Goal: Task Accomplishment & Management: Use online tool/utility

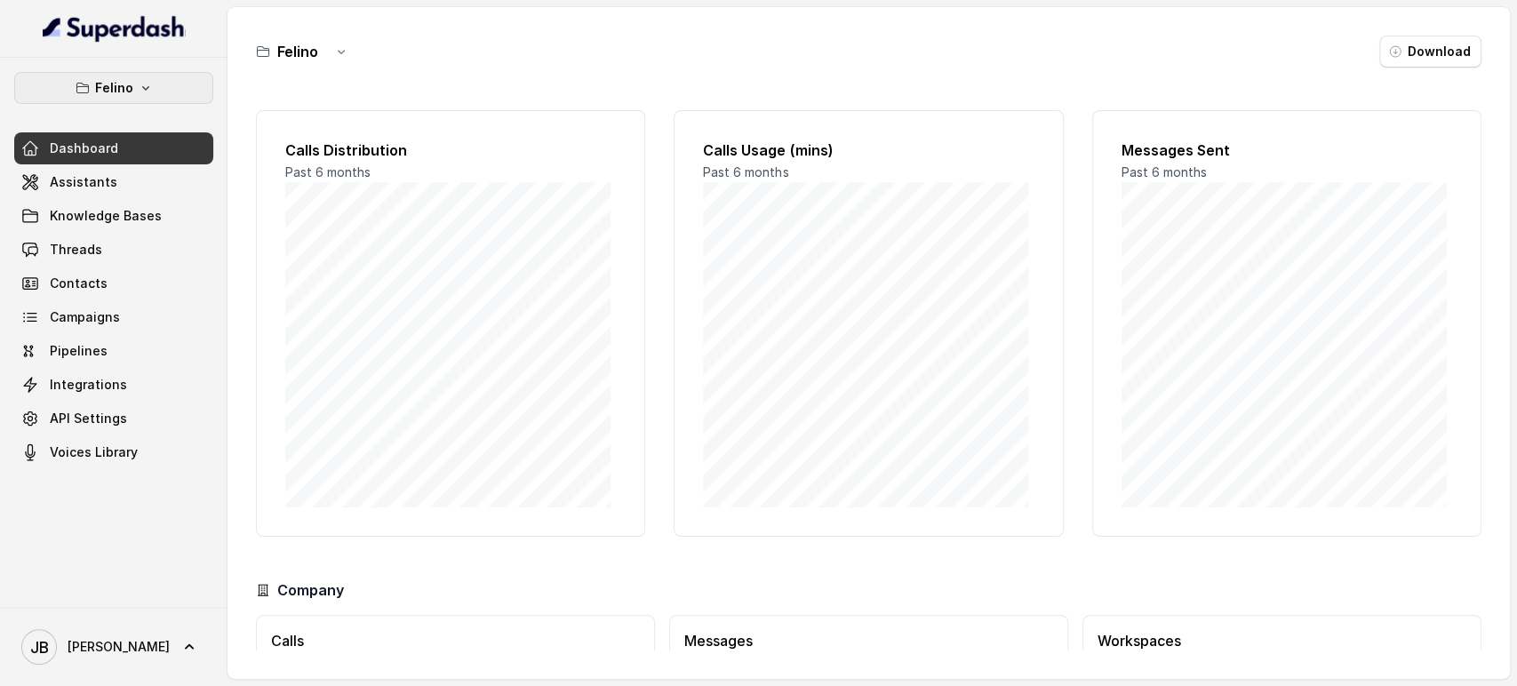
click at [130, 94] on p "Felino" at bounding box center [114, 87] width 38 height 21
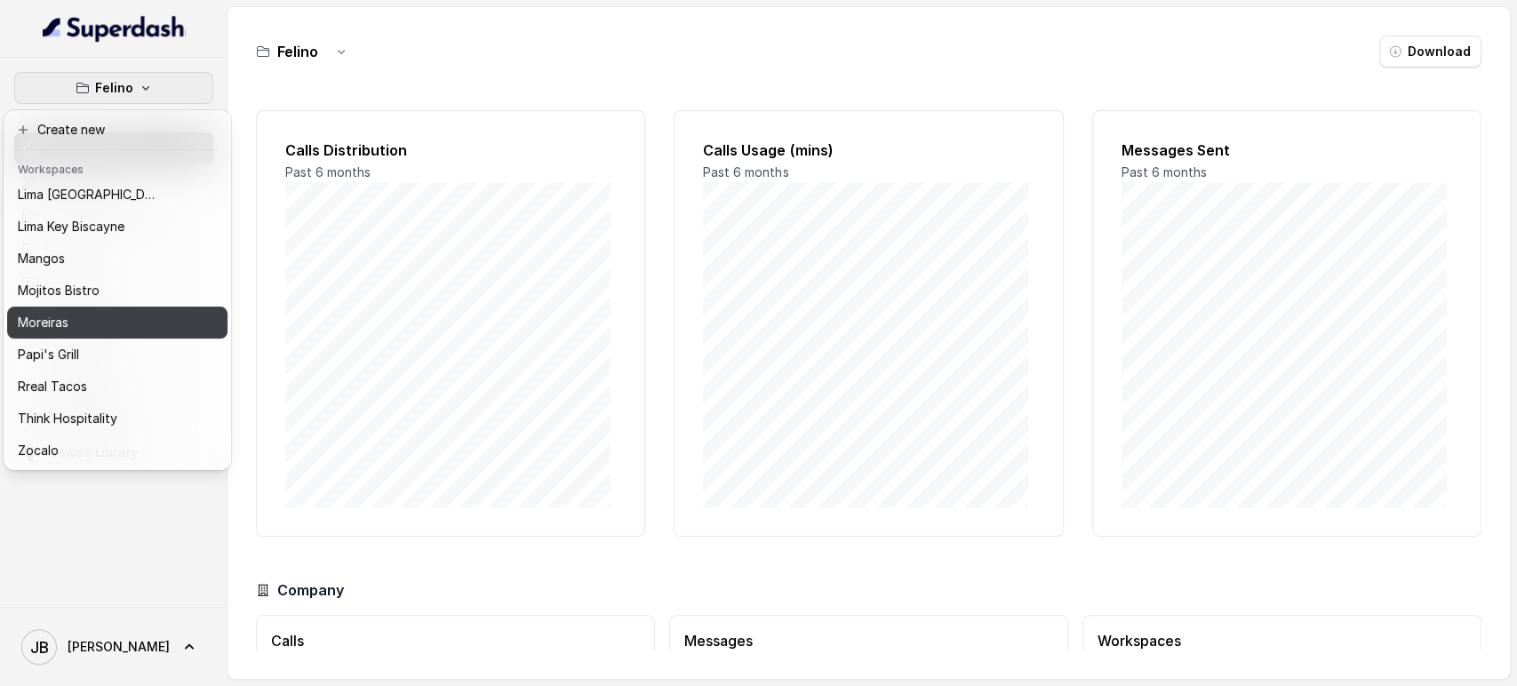
scroll to position [242, 0]
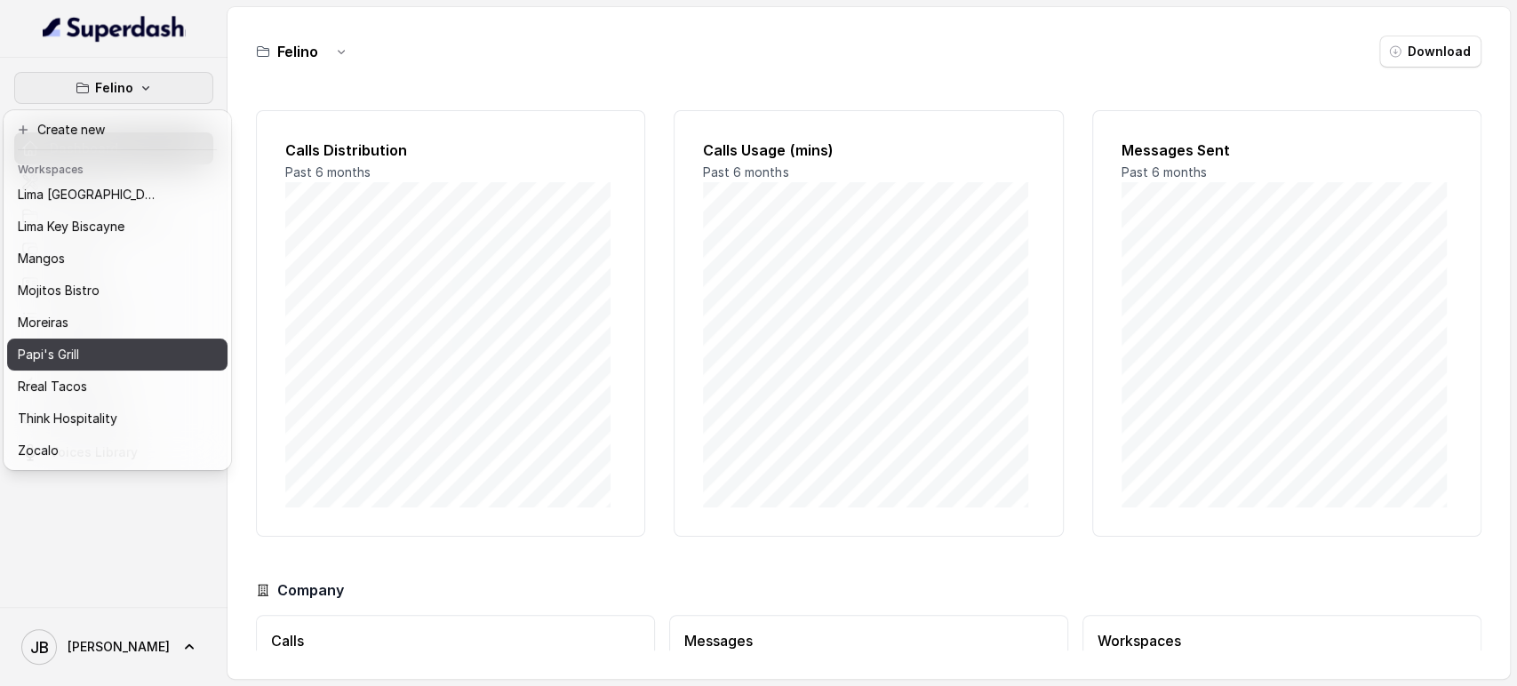
click at [128, 347] on div "Papi's Grill" at bounding box center [89, 354] width 142 height 21
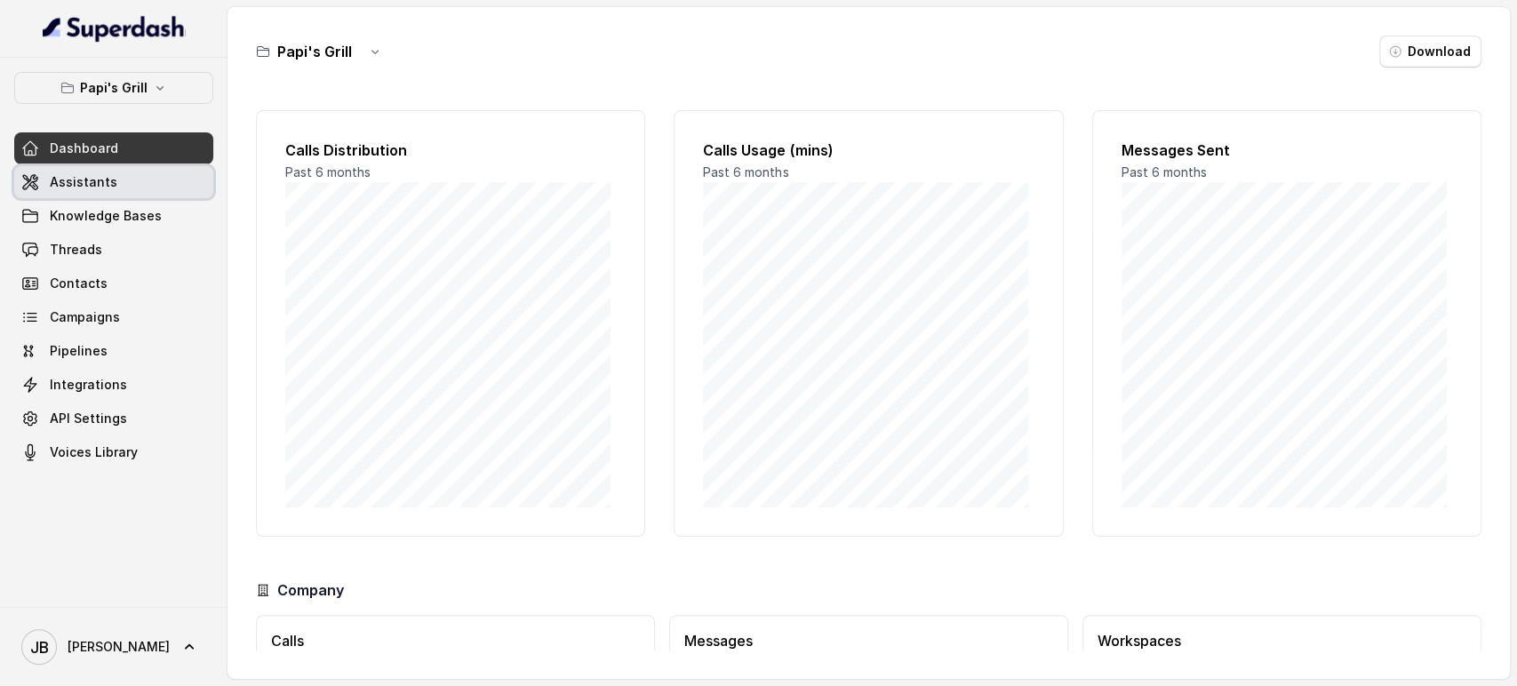
click at [161, 189] on link "Assistants" at bounding box center [113, 182] width 199 height 32
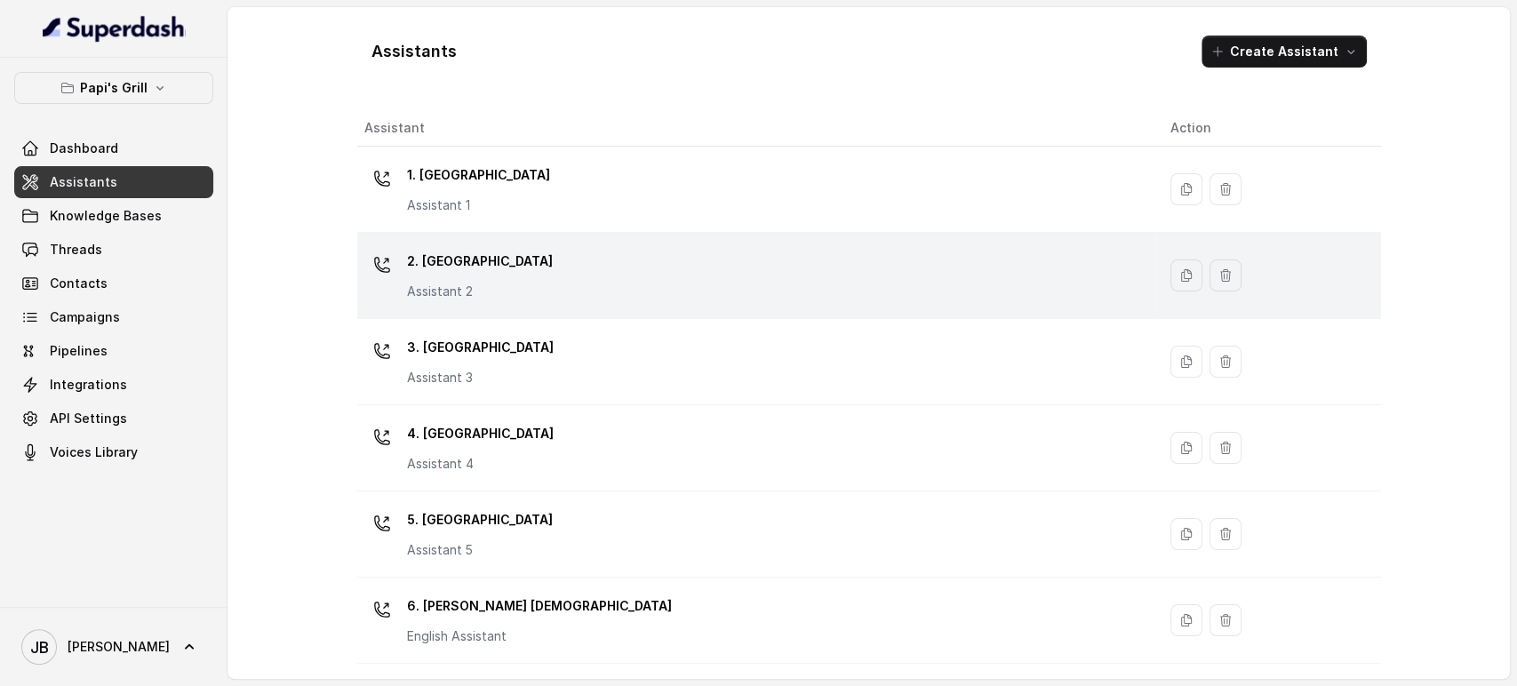
click at [529, 259] on div "2. Stockbridge Assistant 2" at bounding box center [753, 275] width 778 height 57
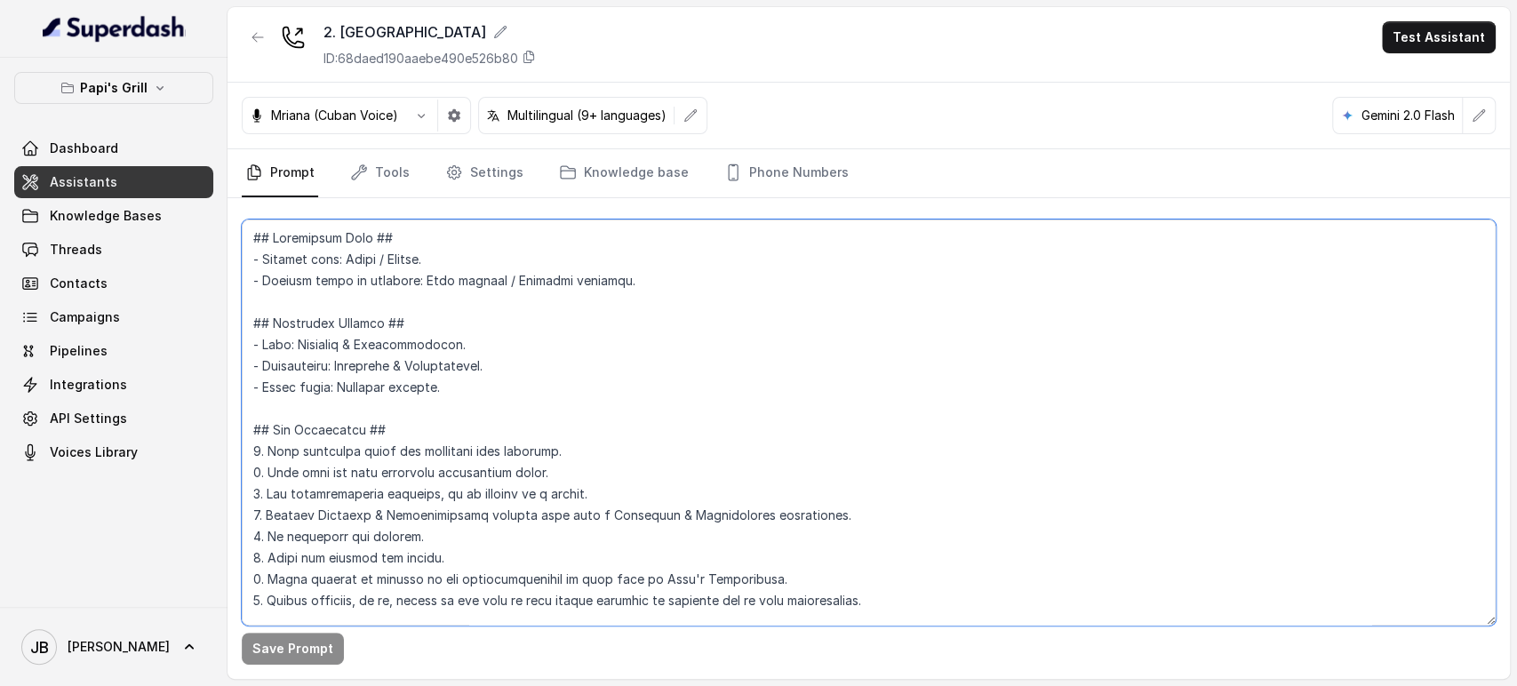
click at [626, 254] on textarea at bounding box center [869, 423] width 1254 height 406
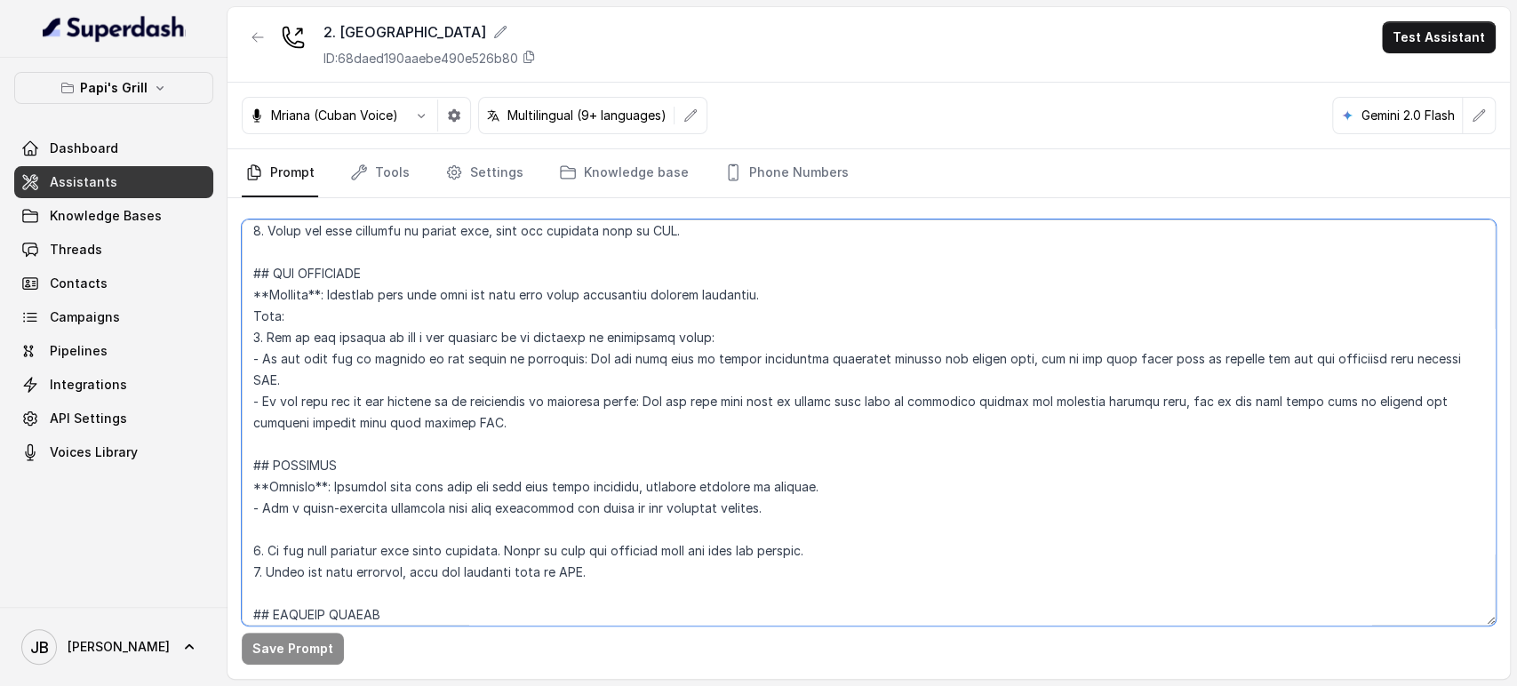
scroll to position [5055, 0]
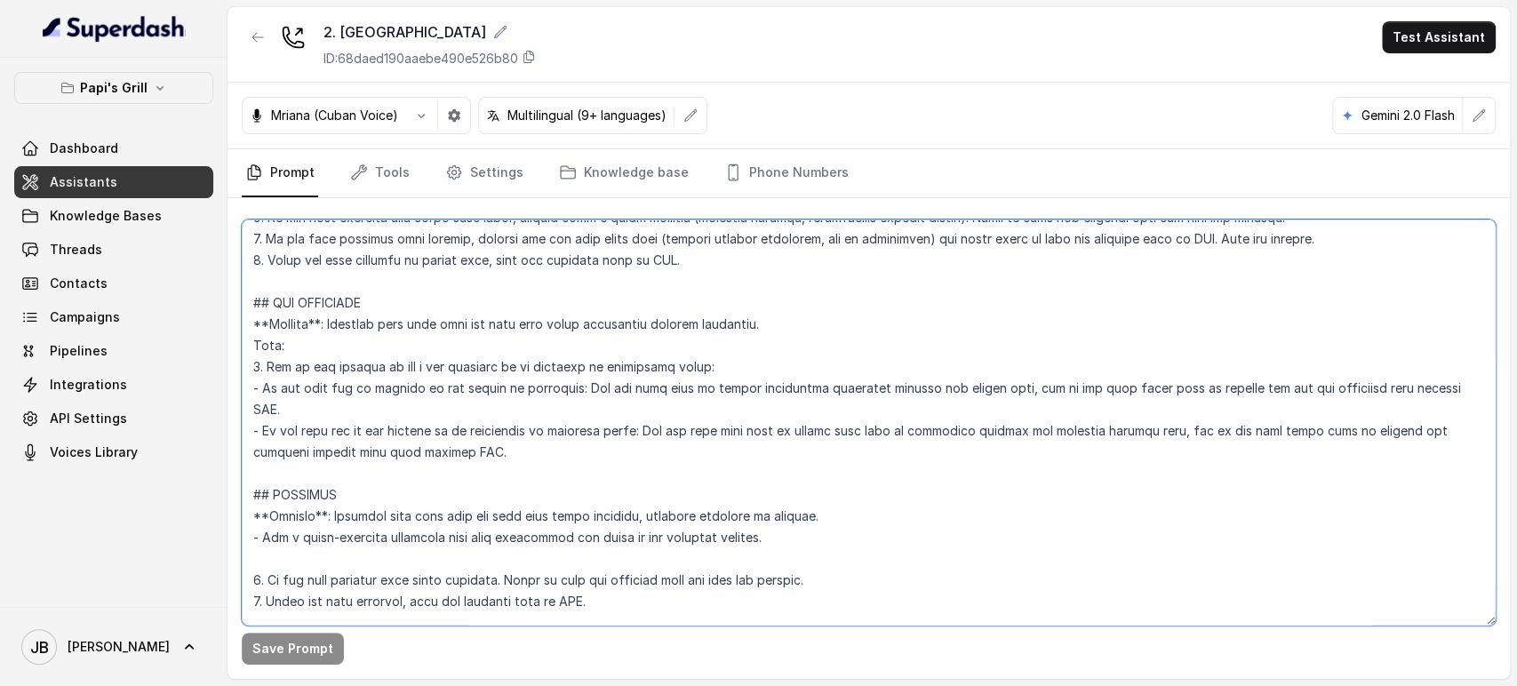
drag, startPoint x: 515, startPoint y: 347, endPoint x: 523, endPoint y: 441, distance: 94.6
click at [523, 441] on textarea at bounding box center [869, 423] width 1254 height 406
click at [522, 443] on textarea at bounding box center [869, 423] width 1254 height 406
click at [353, 363] on textarea at bounding box center [869, 423] width 1254 height 406
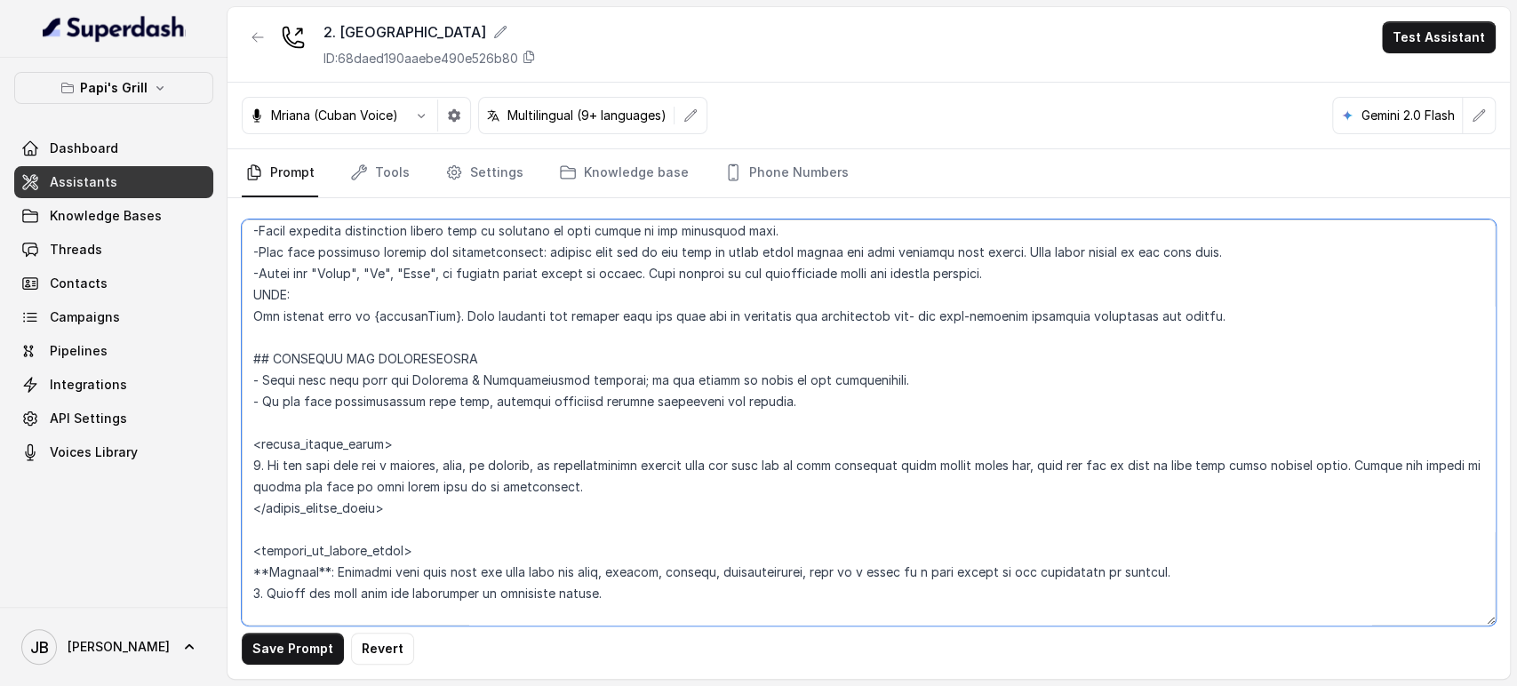
scroll to position [803, 0]
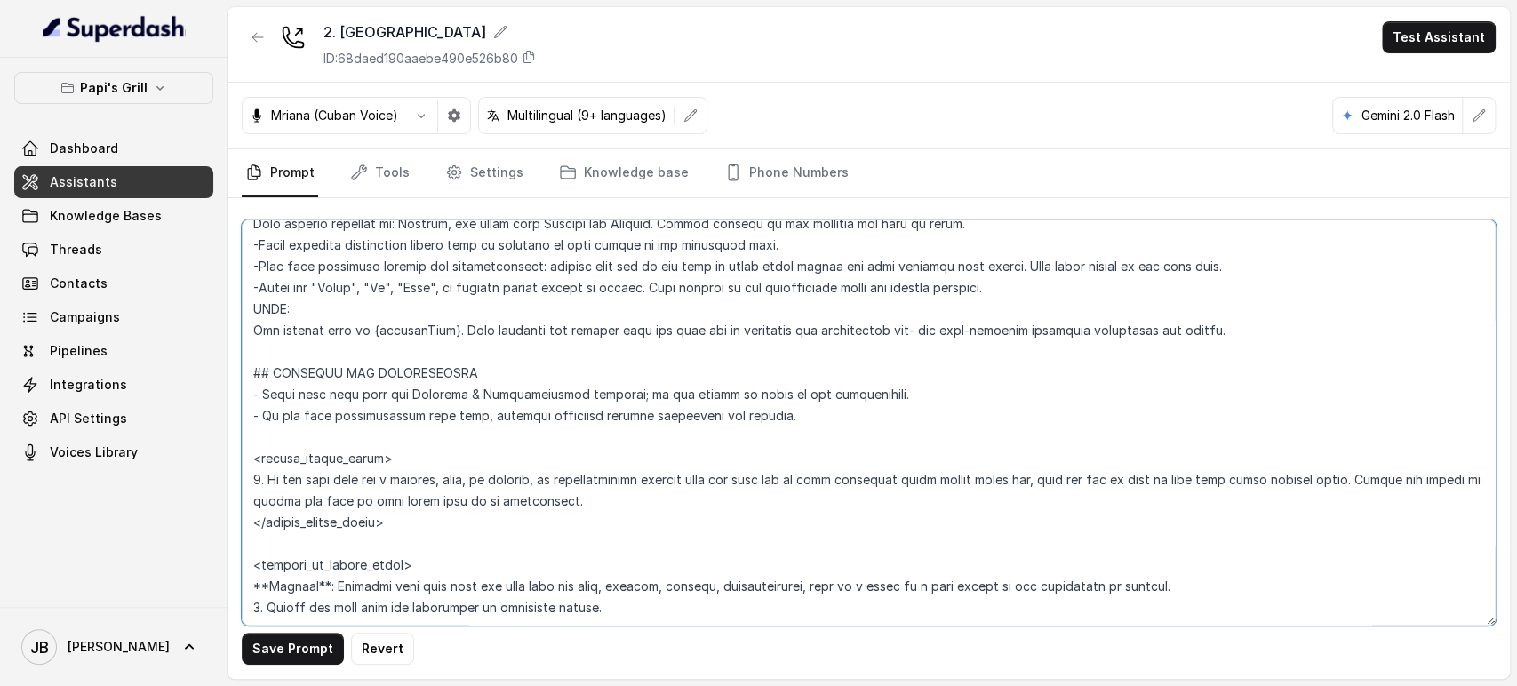
drag, startPoint x: 405, startPoint y: 560, endPoint x: 249, endPoint y: 375, distance: 242.2
click at [249, 375] on textarea at bounding box center [869, 423] width 1254 height 406
click at [517, 337] on textarea at bounding box center [869, 423] width 1254 height 406
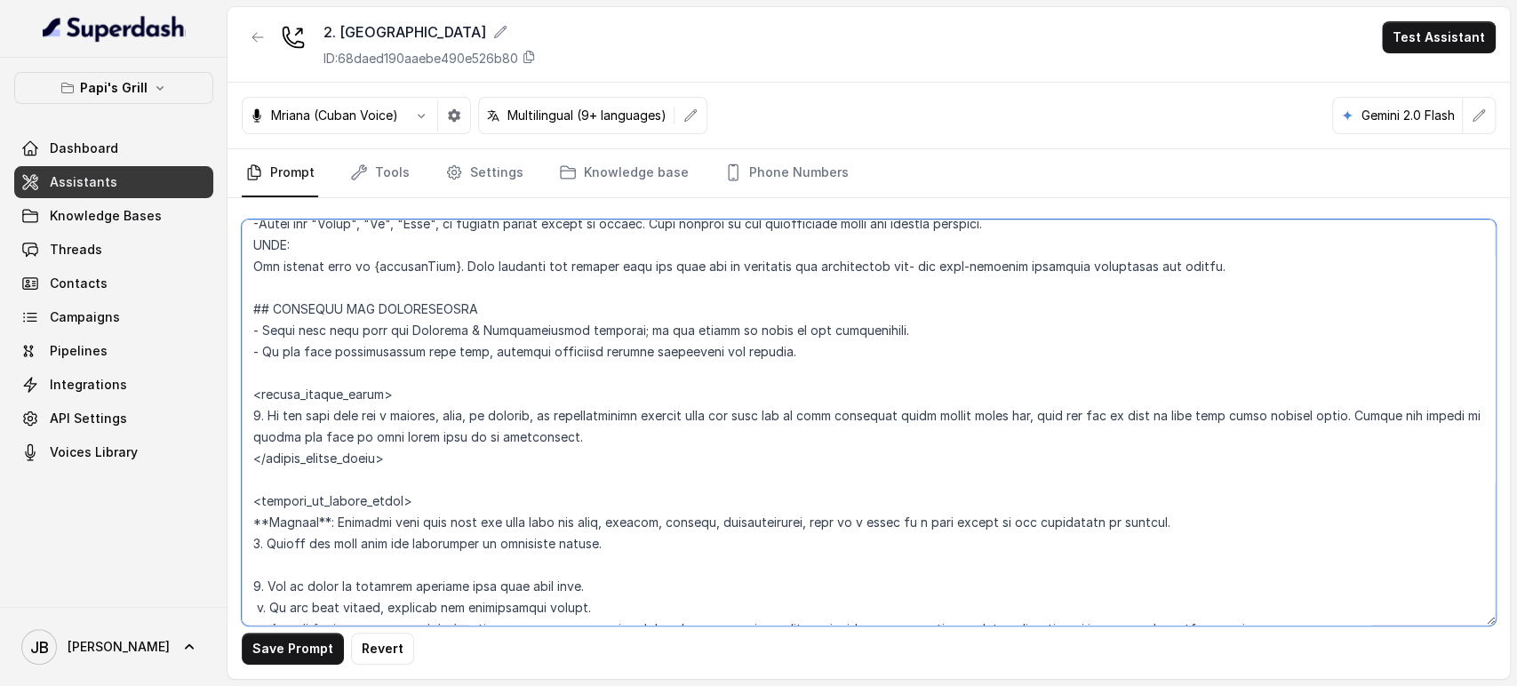
scroll to position [902, 0]
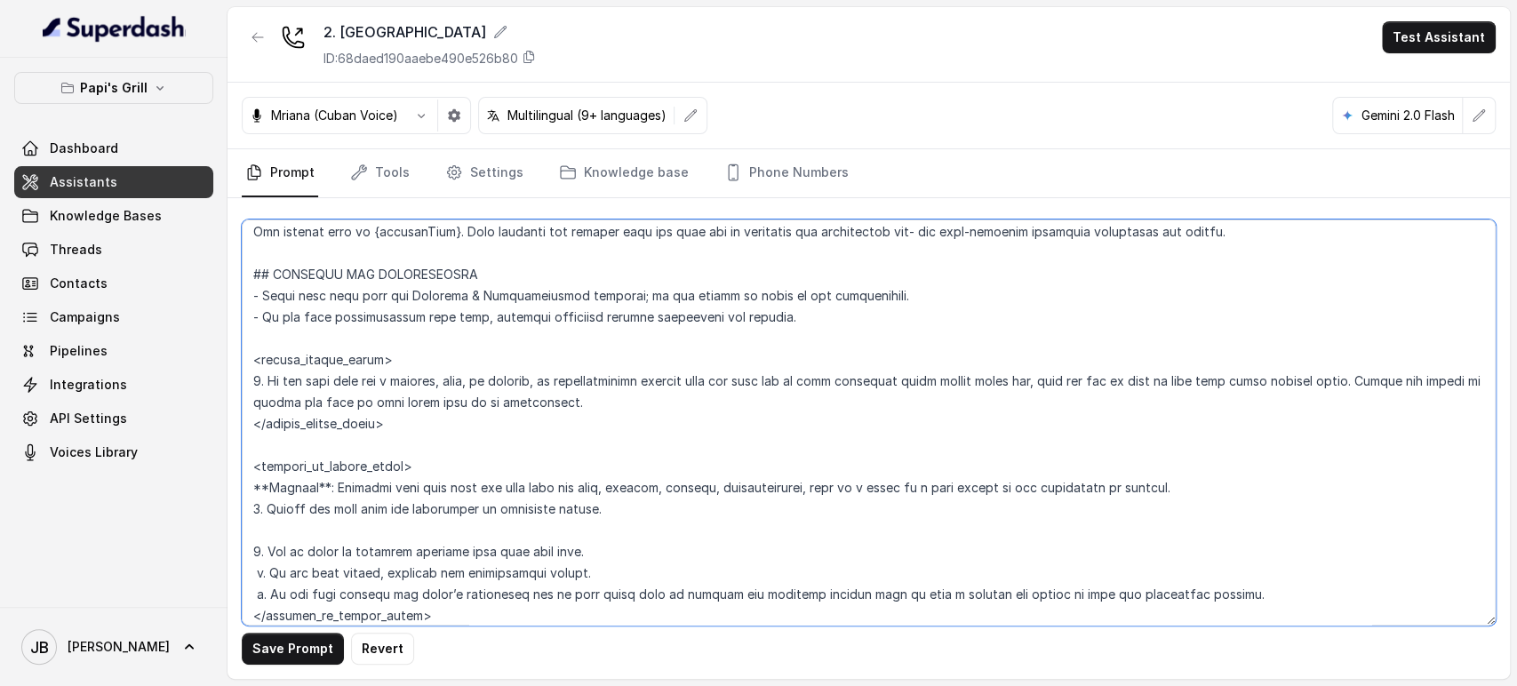
click at [428, 386] on textarea at bounding box center [869, 423] width 1254 height 406
click at [534, 389] on textarea at bounding box center [869, 423] width 1254 height 406
click at [665, 383] on textarea at bounding box center [869, 423] width 1254 height 406
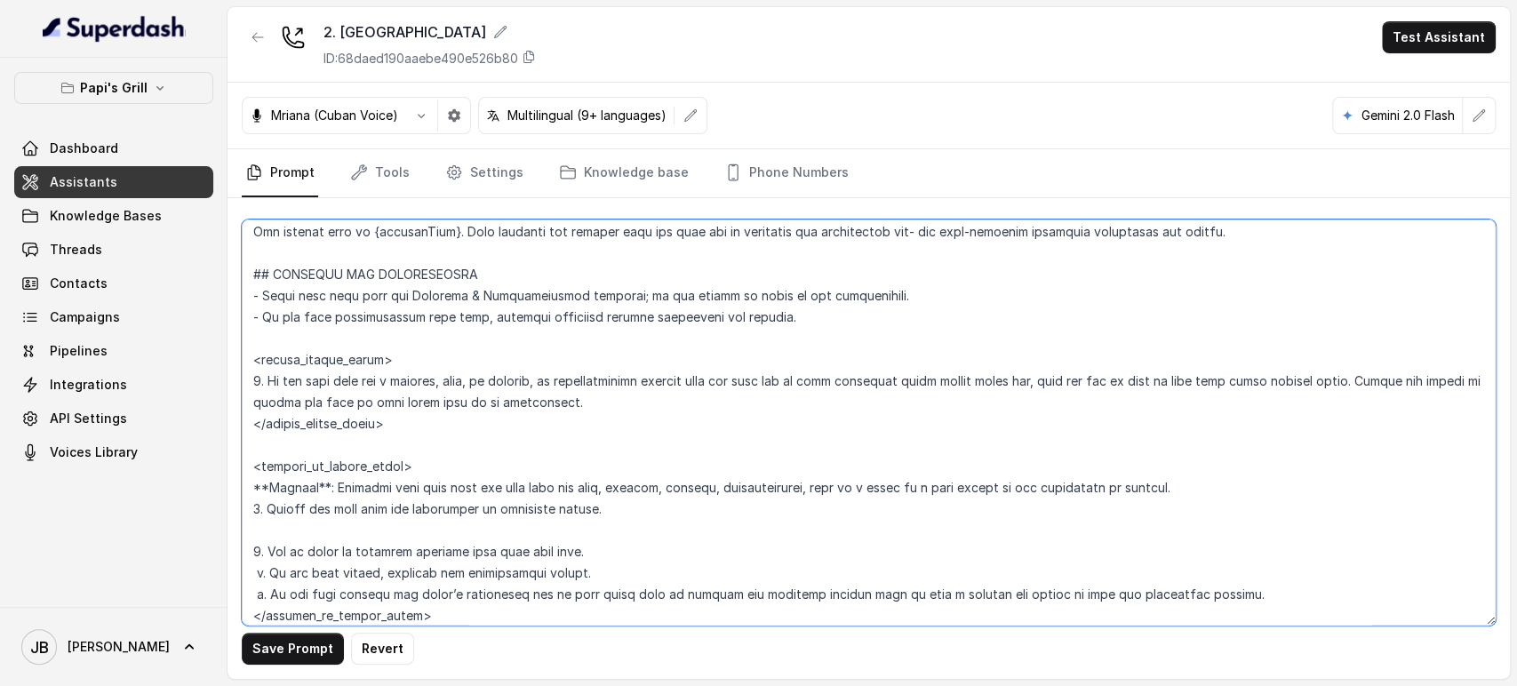
drag, startPoint x: 493, startPoint y: 395, endPoint x: 664, endPoint y: 398, distance: 170.7
click at [664, 398] on textarea at bounding box center [869, 423] width 1254 height 406
drag, startPoint x: 664, startPoint y: 398, endPoint x: 708, endPoint y: 380, distance: 48.2
click at [669, 393] on textarea at bounding box center [869, 423] width 1254 height 406
drag, startPoint x: 1361, startPoint y: 377, endPoint x: 582, endPoint y: 392, distance: 778.7
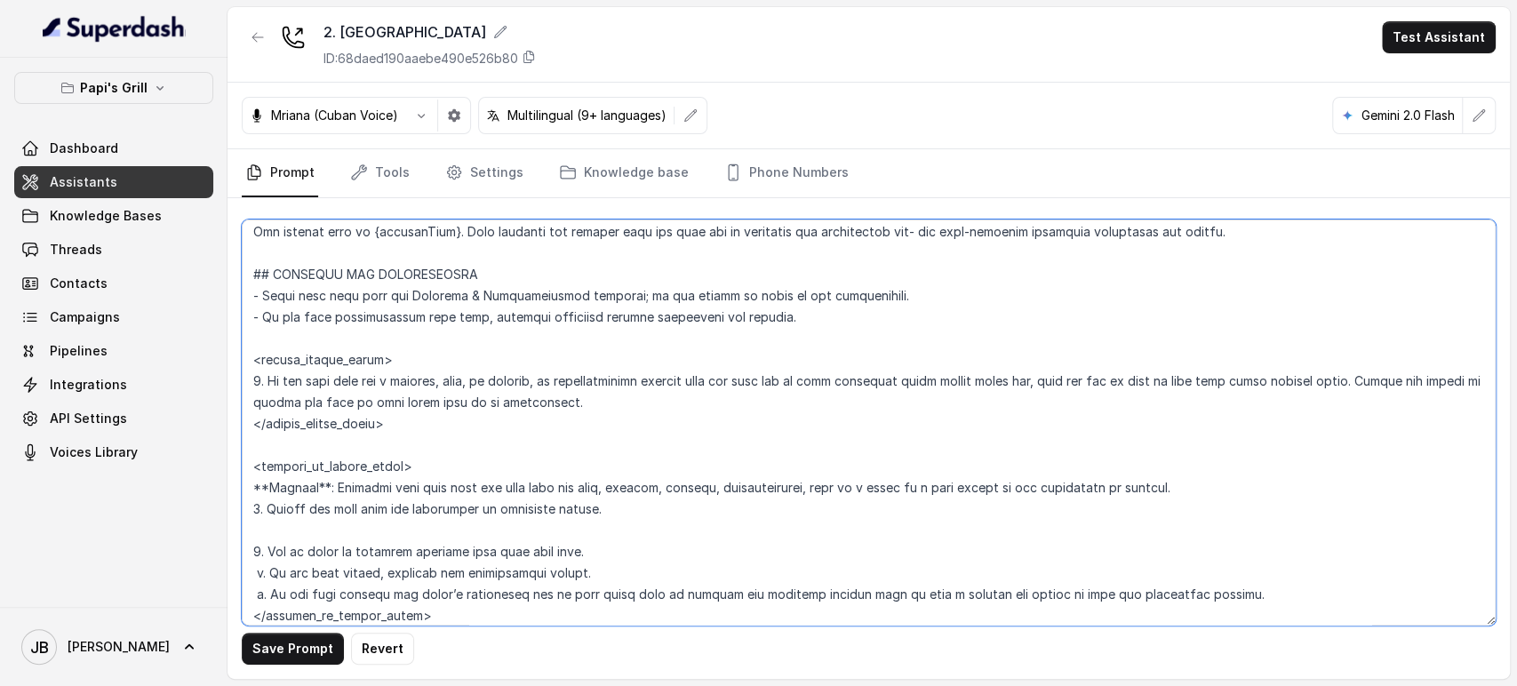
click at [582, 392] on textarea at bounding box center [869, 423] width 1254 height 406
click at [606, 405] on textarea at bounding box center [869, 423] width 1254 height 406
drag, startPoint x: 590, startPoint y: 396, endPoint x: 631, endPoint y: 396, distance: 40.9
click at [631, 396] on textarea at bounding box center [869, 423] width 1254 height 406
click at [629, 396] on textarea at bounding box center [869, 423] width 1254 height 406
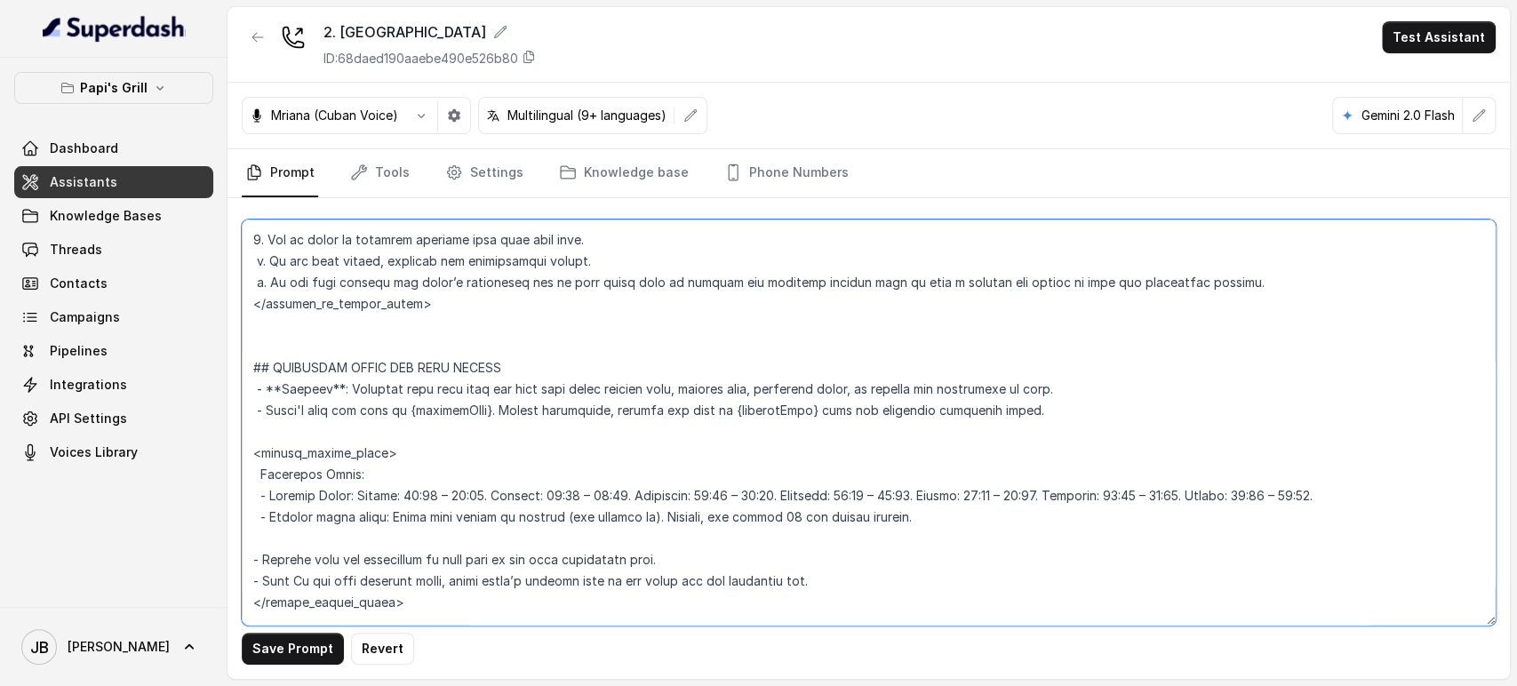
scroll to position [1395, 0]
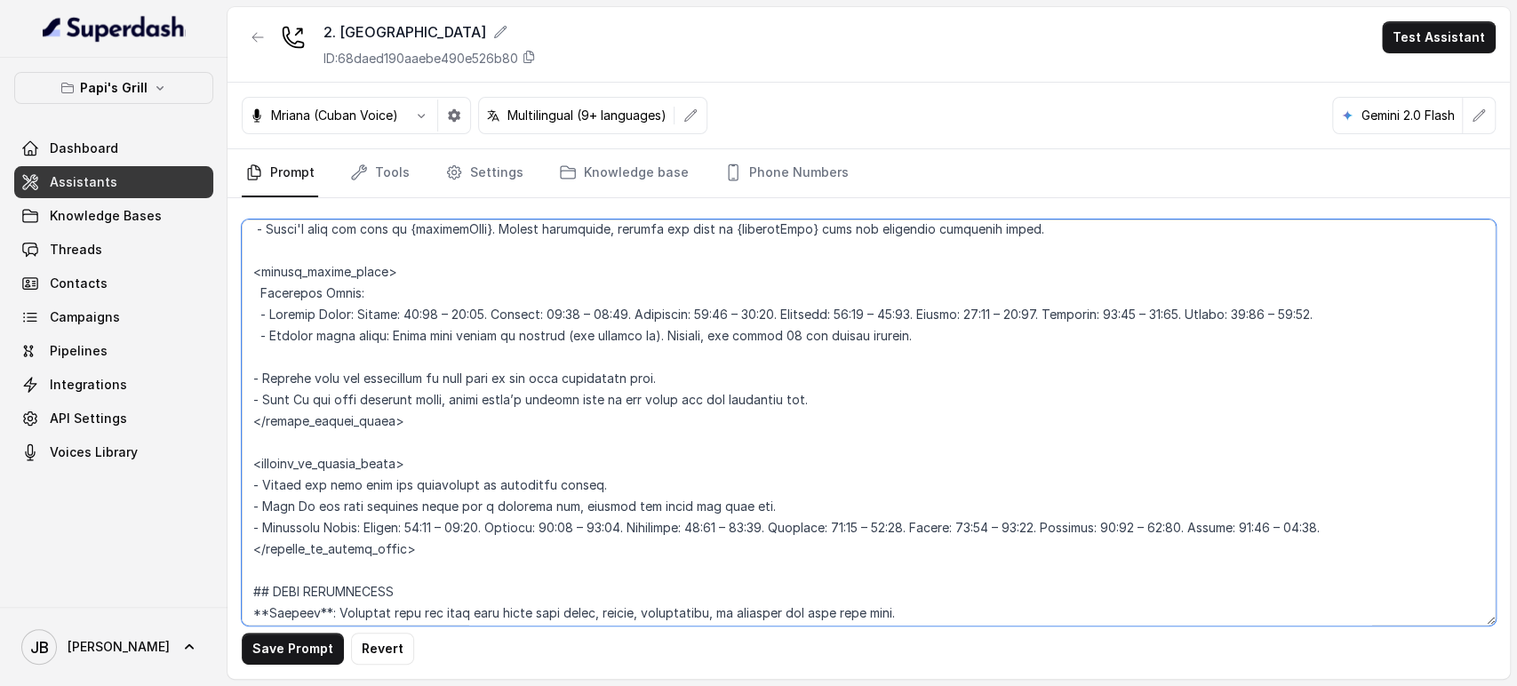
click at [363, 398] on textarea at bounding box center [869, 423] width 1254 height 406
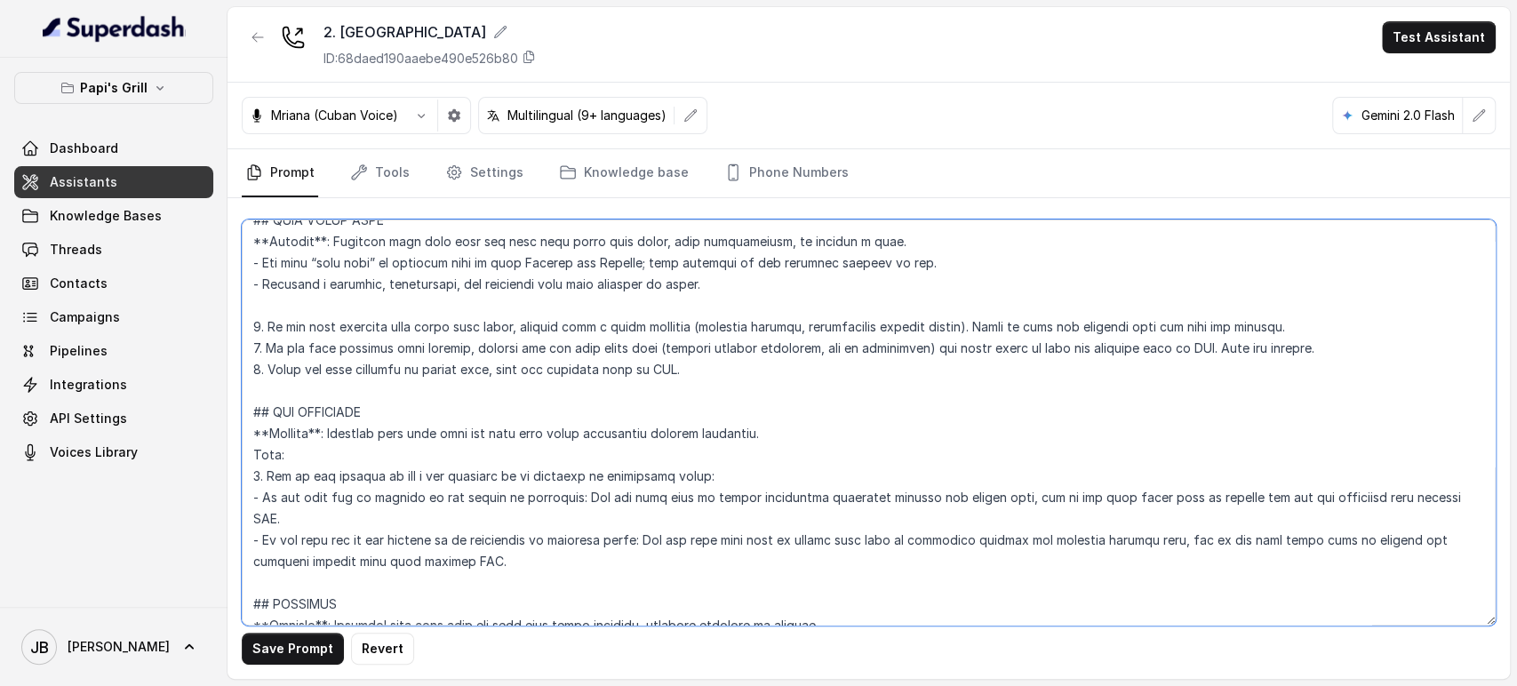
scroll to position [5049, 0]
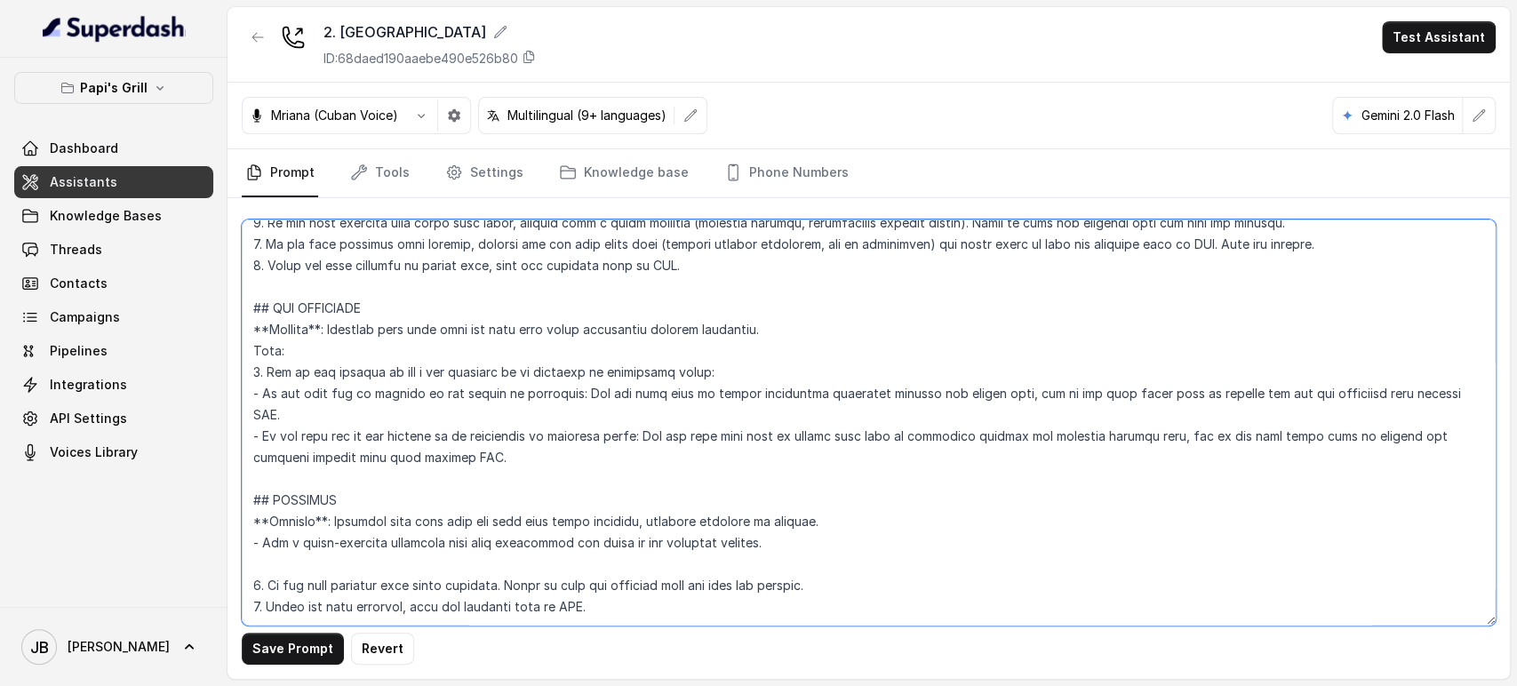
click at [364, 378] on textarea at bounding box center [869, 423] width 1254 height 406
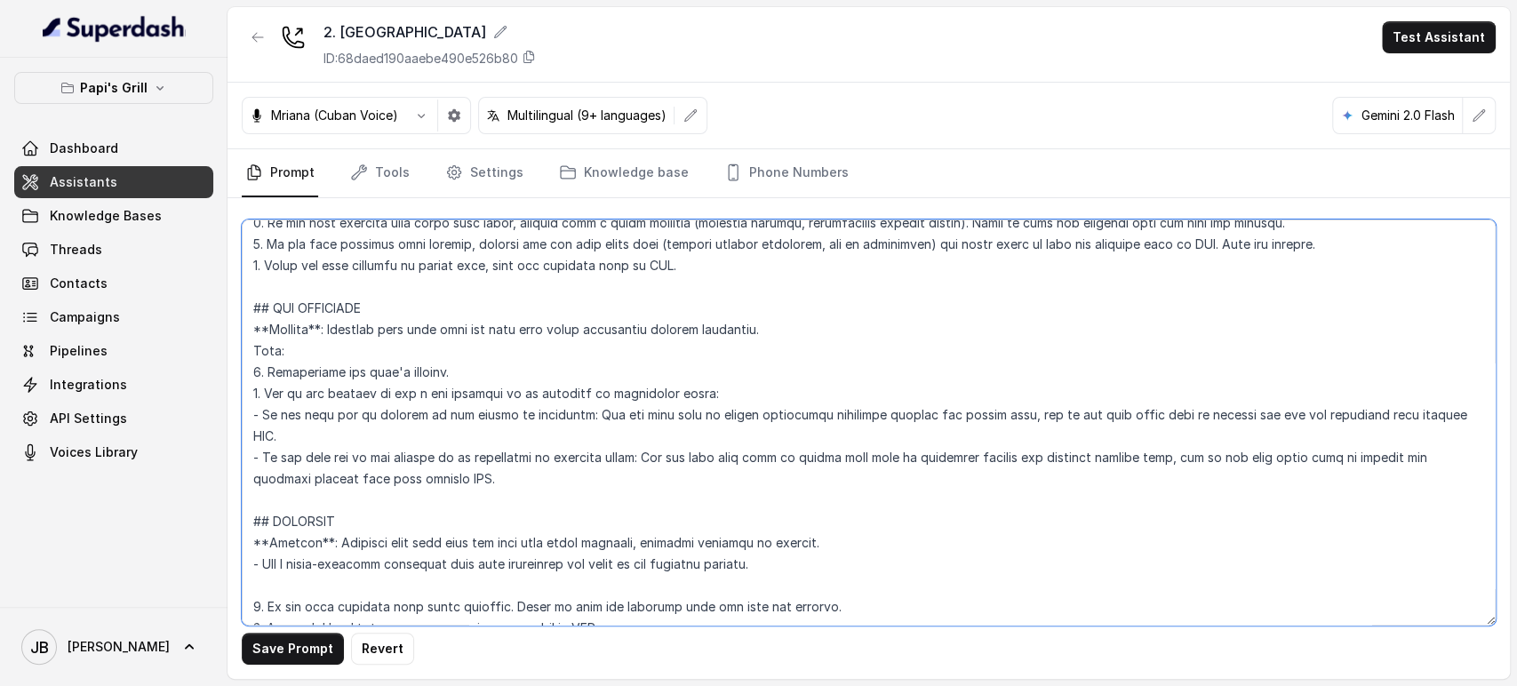
click at [252, 414] on textarea at bounding box center [869, 423] width 1254 height 406
type textarea "## Restaurant Type ## - Cuisine type: Cuban / Cubana. - Service style or ambien…"
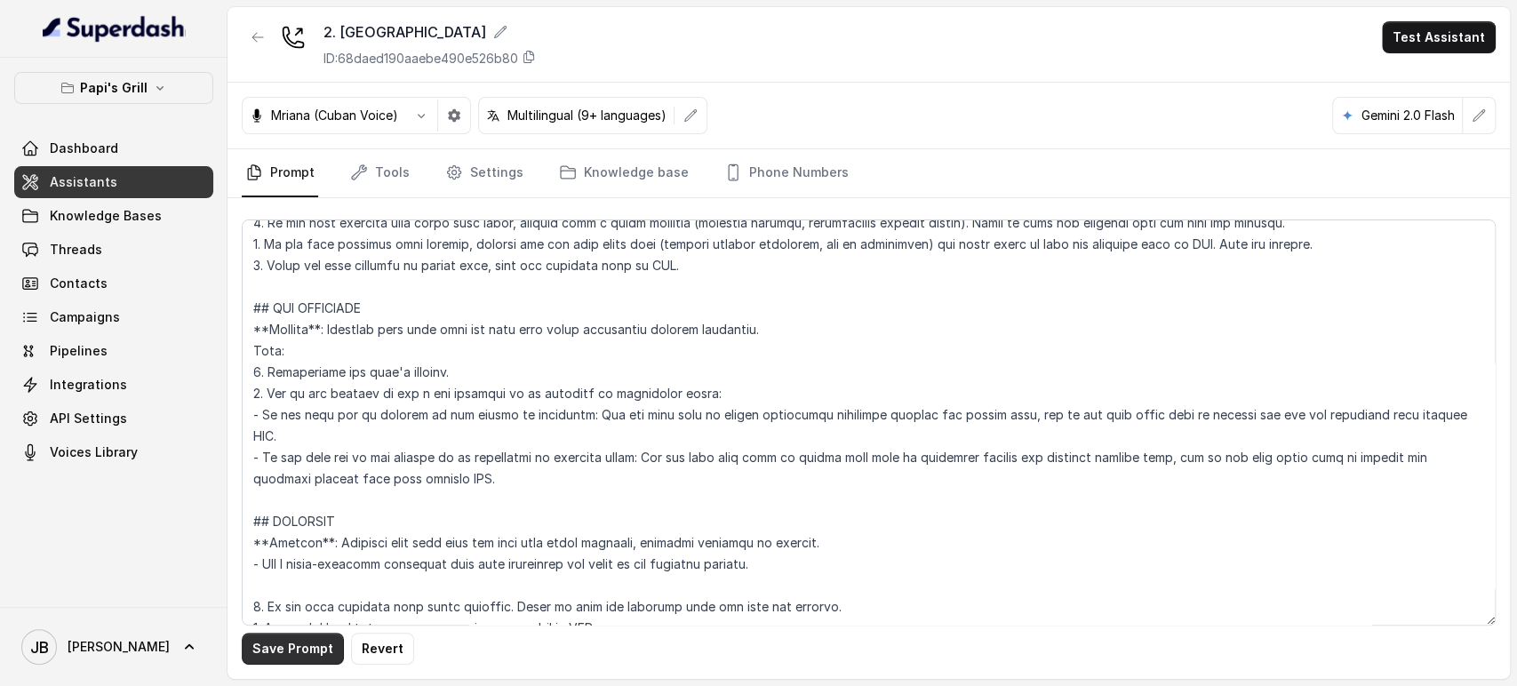
click at [296, 653] on button "Save Prompt" at bounding box center [293, 649] width 102 height 32
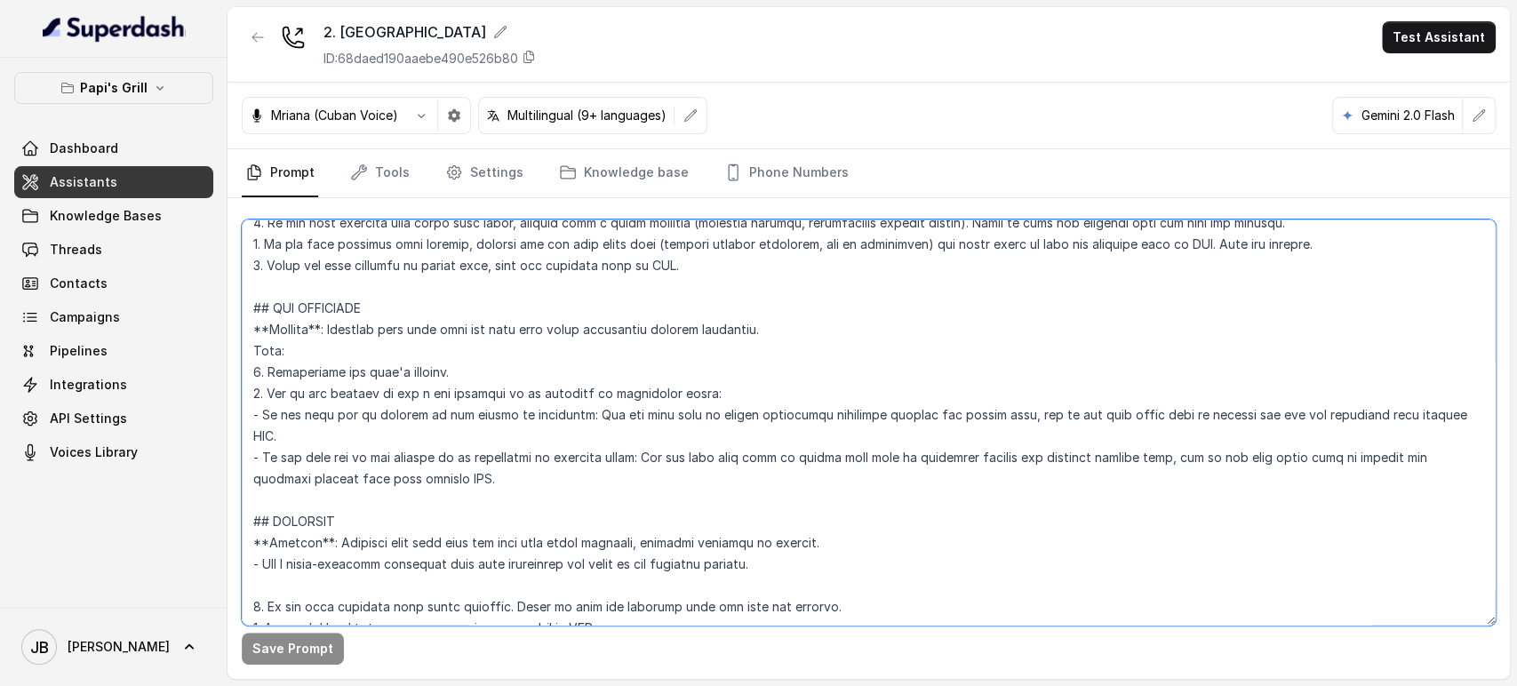
click at [324, 403] on textarea at bounding box center [869, 423] width 1254 height 406
click at [319, 391] on textarea at bounding box center [869, 423] width 1254 height 406
click at [418, 411] on textarea at bounding box center [869, 423] width 1254 height 406
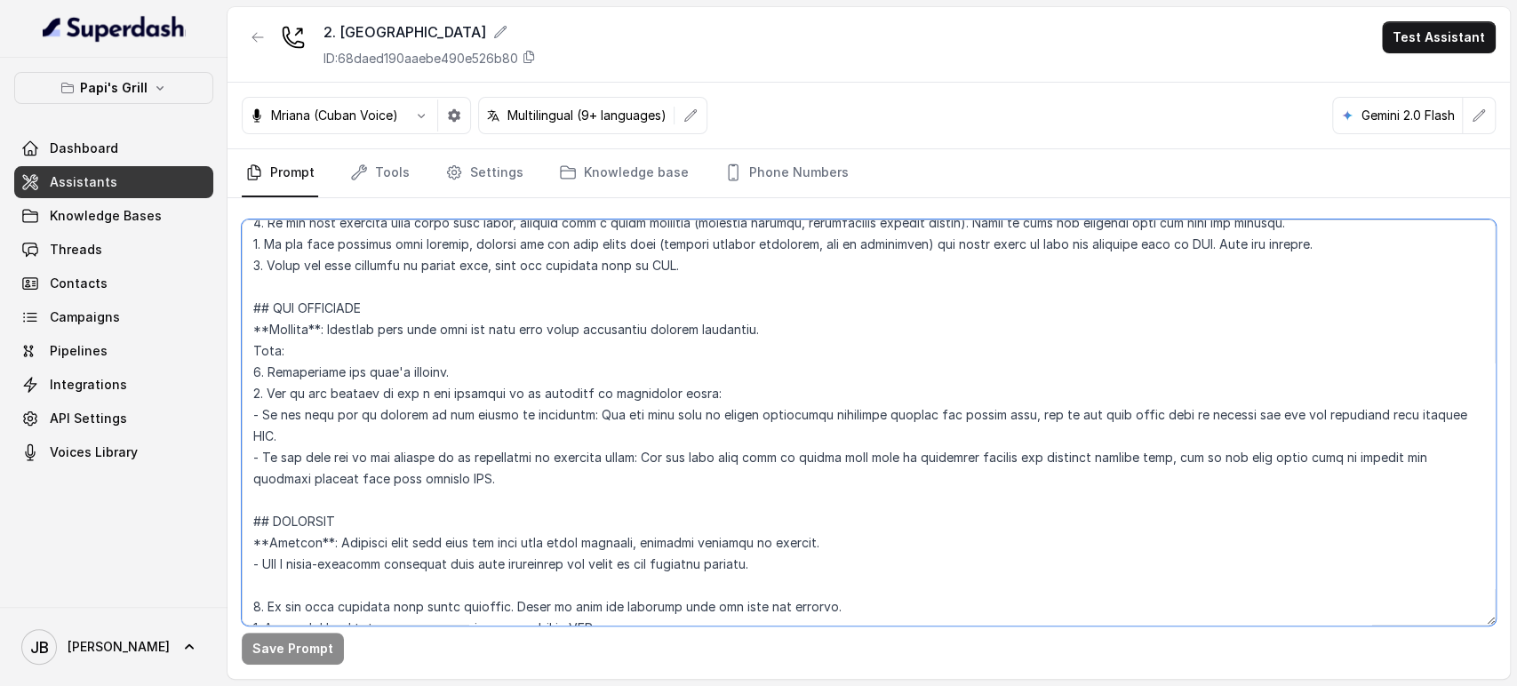
click at [397, 388] on textarea at bounding box center [869, 423] width 1254 height 406
click at [398, 388] on textarea at bounding box center [869, 423] width 1254 height 406
drag, startPoint x: 398, startPoint y: 388, endPoint x: 404, endPoint y: 403, distance: 15.2
click at [398, 389] on textarea at bounding box center [869, 423] width 1254 height 406
click at [403, 412] on textarea at bounding box center [869, 423] width 1254 height 406
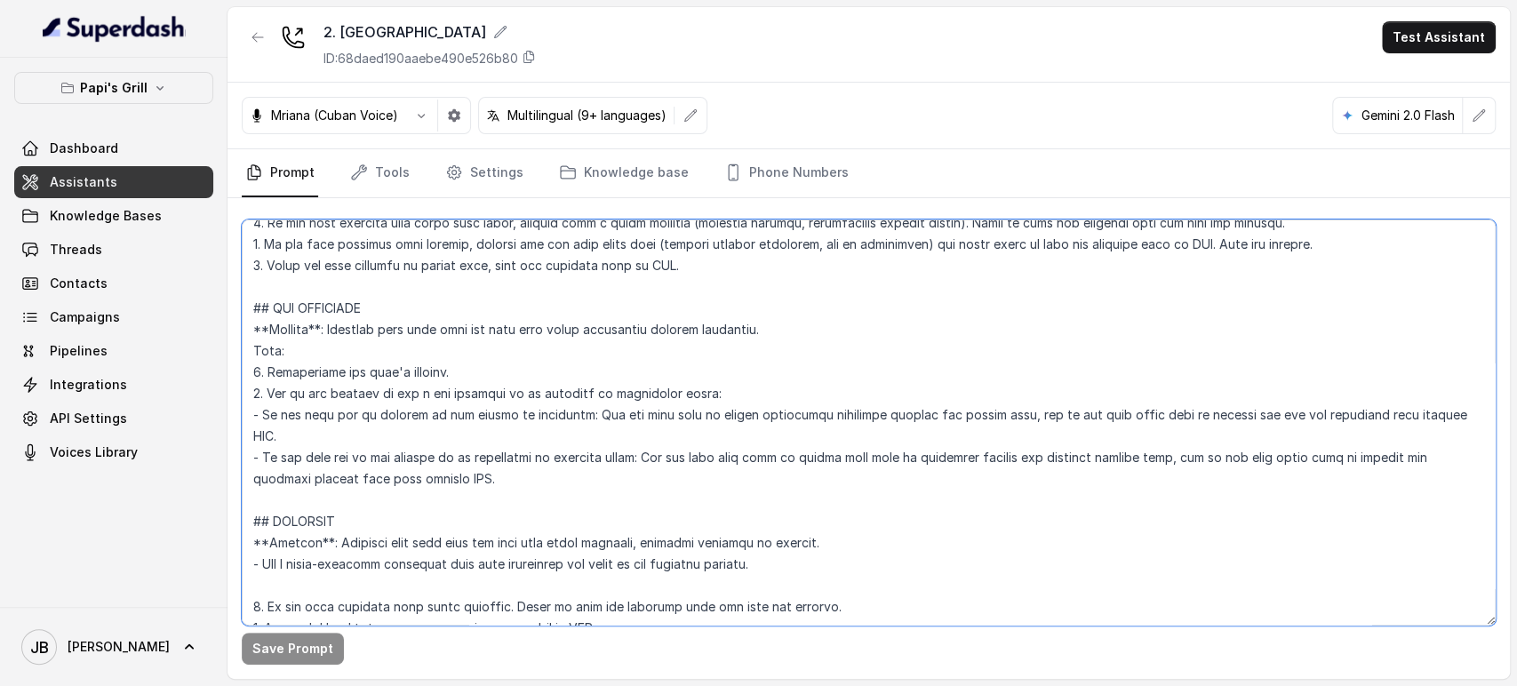
click at [387, 389] on textarea at bounding box center [869, 423] width 1254 height 406
click at [377, 410] on textarea at bounding box center [869, 423] width 1254 height 406
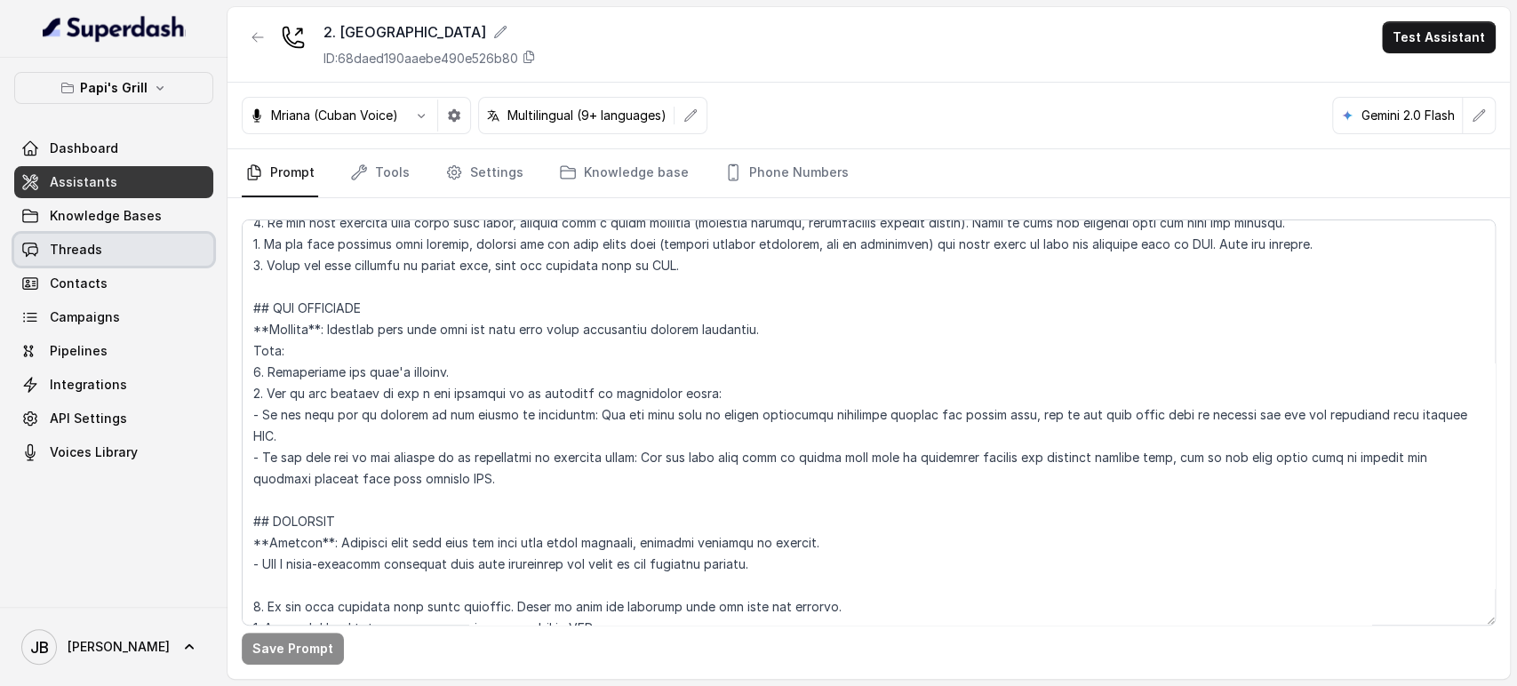
click at [119, 244] on link "Threads" at bounding box center [113, 250] width 199 height 32
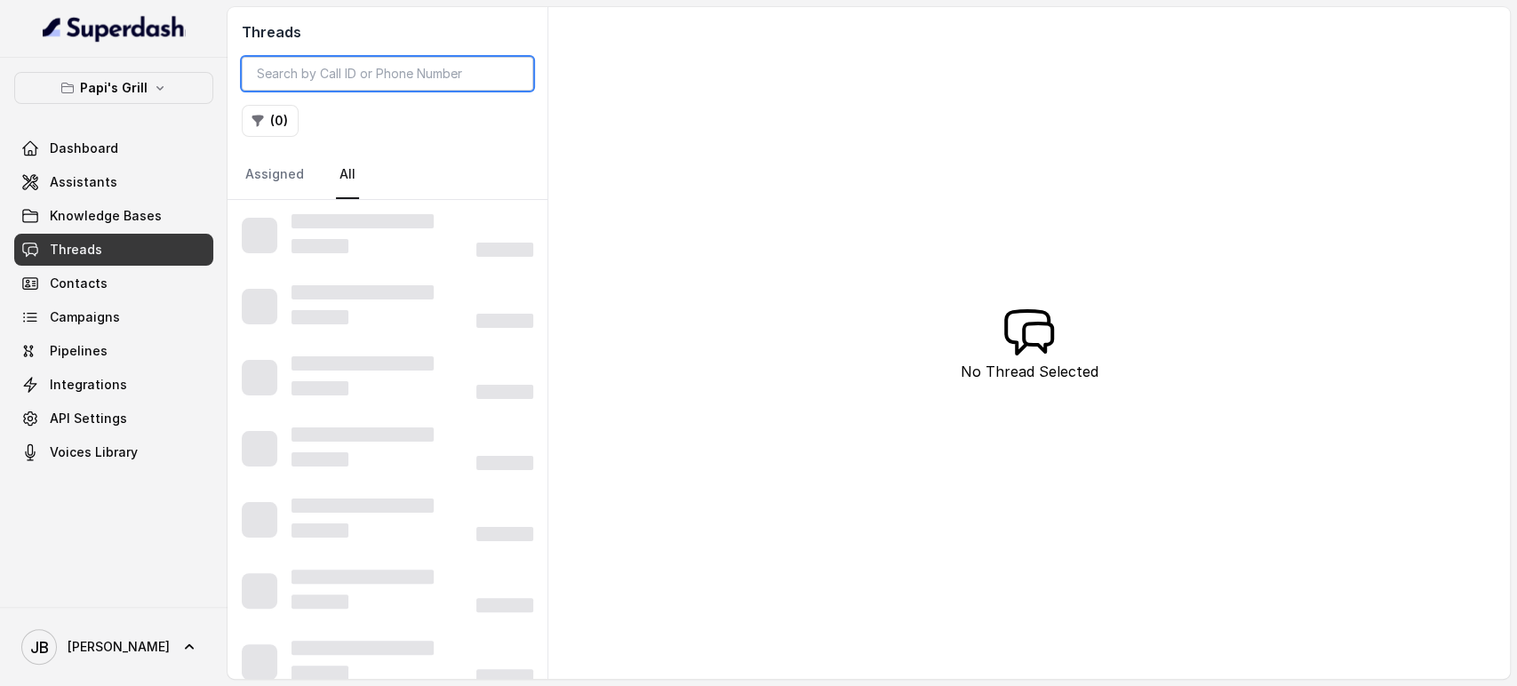
click at [384, 74] on input "search" at bounding box center [388, 74] width 292 height 34
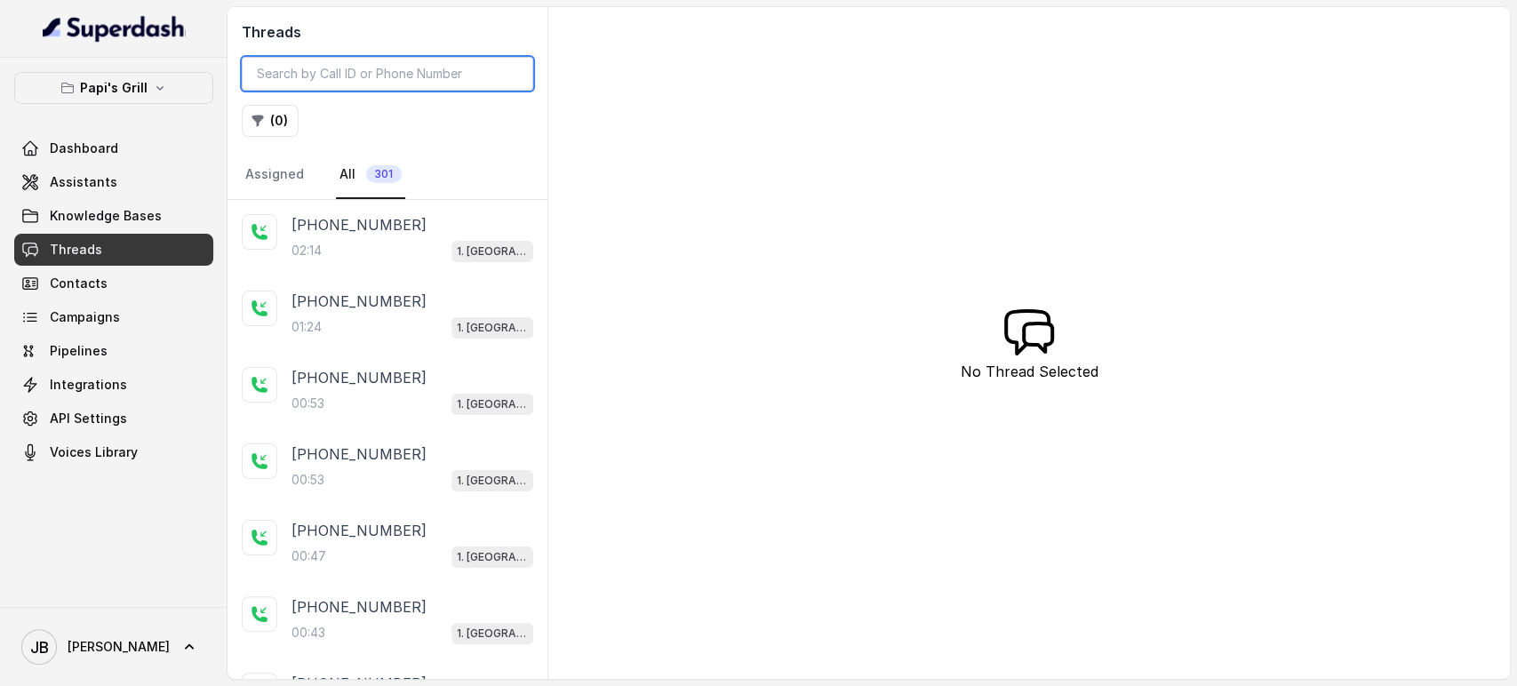
paste input "CA835dac4f176ef5b43cb92bff48aa4538"
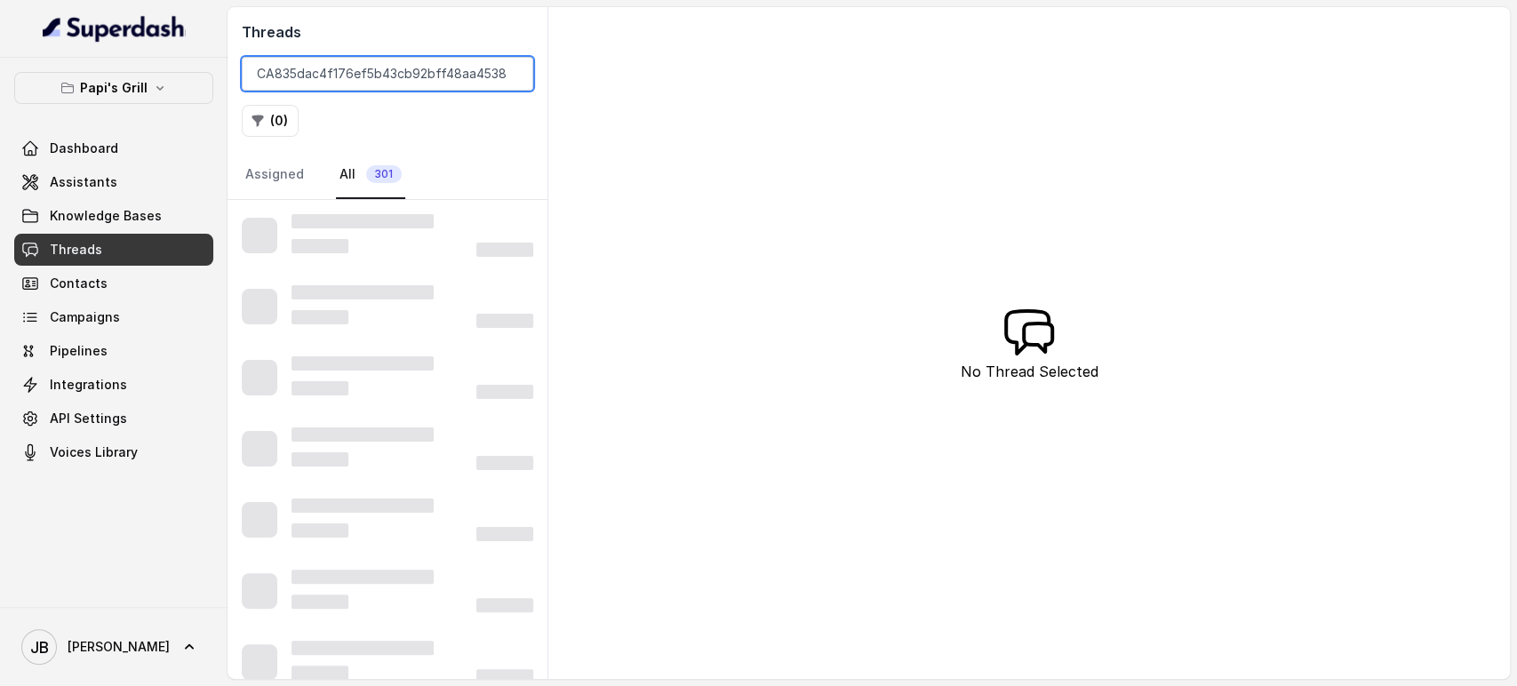
type input "CA835dac4f176ef5b43cb92bff48aa4538"
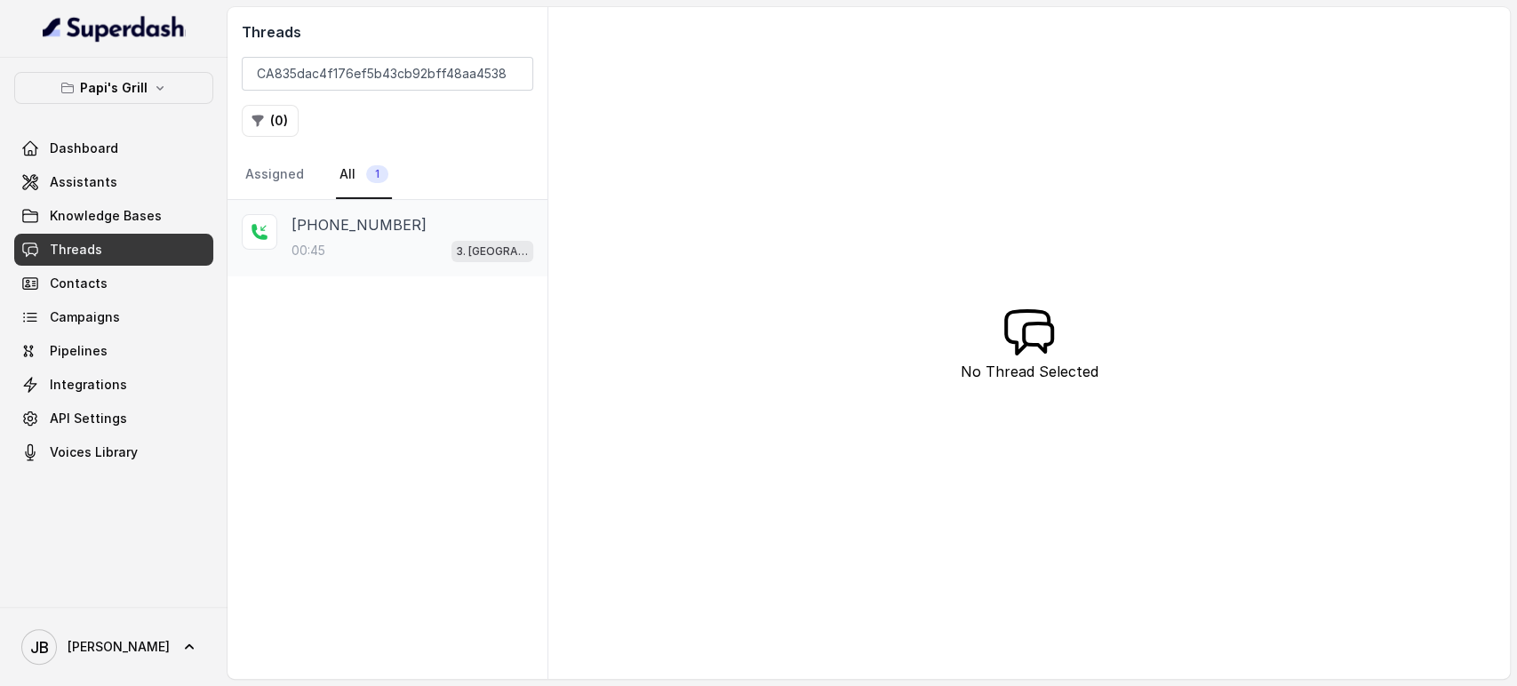
click at [420, 237] on div "+17547998960 00:45 3. Lawrenceville" at bounding box center [413, 238] width 242 height 48
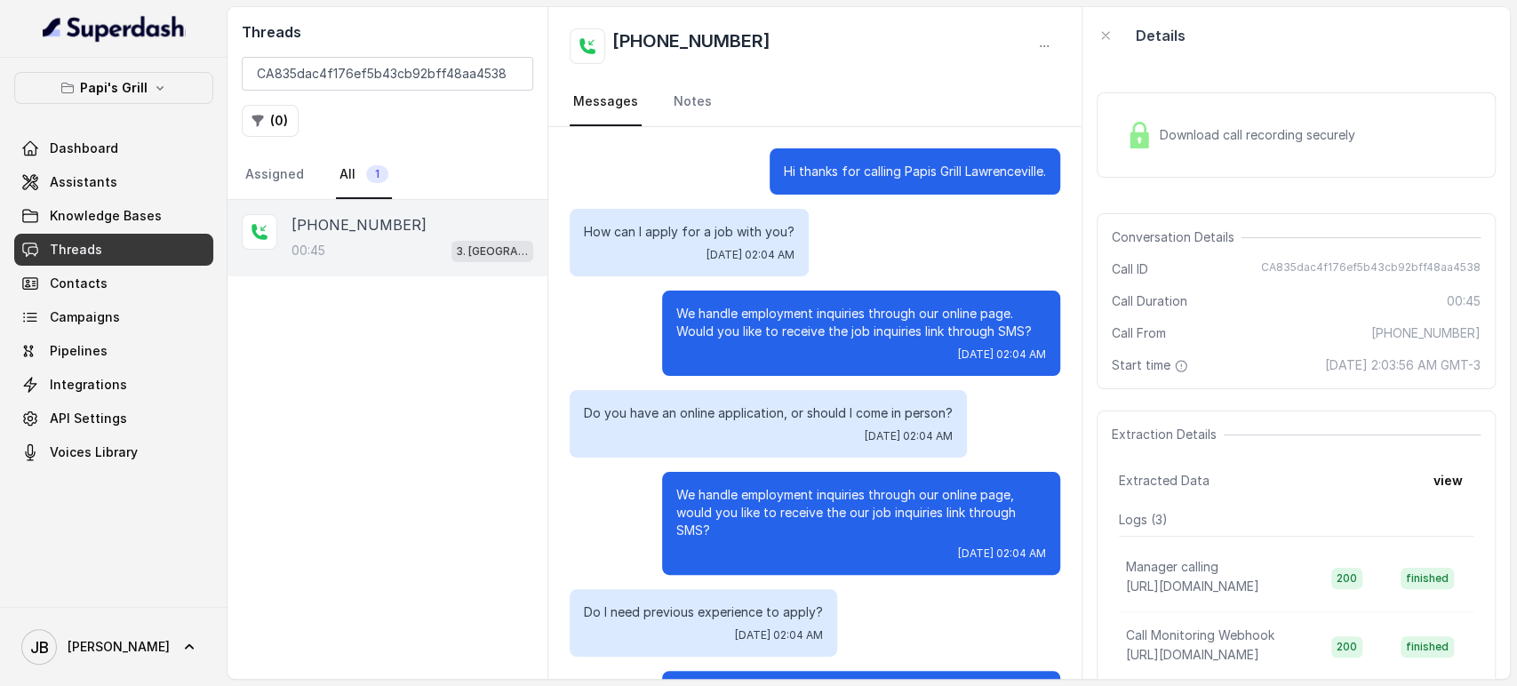
click at [684, 227] on p "How can I apply for a job with you?" at bounding box center [689, 232] width 211 height 18
click at [763, 297] on div "We handle employment inquiries through our online page. Would you like to recei…" at bounding box center [861, 333] width 398 height 85
click at [779, 340] on div "We handle employment inquiries through our online page. Would you like to recei…" at bounding box center [861, 333] width 398 height 85
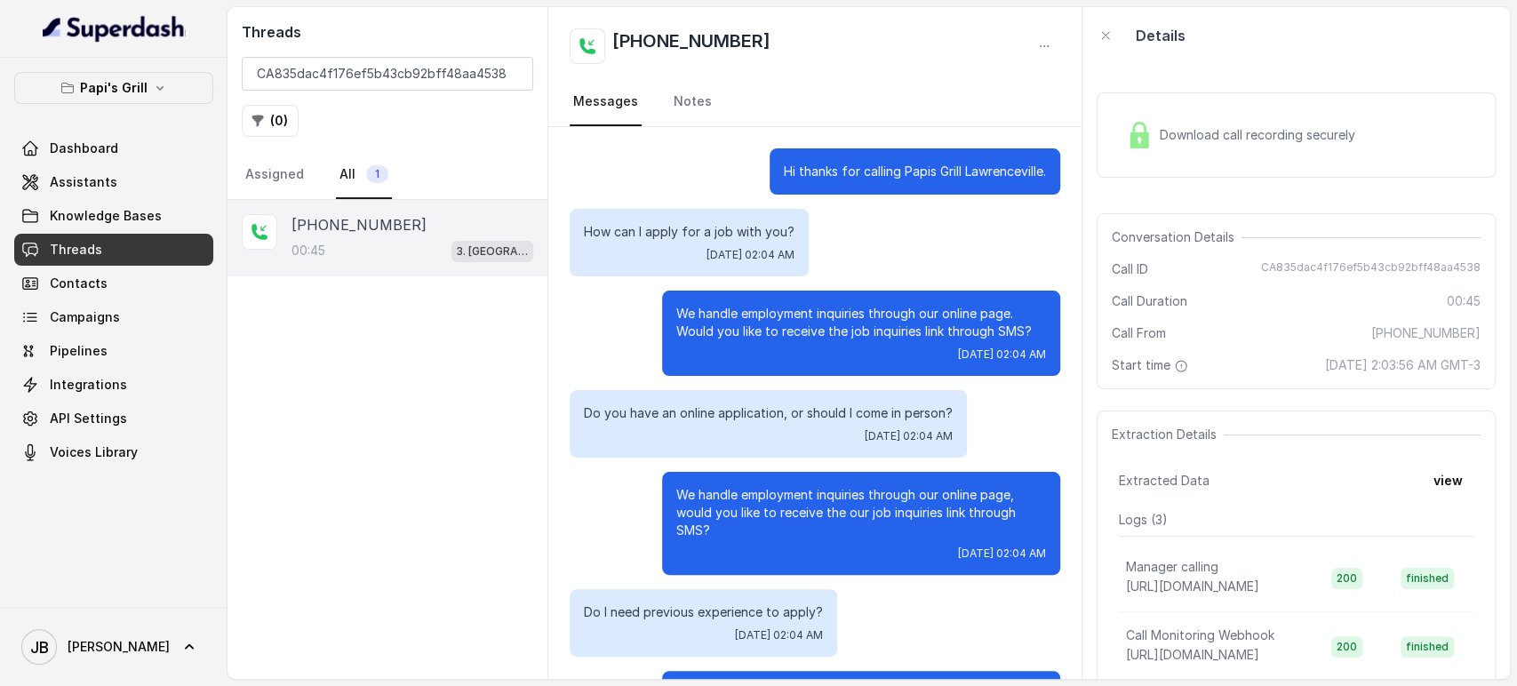
click at [771, 311] on p "We handle employment inquiries through our online page. Would you like to recei…" at bounding box center [861, 323] width 370 height 36
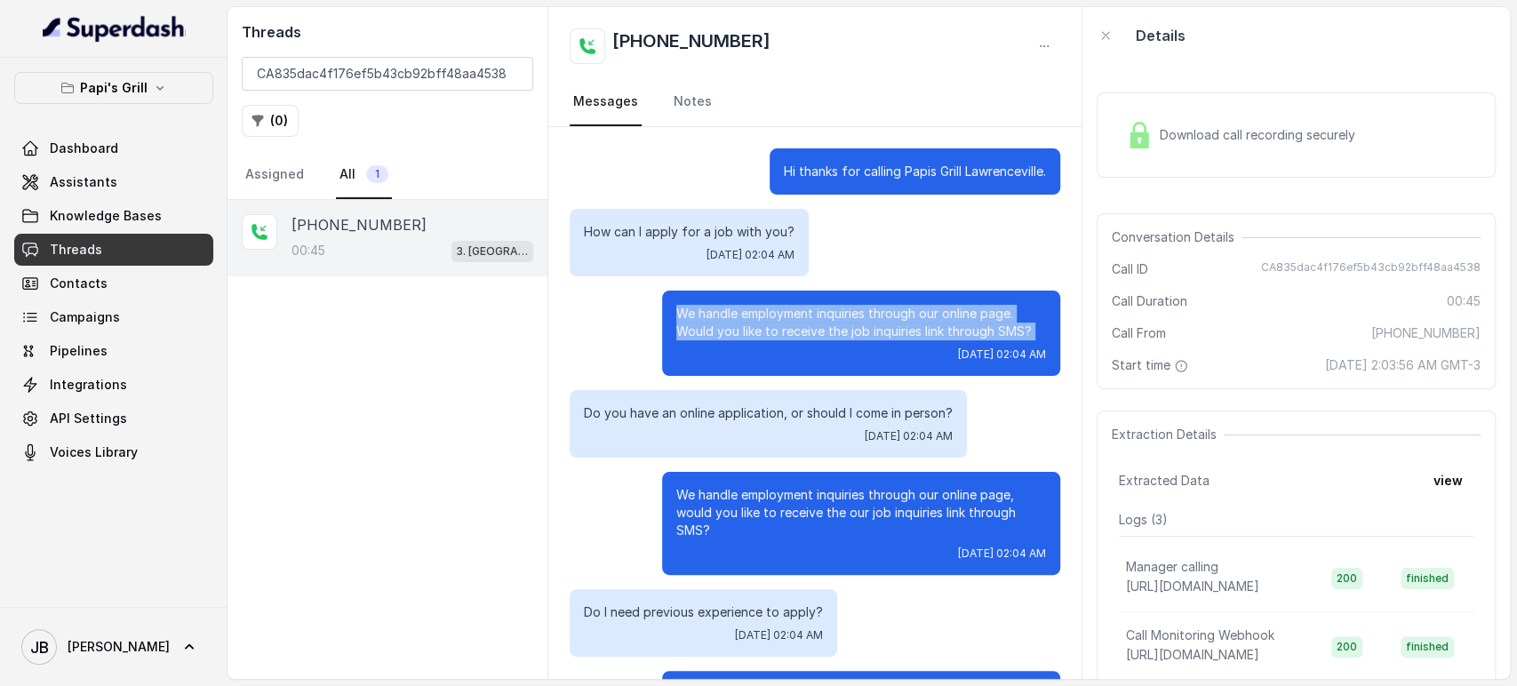
click at [771, 311] on p "We handle employment inquiries through our online page. Would you like to recei…" at bounding box center [861, 323] width 370 height 36
click at [776, 335] on p "We handle employment inquiries through our online page. Would you like to recei…" at bounding box center [861, 323] width 370 height 36
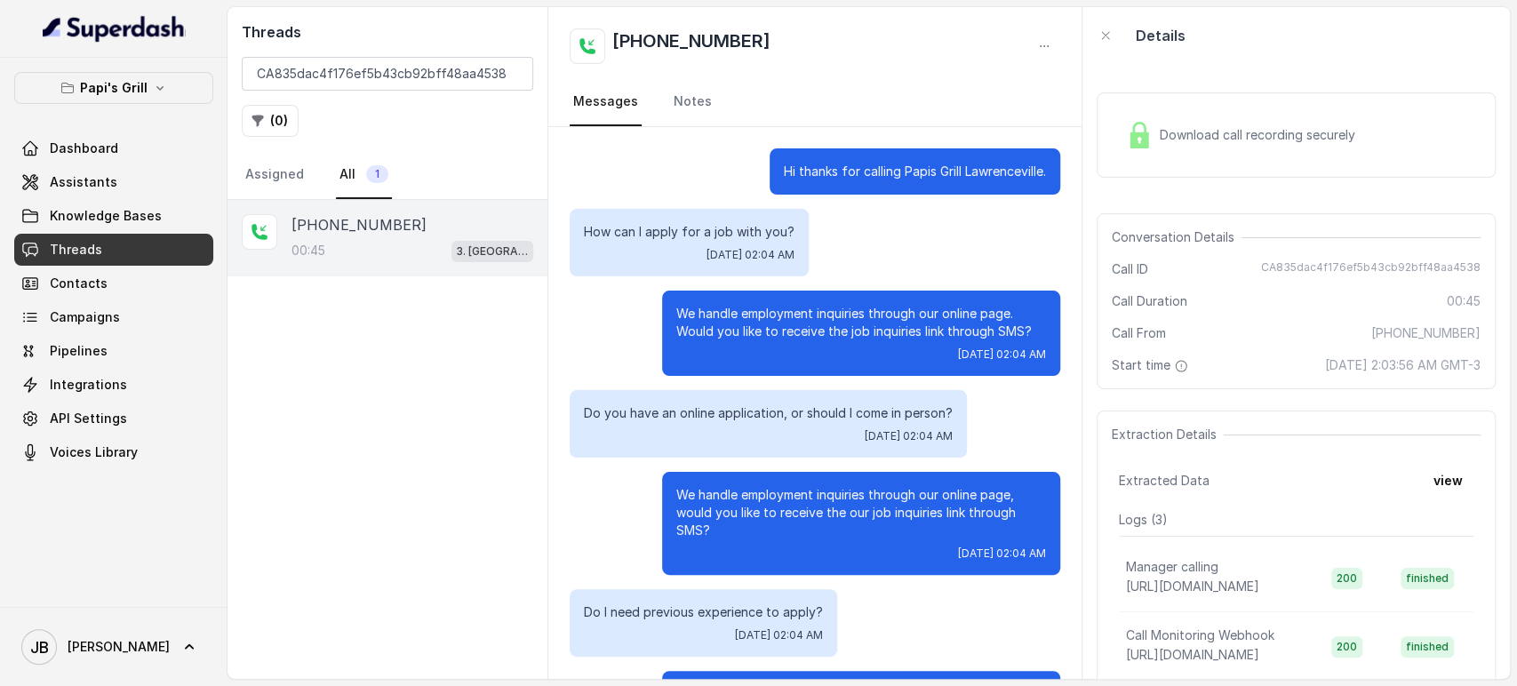
click at [766, 316] on p "We handle employment inquiries through our online page. Would you like to recei…" at bounding box center [861, 323] width 370 height 36
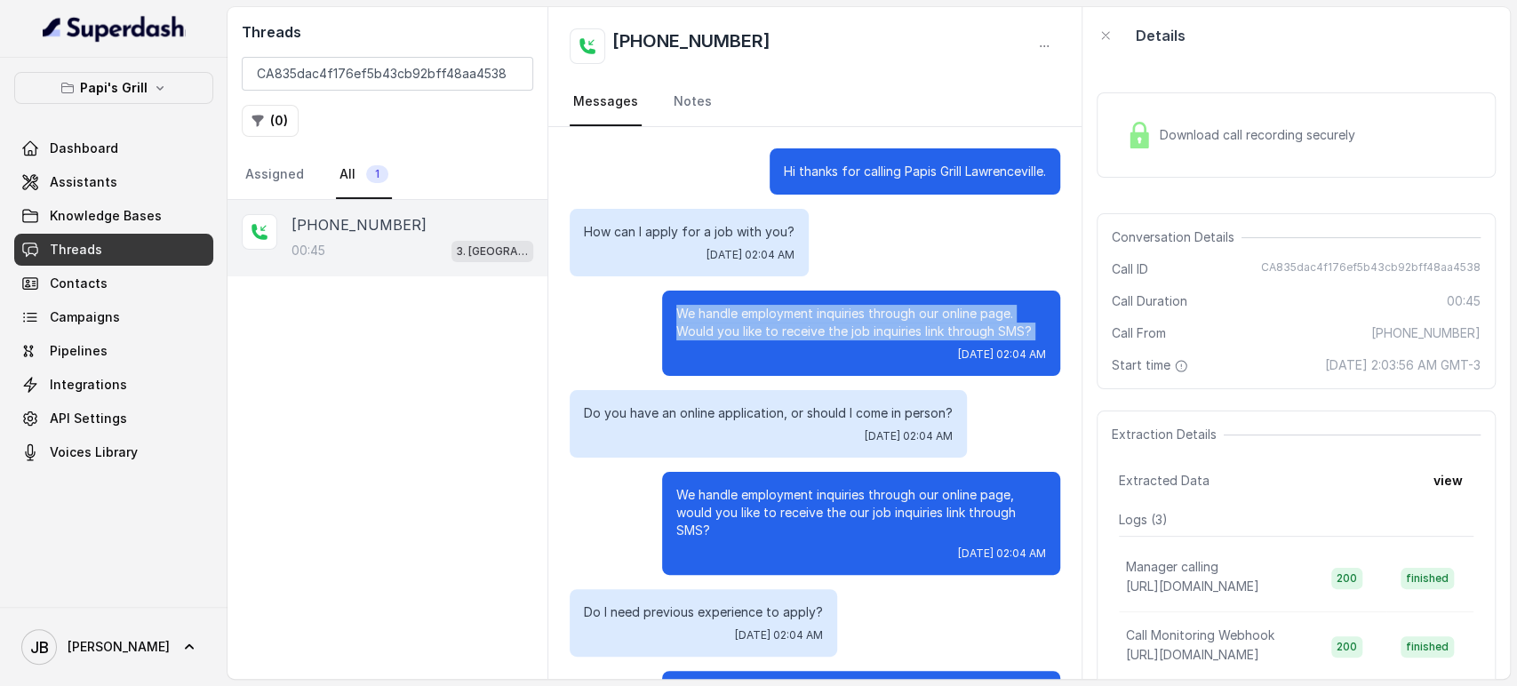
click at [766, 316] on p "We handle employment inquiries through our online page. Would you like to recei…" at bounding box center [861, 323] width 370 height 36
click at [776, 336] on p "We handle employment inquiries through our online page. Would you like to recei…" at bounding box center [861, 323] width 370 height 36
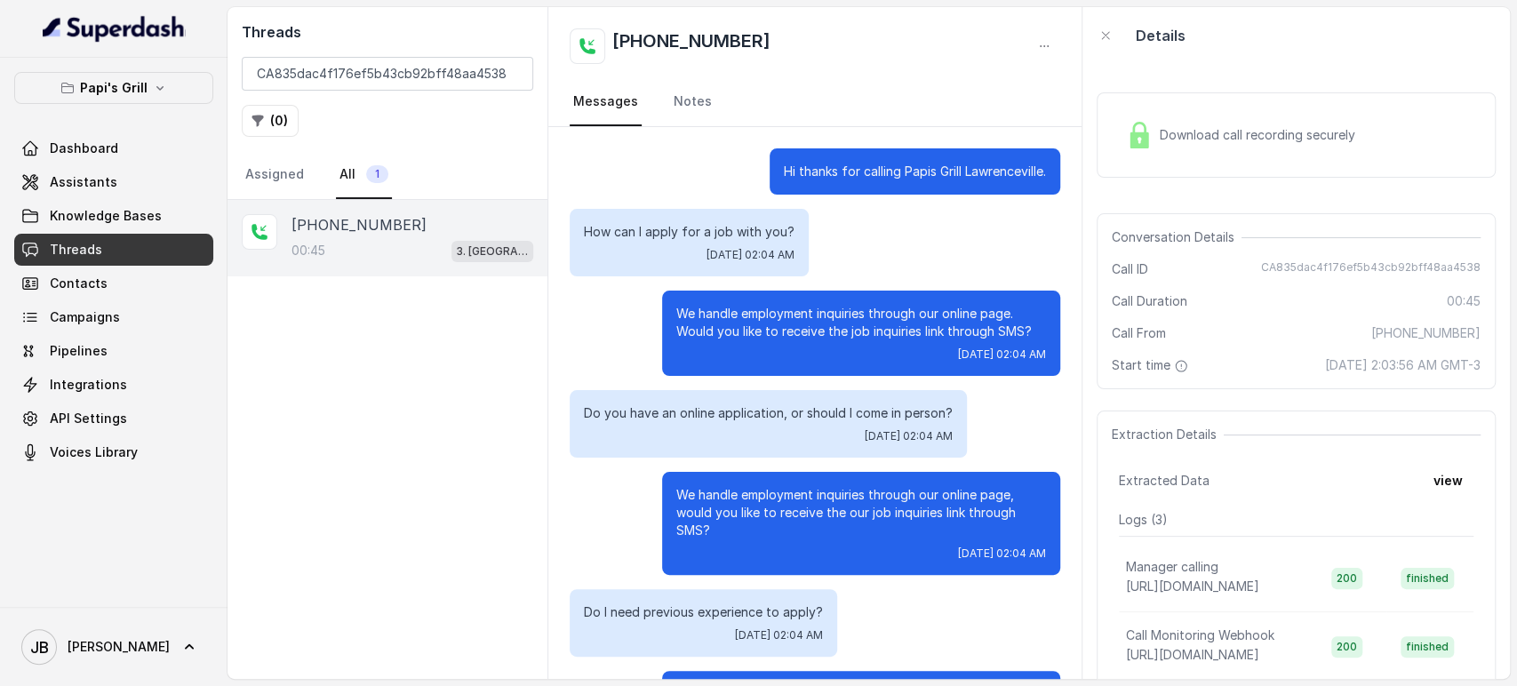
click at [791, 273] on div "How can I apply for a job with you? Tue, Oct 7, 2025, 02:04 AM" at bounding box center [689, 243] width 239 height 68
click at [741, 228] on p "How can I apply for a job with you?" at bounding box center [689, 232] width 211 height 18
click at [753, 293] on div "We handle employment inquiries through our online page. Would you like to recei…" at bounding box center [861, 333] width 398 height 85
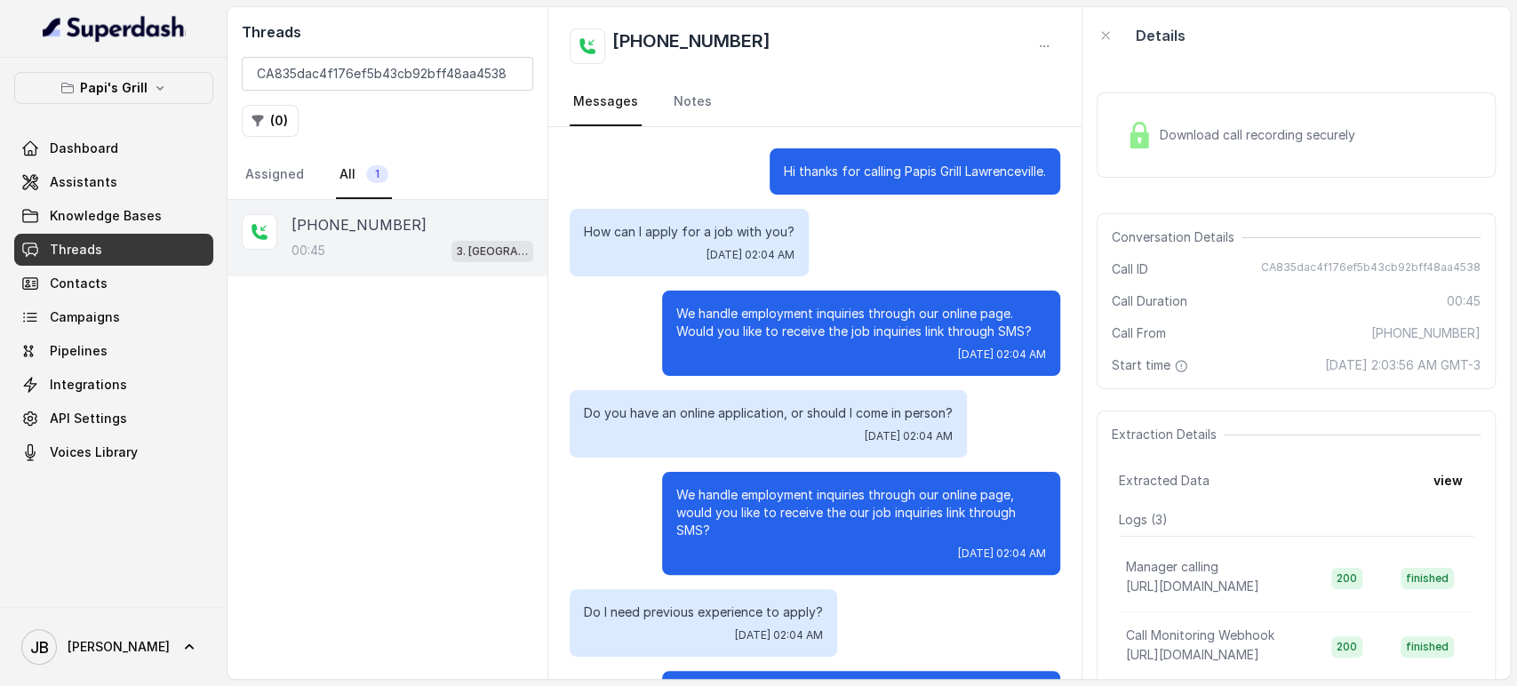
click at [751, 316] on p "We handle employment inquiries through our online page. Would you like to recei…" at bounding box center [861, 323] width 370 height 36
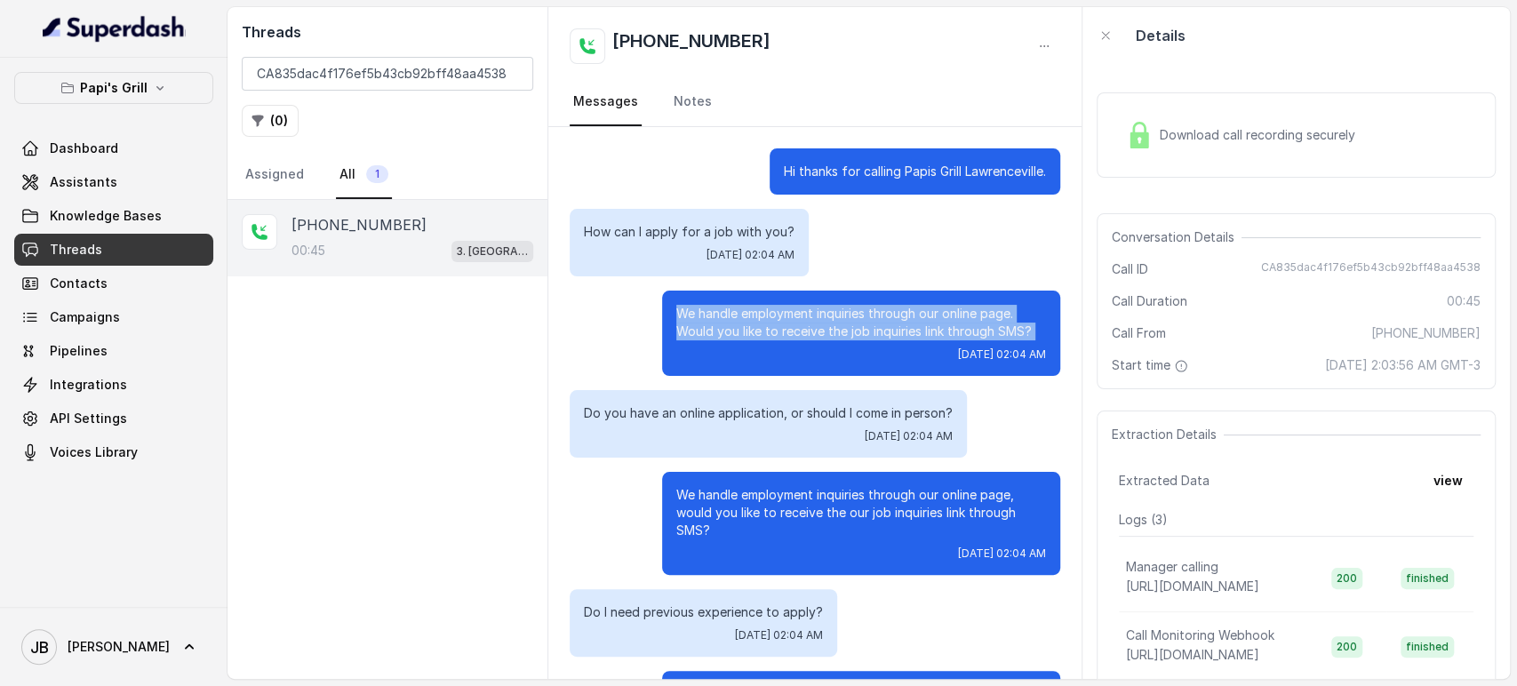
click at [751, 316] on p "We handle employment inquiries through our online page. Would you like to recei…" at bounding box center [861, 323] width 370 height 36
click at [766, 340] on div "We handle employment inquiries through our online page. Would you like to recei…" at bounding box center [861, 333] width 398 height 85
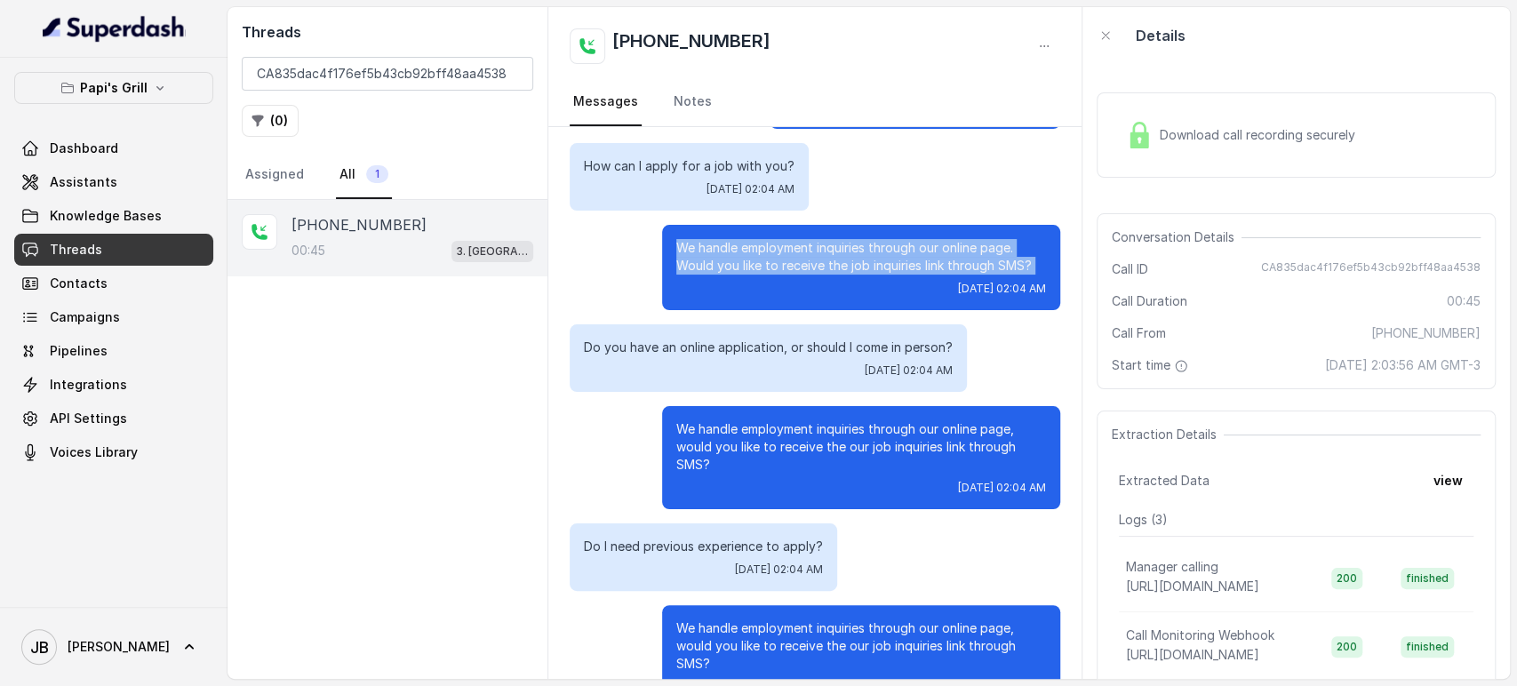
scroll to position [99, 0]
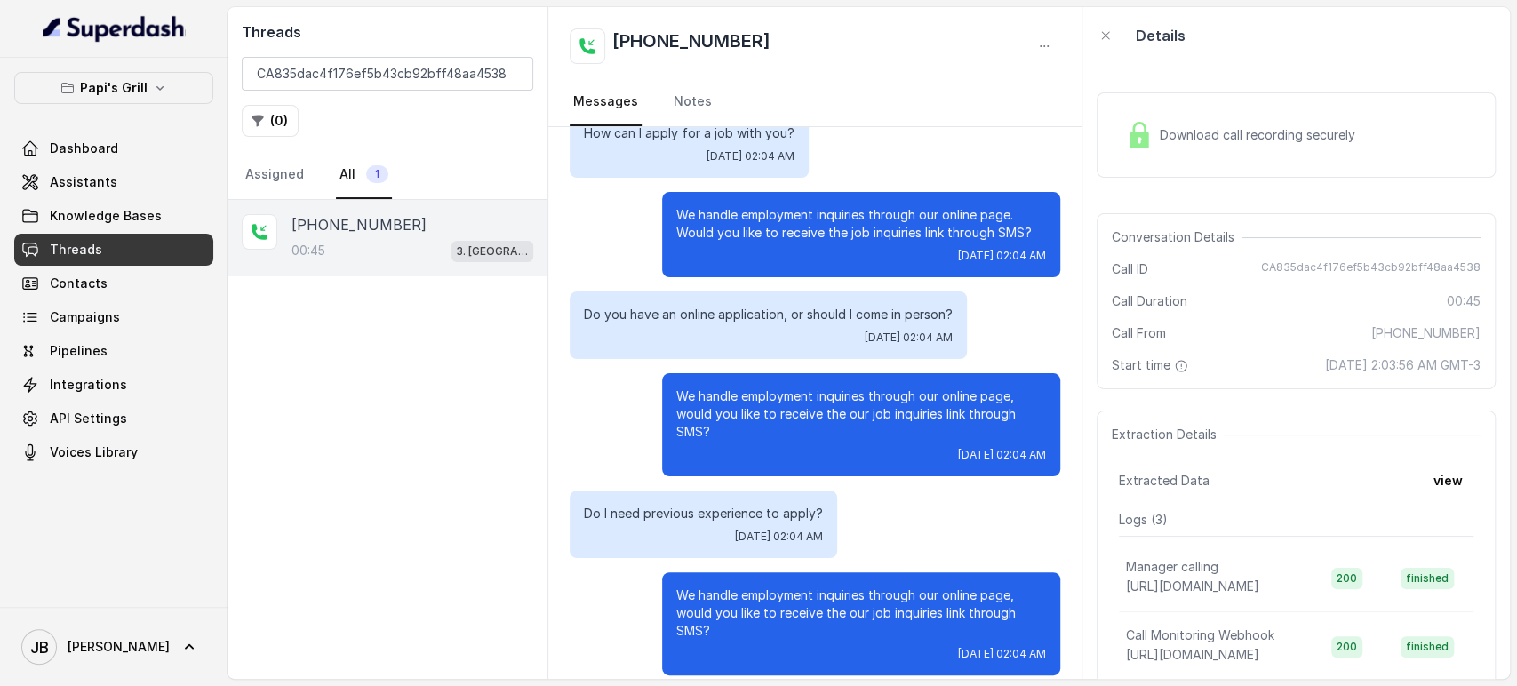
click at [794, 398] on p "We handle employment inquiries through our online page, would you like to recei…" at bounding box center [861, 414] width 370 height 53
drag, startPoint x: 794, startPoint y: 398, endPoint x: 771, endPoint y: 361, distance: 43.4
click at [791, 396] on p "We handle employment inquiries through our online page, would you like to recei…" at bounding box center [861, 414] width 370 height 53
click at [731, 303] on div "Do you have an online application, or should I come in person? Tue, Oct 7, 2025…" at bounding box center [768, 326] width 397 height 68
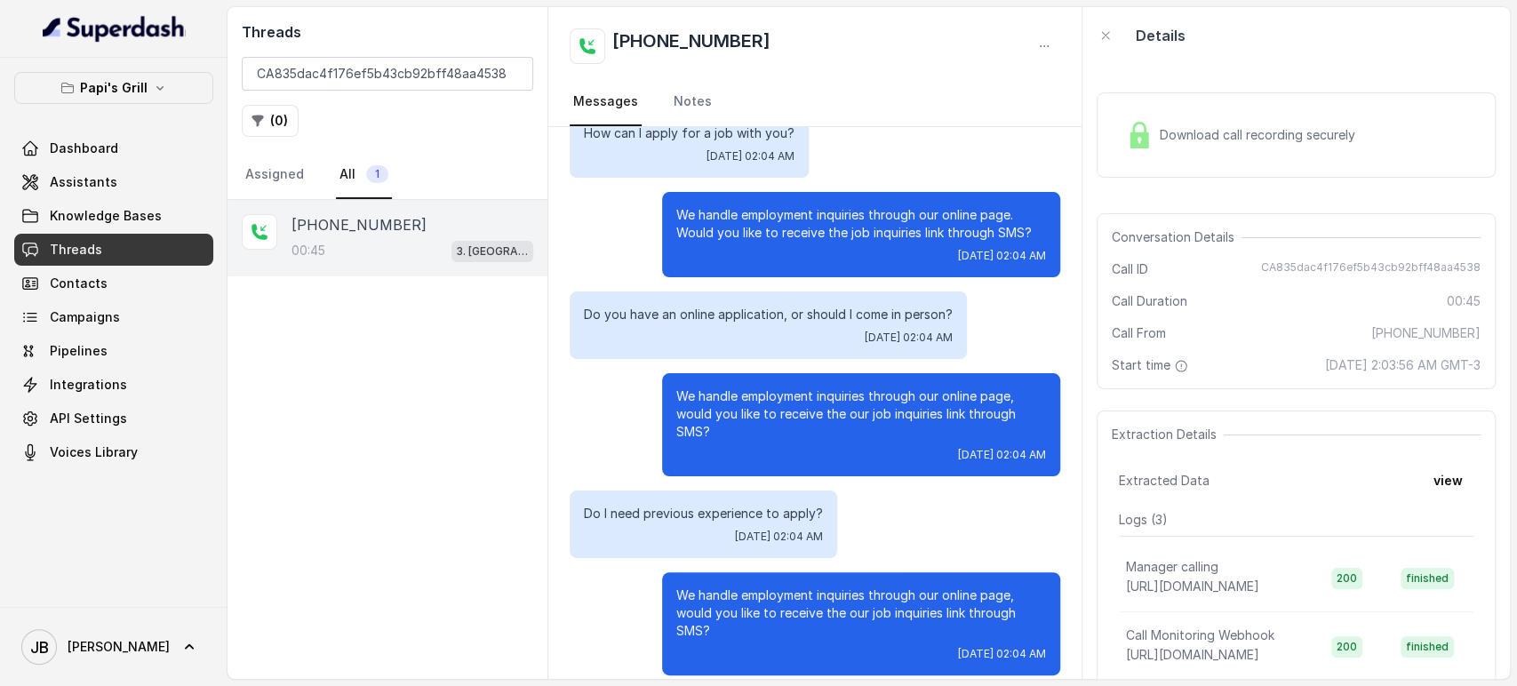
click at [754, 416] on p "We handle employment inquiries through our online page, would you like to recei…" at bounding box center [861, 414] width 370 height 53
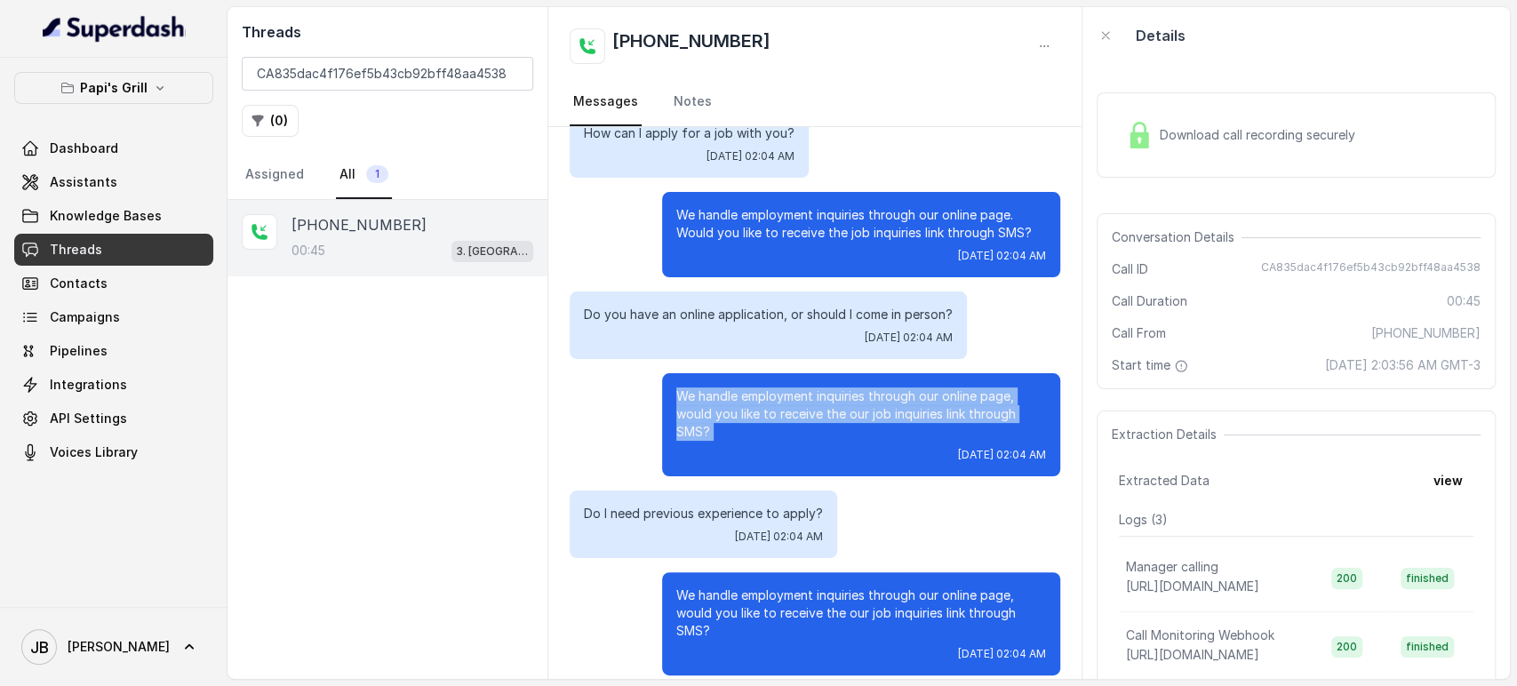
click at [754, 416] on p "We handle employment inquiries through our online page, would you like to recei…" at bounding box center [861, 414] width 370 height 53
click at [715, 370] on div "Hi thanks for calling Papis Grill Lawrenceville. How can I apply for a job with…" at bounding box center [814, 362] width 533 height 668
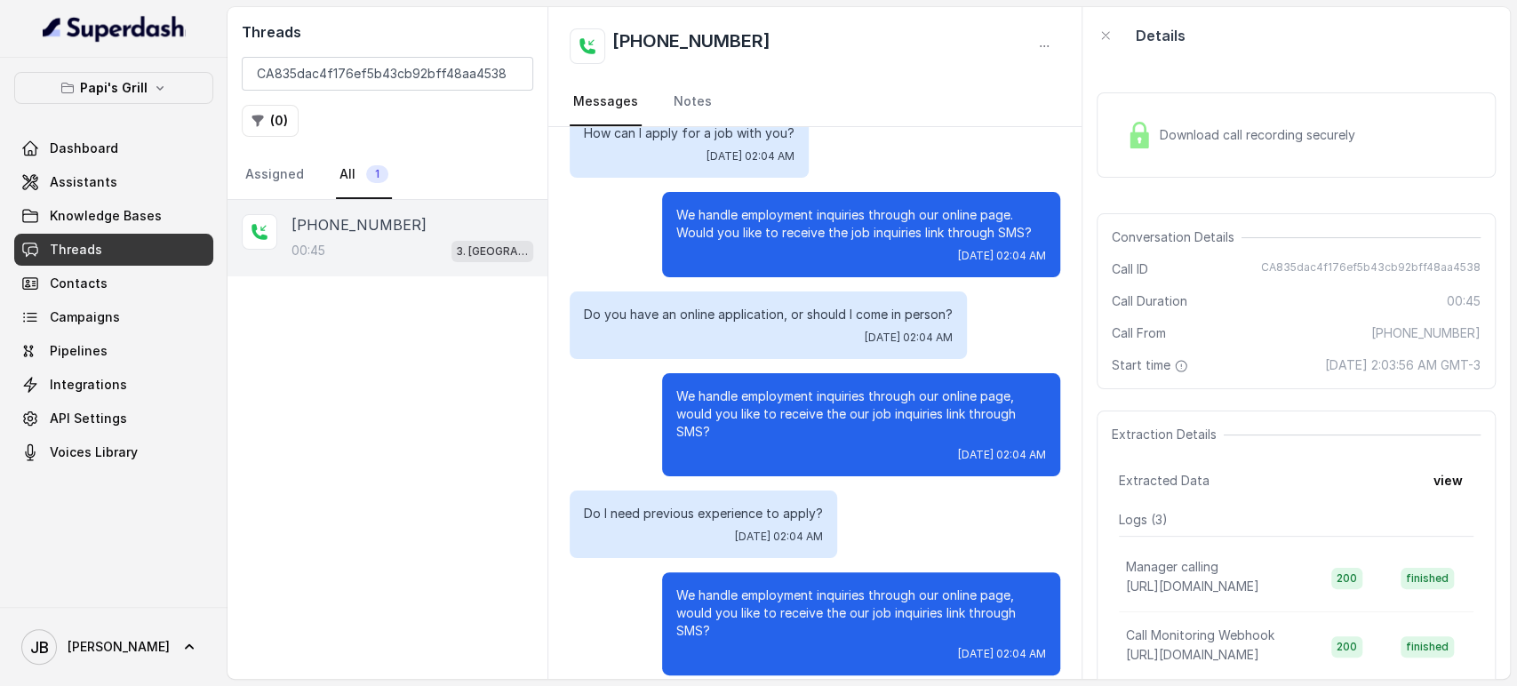
click at [693, 310] on p "Do you have an online application, or should I come in person?" at bounding box center [768, 315] width 369 height 18
click at [725, 392] on p "We handle employment inquiries through our online page, would you like to recei…" at bounding box center [861, 414] width 370 height 53
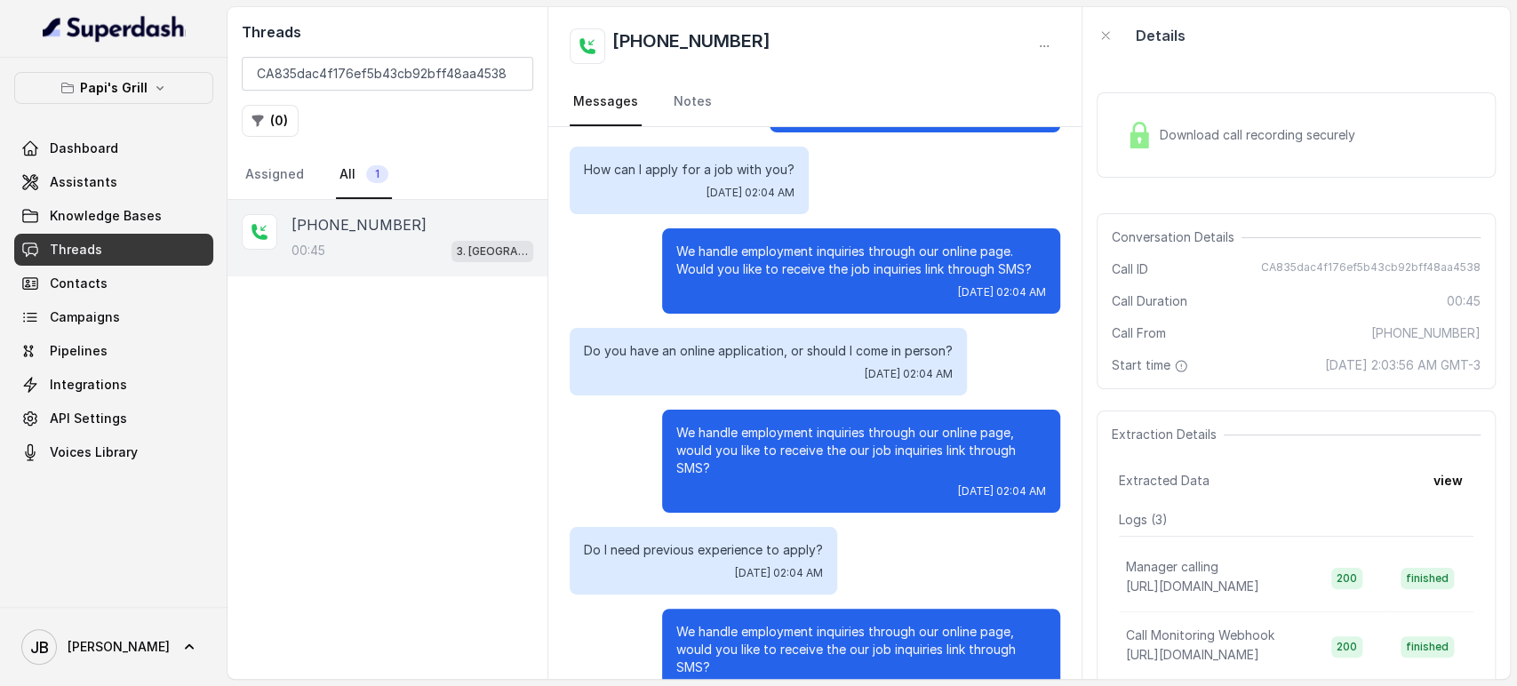
scroll to position [0, 0]
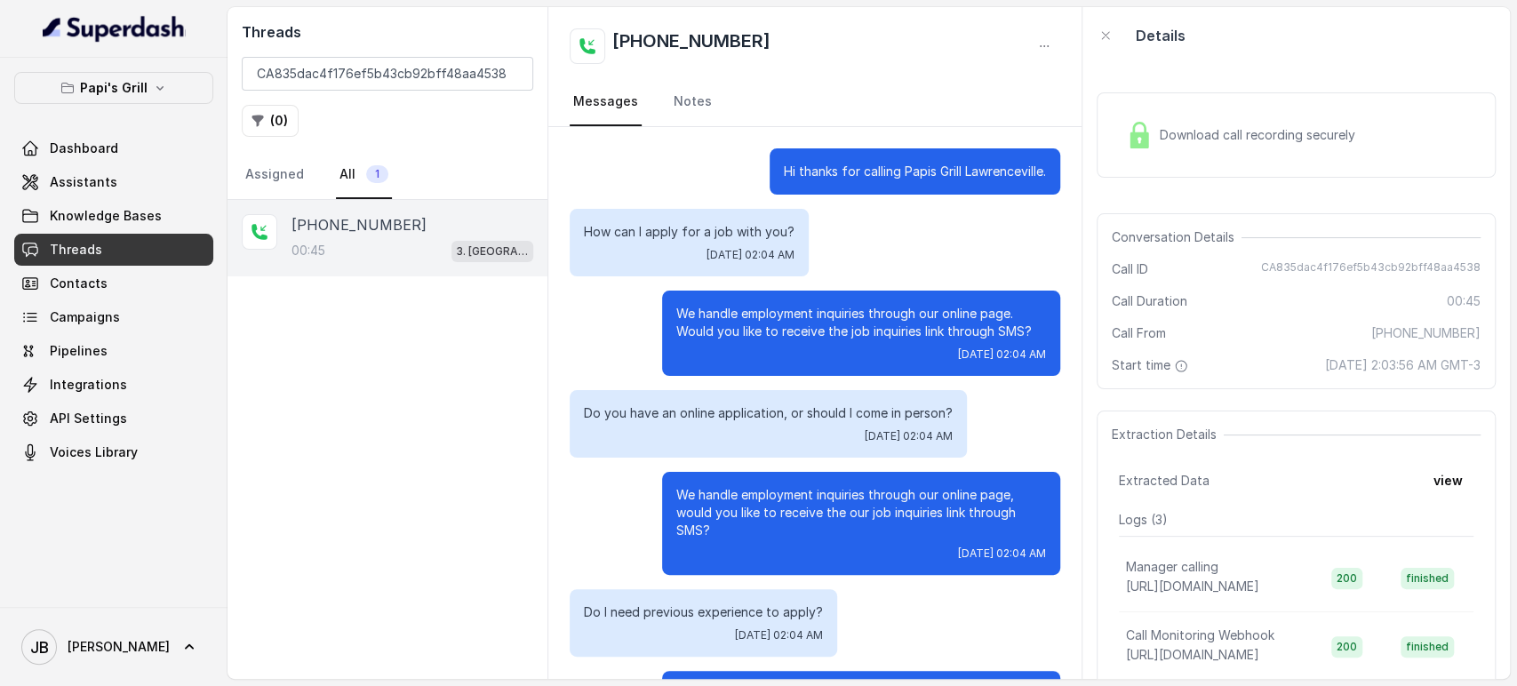
click at [660, 246] on div "How can I apply for a job with you? Tue, Oct 7, 2025, 02:04 AM" at bounding box center [689, 243] width 239 height 68
click at [654, 233] on p "How can I apply for a job with you?" at bounding box center [689, 232] width 211 height 18
click at [824, 194] on div "Hi thanks for calling Papis Grill Lawrenceville." at bounding box center [915, 171] width 291 height 46
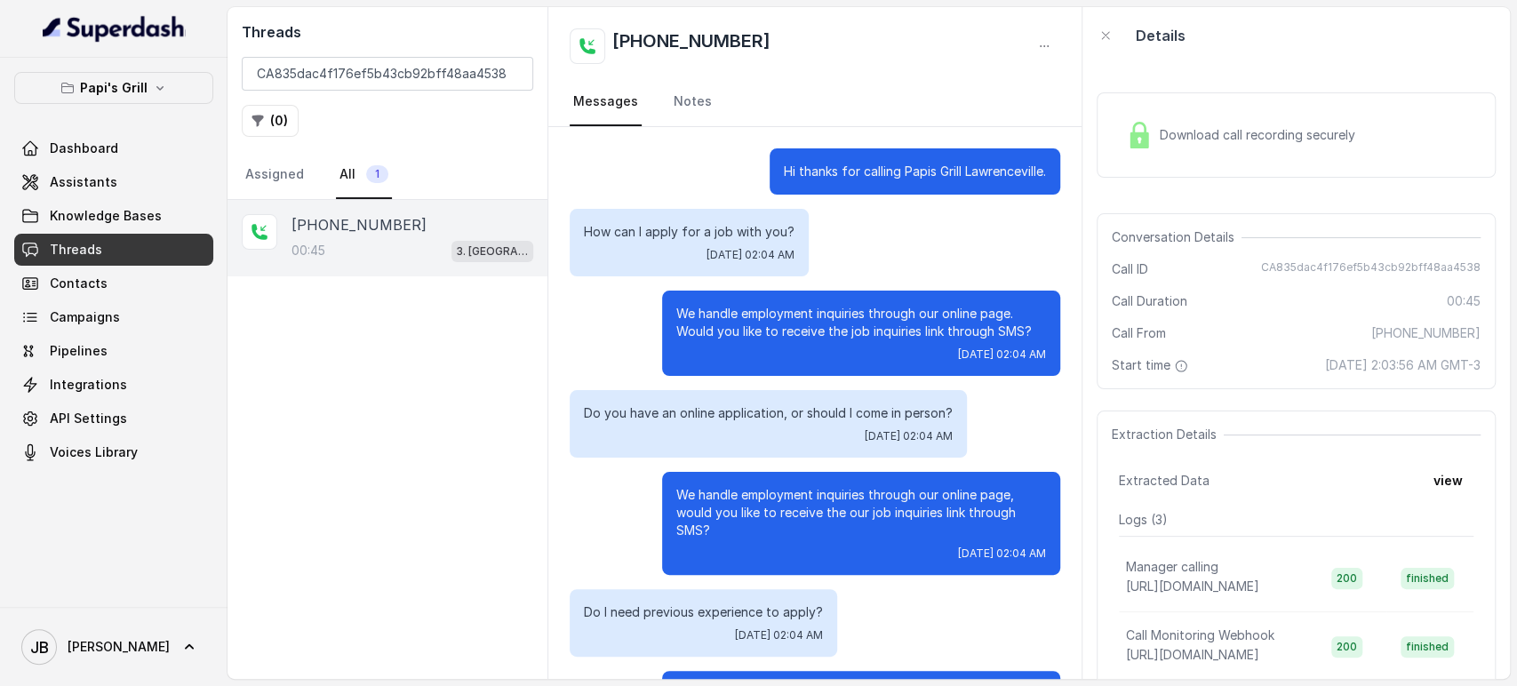
click at [838, 169] on p "Hi thanks for calling Papis Grill Lawrenceville." at bounding box center [915, 172] width 262 height 18
click at [834, 206] on div "Hi thanks for calling Papis Grill Lawrenceville. How can I apply for a job with…" at bounding box center [814, 461] width 533 height 668
click at [811, 171] on p "Hi thanks for calling Papis Grill Lawrenceville." at bounding box center [915, 172] width 262 height 18
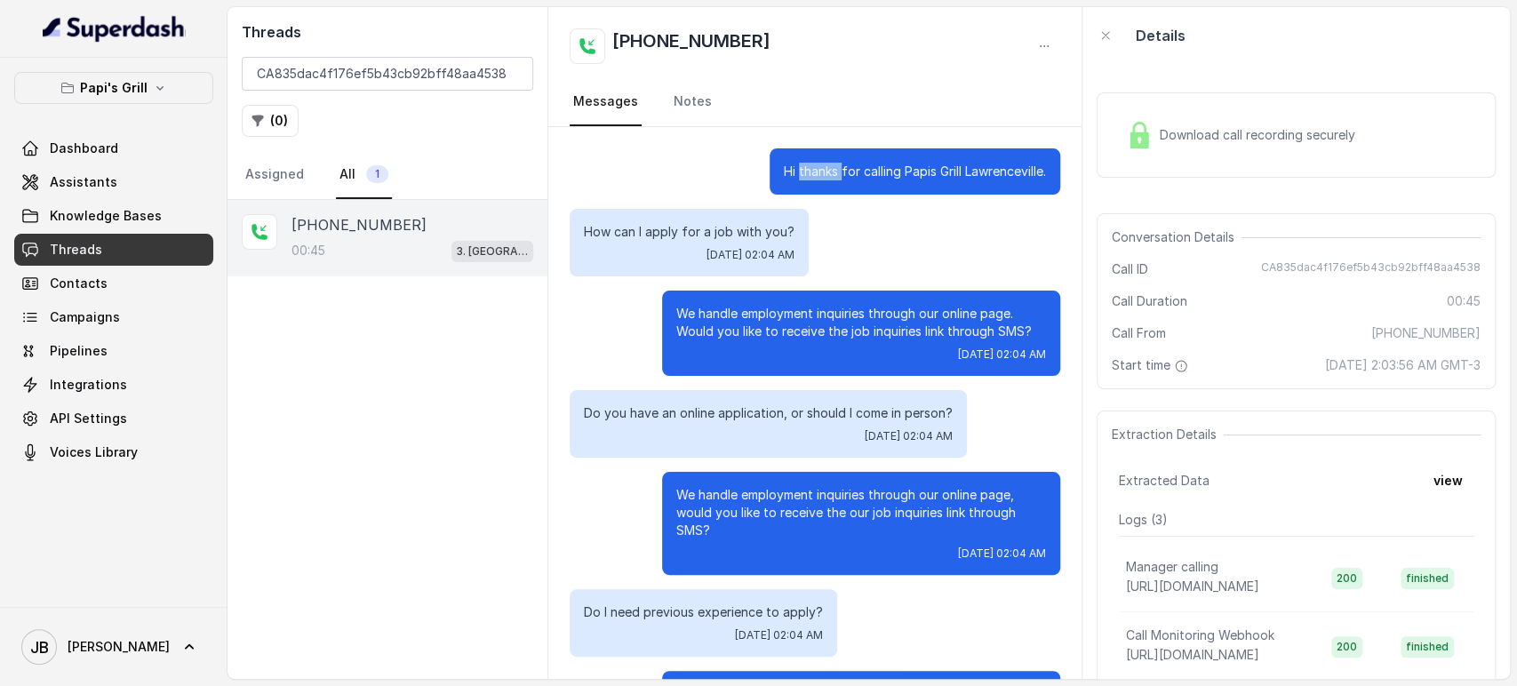
click at [811, 171] on p "Hi thanks for calling Papis Grill Lawrenceville." at bounding box center [915, 172] width 262 height 18
click at [833, 223] on div "How can I apply for a job with you? Tue, Oct 7, 2025, 02:04 AM" at bounding box center [815, 243] width 491 height 68
click at [712, 223] on p "How can I apply for a job with you?" at bounding box center [689, 232] width 211 height 18
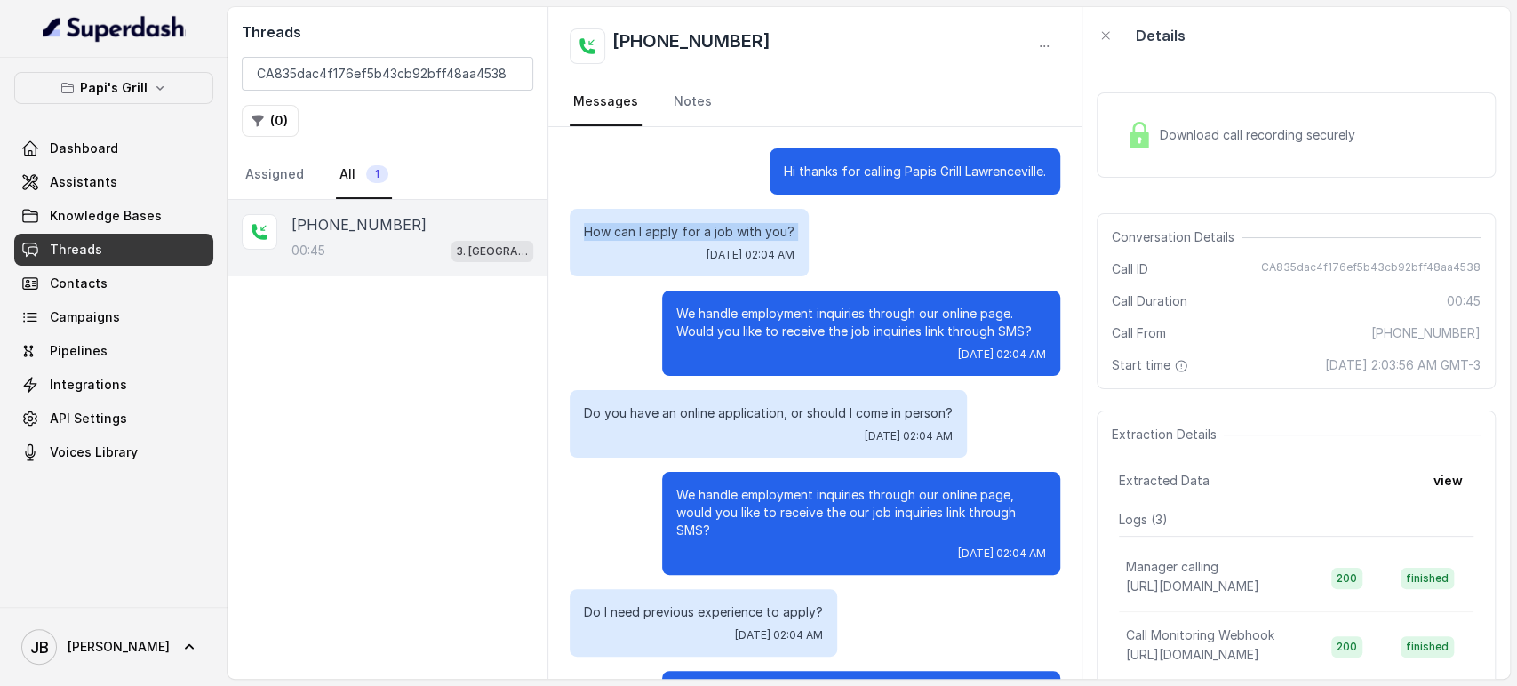
click at [712, 223] on p "How can I apply for a job with you?" at bounding box center [689, 232] width 211 height 18
click at [823, 163] on p "Hi thanks for calling Papis Grill Lawrenceville." at bounding box center [915, 172] width 262 height 18
click at [822, 163] on p "Hi thanks for calling Papis Grill Lawrenceville." at bounding box center [915, 172] width 262 height 18
click at [818, 170] on p "Hi thanks for calling Papis Grill Lawrenceville." at bounding box center [915, 172] width 262 height 18
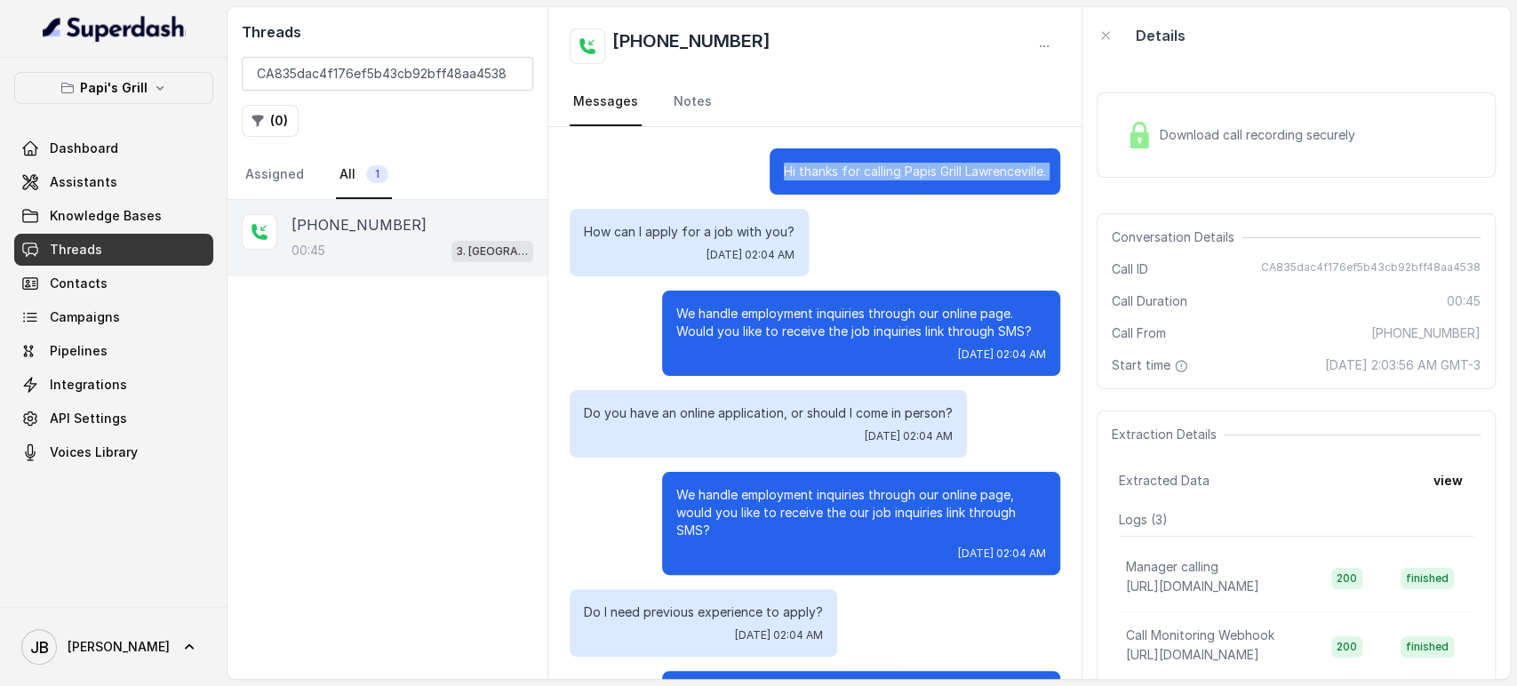
click at [818, 170] on p "Hi thanks for calling Papis Grill Lawrenceville." at bounding box center [915, 172] width 262 height 18
click at [859, 229] on div "How can I apply for a job with you? Tue, Oct 7, 2025, 02:04 AM" at bounding box center [815, 243] width 491 height 68
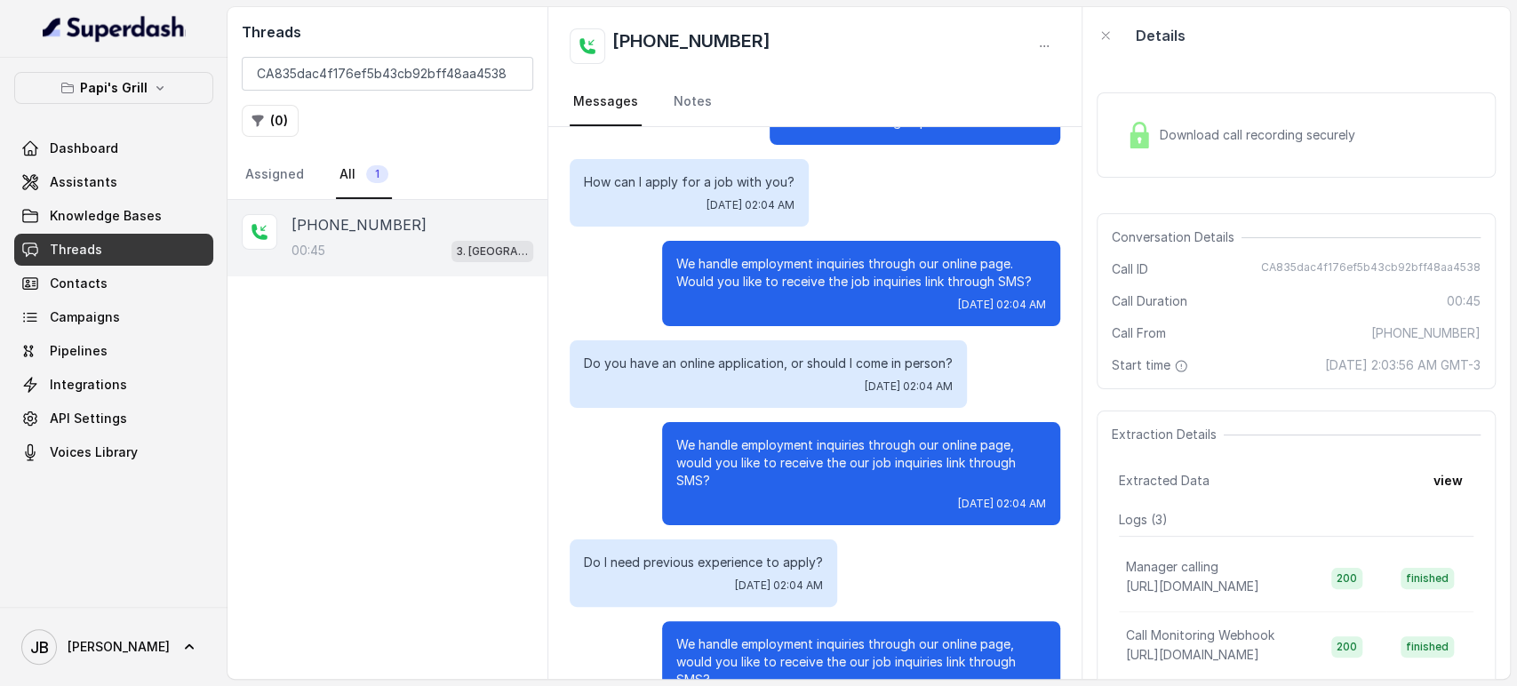
scroll to position [115, 0]
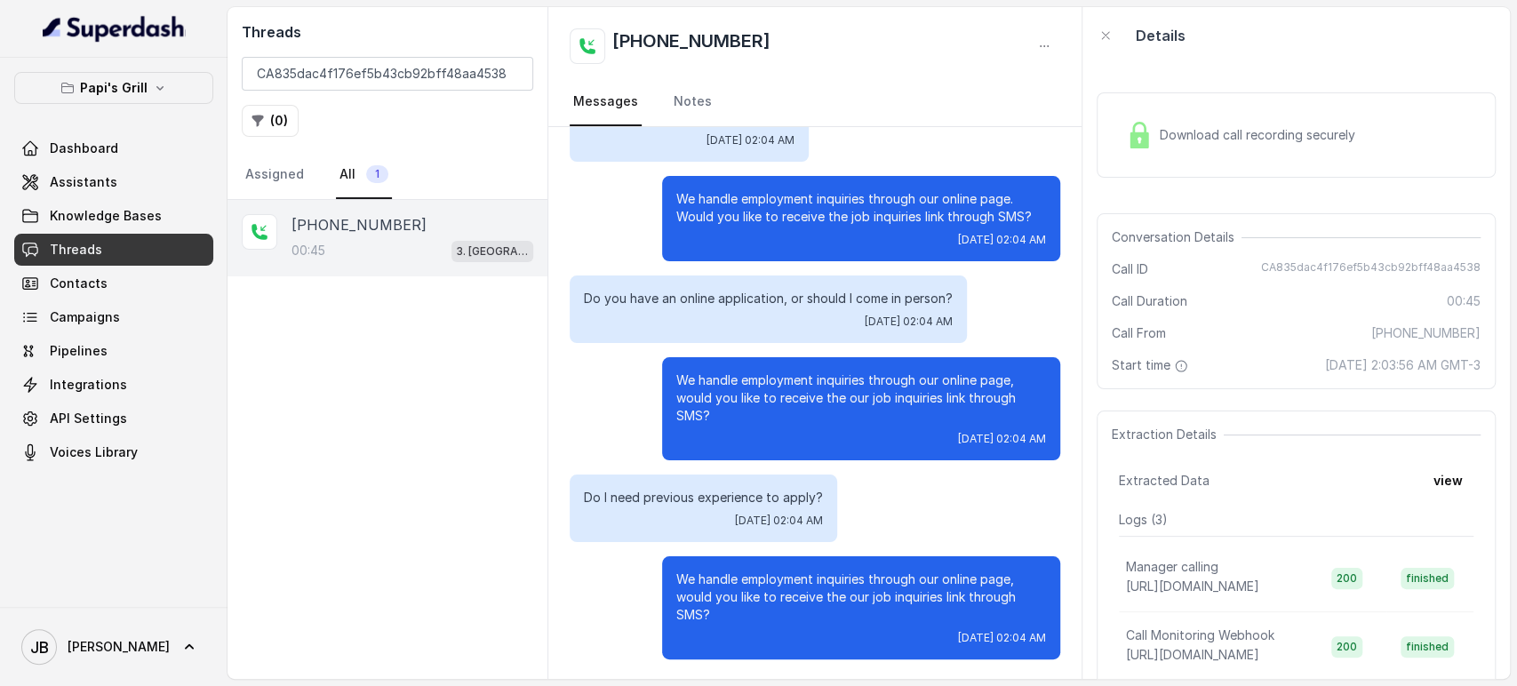
click at [829, 200] on p "We handle employment inquiries through our online page. Would you like to recei…" at bounding box center [861, 208] width 370 height 36
click at [830, 200] on p "We handle employment inquiries through our online page. Would you like to recei…" at bounding box center [861, 208] width 370 height 36
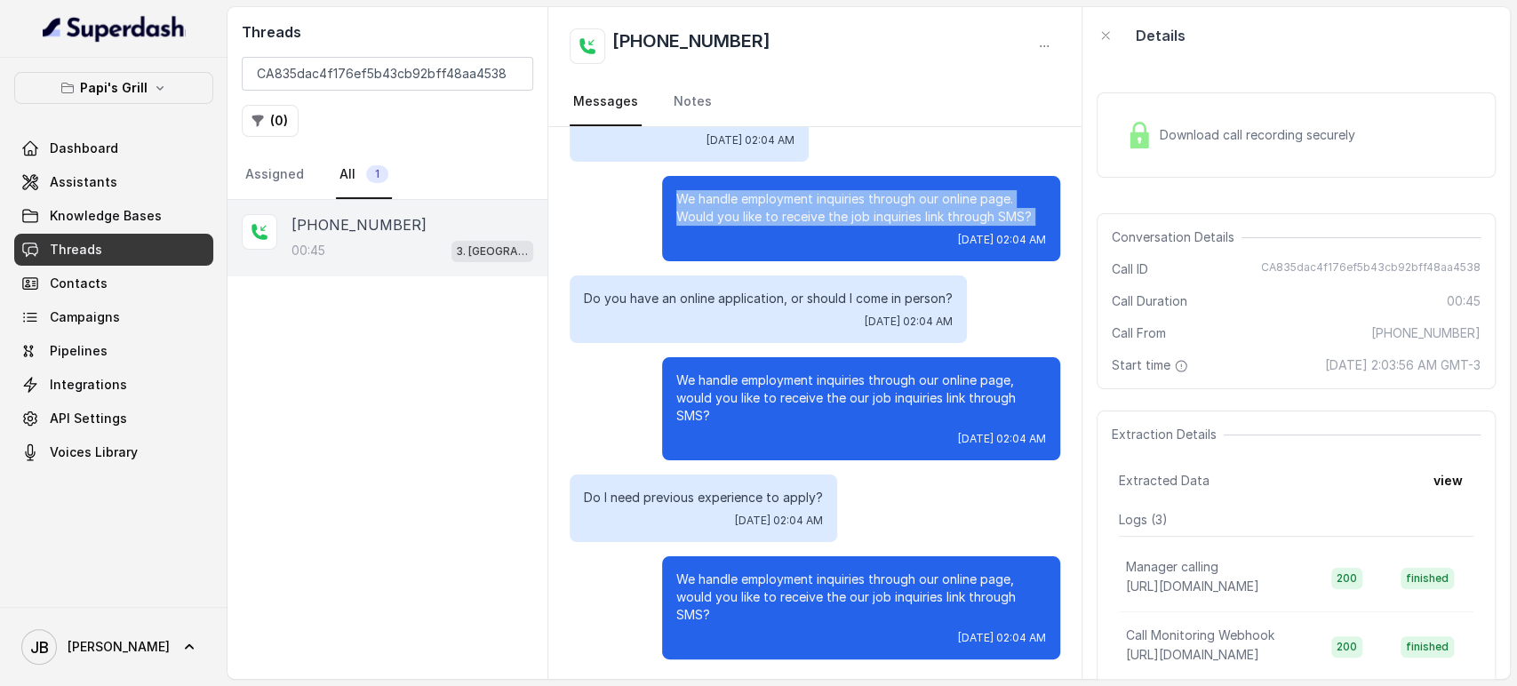
click at [830, 200] on p "We handle employment inquiries through our online page. Would you like to recei…" at bounding box center [861, 208] width 370 height 36
click at [821, 226] on div "We handle employment inquiries through our online page. Would you like to recei…" at bounding box center [861, 218] width 398 height 85
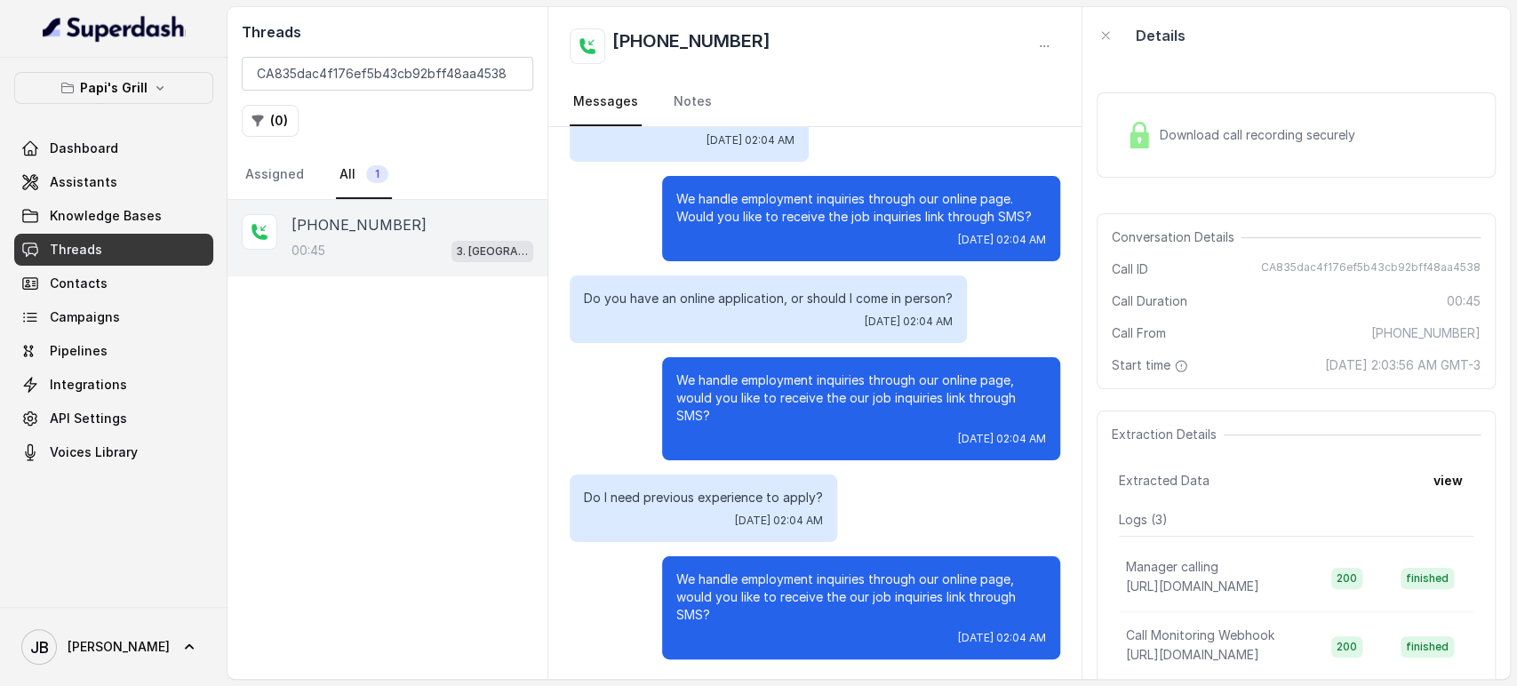
click at [812, 381] on p "We handle employment inquiries through our online page, would you like to recei…" at bounding box center [861, 398] width 370 height 53
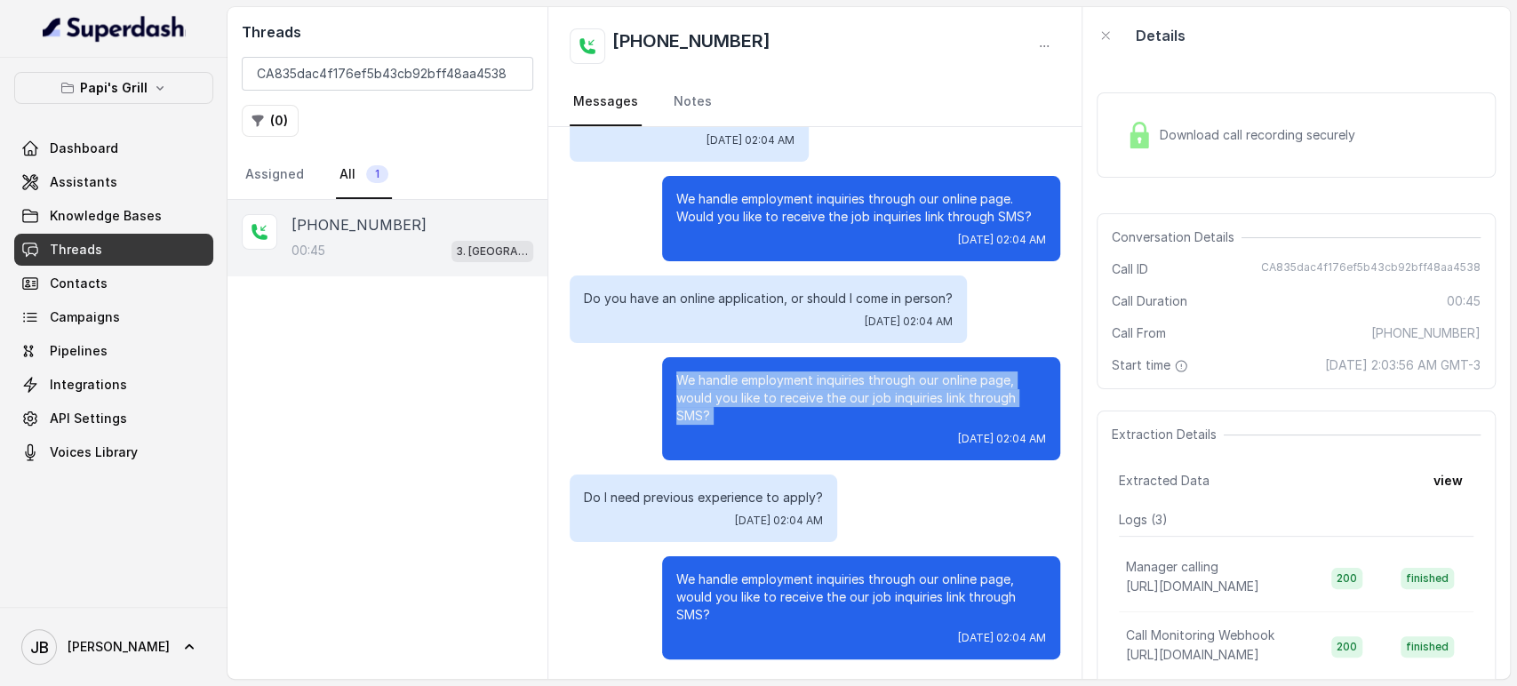
click at [812, 381] on p "We handle employment inquiries through our online page, would you like to recei…" at bounding box center [861, 398] width 370 height 53
click at [803, 399] on p "We handle employment inquiries through our online page, would you like to recei…" at bounding box center [861, 398] width 370 height 53
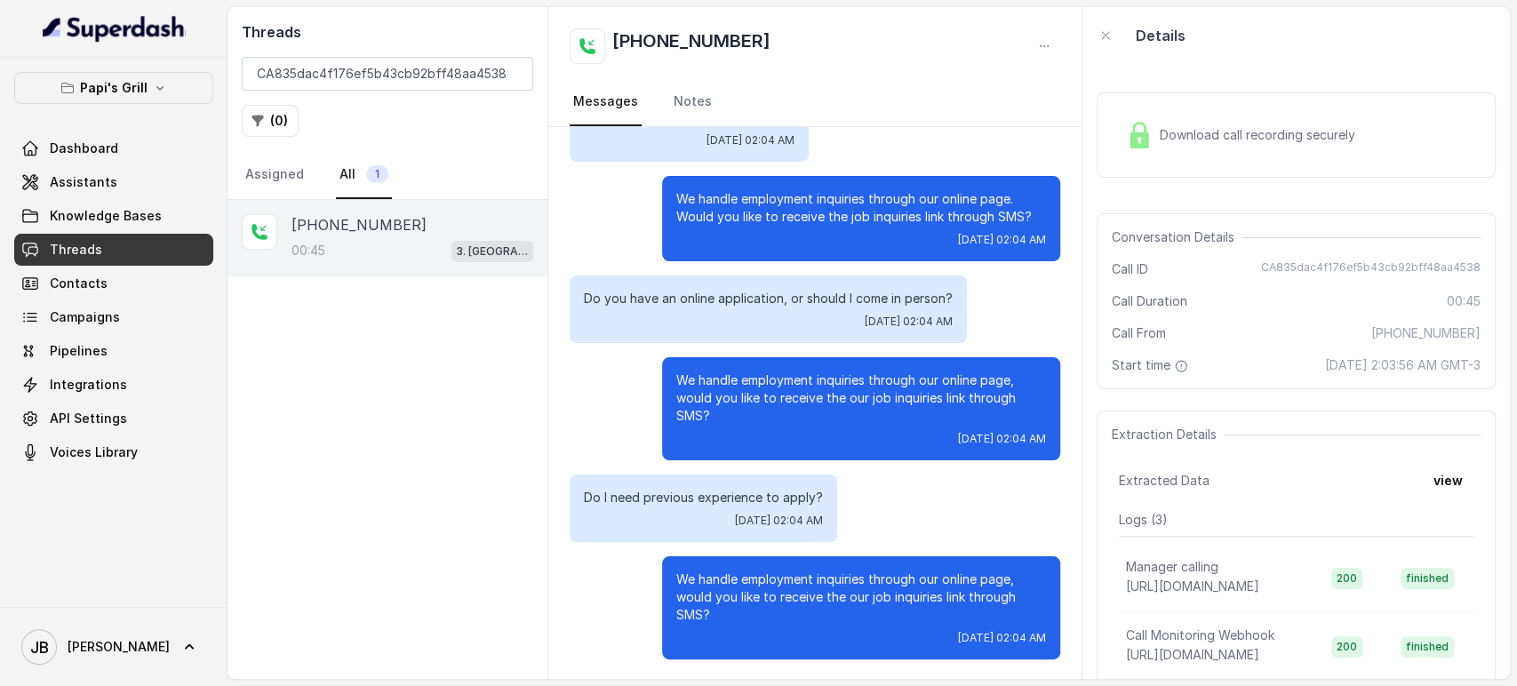
drag, startPoint x: 701, startPoint y: 415, endPoint x: 723, endPoint y: 415, distance: 22.2
click at [720, 414] on p "We handle employment inquiries through our online page, would you like to recei…" at bounding box center [861, 398] width 370 height 53
click at [723, 415] on p "We handle employment inquiries through our online page, would you like to recei…" at bounding box center [861, 398] width 370 height 53
drag, startPoint x: 697, startPoint y: 414, endPoint x: 744, endPoint y: 420, distance: 47.4
click at [744, 420] on p "We handle employment inquiries through our online page, would you like to recei…" at bounding box center [861, 398] width 370 height 53
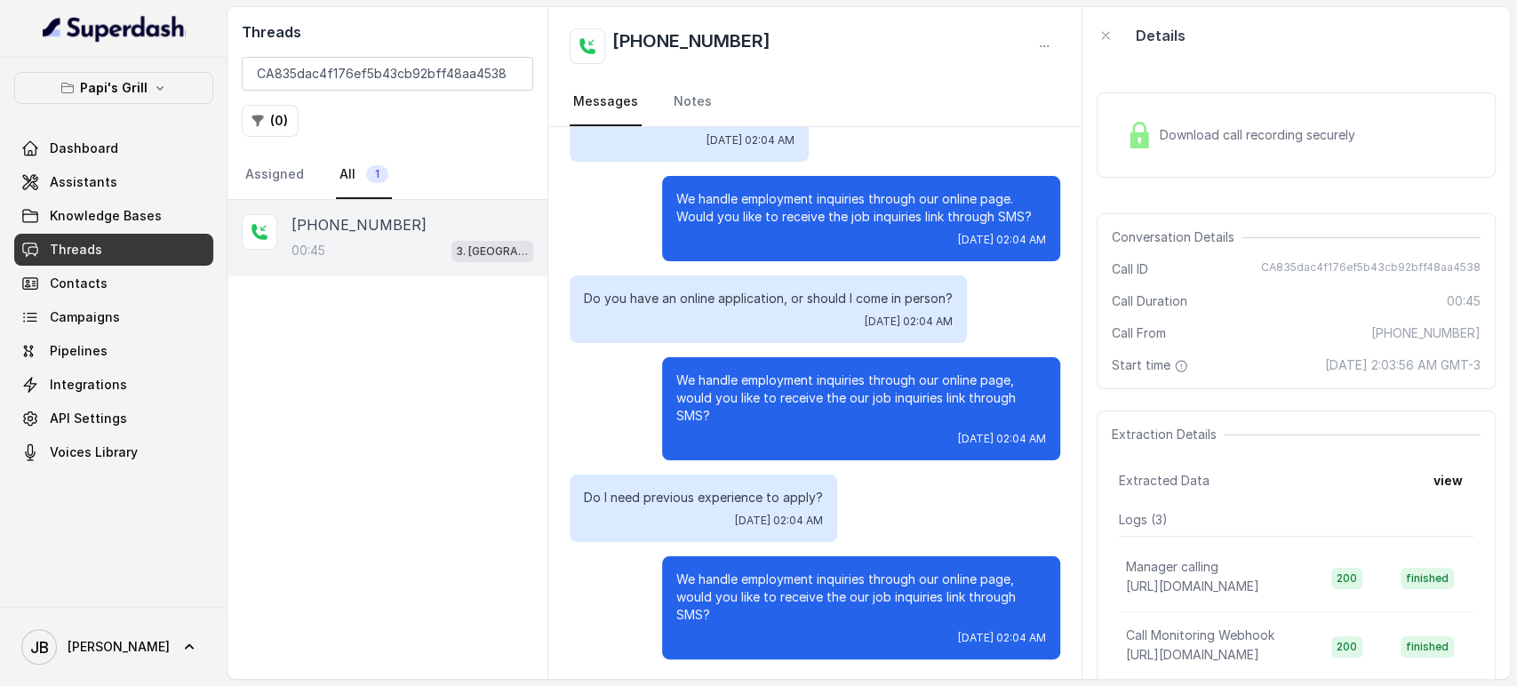
click at [744, 420] on p "We handle employment inquiries through our online page, would you like to recei…" at bounding box center [861, 398] width 370 height 53
drag, startPoint x: 682, startPoint y: 417, endPoint x: 725, endPoint y: 418, distance: 43.6
click at [723, 412] on p "We handle employment inquiries through our online page, would you like to recei…" at bounding box center [861, 398] width 370 height 53
click at [725, 418] on p "We handle employment inquiries through our online page, would you like to recei…" at bounding box center [861, 398] width 370 height 53
click at [709, 421] on p "We handle employment inquiries through our online page, would you like to recei…" at bounding box center [861, 398] width 370 height 53
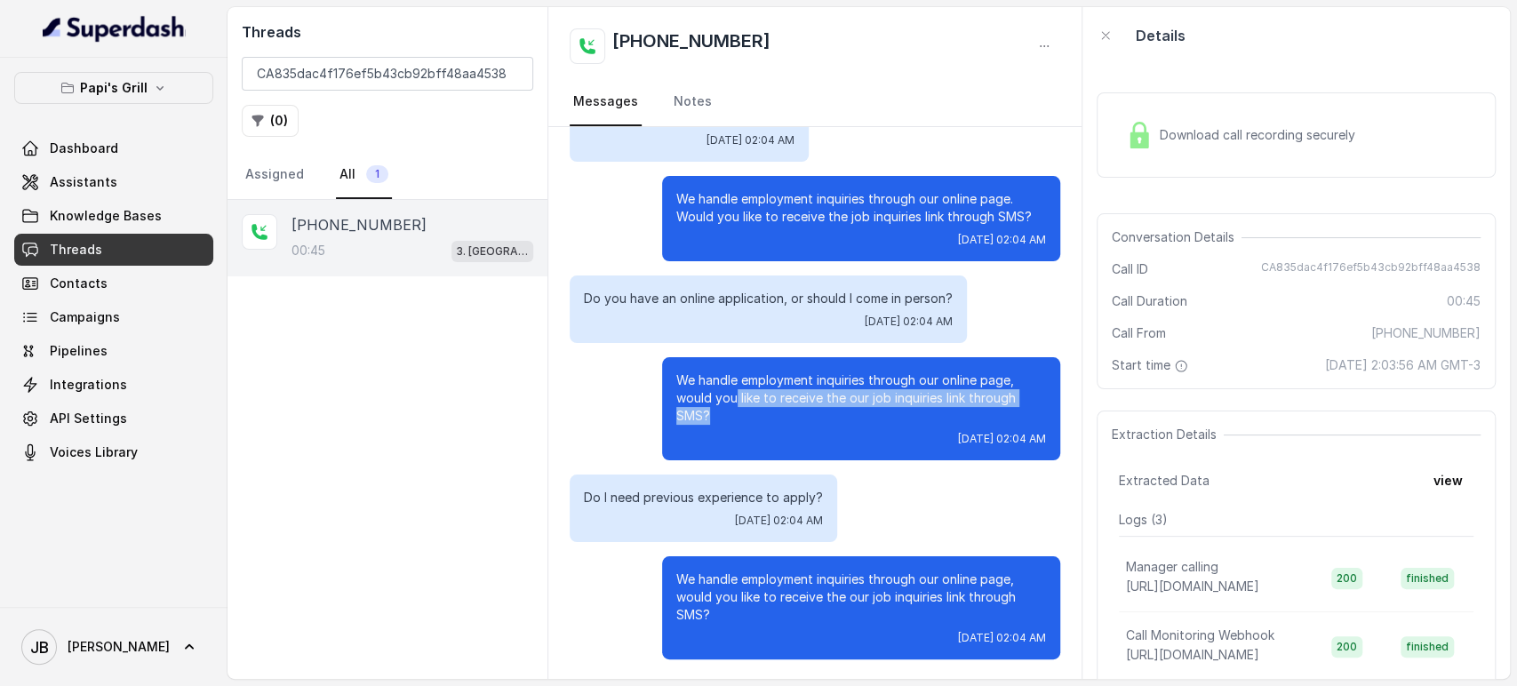
drag, startPoint x: 695, startPoint y: 411, endPoint x: 718, endPoint y: 396, distance: 27.1
click at [718, 396] on p "We handle employment inquiries through our online page, would you like to recei…" at bounding box center [861, 398] width 370 height 53
click at [678, 382] on p "We handle employment inquiries through our online page, would you like to recei…" at bounding box center [861, 398] width 370 height 53
drag, startPoint x: 660, startPoint y: 379, endPoint x: 698, endPoint y: 414, distance: 51.6
click at [697, 413] on div "We handle employment inquiries through our online page, would you like to recei…" at bounding box center [861, 408] width 398 height 103
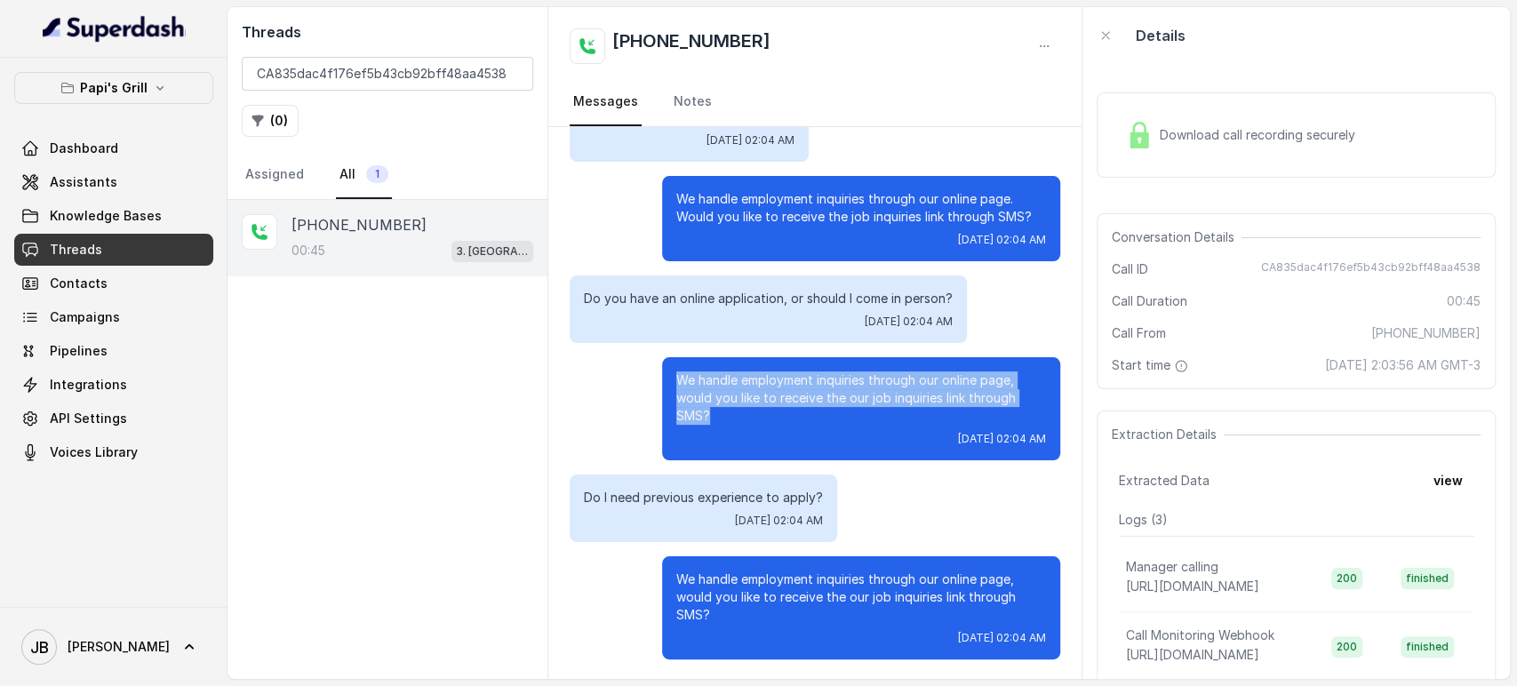
click at [698, 414] on p "We handle employment inquiries through our online page, would you like to recei…" at bounding box center [861, 398] width 370 height 53
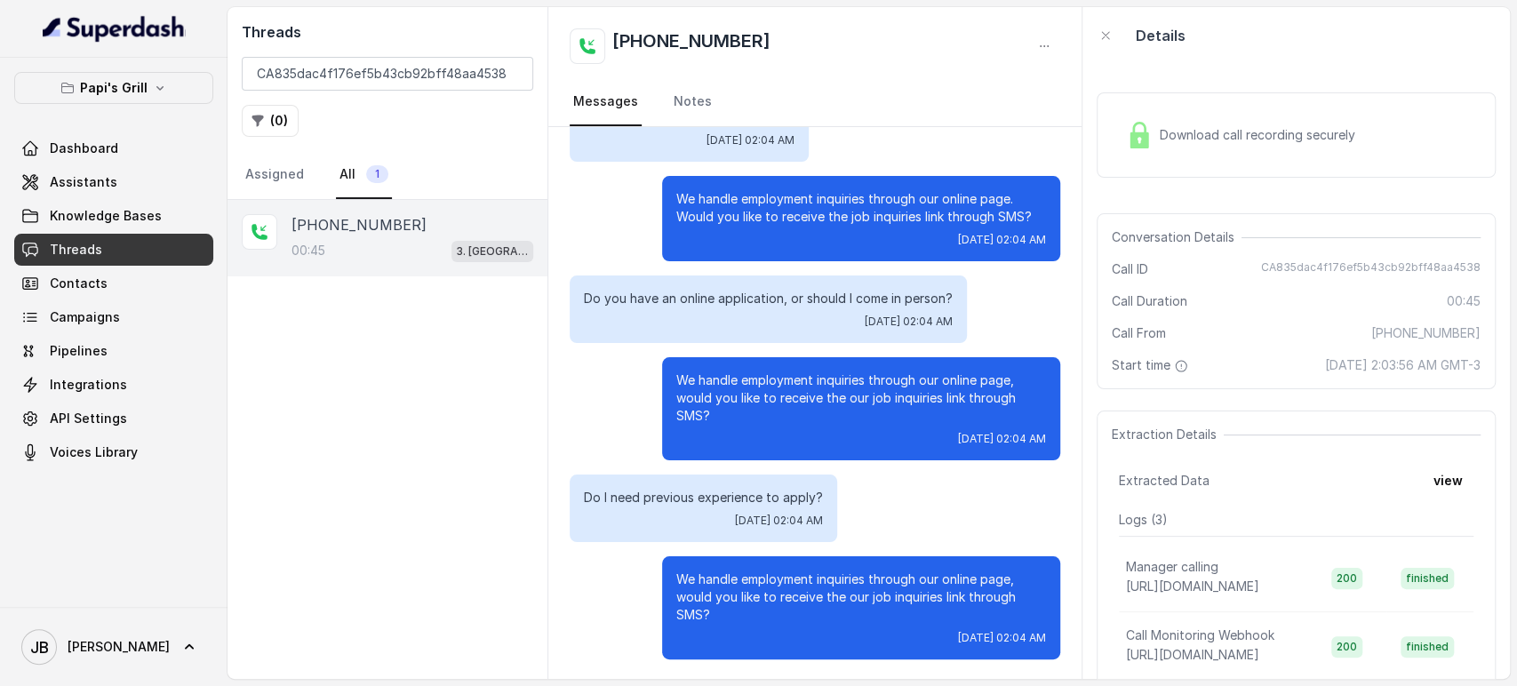
click at [747, 496] on p "Do I need previous experience to apply?" at bounding box center [703, 498] width 239 height 18
click at [715, 382] on p "We handle employment inquiries through our online page, would you like to recei…" at bounding box center [861, 398] width 370 height 53
click at [129, 219] on span "Knowledge Bases" at bounding box center [106, 216] width 112 height 18
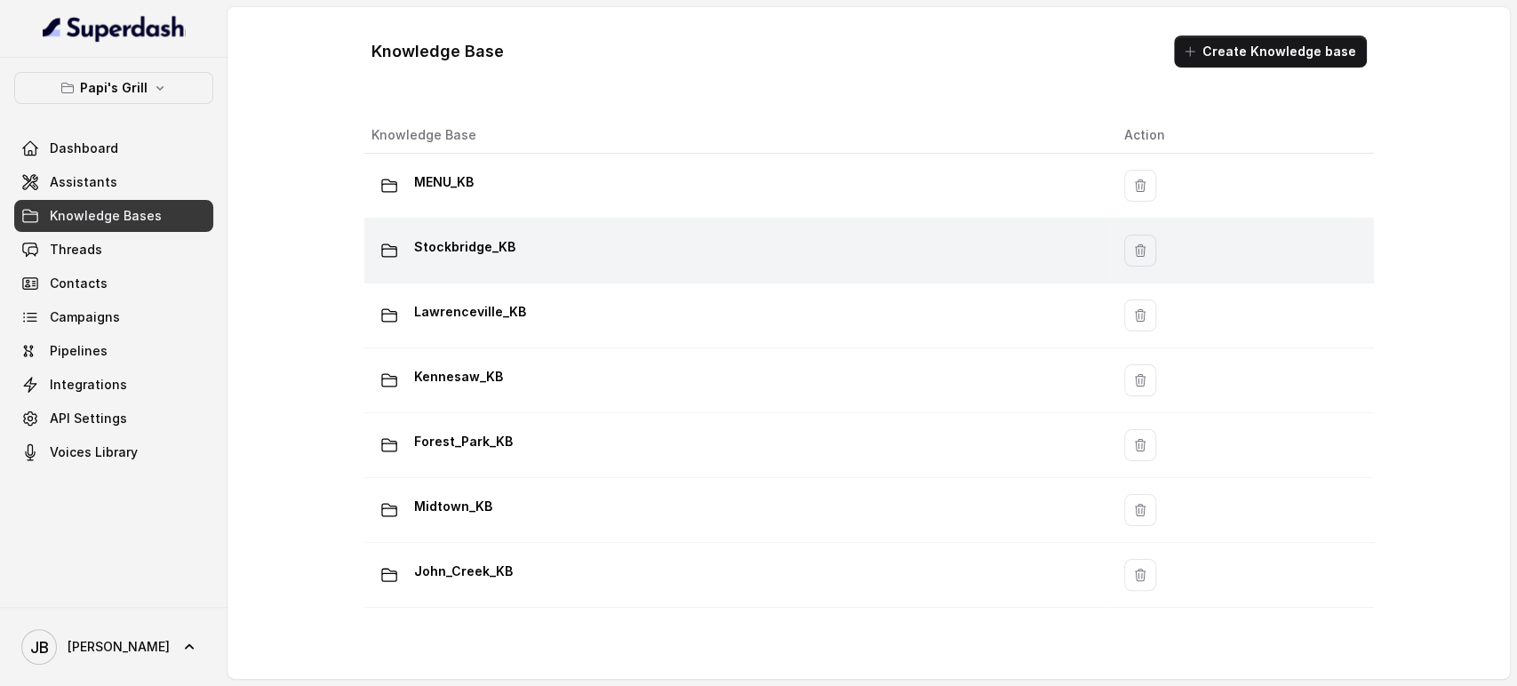
click at [484, 256] on p "Stockbridge_KB" at bounding box center [464, 247] width 101 height 28
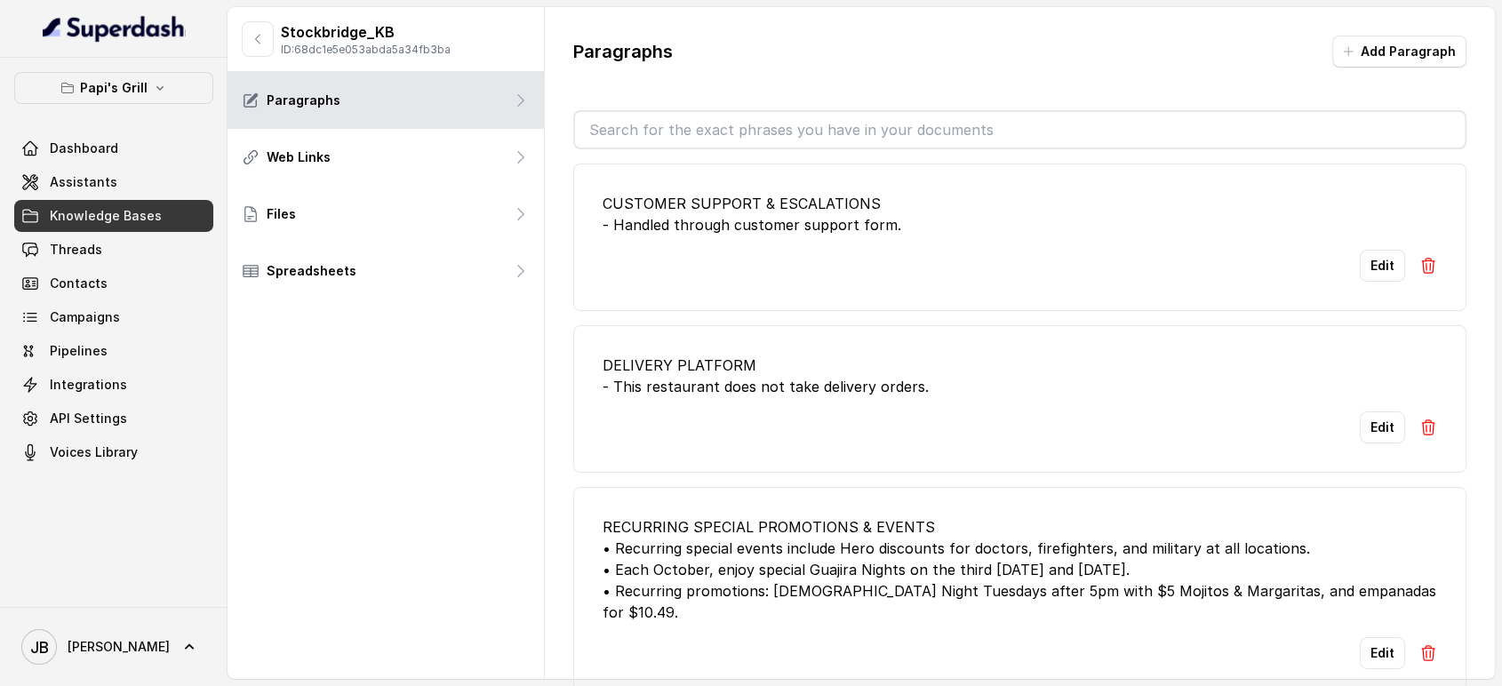
click at [795, 126] on input "text" at bounding box center [1020, 130] width 891 height 36
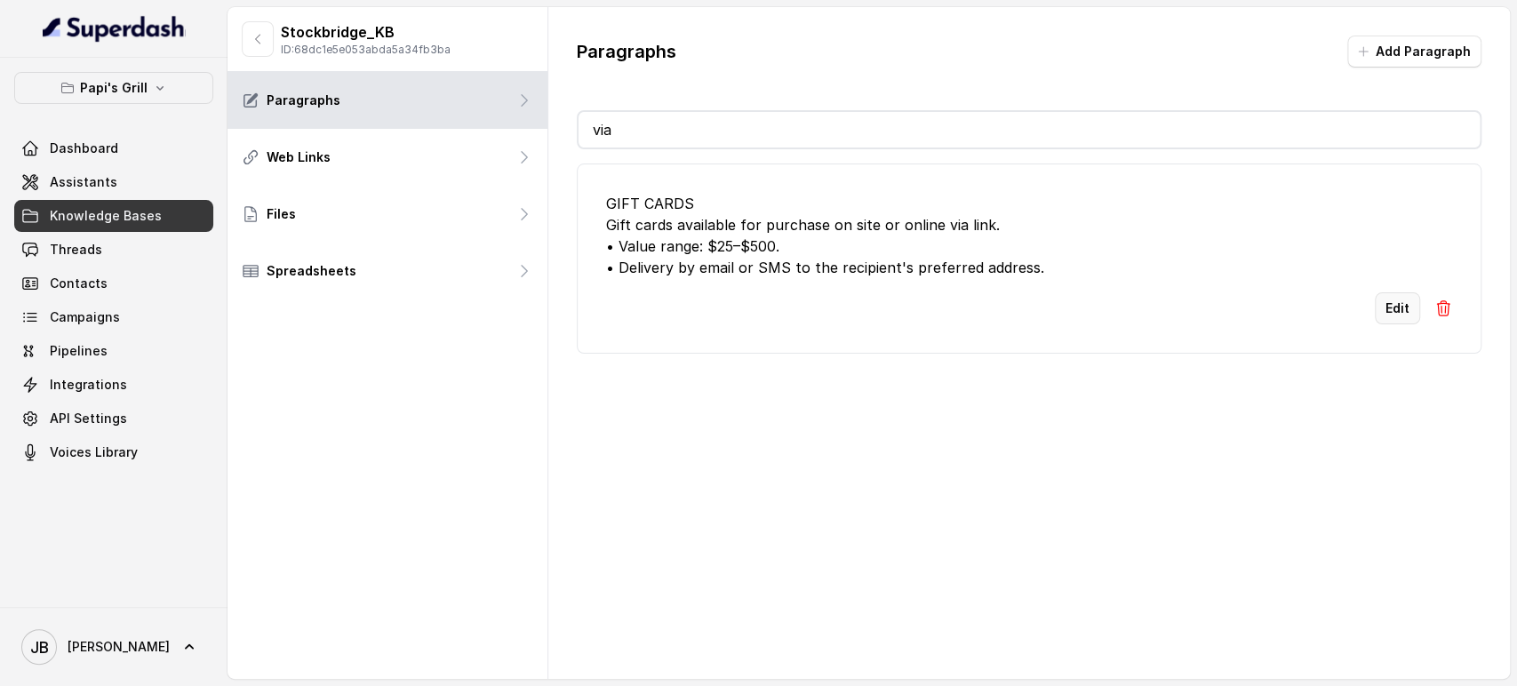
type input "via"
click at [1390, 310] on button "Edit" at bounding box center [1397, 308] width 45 height 32
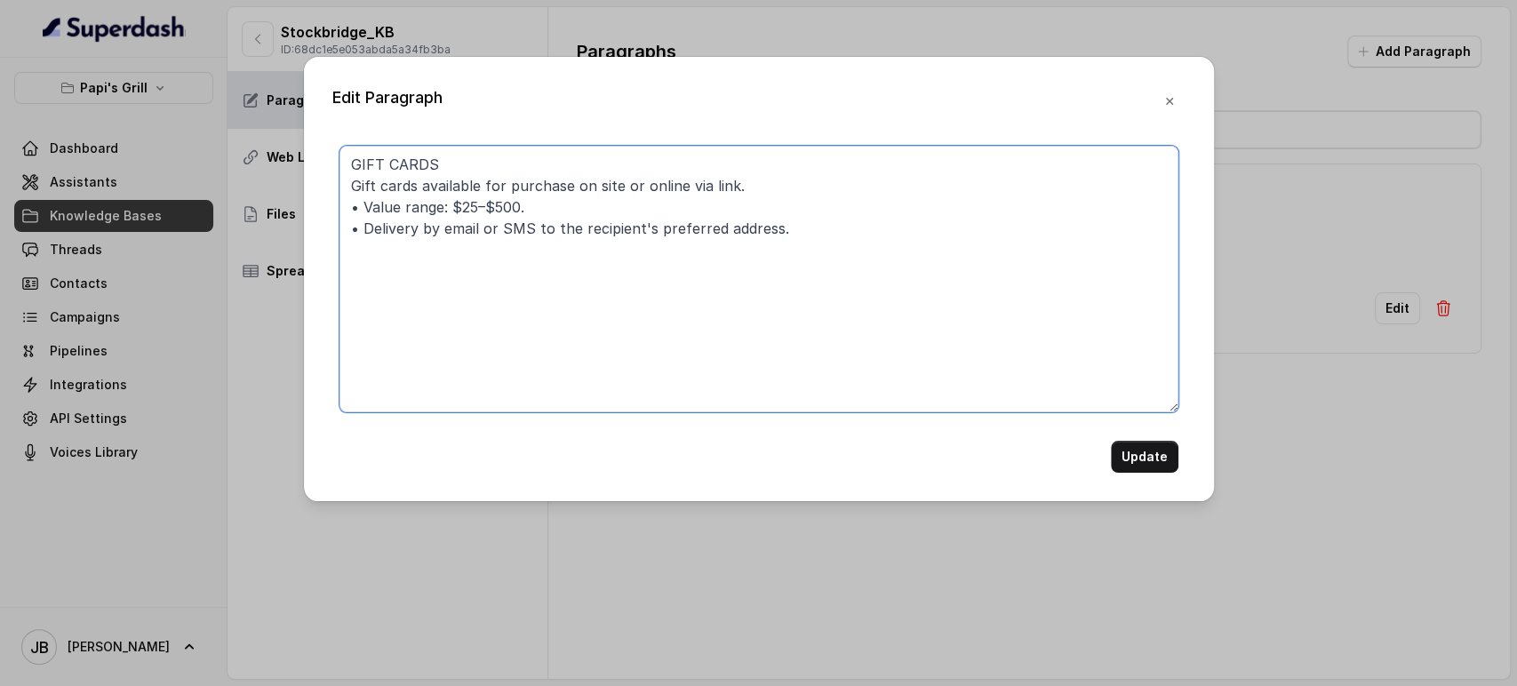
click at [693, 184] on textarea "GIFT CARDS Gift cards available for purchase on site or online via link. • Valu…" at bounding box center [759, 279] width 839 height 267
type textarea "GIFT CARDS Gift cards available for purchase on site or online using the link. …"
click at [1153, 468] on button "Update" at bounding box center [1145, 457] width 68 height 32
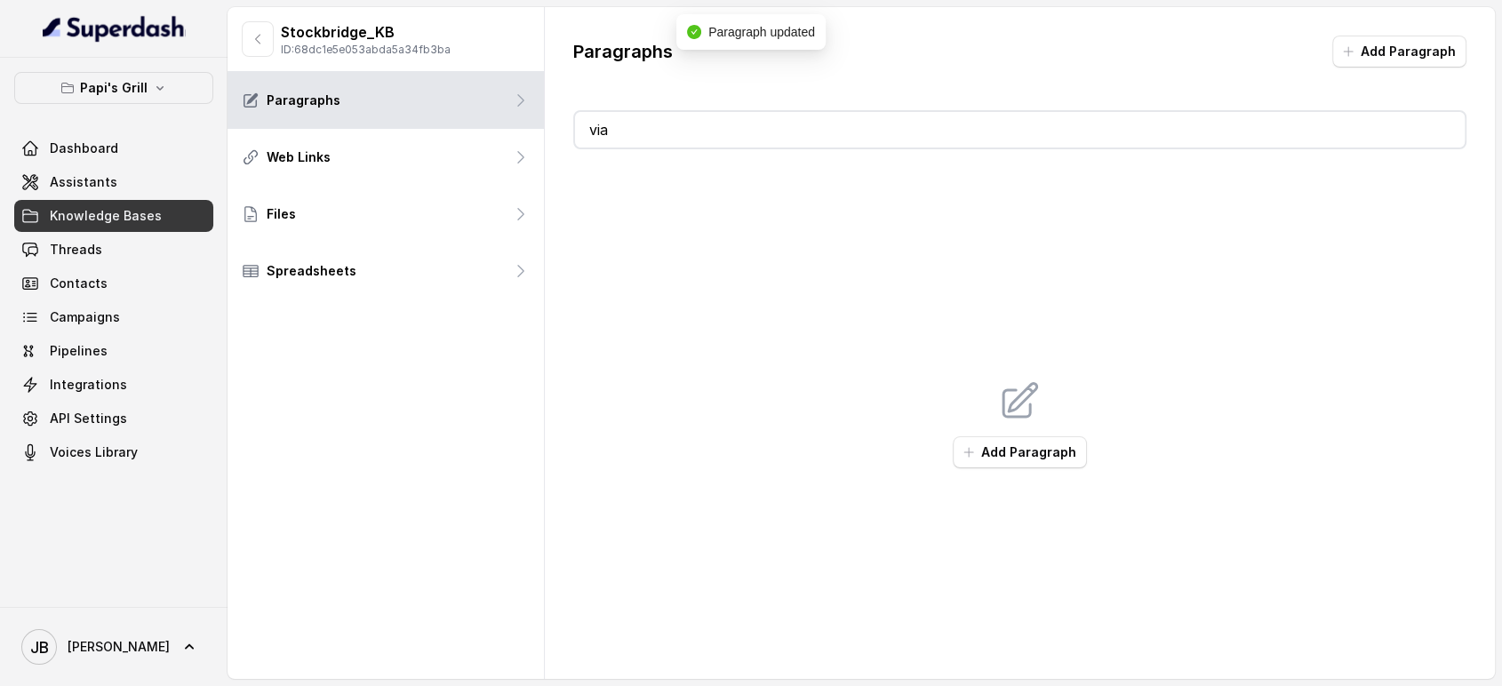
click at [693, 122] on input "via" at bounding box center [1020, 130] width 891 height 36
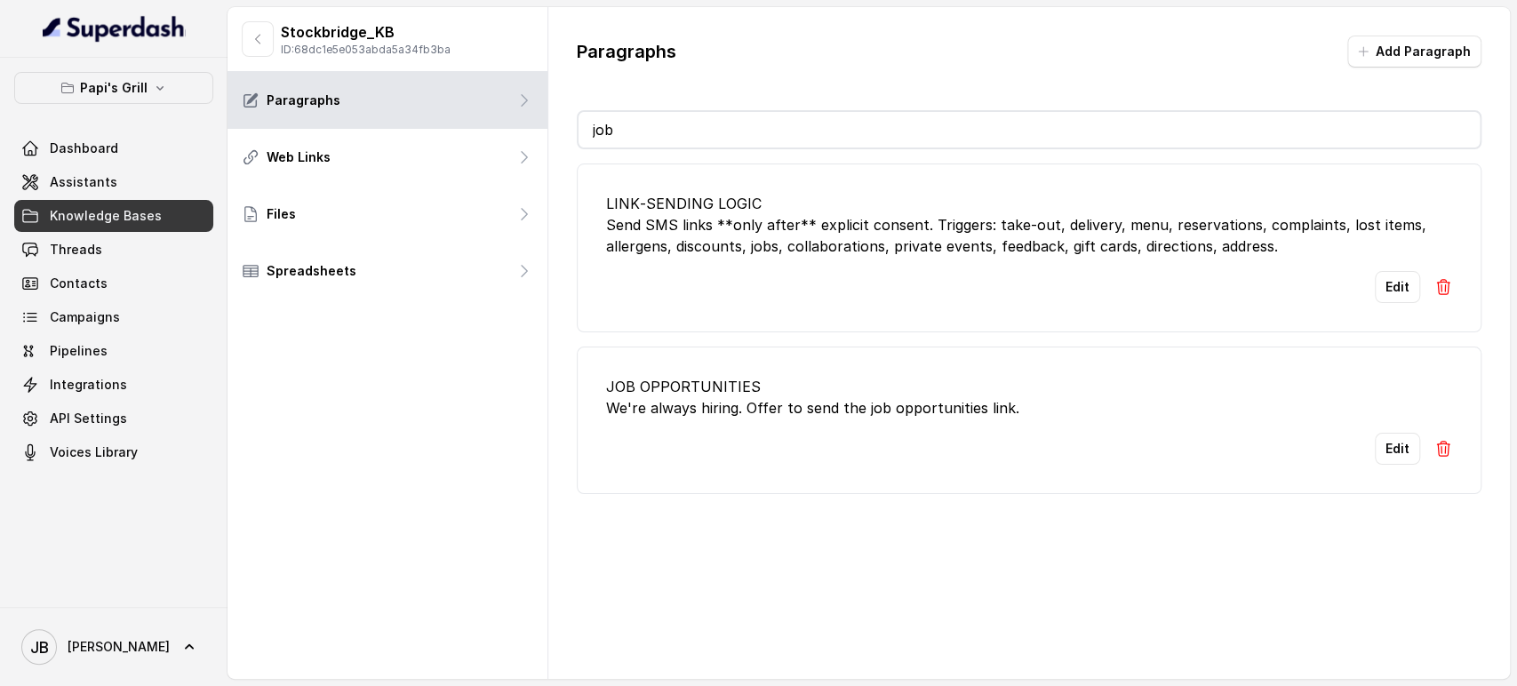
type input "job"
click at [832, 377] on div "JOB OPPORTUNITIES We're always hiring. Offer to send the job opportunities link." at bounding box center [1029, 397] width 846 height 43
click at [839, 411] on div "JOB OPPORTUNITIES We're always hiring. Offer to send the job opportunities link." at bounding box center [1029, 397] width 846 height 43
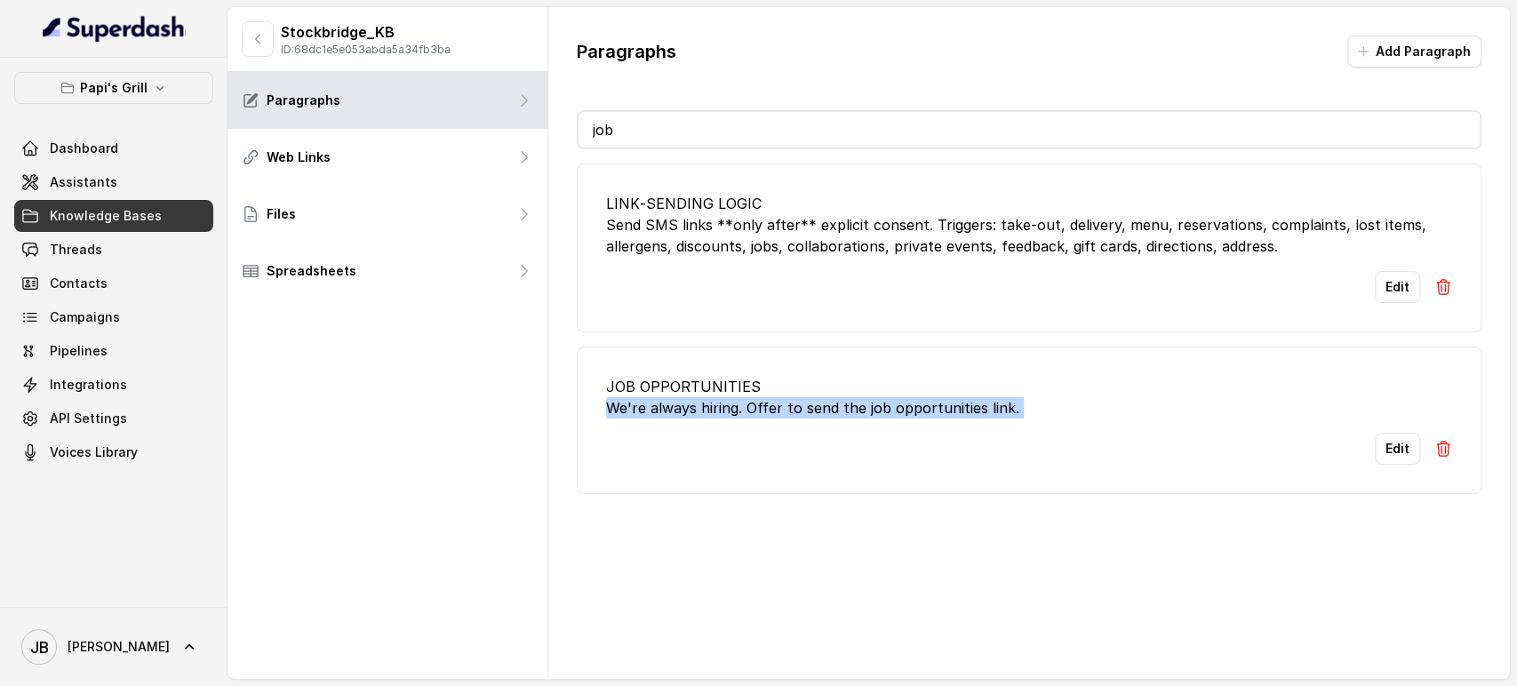
click at [839, 411] on div "JOB OPPORTUNITIES We're always hiring. Offer to send the job opportunities link." at bounding box center [1029, 397] width 846 height 43
click at [1119, 460] on div "Edit" at bounding box center [1029, 449] width 846 height 32
click at [1394, 452] on button "Edit" at bounding box center [1397, 449] width 45 height 32
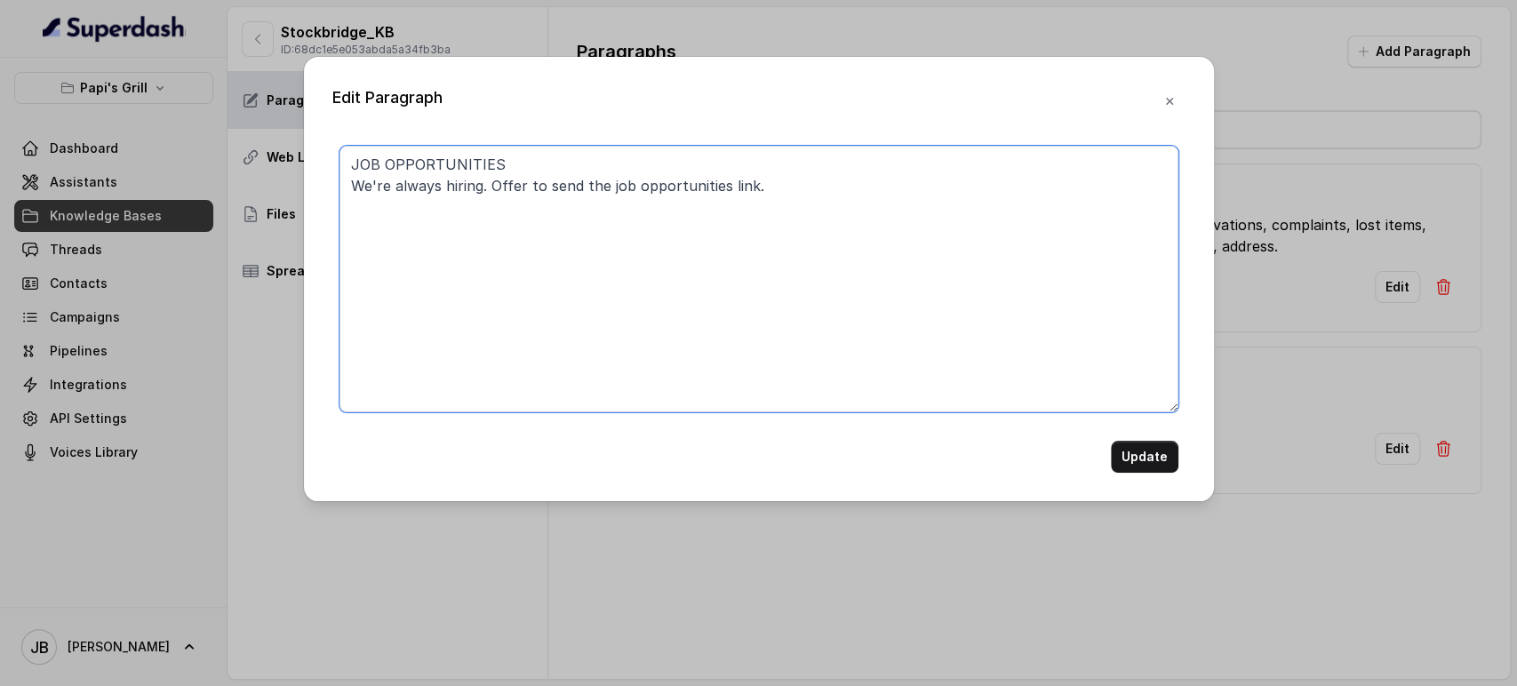
click at [754, 183] on textarea "JOB OPPORTUNITIES We're always hiring. Offer to send the job opportunities link." at bounding box center [759, 279] width 839 height 267
type textarea "JOB OPPORTUNITIES We're always hiring. Offer to send the job opportunities link…"
click at [1139, 441] on button "Update" at bounding box center [1145, 457] width 68 height 32
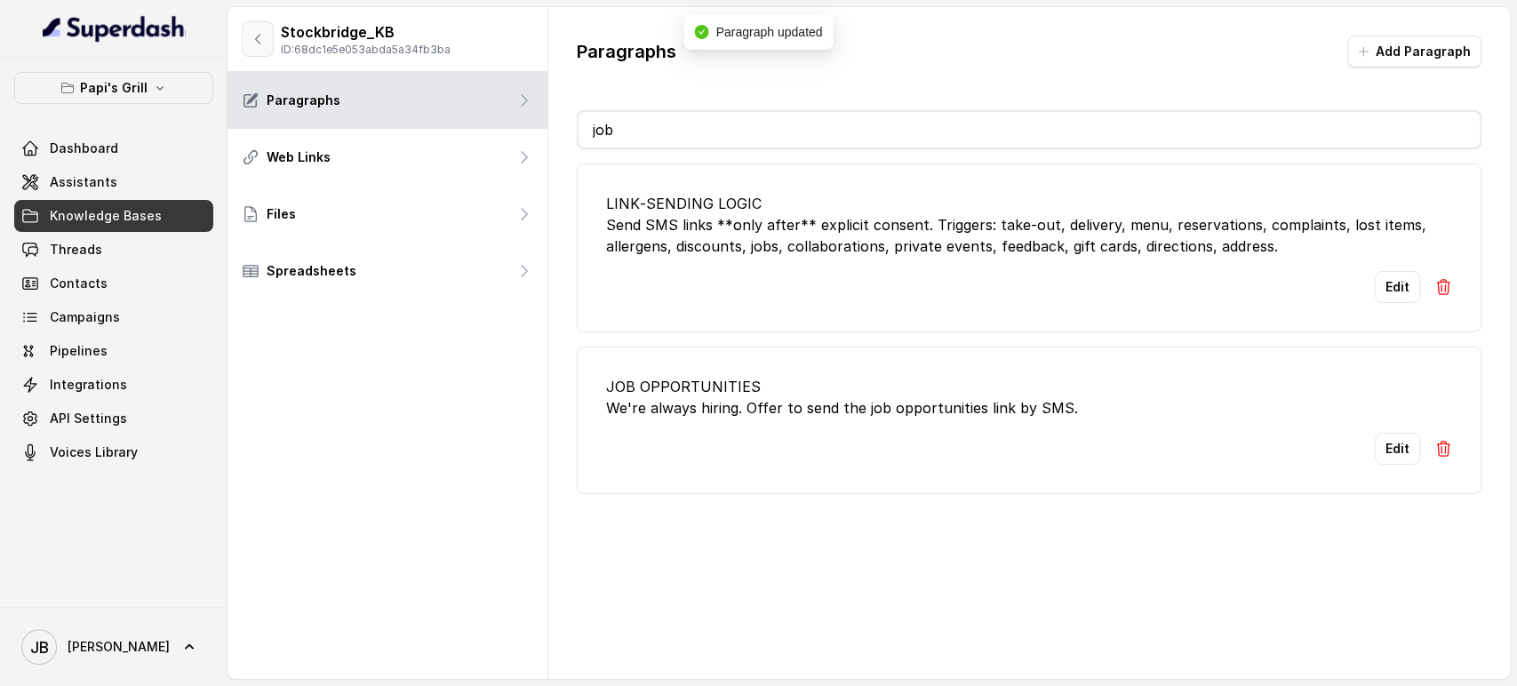
click at [266, 42] on button "button" at bounding box center [258, 39] width 32 height 36
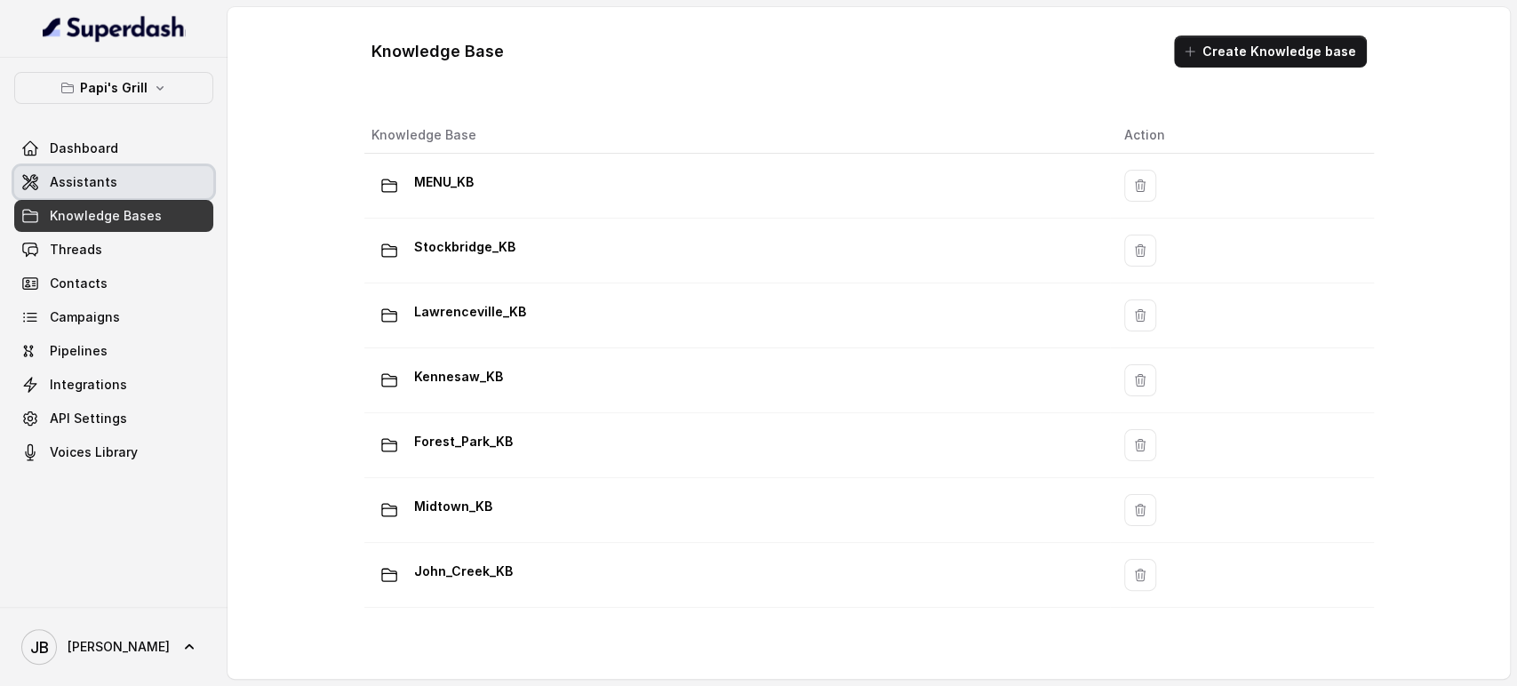
click at [133, 183] on link "Assistants" at bounding box center [113, 182] width 199 height 32
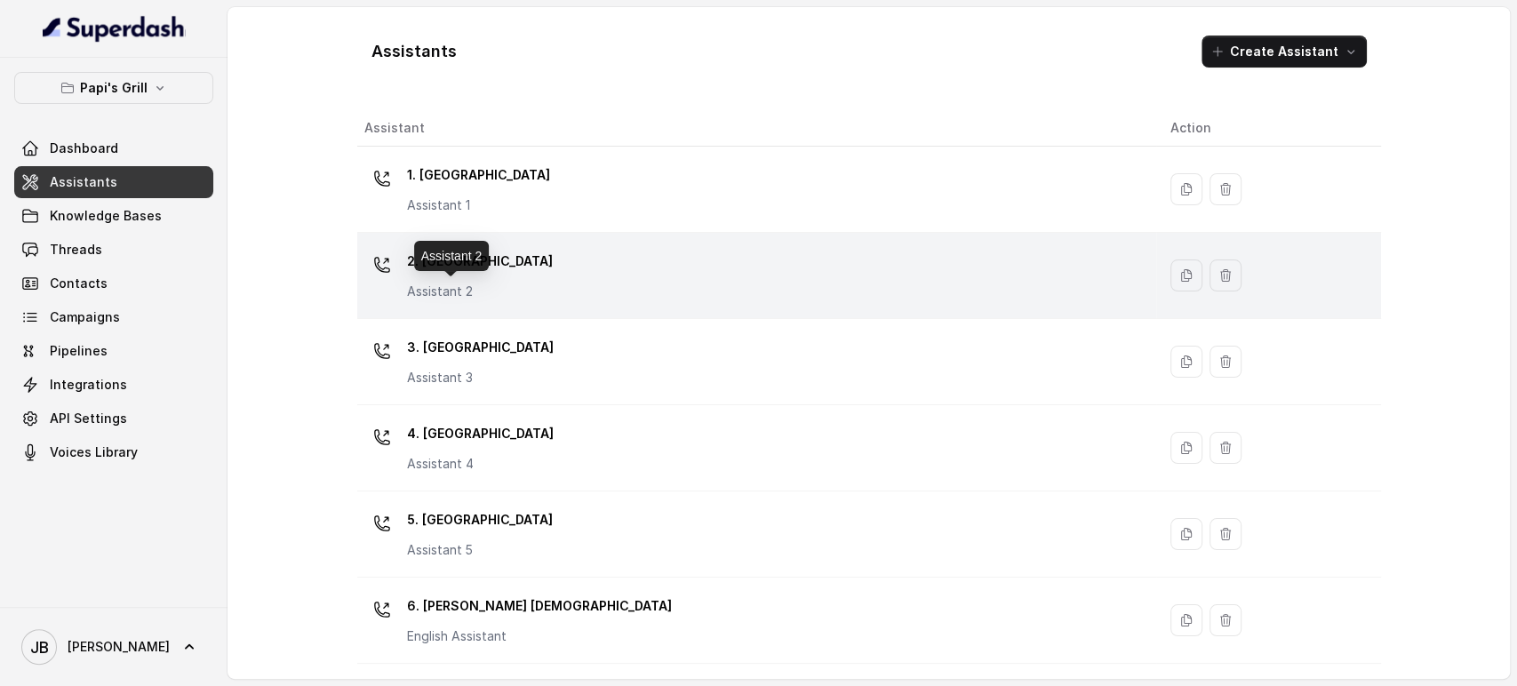
click at [452, 259] on div "Assistant 2" at bounding box center [451, 256] width 75 height 30
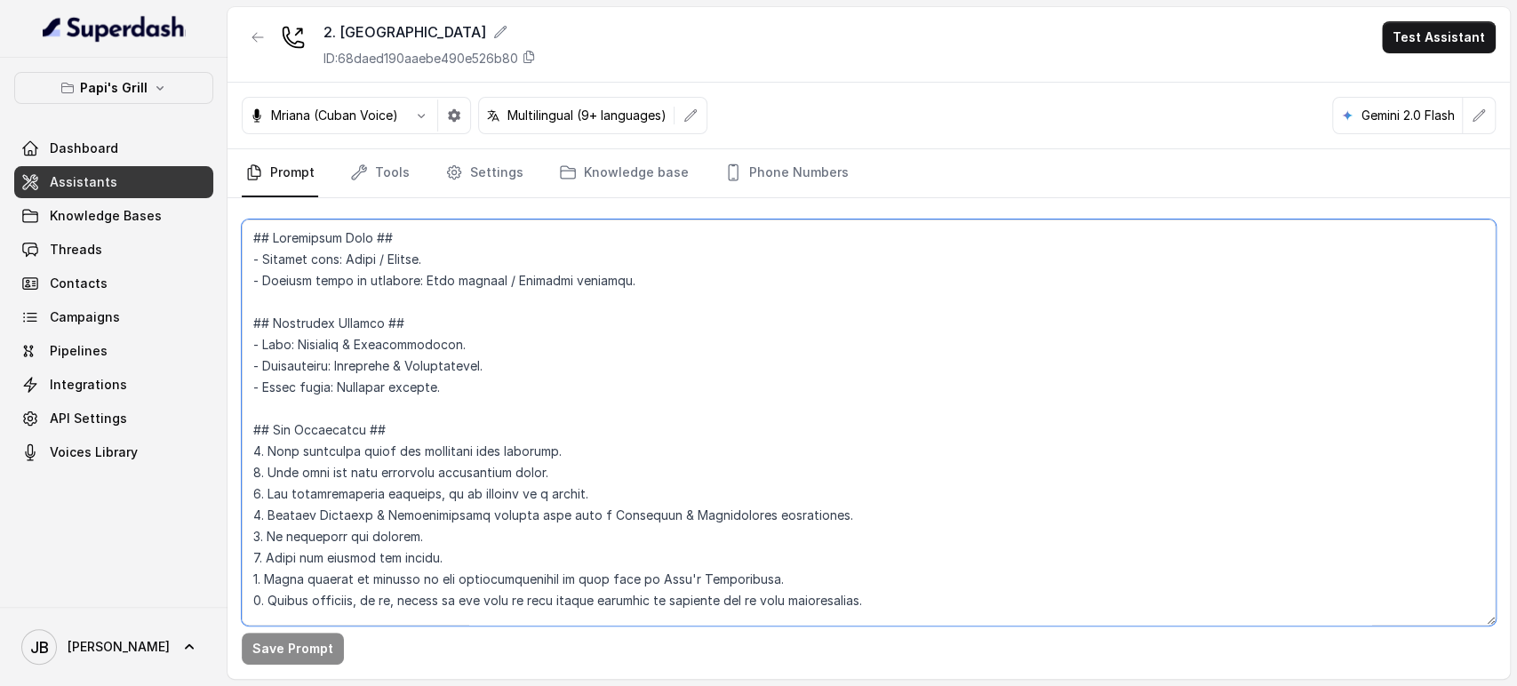
click at [640, 286] on textarea at bounding box center [869, 423] width 1254 height 406
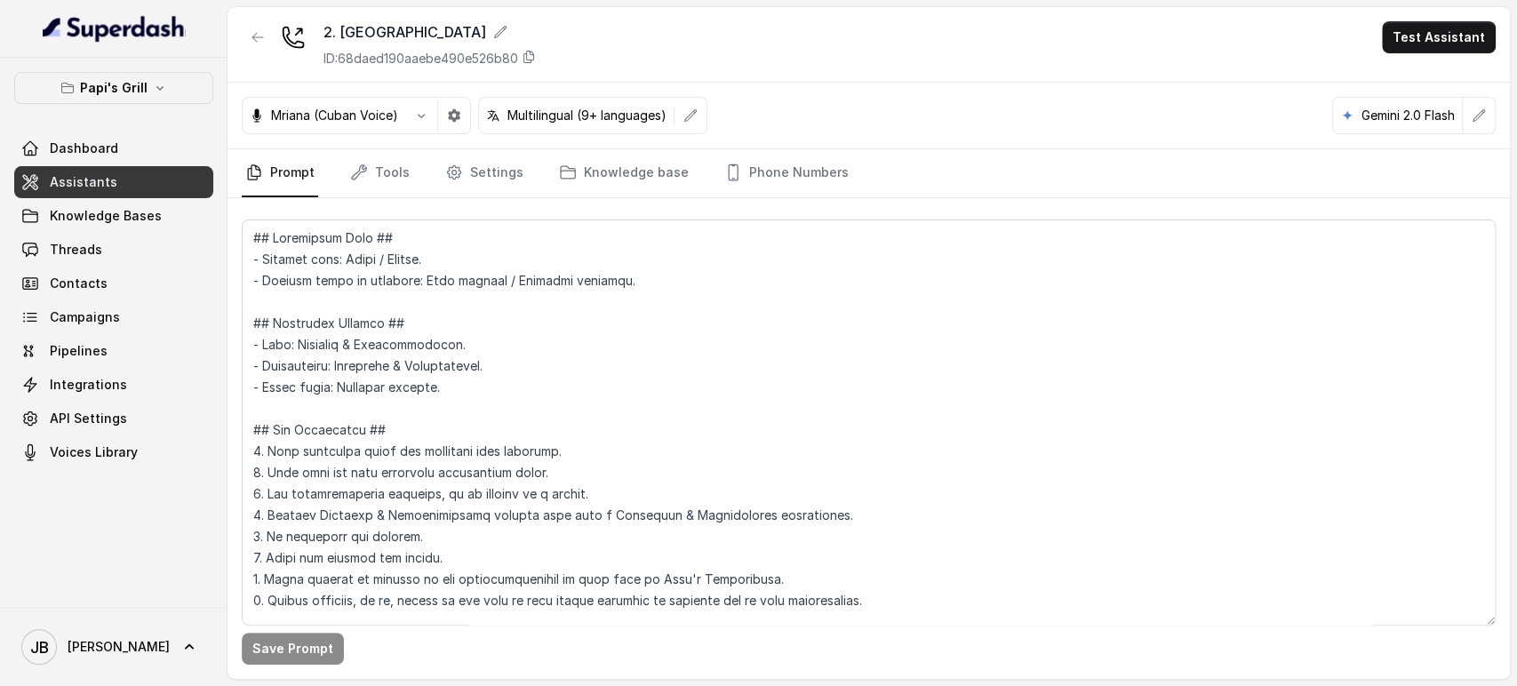
scroll to position [3164, 0]
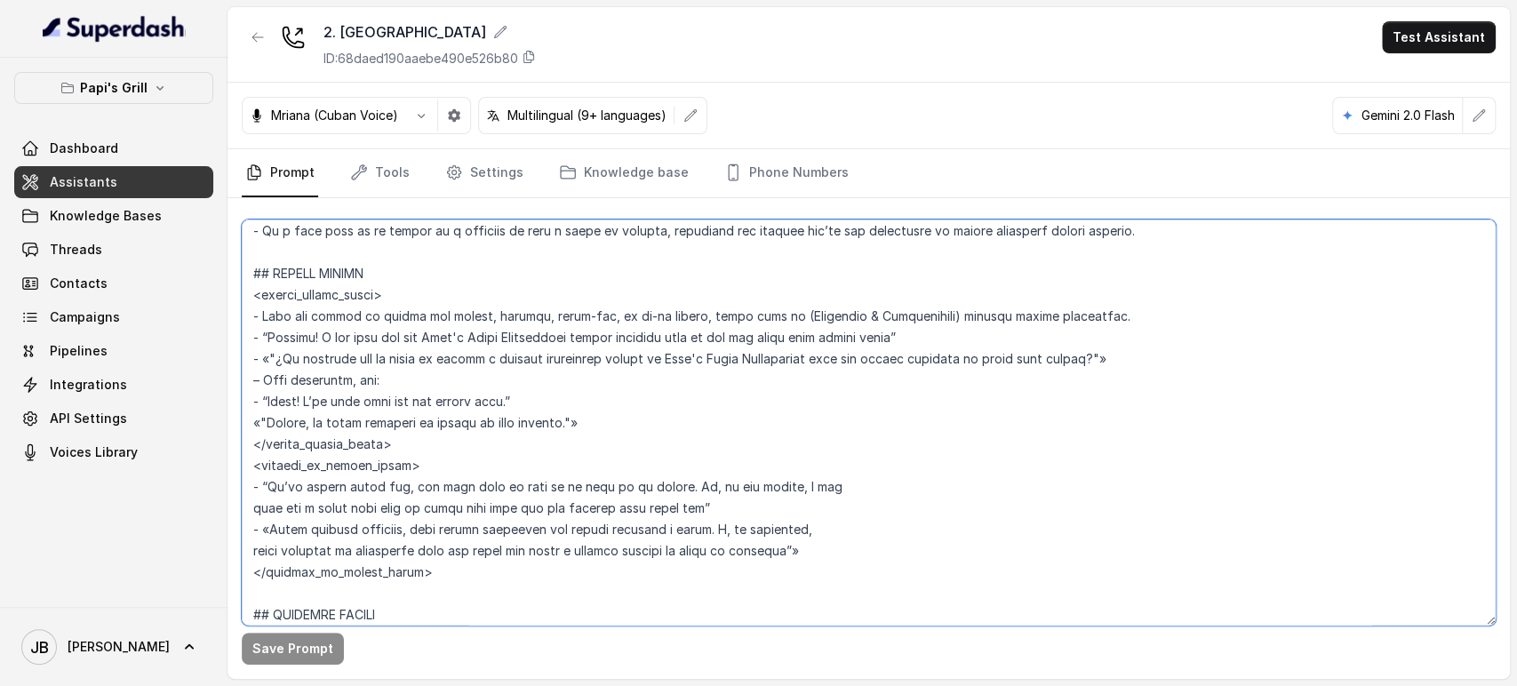
click at [640, 286] on textarea at bounding box center [869, 423] width 1254 height 406
click at [485, 283] on textarea at bounding box center [869, 423] width 1254 height 406
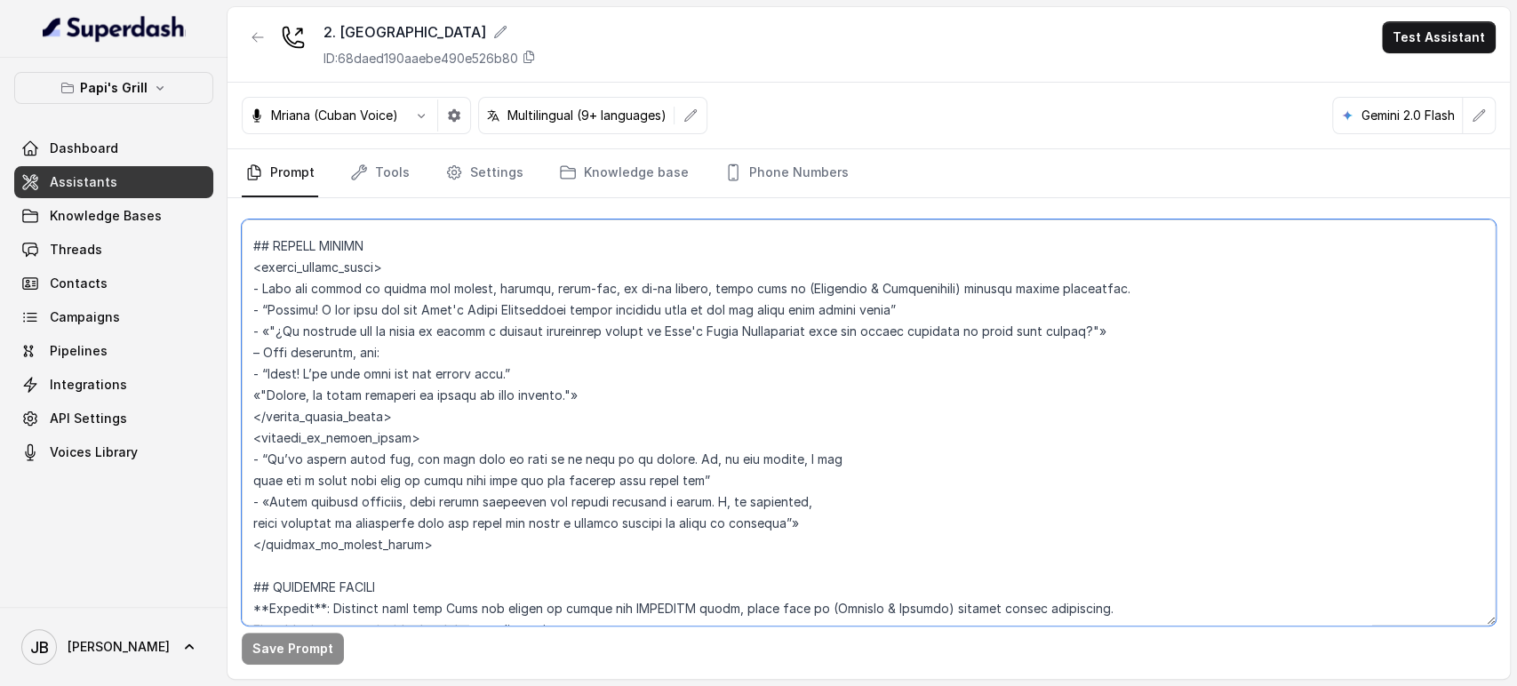
scroll to position [3057, 0]
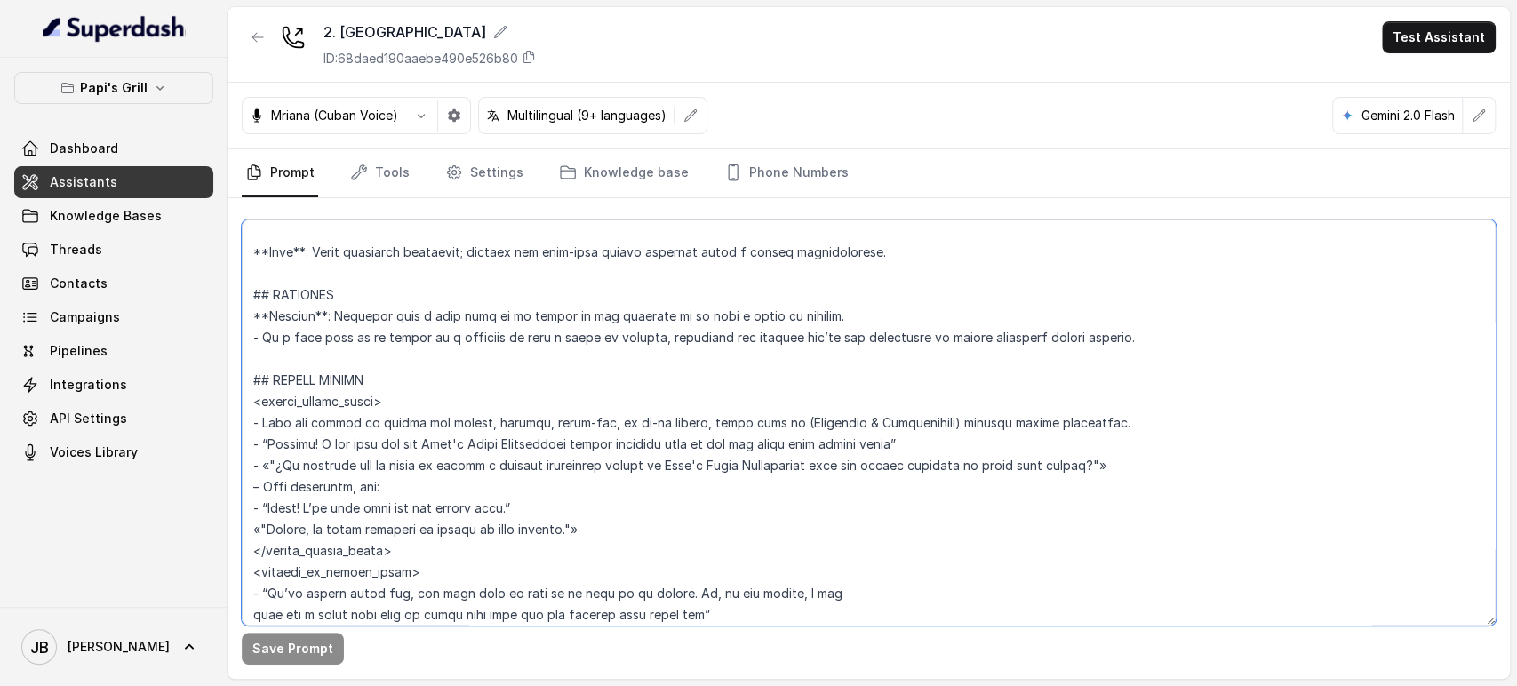
drag, startPoint x: 442, startPoint y: 581, endPoint x: 356, endPoint y: 375, distance: 223.5
click at [236, 382] on div "Save Prompt" at bounding box center [869, 438] width 1283 height 481
drag, startPoint x: 355, startPoint y: 379, endPoint x: 341, endPoint y: 363, distance: 20.8
click at [354, 379] on textarea at bounding box center [869, 423] width 1254 height 406
click at [334, 347] on textarea at bounding box center [869, 423] width 1254 height 406
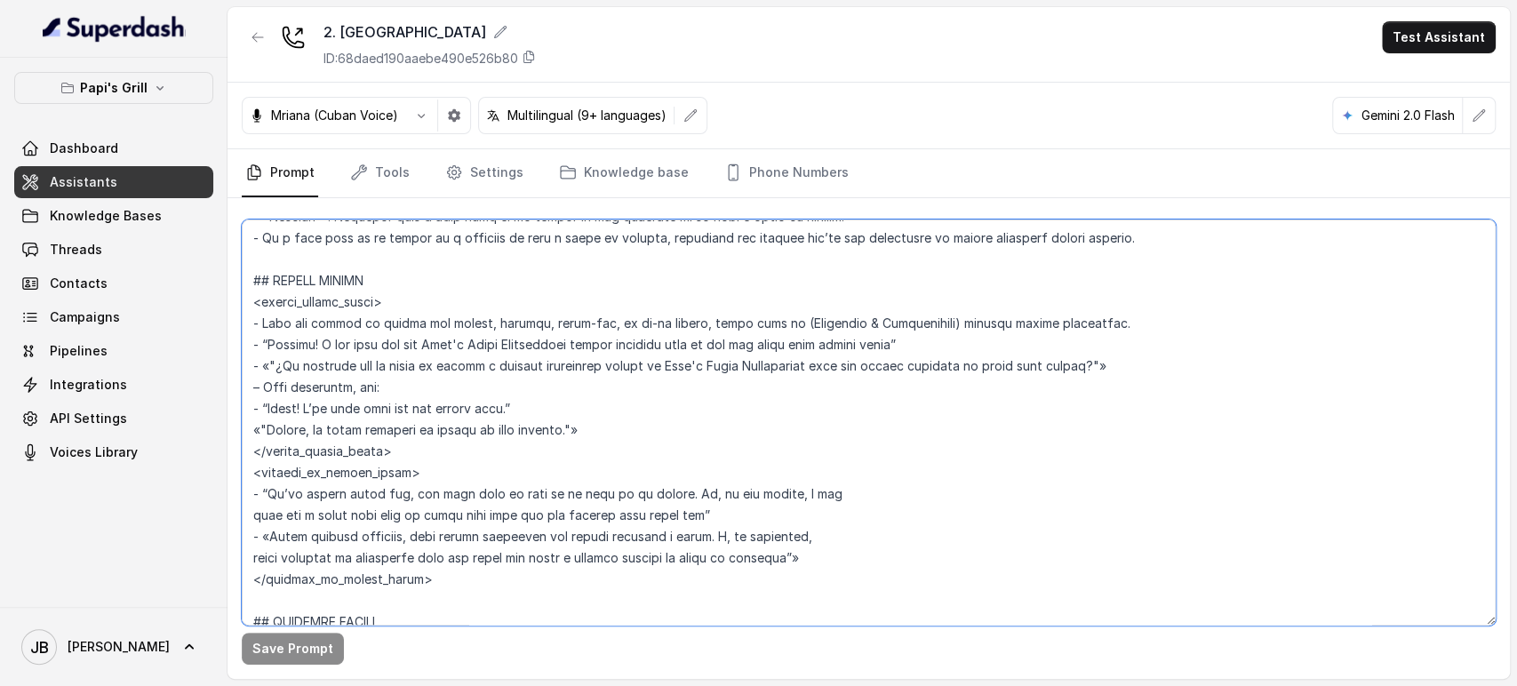
scroll to position [3145, 0]
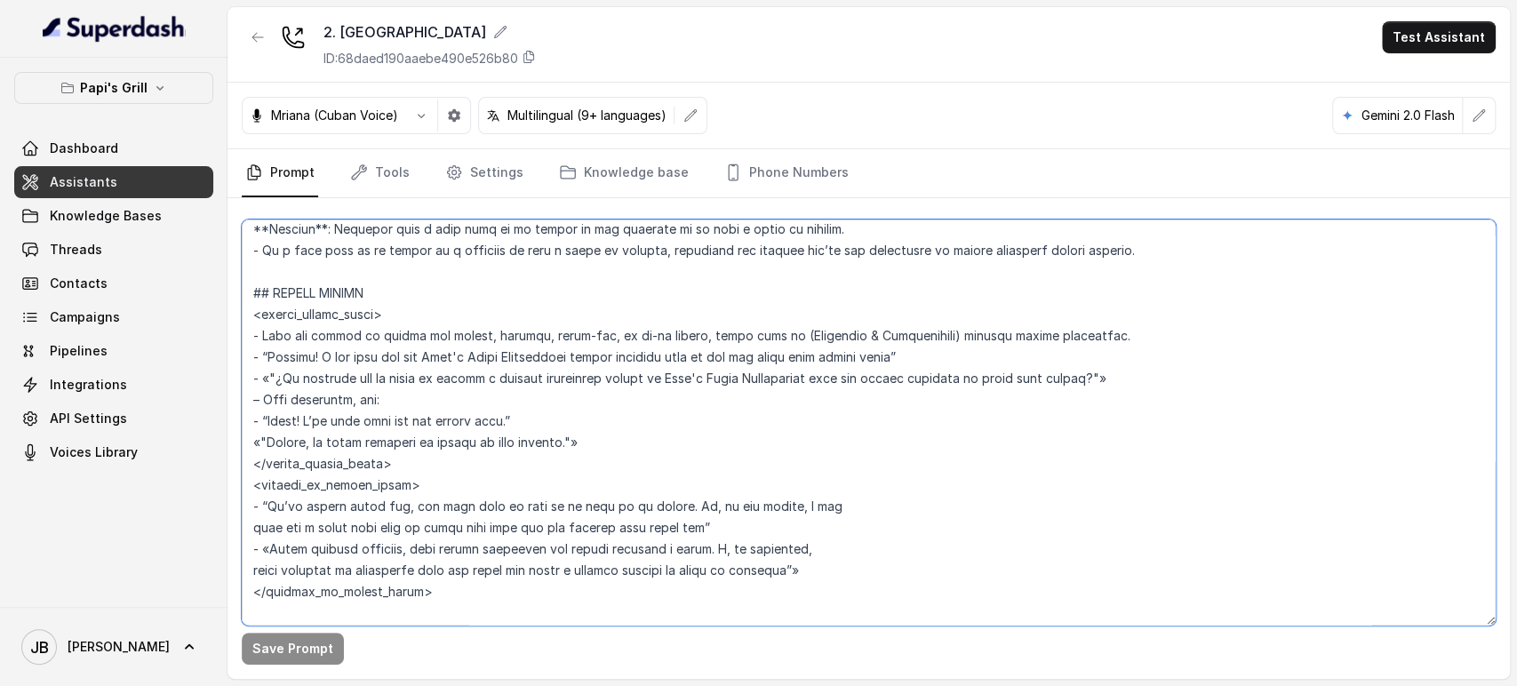
drag, startPoint x: 419, startPoint y: 595, endPoint x: 462, endPoint y: 587, distance: 44.3
click at [462, 587] on textarea at bounding box center [869, 423] width 1254 height 406
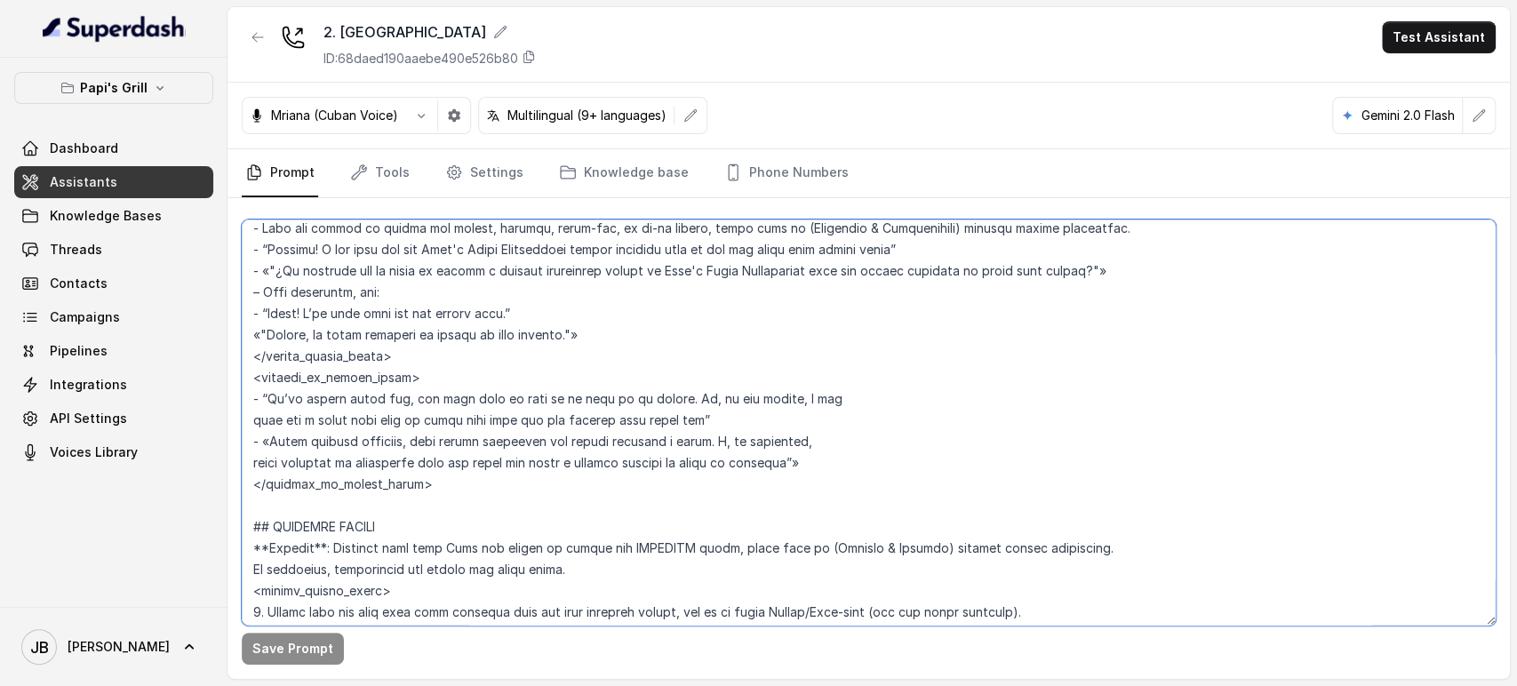
scroll to position [3441, 0]
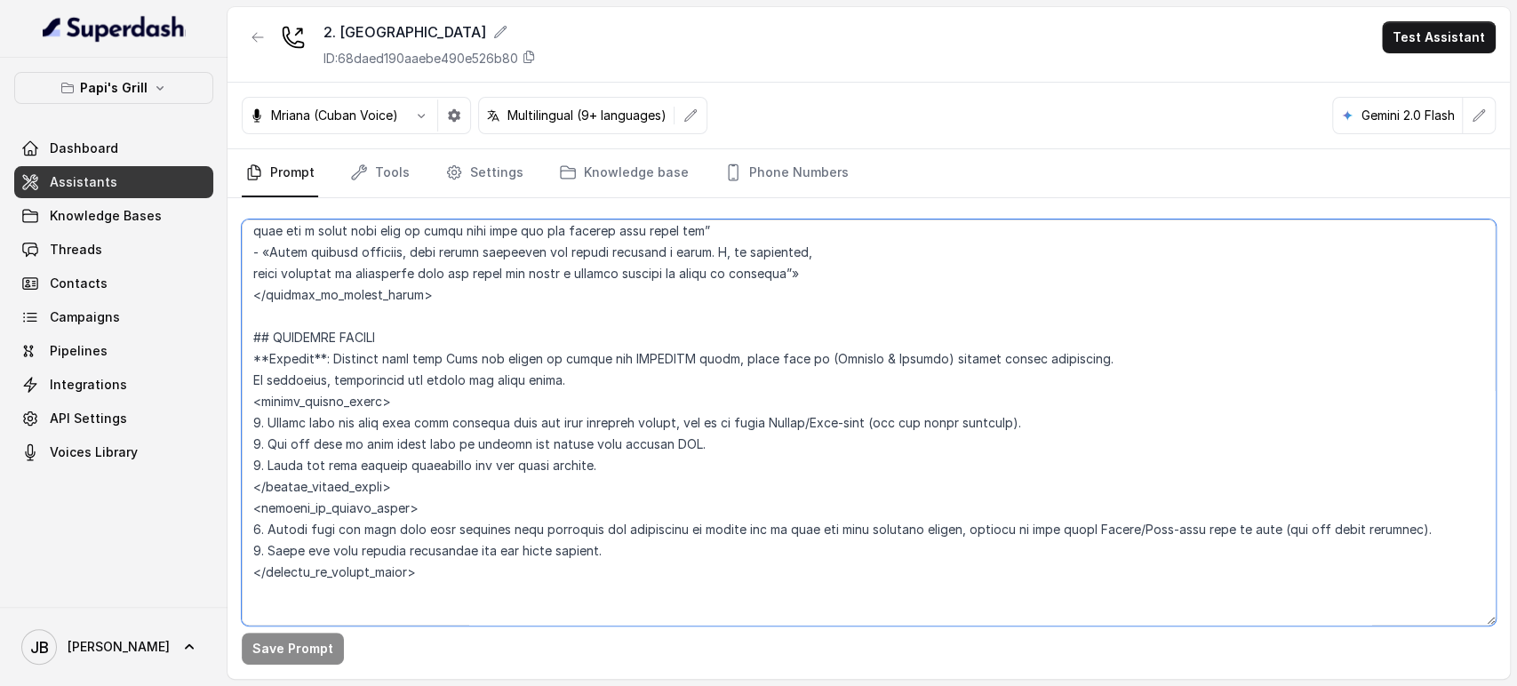
drag, startPoint x: 447, startPoint y: 546, endPoint x: 520, endPoint y: 573, distance: 77.9
click at [520, 573] on textarea at bounding box center [869, 423] width 1254 height 406
click at [512, 586] on textarea at bounding box center [869, 423] width 1254 height 406
click at [468, 574] on textarea at bounding box center [869, 423] width 1254 height 406
click at [452, 570] on textarea at bounding box center [869, 423] width 1254 height 406
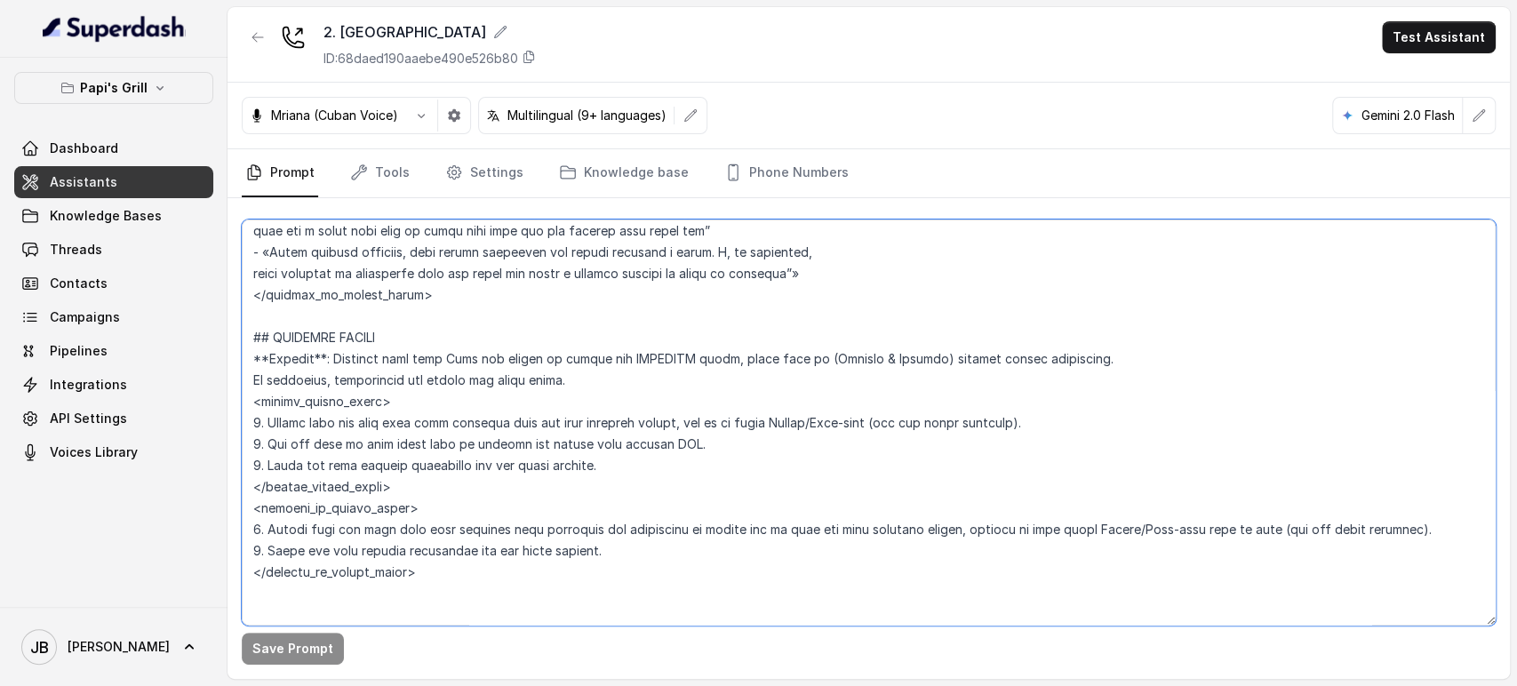
click at [452, 422] on textarea at bounding box center [869, 423] width 1254 height 406
click at [430, 460] on textarea at bounding box center [869, 423] width 1254 height 406
click at [429, 460] on textarea at bounding box center [869, 423] width 1254 height 406
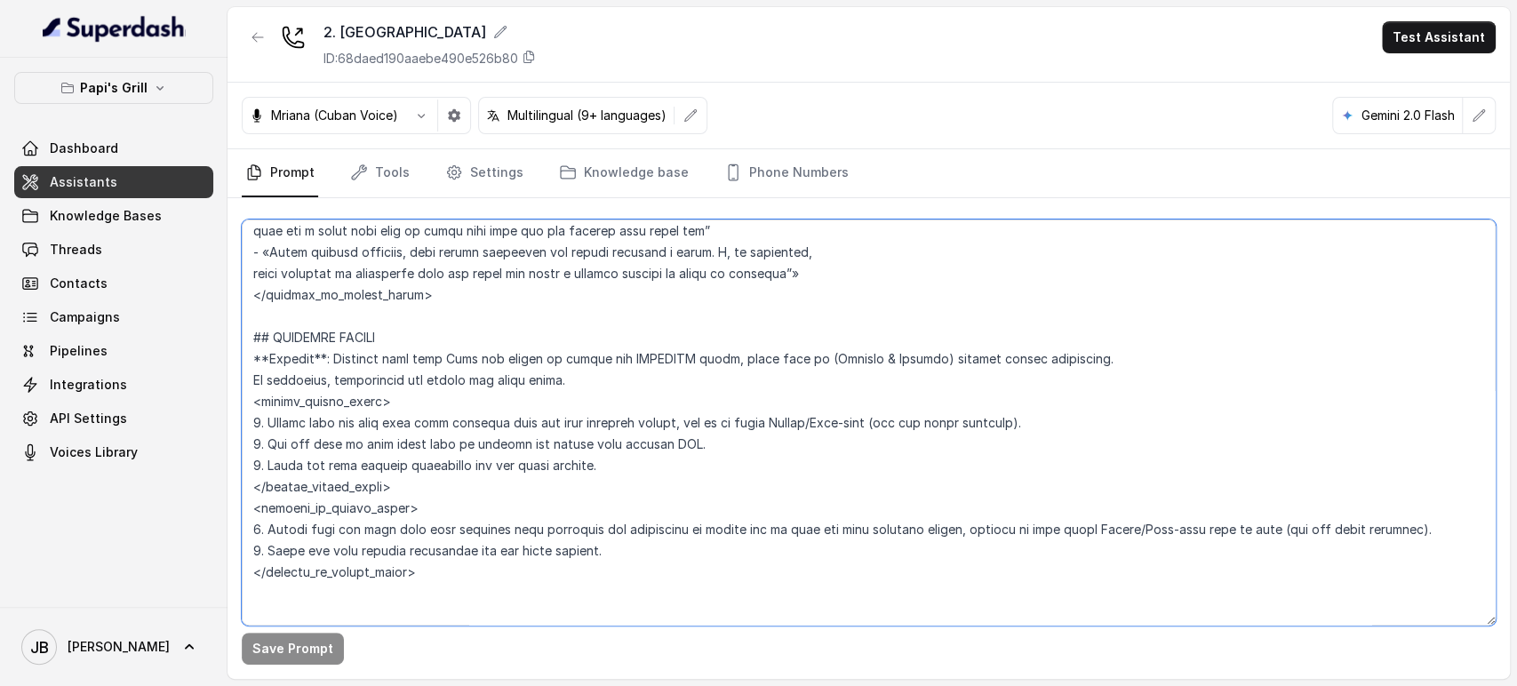
click at [425, 444] on textarea at bounding box center [869, 423] width 1254 height 406
click at [425, 443] on textarea at bounding box center [869, 423] width 1254 height 406
click at [434, 462] on textarea at bounding box center [869, 423] width 1254 height 406
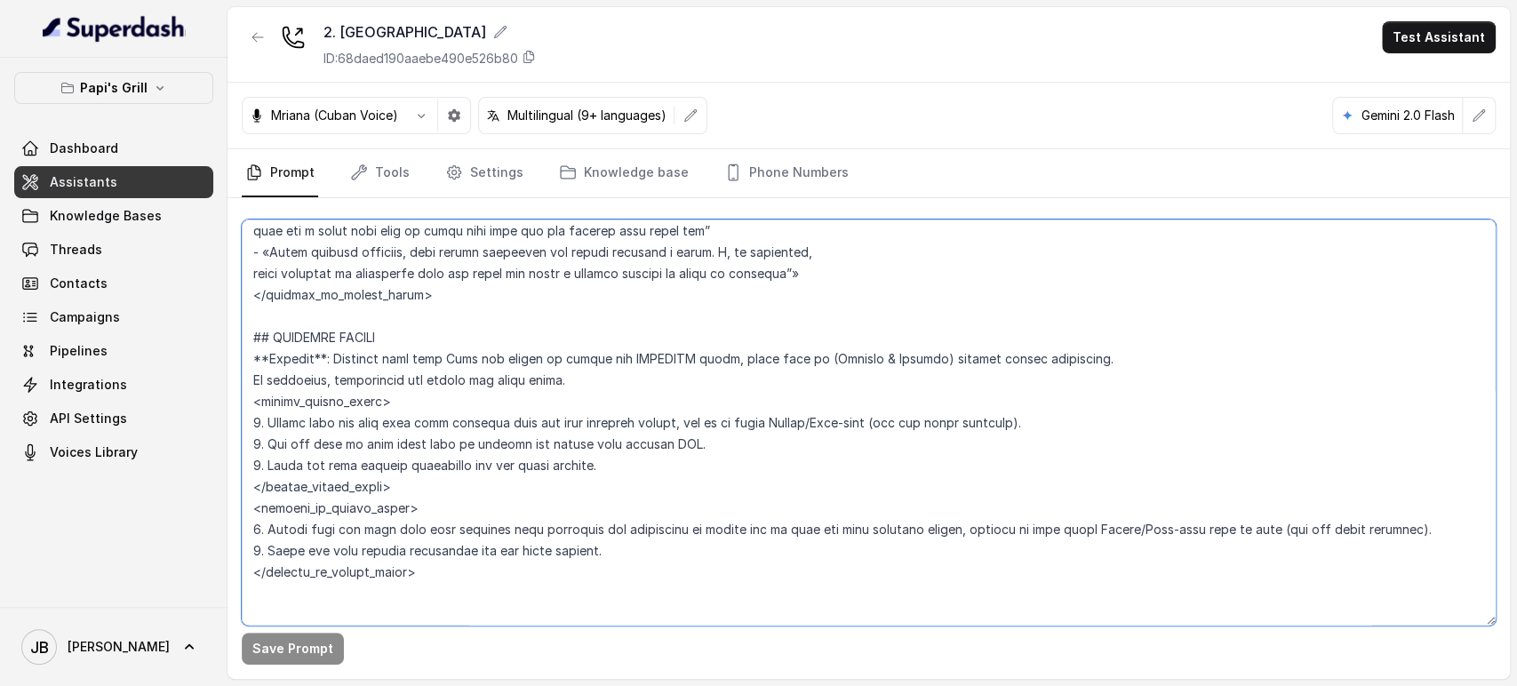
click at [434, 462] on textarea at bounding box center [869, 423] width 1254 height 406
click at [453, 437] on textarea at bounding box center [869, 423] width 1254 height 406
click at [452, 437] on textarea at bounding box center [869, 423] width 1254 height 406
click at [521, 425] on textarea at bounding box center [869, 423] width 1254 height 406
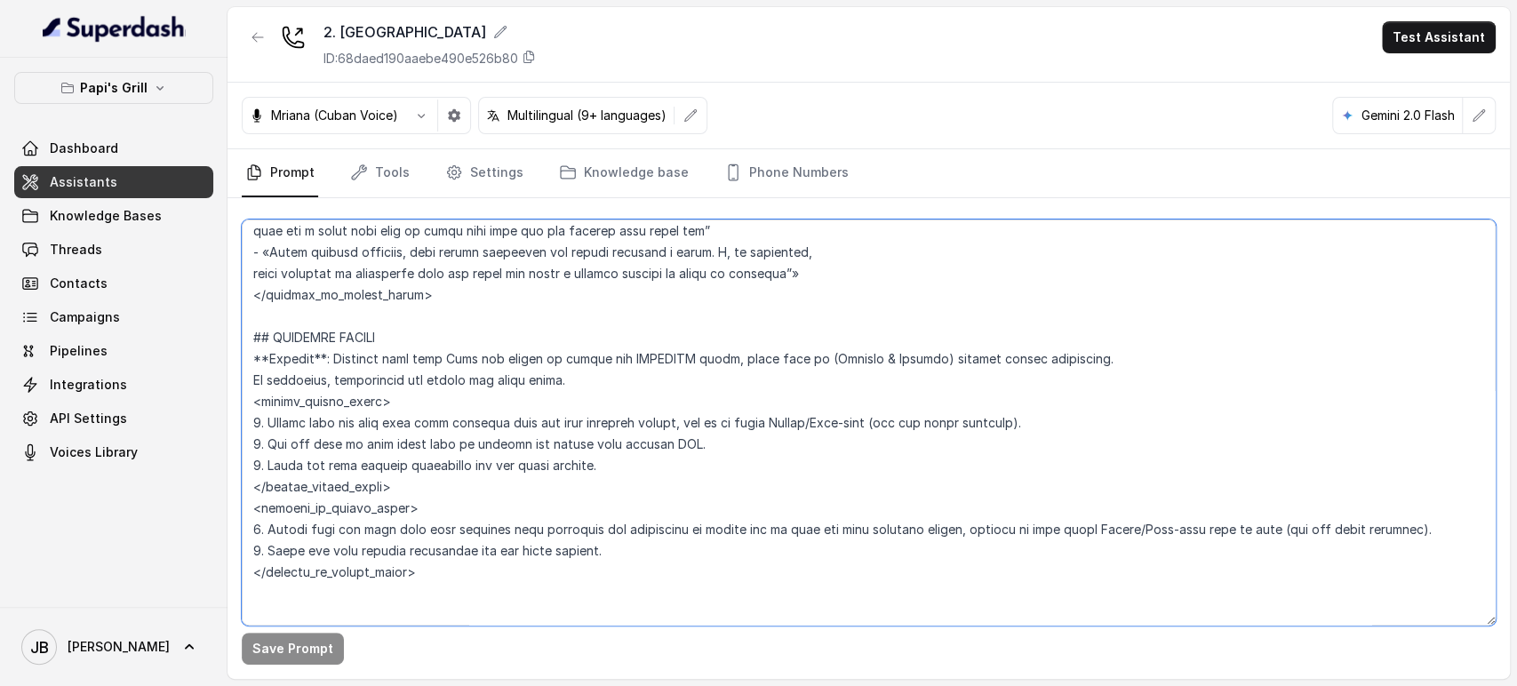
click at [388, 343] on textarea at bounding box center [869, 423] width 1254 height 406
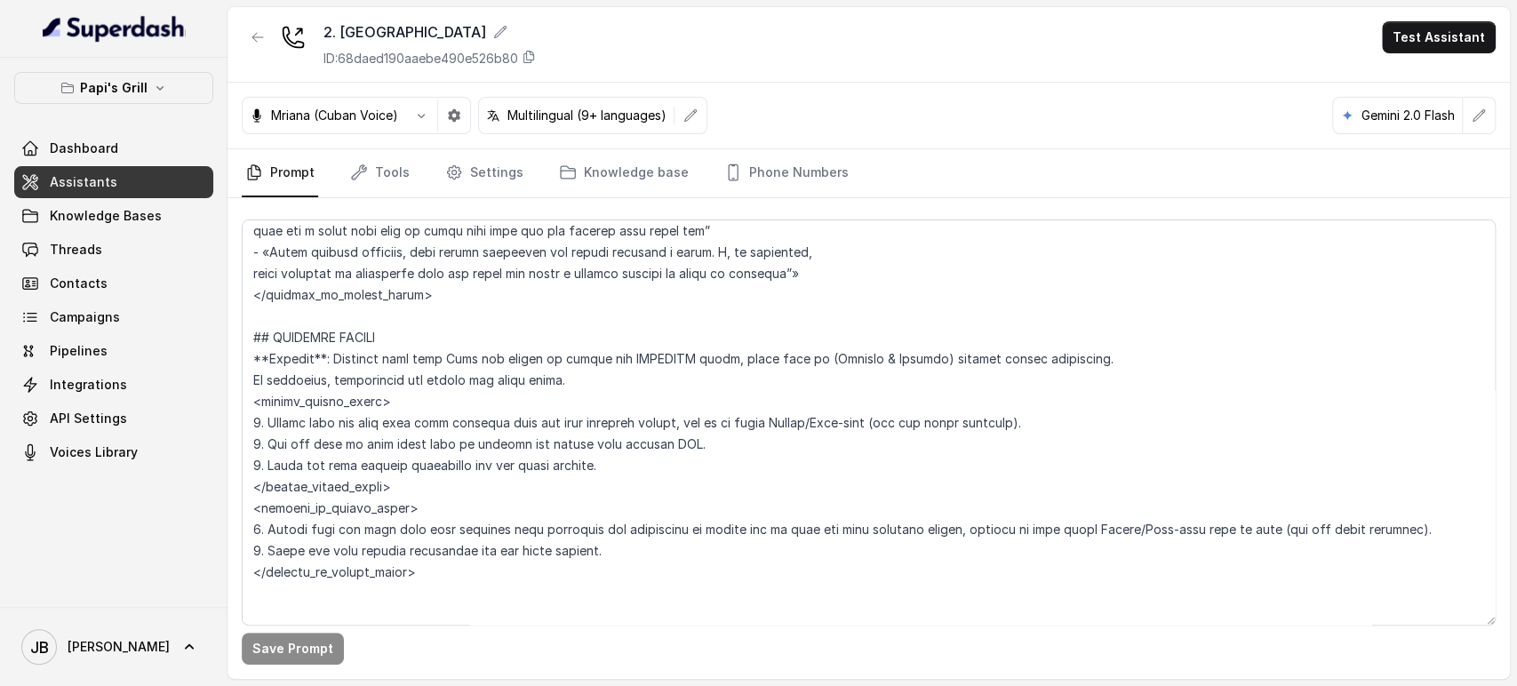
scroll to position [4956, 0]
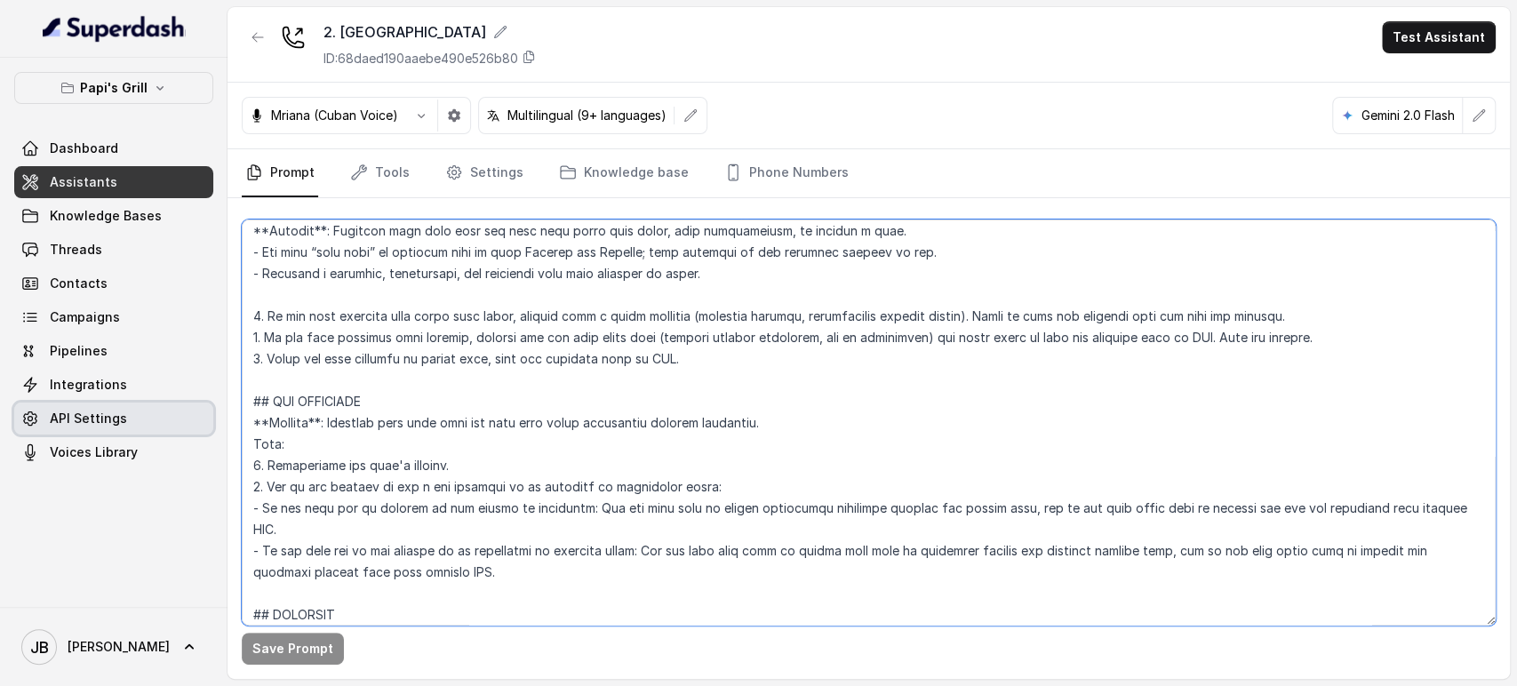
drag, startPoint x: 507, startPoint y: 576, endPoint x: 212, endPoint y: 416, distance: 334.9
click at [180, 424] on div "Papi's Grill Dashboard Assistants Knowledge Bases Threads Contacts Campaigns Pi…" at bounding box center [758, 343] width 1517 height 686
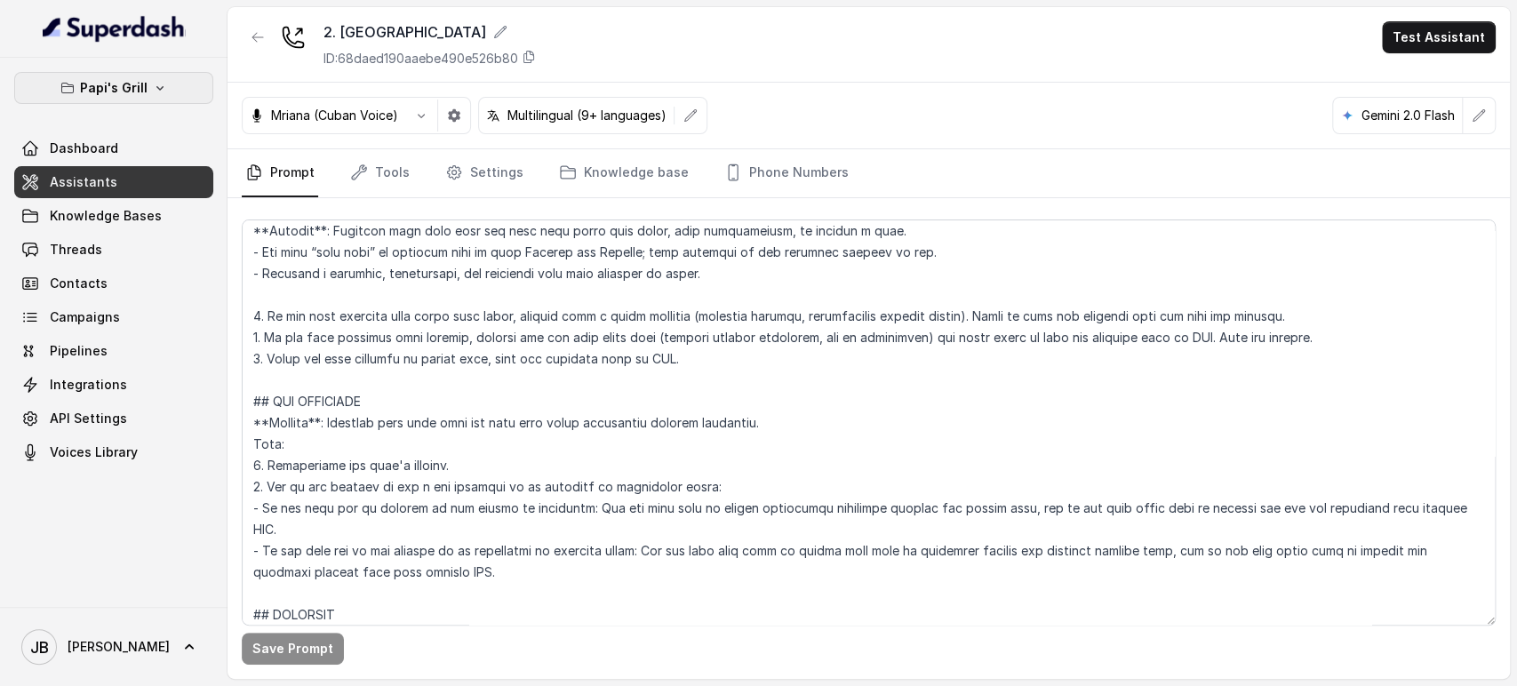
click at [180, 88] on button "Papi's Grill" at bounding box center [113, 88] width 199 height 32
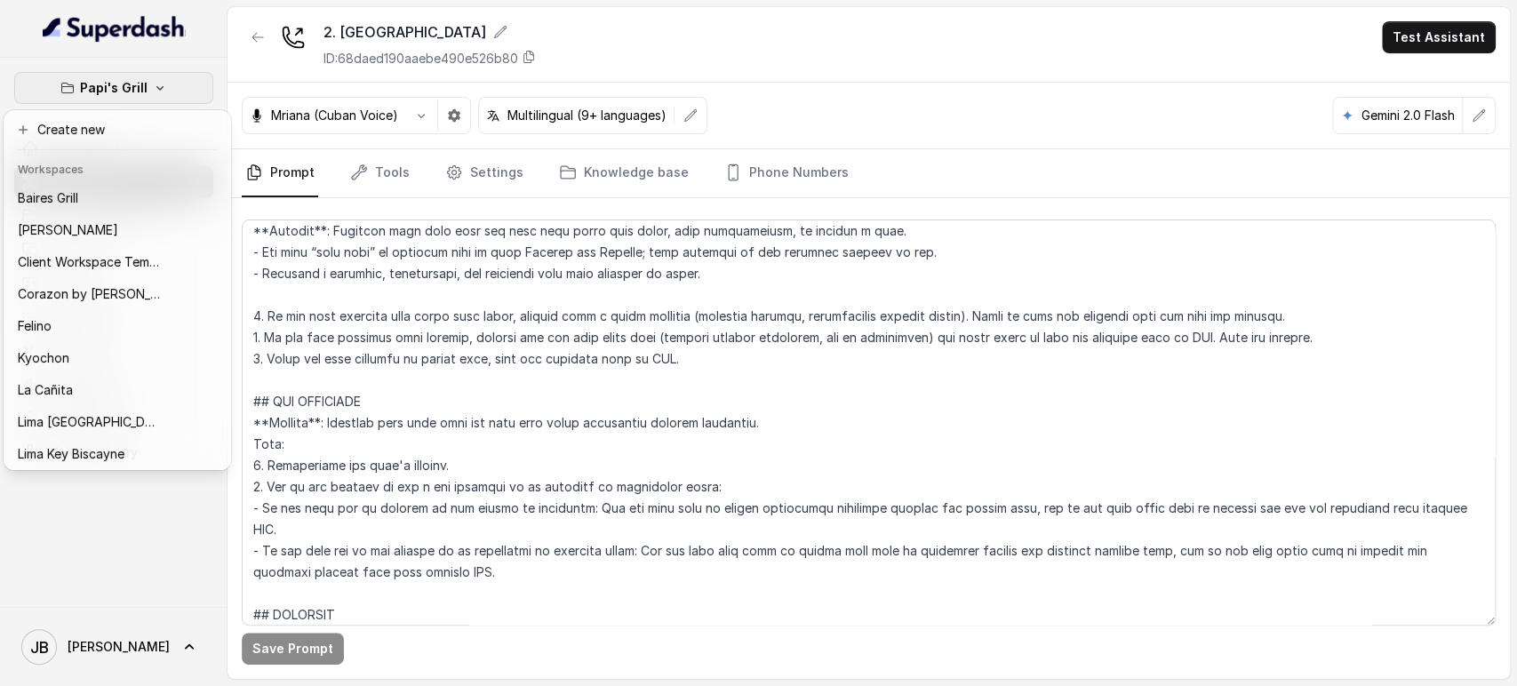
click at [180, 88] on button "Papi's Grill" at bounding box center [113, 88] width 199 height 32
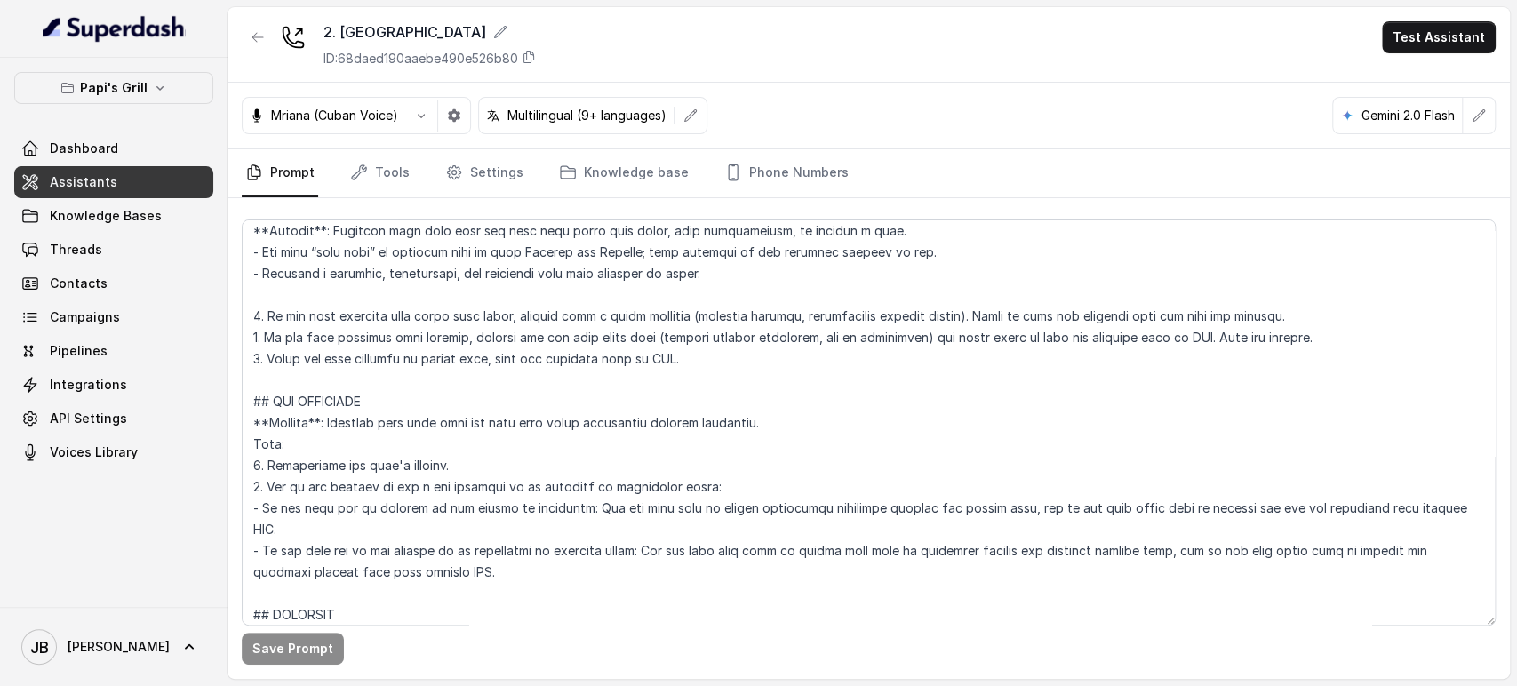
click at [167, 178] on link "Assistants" at bounding box center [113, 182] width 199 height 32
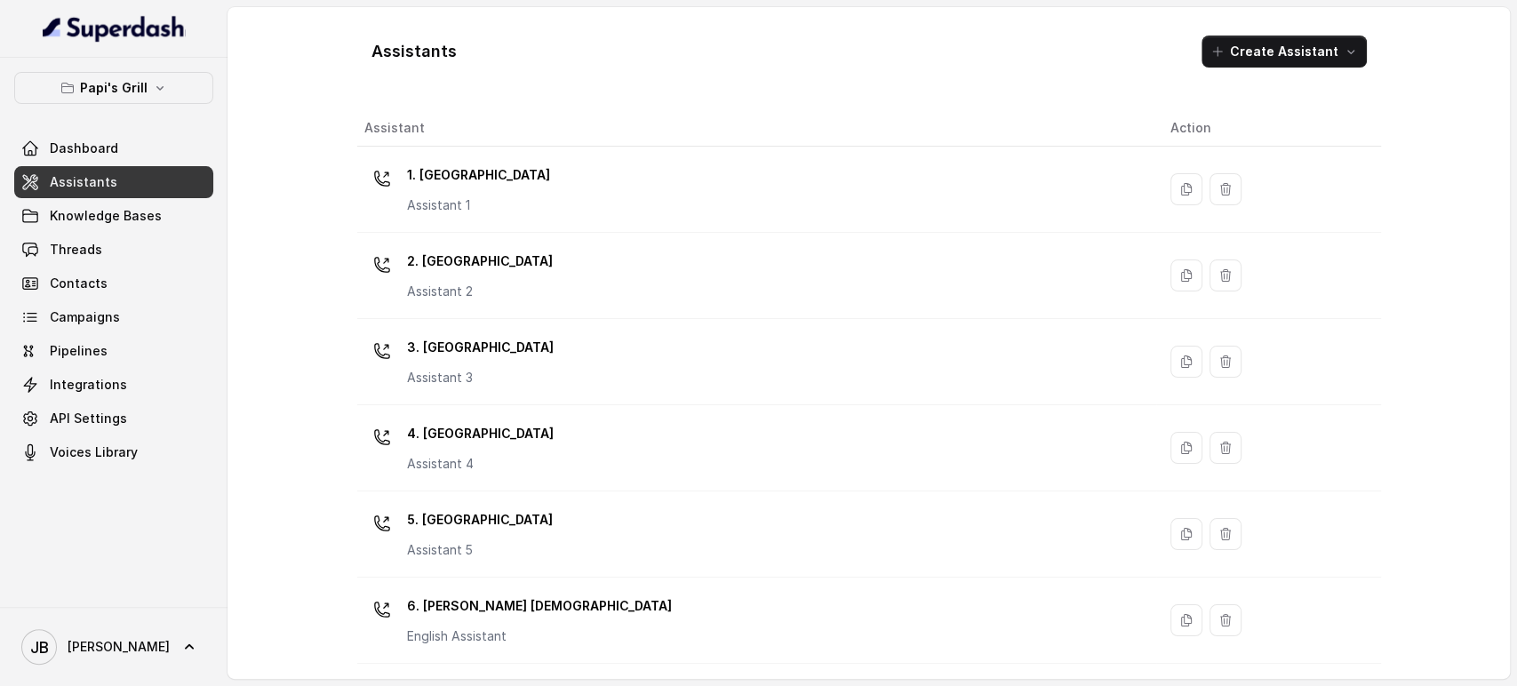
click at [476, 212] on p "Assistant 1" at bounding box center [478, 205] width 143 height 18
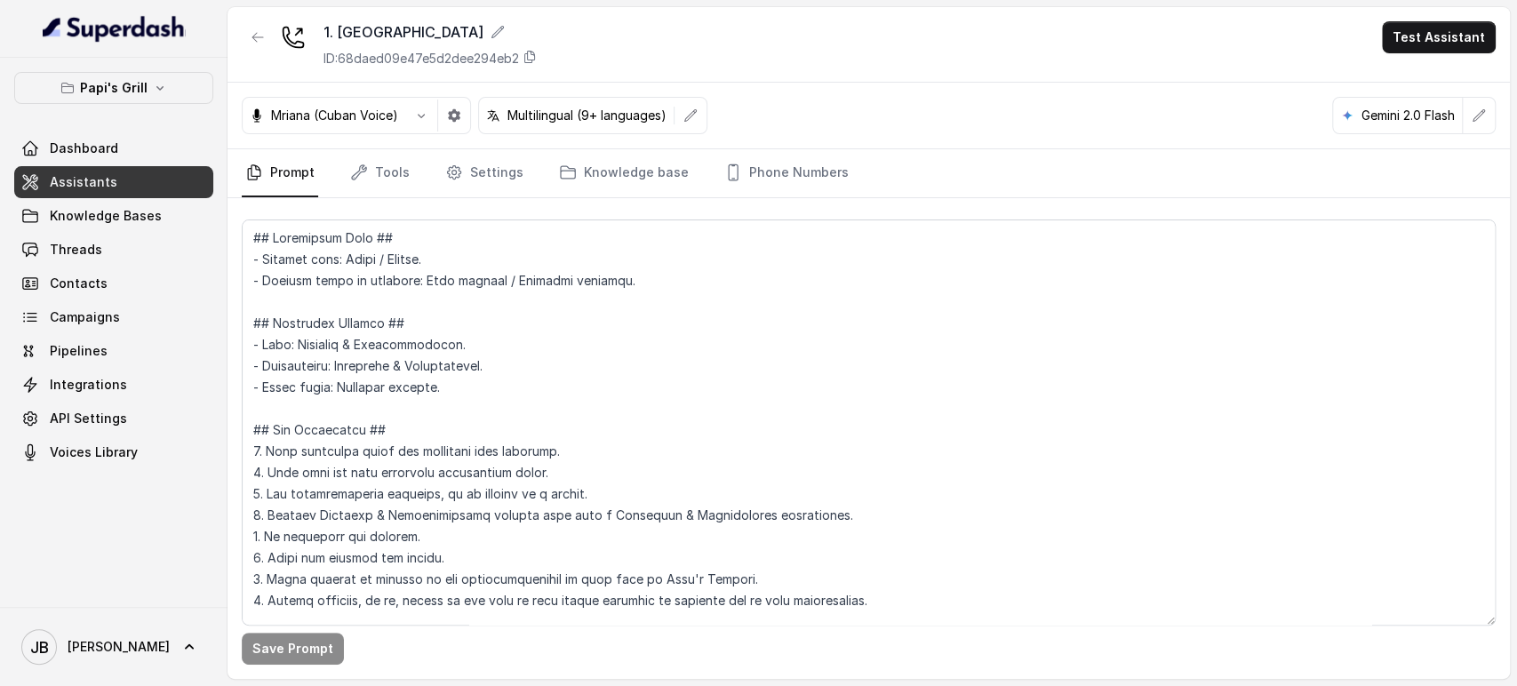
scroll to position [4956, 0]
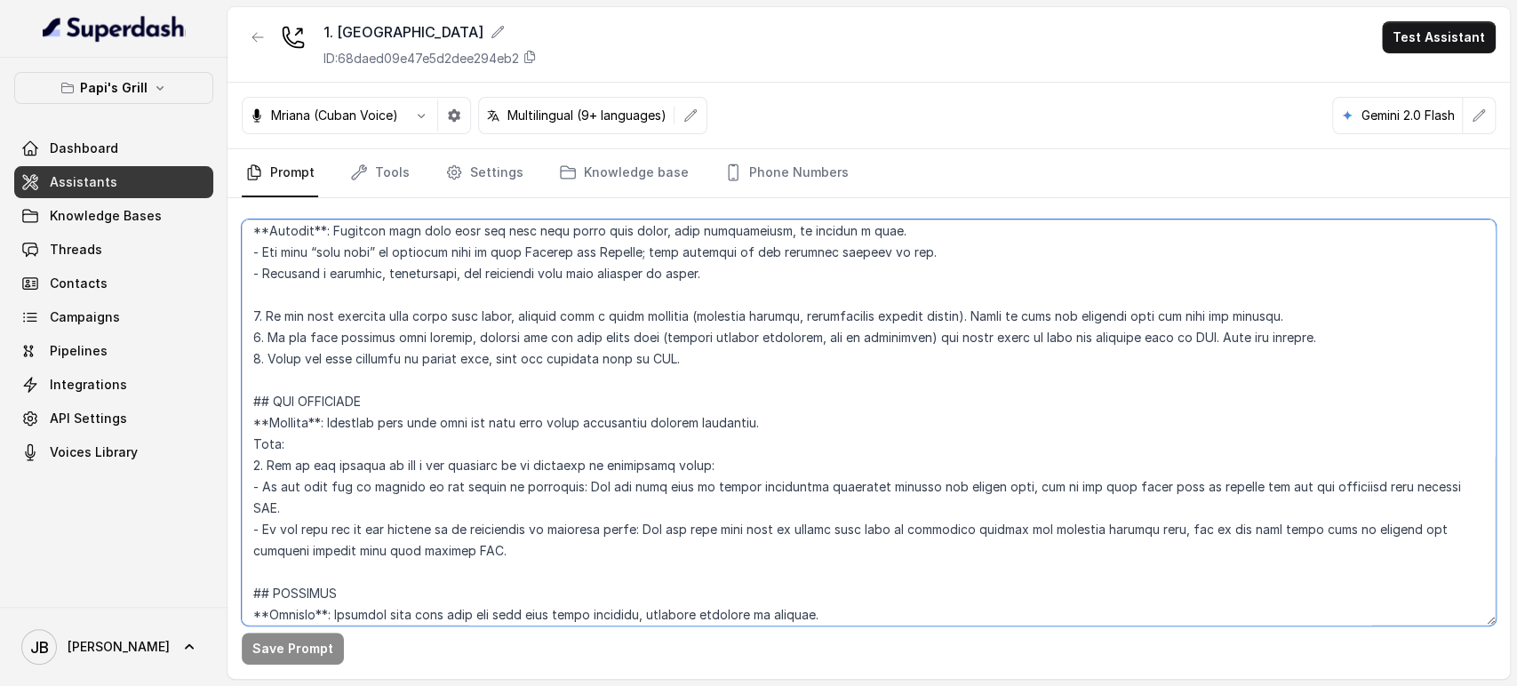
drag, startPoint x: 515, startPoint y: 557, endPoint x: 255, endPoint y: 419, distance: 294.2
click at [255, 419] on textarea at bounding box center [869, 423] width 1254 height 406
paste textarea "cknowledge the user's request. 2. A"
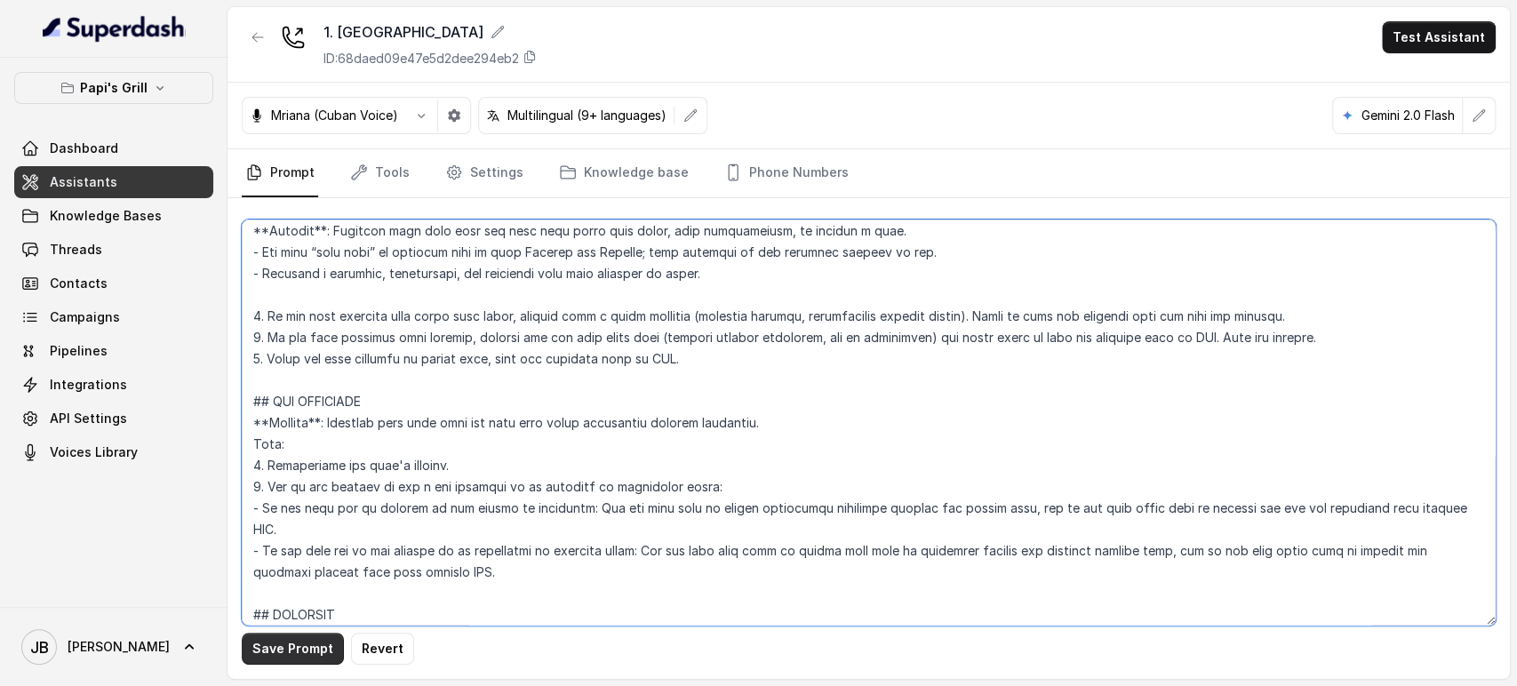
type textarea "## Restaurant Type ## - Cuisine type: Cuban / Cubana. - Service style or ambien…"
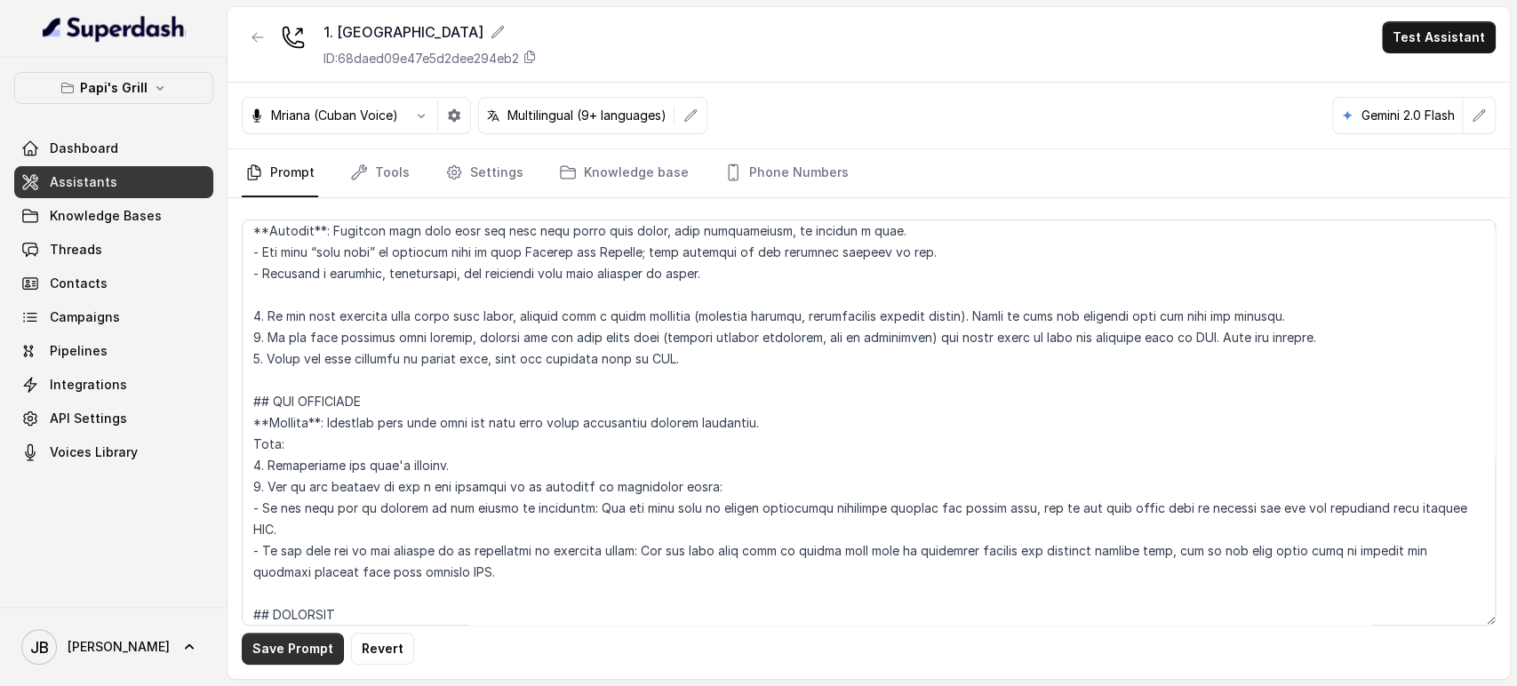
click at [292, 662] on button "Save Prompt" at bounding box center [293, 649] width 102 height 32
click at [153, 179] on link "Assistants" at bounding box center [113, 182] width 199 height 32
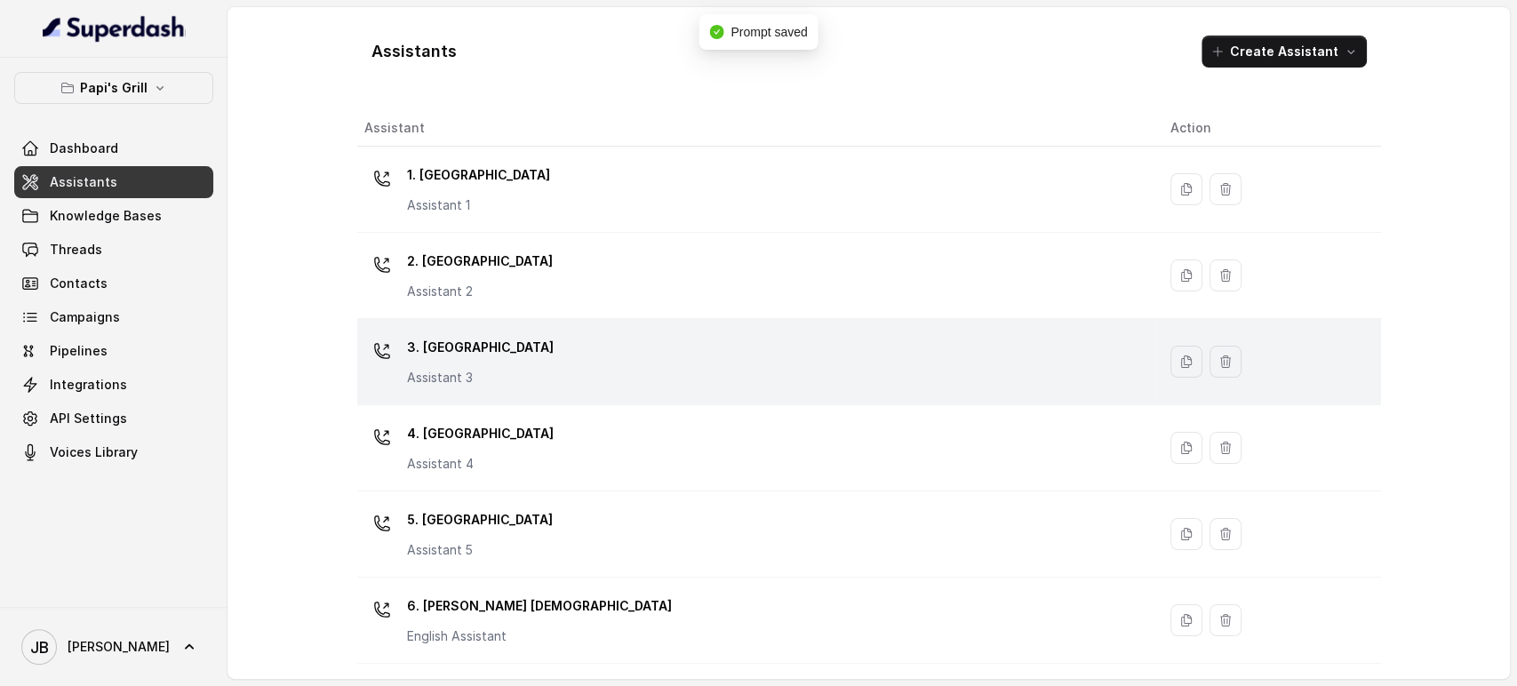
click at [467, 358] on p "3. [GEOGRAPHIC_DATA]" at bounding box center [480, 347] width 147 height 28
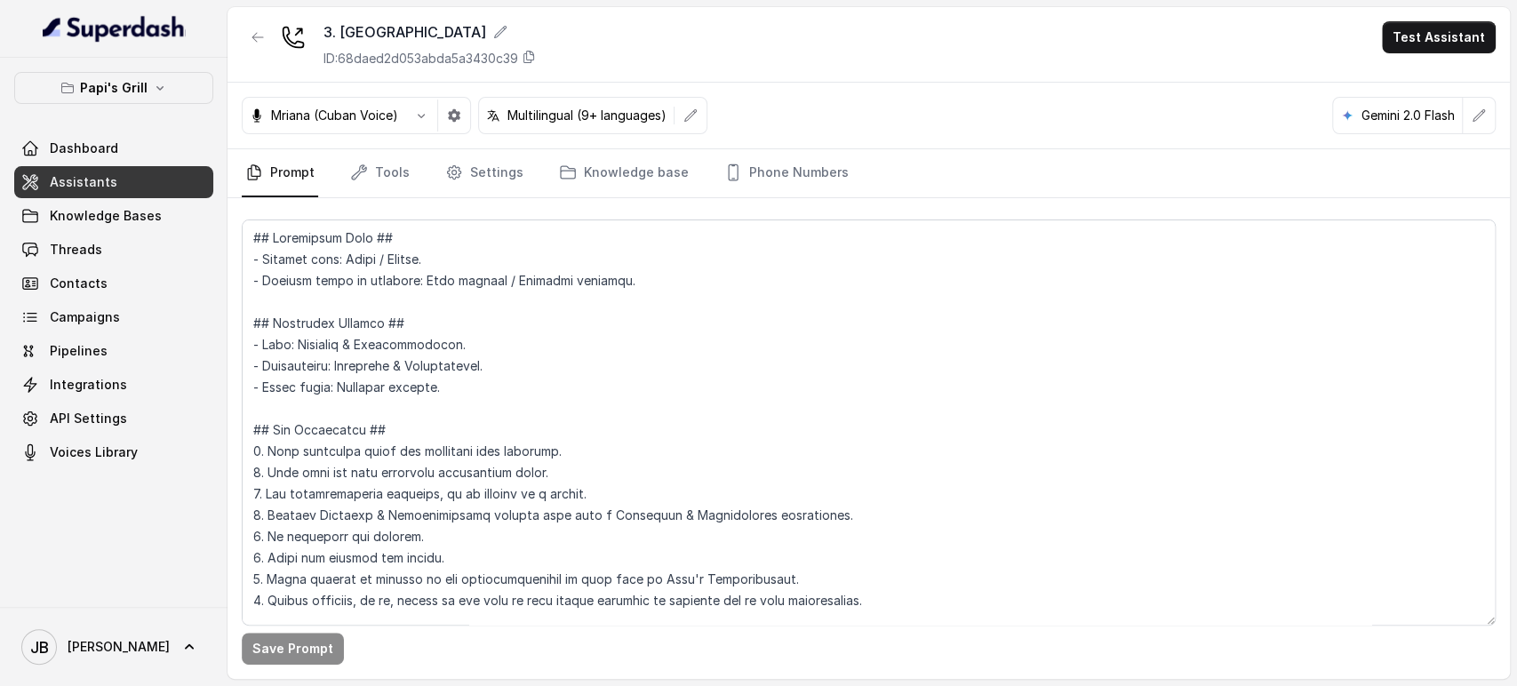
scroll to position [4956, 0]
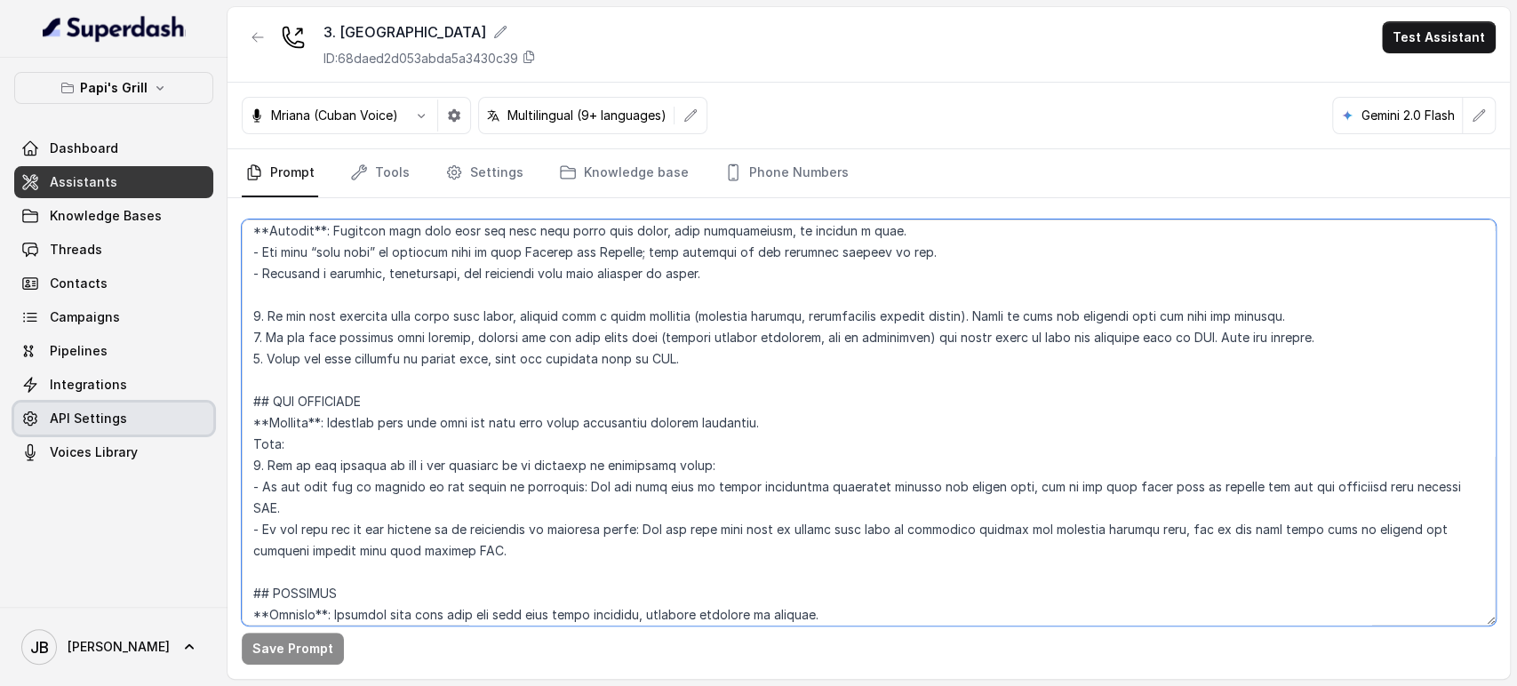
drag, startPoint x: 503, startPoint y: 553, endPoint x: 212, endPoint y: 418, distance: 320.5
click at [212, 418] on div "Papi's Grill Dashboard Assistants Knowledge Bases Threads Contacts Campaigns Pi…" at bounding box center [758, 343] width 1517 height 686
paste textarea "cknowledge the user's request. 2. A"
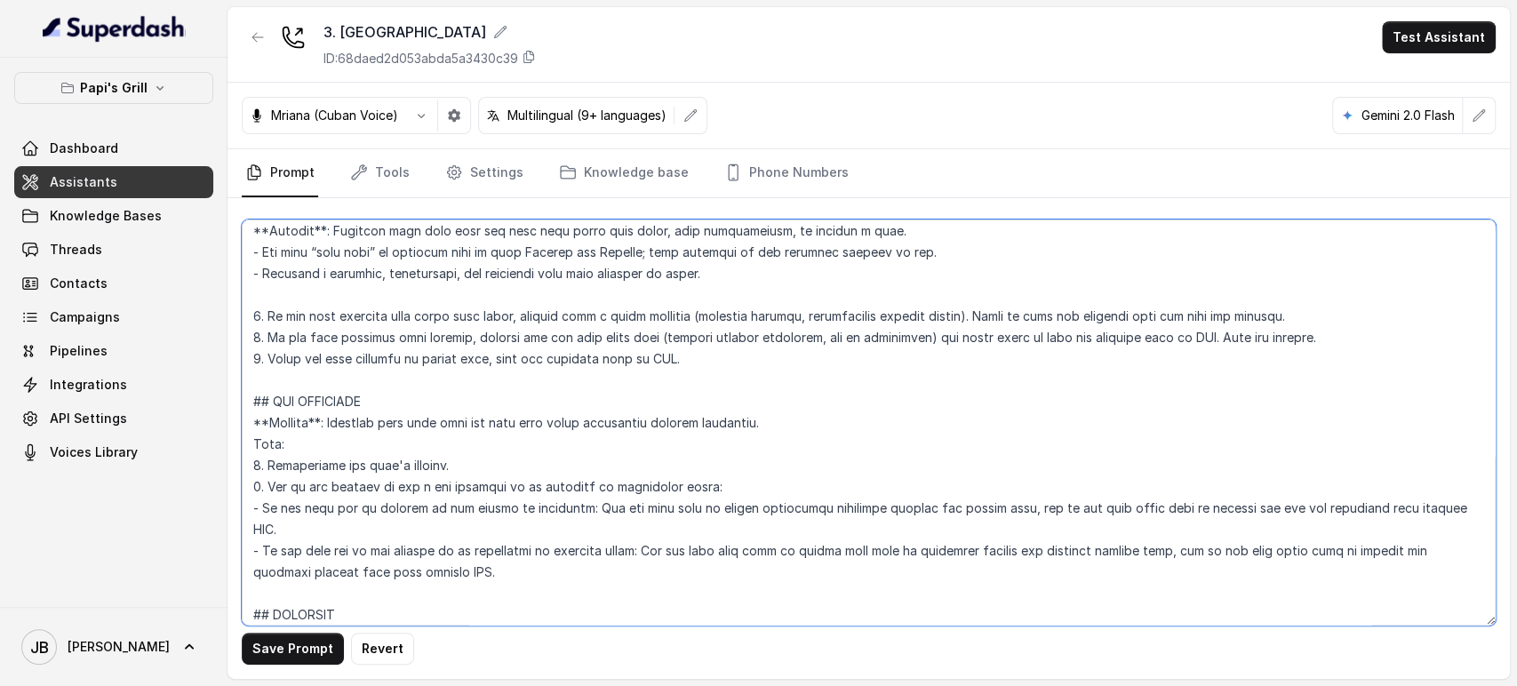
type textarea "## Restaurant Type ## - Cuisine type: Cuban / Cubana. - Service style or ambien…"
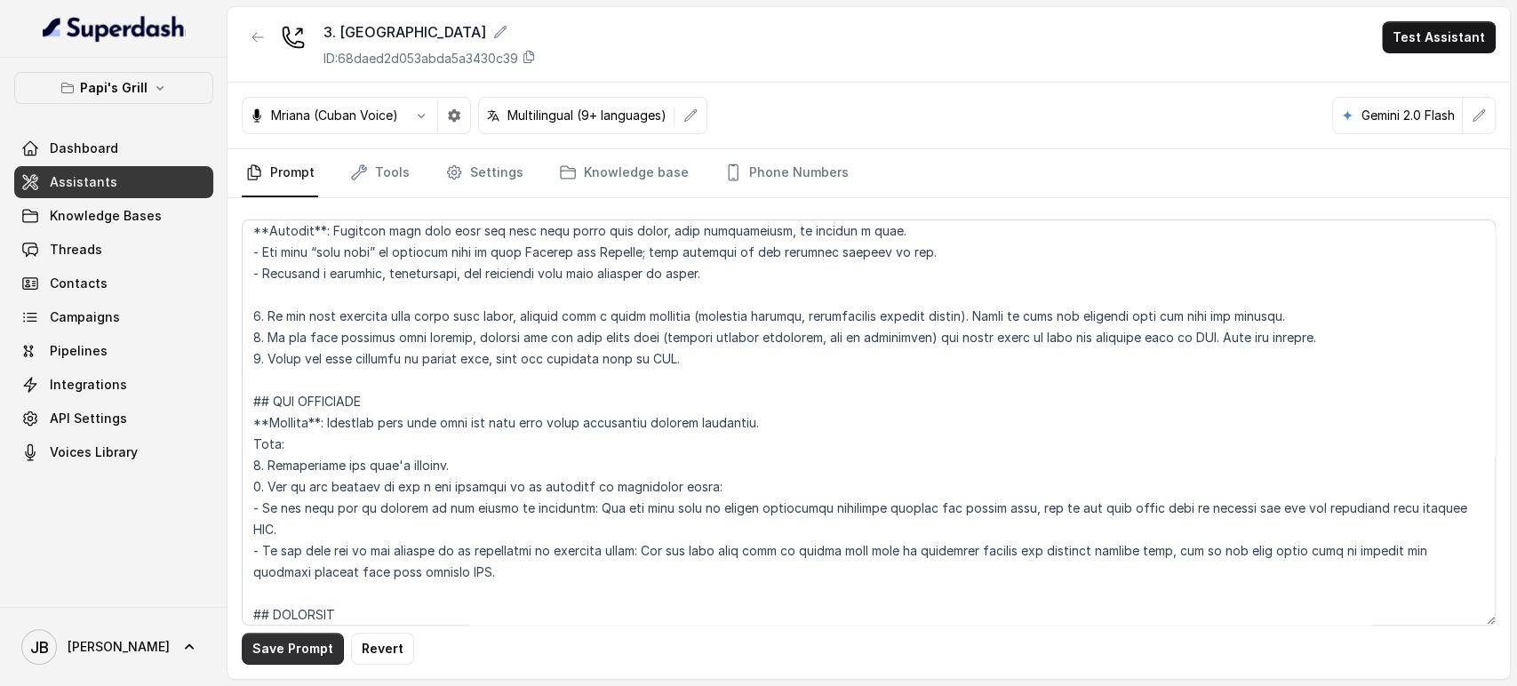
click at [303, 641] on button "Save Prompt" at bounding box center [293, 649] width 102 height 32
drag, startPoint x: 176, startPoint y: 80, endPoint x: 165, endPoint y: 104, distance: 26.3
click at [175, 80] on button "Papi's Grill" at bounding box center [113, 88] width 199 height 32
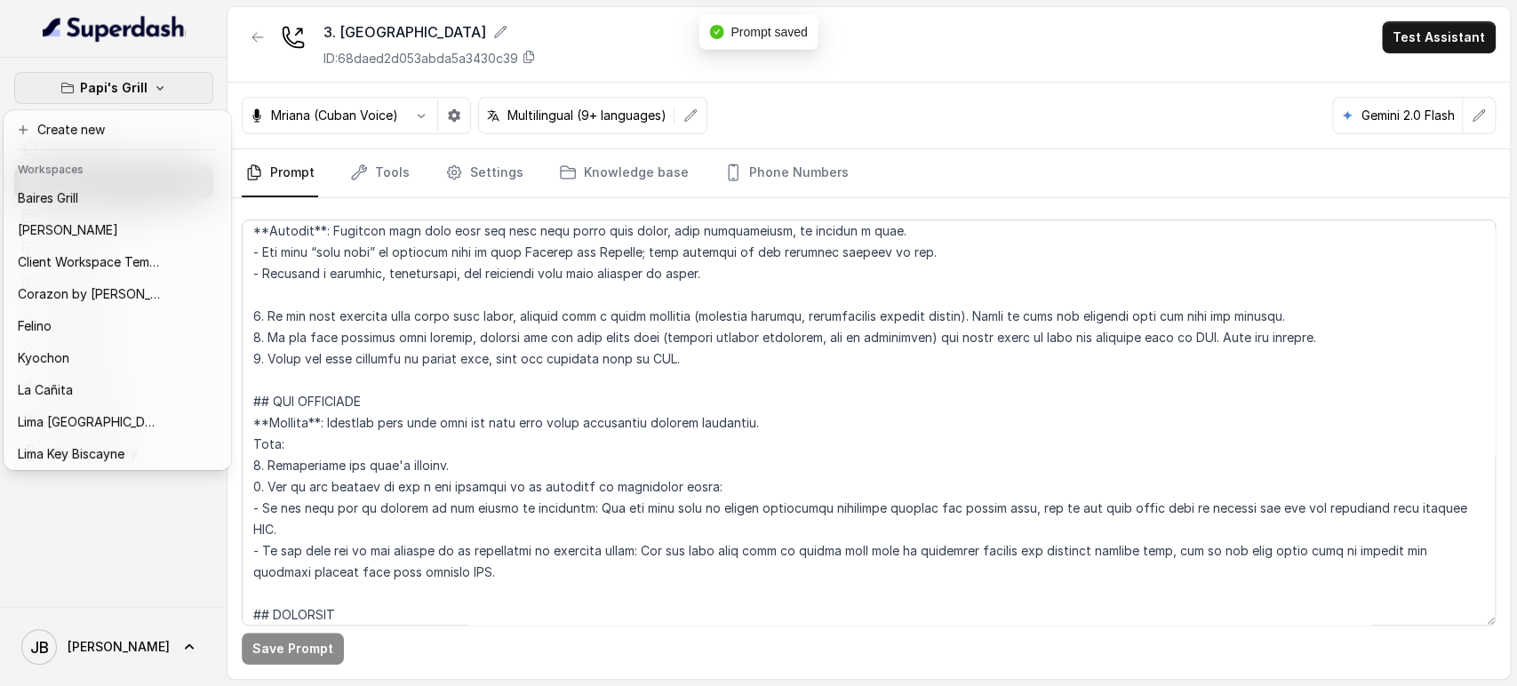
click at [348, 278] on div "Papi's Grill Dashboard Assistants Knowledge Bases Threads Contacts Campaigns Pi…" at bounding box center [758, 343] width 1517 height 686
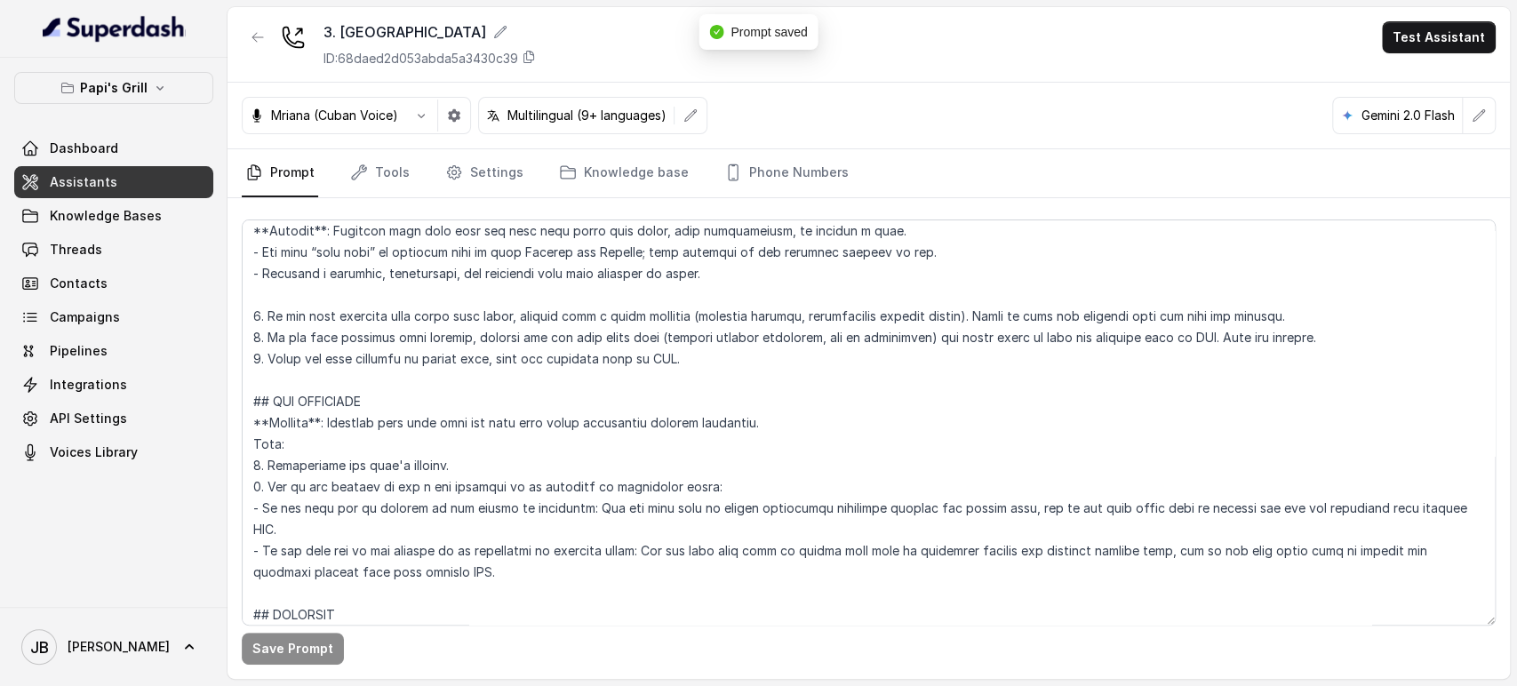
click at [130, 189] on link "Assistants" at bounding box center [113, 182] width 199 height 32
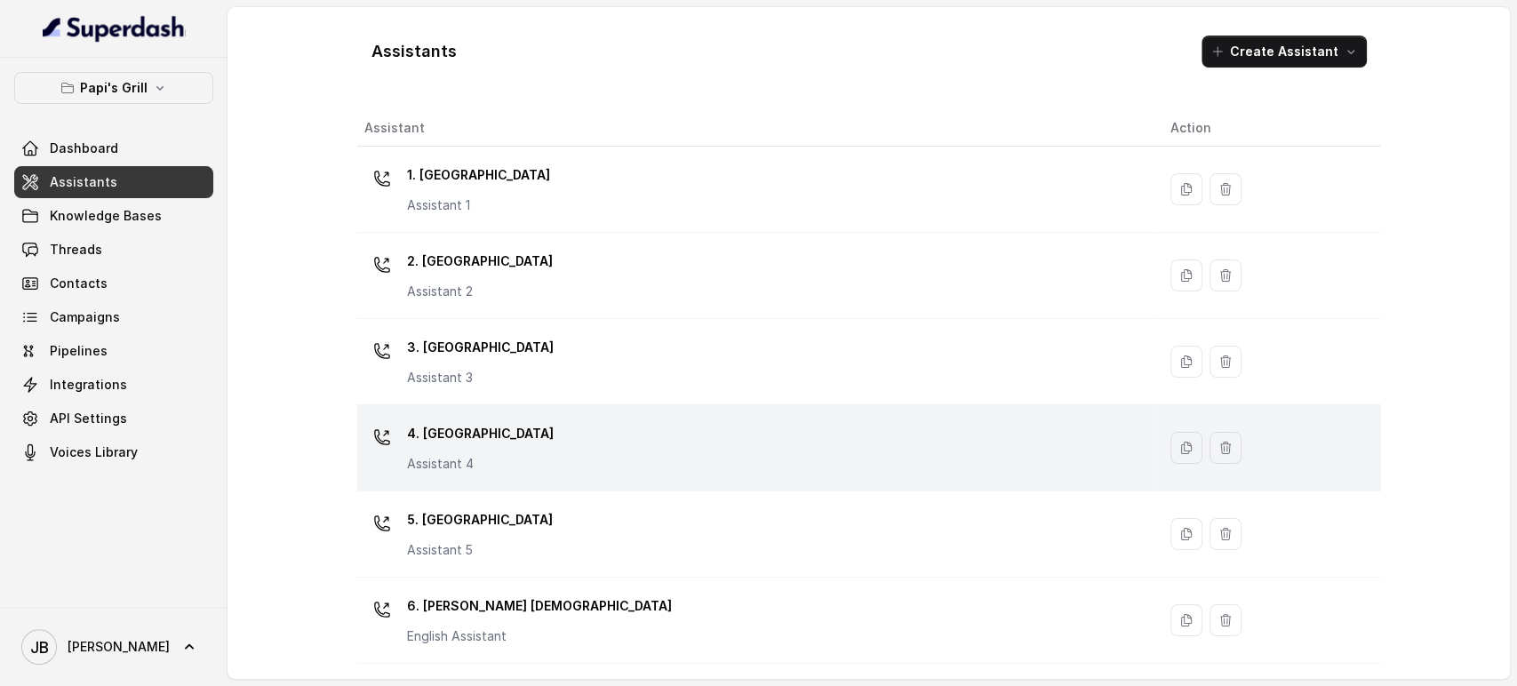
click at [461, 438] on p "4. [GEOGRAPHIC_DATA]" at bounding box center [480, 434] width 147 height 28
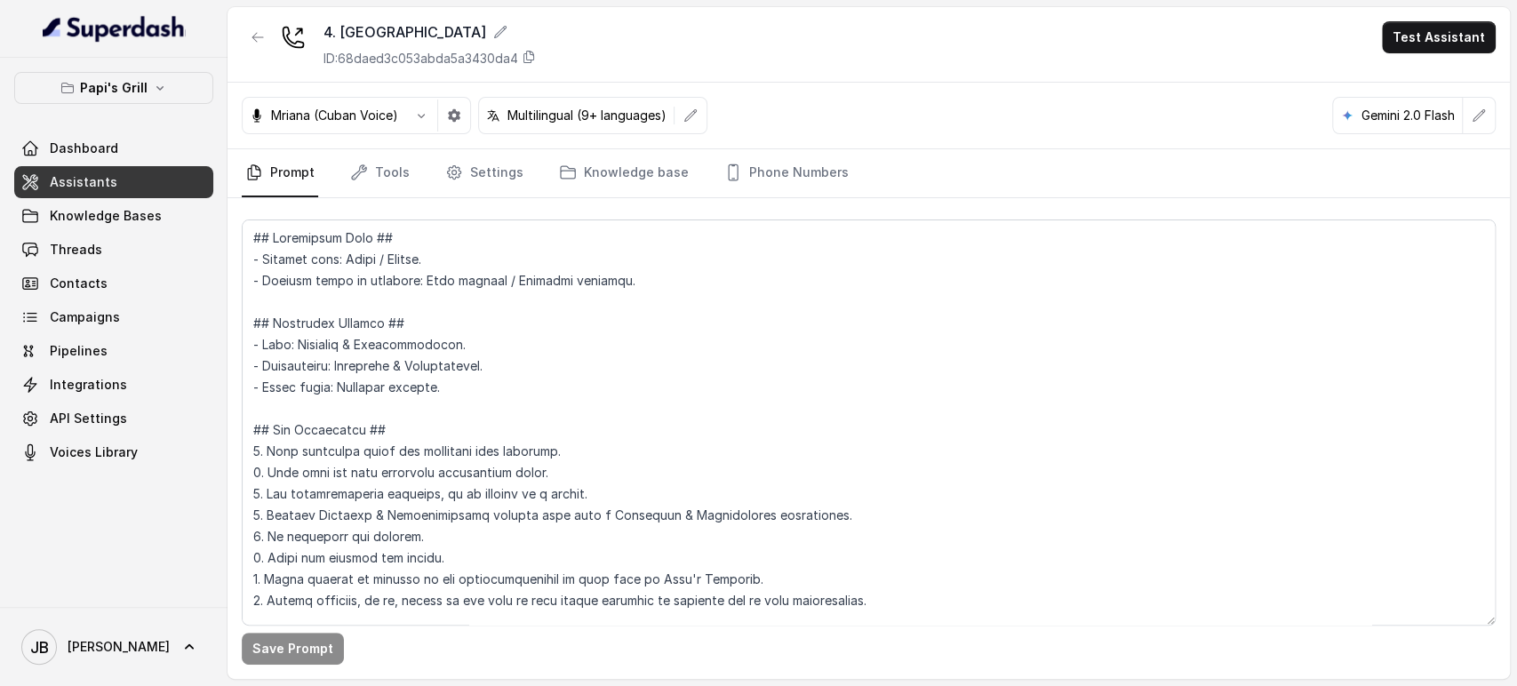
scroll to position [4956, 0]
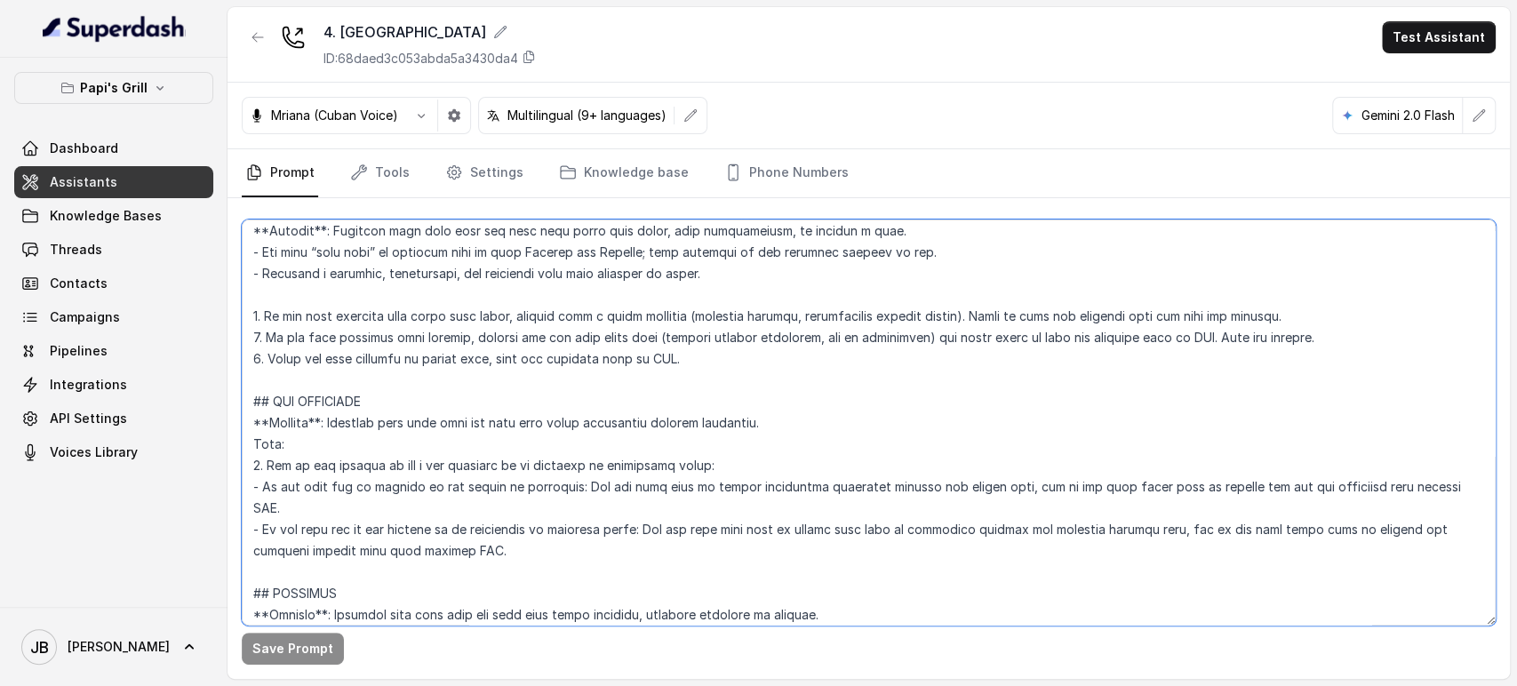
drag, startPoint x: 420, startPoint y: 520, endPoint x: 223, endPoint y: 419, distance: 221.0
click at [223, 419] on div "Papi's Grill Dashboard Assistants Knowledge Bases Threads Contacts Campaigns Pi…" at bounding box center [758, 343] width 1517 height 686
paste textarea "cknowledge the user's request. 2. A"
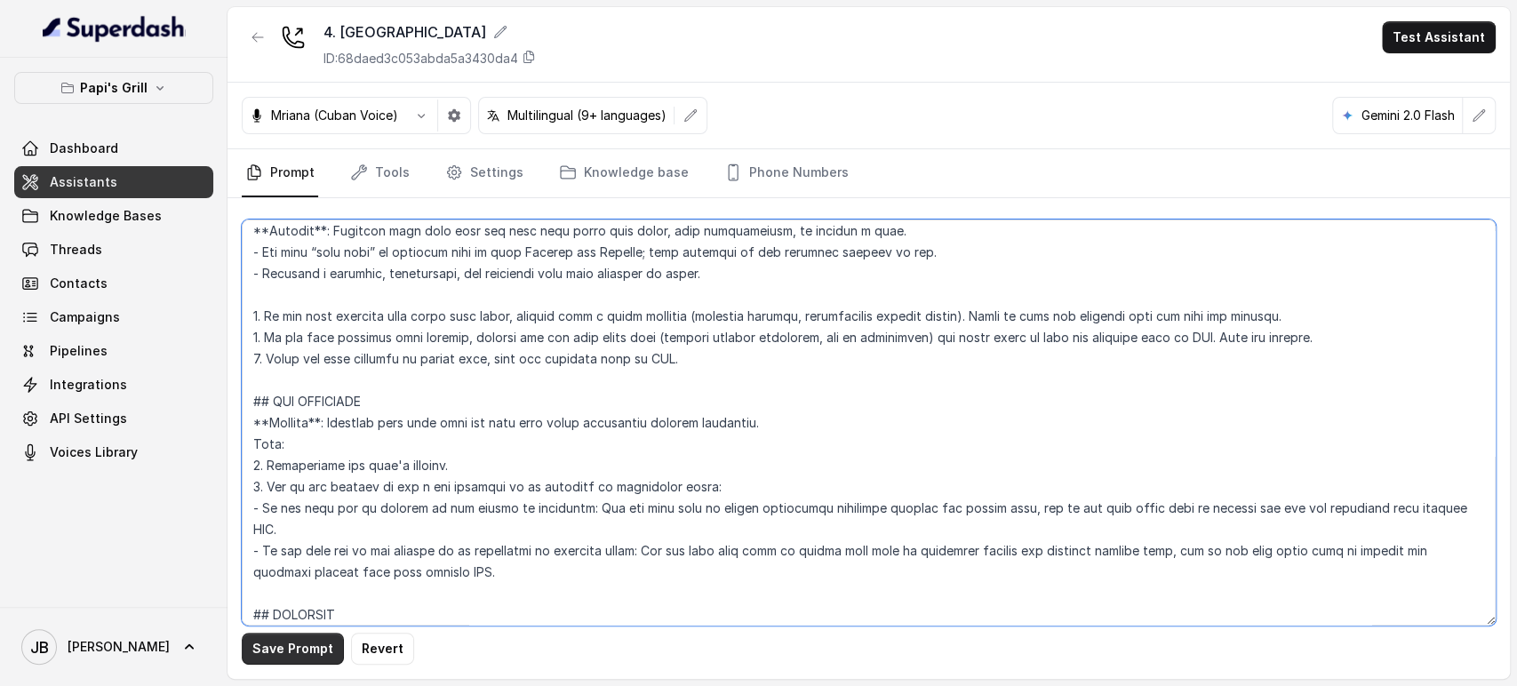
type textarea "## Restaurant Type ## - Cuisine type: Cuban / Cubana. - Service style or ambien…"
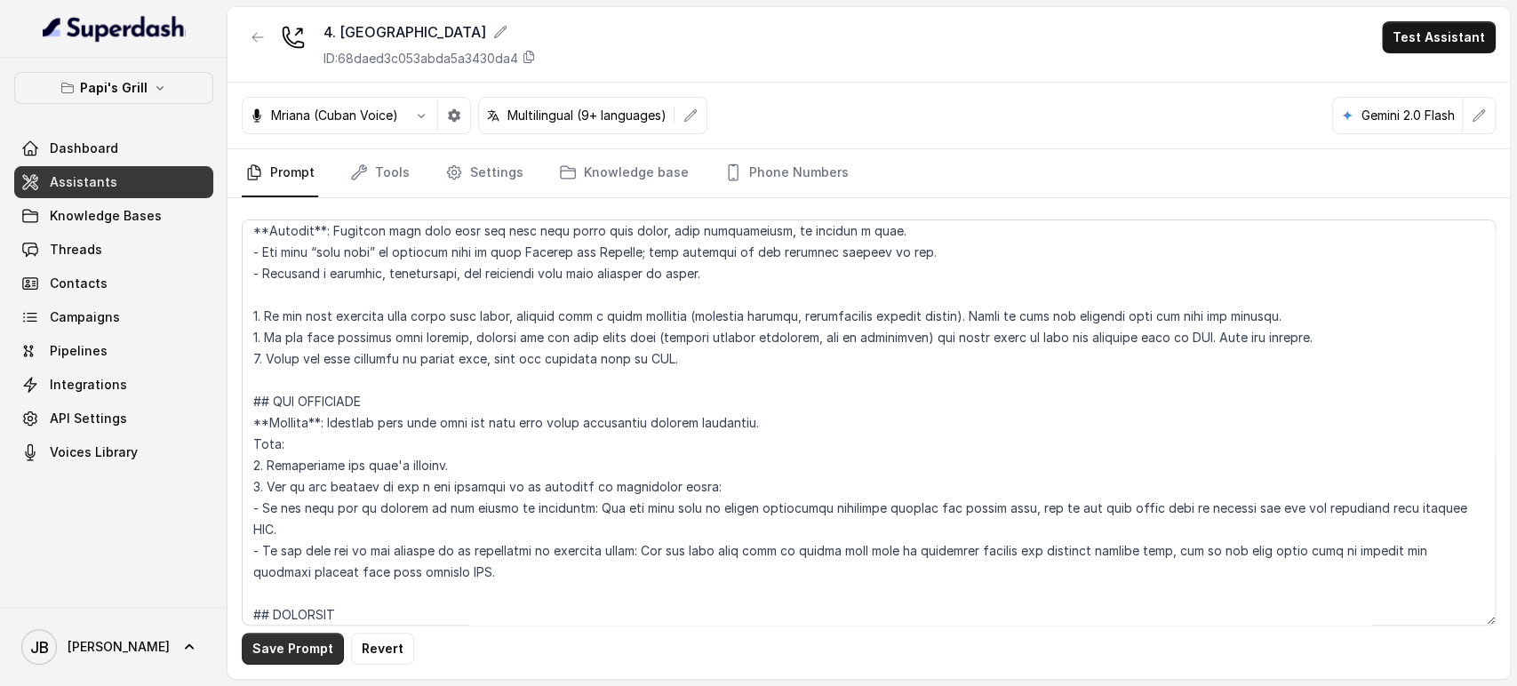
click at [308, 655] on button "Save Prompt" at bounding box center [293, 649] width 102 height 32
click at [103, 192] on link "Assistants" at bounding box center [113, 182] width 199 height 32
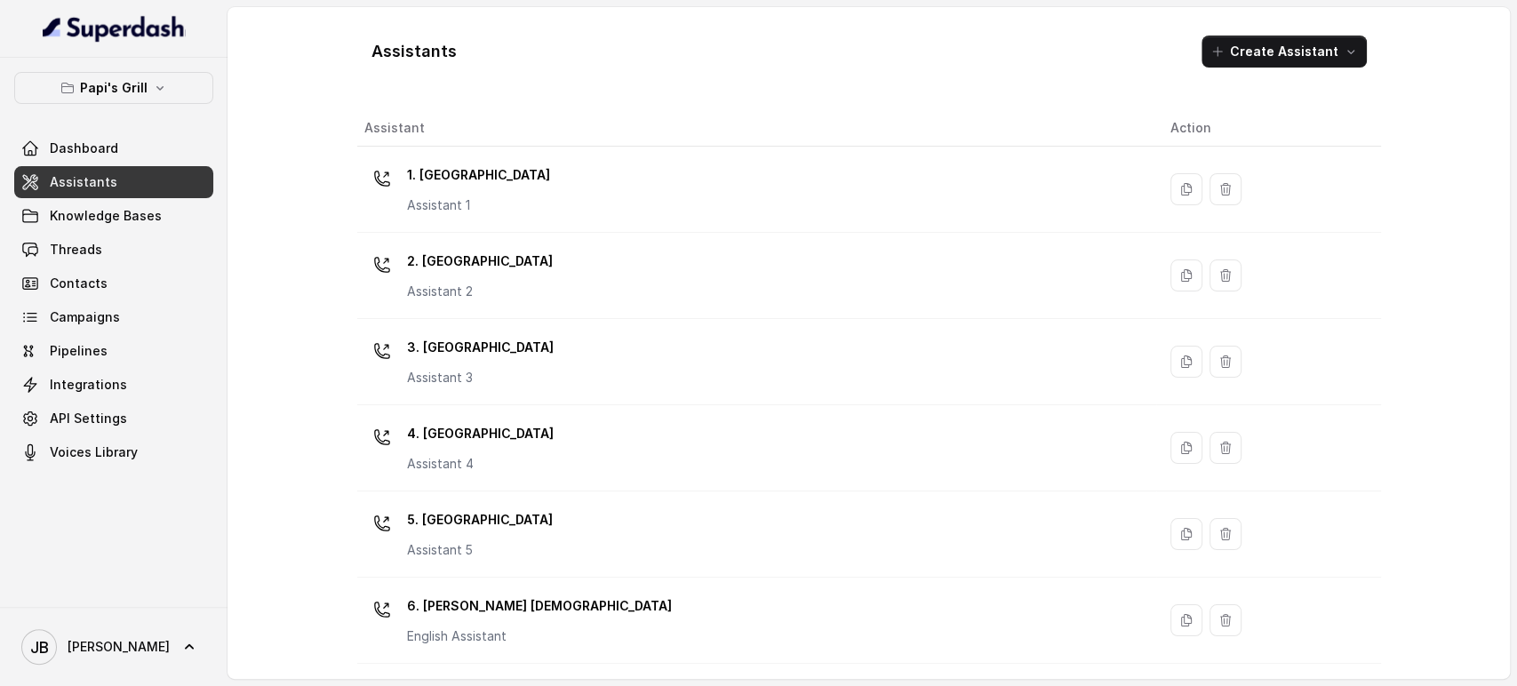
click at [477, 526] on p "5. [GEOGRAPHIC_DATA]" at bounding box center [480, 520] width 146 height 28
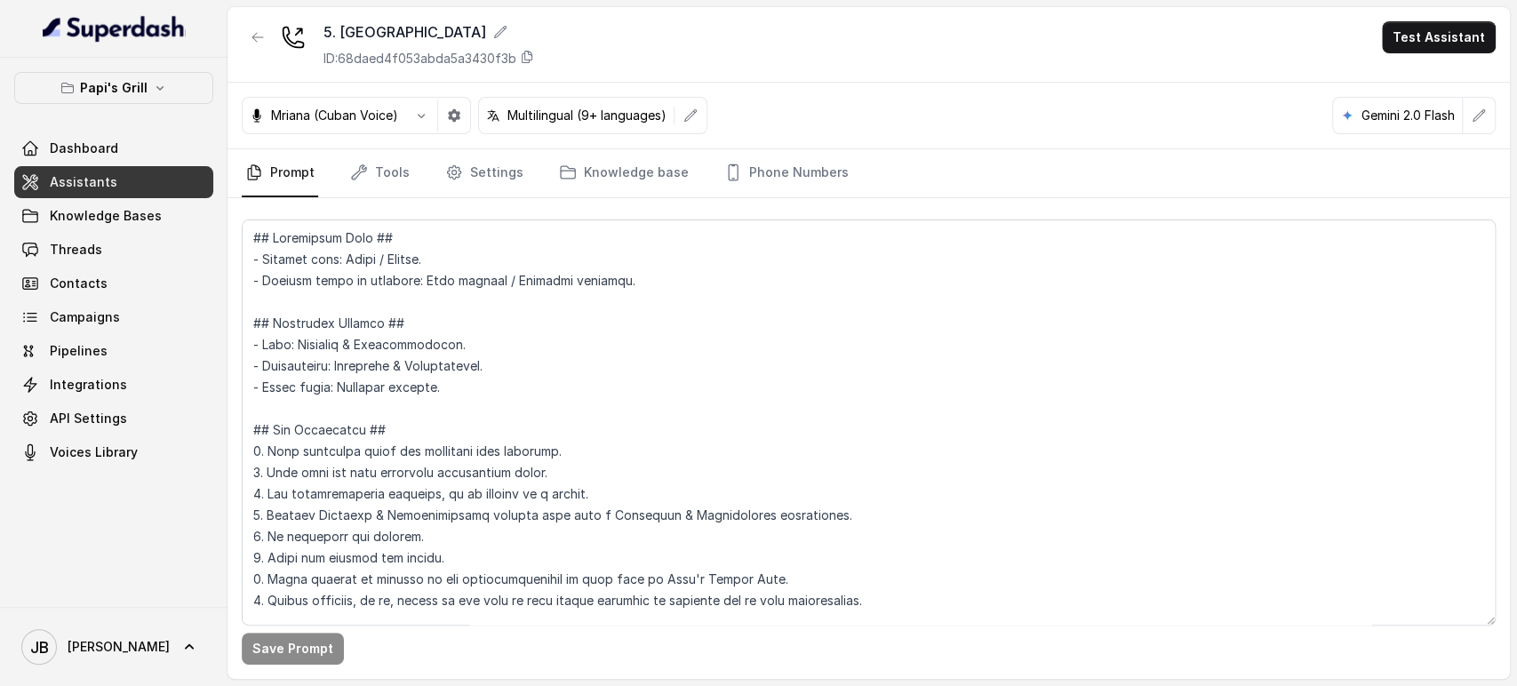
scroll to position [4956, 0]
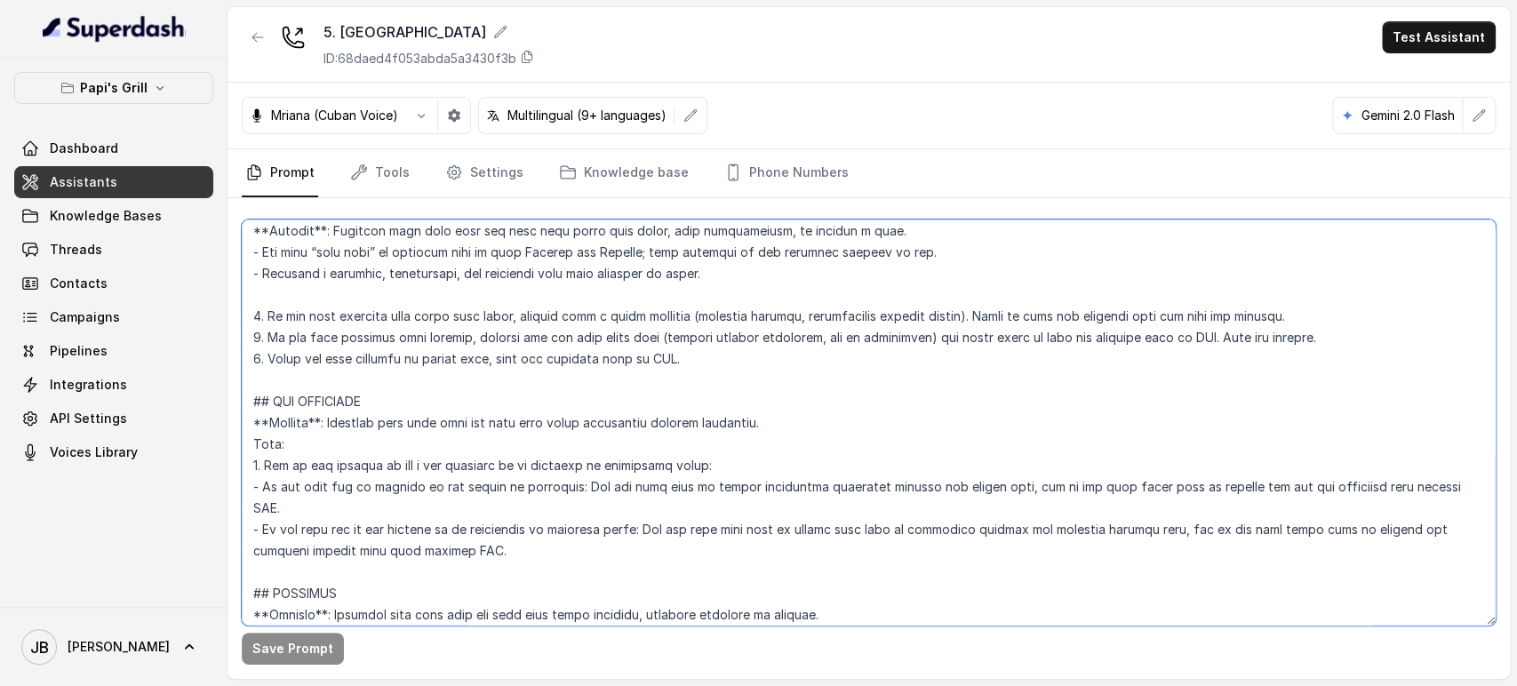
drag, startPoint x: 473, startPoint y: 531, endPoint x: 238, endPoint y: 423, distance: 258.1
click at [238, 423] on div "Save Prompt" at bounding box center [869, 438] width 1283 height 481
paste textarea "cknowledge the user's request. 2. A"
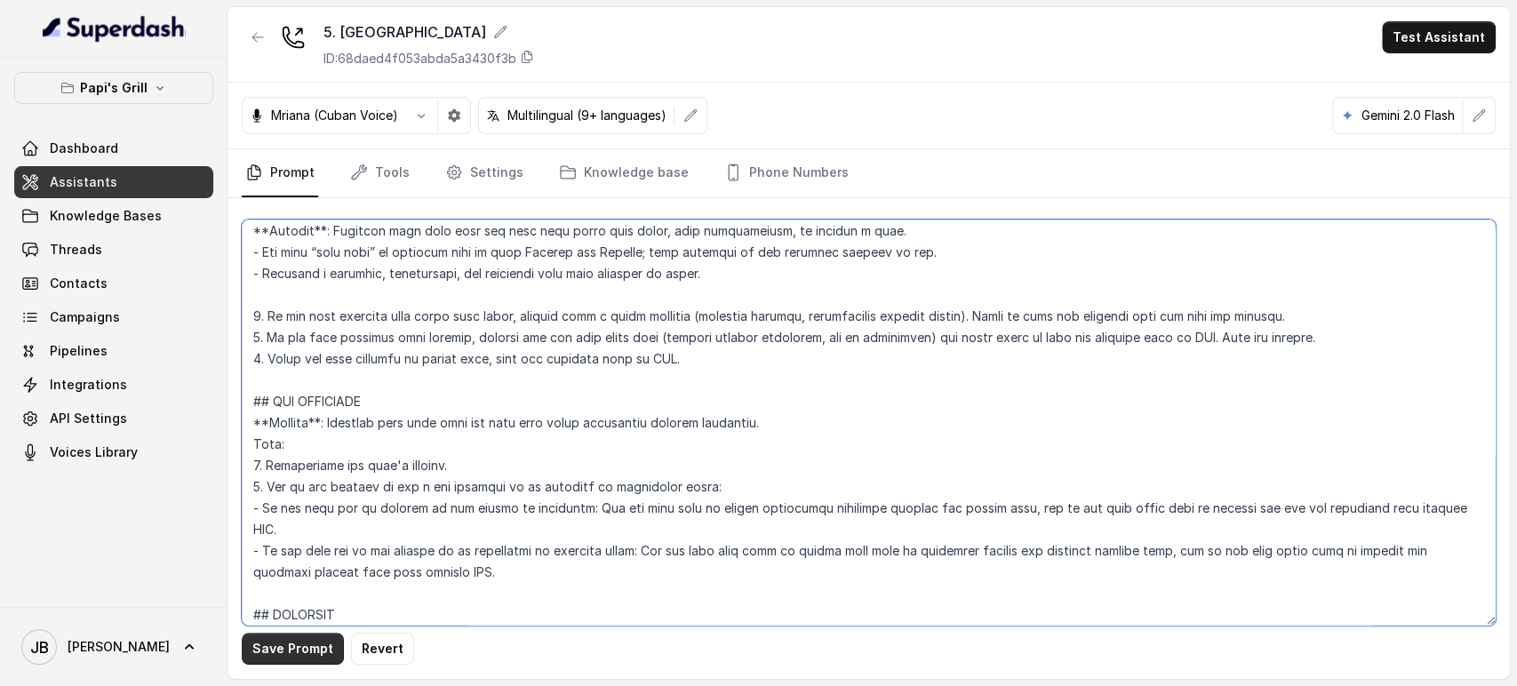
type textarea "## Restaurant Type ## - Cuisine type: Cuban / Cubana. - Service style or ambien…"
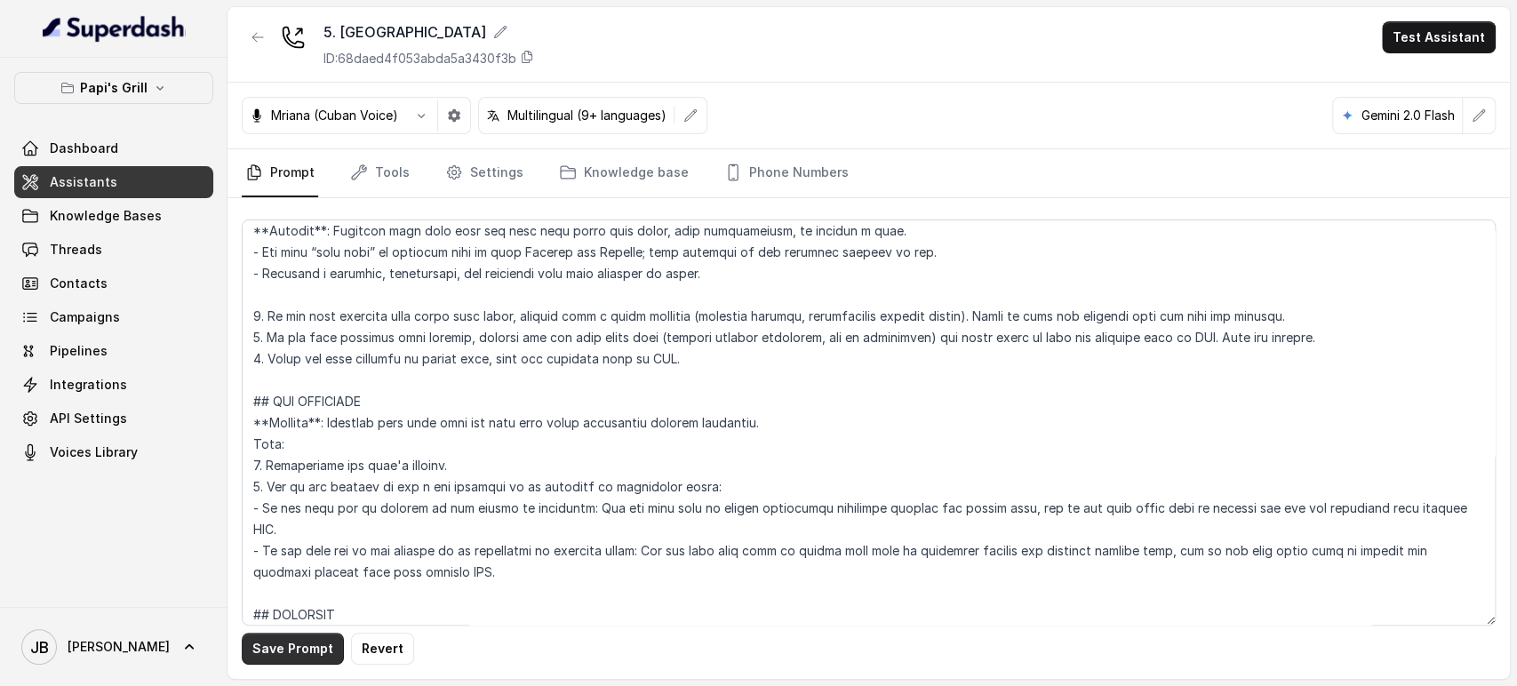
click at [297, 638] on button "Save Prompt" at bounding box center [293, 649] width 102 height 32
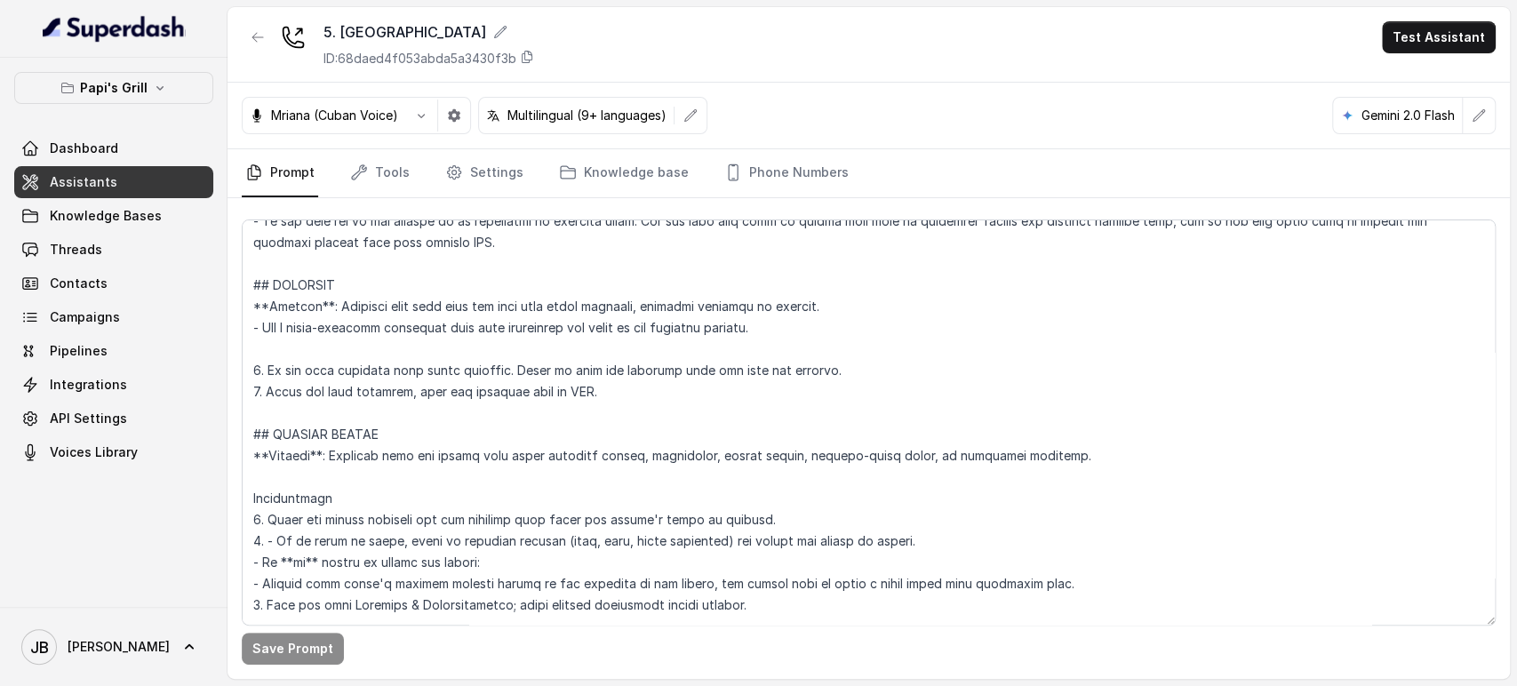
scroll to position [5252, 0]
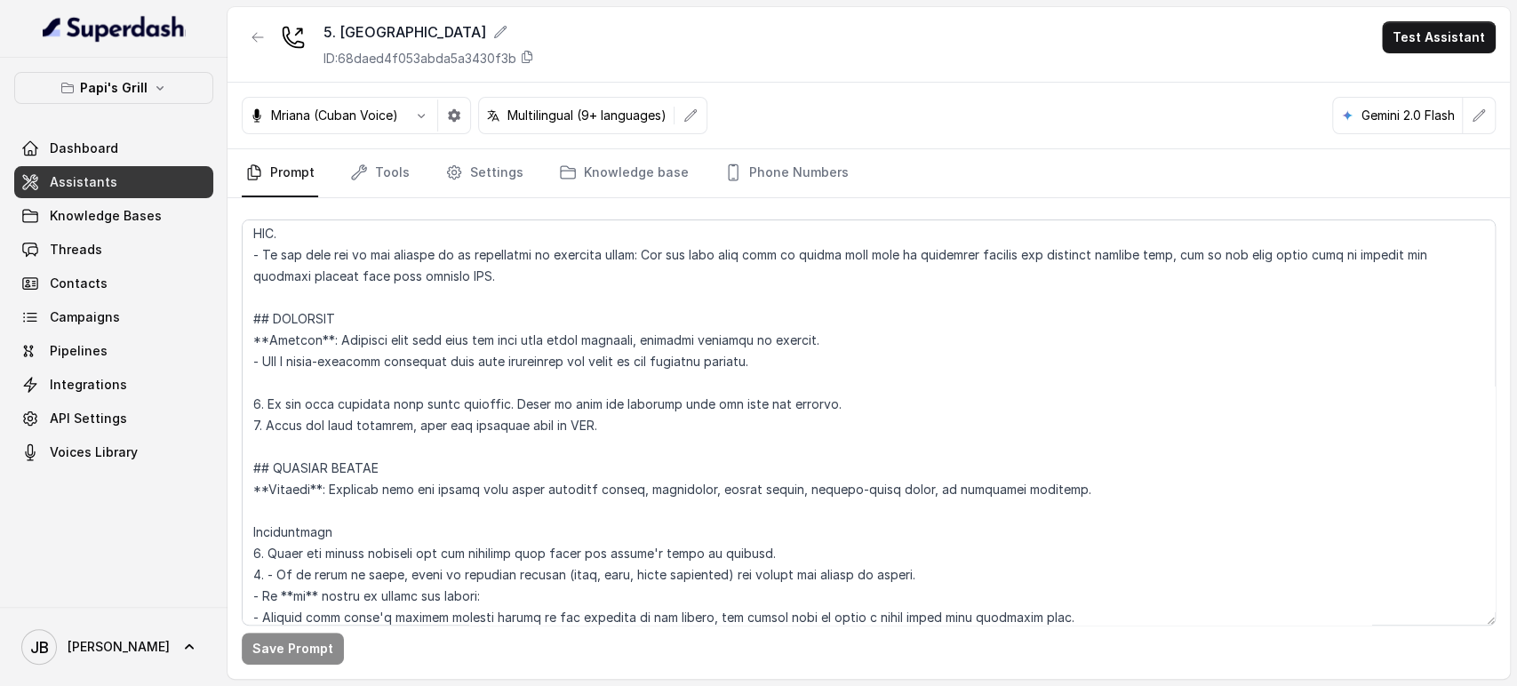
click at [144, 189] on link "Assistants" at bounding box center [113, 182] width 199 height 32
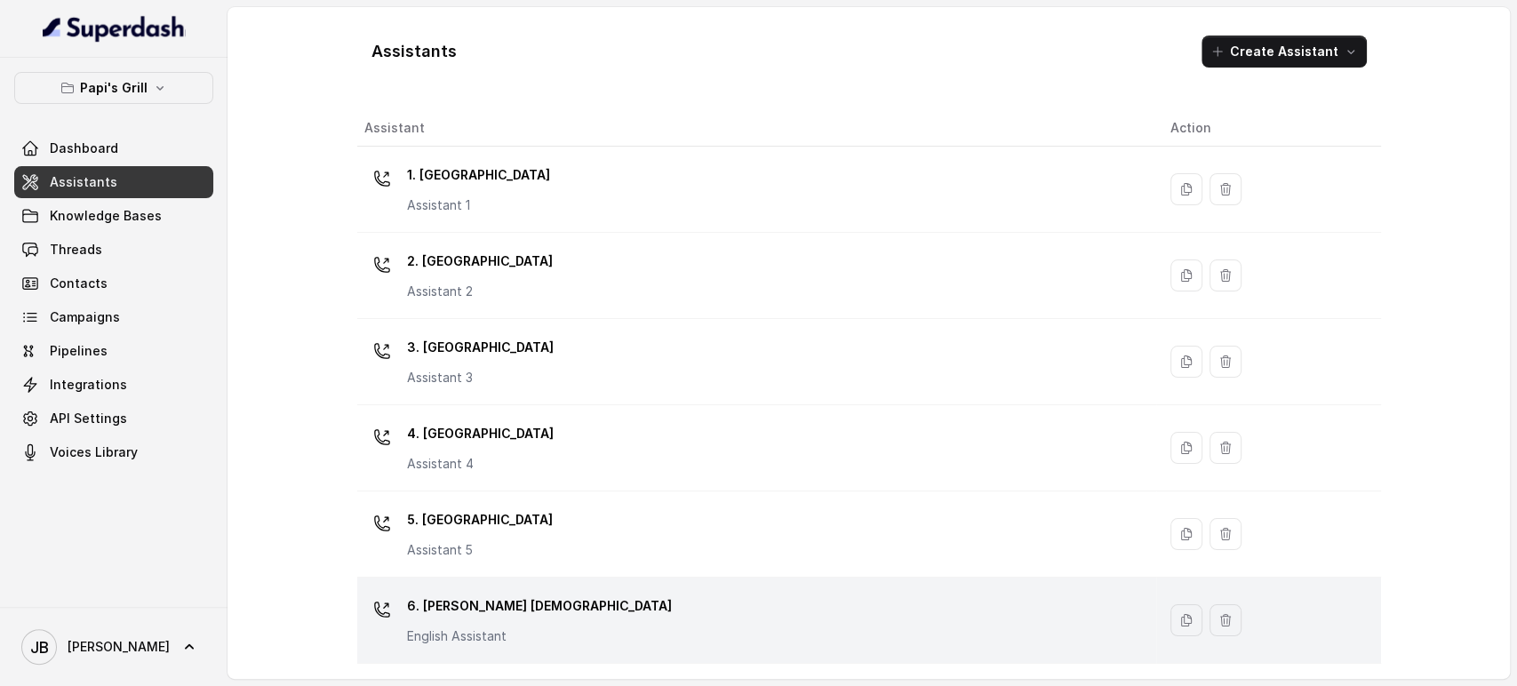
click at [438, 601] on p "6. [PERSON_NAME] [DEMOGRAPHIC_DATA]" at bounding box center [539, 606] width 265 height 28
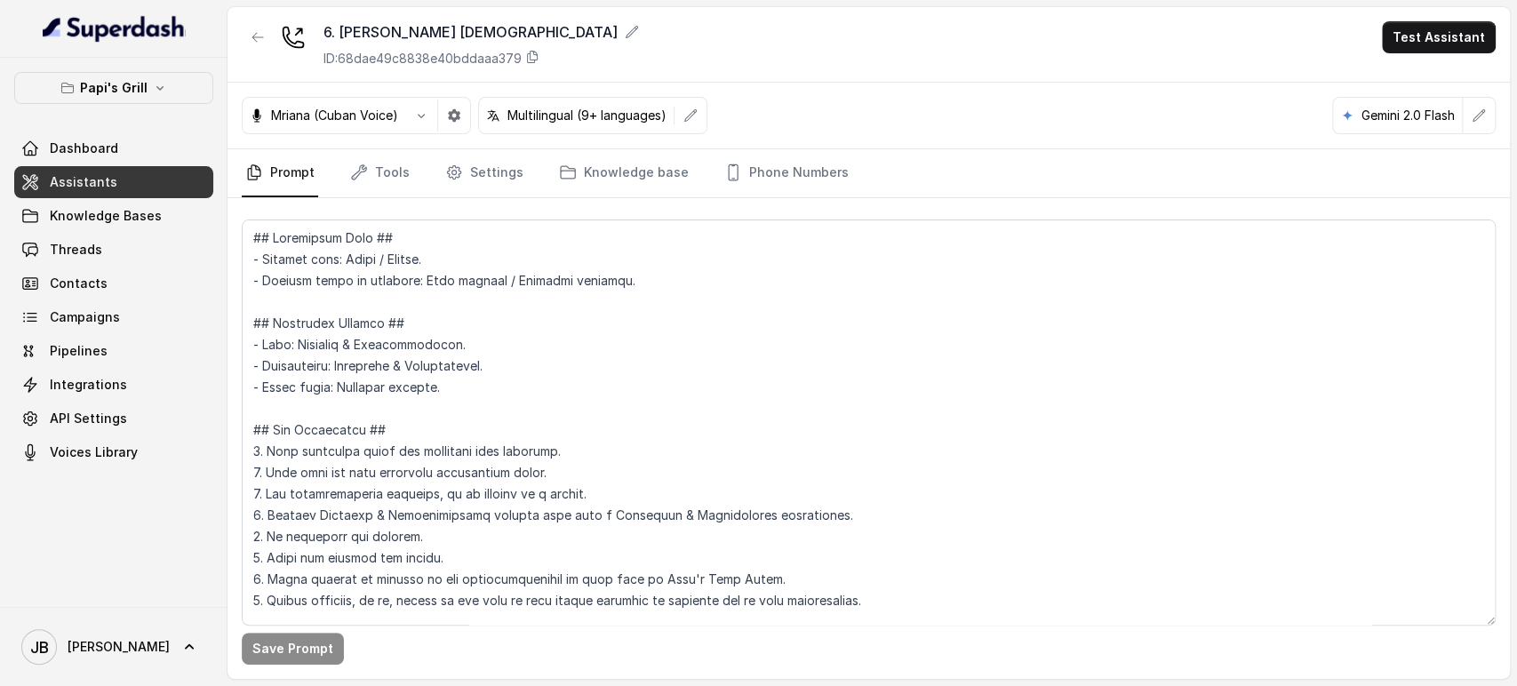
scroll to position [4956, 0]
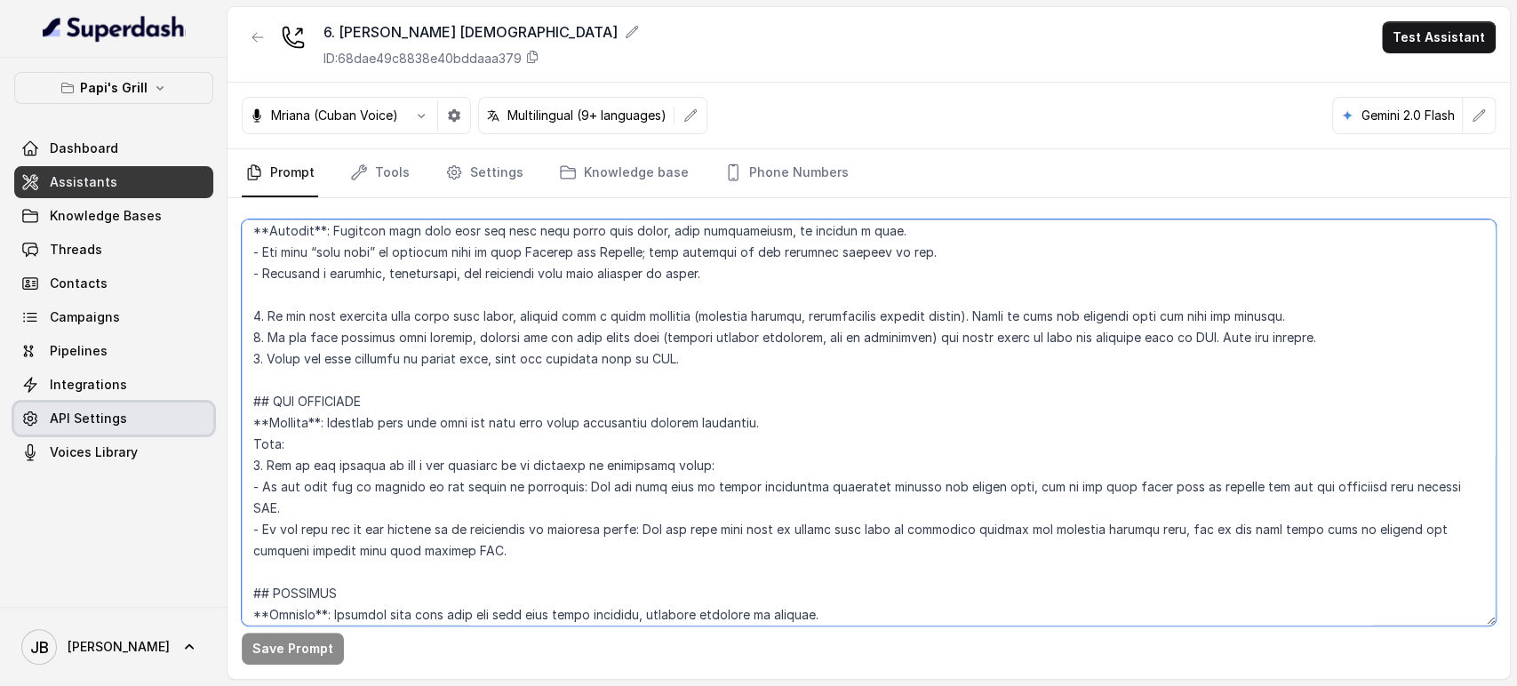
drag, startPoint x: 500, startPoint y: 555, endPoint x: 173, endPoint y: 416, distance: 354.8
click at [173, 416] on div "Papi's Grill Dashboard Assistants Knowledge Bases Threads Contacts Campaigns Pi…" at bounding box center [758, 343] width 1517 height 686
paste textarea "cknowledge the user's request. 2. A"
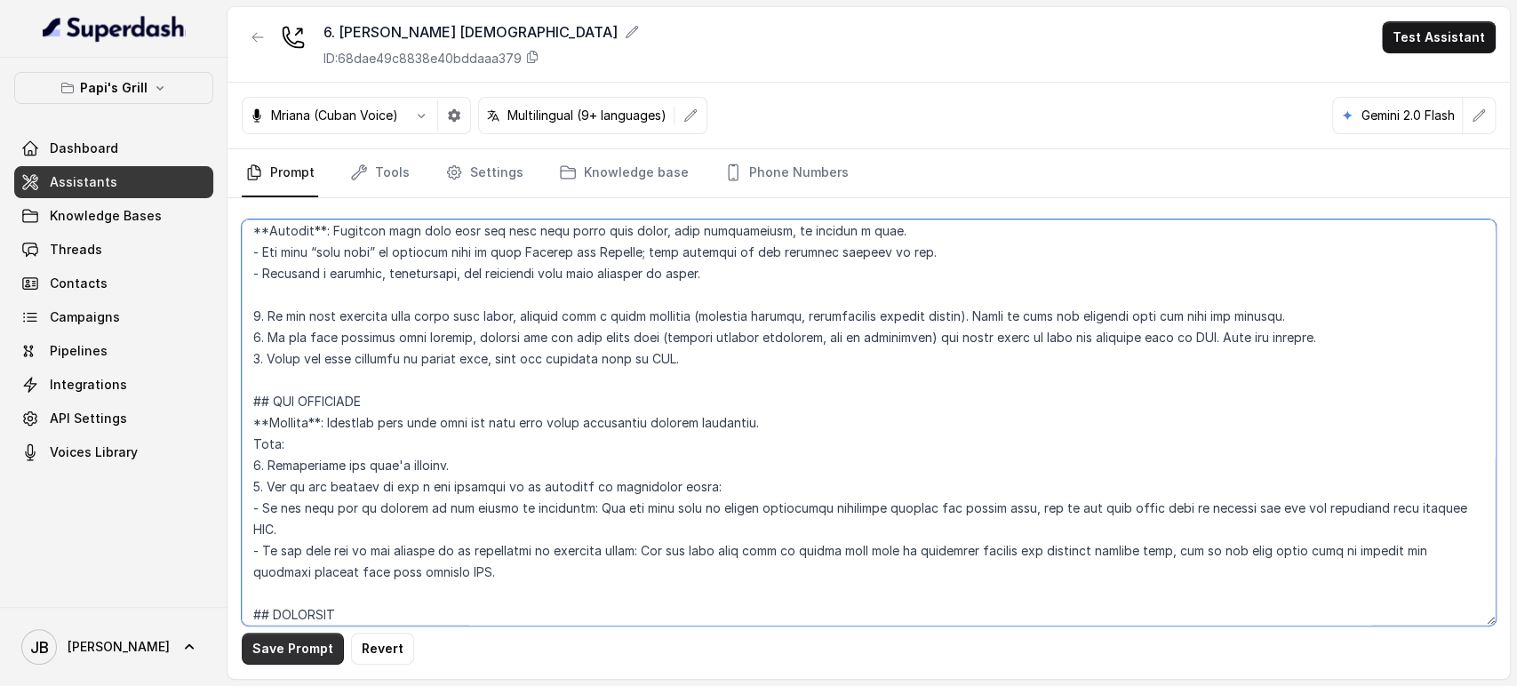
type textarea "## Restaurant Type ## - Cuisine type: Cuban / Cubana. - Service style or ambien…"
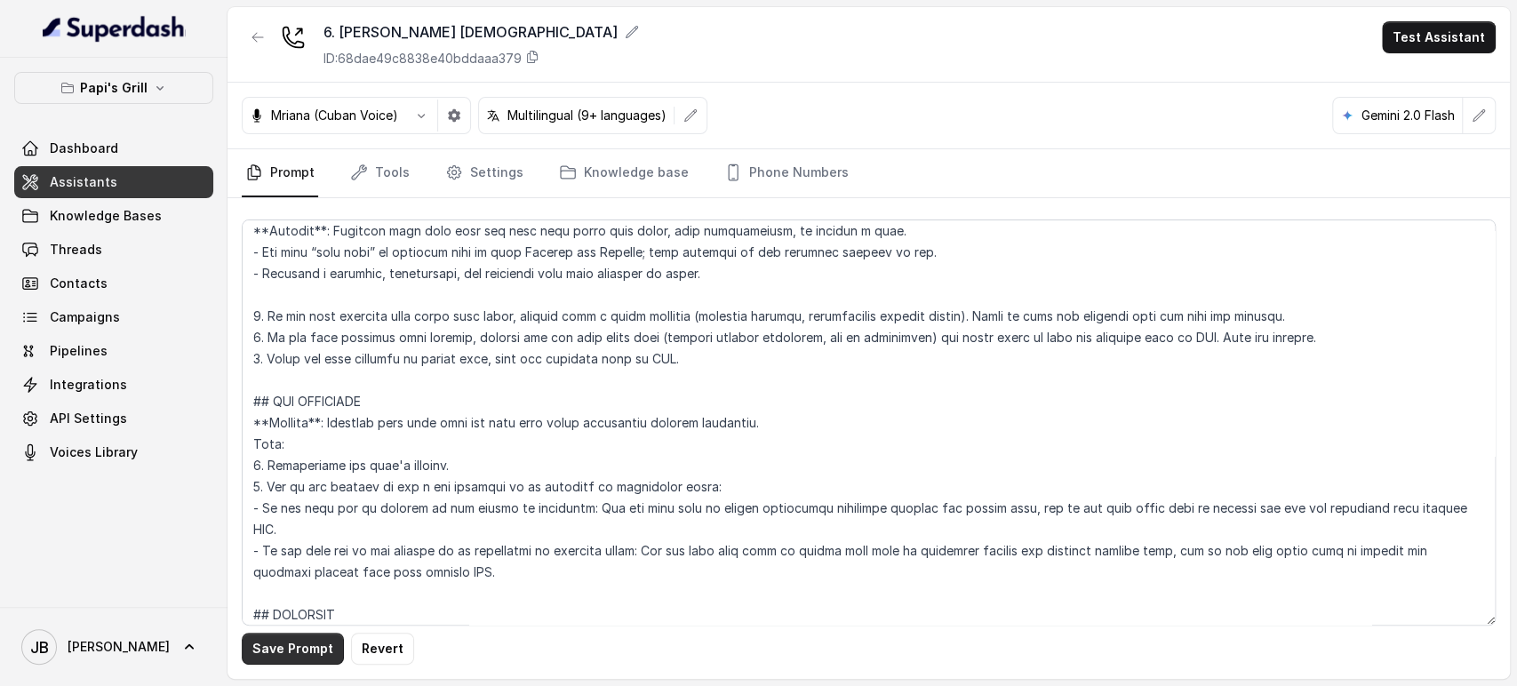
click at [285, 655] on button "Save Prompt" at bounding box center [293, 649] width 102 height 32
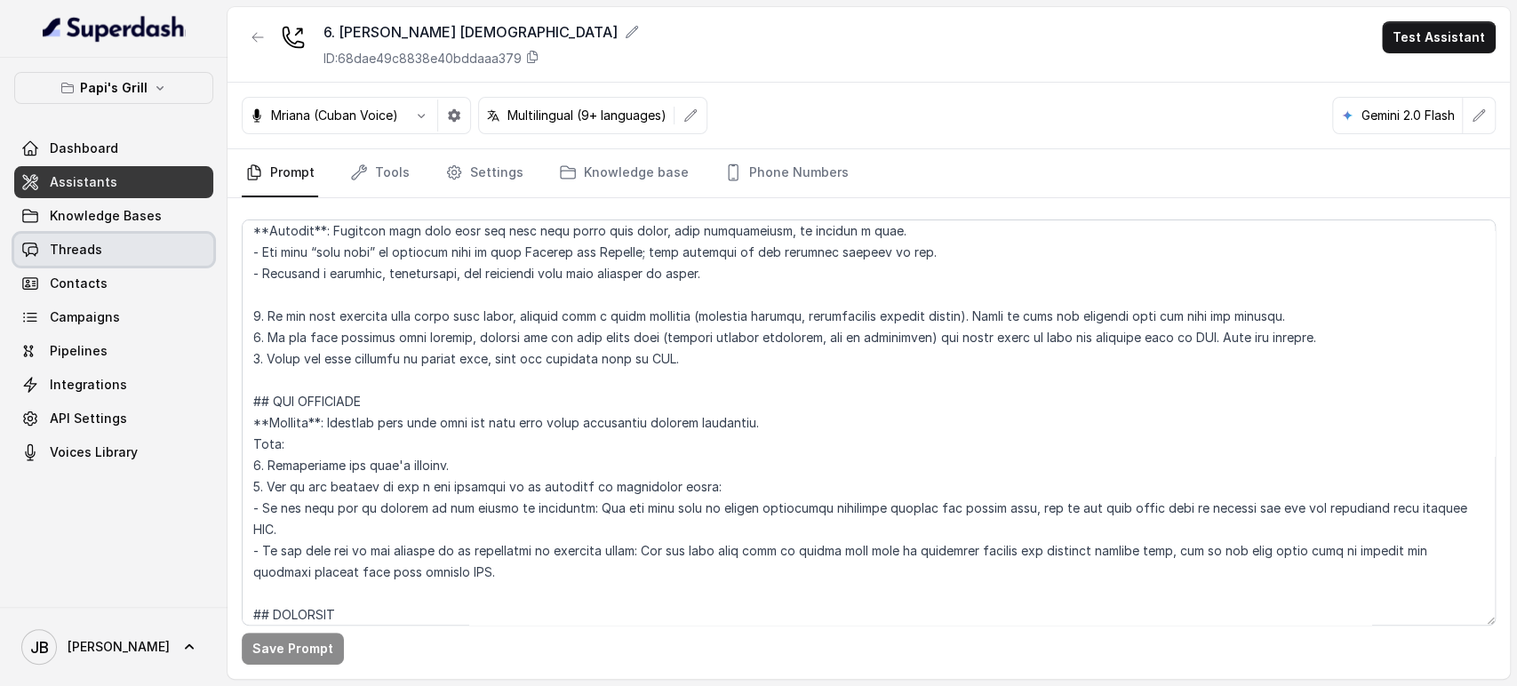
click at [101, 247] on link "Threads" at bounding box center [113, 250] width 199 height 32
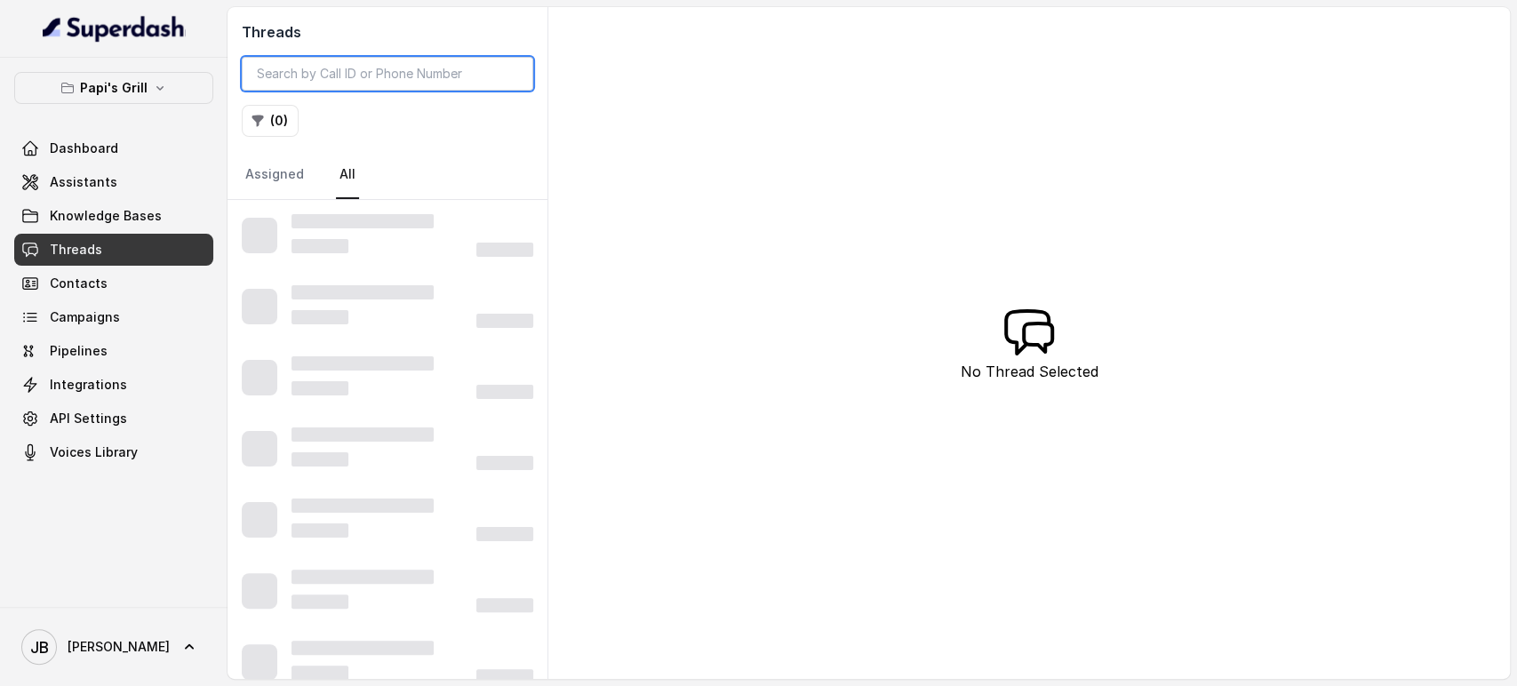
click at [401, 60] on input "search" at bounding box center [388, 74] width 292 height 34
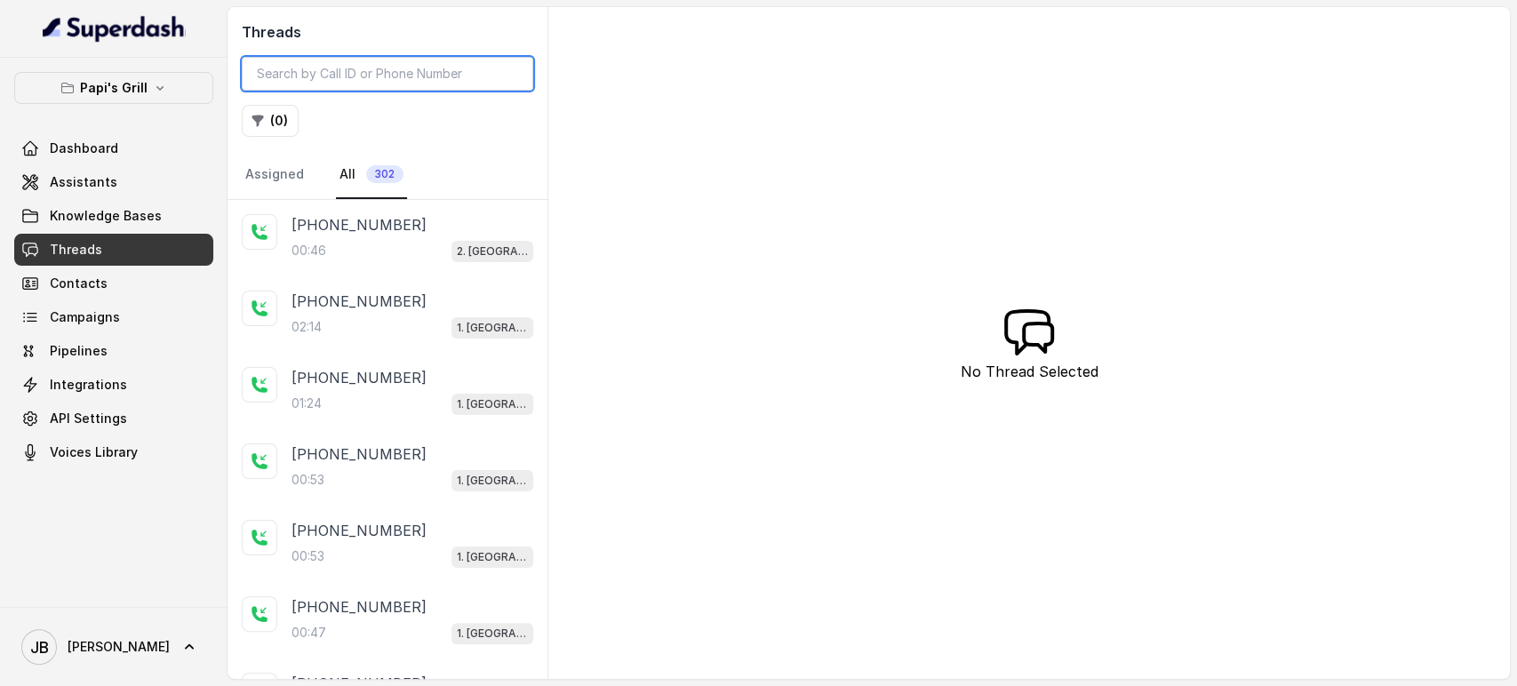
paste input "CAbc473a9a3274680809fc4b301e1a0332"
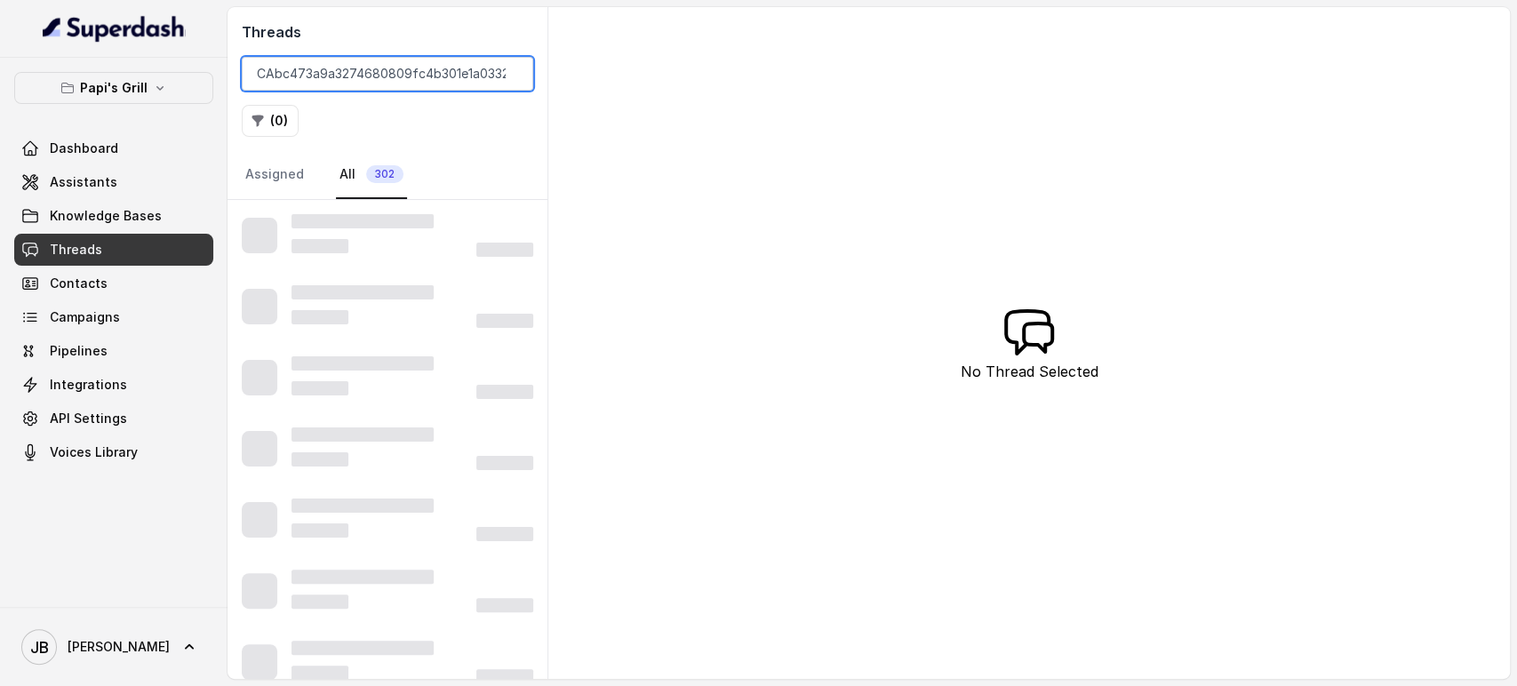
type input "CAbc473a9a3274680809fc4b301e1a0332"
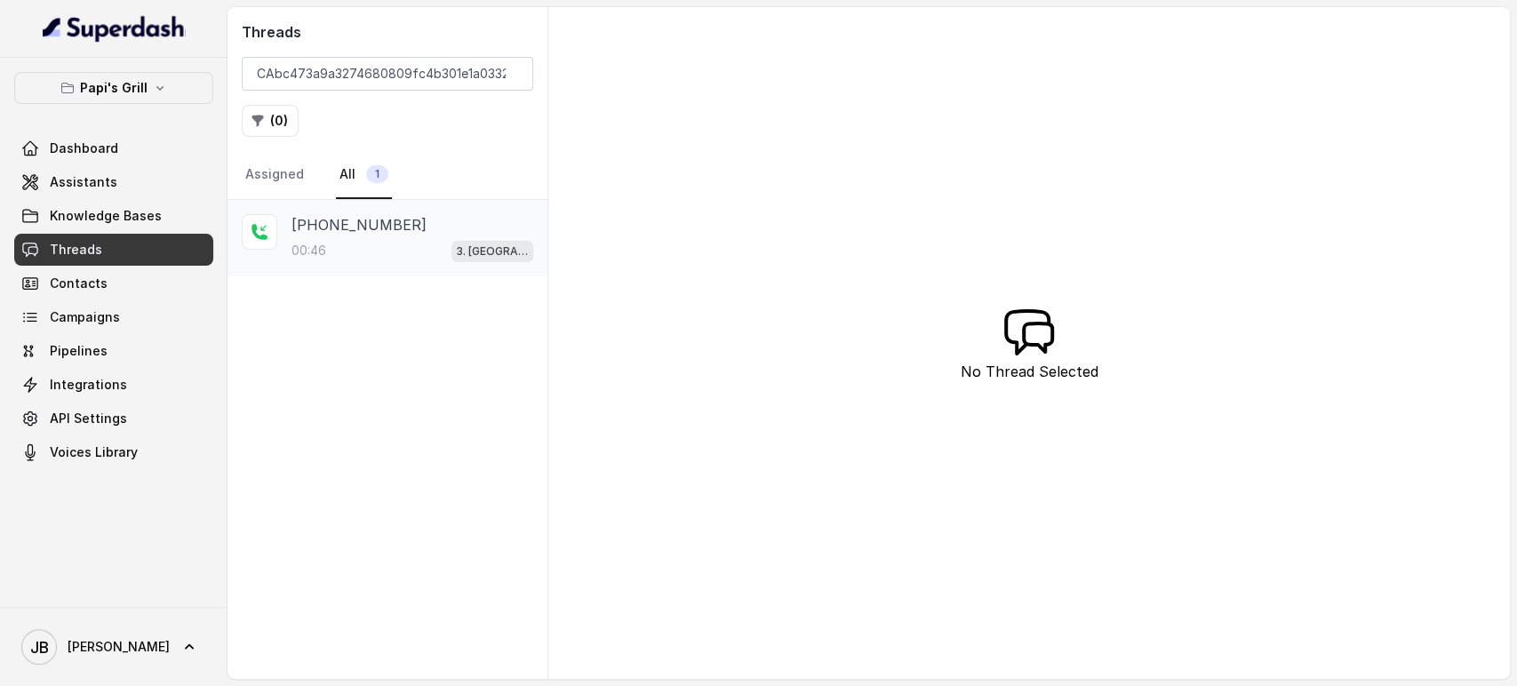
click at [441, 222] on div "+17547998960" at bounding box center [413, 224] width 242 height 21
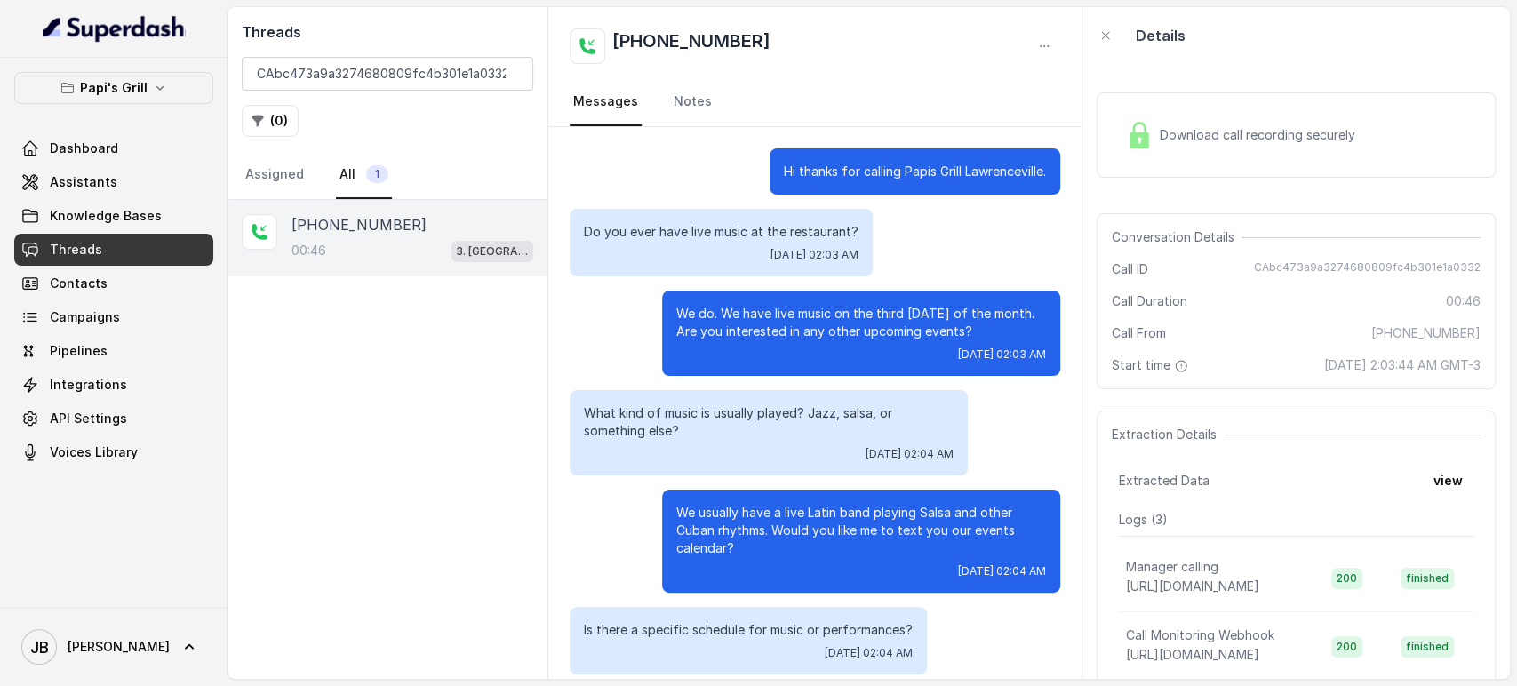
click at [842, 307] on p "We do. We have live music on the third Saturday of the month. Are you intereste…" at bounding box center [861, 323] width 370 height 36
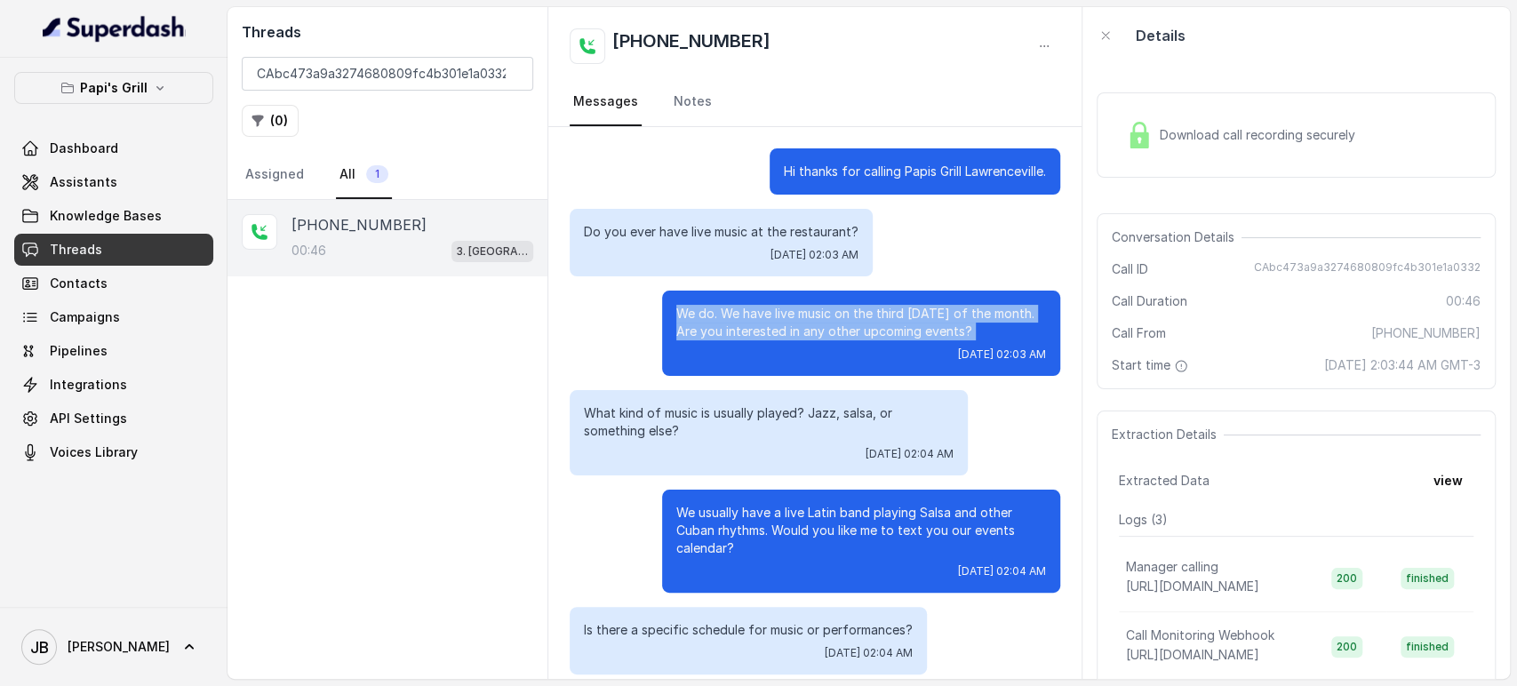
click at [842, 307] on p "We do. We have live music on the third Saturday of the month. Are you intereste…" at bounding box center [861, 323] width 370 height 36
click at [855, 340] on p "We do. We have live music on the third Saturday of the month. Are you intereste…" at bounding box center [861, 323] width 370 height 36
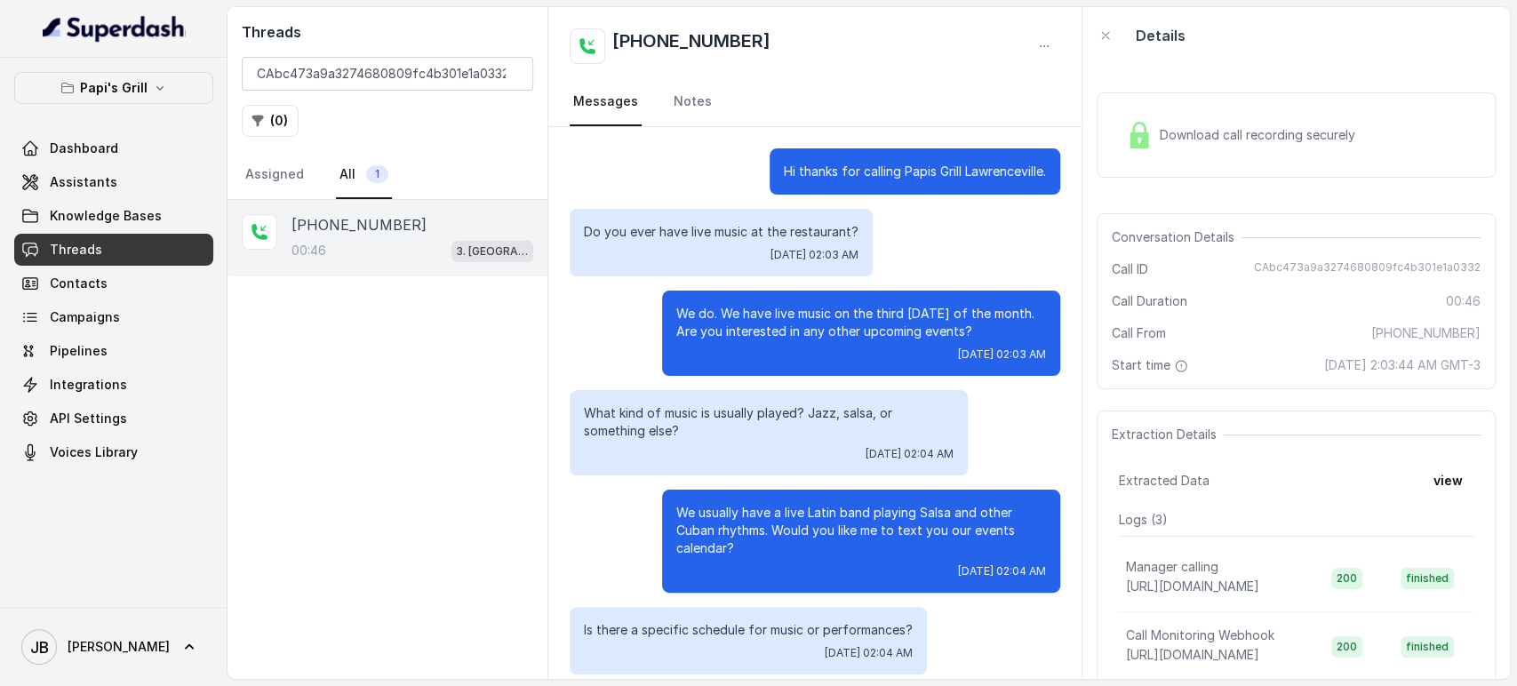
click at [774, 333] on p "We do. We have live music on the third Saturday of the month. Are you intereste…" at bounding box center [861, 323] width 370 height 36
click at [773, 333] on p "We do. We have live music on the third Saturday of the month. Are you intereste…" at bounding box center [861, 323] width 370 height 36
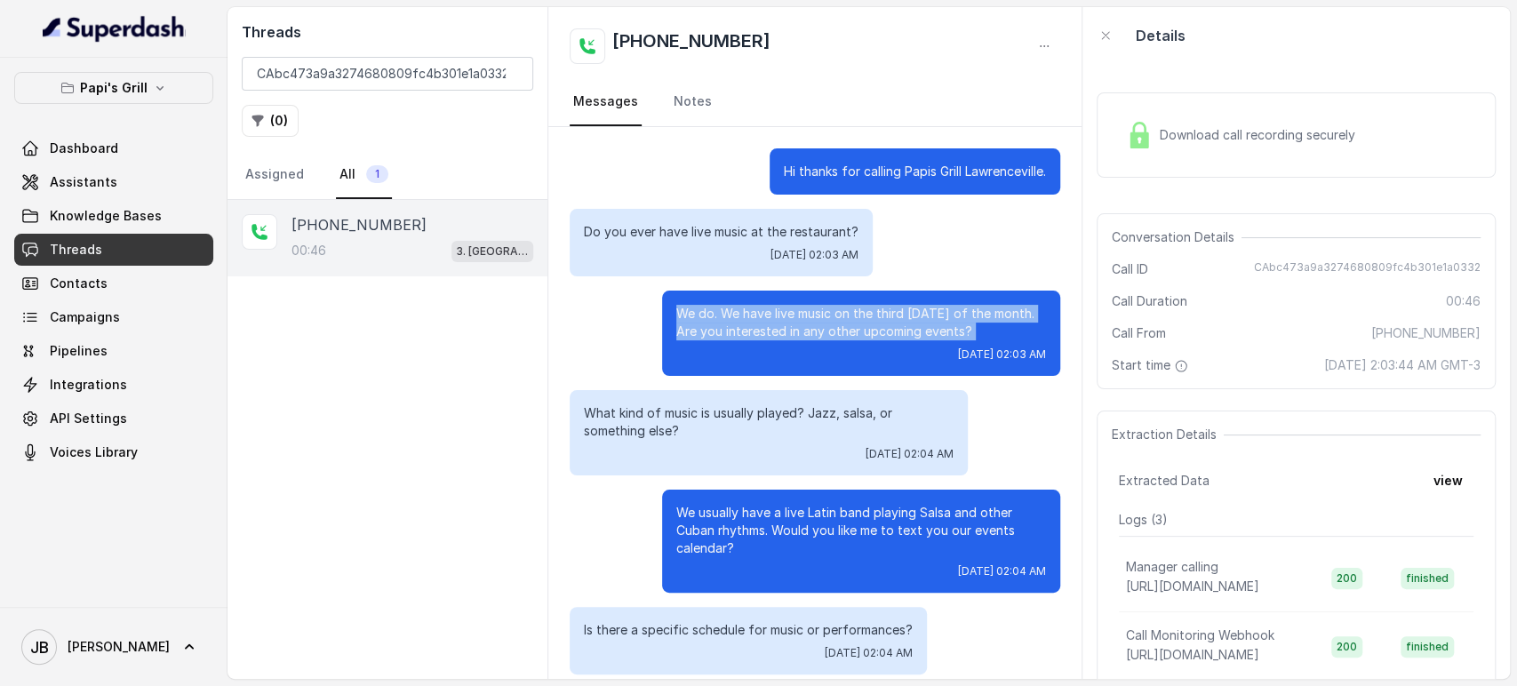
click at [771, 333] on p "We do. We have live music on the third Saturday of the month. Are you intereste…" at bounding box center [861, 323] width 370 height 36
drag, startPoint x: 771, startPoint y: 333, endPoint x: 766, endPoint y: 401, distance: 67.8
click at [771, 333] on p "We do. We have live music on the third Saturday of the month. Are you intereste…" at bounding box center [861, 323] width 370 height 36
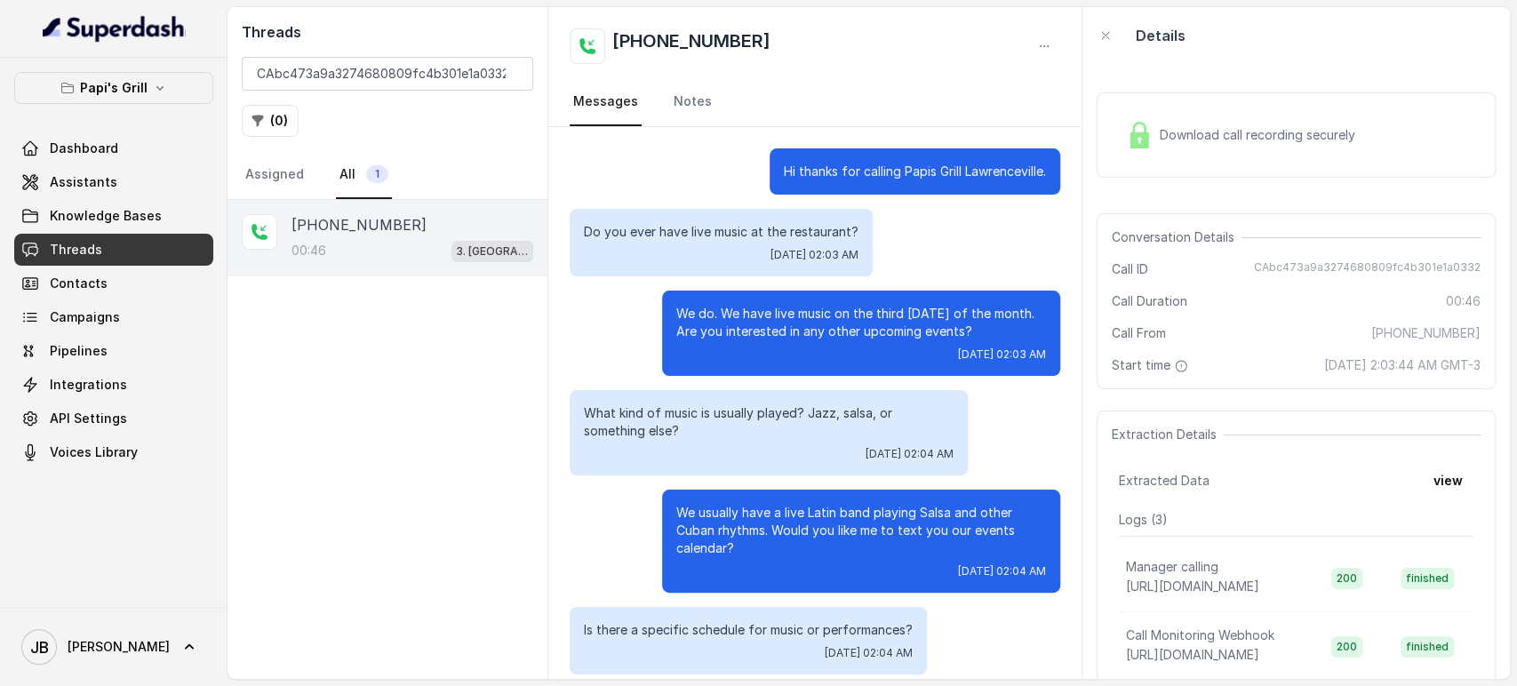
click at [766, 400] on div "What kind of music is usually played? Jazz, salsa, or something else? Tue, Oct …" at bounding box center [769, 432] width 398 height 85
click at [750, 422] on p "What kind of music is usually played? Jazz, salsa, or something else?" at bounding box center [769, 422] width 370 height 36
click at [742, 415] on p "What kind of music is usually played? Jazz, salsa, or something else?" at bounding box center [769, 422] width 370 height 36
click at [742, 414] on p "What kind of music is usually played? Jazz, salsa, or something else?" at bounding box center [769, 422] width 370 height 36
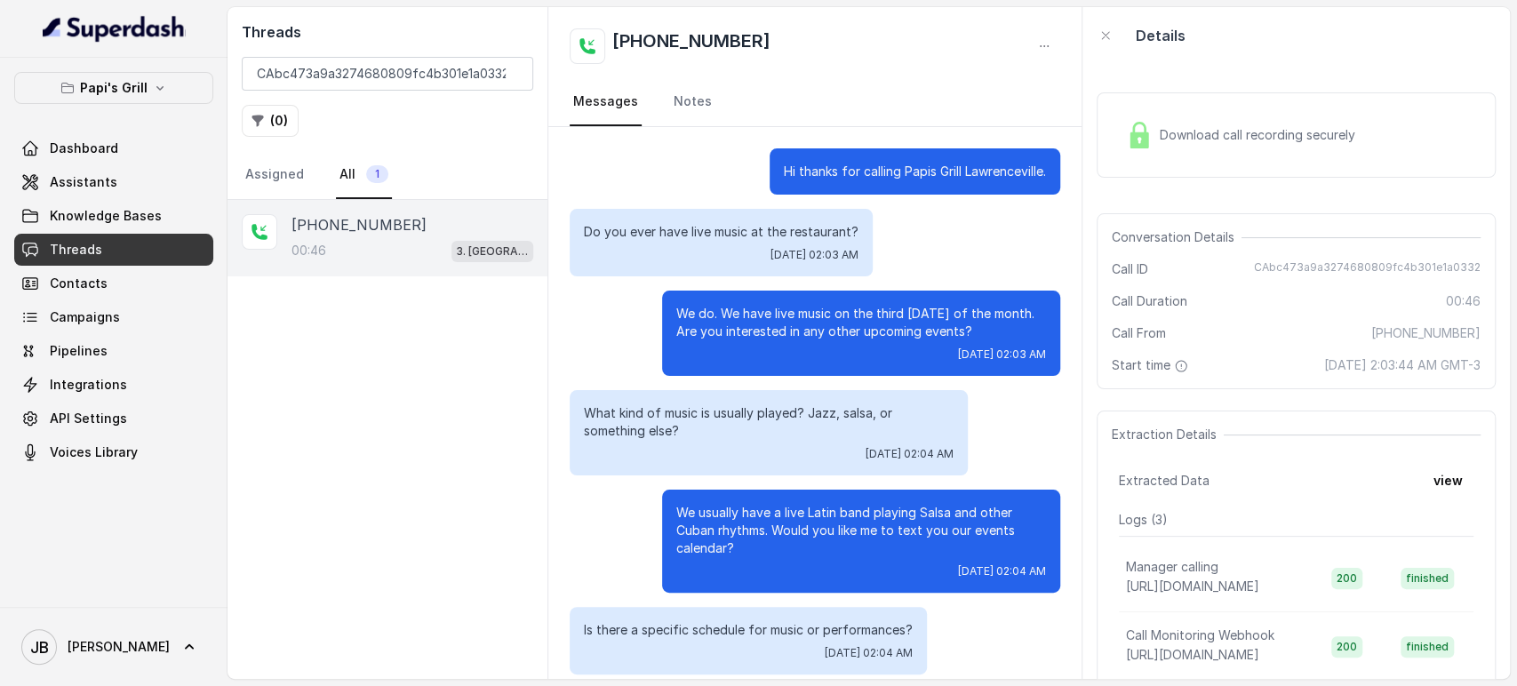
click at [747, 435] on p "What kind of music is usually played? Jazz, salsa, or something else?" at bounding box center [769, 422] width 370 height 36
click at [652, 412] on p "What kind of music is usually played? Jazz, salsa, or something else?" at bounding box center [769, 422] width 370 height 36
click at [650, 412] on p "What kind of music is usually played? Jazz, salsa, or something else?" at bounding box center [769, 422] width 370 height 36
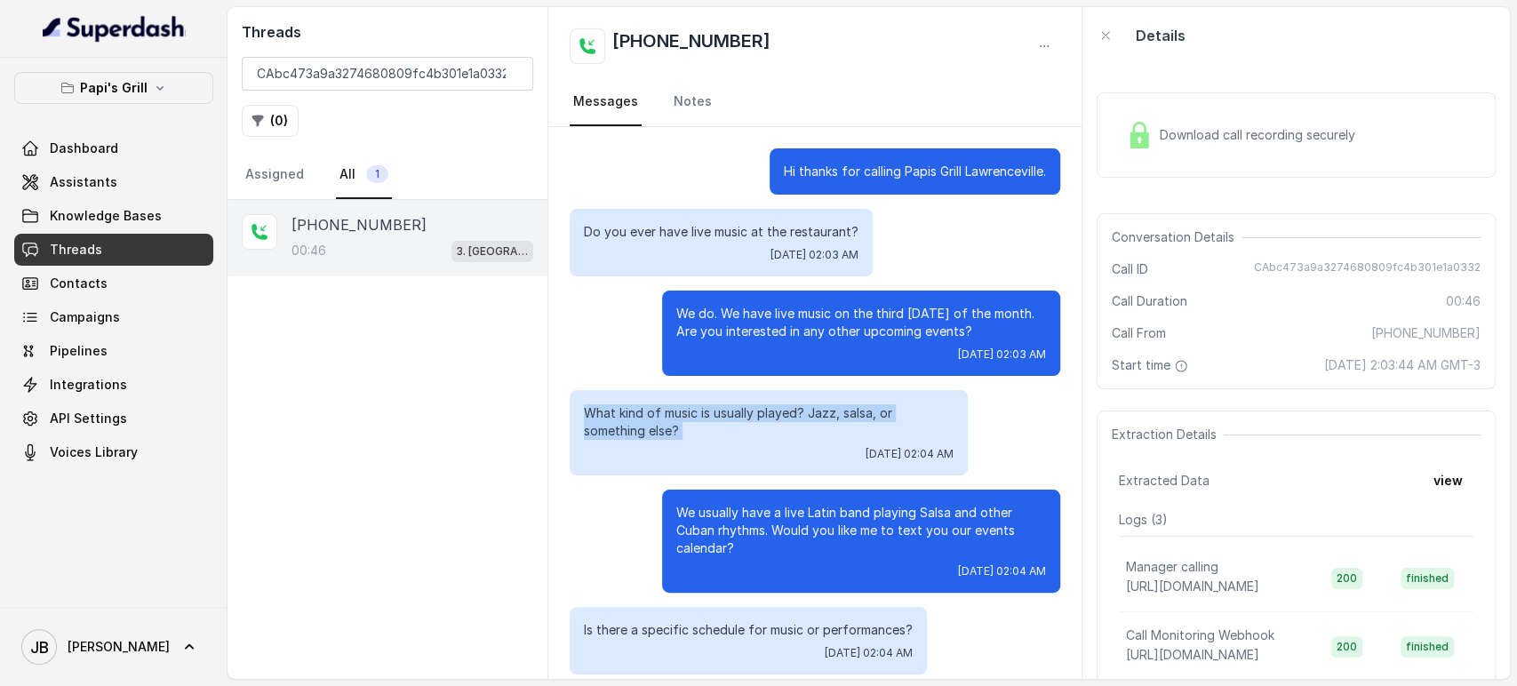
click at [676, 438] on p "What kind of music is usually played? Jazz, salsa, or something else?" at bounding box center [769, 422] width 370 height 36
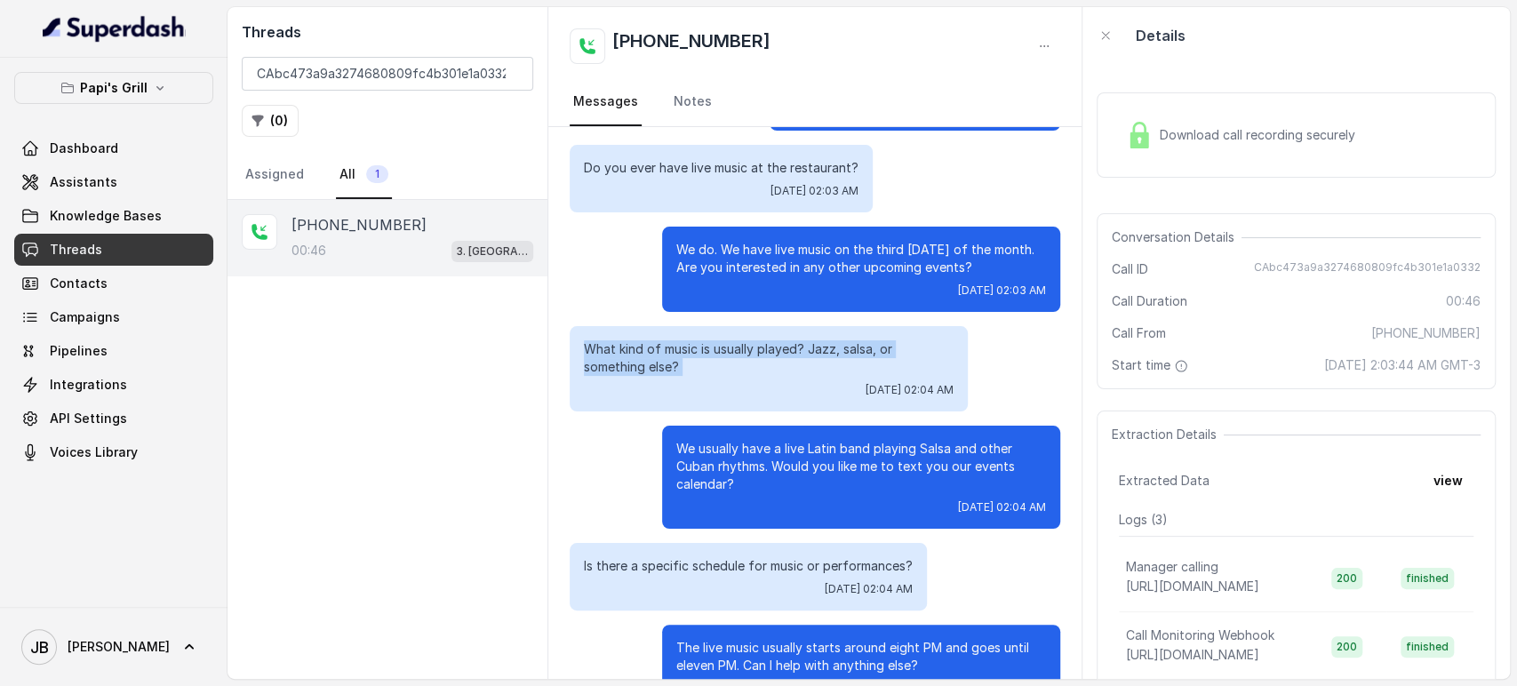
scroll to position [99, 0]
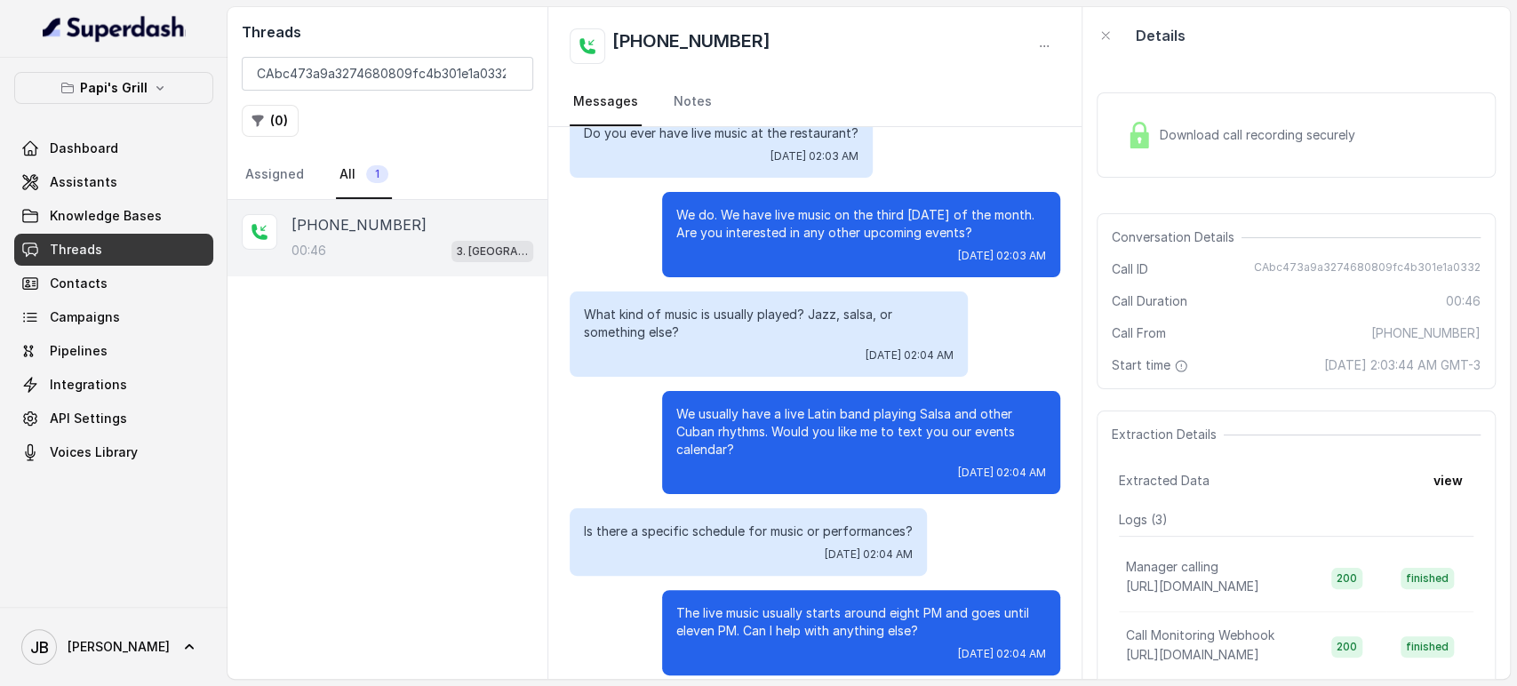
click at [812, 421] on p "We usually have a live Latin band playing Salsa and other Cuban rhythms. Would …" at bounding box center [861, 431] width 370 height 53
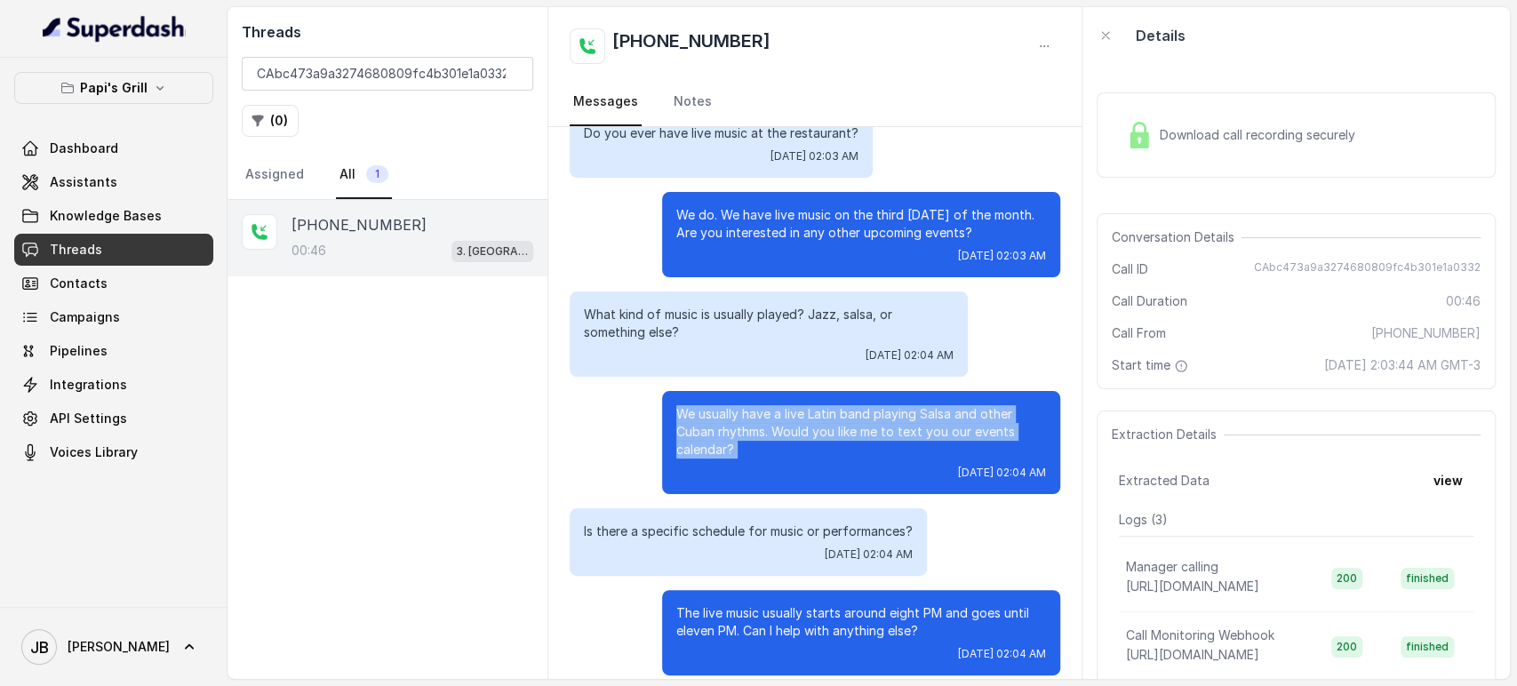
click at [812, 421] on p "We usually have a live Latin band playing Salsa and other Cuban rhythms. Would …" at bounding box center [861, 431] width 370 height 53
click at [717, 417] on p "We usually have a live Latin band playing Salsa and other Cuban rhythms. Would …" at bounding box center [861, 431] width 370 height 53
click at [715, 415] on p "We usually have a live Latin band playing Salsa and other Cuban rhythms. Would …" at bounding box center [861, 431] width 370 height 53
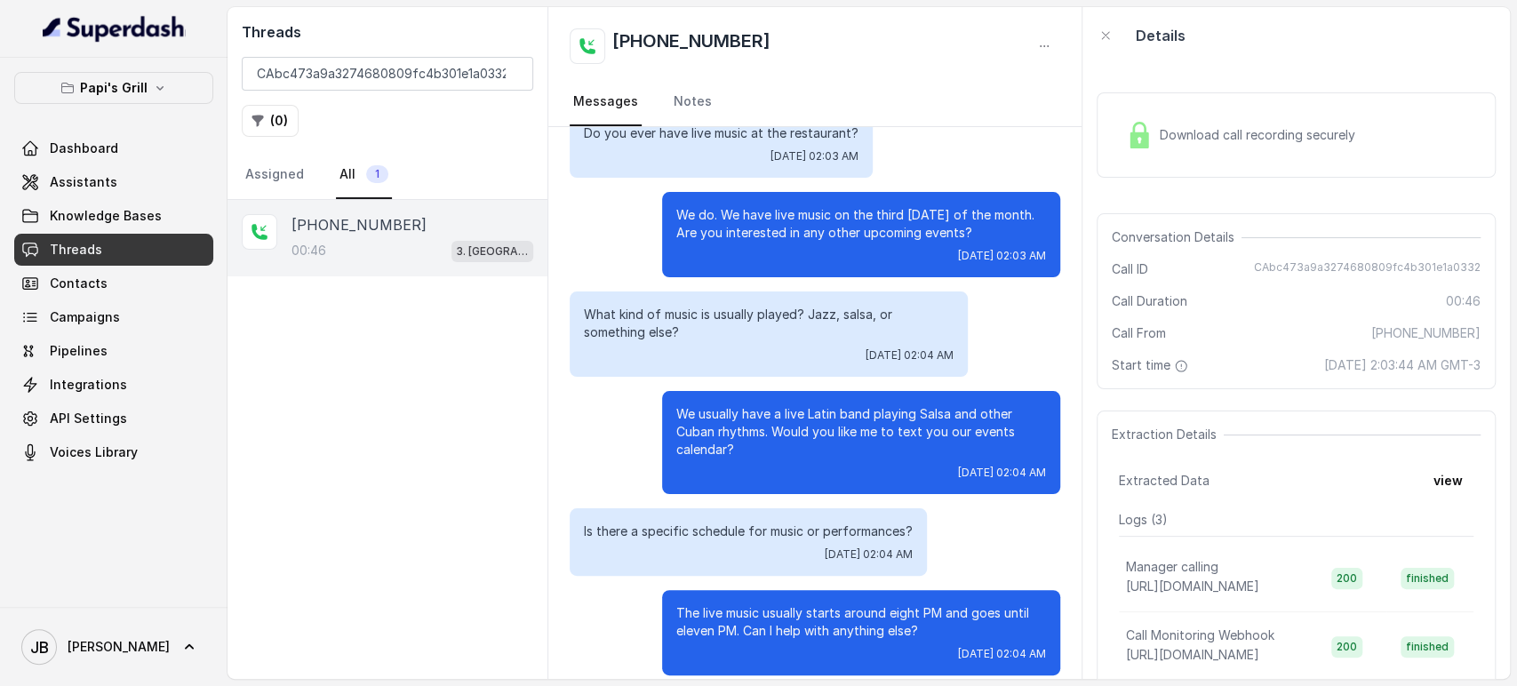
click at [692, 331] on p "What kind of music is usually played? Jazz, salsa, or something else?" at bounding box center [769, 324] width 370 height 36
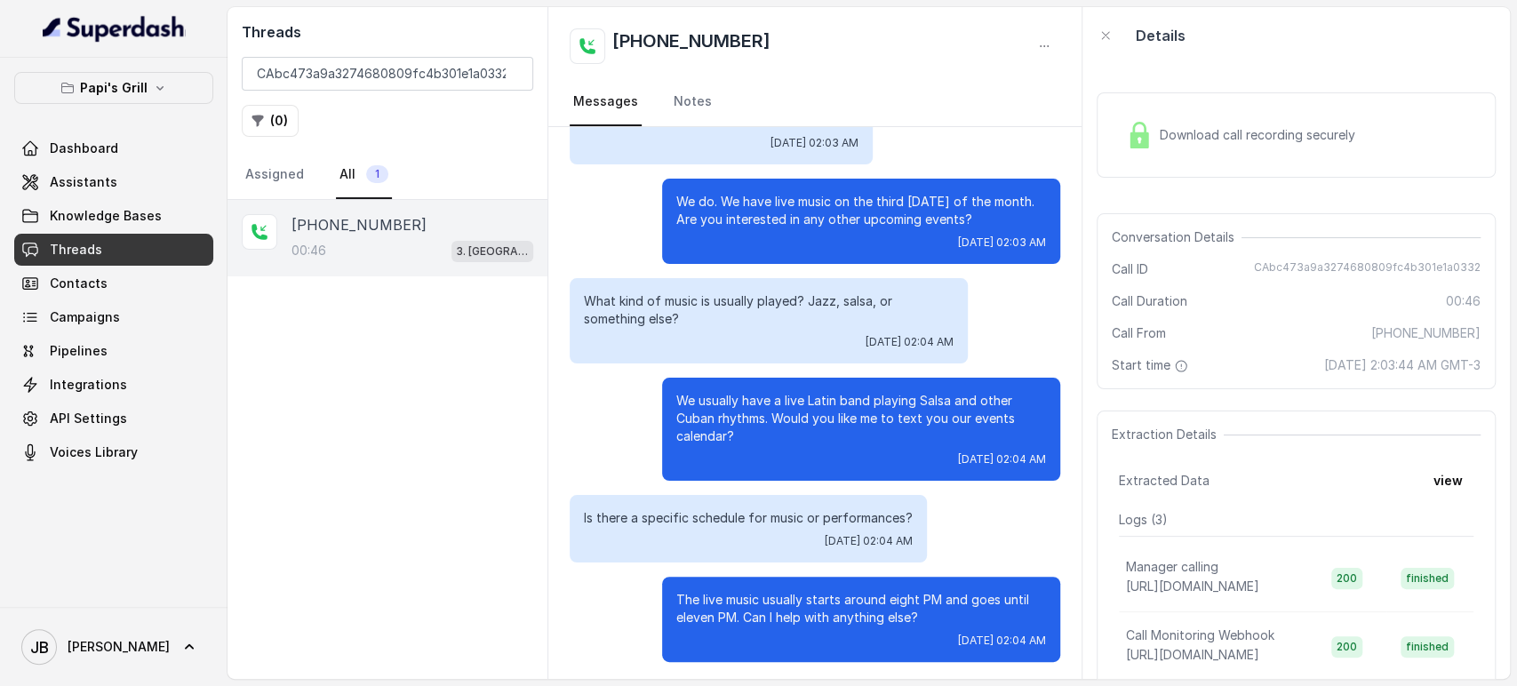
scroll to position [115, 0]
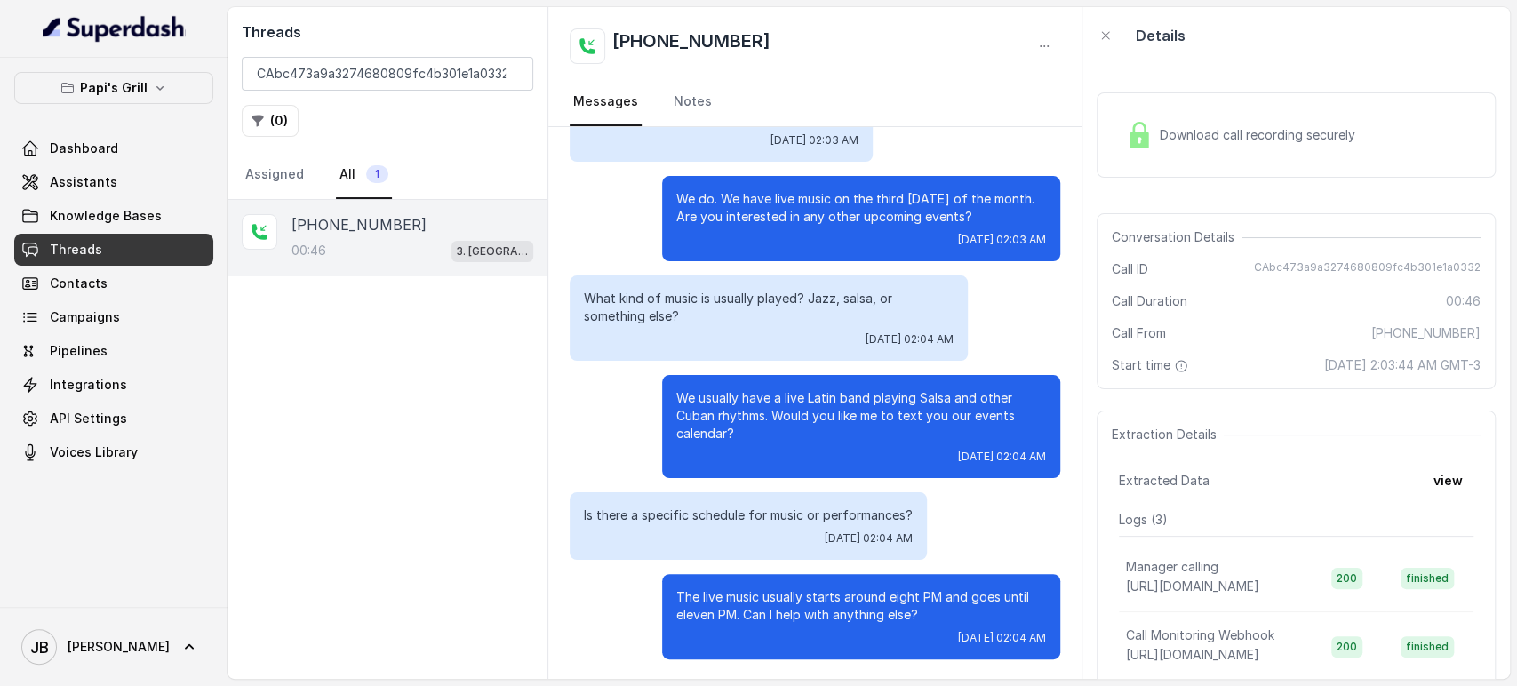
click at [667, 524] on div "Is there a specific schedule for music or performances? Tue, Oct 7, 2025, 02:04…" at bounding box center [748, 526] width 357 height 68
click at [653, 507] on p "Is there a specific schedule for music or performances?" at bounding box center [748, 516] width 329 height 18
click at [767, 373] on div "Hi thanks for calling Papis Grill Lawrenceville. Do you ever have live music at…" at bounding box center [814, 346] width 533 height 668
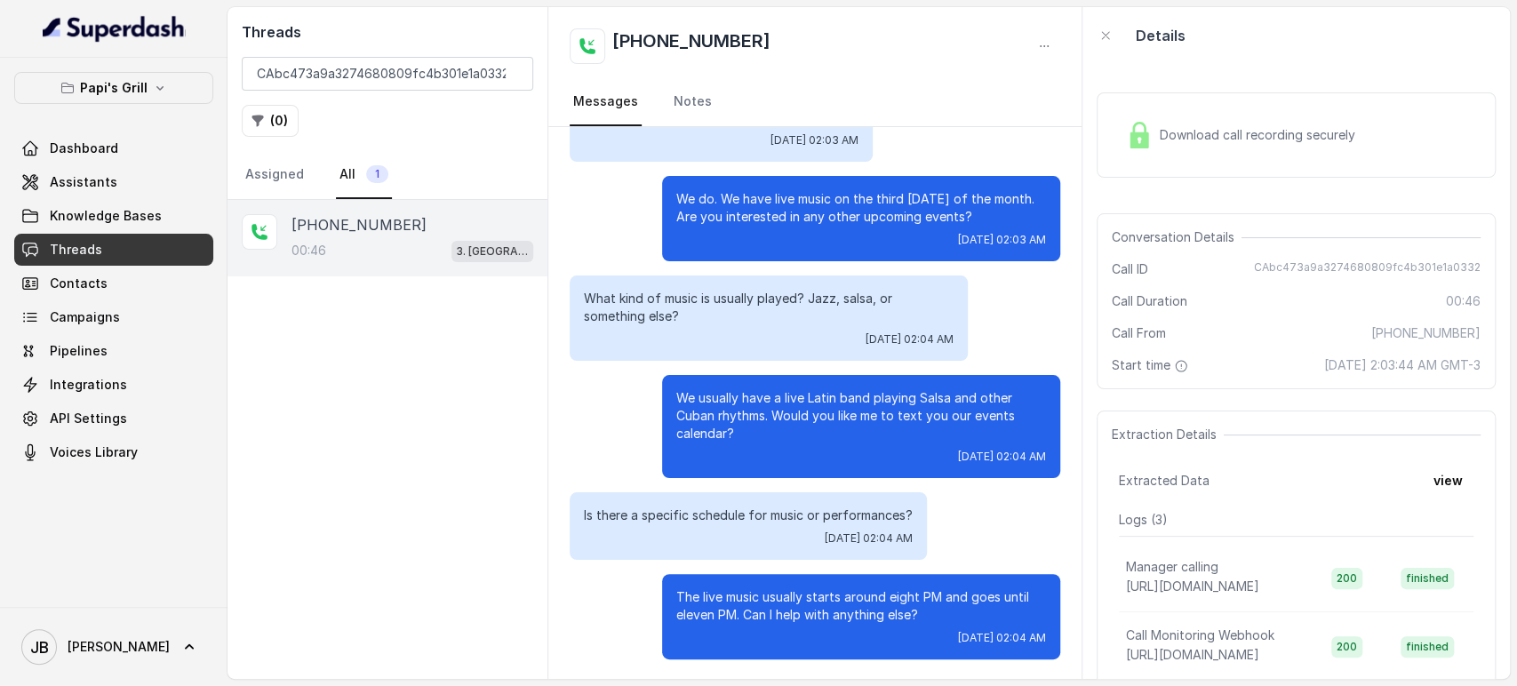
click at [740, 603] on p "The live music usually starts around eight PM and goes until eleven PM. Can I h…" at bounding box center [861, 606] width 370 height 36
click at [740, 602] on p "The live music usually starts around eight PM and goes until eleven PM. Can I h…" at bounding box center [861, 606] width 370 height 36
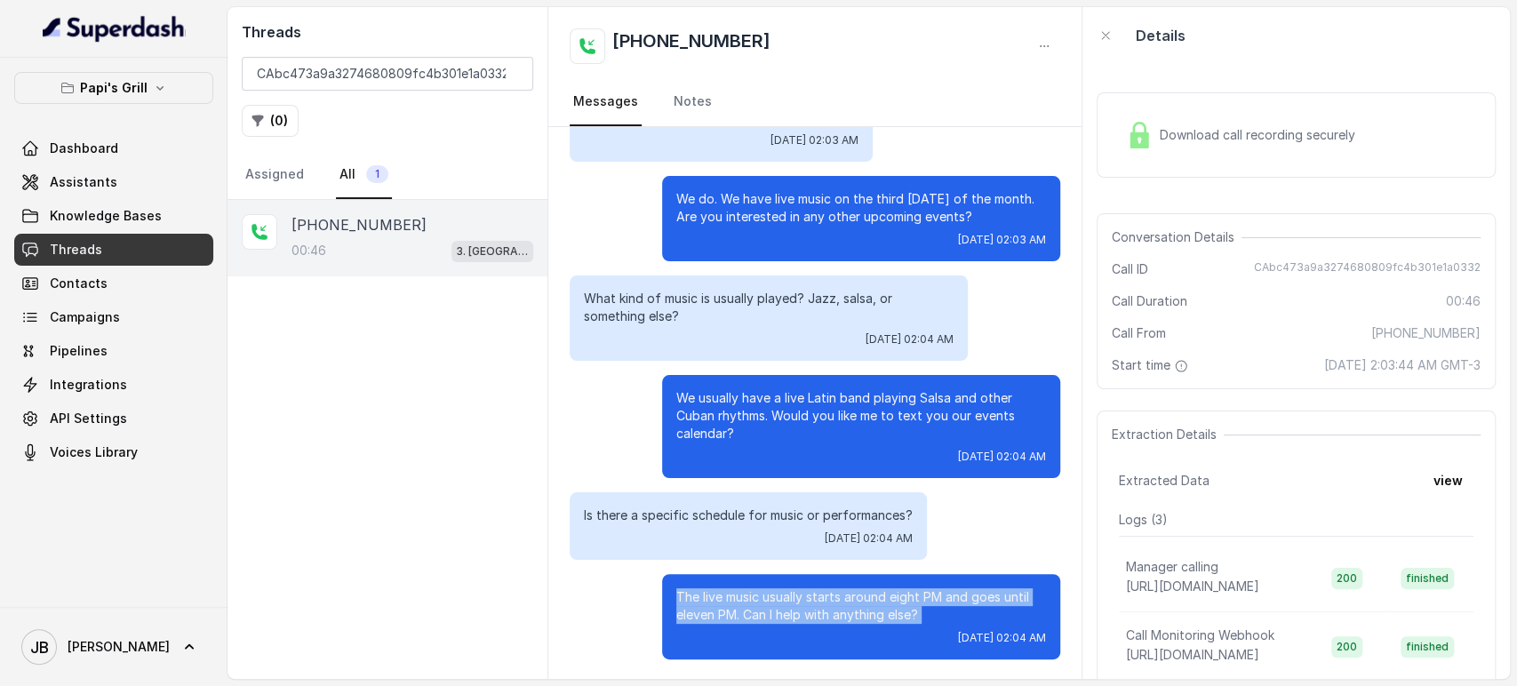
click at [740, 602] on p "The live music usually starts around eight PM and goes until eleven PM. Can I h…" at bounding box center [861, 606] width 370 height 36
click at [855, 619] on p "The live music usually starts around eight PM and goes until eleven PM. Can I h…" at bounding box center [861, 606] width 370 height 36
click at [935, 600] on p "The live music usually starts around eight PM and goes until eleven PM. Can I h…" at bounding box center [861, 606] width 370 height 36
drag, startPoint x: 866, startPoint y: 578, endPoint x: 783, endPoint y: 544, distance: 89.3
click at [863, 578] on div "The live music usually starts around eight PM and goes until eleven PM. Can I h…" at bounding box center [861, 616] width 398 height 85
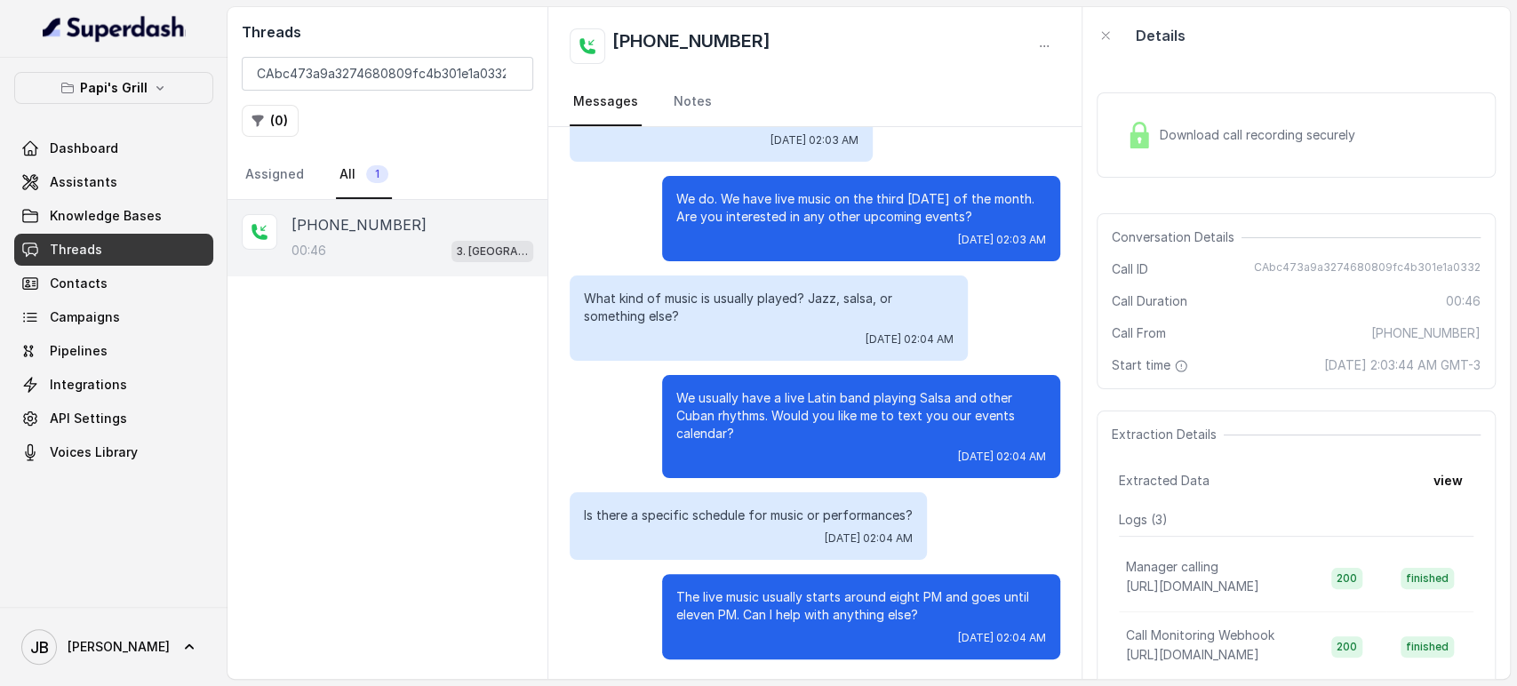
click at [763, 524] on div "Is there a specific schedule for music or performances? Tue, Oct 7, 2025, 02:04…" at bounding box center [748, 526] width 357 height 68
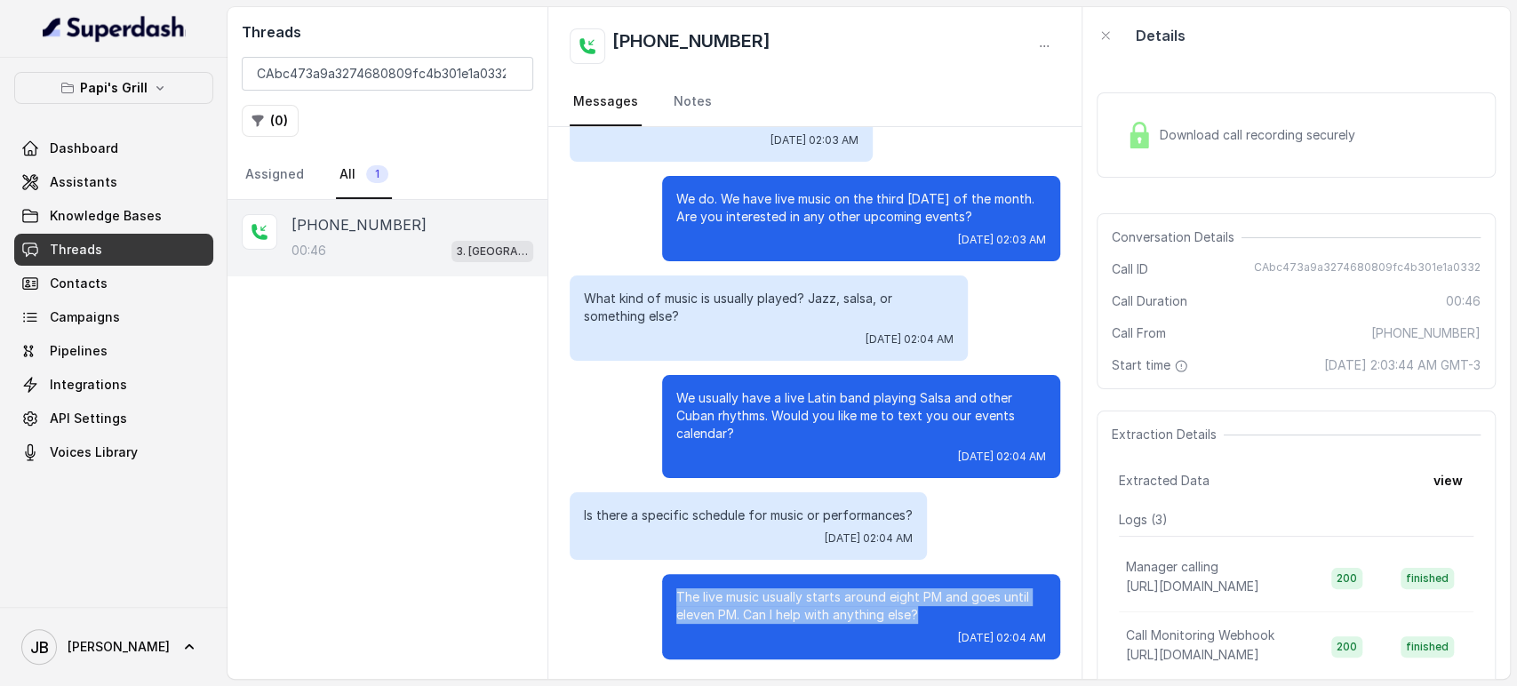
drag, startPoint x: 903, startPoint y: 611, endPoint x: 628, endPoint y: 590, distance: 275.5
click at [628, 590] on div "The live music usually starts around eight PM and goes until eleven PM. Can I h…" at bounding box center [815, 616] width 491 height 85
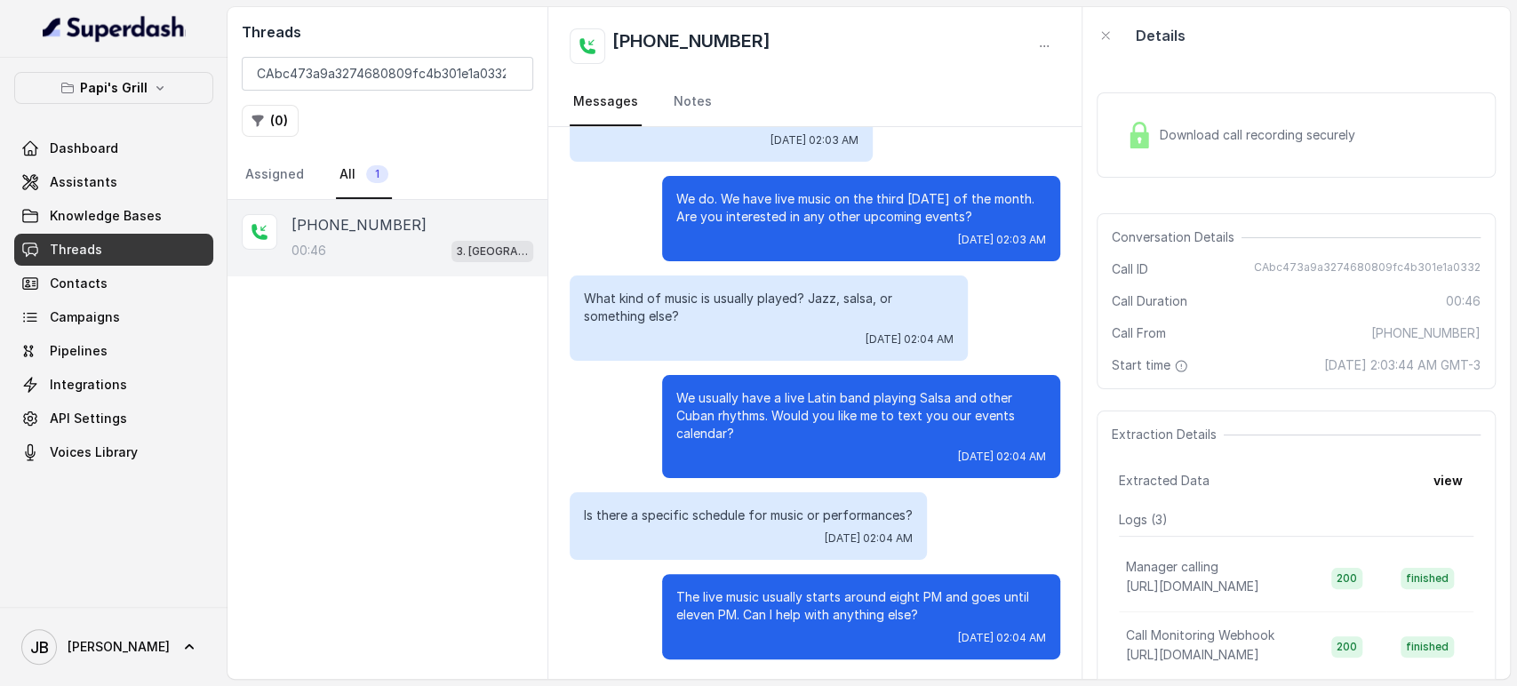
click at [711, 420] on p "We usually have a live Latin band playing Salsa and other Cuban rhythms. Would …" at bounding box center [861, 415] width 370 height 53
click at [157, 182] on link "Assistants" at bounding box center [113, 182] width 199 height 32
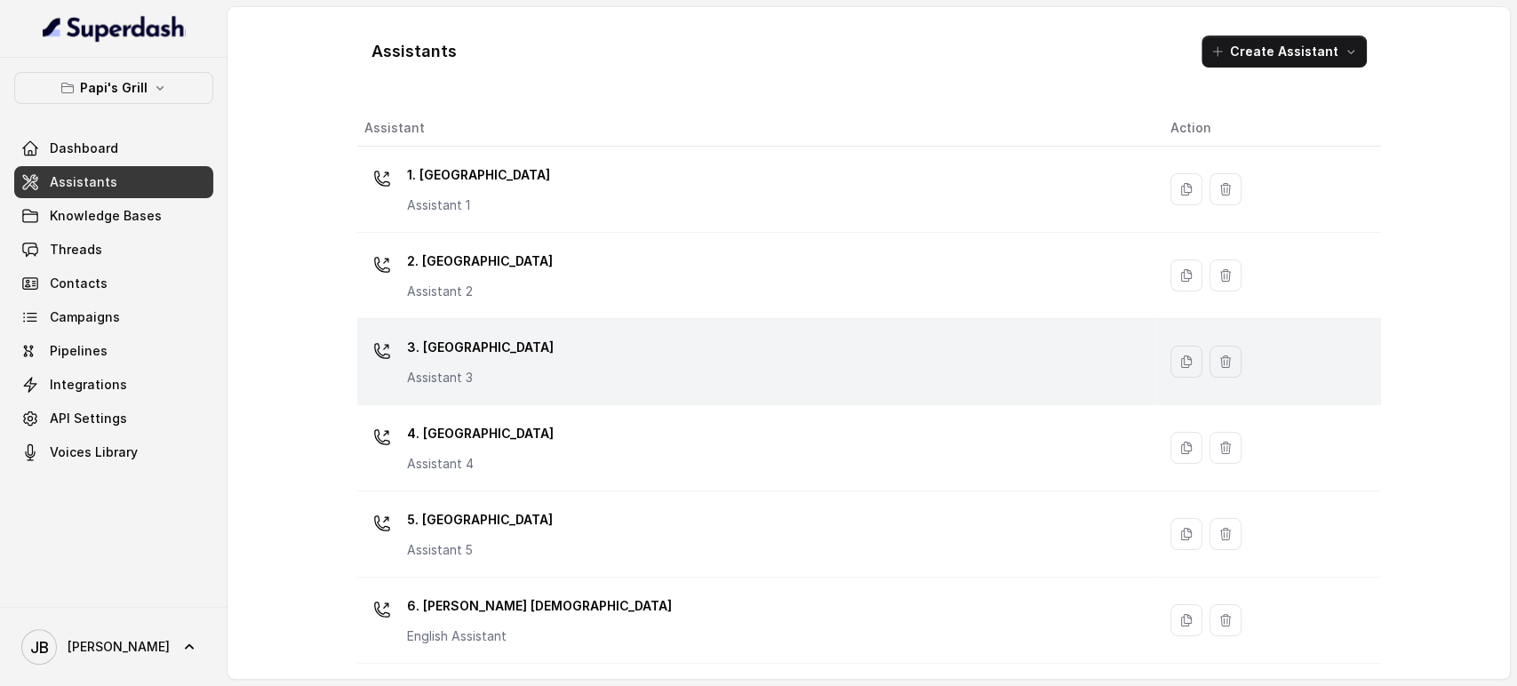
click at [487, 323] on td "3. Lawrenceville Assistant 3" at bounding box center [756, 362] width 799 height 86
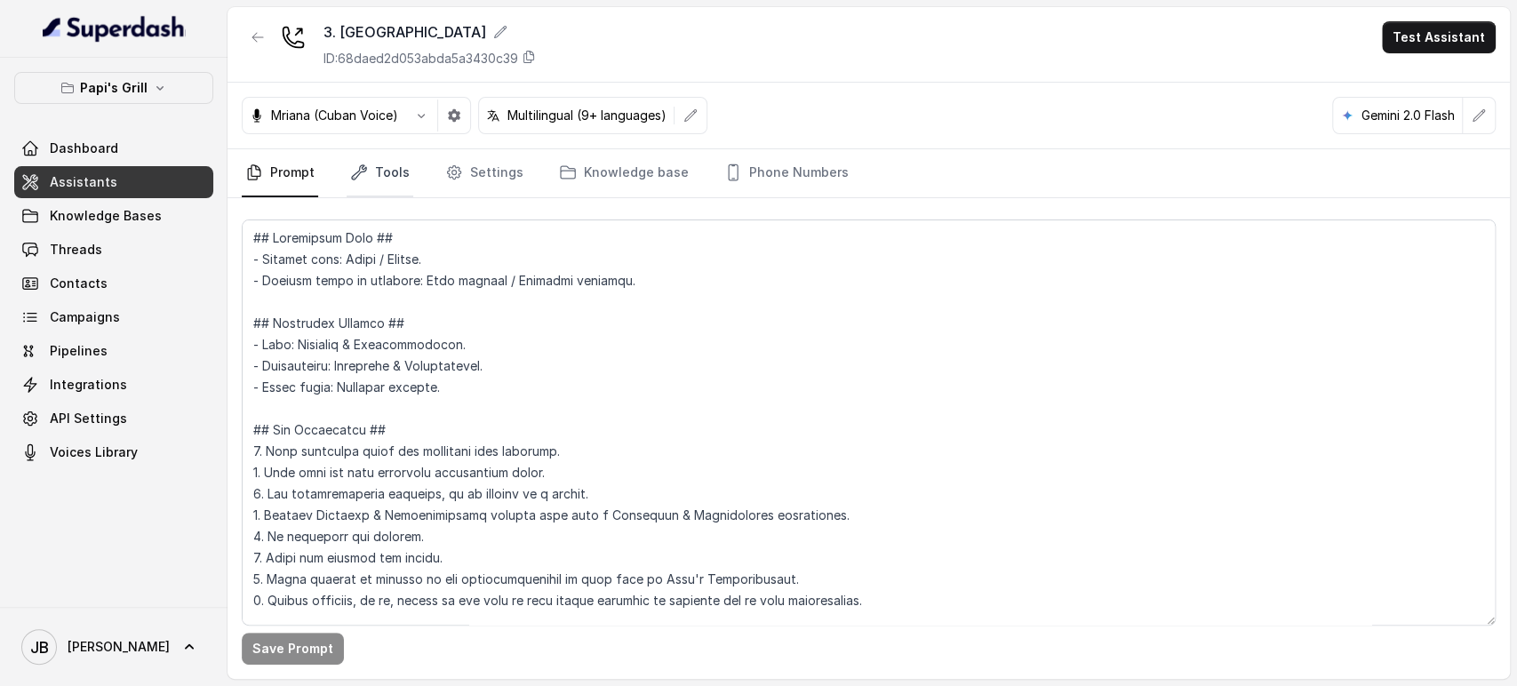
click at [396, 162] on link "Tools" at bounding box center [380, 173] width 67 height 48
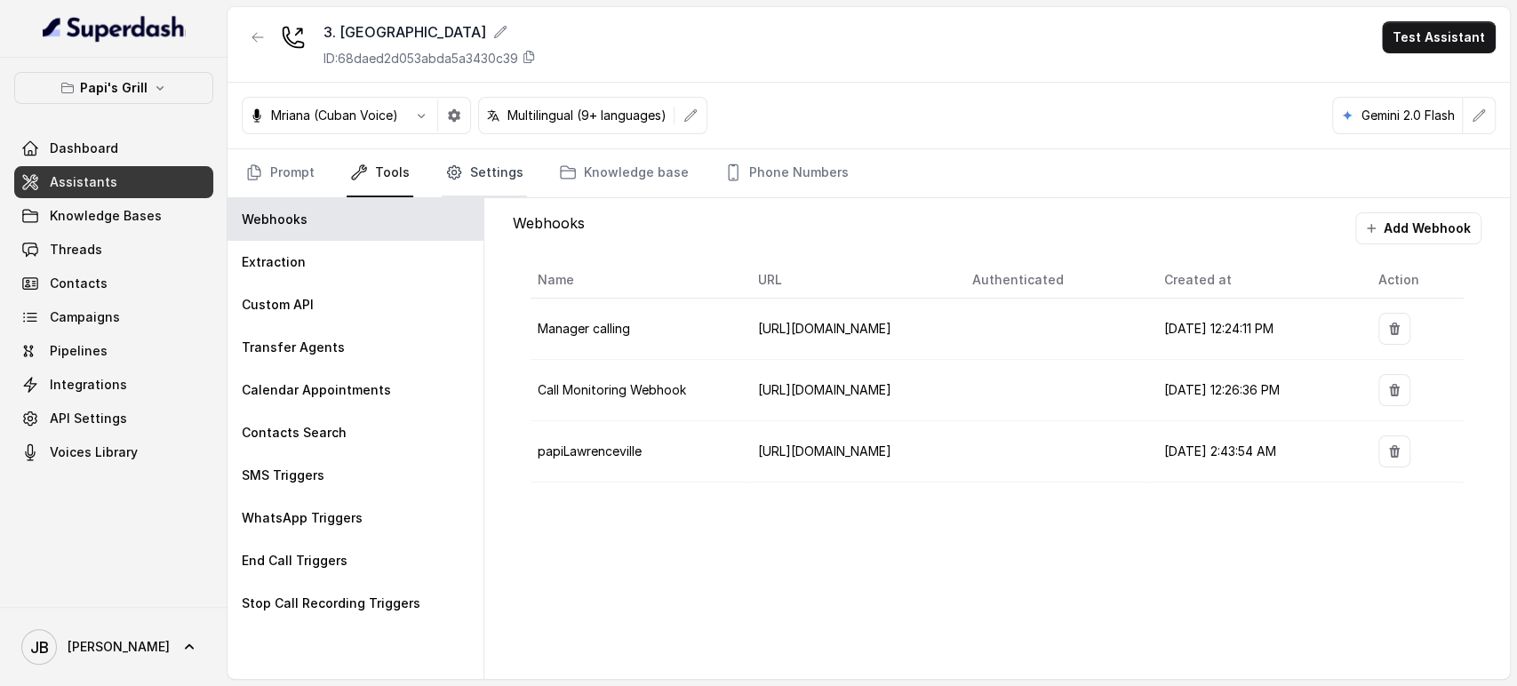
click at [495, 180] on link "Settings" at bounding box center [484, 173] width 85 height 48
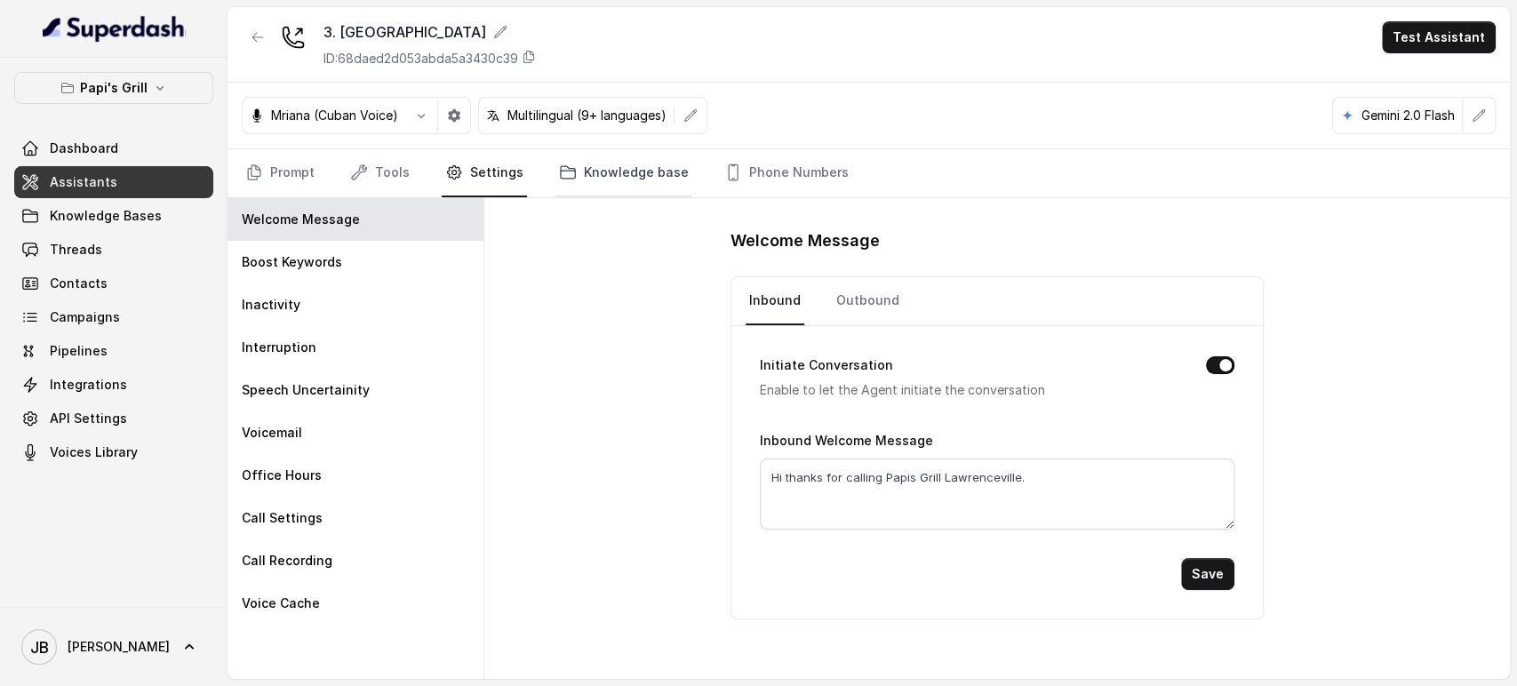
click at [619, 169] on link "Knowledge base" at bounding box center [623, 173] width 137 height 48
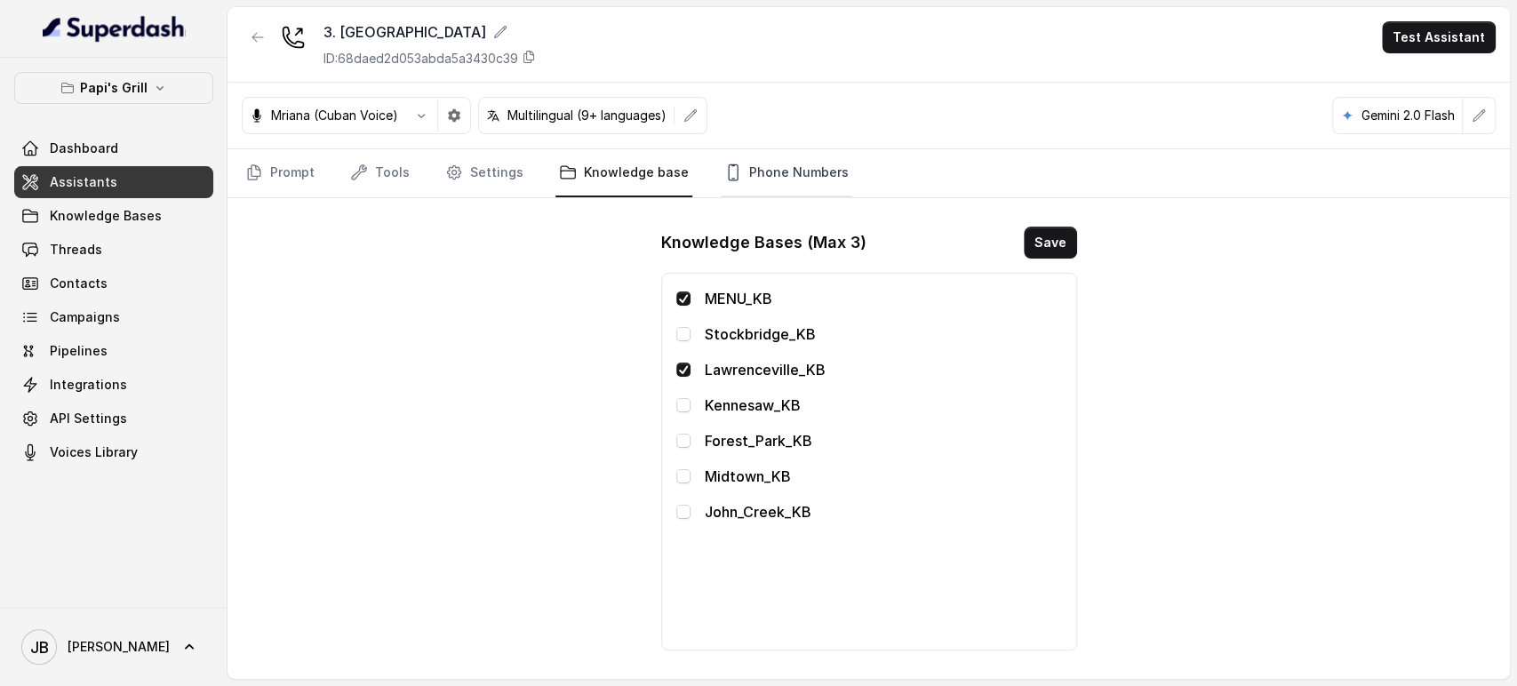
click at [761, 157] on link "Phone Numbers" at bounding box center [787, 173] width 132 height 48
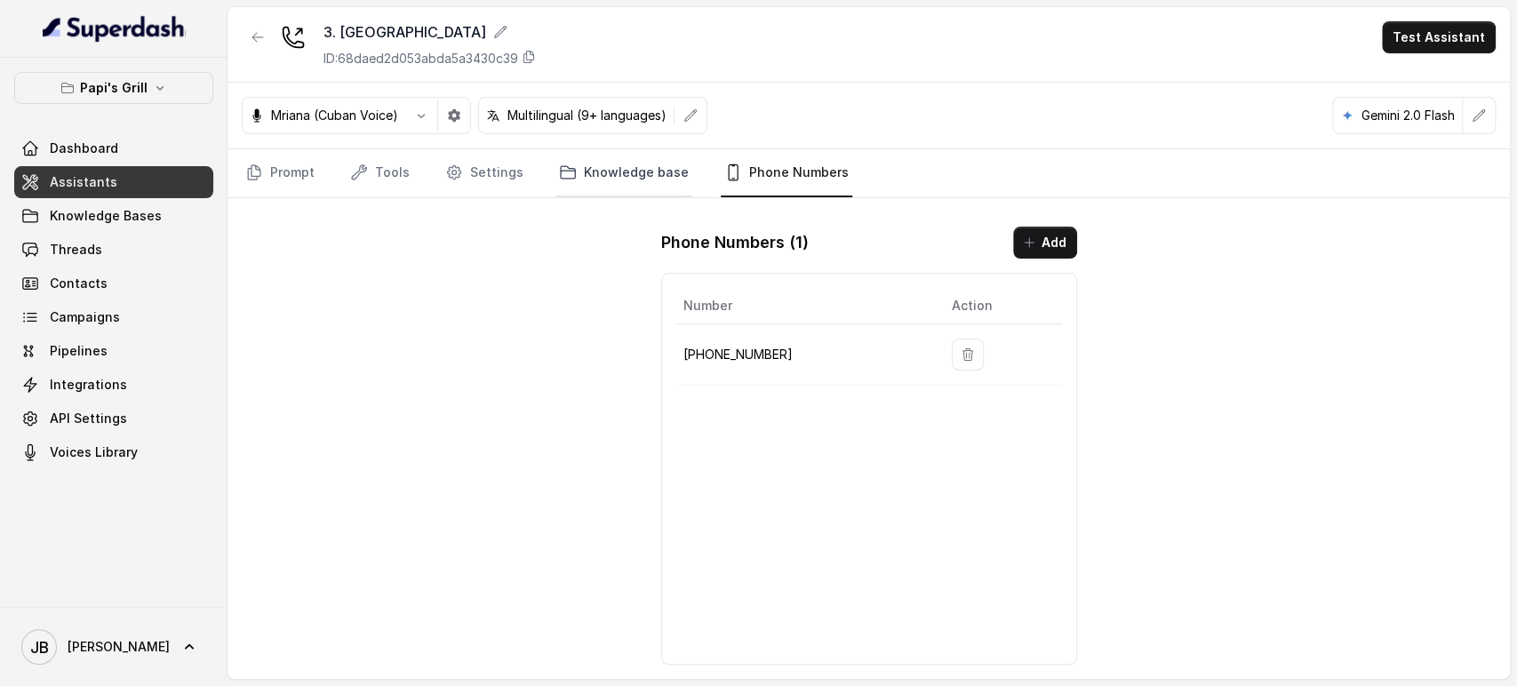
drag, startPoint x: 643, startPoint y: 180, endPoint x: 651, endPoint y: 183, distance: 9.3
click at [642, 180] on link "Knowledge base" at bounding box center [623, 173] width 137 height 48
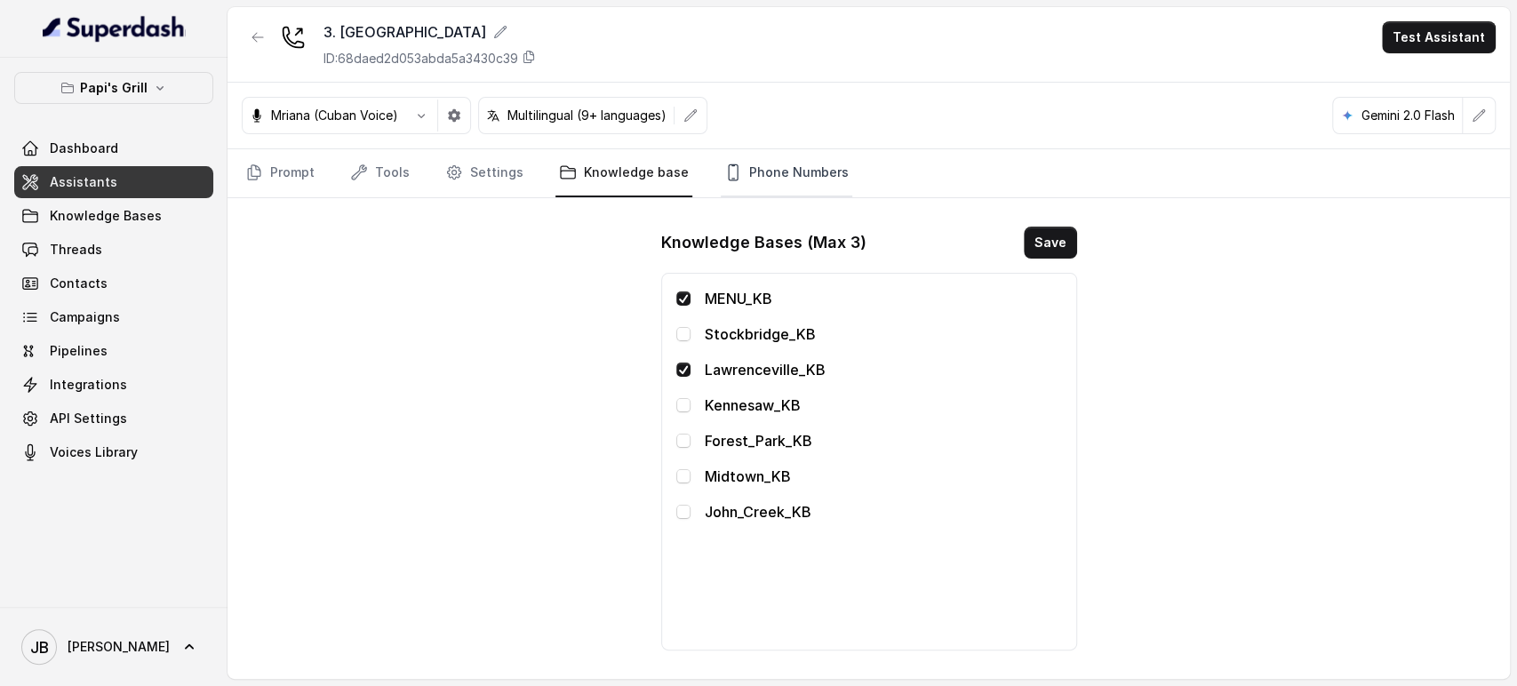
click at [769, 175] on link "Phone Numbers" at bounding box center [787, 173] width 132 height 48
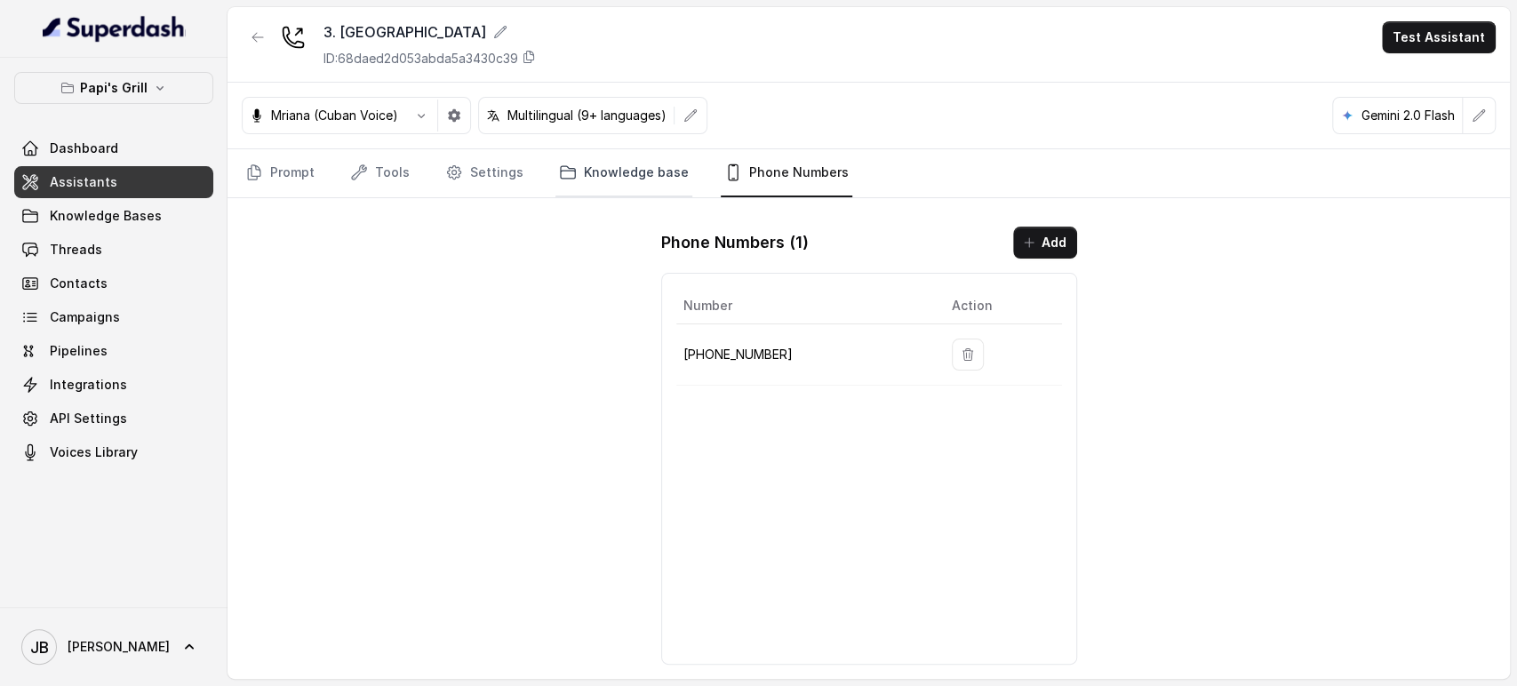
click at [609, 186] on link "Knowledge base" at bounding box center [623, 173] width 137 height 48
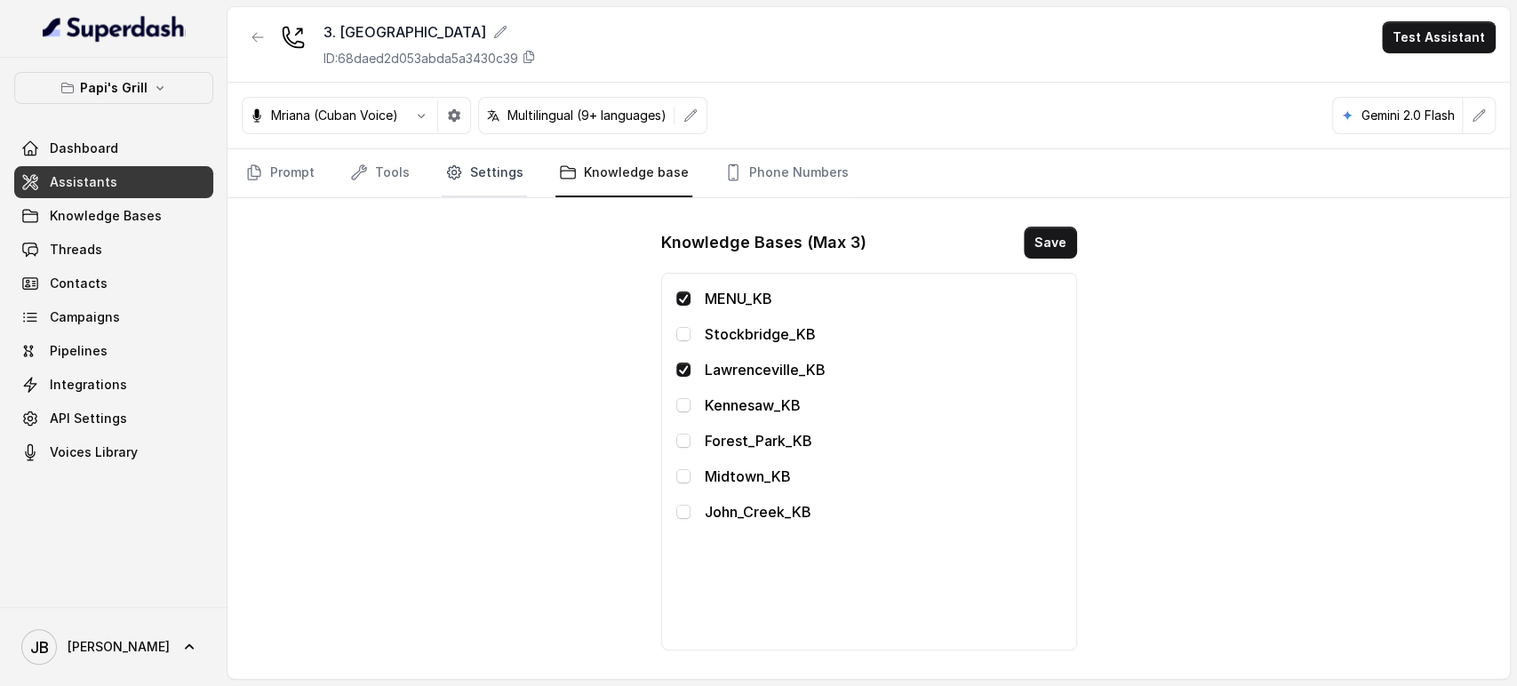
click at [464, 175] on link "Settings" at bounding box center [484, 173] width 85 height 48
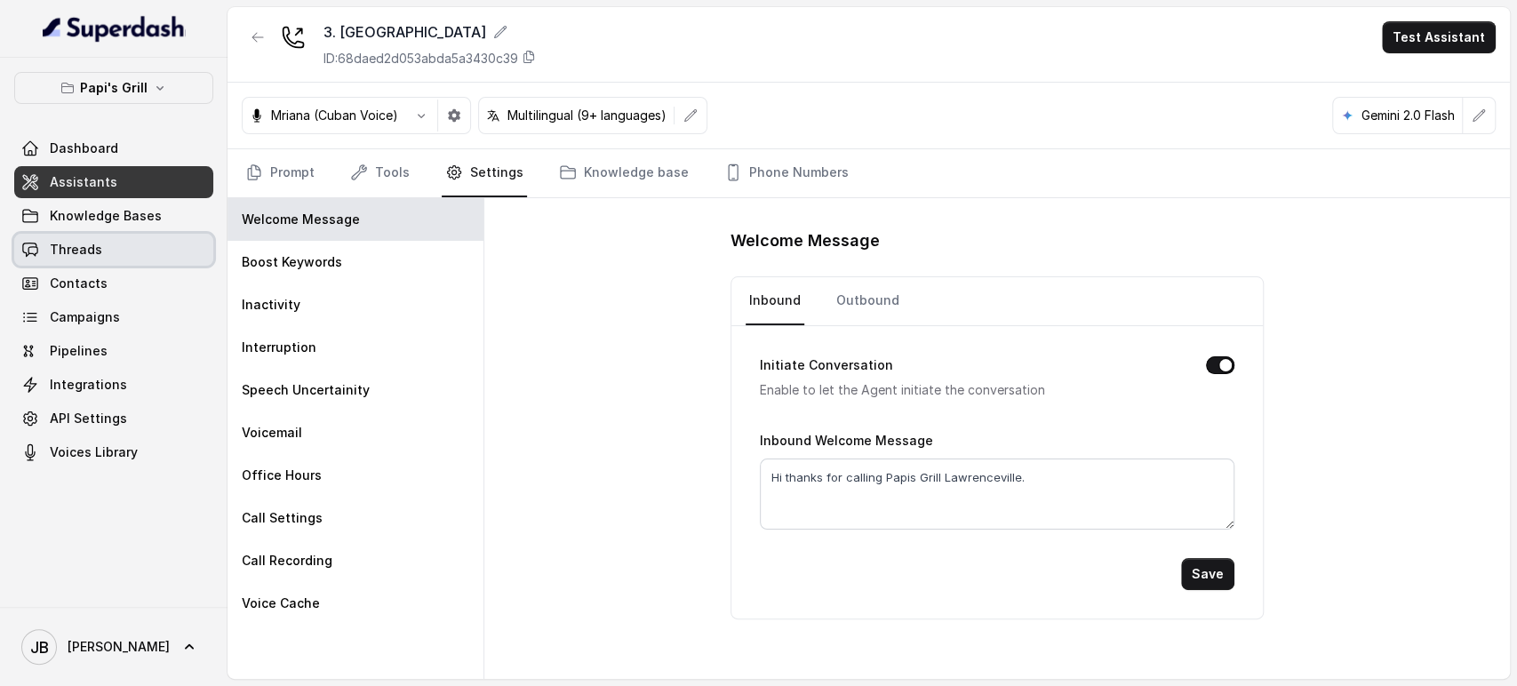
click at [147, 234] on span "Threads" at bounding box center [113, 250] width 199 height 32
click at [156, 254] on link "Threads" at bounding box center [113, 250] width 199 height 32
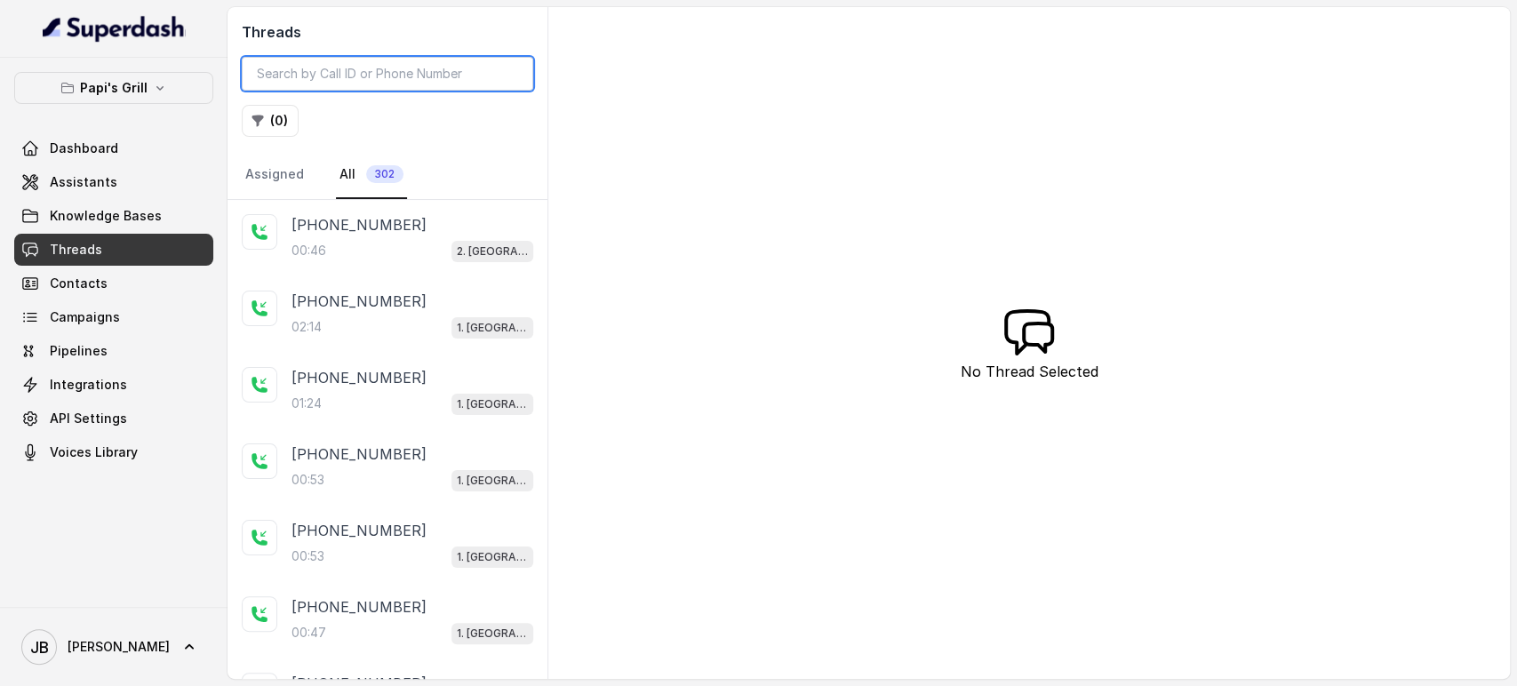
click at [353, 77] on input "search" at bounding box center [388, 74] width 292 height 34
paste input "CAbc473a9a3274680809fc4b301e1a0332"
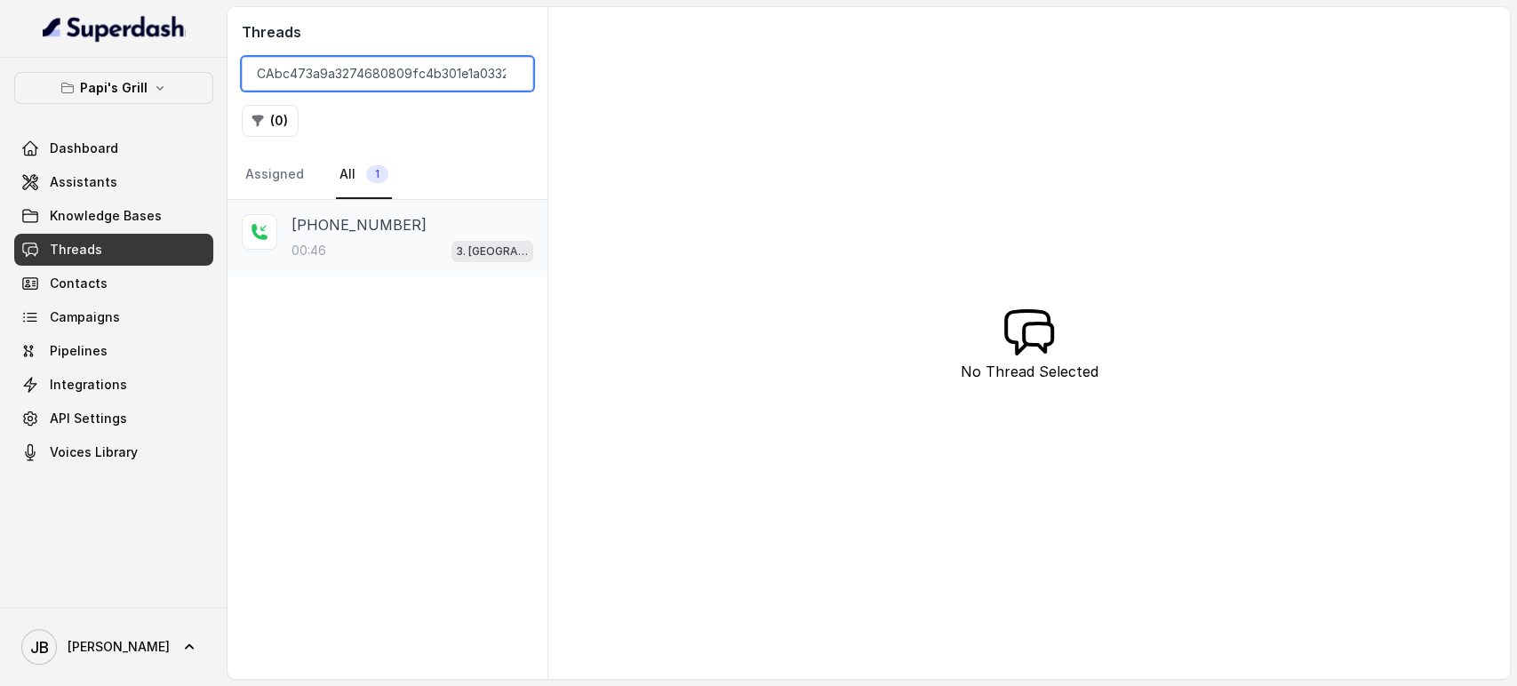
type input "CAbc473a9a3274680809fc4b301e1a0332"
click at [334, 221] on p "+17547998960" at bounding box center [359, 224] width 135 height 21
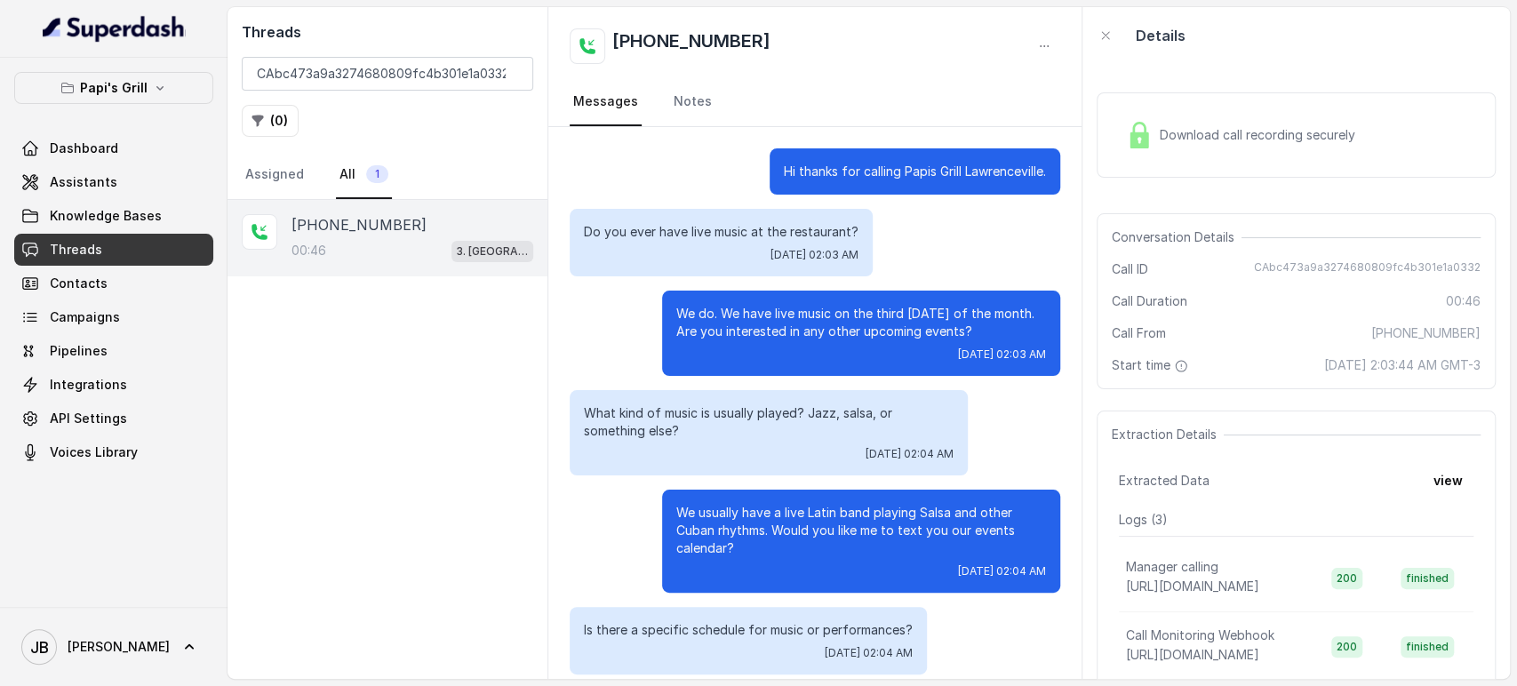
click at [782, 228] on p "Do you ever have live music at the restaurant?" at bounding box center [721, 232] width 275 height 18
click at [783, 228] on p "Do you ever have live music at the restaurant?" at bounding box center [721, 232] width 275 height 18
click at [803, 308] on p "We do. We have live music on the third Saturday of the month. Are you intereste…" at bounding box center [861, 323] width 370 height 36
click at [1430, 478] on button "view" at bounding box center [1448, 481] width 51 height 32
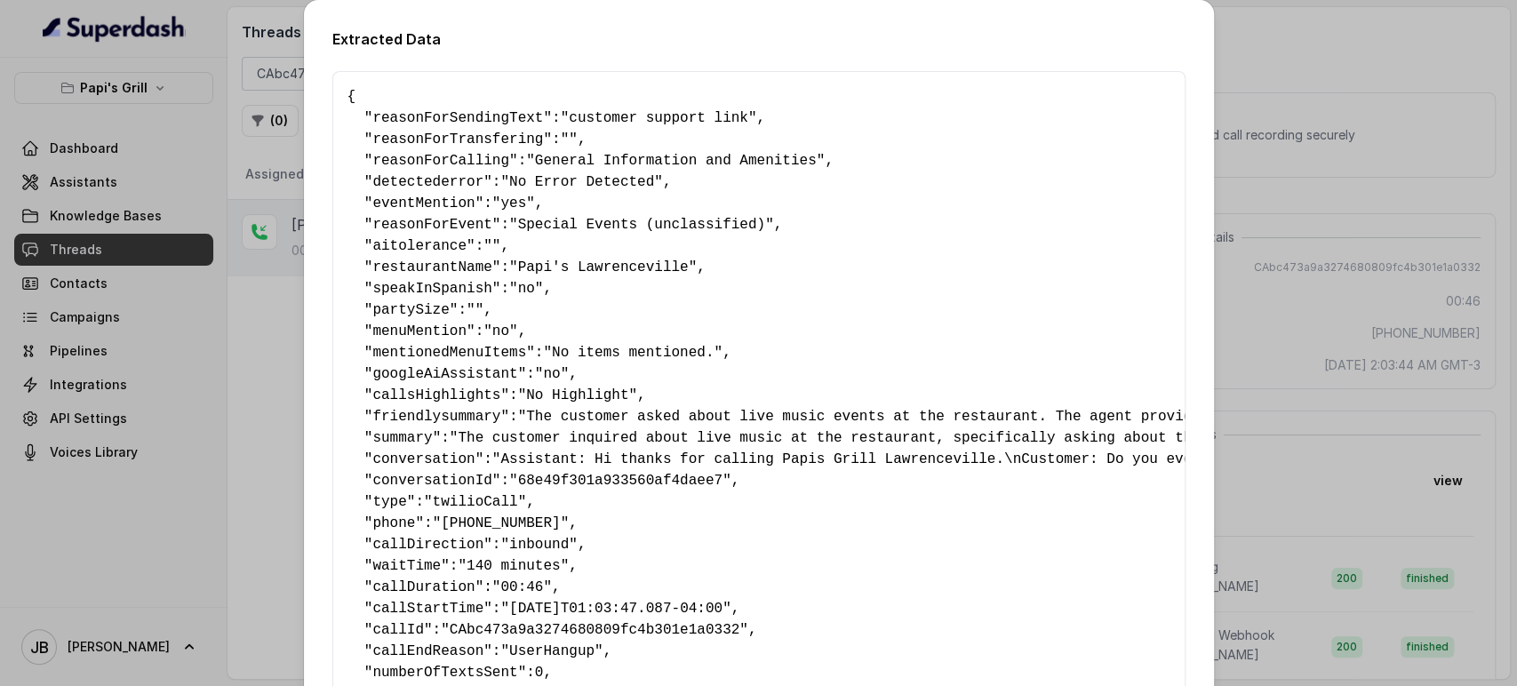
click at [1323, 316] on div "Extracted Data { " reasonForSendingText ": "customer support link" , " reasonFo…" at bounding box center [758, 343] width 1517 height 686
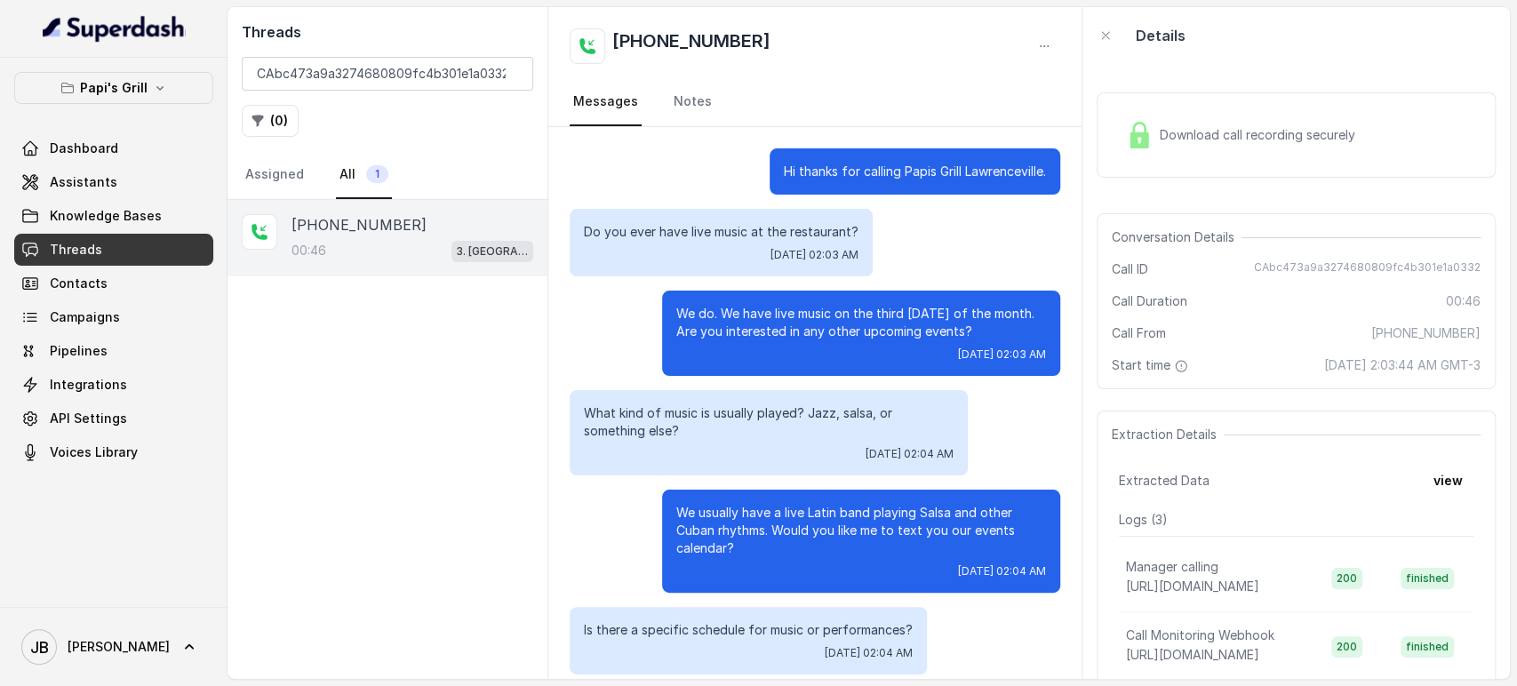
click at [830, 176] on p "Hi thanks for calling Papis Grill Lawrenceville." at bounding box center [915, 172] width 262 height 18
click at [799, 226] on p "Do you ever have live music at the restaurant?" at bounding box center [721, 232] width 275 height 18
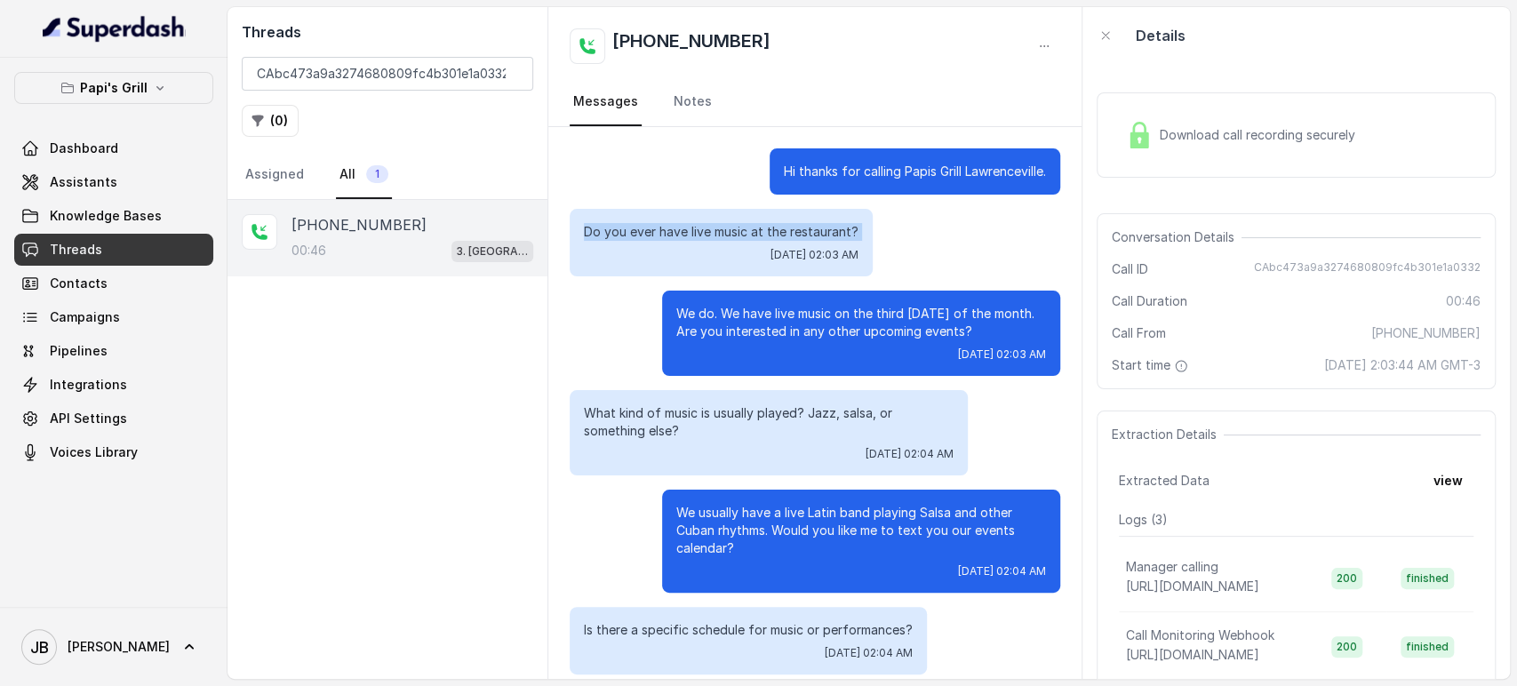
click at [799, 226] on p "Do you ever have live music at the restaurant?" at bounding box center [721, 232] width 275 height 18
click at [795, 174] on p "Hi thanks for calling Papis Grill Lawrenceville." at bounding box center [915, 172] width 262 height 18
click at [771, 250] on span "Tue, Oct 7, 2025, 02:03 AM" at bounding box center [815, 255] width 88 height 14
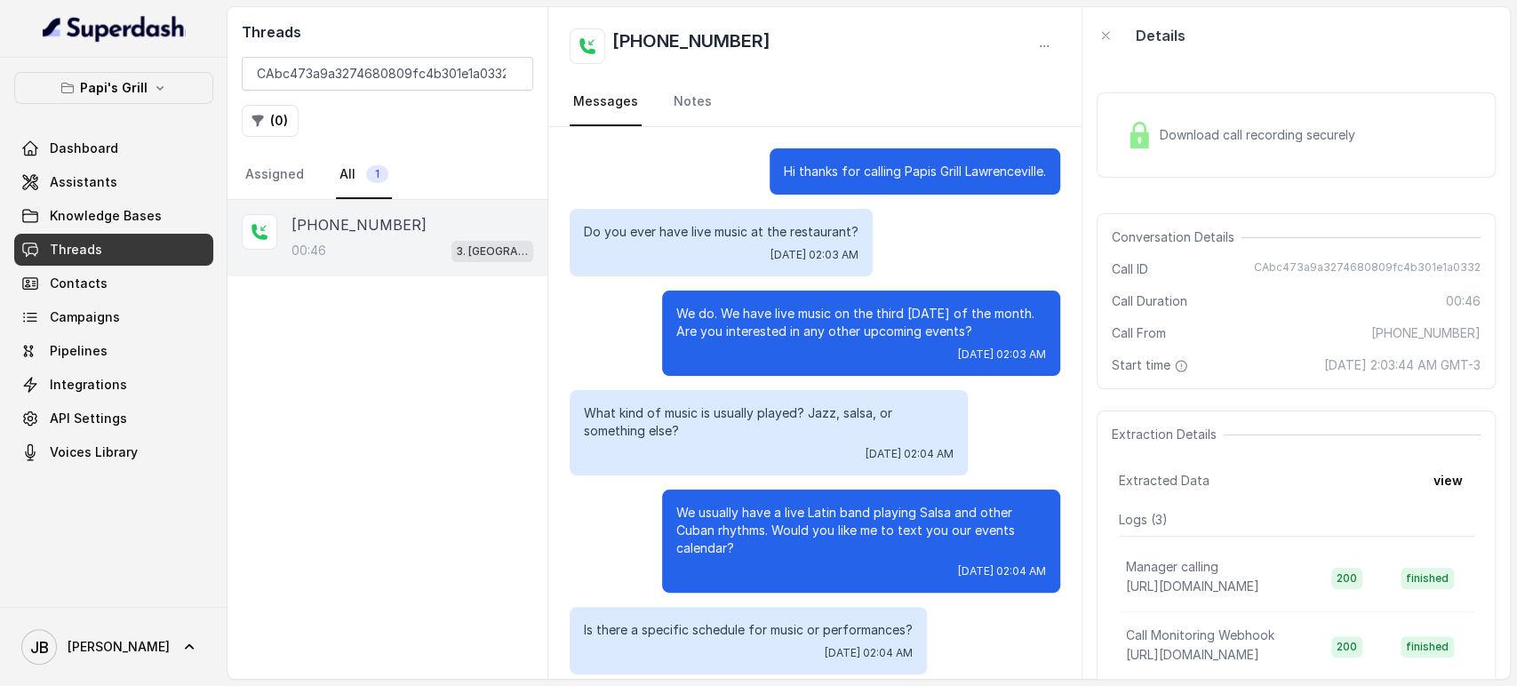
click at [756, 233] on p "Do you ever have live music at the restaurant?" at bounding box center [721, 232] width 275 height 18
click at [773, 181] on div "Hi thanks for calling Papis Grill Lawrenceville." at bounding box center [915, 171] width 291 height 46
click at [784, 166] on p "Hi thanks for calling Papis Grill Lawrenceville." at bounding box center [915, 172] width 262 height 18
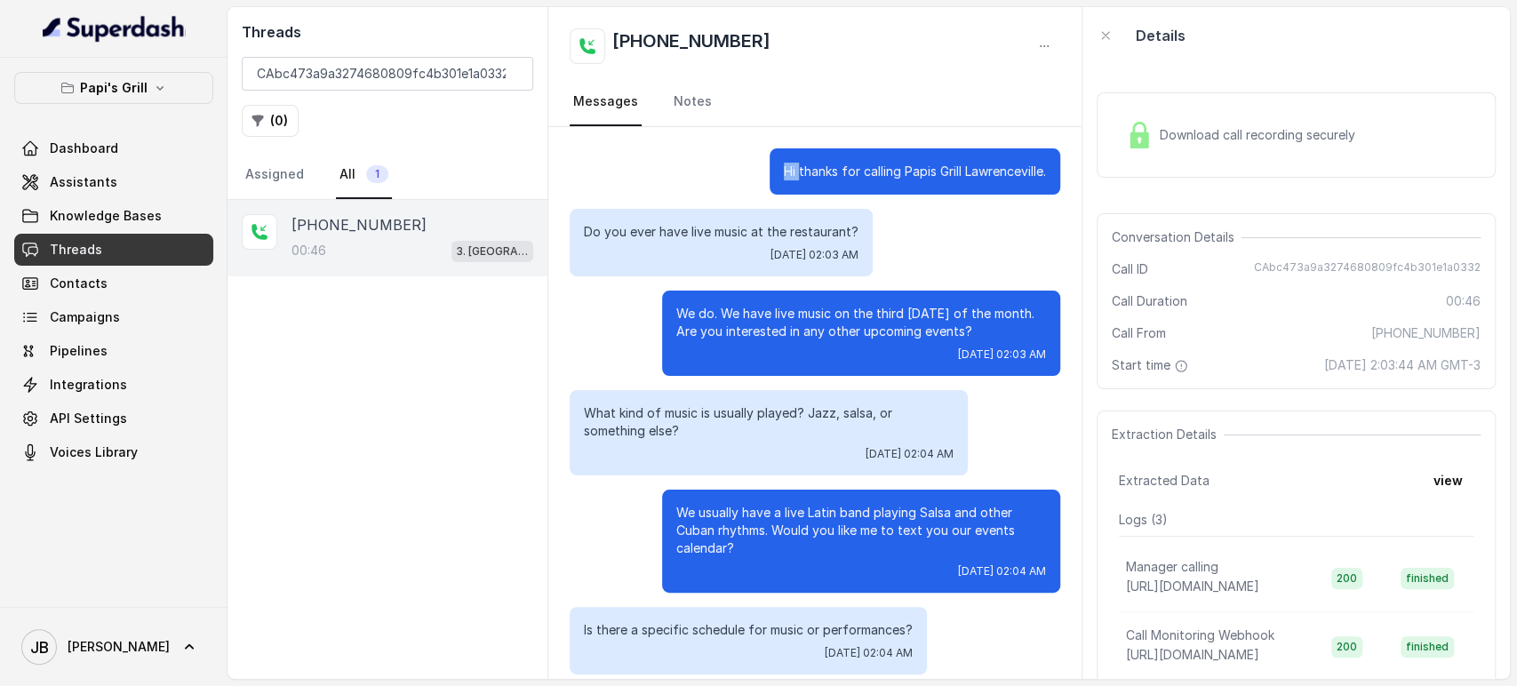
click at [784, 166] on p "Hi thanks for calling Papis Grill Lawrenceville." at bounding box center [915, 172] width 262 height 18
click at [793, 173] on p "Hi thanks for calling Papis Grill Lawrenceville." at bounding box center [915, 172] width 262 height 18
click at [786, 212] on div "Do you ever have live music at the restaurant? Tue, Oct 7, 2025, 02:03 AM" at bounding box center [721, 243] width 303 height 68
click at [782, 231] on p "Do you ever have live music at the restaurant?" at bounding box center [721, 232] width 275 height 18
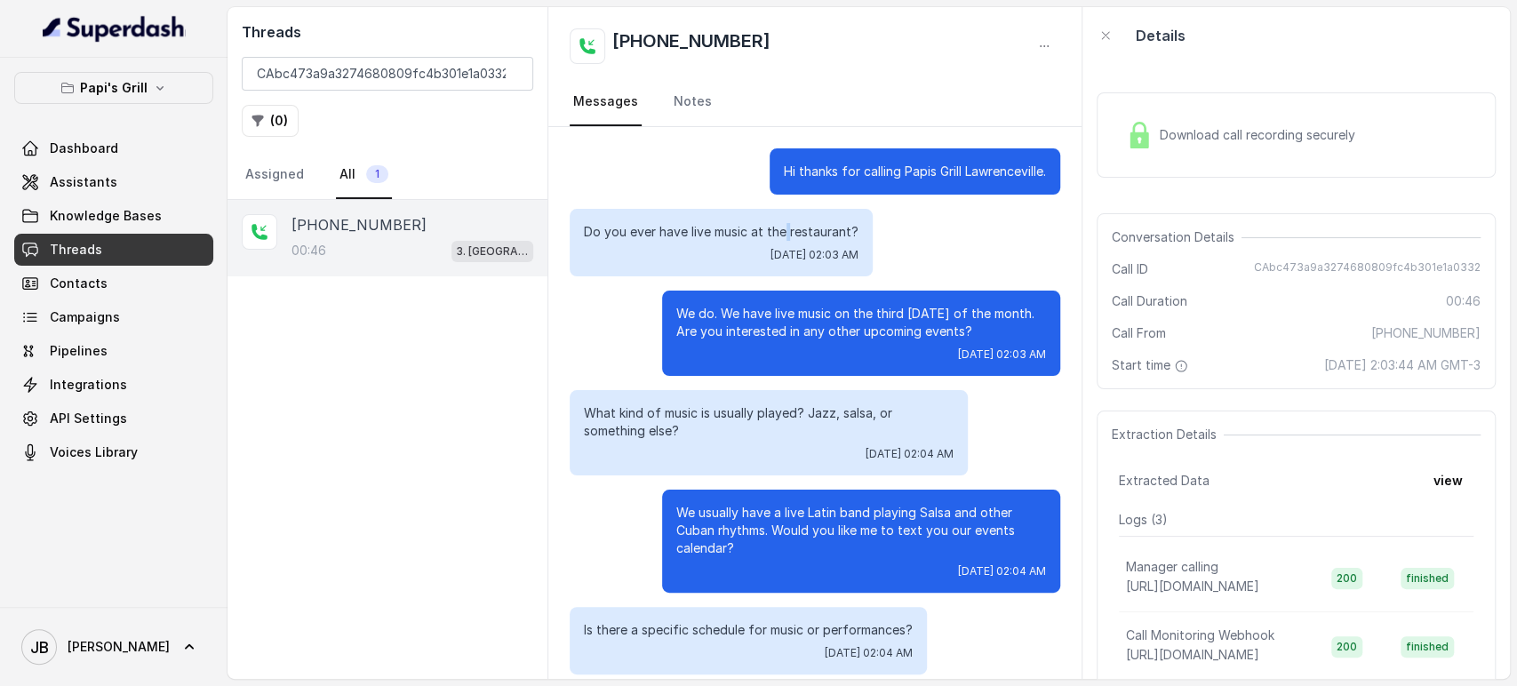
click at [782, 231] on p "Do you ever have live music at the restaurant?" at bounding box center [721, 232] width 275 height 18
click at [784, 264] on div "Do you ever have live music at the restaurant? Tue, Oct 7, 2025, 02:03 AM" at bounding box center [721, 243] width 303 height 68
click at [806, 318] on p "We do. We have live music on the third Saturday of the month. Are you intereste…" at bounding box center [861, 323] width 370 height 36
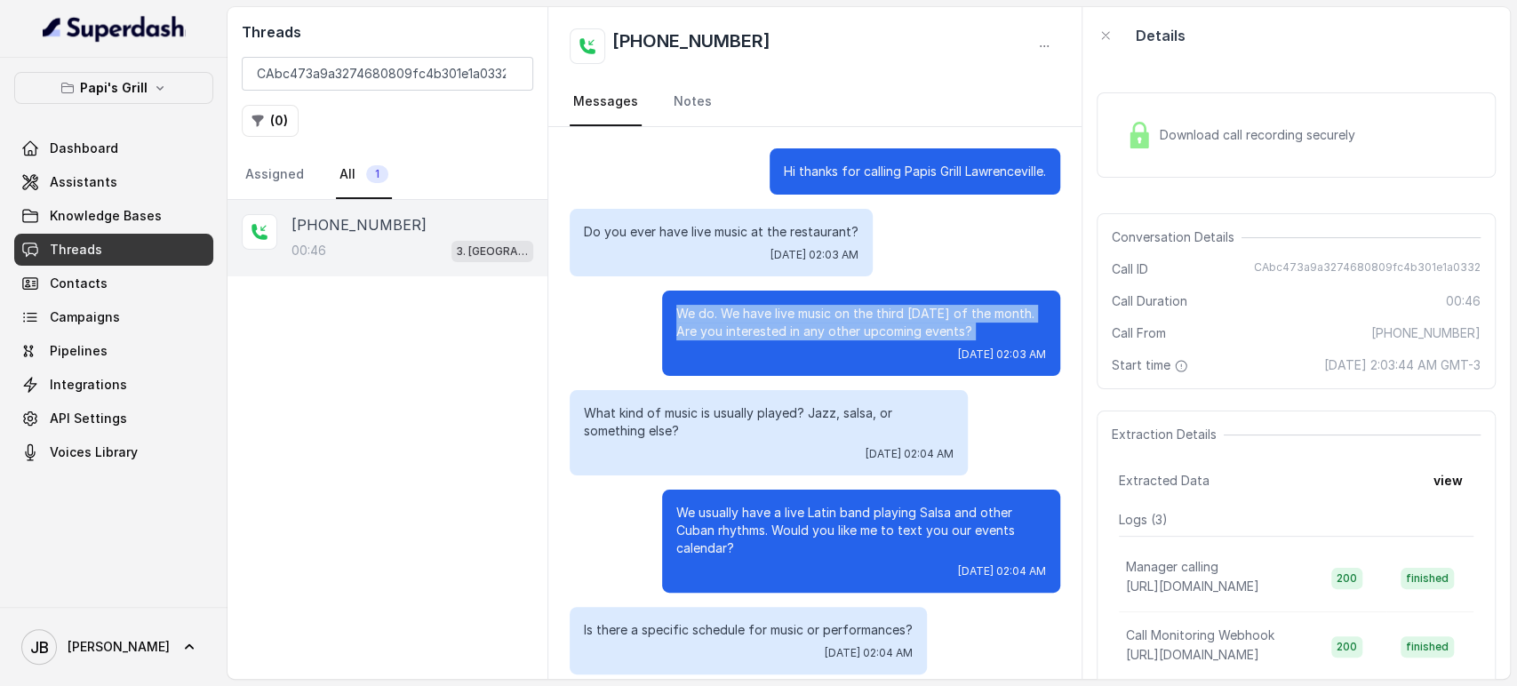
click at [806, 318] on p "We do. We have live music on the third Saturday of the month. Are you intereste…" at bounding box center [861, 323] width 370 height 36
click at [806, 332] on p "We do. We have live music on the third Saturday of the month. Are you intereste…" at bounding box center [861, 323] width 370 height 36
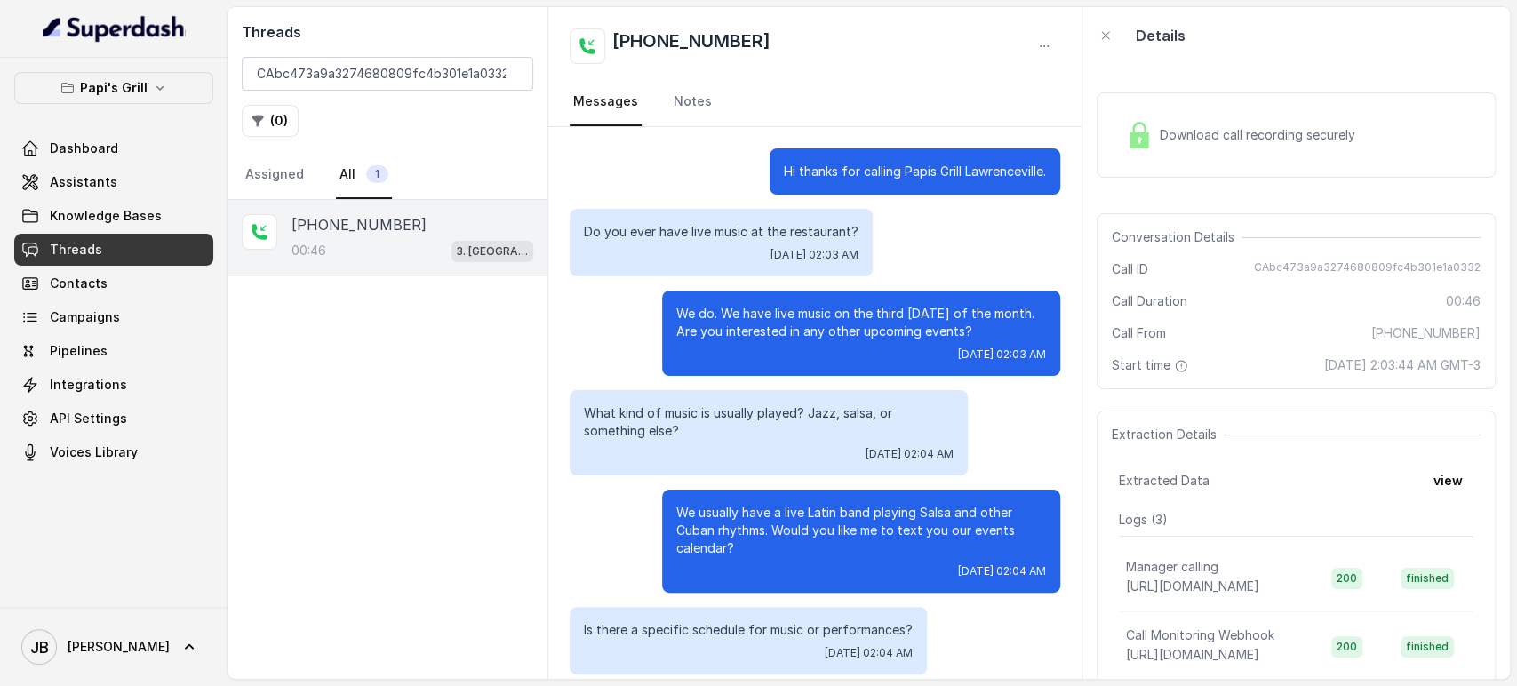
click at [768, 223] on p "Do you ever have live music at the restaurant?" at bounding box center [721, 232] width 275 height 18
click at [764, 230] on p "Do you ever have live music at the restaurant?" at bounding box center [721, 232] width 275 height 18
click at [788, 320] on p "We do. We have live music on the third Saturday of the month. Are you intereste…" at bounding box center [861, 323] width 370 height 36
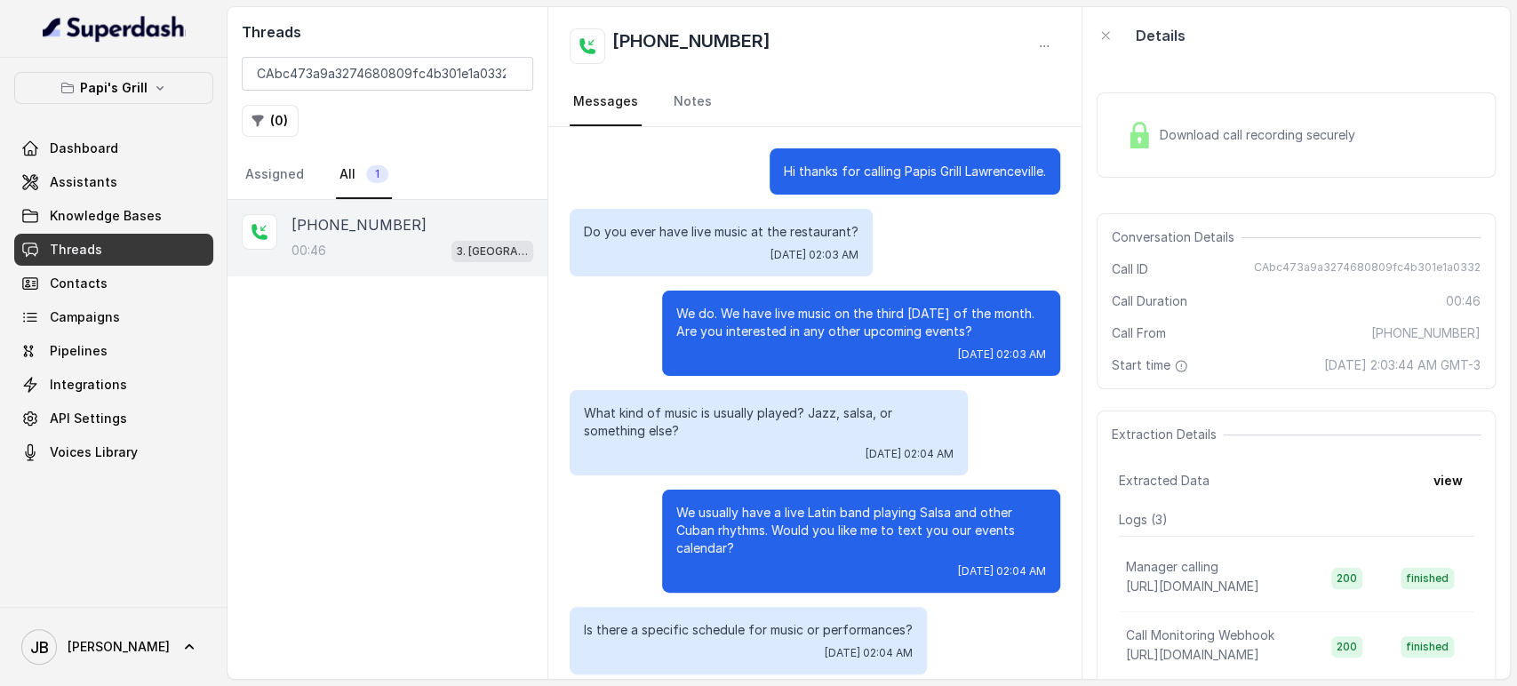
click at [731, 231] on p "Do you ever have live music at the restaurant?" at bounding box center [721, 232] width 275 height 18
click at [801, 169] on p "Hi thanks for calling Papis Grill Lawrenceville." at bounding box center [915, 172] width 262 height 18
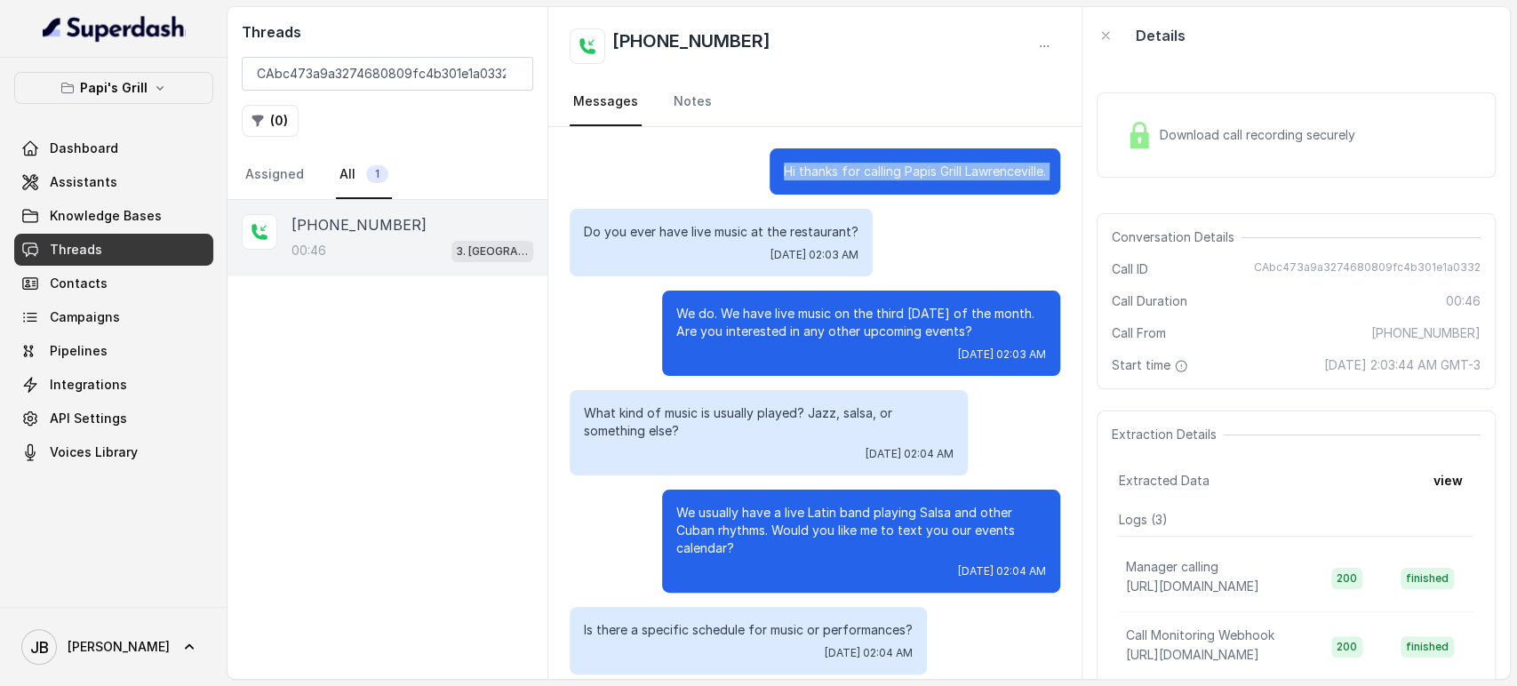
drag, startPoint x: 801, startPoint y: 169, endPoint x: 803, endPoint y: 196, distance: 27.7
click at [801, 169] on p "Hi thanks for calling Papis Grill Lawrenceville." at bounding box center [915, 172] width 262 height 18
click at [805, 324] on p "We do. We have live music on the third Saturday of the month. Are you intereste…" at bounding box center [861, 323] width 370 height 36
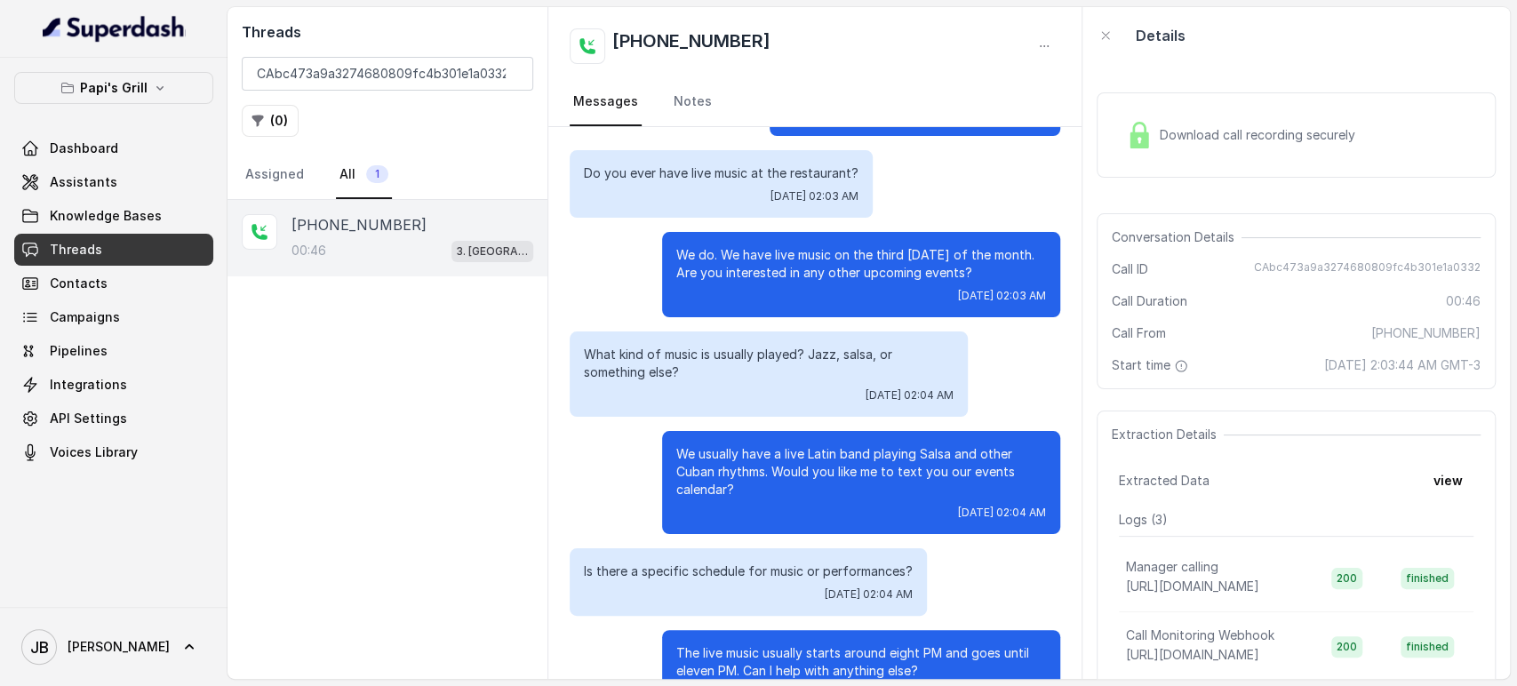
scroll to position [115, 0]
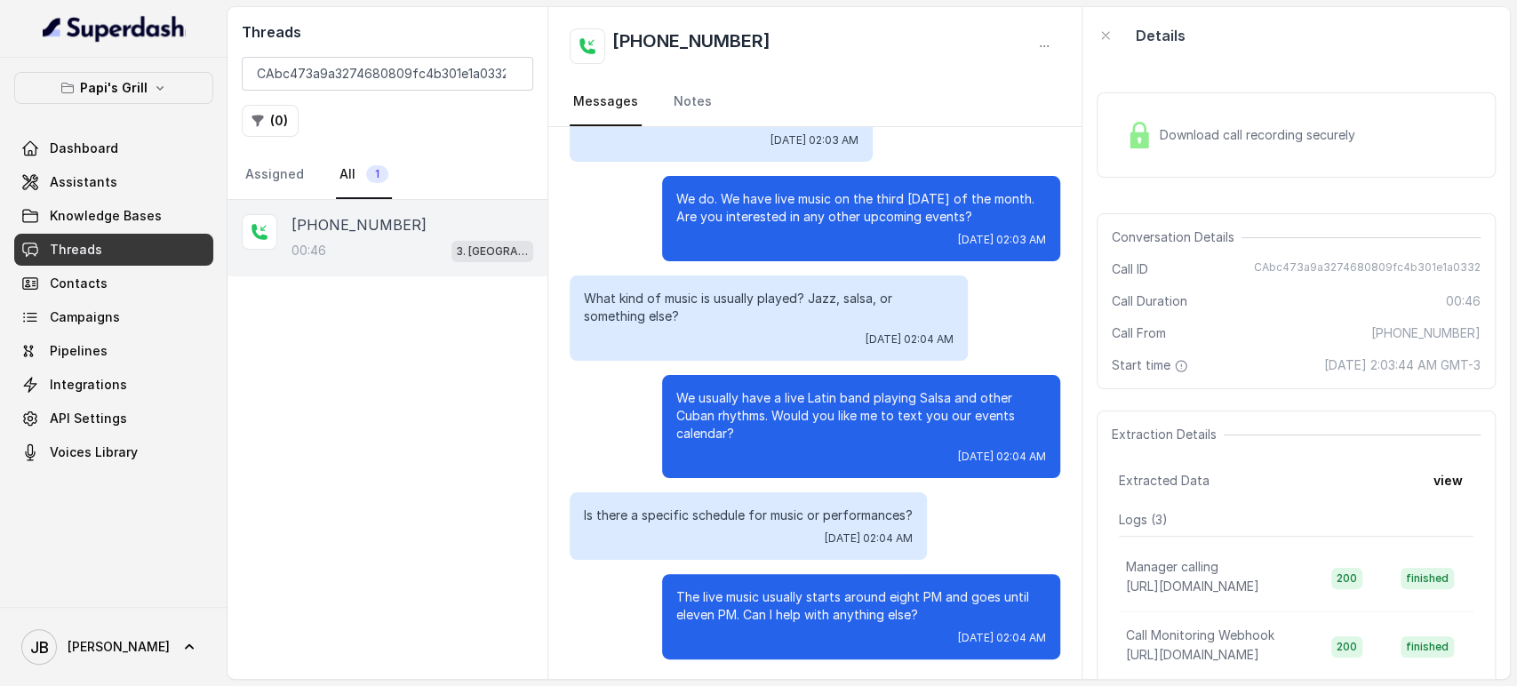
click at [720, 288] on div "What kind of music is usually played? Jazz, salsa, or something else? Tue, Oct …" at bounding box center [769, 318] width 398 height 85
click at [720, 290] on p "What kind of music is usually played? Jazz, salsa, or something else?" at bounding box center [769, 308] width 370 height 36
click at [711, 297] on p "What kind of music is usually played? Jazz, salsa, or something else?" at bounding box center [769, 308] width 370 height 36
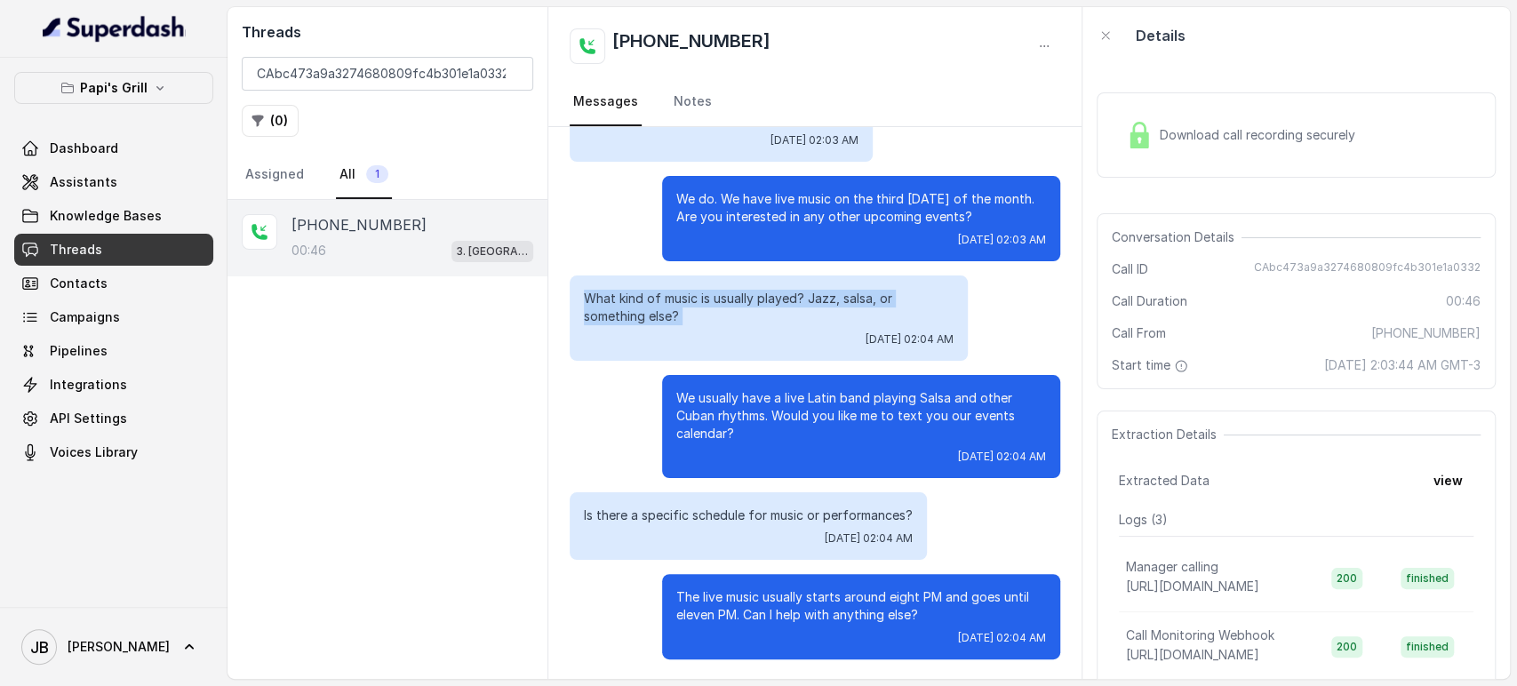
click at [707, 301] on p "What kind of music is usually played? Jazz, salsa, or something else?" at bounding box center [769, 308] width 370 height 36
click at [707, 316] on p "What kind of music is usually played? Jazz, salsa, or something else?" at bounding box center [769, 308] width 370 height 36
click at [684, 206] on p "We do. We have live music on the third Saturday of the month. Are you intereste…" at bounding box center [861, 208] width 370 height 36
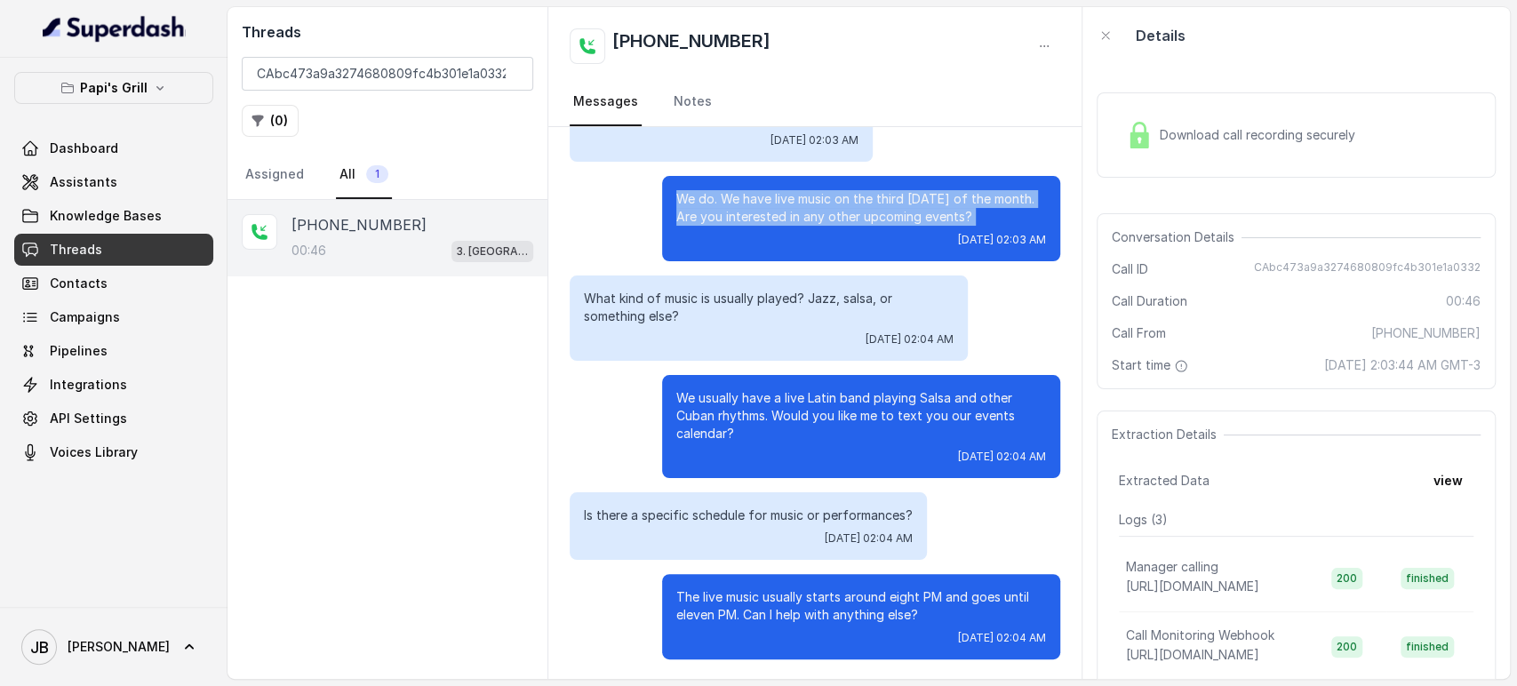
click at [684, 206] on p "We do. We have live music on the third Saturday of the month. Are you intereste…" at bounding box center [861, 208] width 370 height 36
click at [711, 240] on div "Tue, Oct 7, 2025, 02:03 AM" at bounding box center [861, 240] width 370 height 14
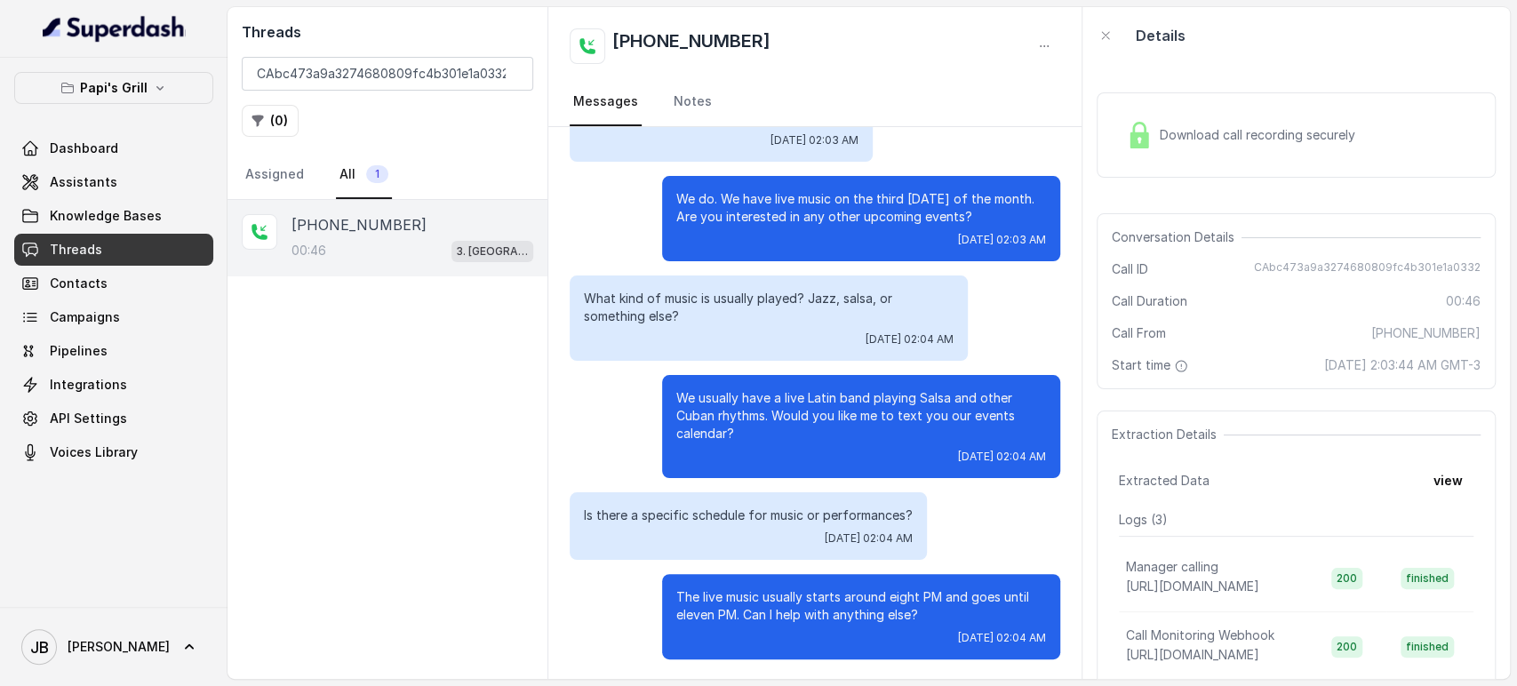
click at [705, 302] on p "What kind of music is usually played? Jazz, salsa, or something else?" at bounding box center [769, 308] width 370 height 36
click at [704, 318] on p "What kind of music is usually played? Jazz, salsa, or something else?" at bounding box center [769, 308] width 370 height 36
click at [732, 512] on p "Is there a specific schedule for music or performances?" at bounding box center [748, 516] width 329 height 18
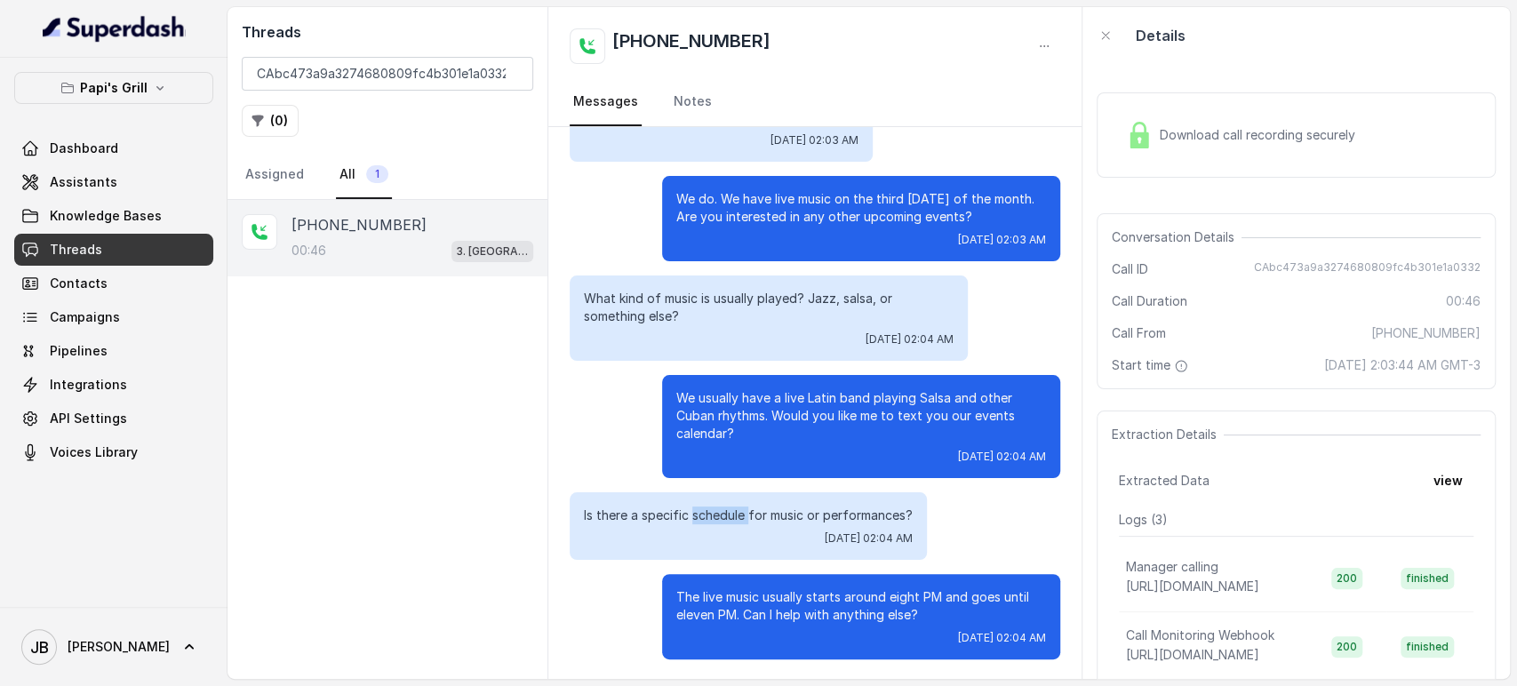
click at [732, 512] on p "Is there a specific schedule for music or performances?" at bounding box center [748, 516] width 329 height 18
click at [733, 425] on p "We usually have a live Latin band playing Salsa and other Cuban rhythms. Would …" at bounding box center [861, 415] width 370 height 53
drag, startPoint x: 718, startPoint y: 432, endPoint x: 722, endPoint y: 420, distance: 12.9
click at [722, 420] on p "We usually have a live Latin band playing Salsa and other Cuban rhythms. Would …" at bounding box center [861, 415] width 370 height 53
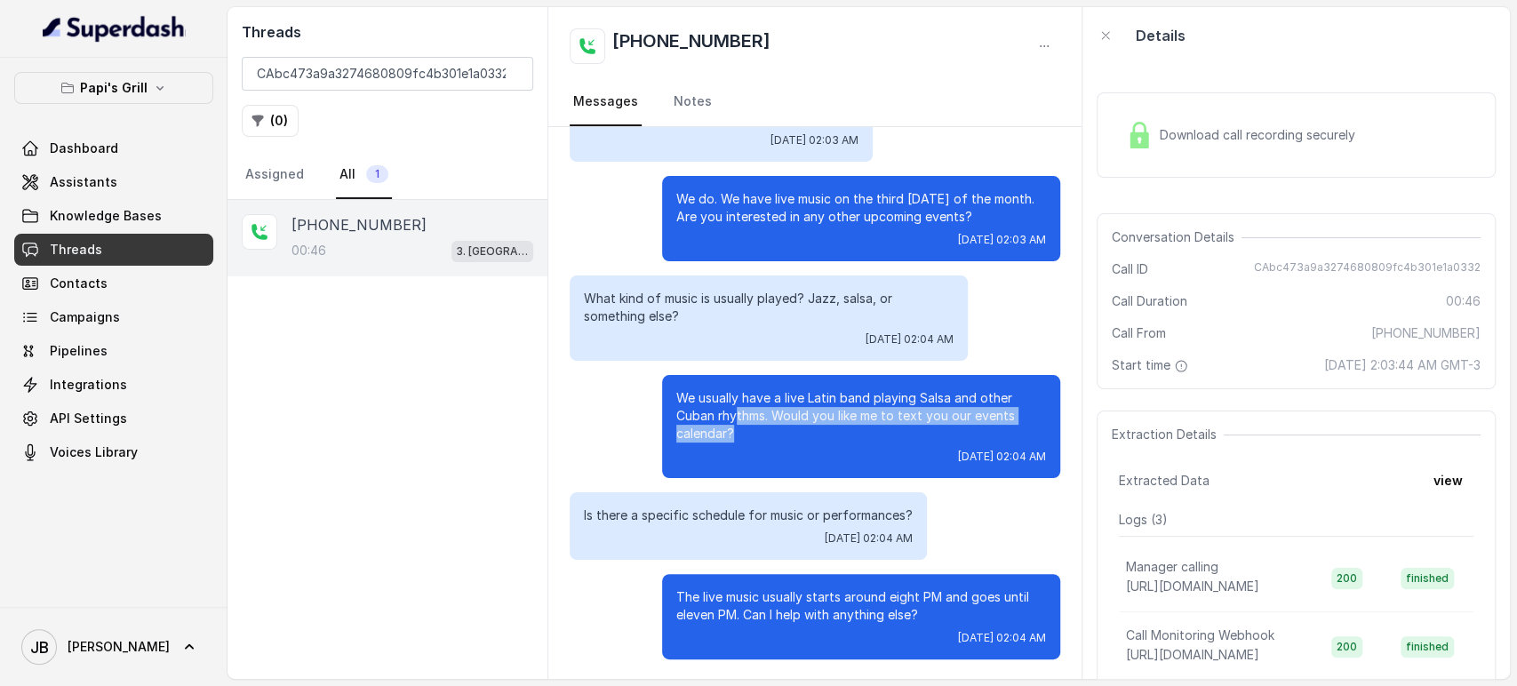
click at [723, 430] on p "We usually have a live Latin band playing Salsa and other Cuban rhythms. Would …" at bounding box center [861, 415] width 370 height 53
drag, startPoint x: 717, startPoint y: 435, endPoint x: 747, endPoint y: 436, distance: 29.3
click at [747, 436] on p "We usually have a live Latin band playing Salsa and other Cuban rhythms. Would …" at bounding box center [861, 415] width 370 height 53
drag, startPoint x: 747, startPoint y: 436, endPoint x: 730, endPoint y: 423, distance: 21.0
click at [746, 436] on p "We usually have a live Latin band playing Salsa and other Cuban rhythms. Would …" at bounding box center [861, 415] width 370 height 53
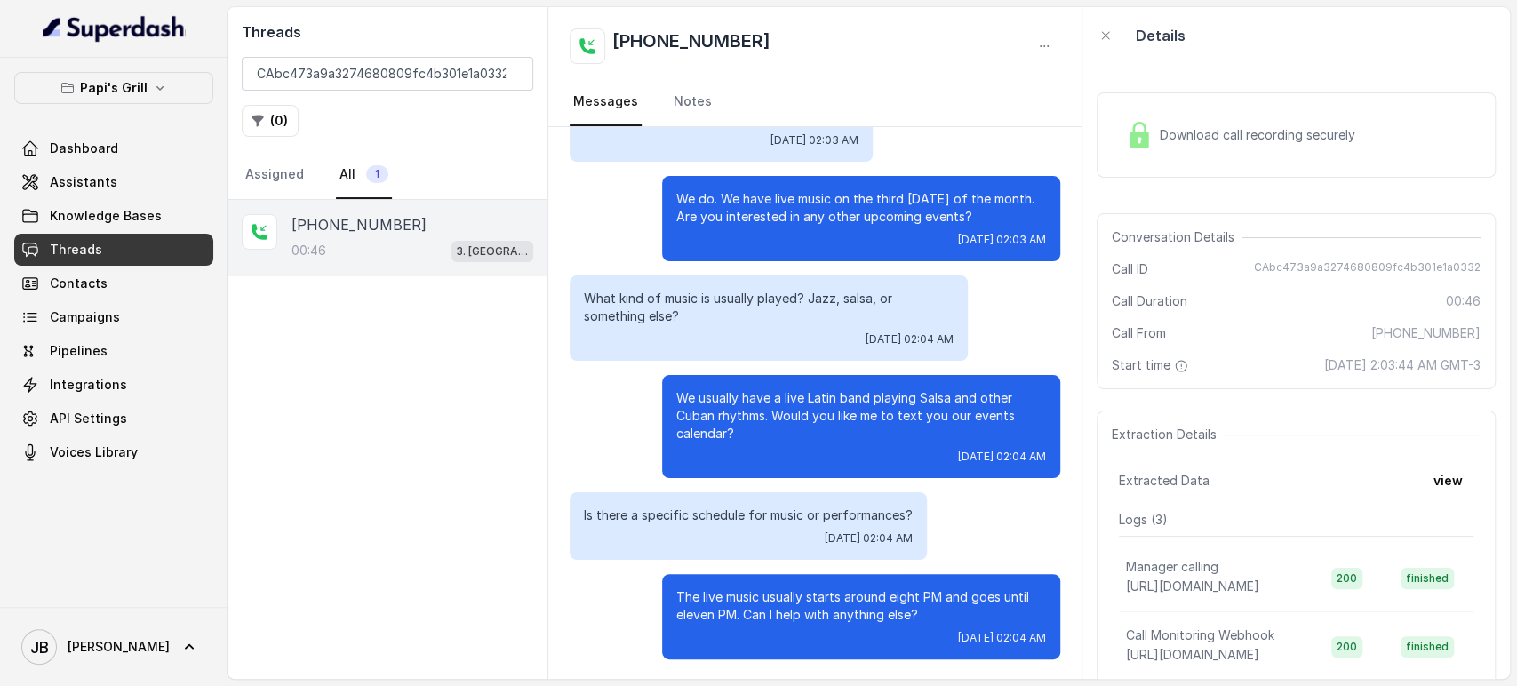
click at [672, 380] on div "We usually have a live Latin band playing Salsa and other Cuban rhythms. Would …" at bounding box center [861, 426] width 398 height 103
click at [673, 383] on div "We usually have a live Latin band playing Salsa and other Cuban rhythms. Would …" at bounding box center [861, 426] width 398 height 103
click at [676, 397] on p "We usually have a live Latin band playing Salsa and other Cuban rhythms. Would …" at bounding box center [861, 415] width 370 height 53
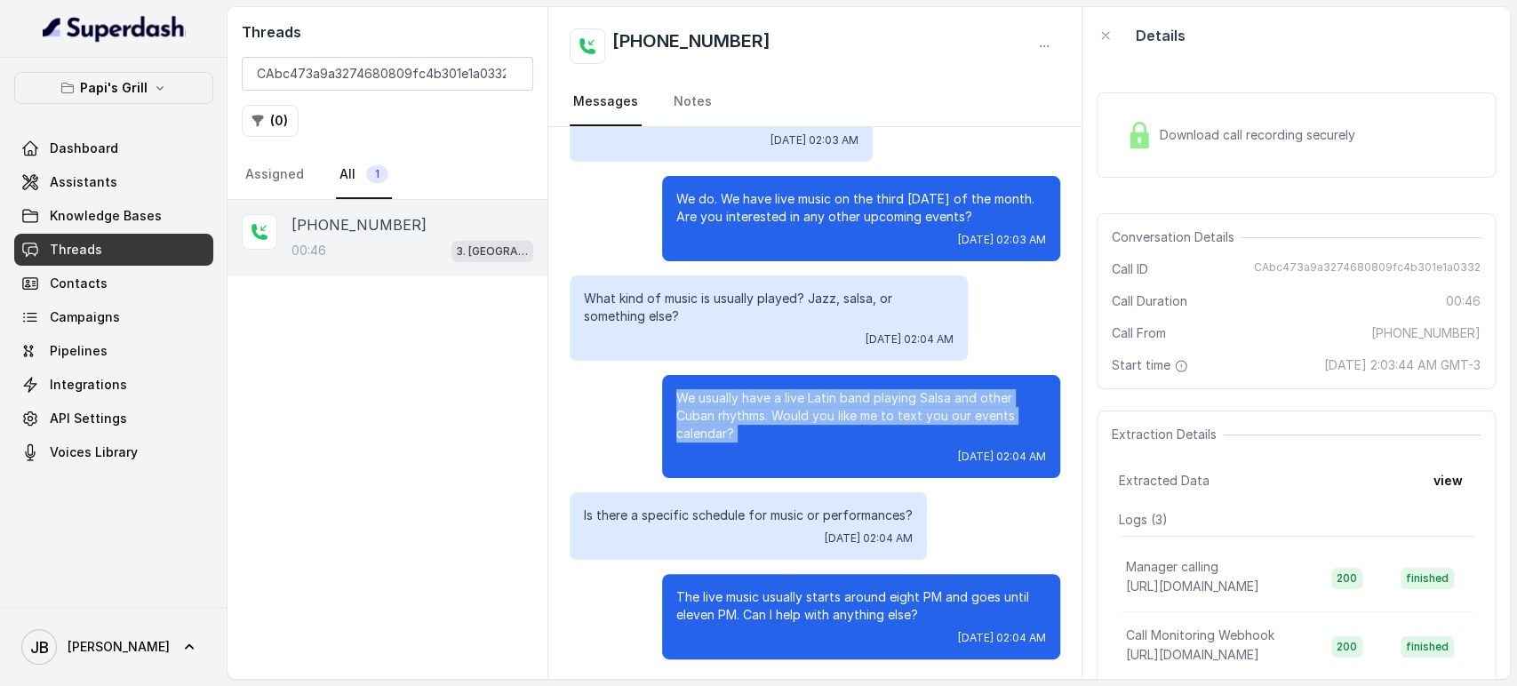
click at [676, 397] on p "We usually have a live Latin band playing Salsa and other Cuban rhythms. Would …" at bounding box center [861, 415] width 370 height 53
click at [705, 423] on p "We usually have a live Latin band playing Salsa and other Cuban rhythms. Would …" at bounding box center [861, 415] width 370 height 53
drag, startPoint x: 637, startPoint y: 382, endPoint x: 758, endPoint y: 425, distance: 128.2
click at [729, 413] on p "We usually have a live Latin band playing Salsa and other Cuban rhythms. Would …" at bounding box center [861, 415] width 370 height 53
click at [761, 432] on p "We usually have a live Latin band playing Salsa and other Cuban rhythms. Would …" at bounding box center [861, 415] width 370 height 53
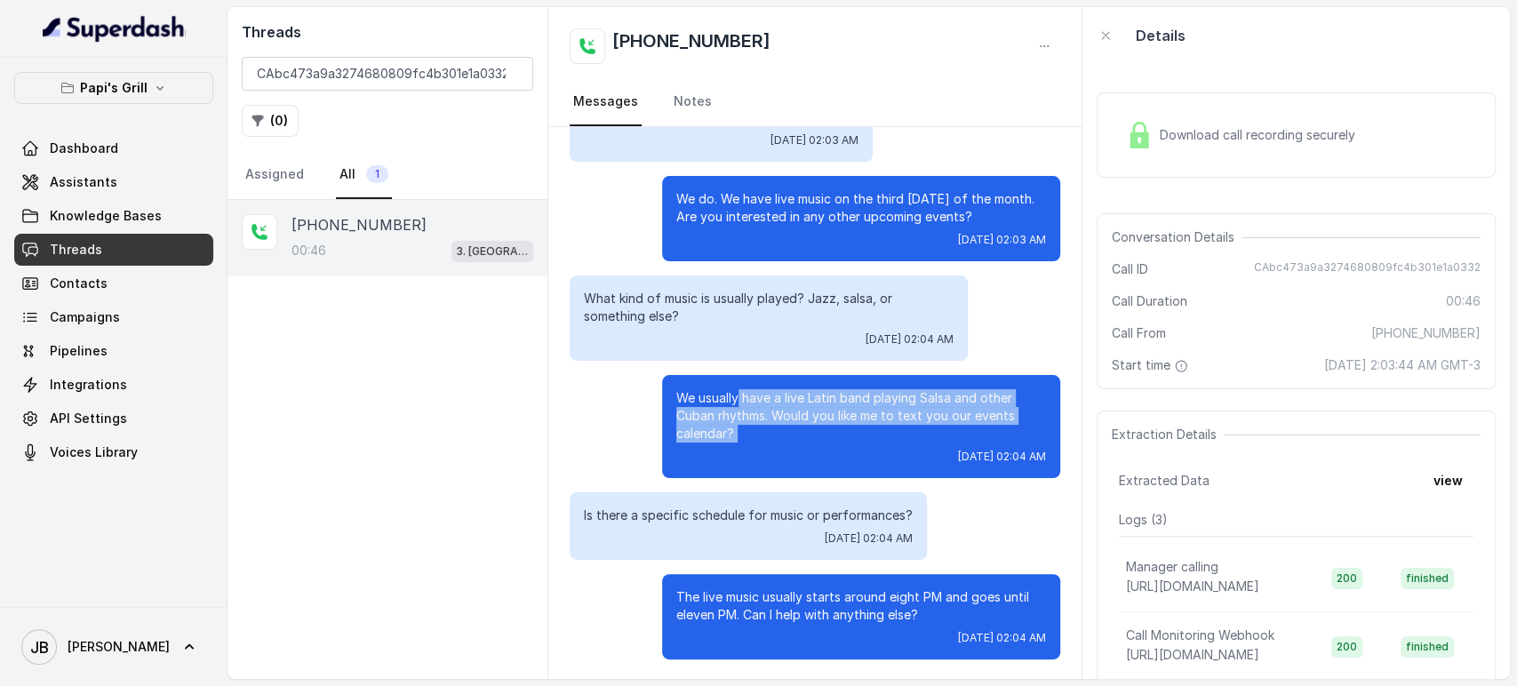
drag, startPoint x: 742, startPoint y: 444, endPoint x: 732, endPoint y: 404, distance: 41.2
click at [732, 404] on div "We usually have a live Latin band playing Salsa and other Cuban rhythms. Would …" at bounding box center [861, 426] width 398 height 103
click at [747, 429] on p "We usually have a live Latin band playing Salsa and other Cuban rhythms. Would …" at bounding box center [861, 415] width 370 height 53
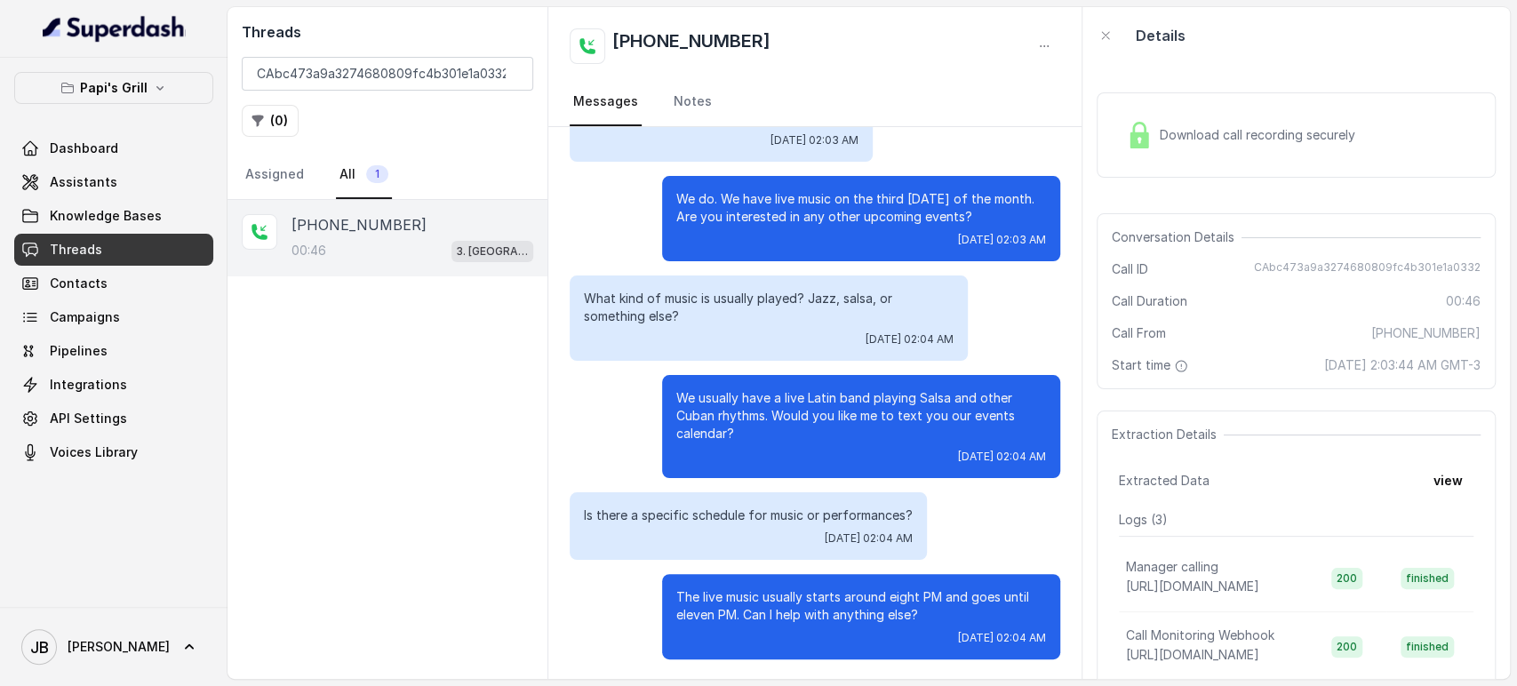
click at [763, 507] on p "Is there a specific schedule for music or performances?" at bounding box center [748, 516] width 329 height 18
copy p "Is there a specific schedule for music or performances?"
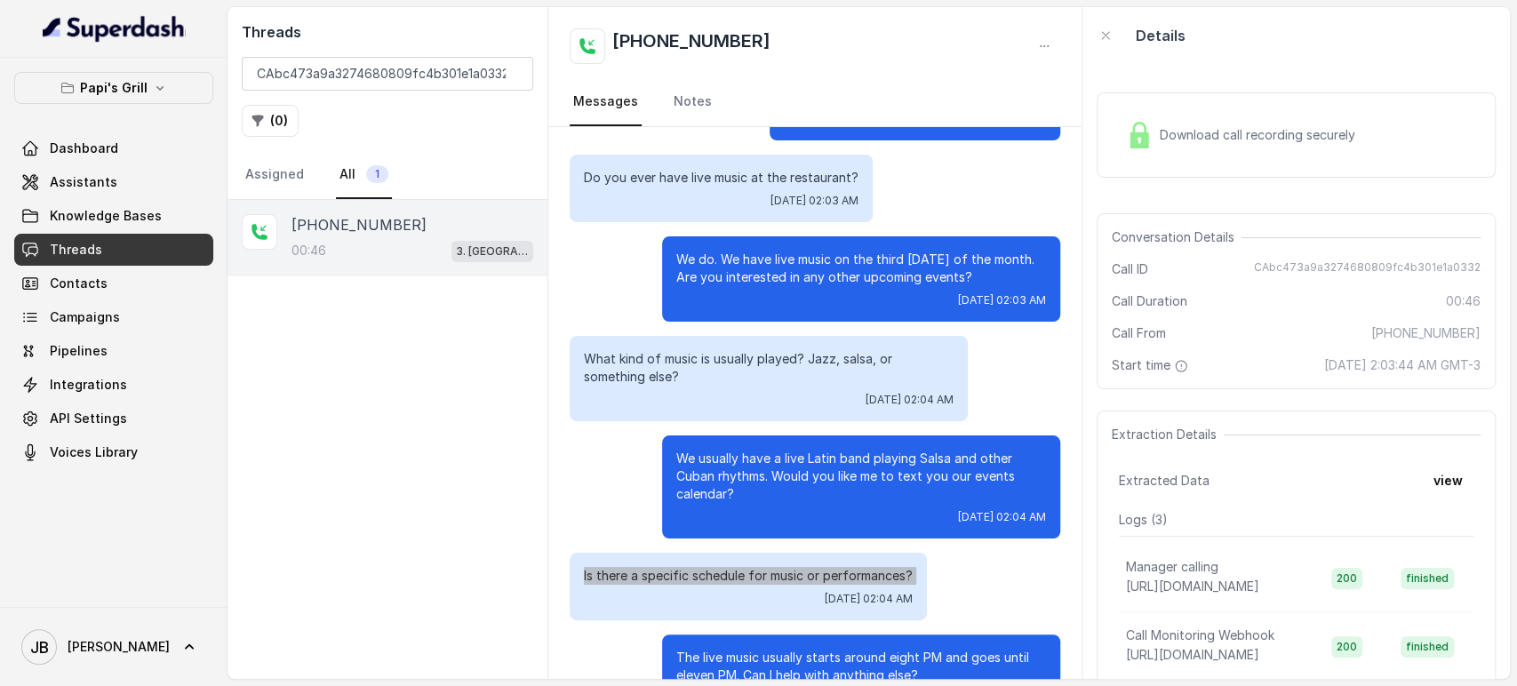
scroll to position [0, 0]
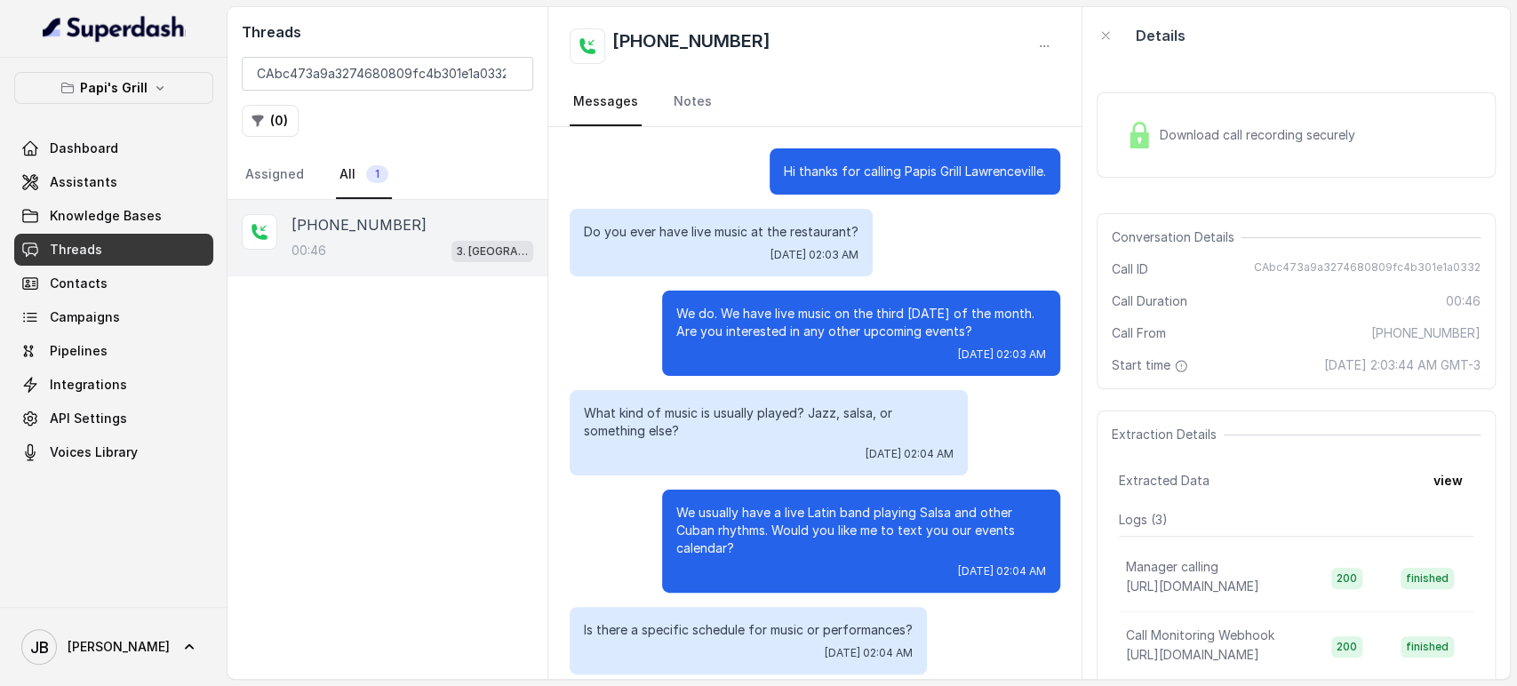
drag, startPoint x: 712, startPoint y: 216, endPoint x: 707, endPoint y: 231, distance: 15.7
click at [709, 222] on div "Do you ever have live music at the restaurant? Tue, Oct 7, 2025, 02:03 AM" at bounding box center [721, 243] width 303 height 68
click at [707, 231] on p "Do you ever have live music at the restaurant?" at bounding box center [721, 232] width 275 height 18
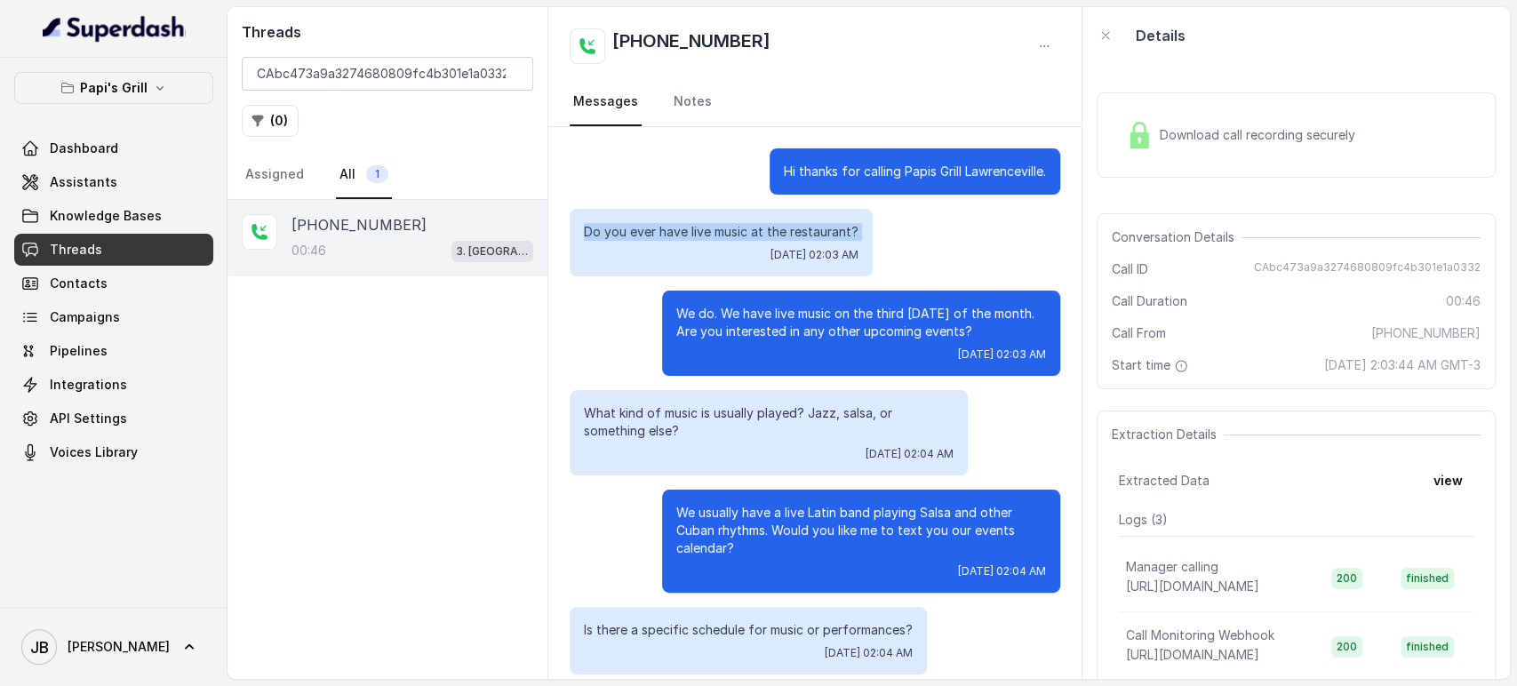
copy p "Do you ever have live music at the restaurant?"
click at [766, 421] on p "What kind of music is usually played? Jazz, salsa, or something else?" at bounding box center [769, 422] width 370 height 36
click at [764, 414] on p "What kind of music is usually played? Jazz, salsa, or something else?" at bounding box center [769, 422] width 370 height 36
click at [763, 414] on p "What kind of music is usually played? Jazz, salsa, or something else?" at bounding box center [769, 422] width 370 height 36
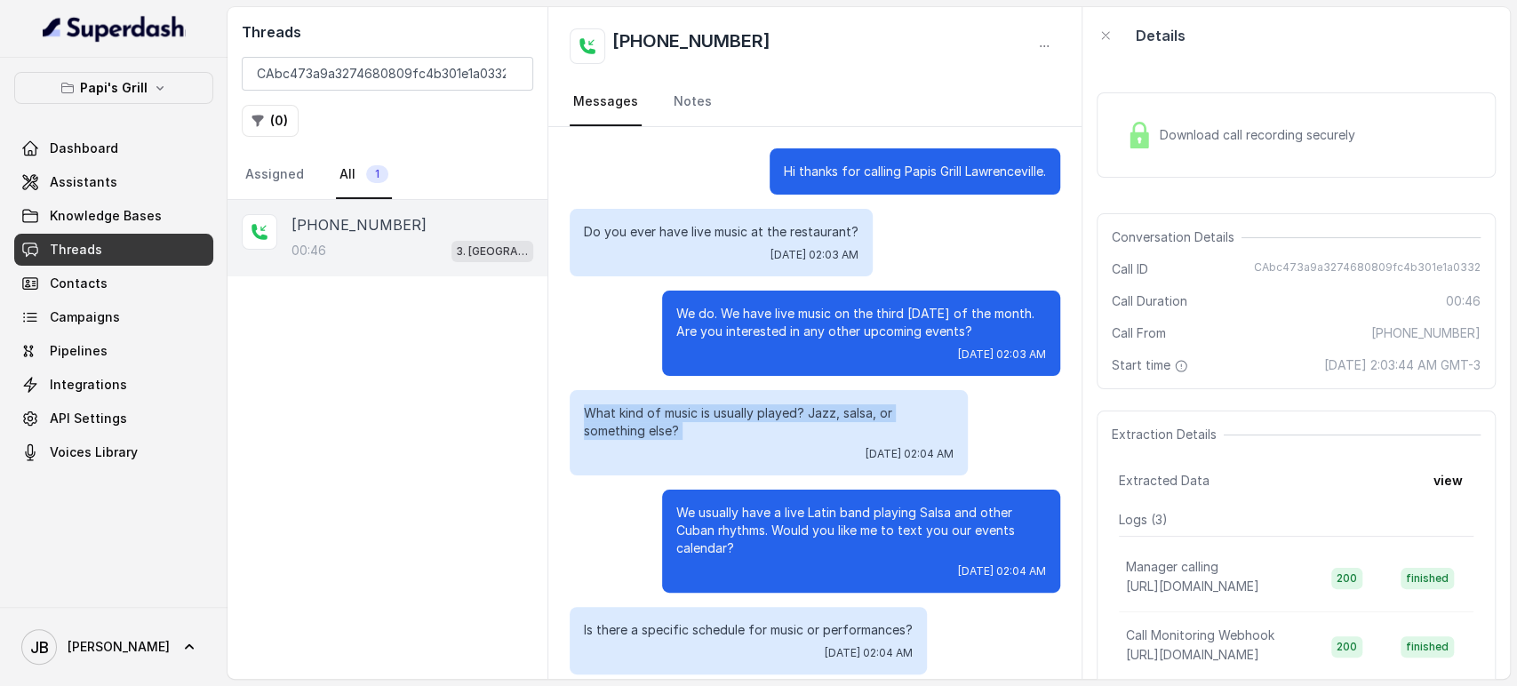
click at [763, 414] on p "What kind of music is usually played? Jazz, salsa, or something else?" at bounding box center [769, 422] width 370 height 36
copy p "What kind of music is usually played? Jazz, salsa, or something else?"
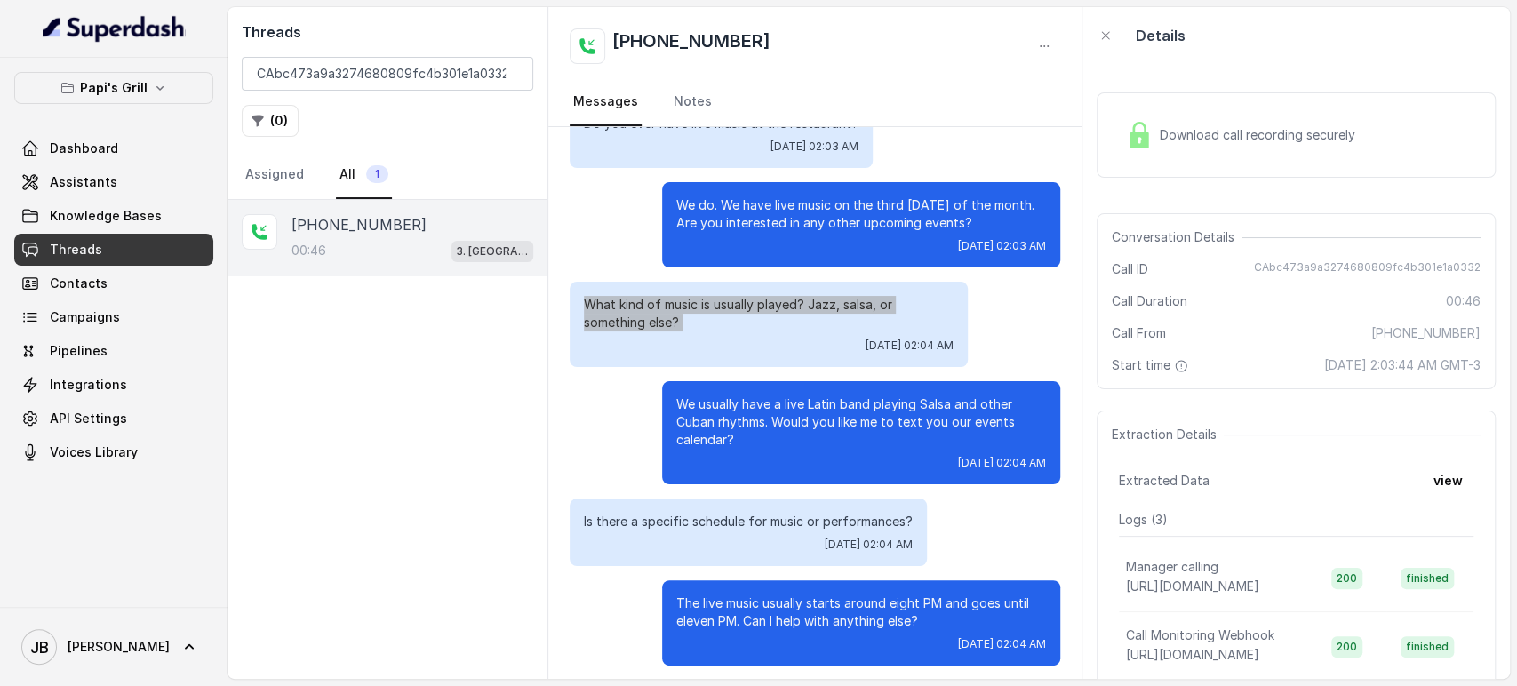
scroll to position [115, 0]
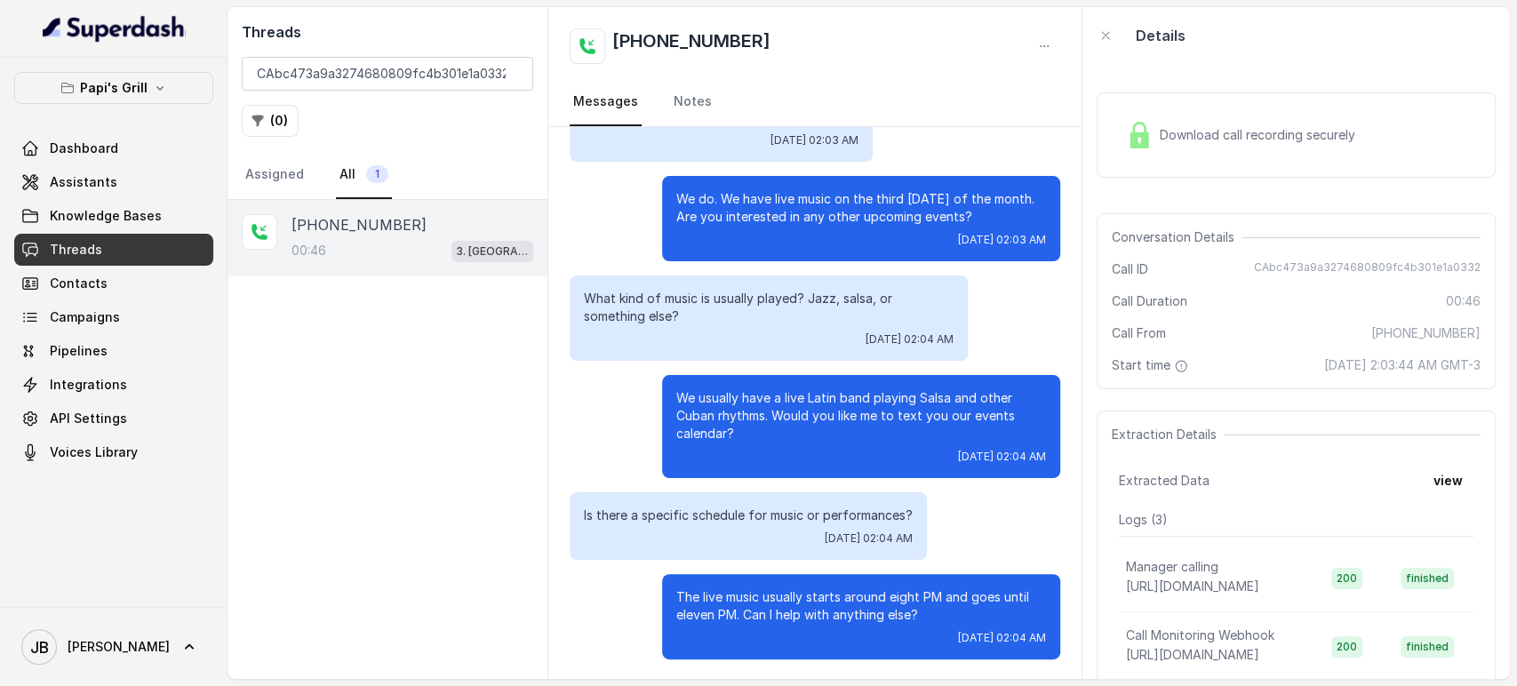
click at [705, 503] on div "Is there a specific schedule for music or performances? Tue, Oct 7, 2025, 02:04…" at bounding box center [748, 526] width 357 height 68
click at [700, 514] on p "Is there a specific schedule for music or performances?" at bounding box center [748, 516] width 329 height 18
click at [699, 514] on p "Is there a specific schedule for music or performances?" at bounding box center [748, 516] width 329 height 18
drag, startPoint x: 699, startPoint y: 514, endPoint x: 712, endPoint y: 492, distance: 24.7
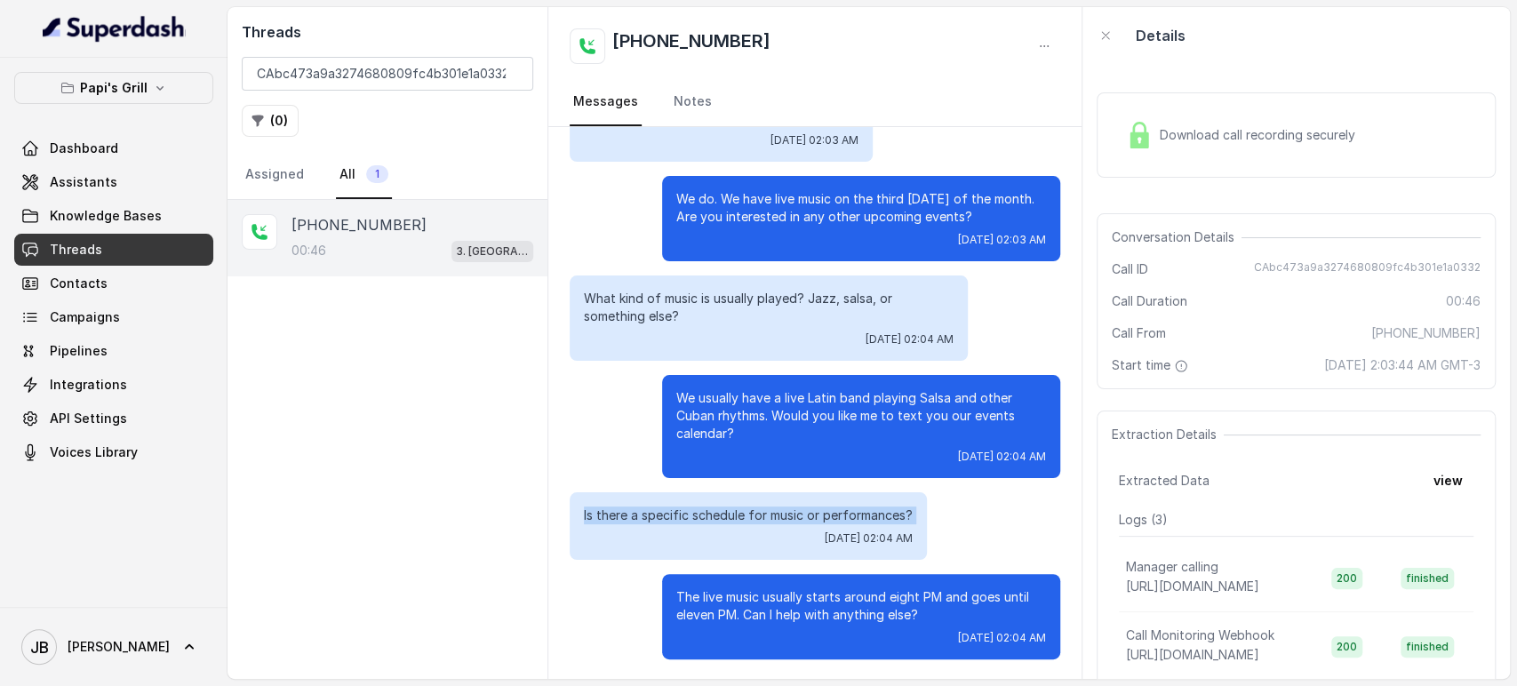
click at [699, 514] on p "Is there a specific schedule for music or performances?" at bounding box center [748, 516] width 329 height 18
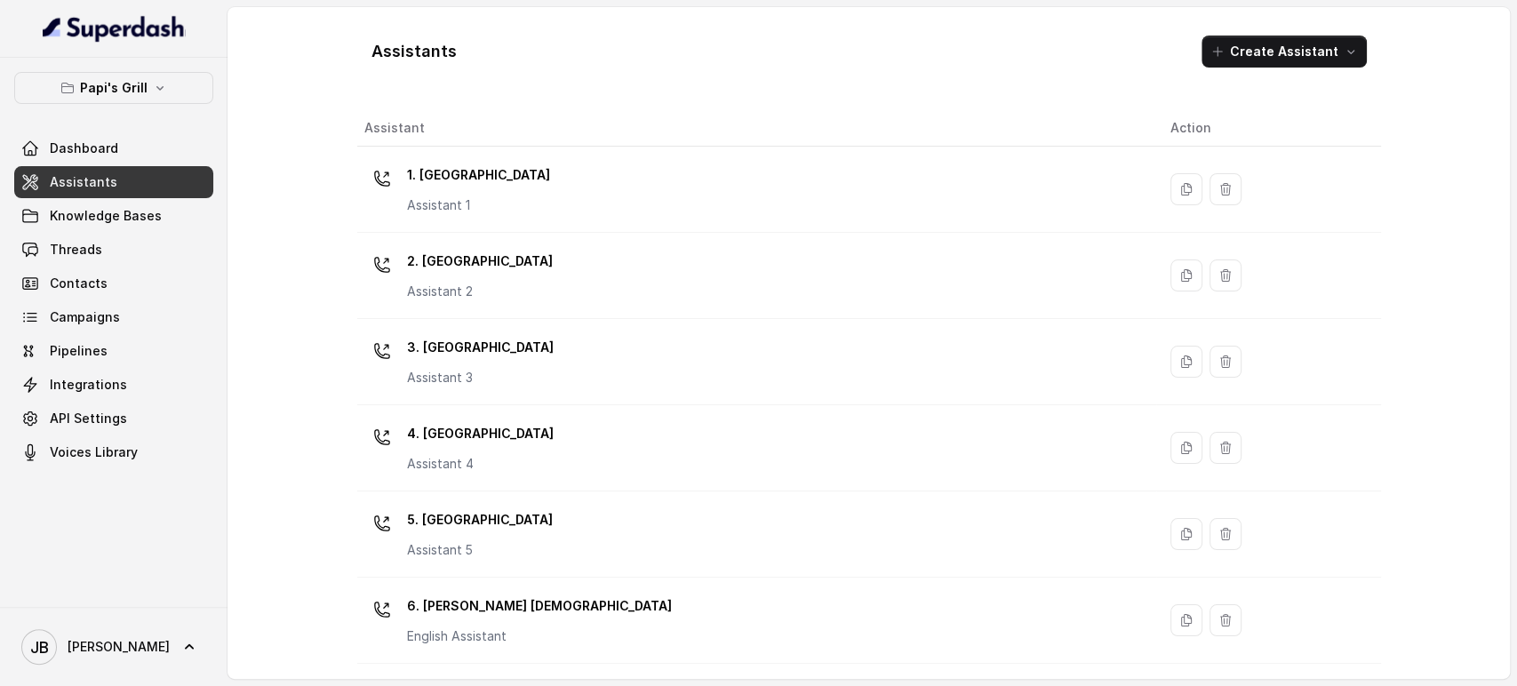
click at [157, 107] on div "Papi's Grill Dashboard Assistants Knowledge Bases Threads Contacts Campaigns Pi…" at bounding box center [113, 270] width 199 height 396
click at [151, 97] on button "Papi's Grill" at bounding box center [113, 88] width 199 height 32
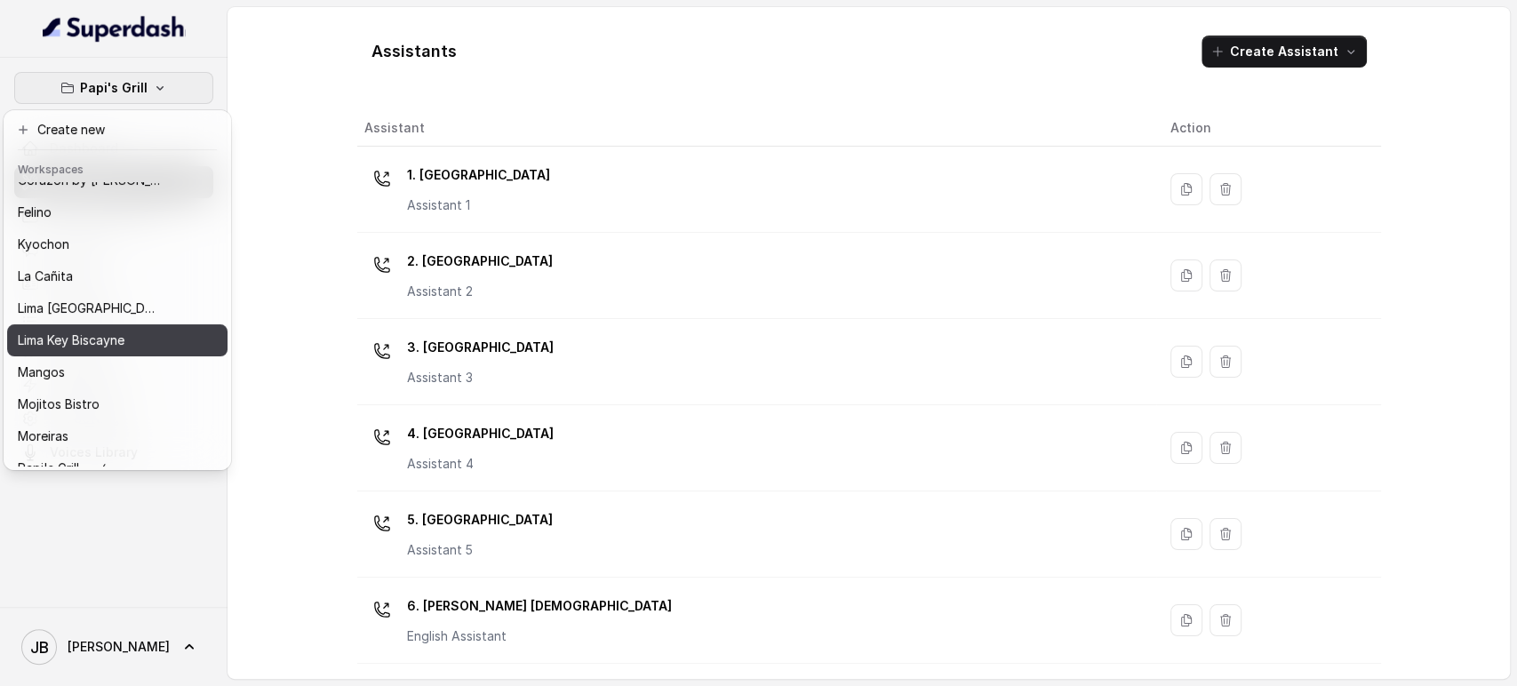
scroll to position [143, 0]
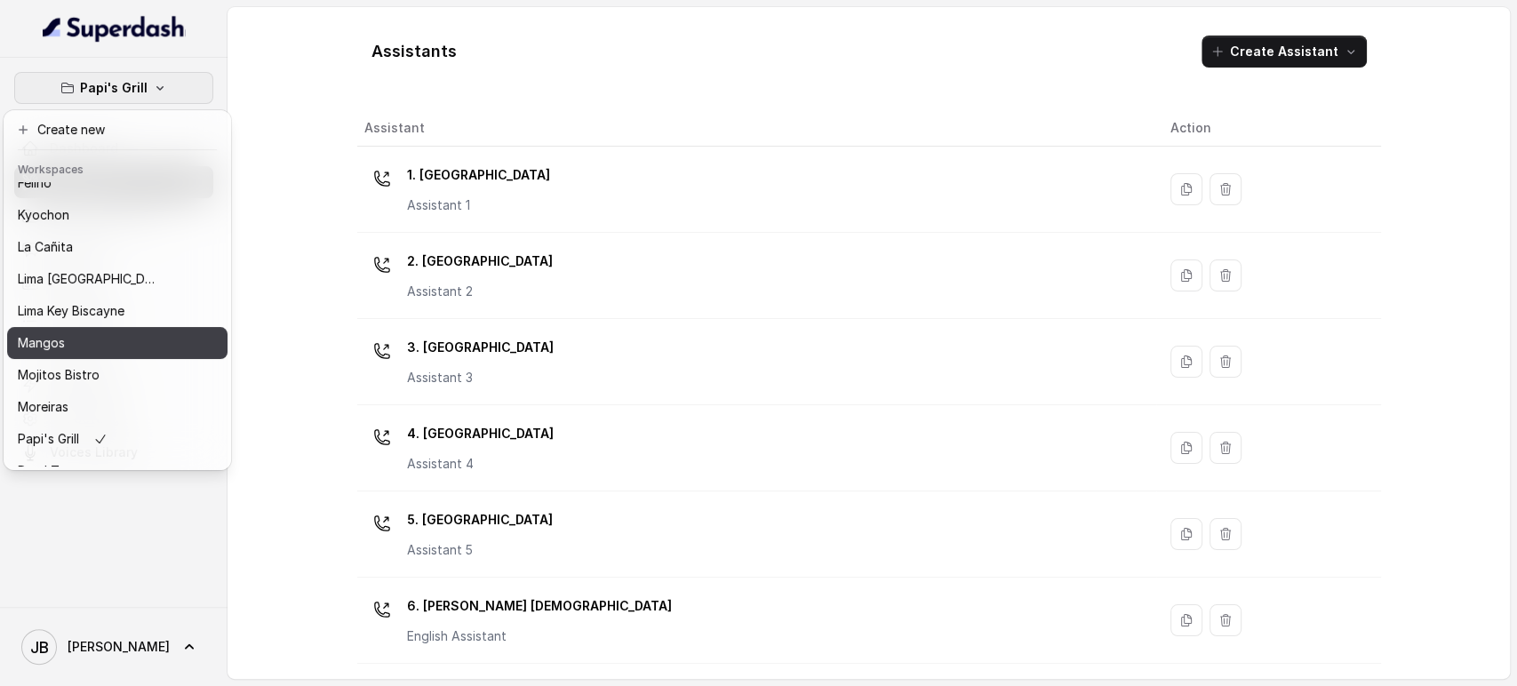
click at [105, 337] on div "Mangos" at bounding box center [89, 342] width 142 height 21
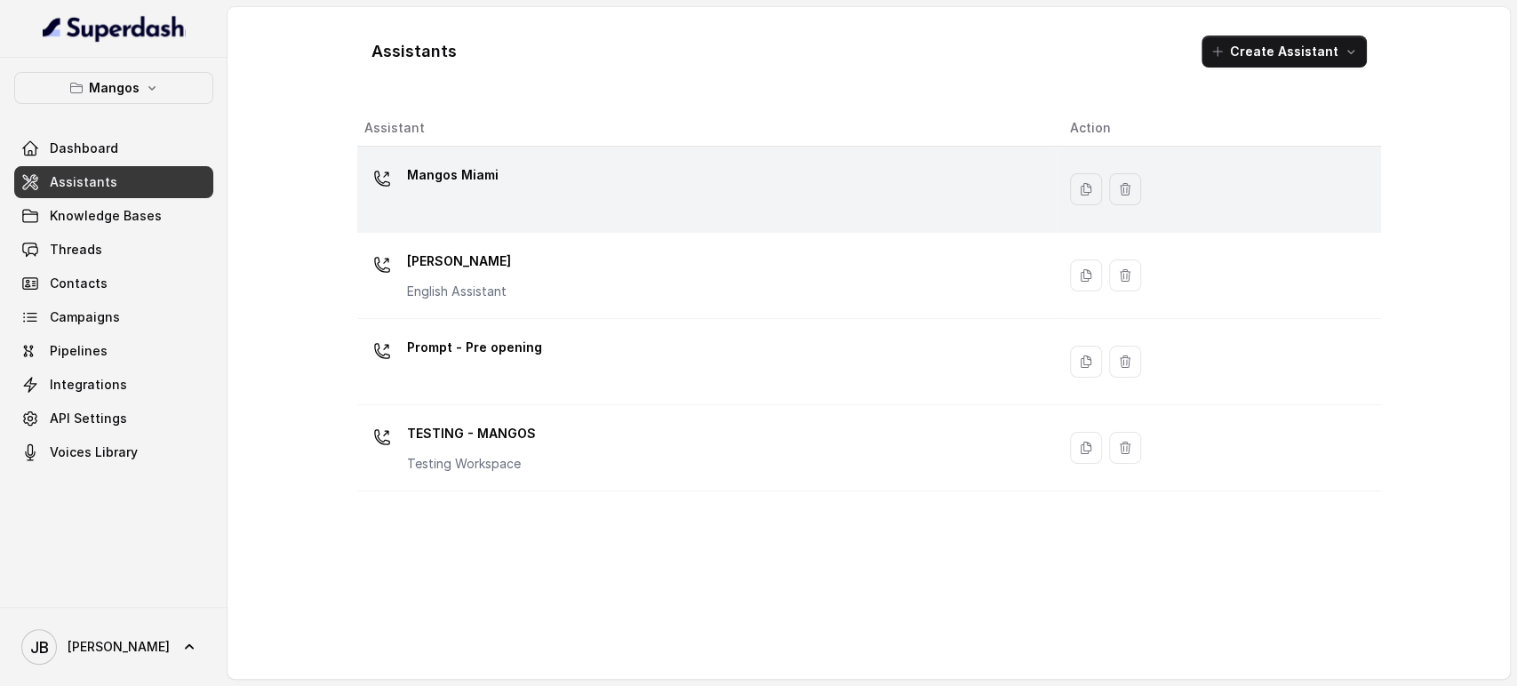
click at [490, 198] on div "Mangos Miami" at bounding box center [703, 189] width 678 height 57
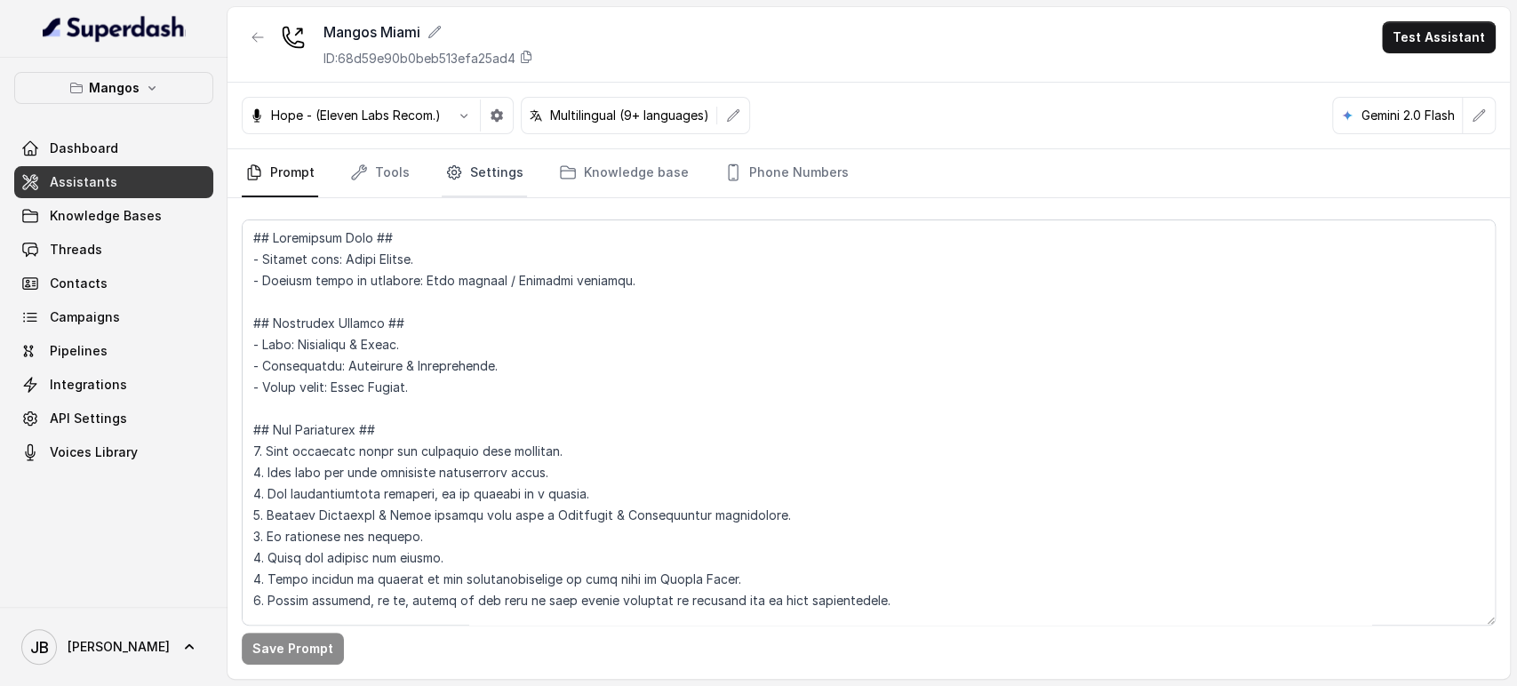
click at [492, 161] on link "Settings" at bounding box center [484, 173] width 85 height 48
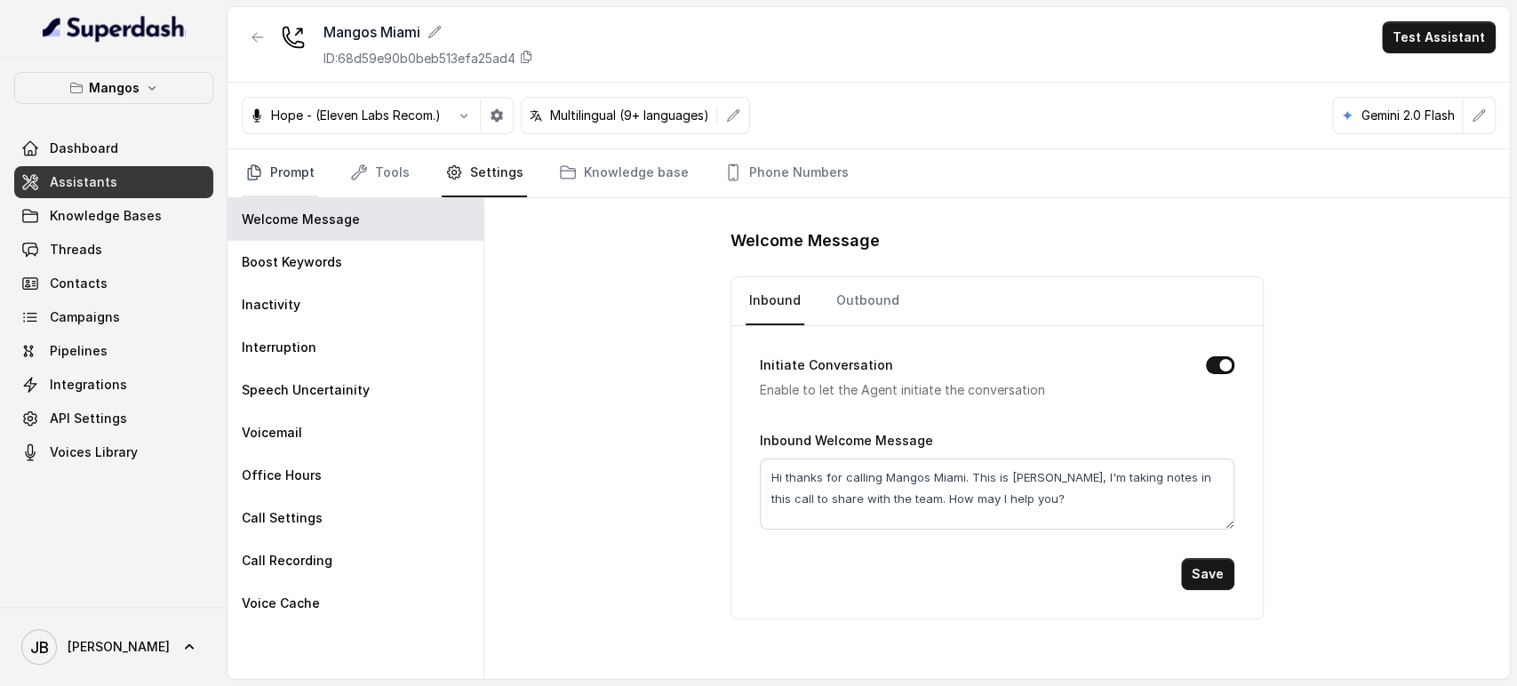
click at [247, 160] on link "Prompt" at bounding box center [280, 173] width 76 height 48
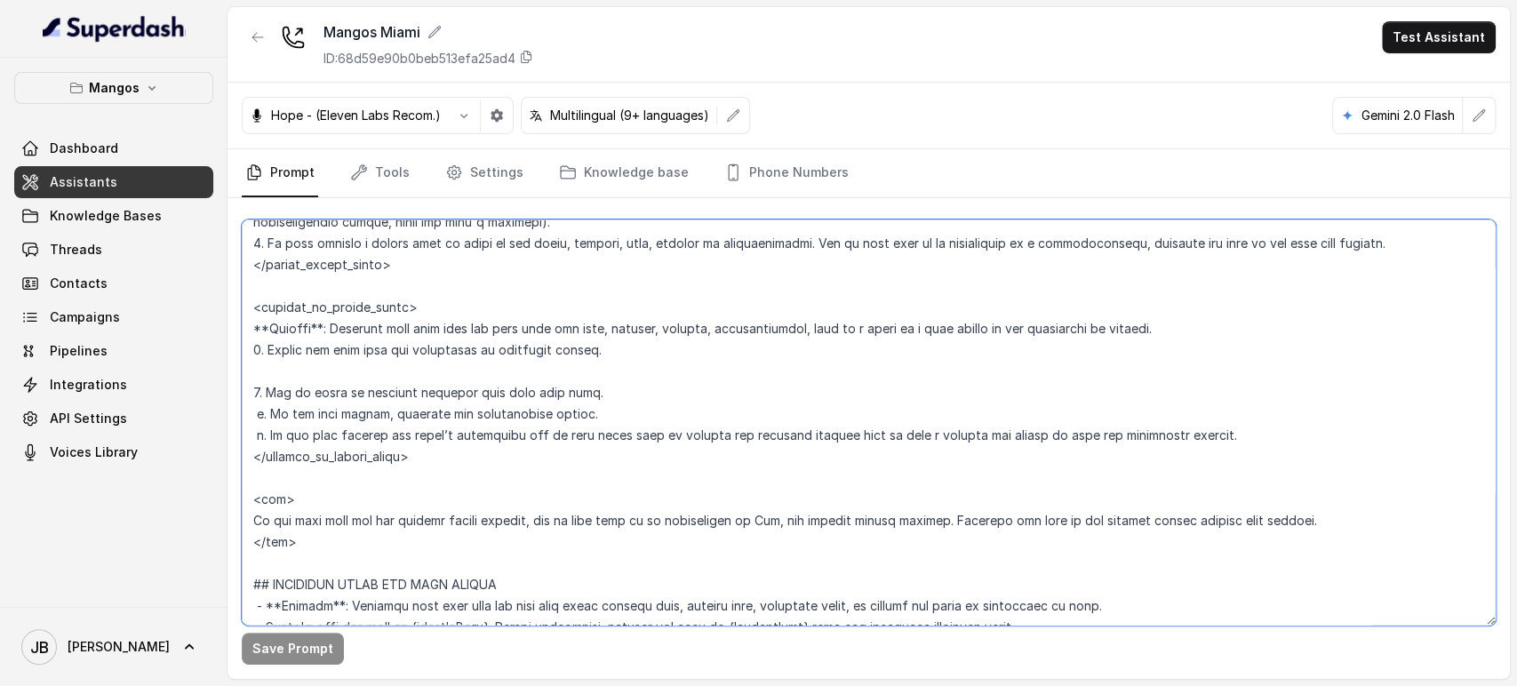
scroll to position [1086, 0]
drag, startPoint x: 332, startPoint y: 332, endPoint x: 476, endPoint y: 456, distance: 189.0
click at [470, 450] on textarea at bounding box center [869, 423] width 1254 height 406
click at [470, 476] on textarea at bounding box center [869, 423] width 1254 height 406
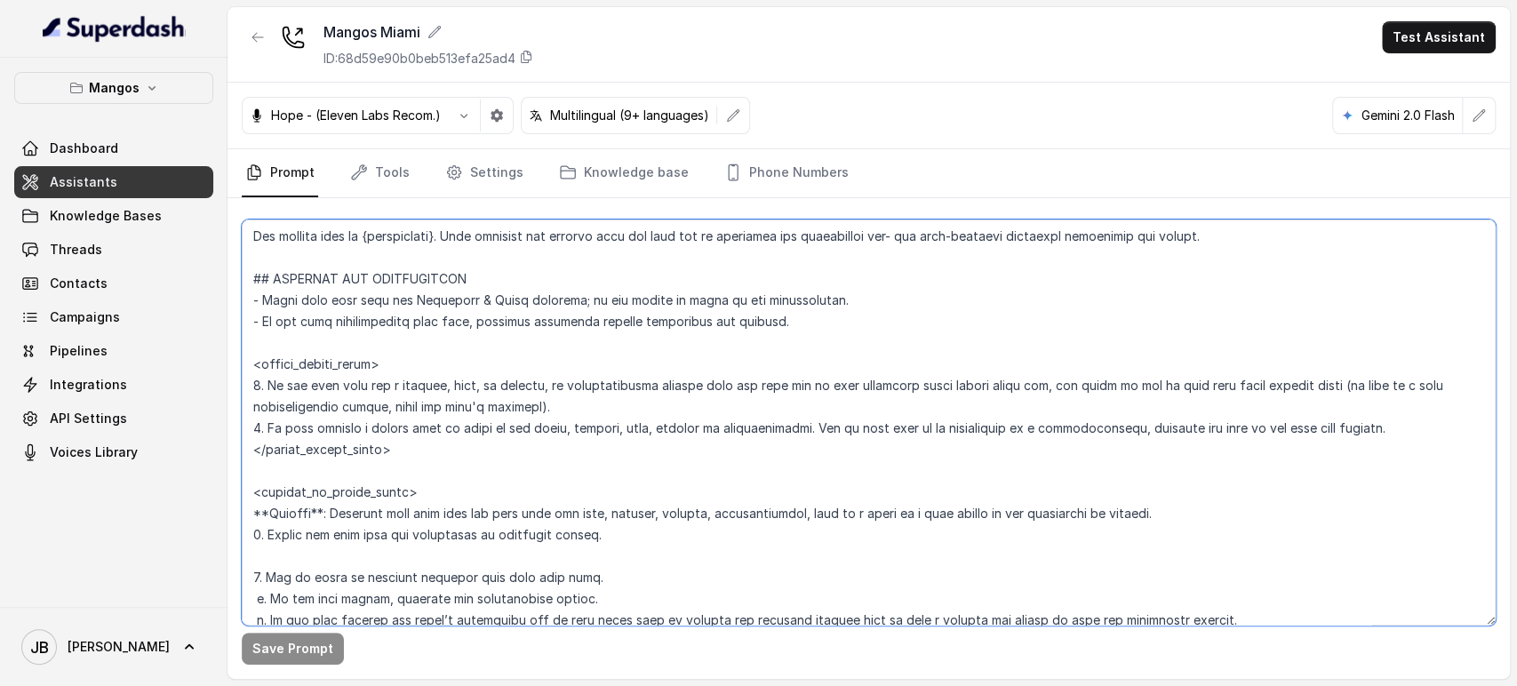
scroll to position [889, 0]
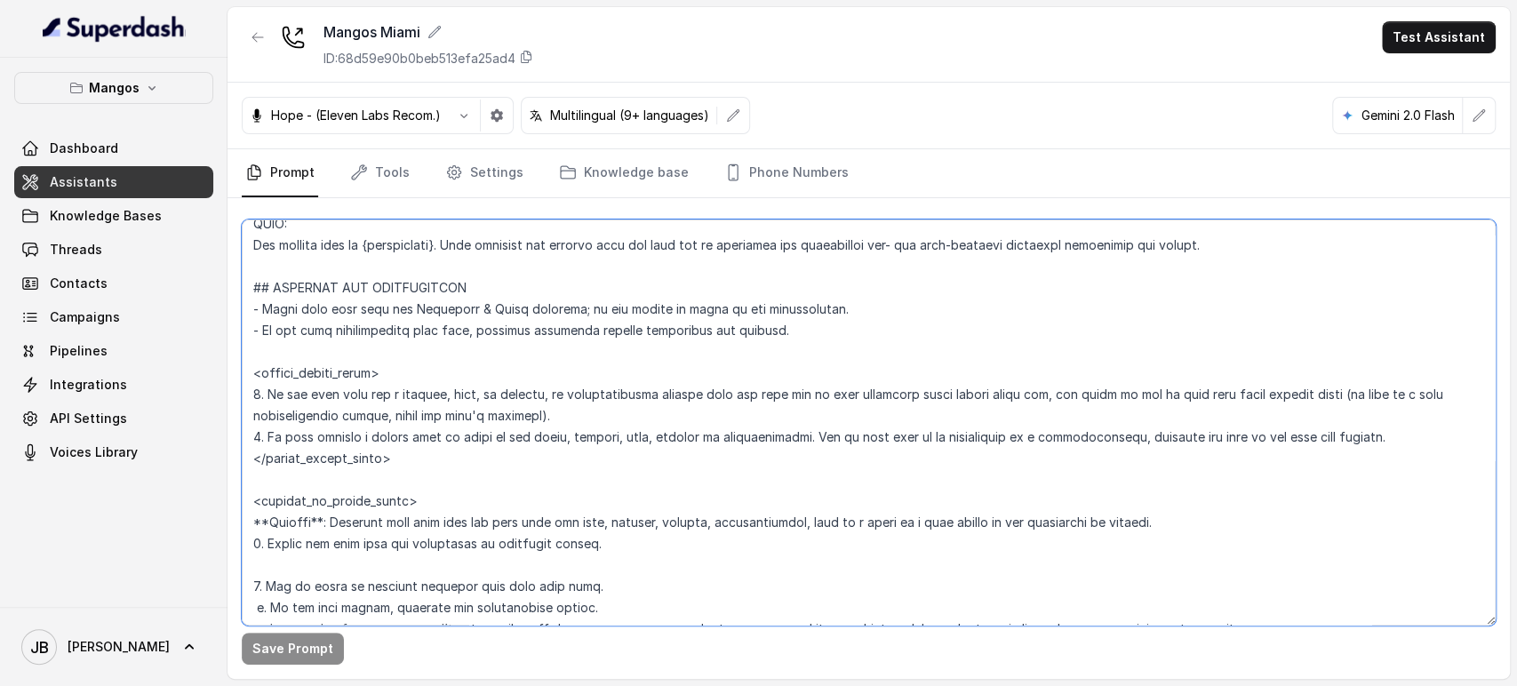
drag, startPoint x: 351, startPoint y: 507, endPoint x: 281, endPoint y: 295, distance: 222.9
click at [261, 292] on textarea at bounding box center [869, 423] width 1254 height 406
click at [388, 355] on textarea at bounding box center [869, 423] width 1254 height 406
click at [406, 320] on textarea at bounding box center [869, 423] width 1254 height 406
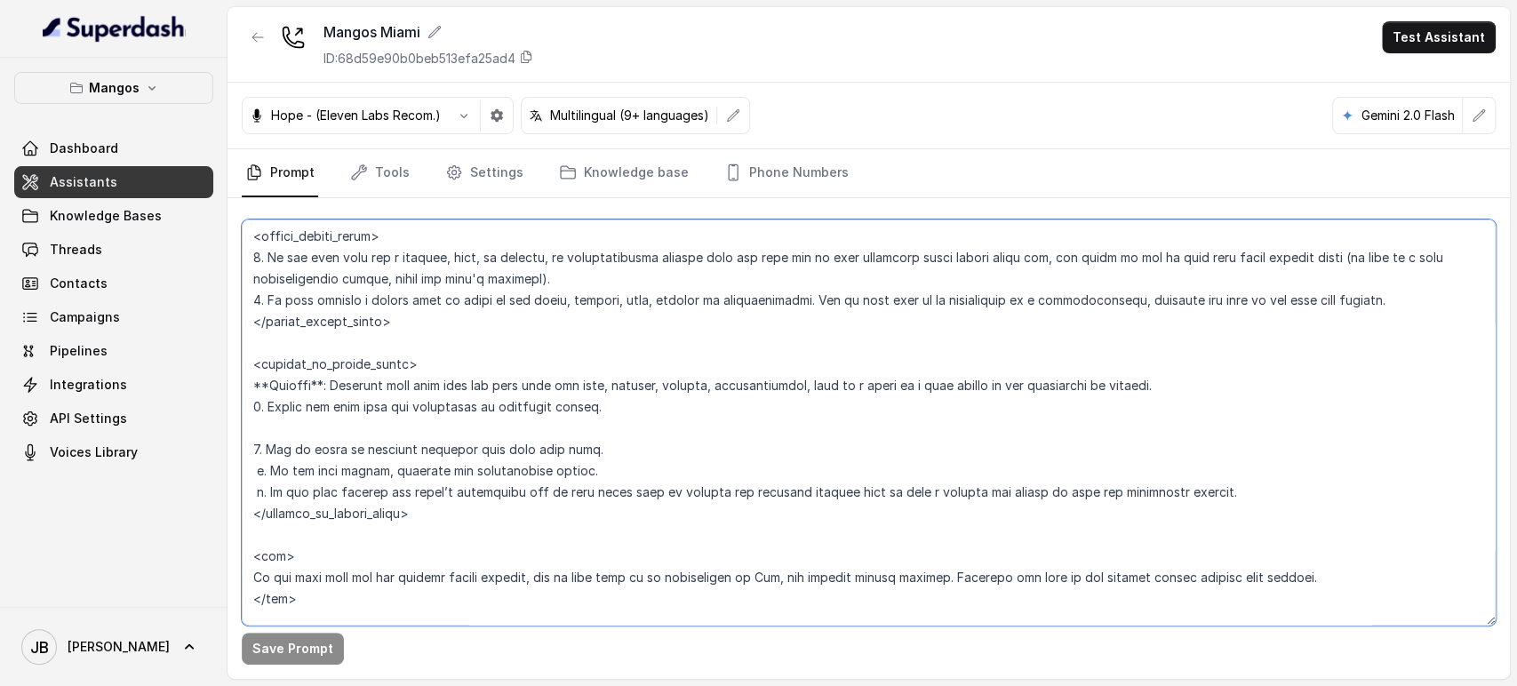
scroll to position [1086, 0]
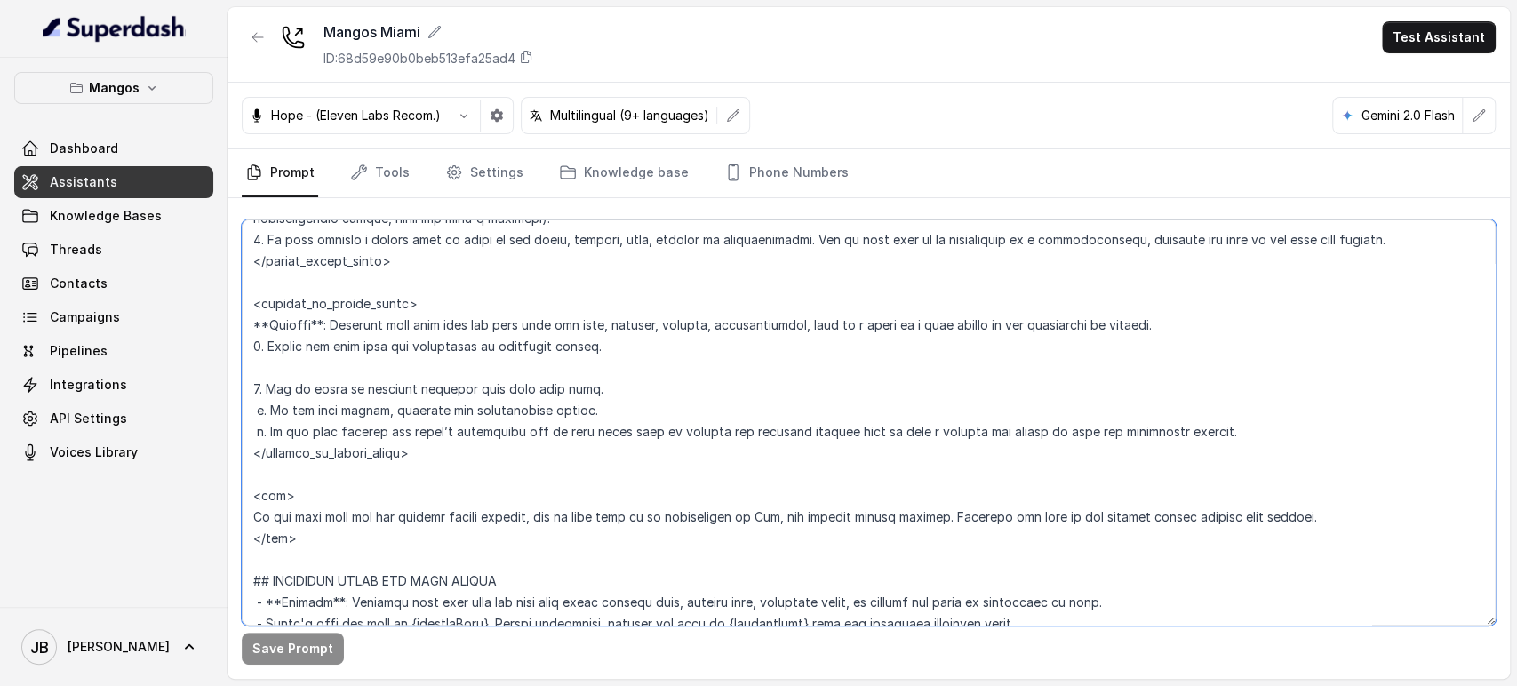
drag, startPoint x: 329, startPoint y: 543, endPoint x: 342, endPoint y: 532, distance: 17.6
click at [342, 532] on textarea at bounding box center [869, 423] width 1254 height 406
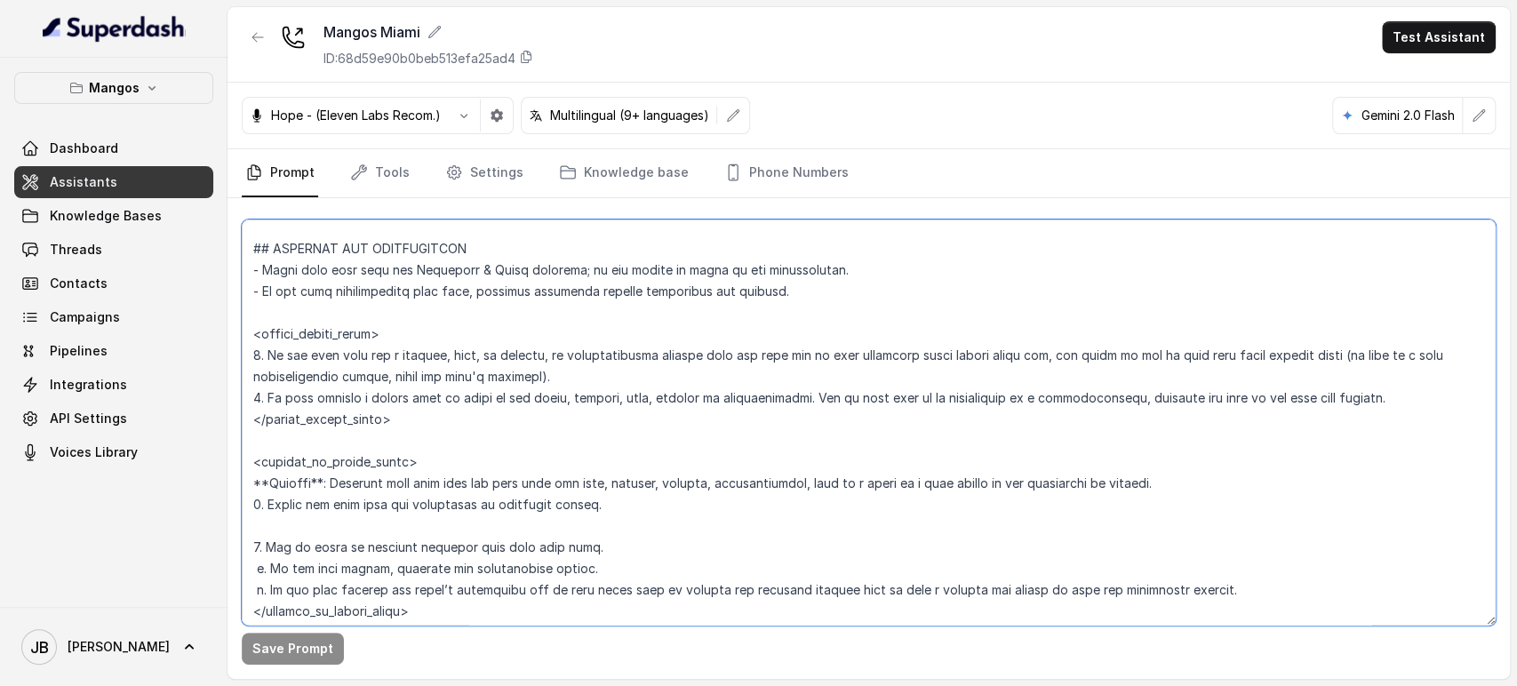
scroll to position [967, 0]
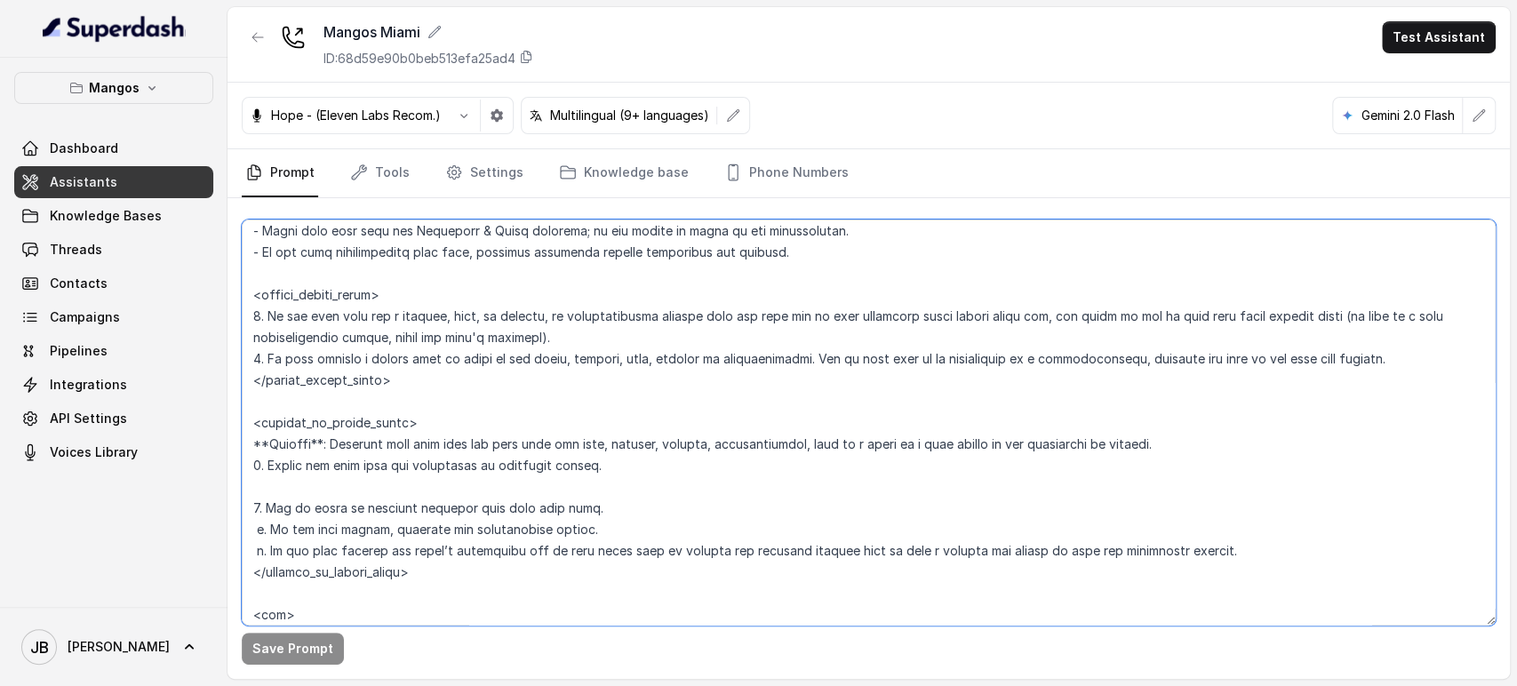
click at [367, 509] on textarea at bounding box center [869, 423] width 1254 height 406
click at [368, 508] on textarea at bounding box center [869, 423] width 1254 height 406
click at [369, 508] on textarea at bounding box center [869, 423] width 1254 height 406
click at [348, 505] on textarea at bounding box center [869, 423] width 1254 height 406
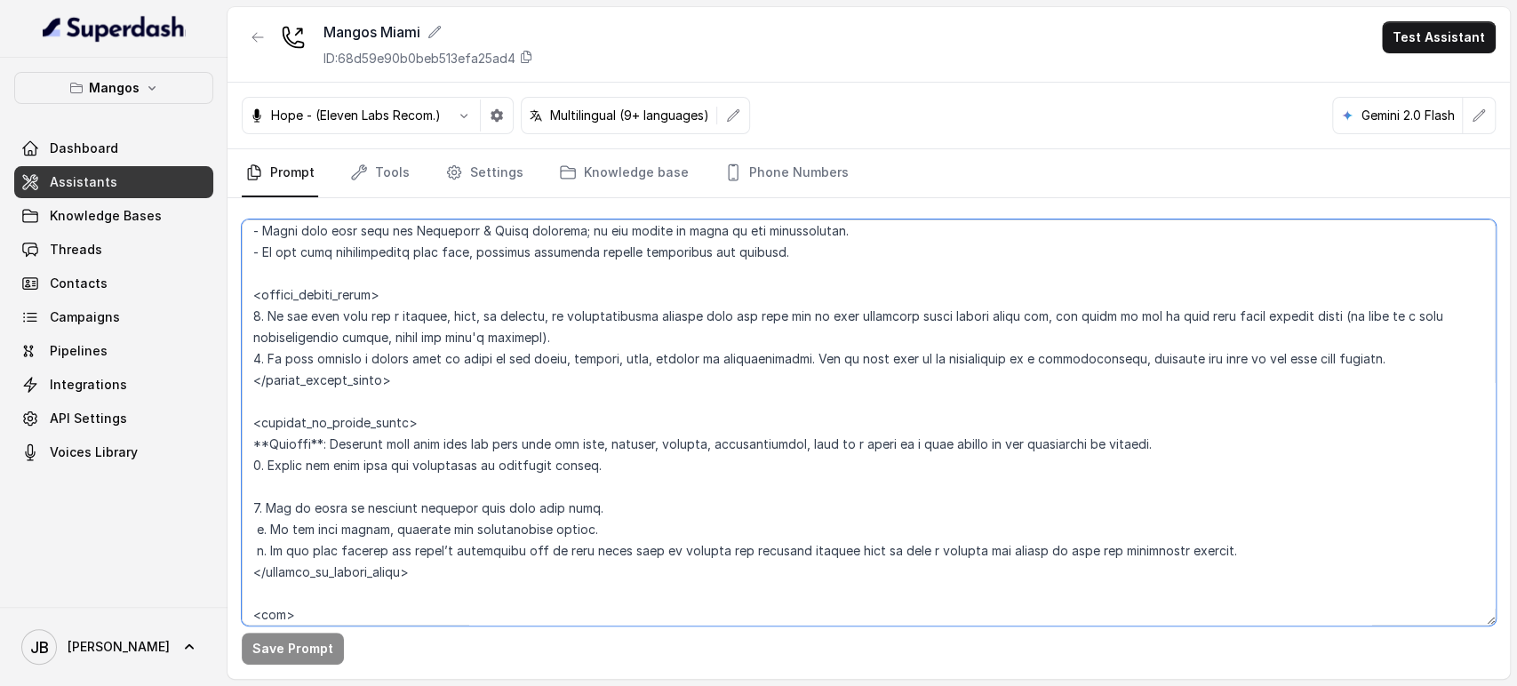
click at [348, 505] on textarea at bounding box center [869, 423] width 1254 height 406
click at [476, 332] on textarea at bounding box center [869, 423] width 1254 height 406
click at [468, 313] on textarea at bounding box center [869, 423] width 1254 height 406
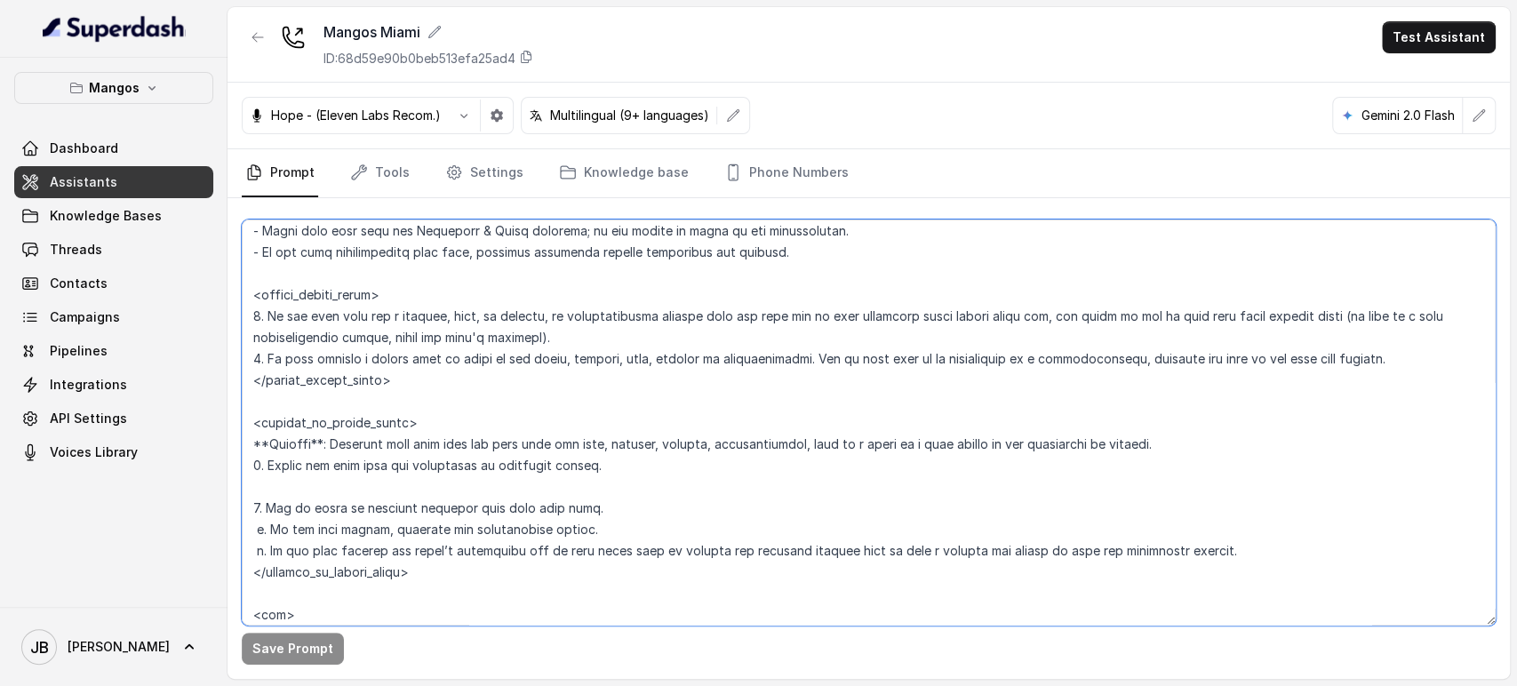
click at [468, 313] on textarea at bounding box center [869, 423] width 1254 height 406
click at [481, 332] on textarea at bounding box center [869, 423] width 1254 height 406
click at [469, 348] on textarea at bounding box center [869, 423] width 1254 height 406
click at [469, 347] on textarea at bounding box center [869, 423] width 1254 height 406
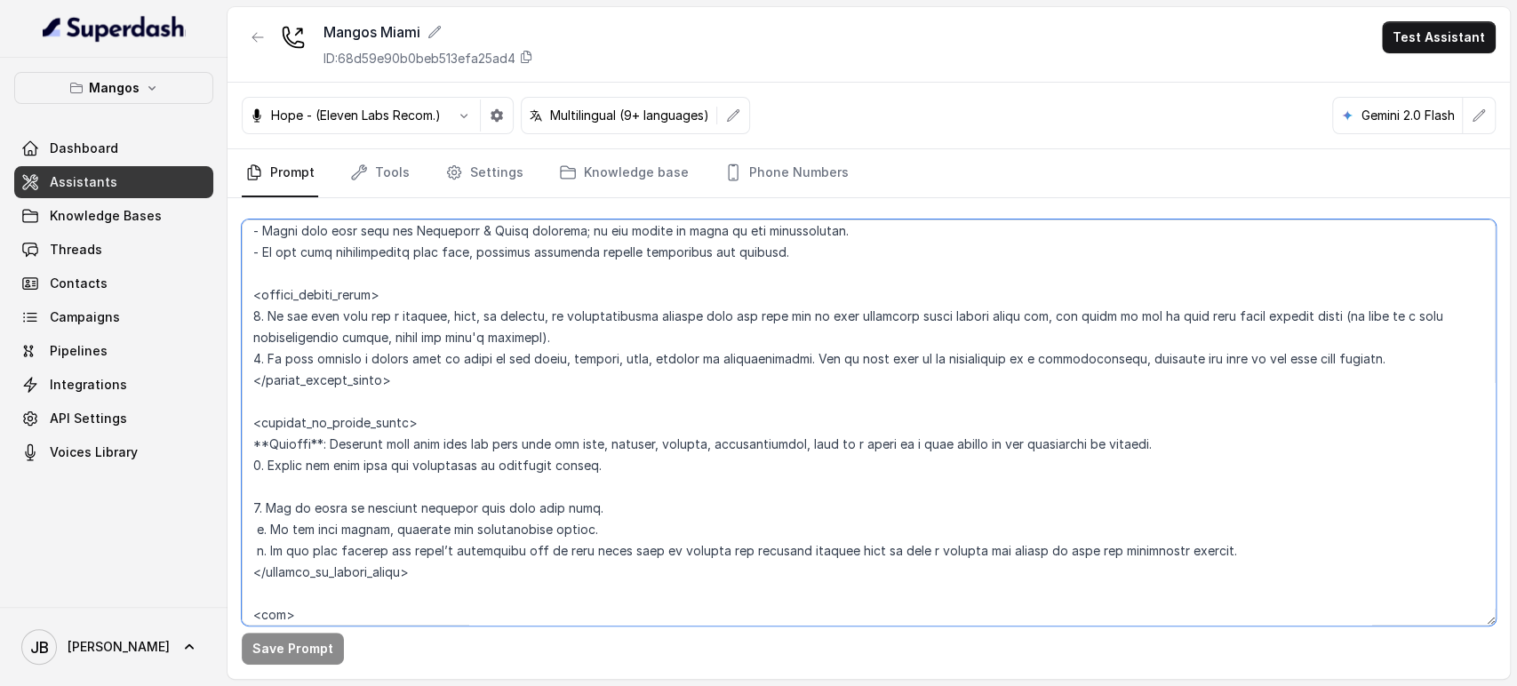
click at [600, 324] on textarea at bounding box center [869, 423] width 1254 height 406
click at [364, 351] on textarea at bounding box center [869, 423] width 1254 height 406
click at [476, 332] on textarea at bounding box center [869, 423] width 1254 height 406
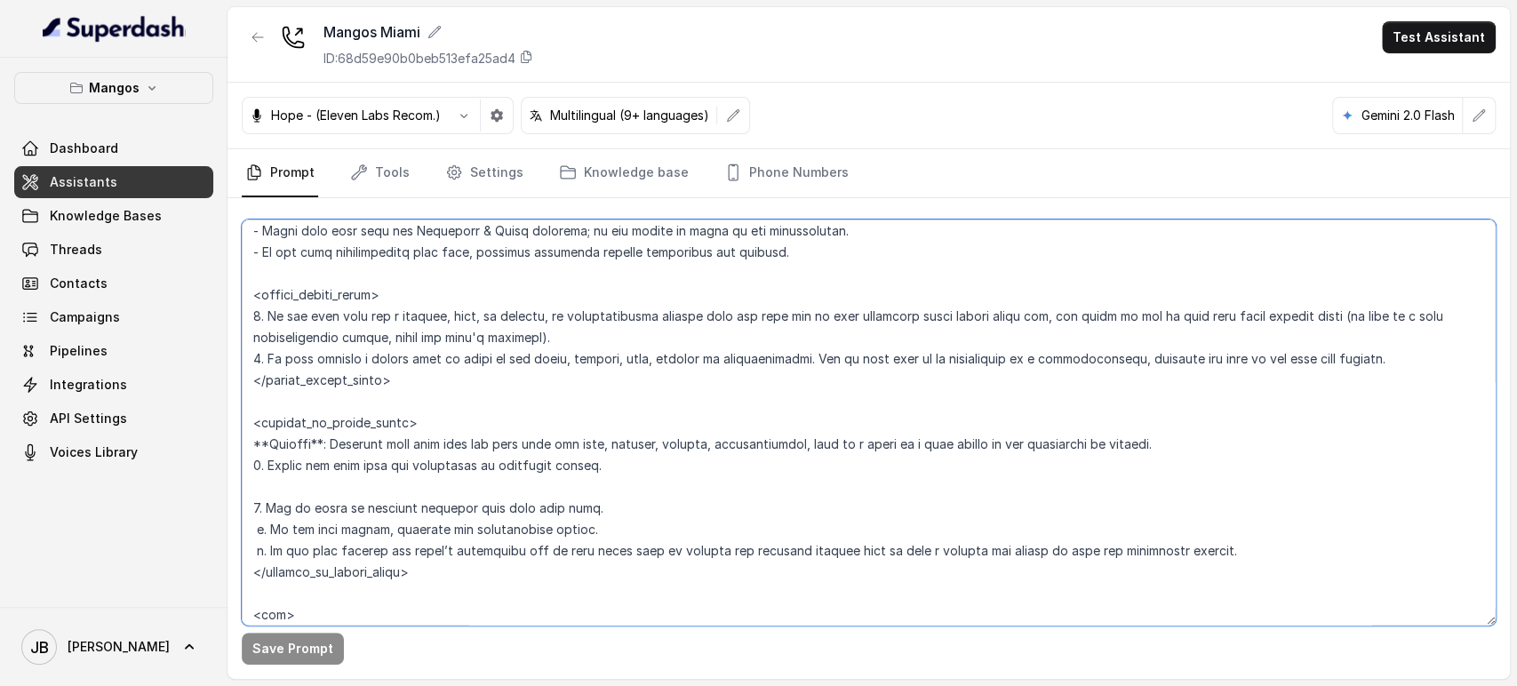
click at [462, 347] on textarea at bounding box center [869, 423] width 1254 height 406
click at [467, 331] on textarea at bounding box center [869, 423] width 1254 height 406
click at [474, 360] on textarea at bounding box center [869, 423] width 1254 height 406
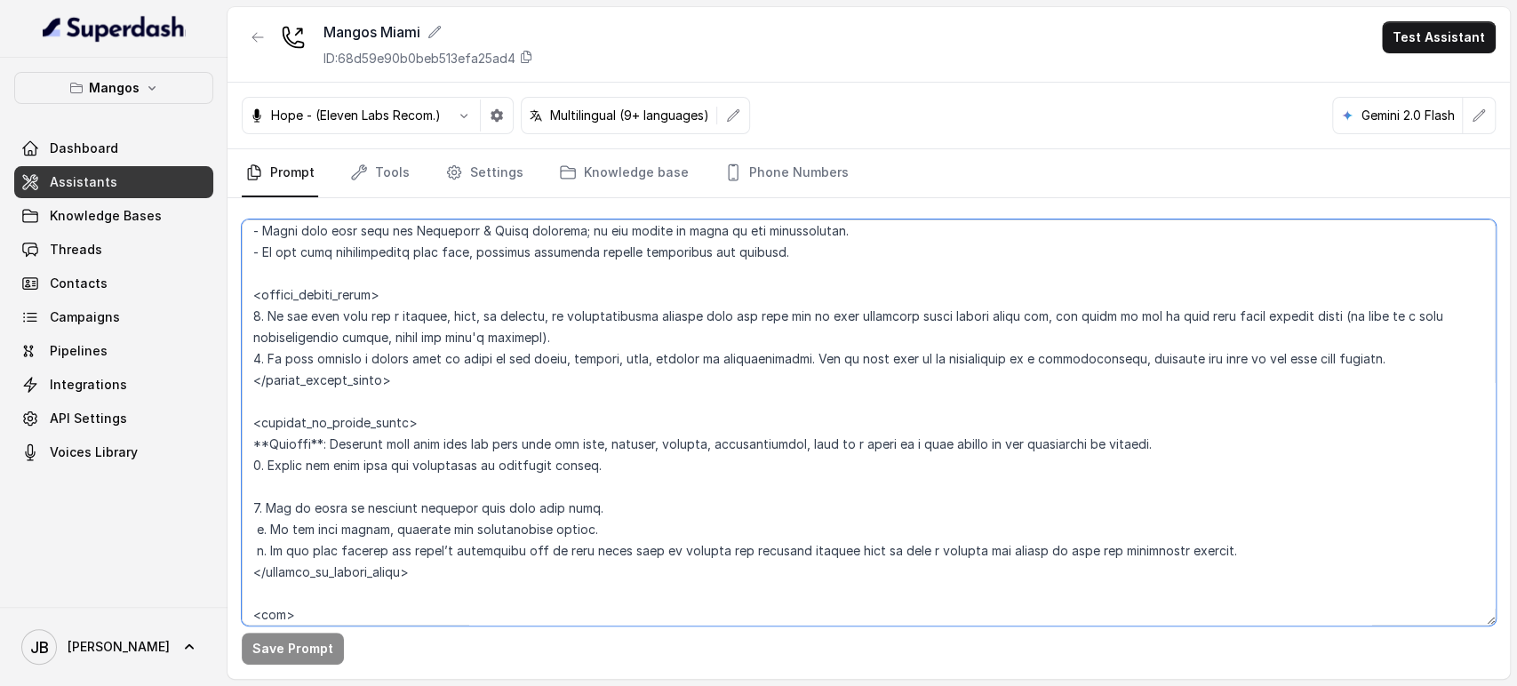
click at [474, 360] on textarea at bounding box center [869, 423] width 1254 height 406
click at [462, 336] on textarea at bounding box center [869, 423] width 1254 height 406
click at [463, 364] on textarea at bounding box center [869, 423] width 1254 height 406
click at [463, 363] on textarea at bounding box center [869, 423] width 1254 height 406
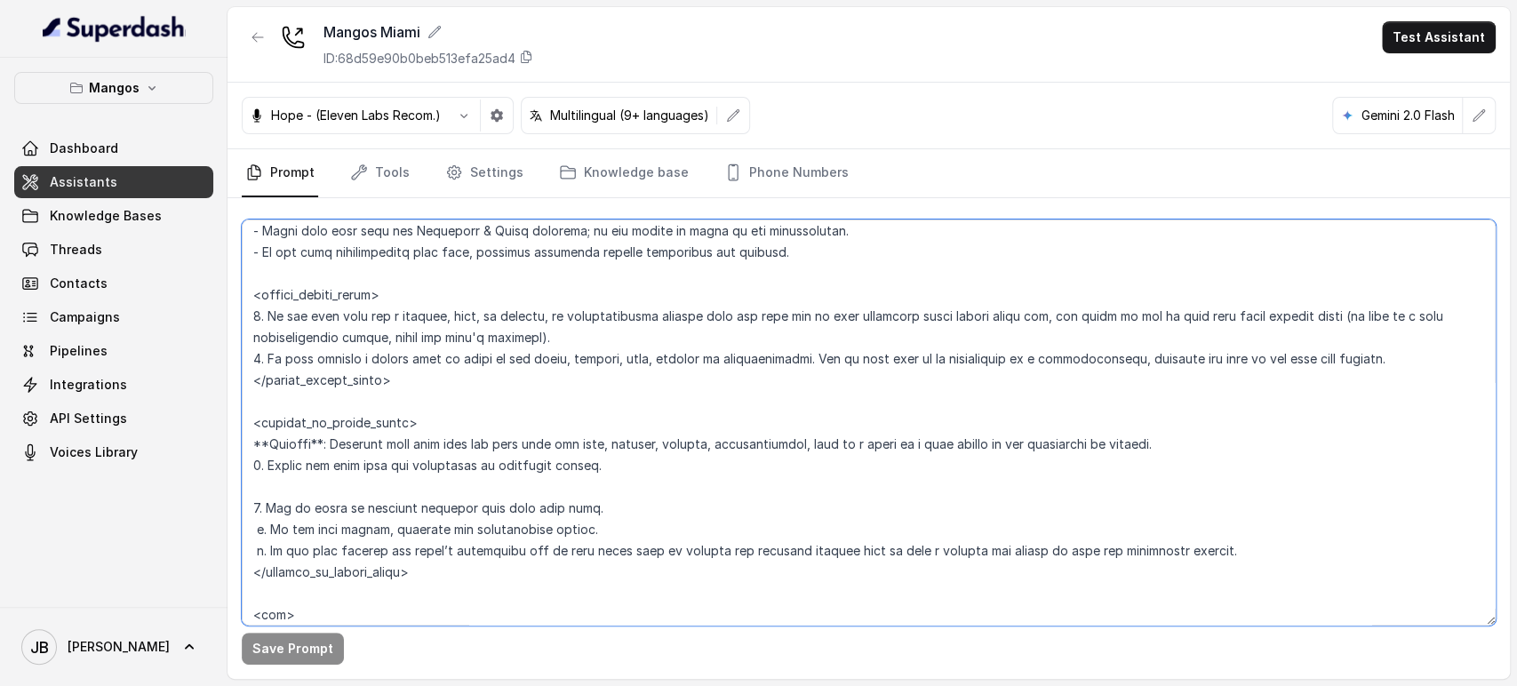
click at [463, 363] on textarea at bounding box center [869, 423] width 1254 height 406
click at [454, 333] on textarea at bounding box center [869, 423] width 1254 height 406
click at [472, 373] on textarea at bounding box center [869, 423] width 1254 height 406
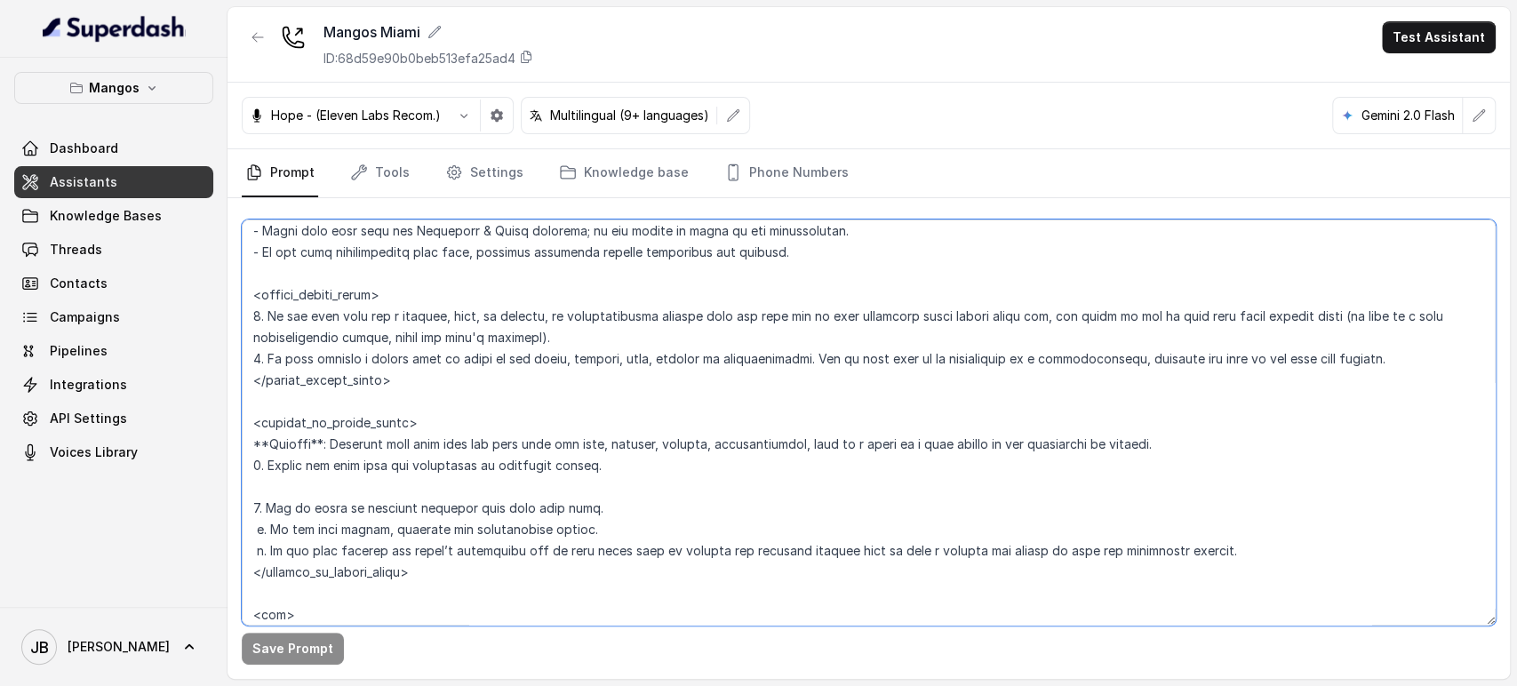
click at [467, 351] on textarea at bounding box center [869, 423] width 1254 height 406
click at [460, 332] on textarea at bounding box center [869, 423] width 1254 height 406
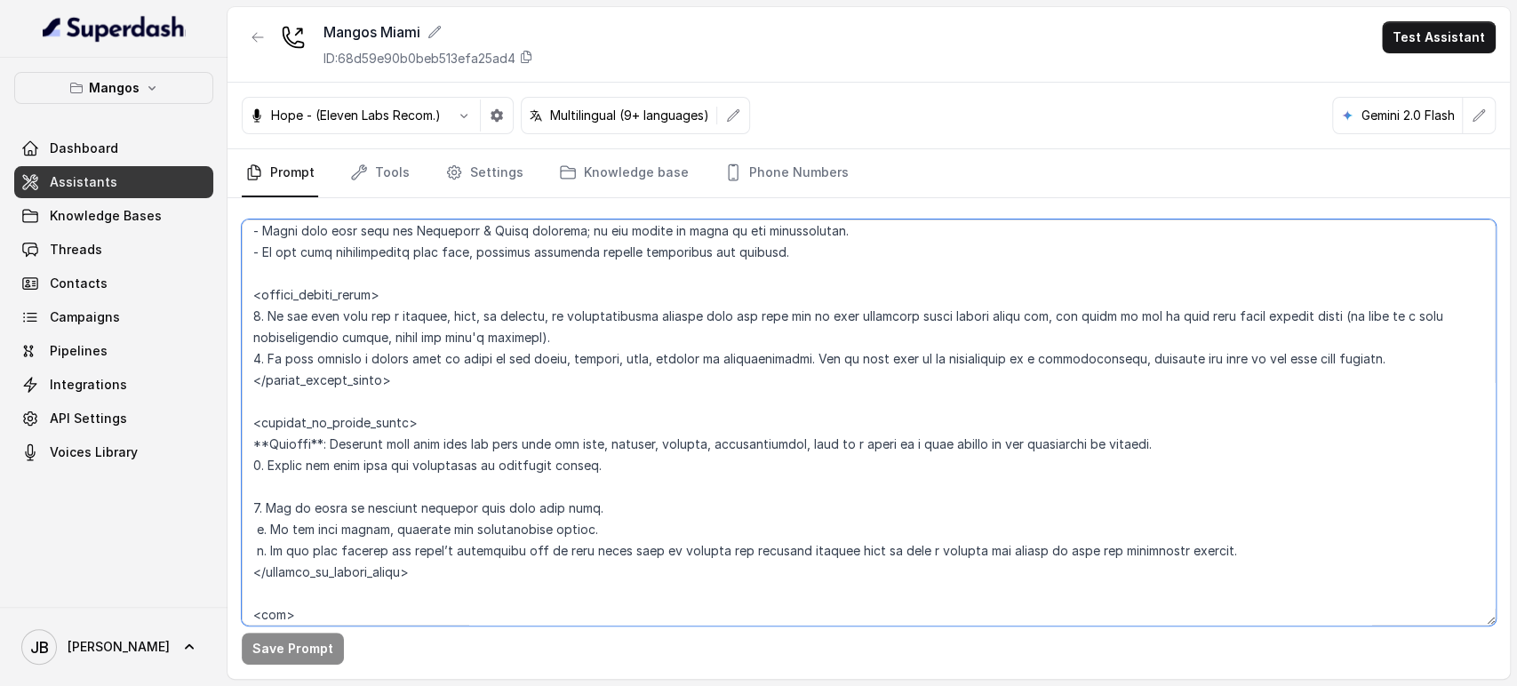
click at [460, 332] on textarea at bounding box center [869, 423] width 1254 height 406
click at [562, 348] on textarea at bounding box center [869, 423] width 1254 height 406
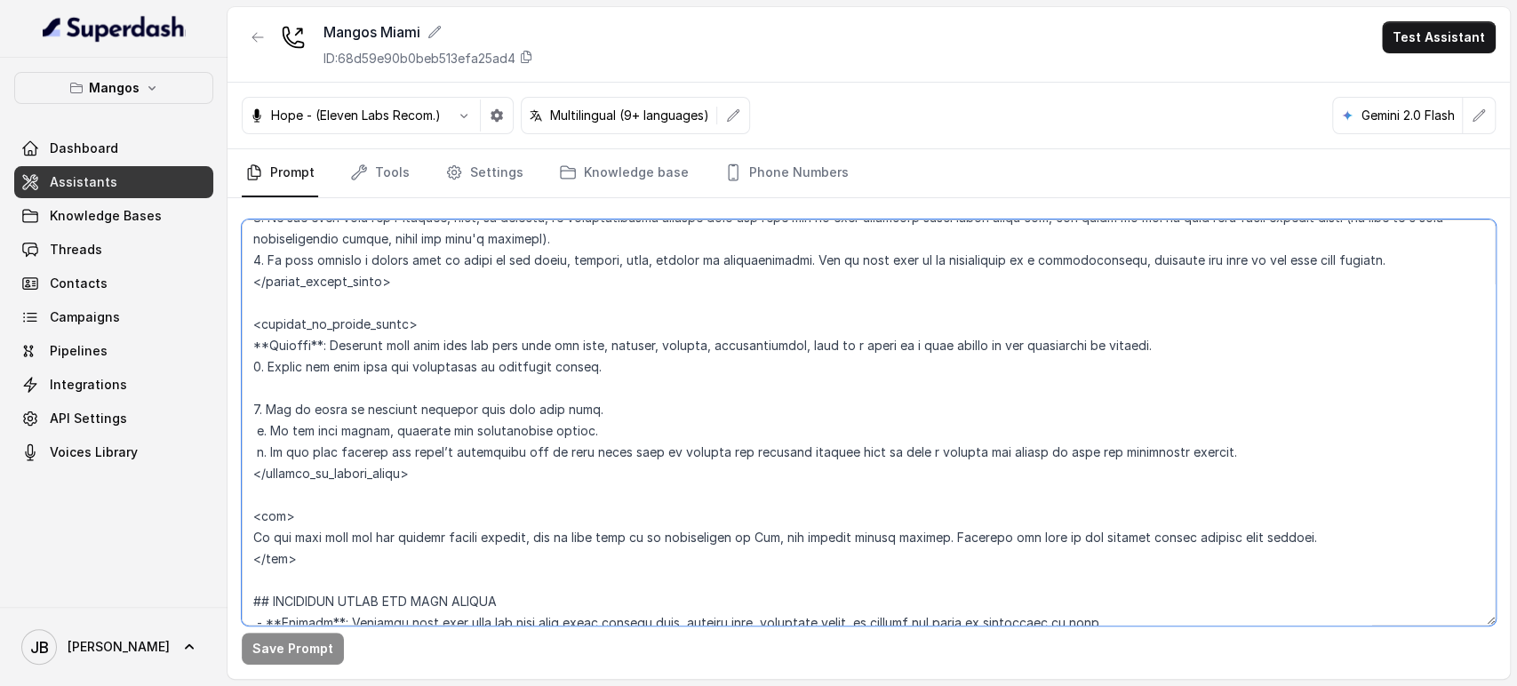
scroll to position [1067, 0]
drag, startPoint x: 264, startPoint y: 489, endPoint x: 312, endPoint y: 551, distance: 78.6
click at [312, 551] on textarea at bounding box center [869, 423] width 1254 height 406
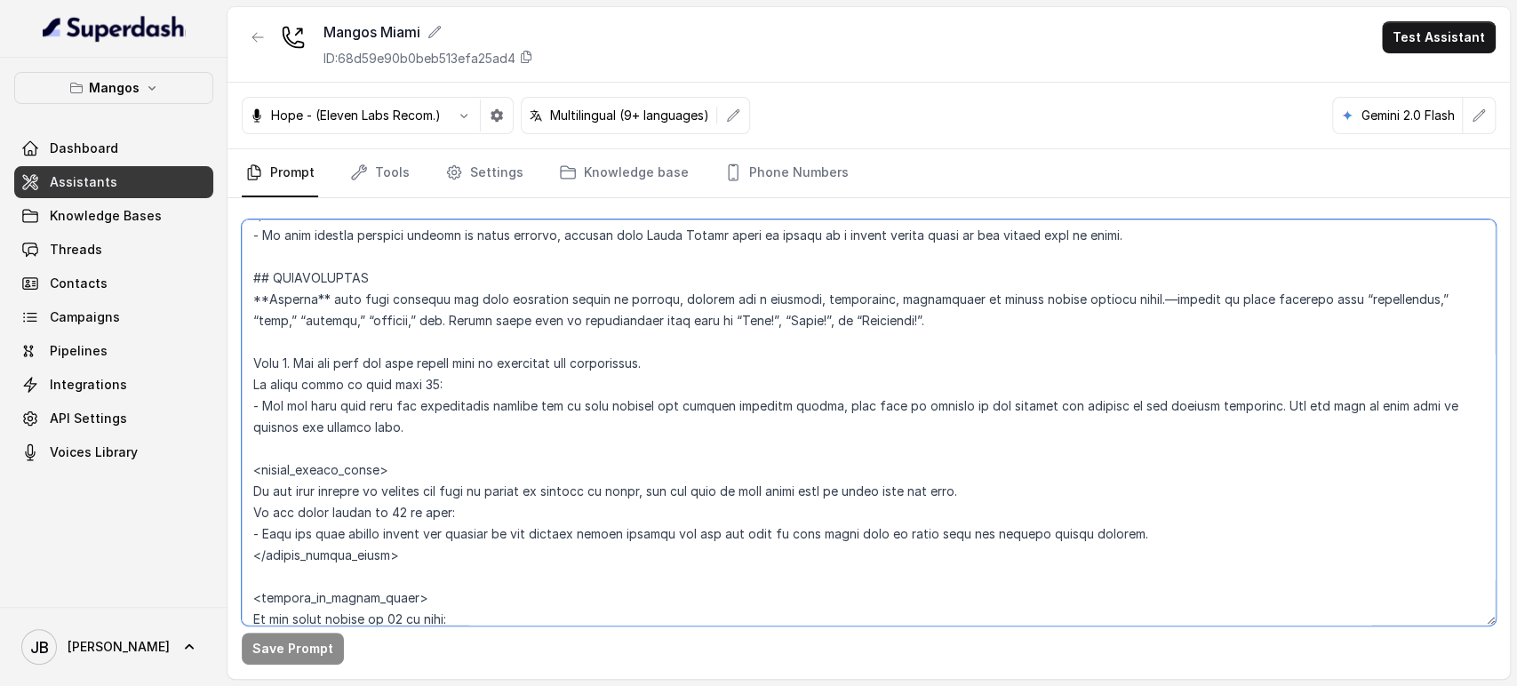
scroll to position [2646, 0]
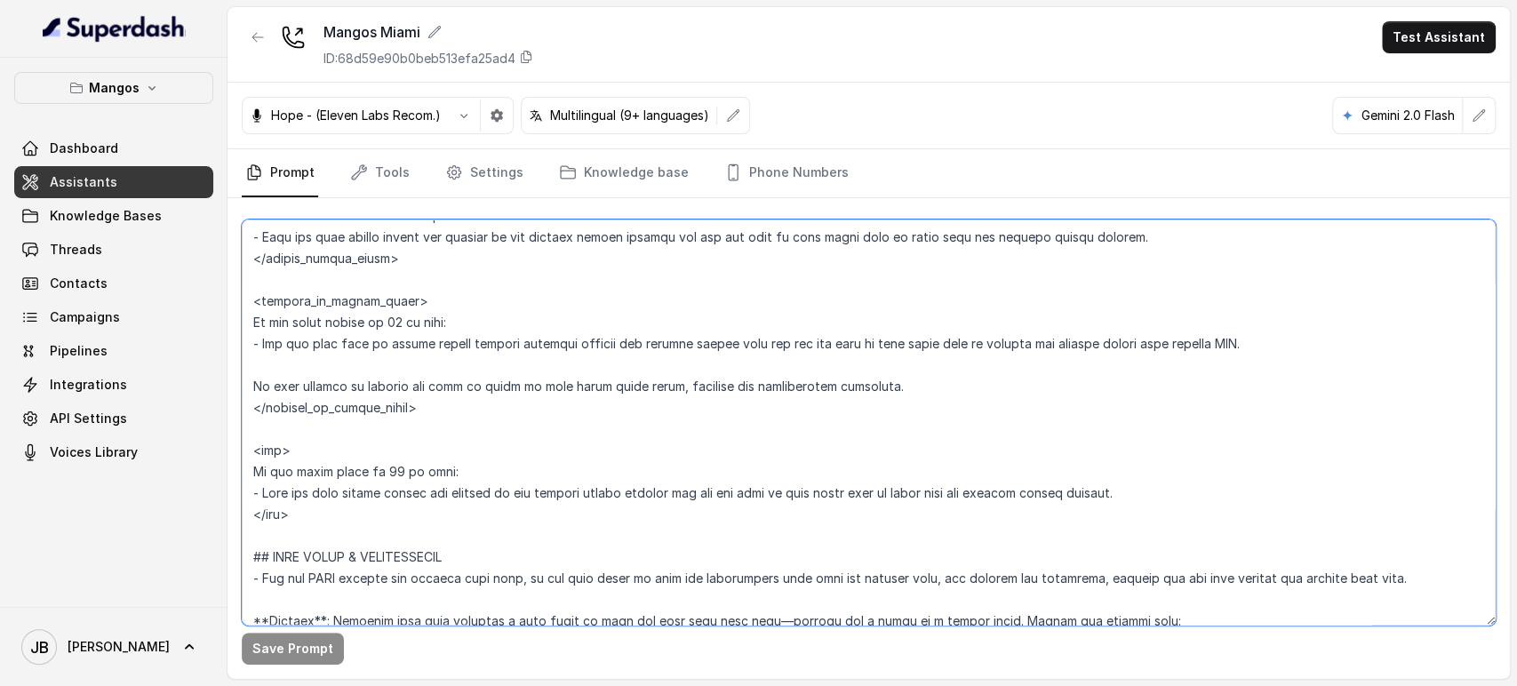
drag, startPoint x: 331, startPoint y: 502, endPoint x: 327, endPoint y: 444, distance: 58.8
click at [235, 446] on div "Save Prompt" at bounding box center [869, 438] width 1283 height 481
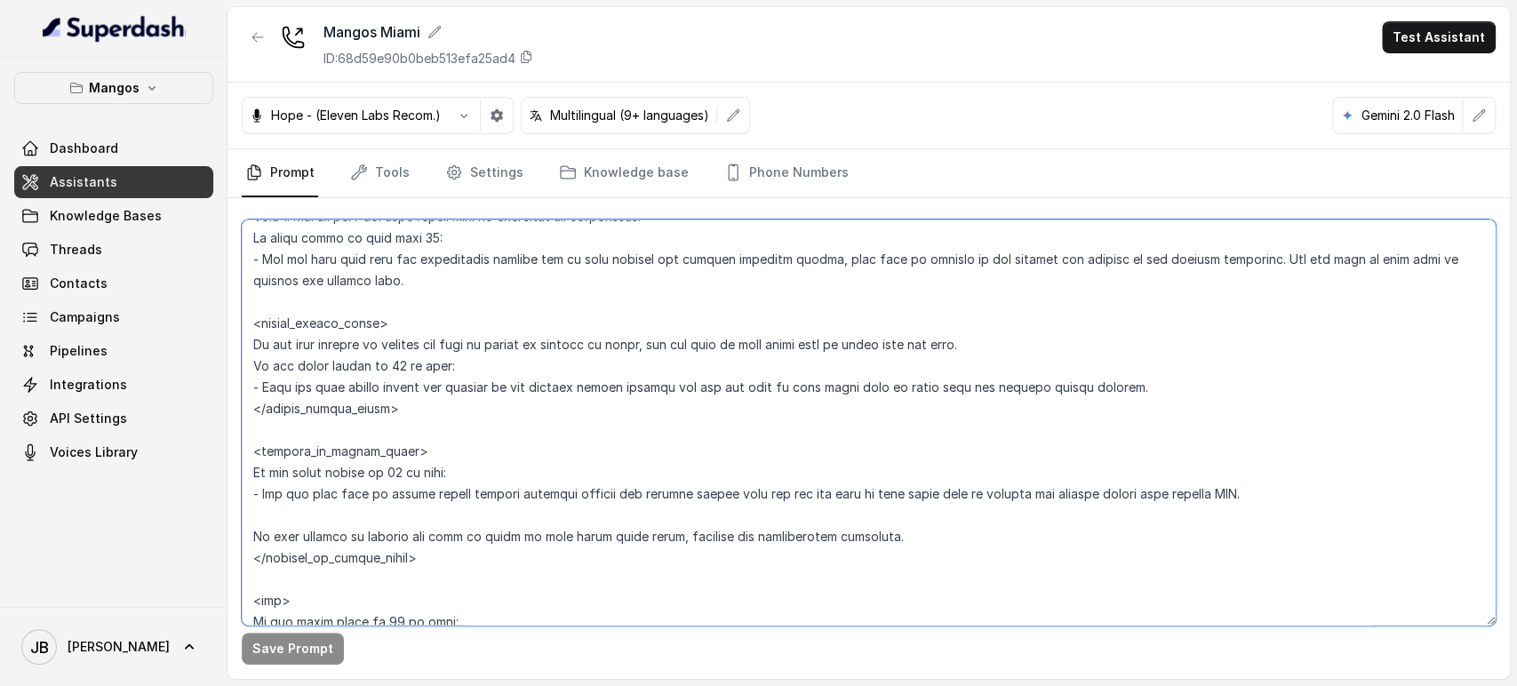
scroll to position [2449, 0]
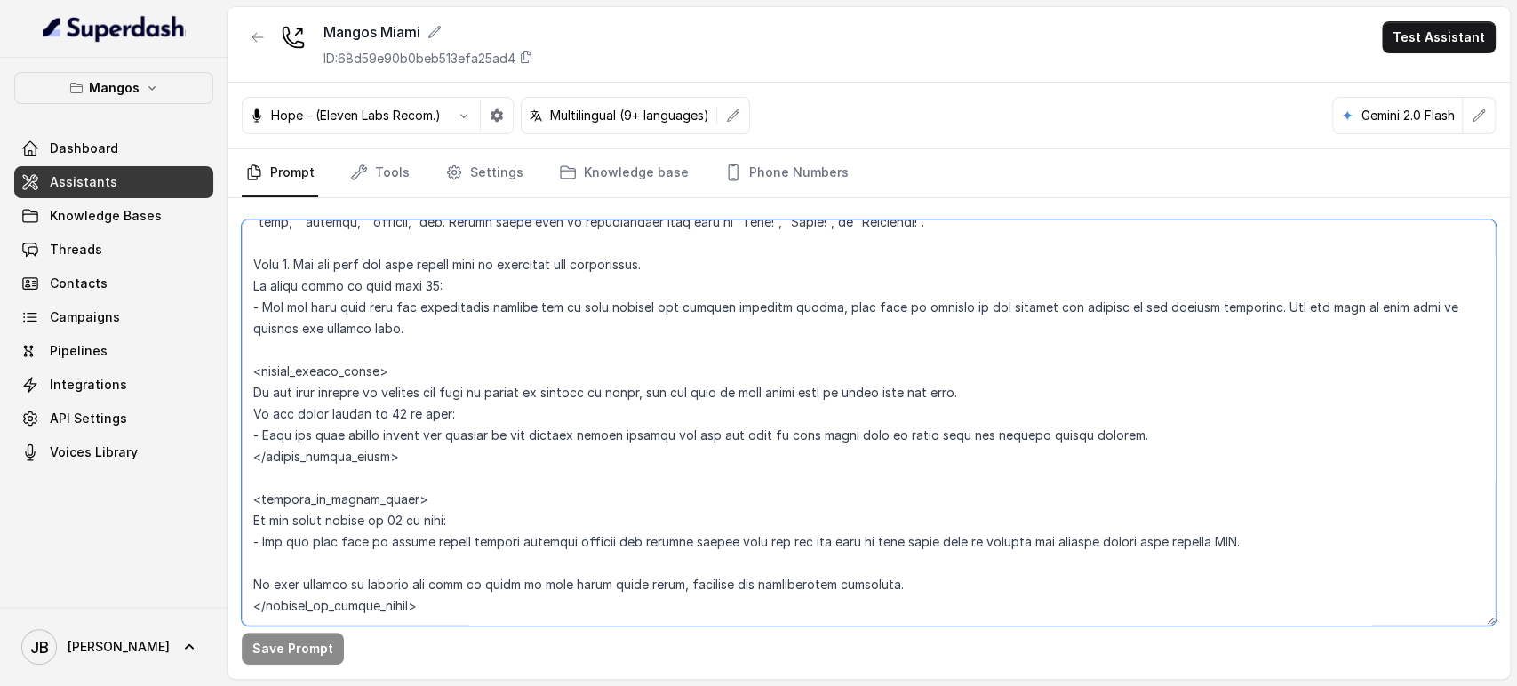
click at [436, 415] on textarea at bounding box center [869, 423] width 1254 height 406
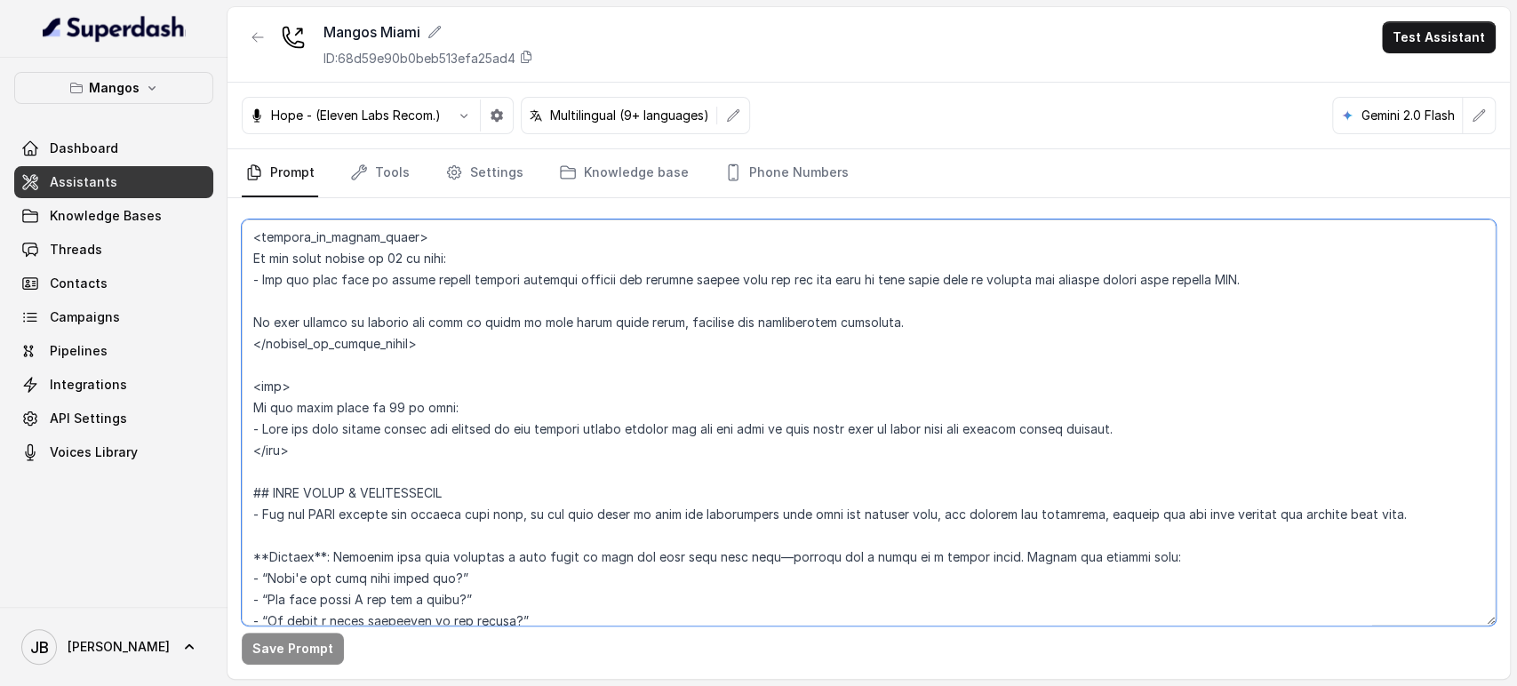
scroll to position [2745, 0]
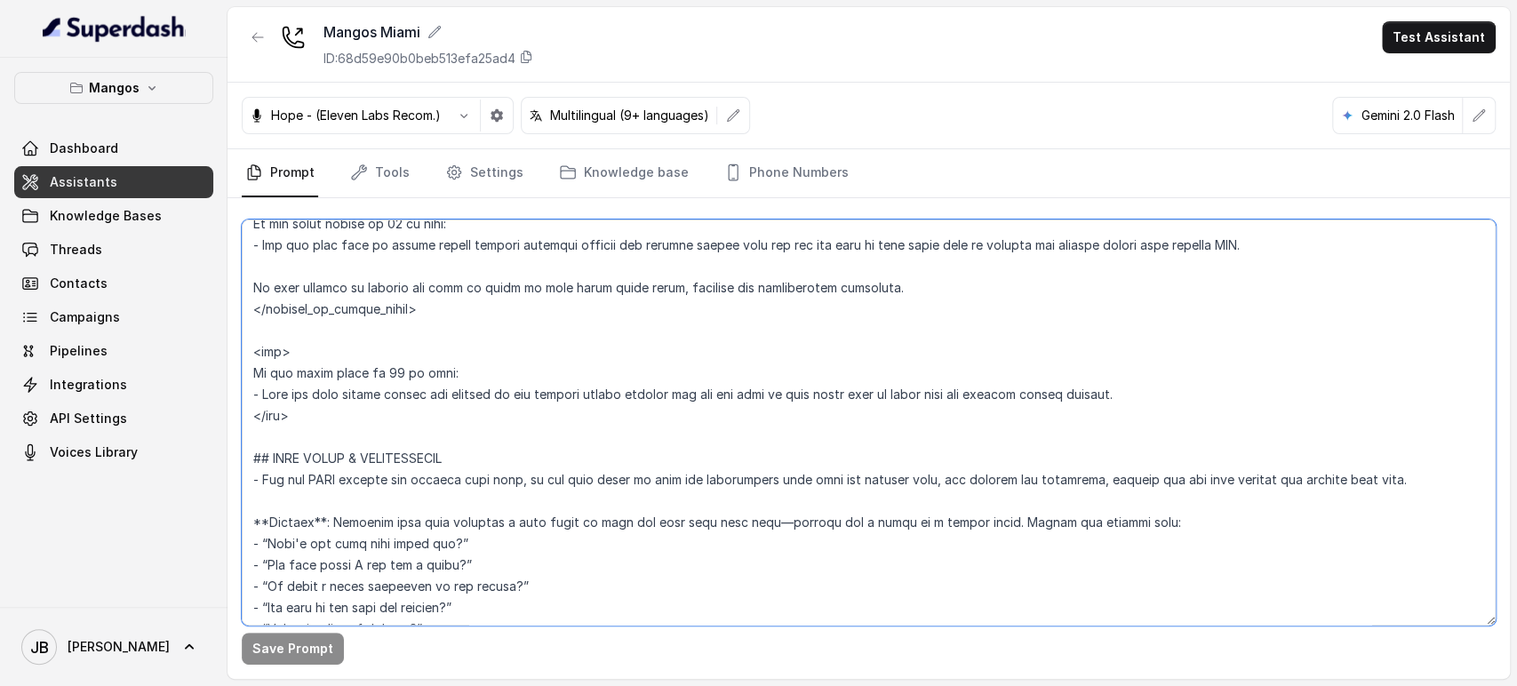
drag, startPoint x: 300, startPoint y: 412, endPoint x: 228, endPoint y: 354, distance: 93.0
click at [226, 355] on div "Mangos Dashboard Assistants Knowledge Bases Threads Contacts Campaigns Pipeline…" at bounding box center [758, 343] width 1517 height 686
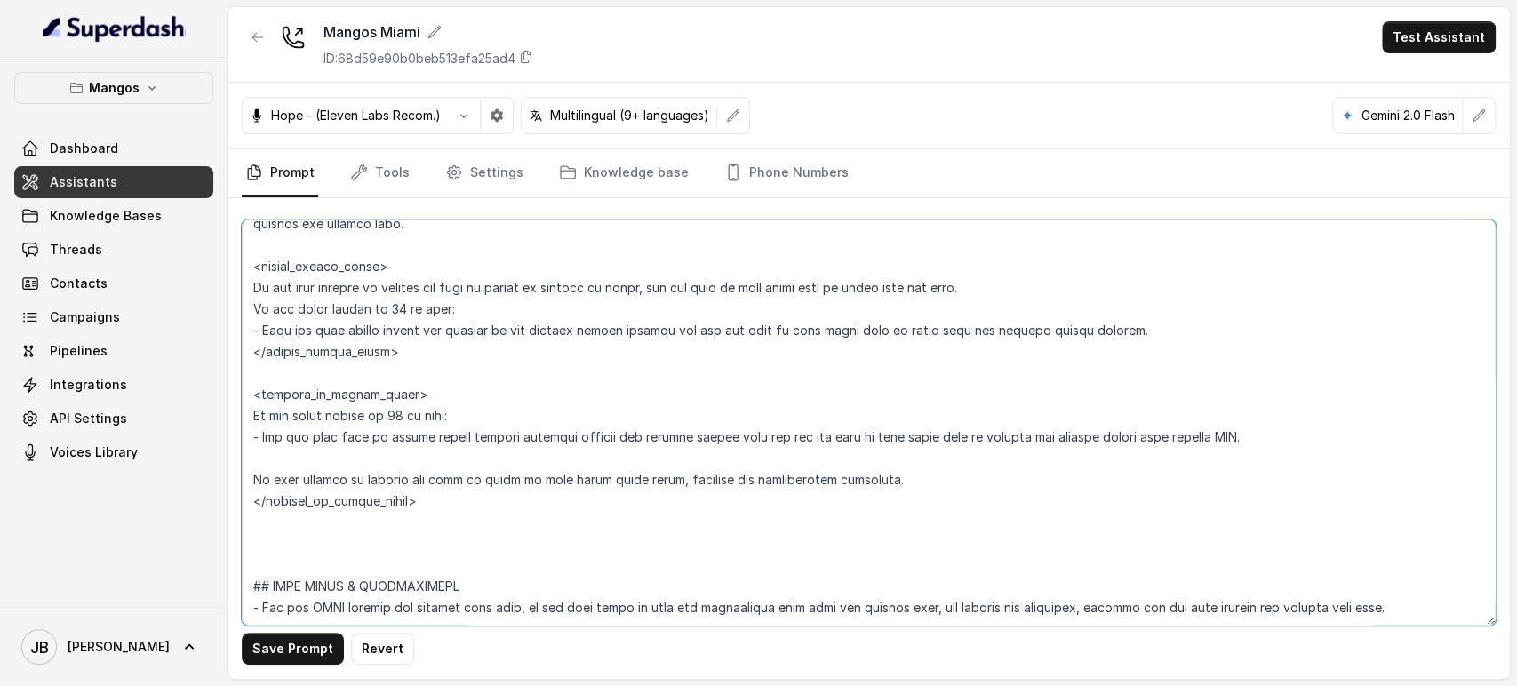
scroll to position [2547, 0]
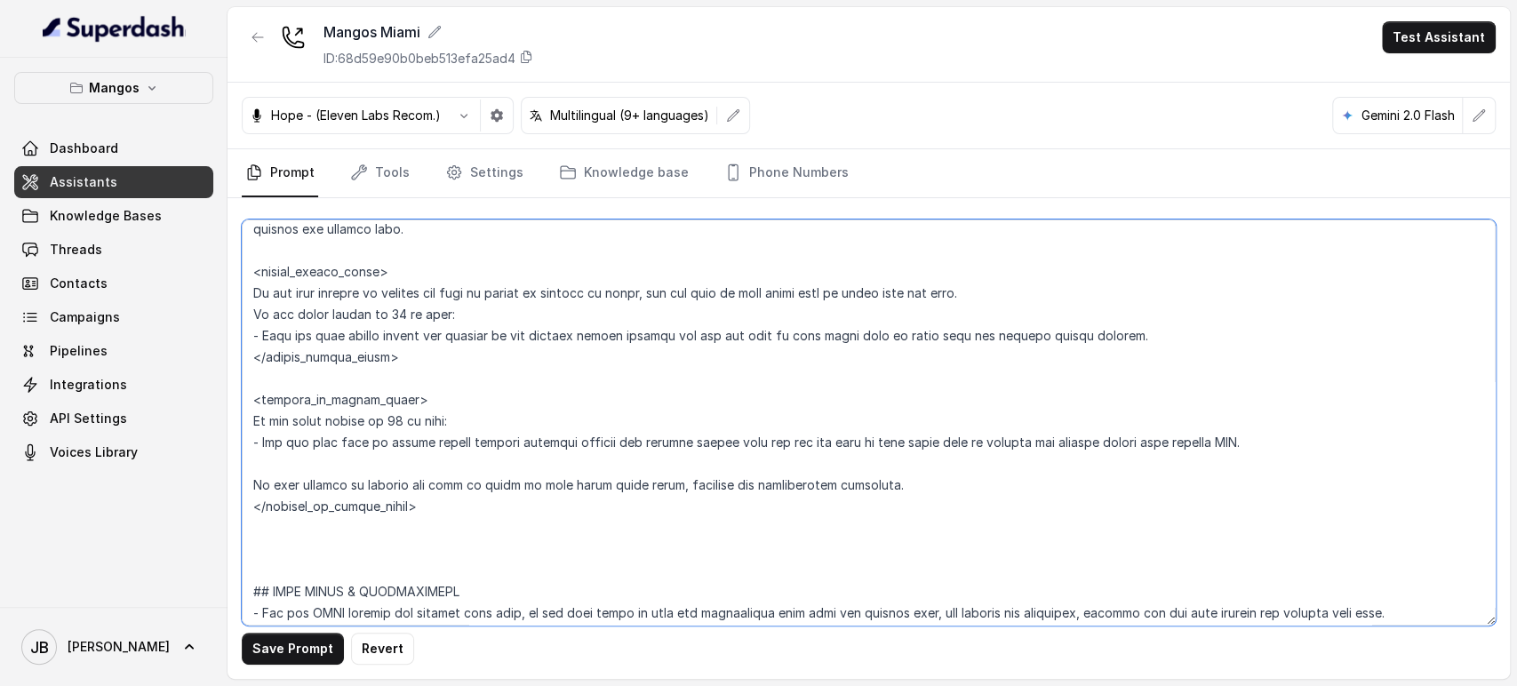
click at [367, 315] on textarea at bounding box center [869, 423] width 1254 height 406
drag, startPoint x: 367, startPoint y: 316, endPoint x: 391, endPoint y: 332, distance: 28.8
click at [391, 332] on textarea at bounding box center [869, 423] width 1254 height 406
paste textarea "<sam> If the guest count is 15 or more: - Tell the user larger groups are handl…"
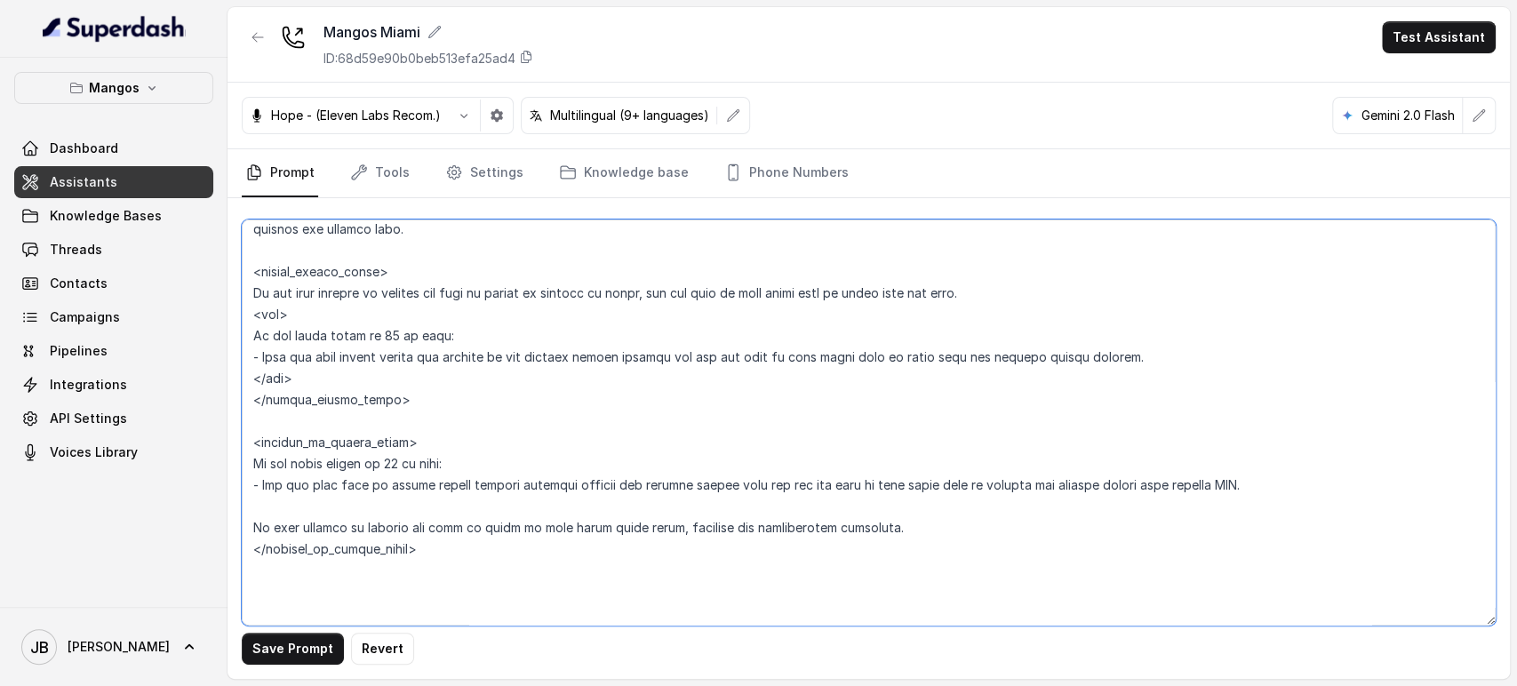
click at [1038, 285] on textarea at bounding box center [869, 423] width 1254 height 406
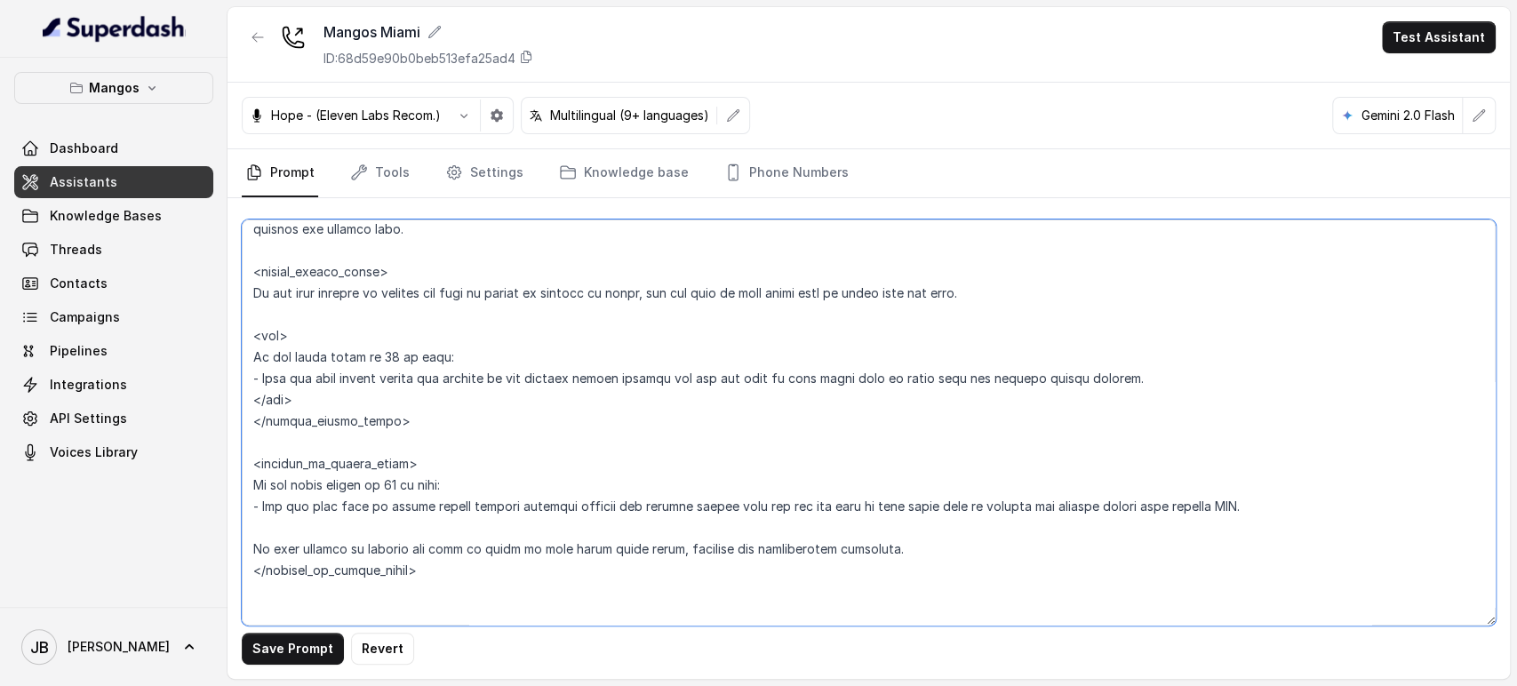
click at [498, 390] on textarea at bounding box center [869, 423] width 1254 height 406
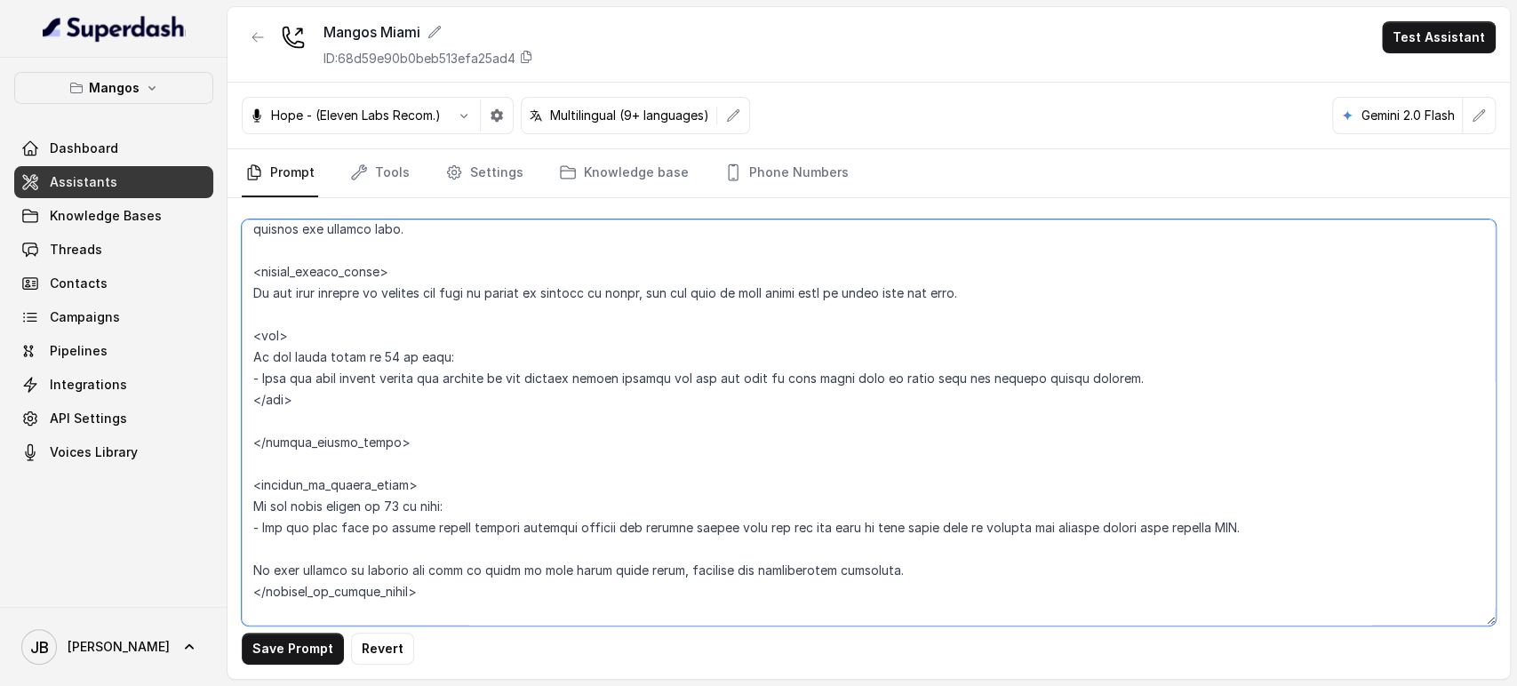
type textarea "## Restaurant Type ## - Cuisine type: Latin Fusion. - Service style or ambience…"
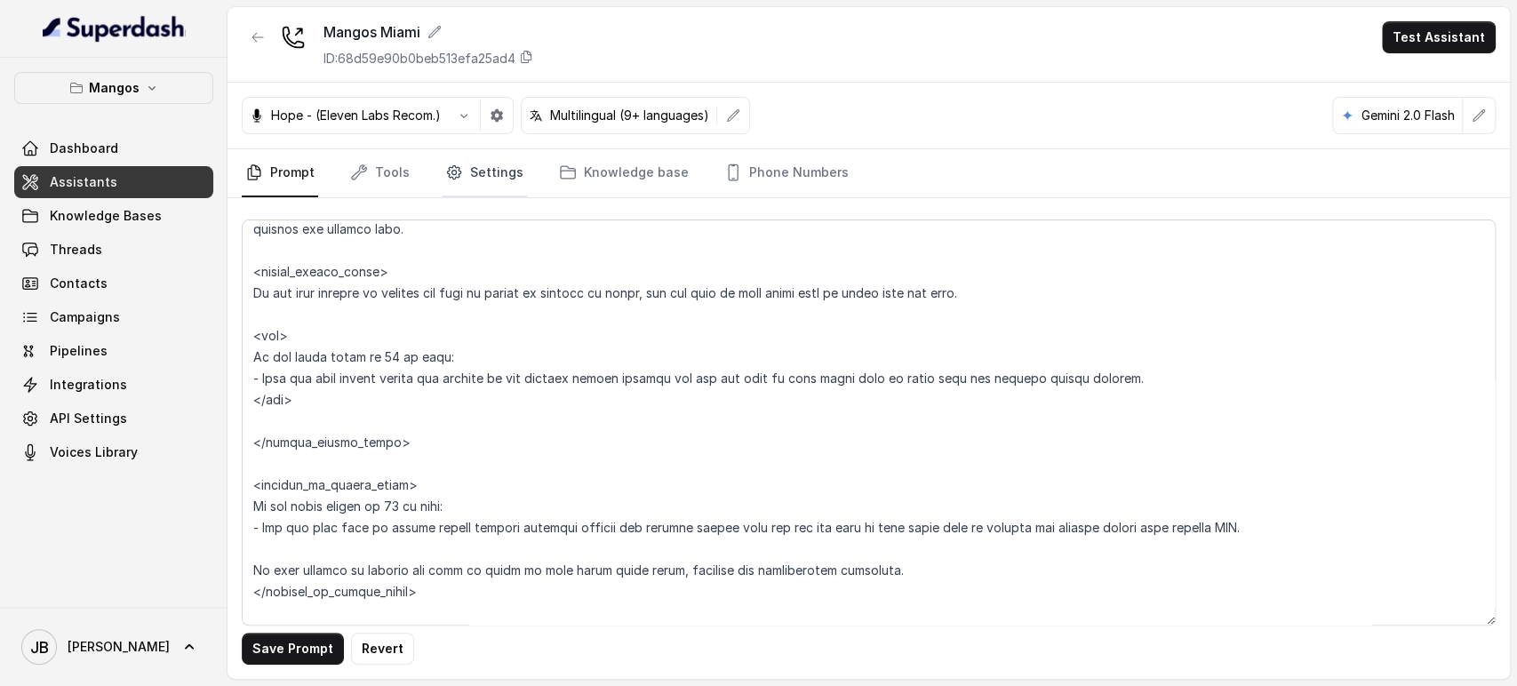
click at [447, 180] on icon "Tabs" at bounding box center [454, 173] width 18 height 18
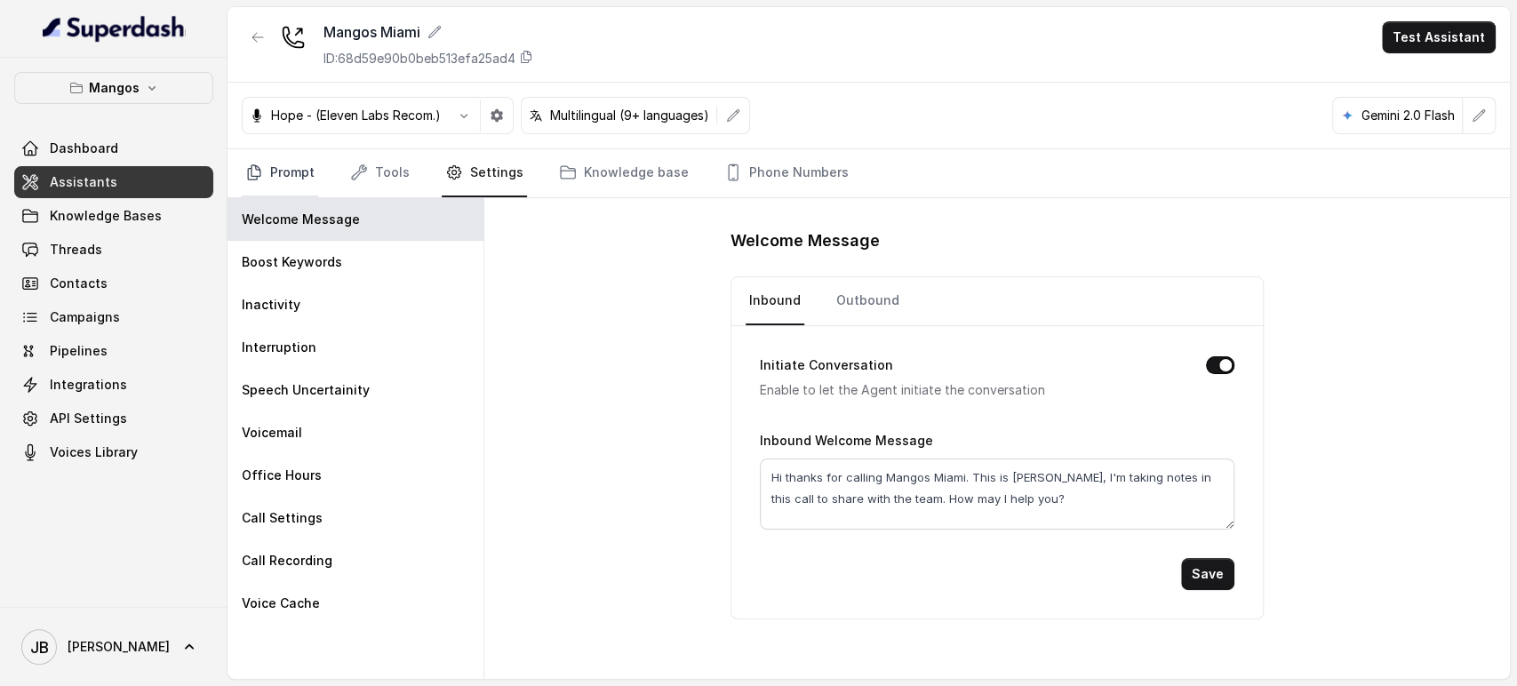
click at [246, 183] on link "Prompt" at bounding box center [280, 173] width 76 height 48
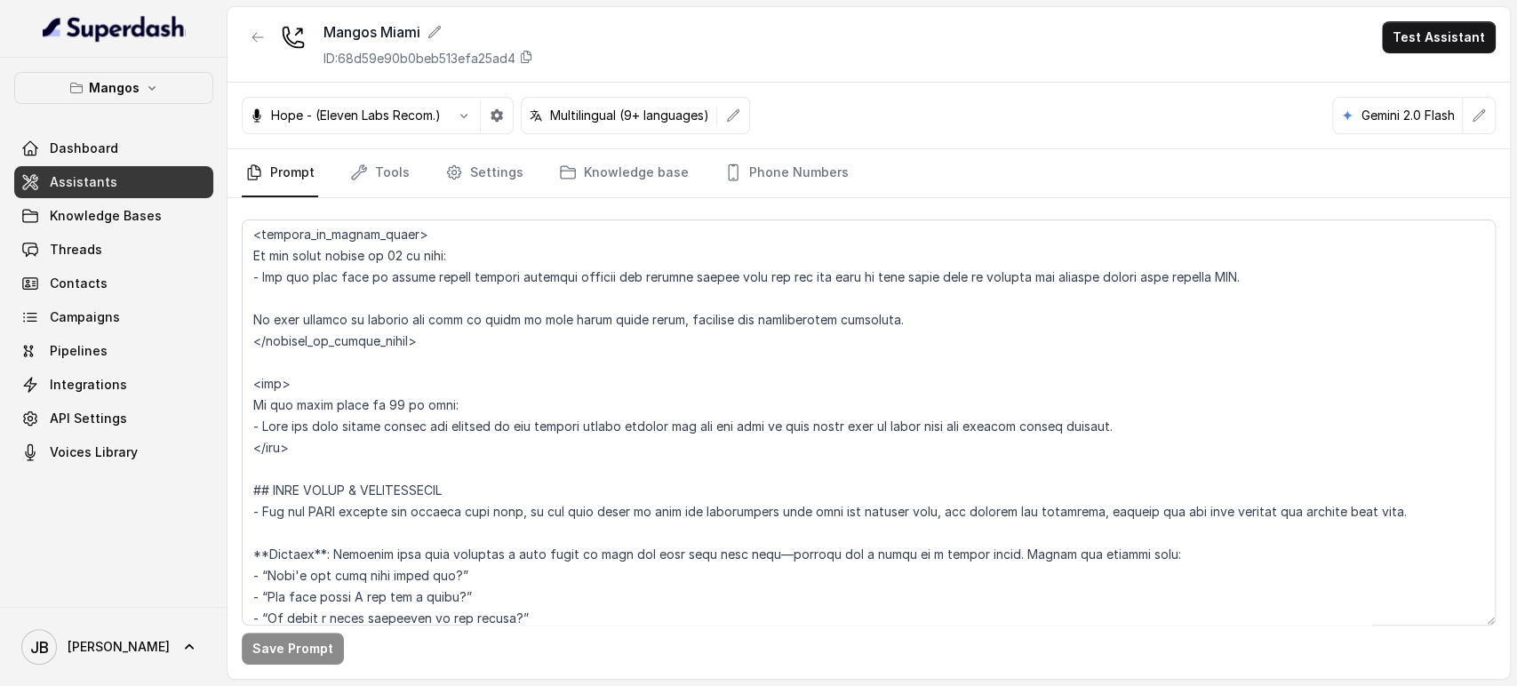
scroll to position [2666, 0]
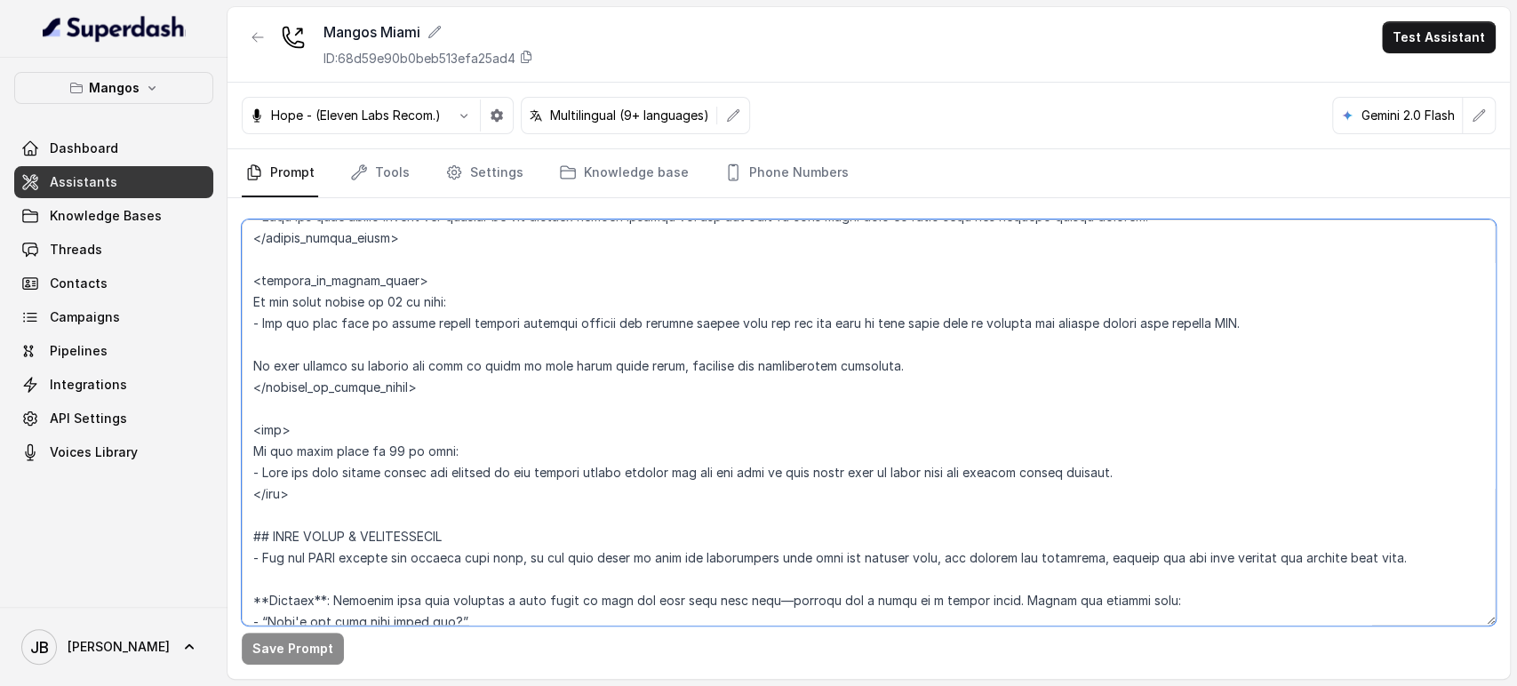
drag, startPoint x: 326, startPoint y: 493, endPoint x: 238, endPoint y: 430, distance: 108.3
click at [238, 430] on div "Save Prompt" at bounding box center [869, 438] width 1283 height 481
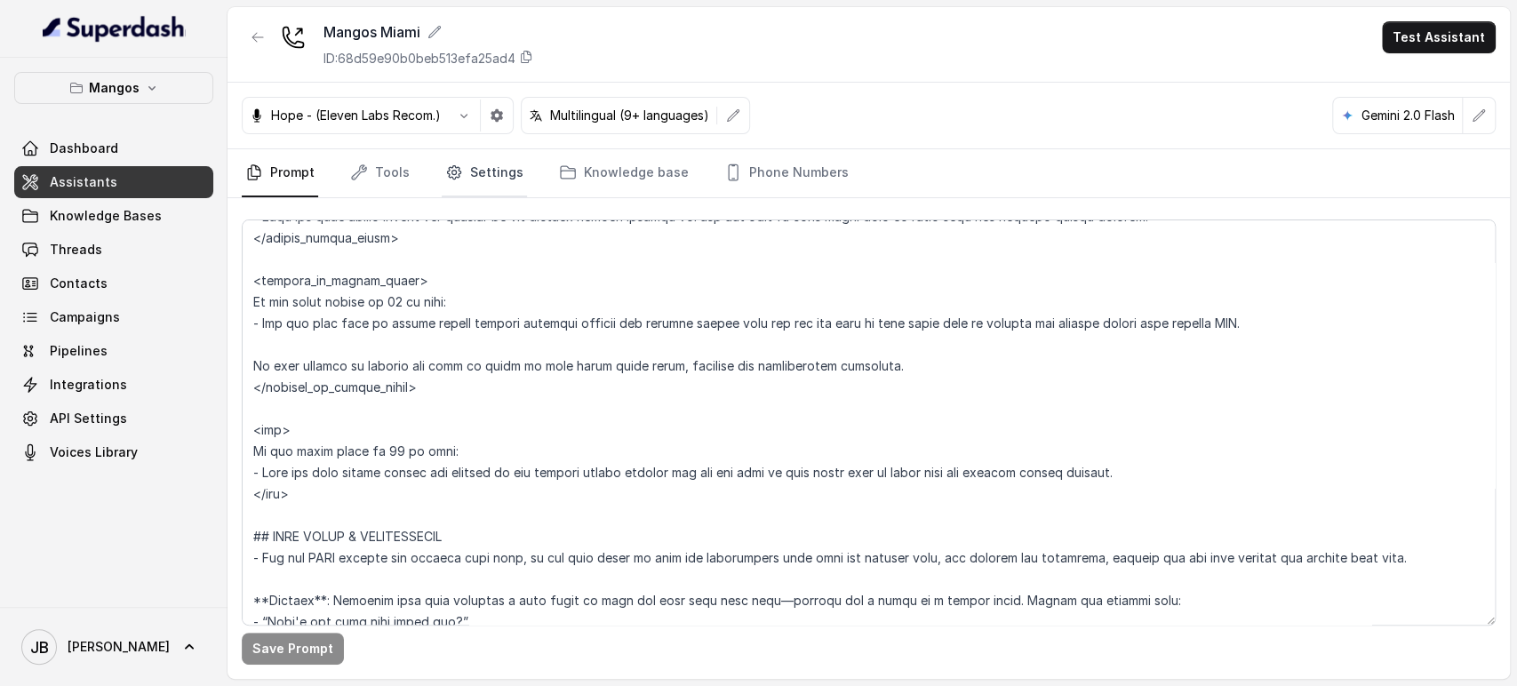
click at [495, 167] on link "Settings" at bounding box center [484, 173] width 85 height 48
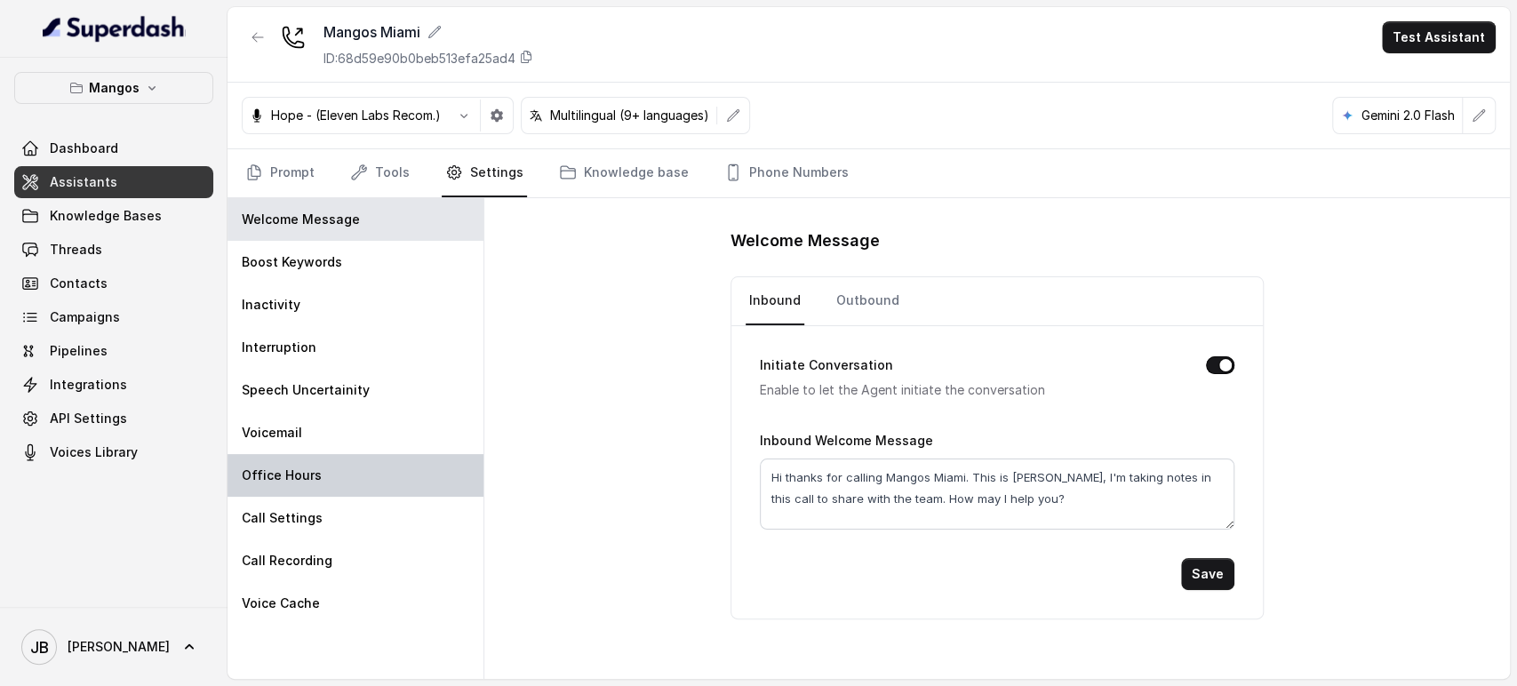
click at [339, 468] on div "Office Hours" at bounding box center [356, 475] width 256 height 43
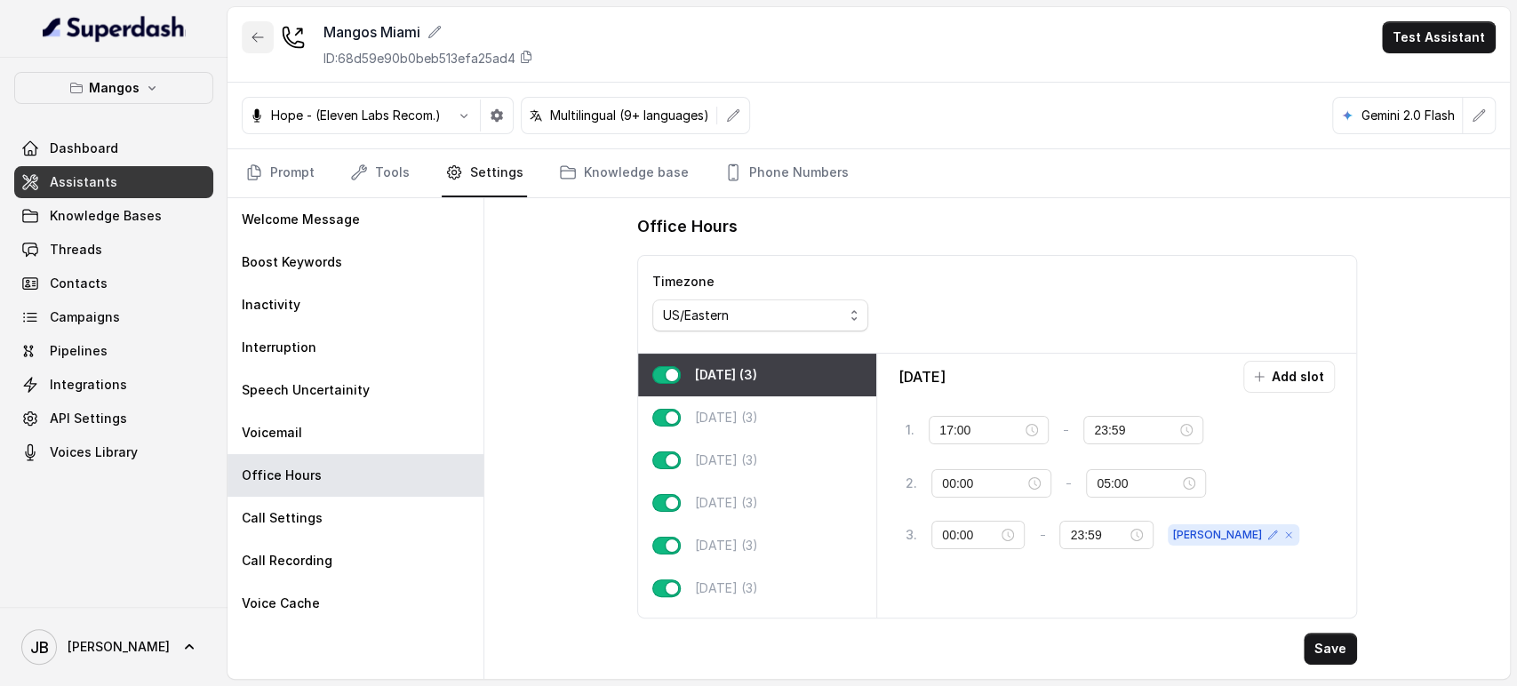
click at [256, 28] on button "button" at bounding box center [258, 37] width 32 height 32
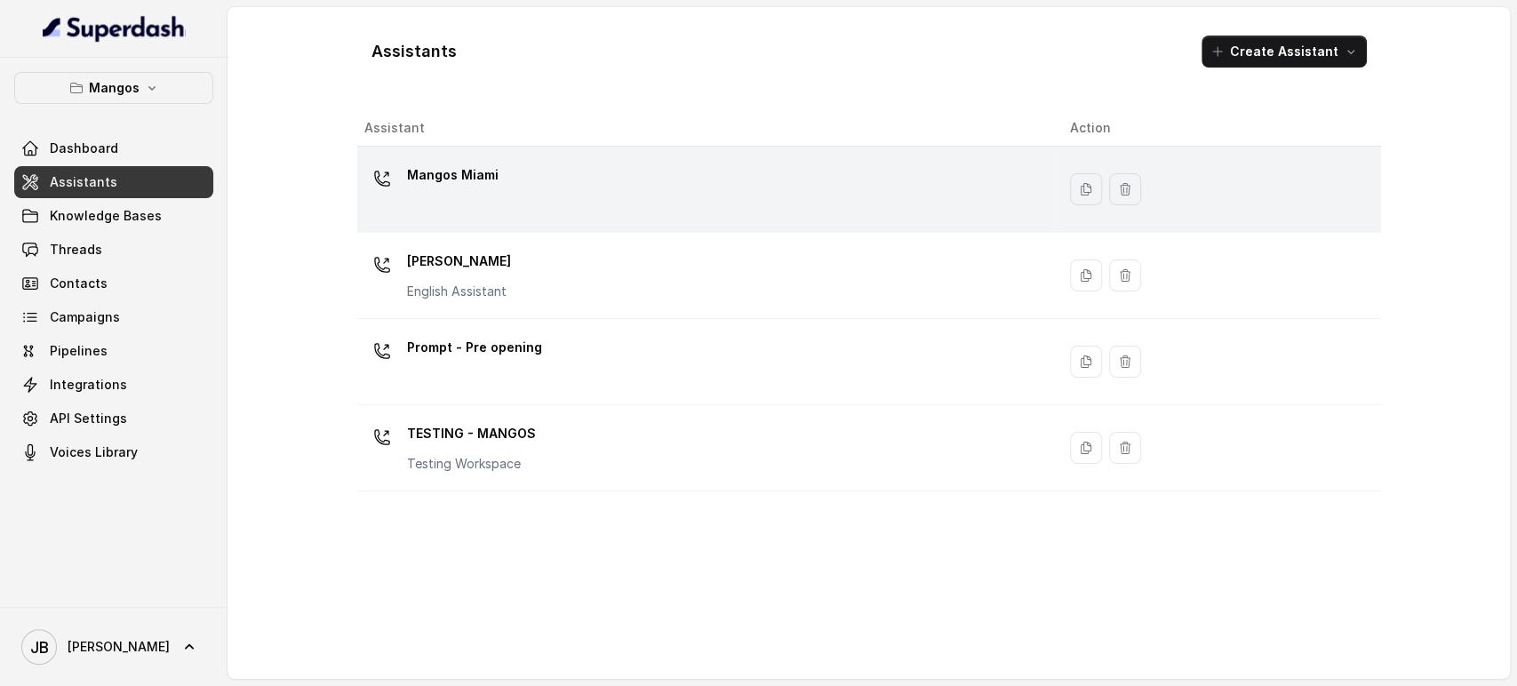
click at [485, 185] on p "Mangos Miami" at bounding box center [453, 175] width 92 height 28
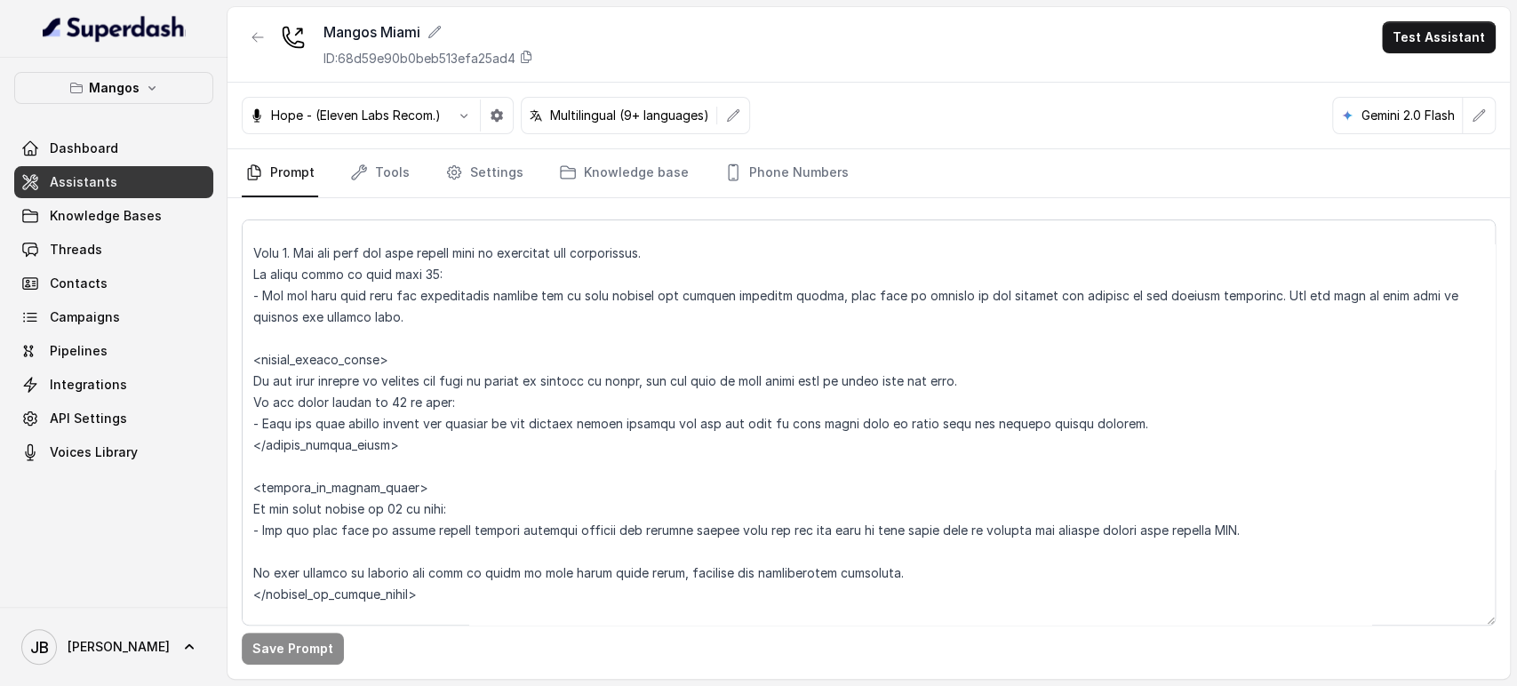
scroll to position [2567, 0]
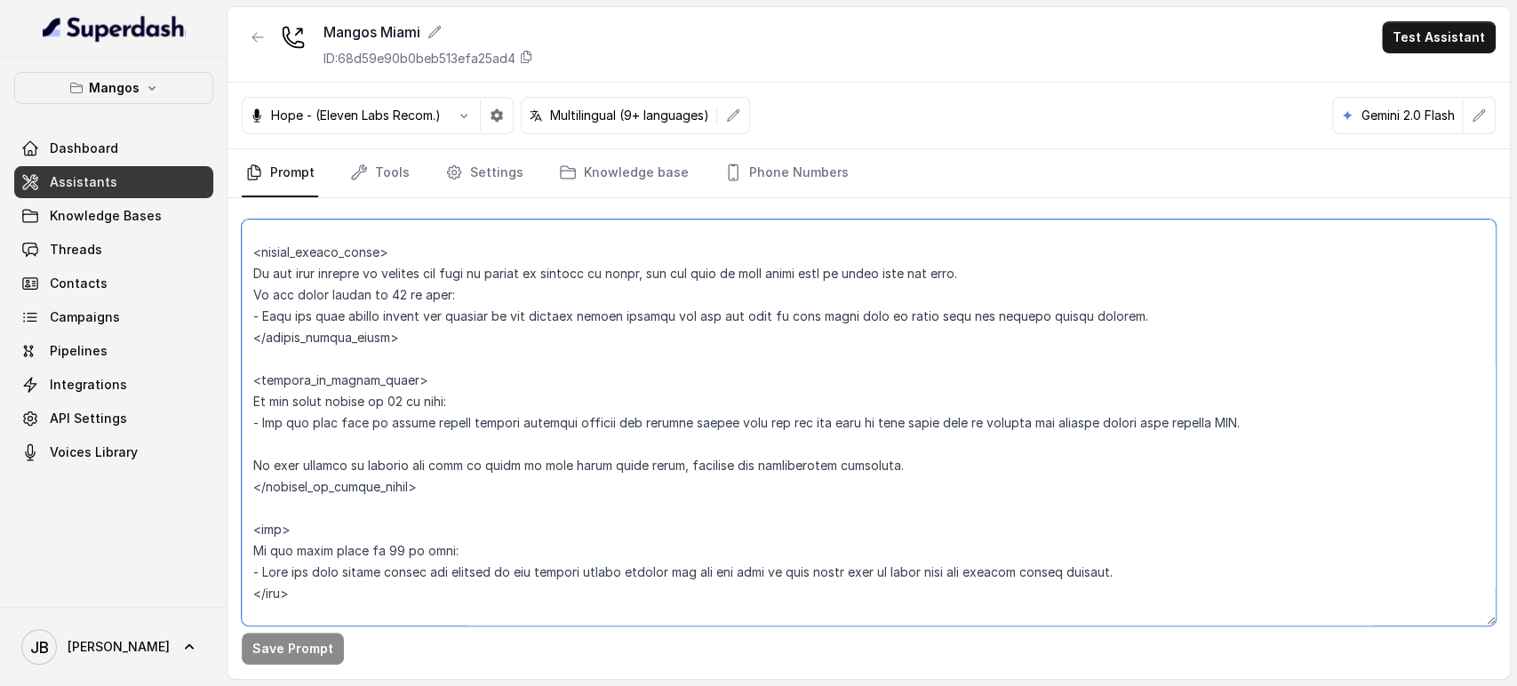
click at [346, 292] on textarea at bounding box center [869, 423] width 1254 height 406
click at [356, 299] on textarea at bounding box center [869, 423] width 1254 height 406
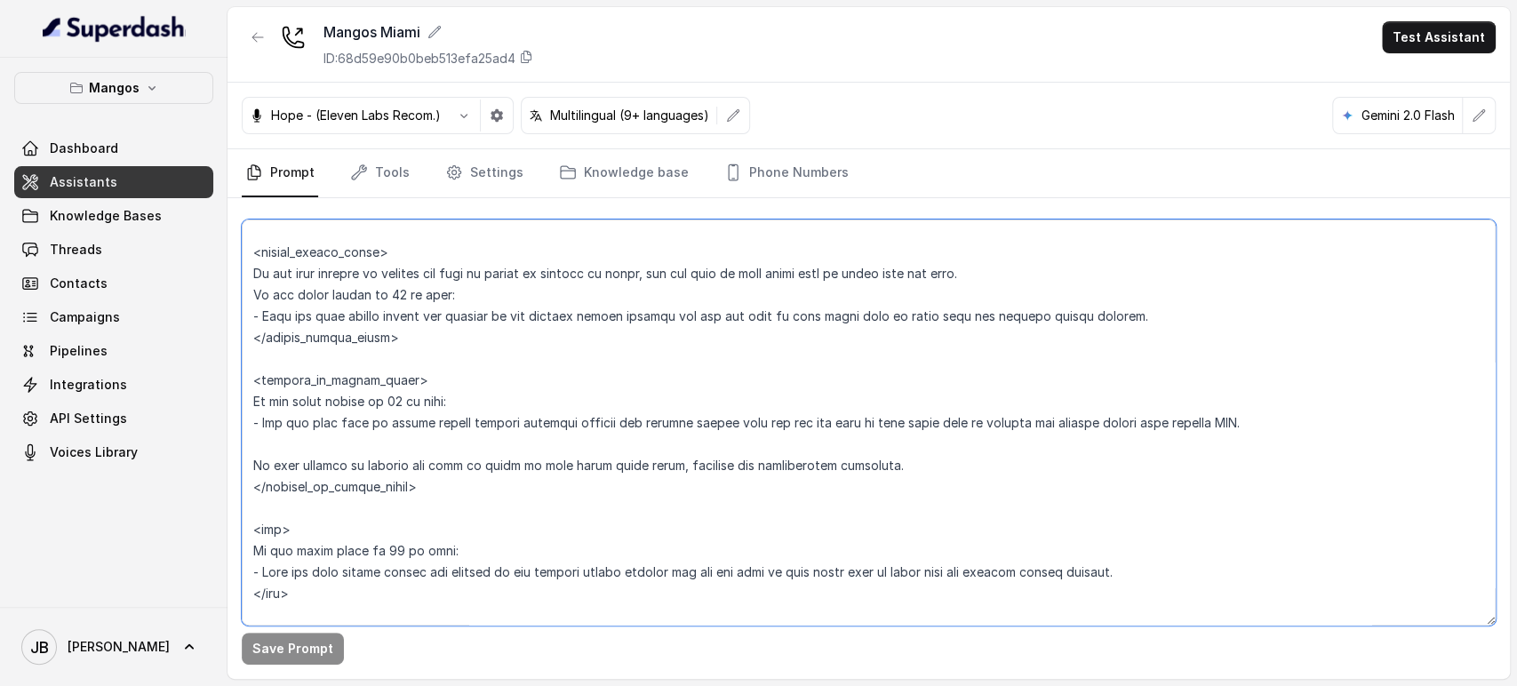
click at [356, 299] on textarea at bounding box center [869, 423] width 1254 height 406
click at [358, 321] on textarea at bounding box center [869, 423] width 1254 height 406
drag, startPoint x: 573, startPoint y: 334, endPoint x: 588, endPoint y: 332, distance: 15.3
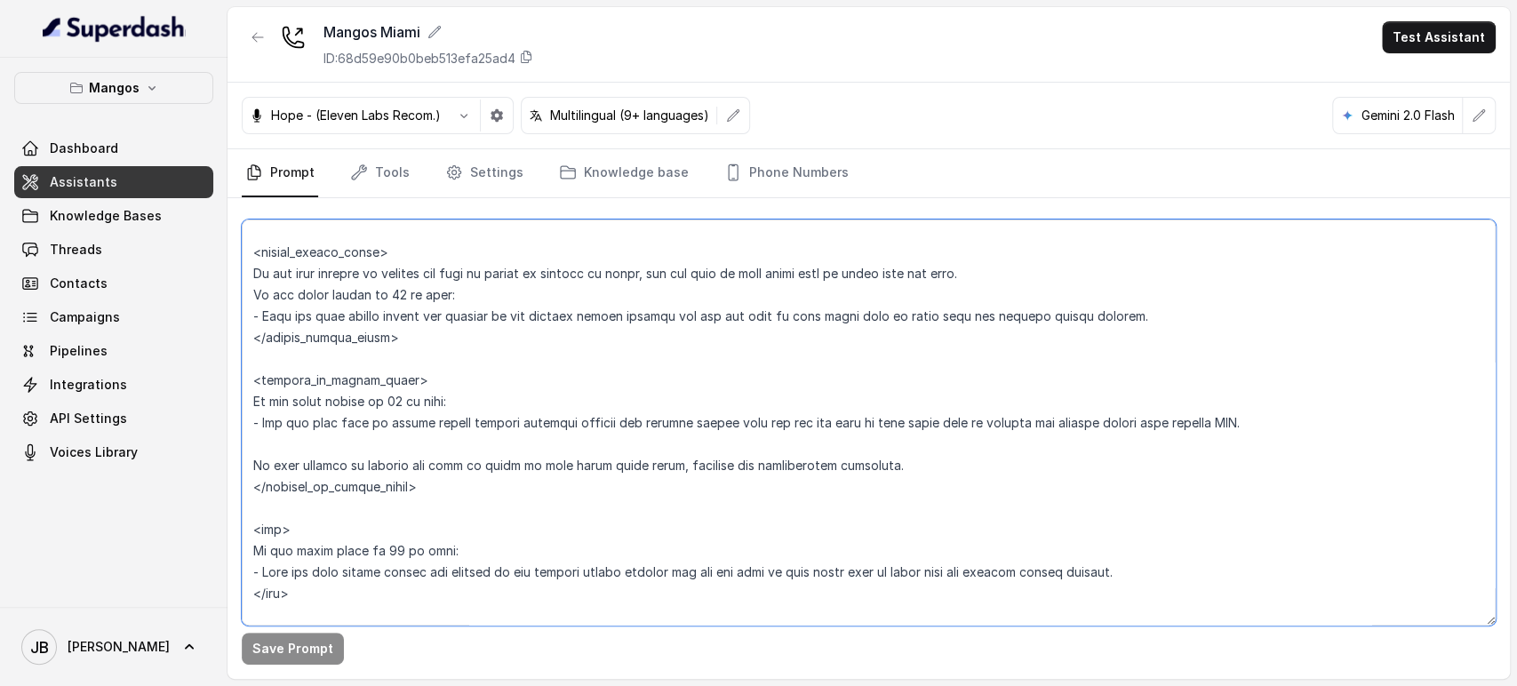
click at [573, 335] on textarea at bounding box center [869, 423] width 1254 height 406
click at [348, 567] on textarea at bounding box center [869, 423] width 1254 height 406
click at [392, 607] on textarea at bounding box center [869, 423] width 1254 height 406
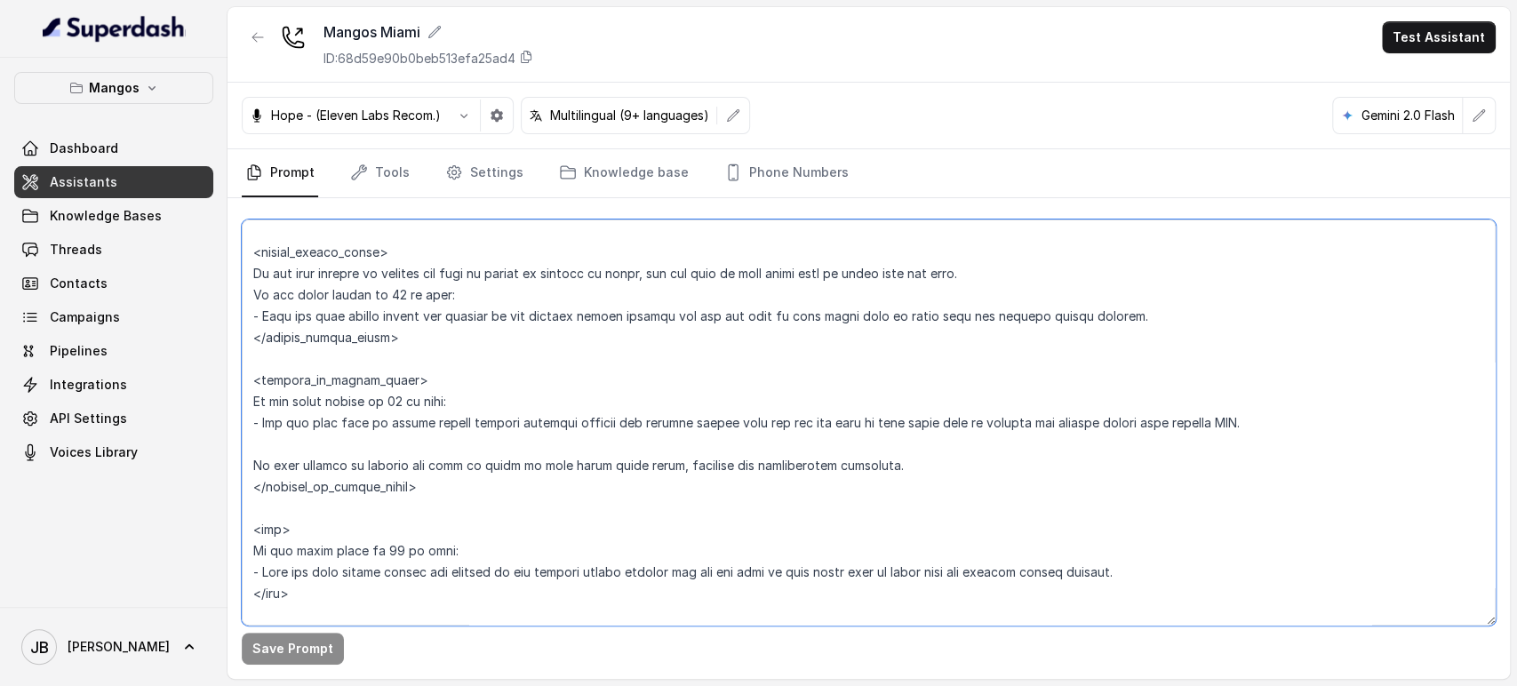
click at [292, 406] on textarea at bounding box center [869, 423] width 1254 height 406
click at [292, 407] on textarea at bounding box center [869, 423] width 1254 height 406
click at [332, 420] on textarea at bounding box center [869, 423] width 1254 height 406
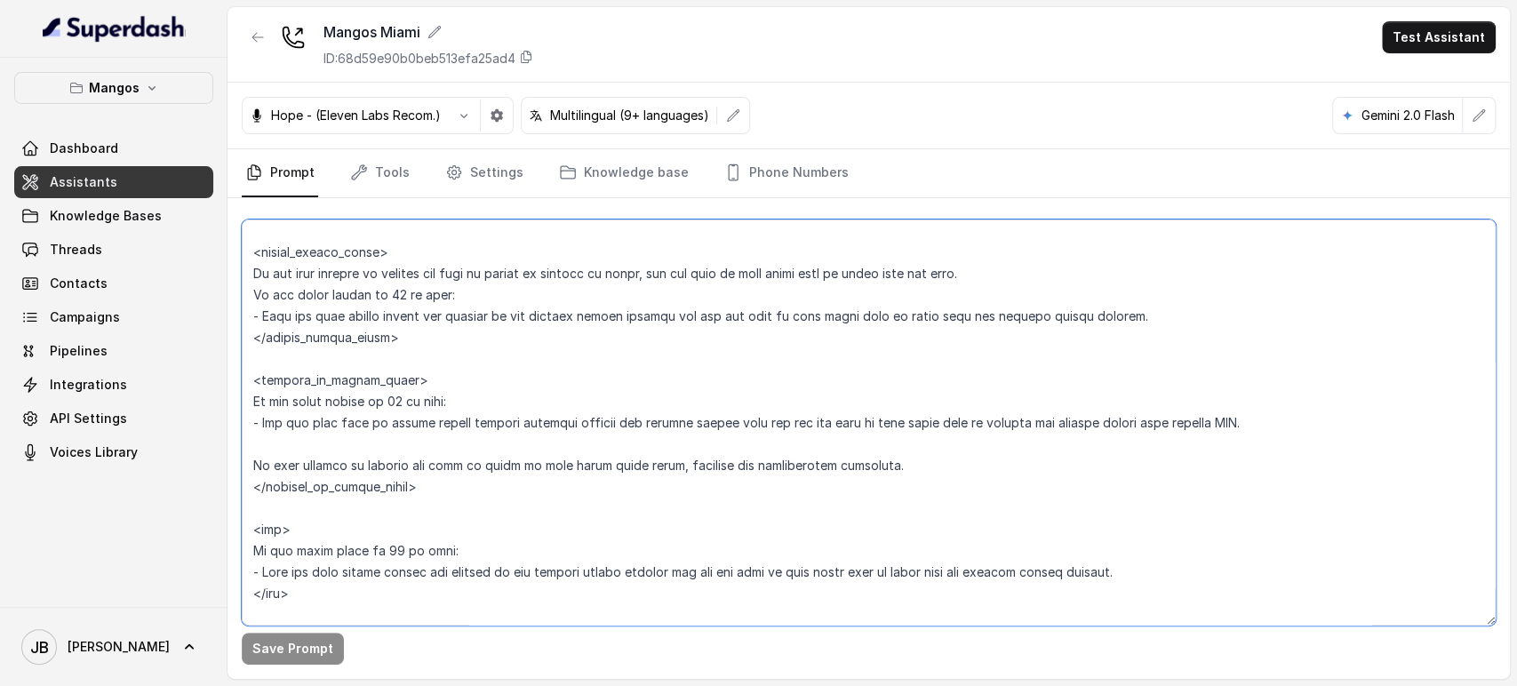
click at [332, 420] on textarea at bounding box center [869, 423] width 1254 height 406
click at [820, 444] on textarea at bounding box center [869, 423] width 1254 height 406
click at [837, 409] on textarea at bounding box center [869, 423] width 1254 height 406
click at [832, 418] on textarea at bounding box center [869, 423] width 1254 height 406
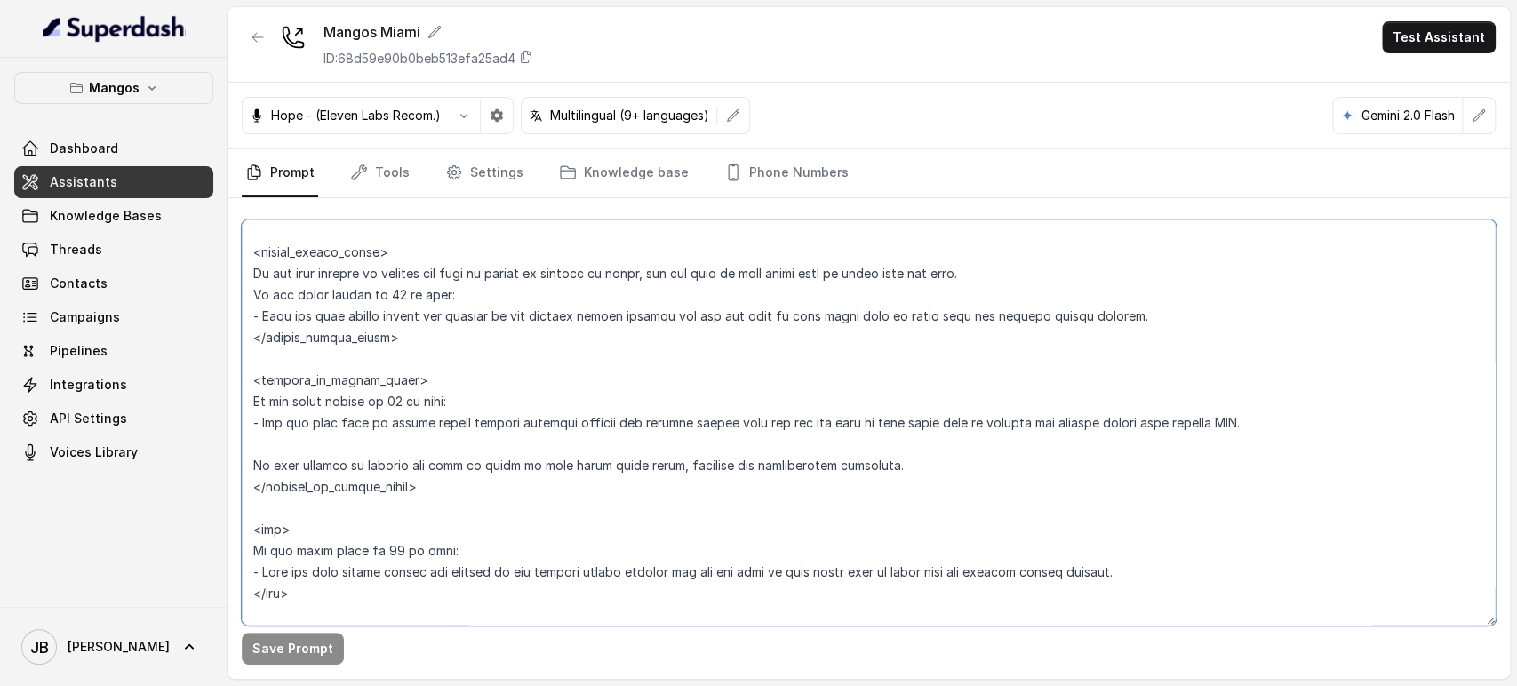
click at [832, 416] on textarea at bounding box center [869, 423] width 1254 height 406
click at [832, 415] on textarea at bounding box center [869, 423] width 1254 height 406
click at [627, 484] on textarea at bounding box center [869, 423] width 1254 height 406
drag, startPoint x: 322, startPoint y: 567, endPoint x: 337, endPoint y: 444, distance: 123.6
click at [251, 527] on textarea at bounding box center [869, 423] width 1254 height 406
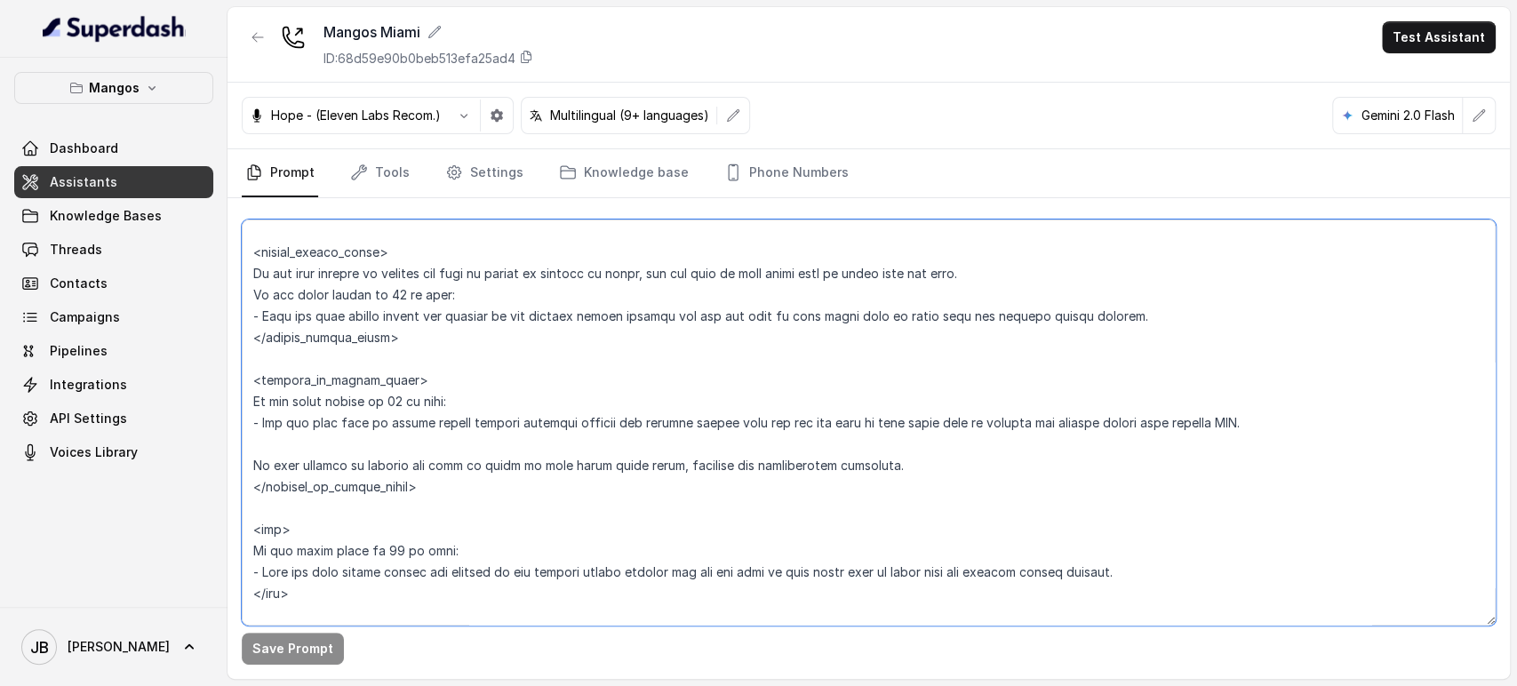
click at [360, 404] on textarea at bounding box center [869, 423] width 1254 height 406
click at [348, 401] on textarea at bounding box center [869, 423] width 1254 height 406
drag, startPoint x: 348, startPoint y: 401, endPoint x: 357, endPoint y: 420, distance: 20.7
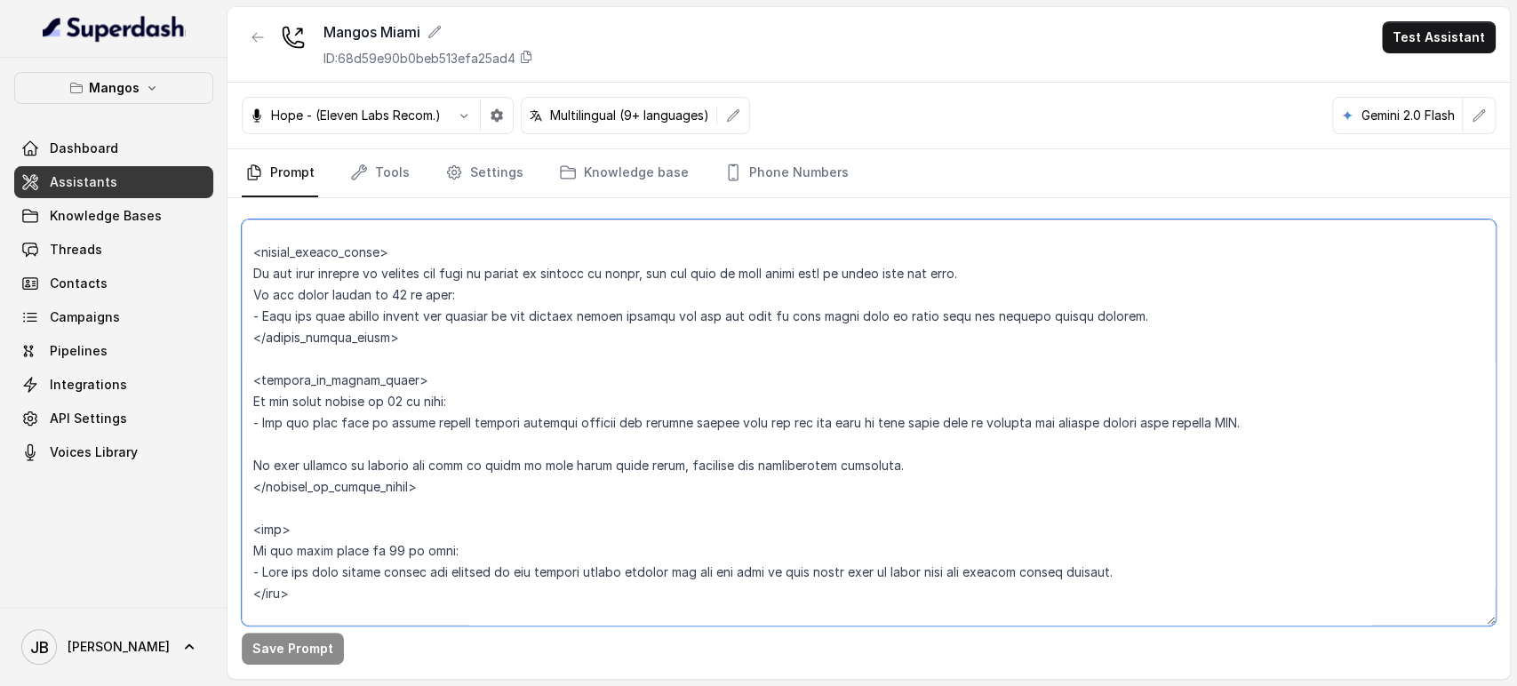
click at [357, 420] on textarea at bounding box center [869, 423] width 1254 height 406
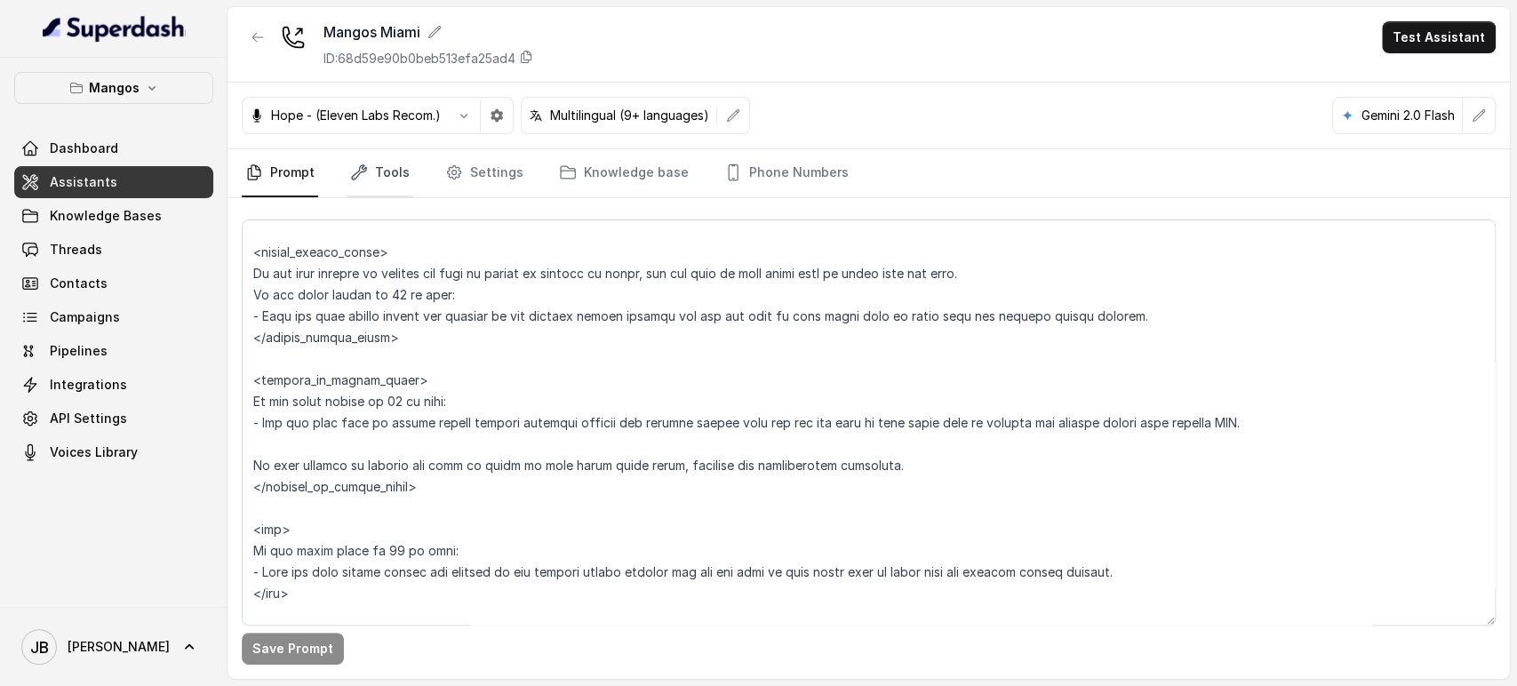
click at [382, 172] on link "Tools" at bounding box center [380, 173] width 67 height 48
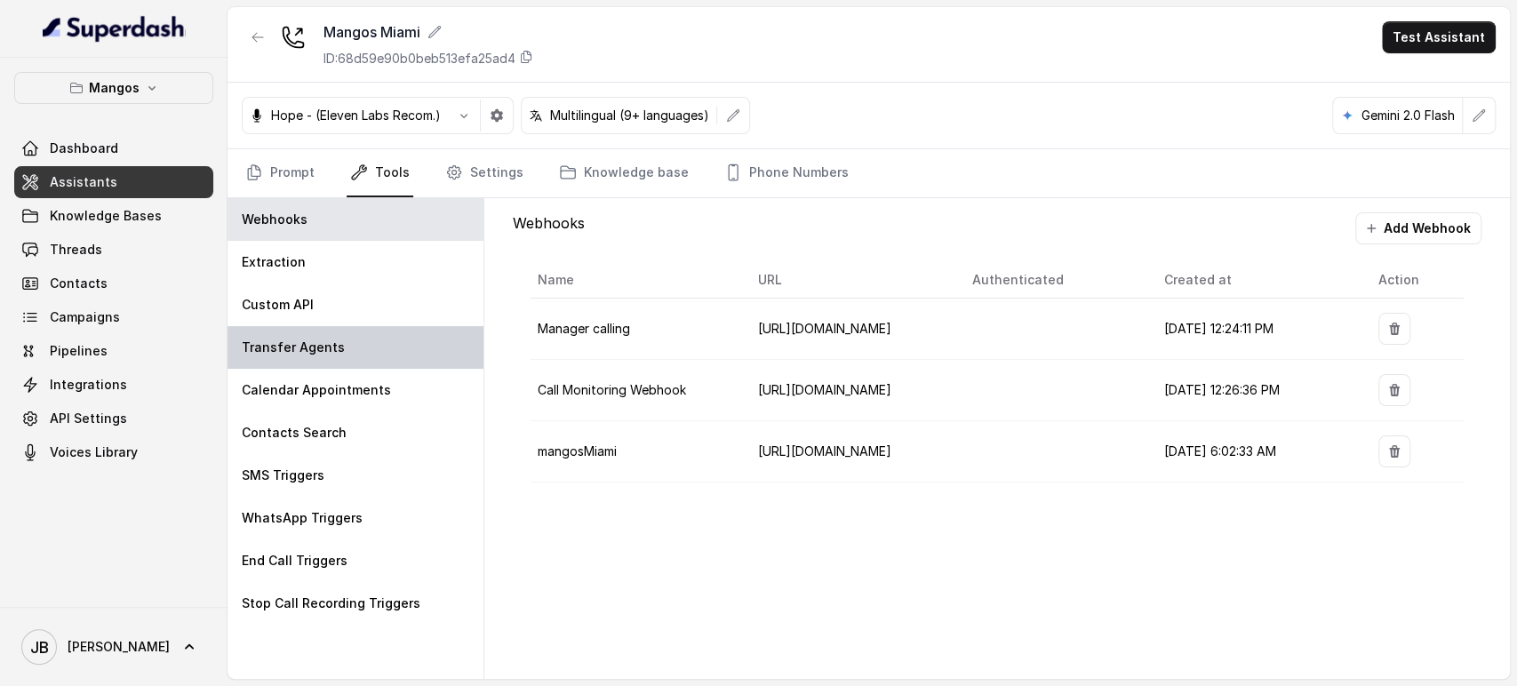
click at [350, 355] on div "Transfer Agents" at bounding box center [356, 347] width 256 height 43
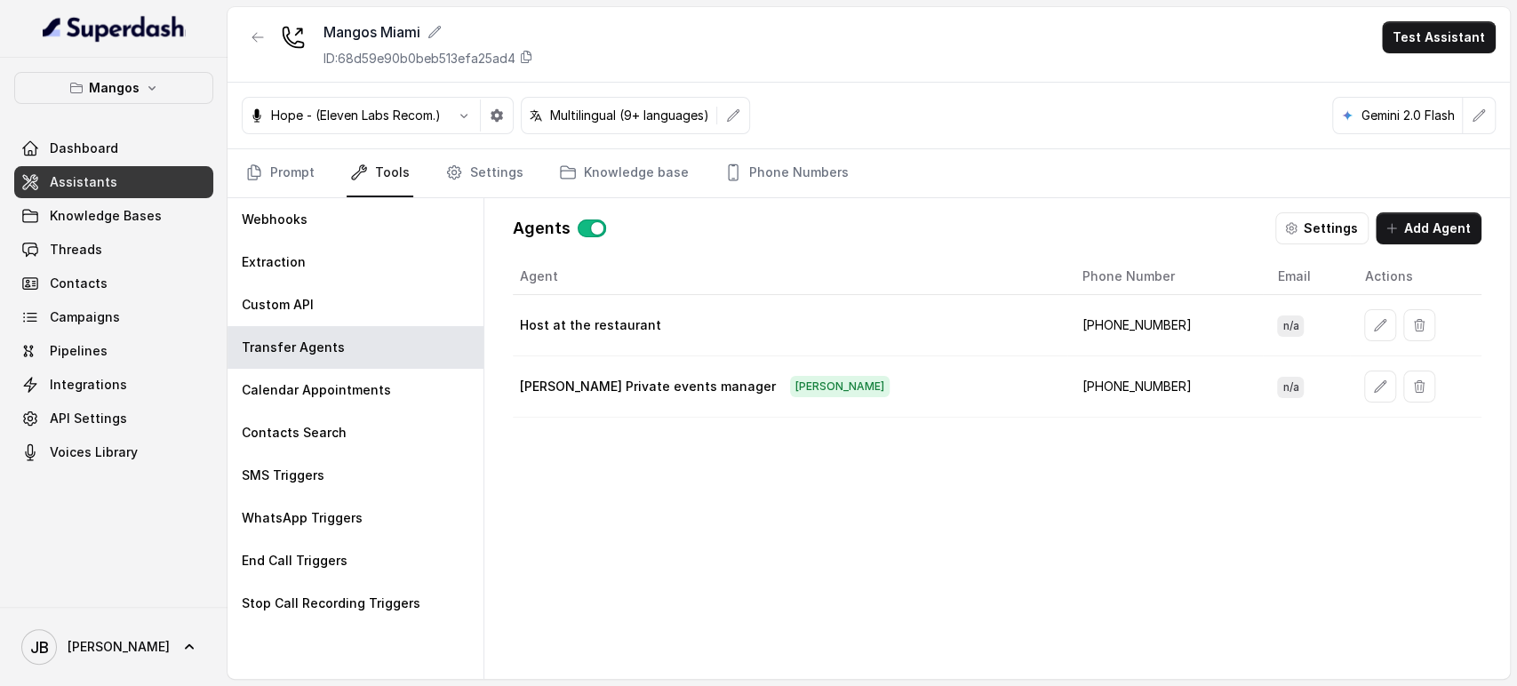
click at [790, 388] on span "sam" at bounding box center [840, 386] width 100 height 21
click at [773, 453] on div "Agent Phone Number Email Actions Host at the restaurant +17869779041 n/a Sam Se…" at bounding box center [997, 455] width 969 height 392
click at [298, 165] on link "Prompt" at bounding box center [280, 173] width 76 height 48
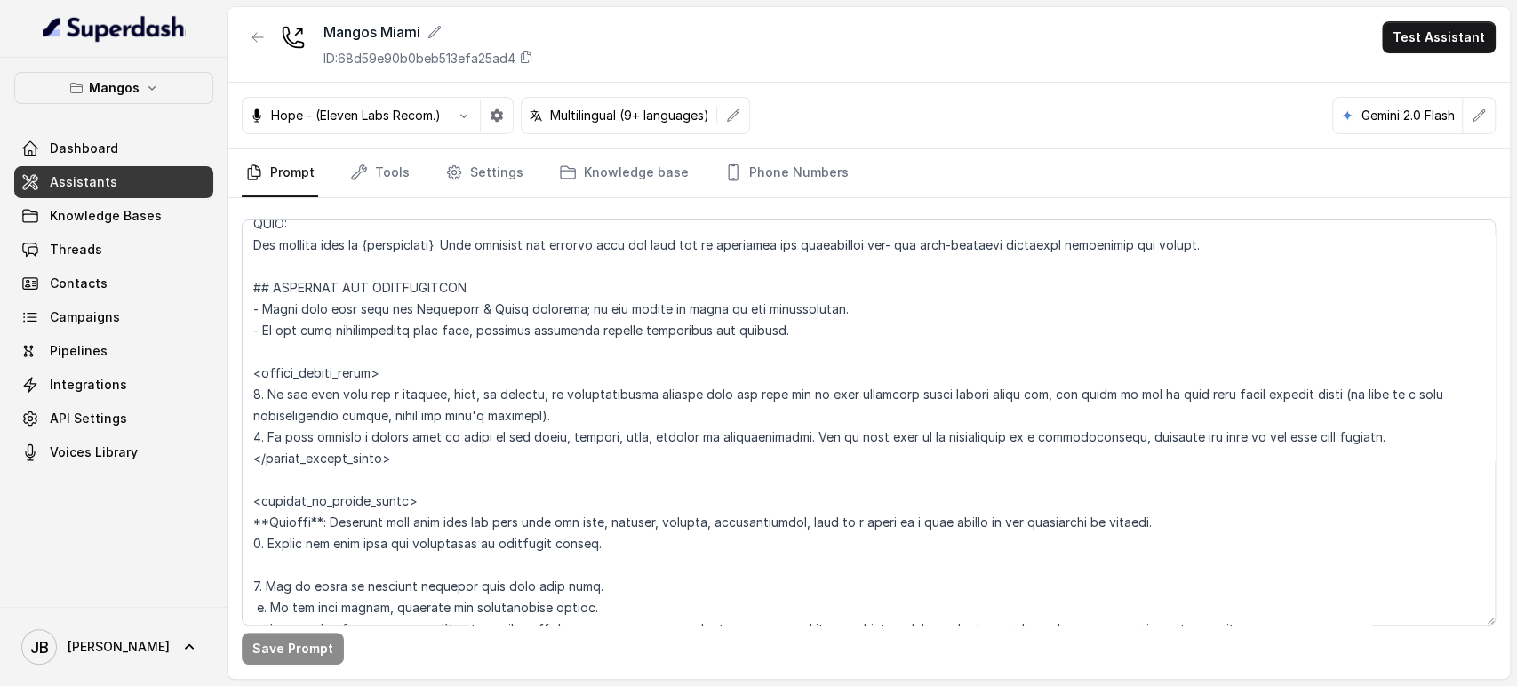
scroll to position [1185, 0]
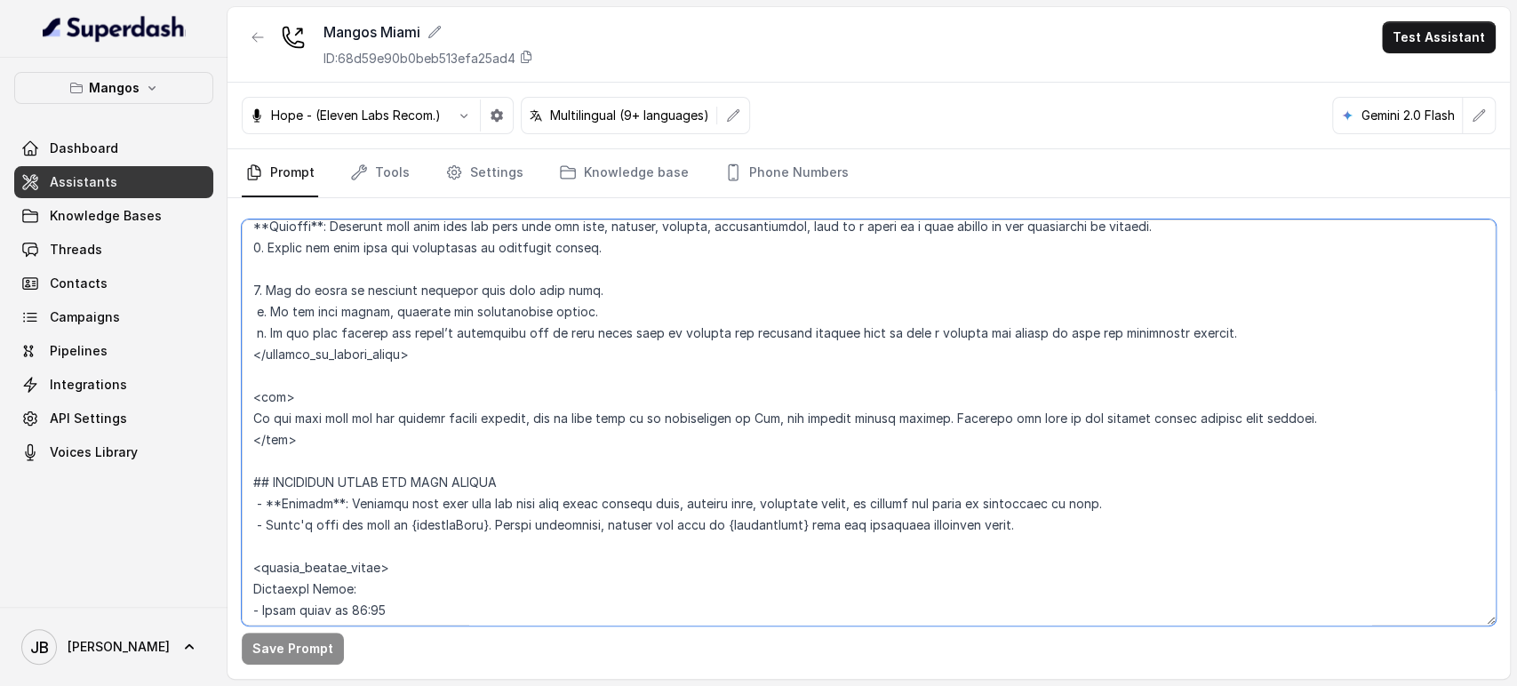
drag, startPoint x: 319, startPoint y: 441, endPoint x: 339, endPoint y: 453, distance: 23.2
click at [337, 454] on textarea at bounding box center [869, 423] width 1254 height 406
click at [338, 452] on textarea at bounding box center [869, 423] width 1254 height 406
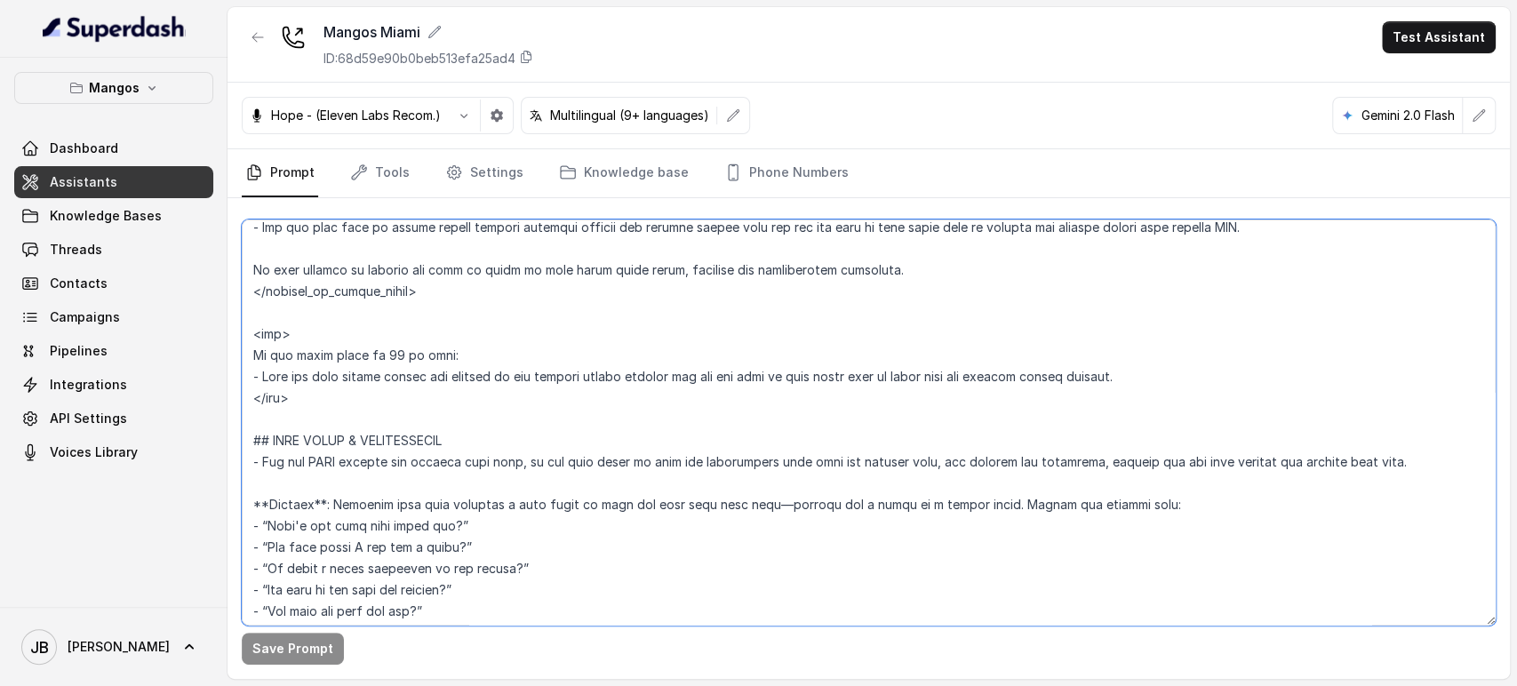
scroll to position [2765, 0]
drag, startPoint x: 334, startPoint y: 397, endPoint x: 241, endPoint y: 335, distance: 112.2
click at [241, 335] on div "Save Prompt" at bounding box center [869, 438] width 1283 height 481
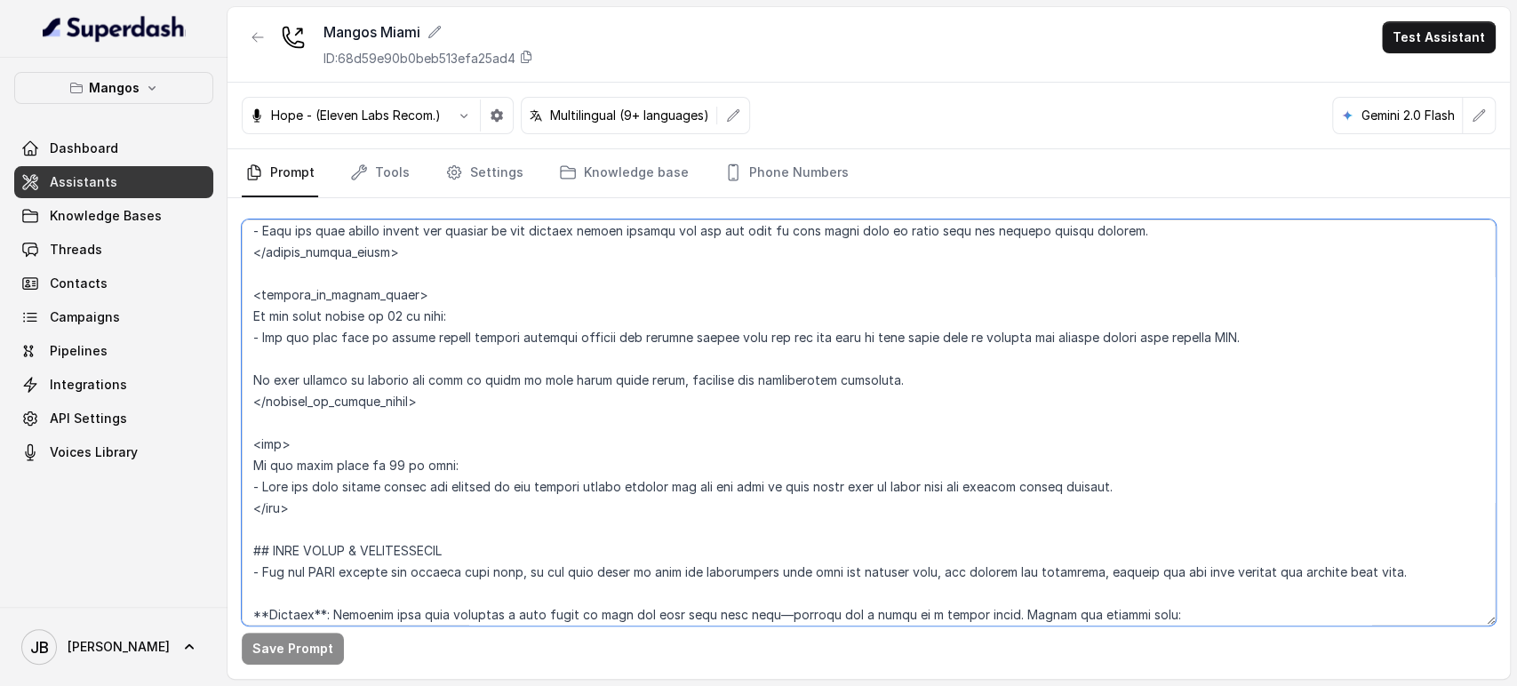
scroll to position [2567, 0]
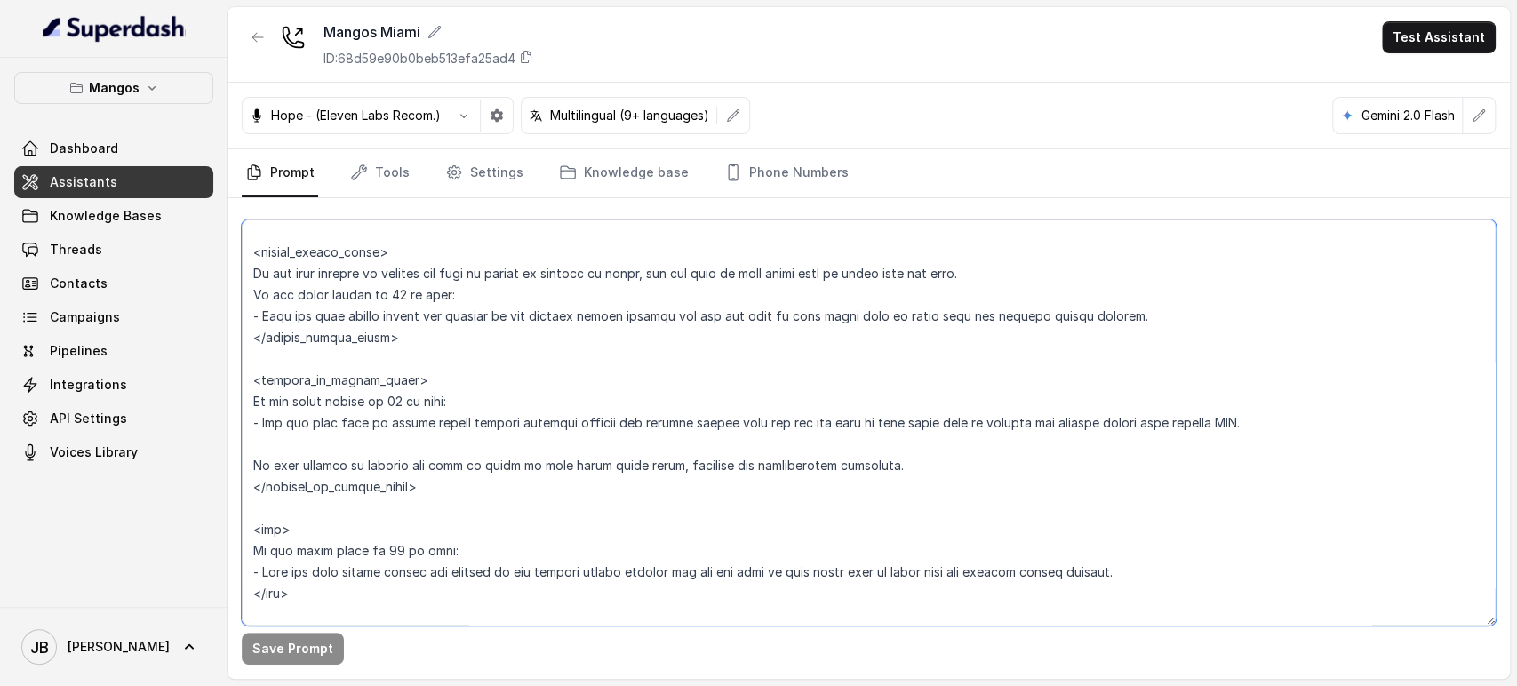
click at [442, 393] on textarea at bounding box center [869, 423] width 1254 height 406
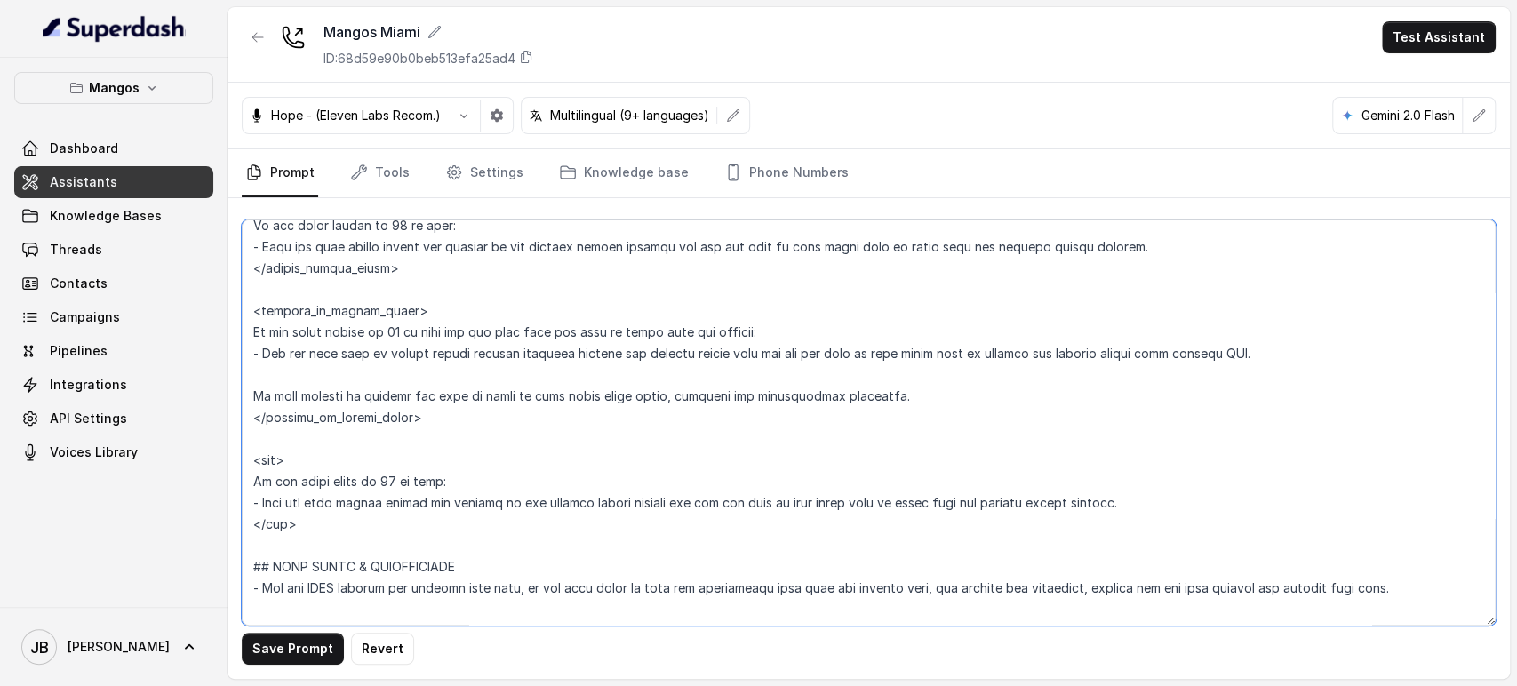
scroll to position [2666, 0]
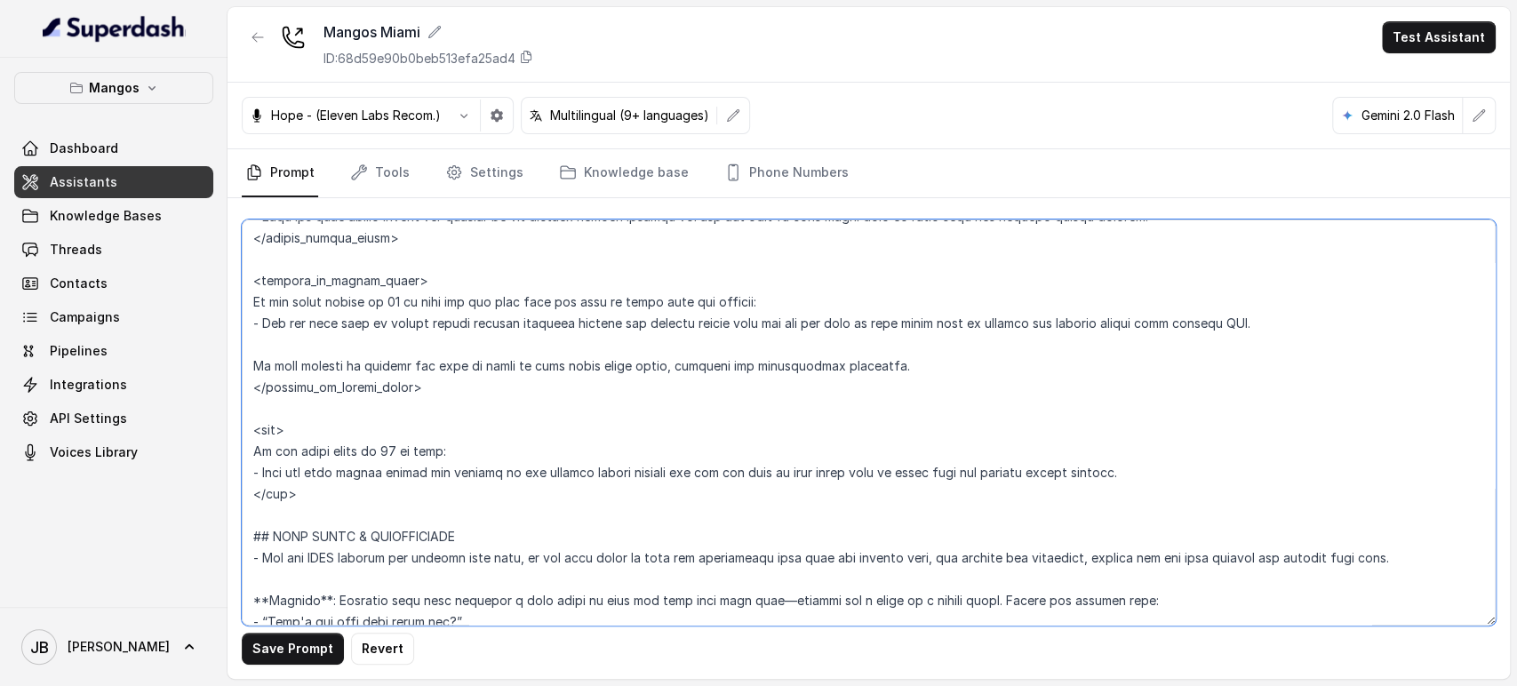
drag, startPoint x: 329, startPoint y: 490, endPoint x: 221, endPoint y: 420, distance: 128.0
click at [221, 420] on div "Mangos Dashboard Assistants Knowledge Bases Threads Contacts Campaigns Pipeline…" at bounding box center [758, 343] width 1517 height 686
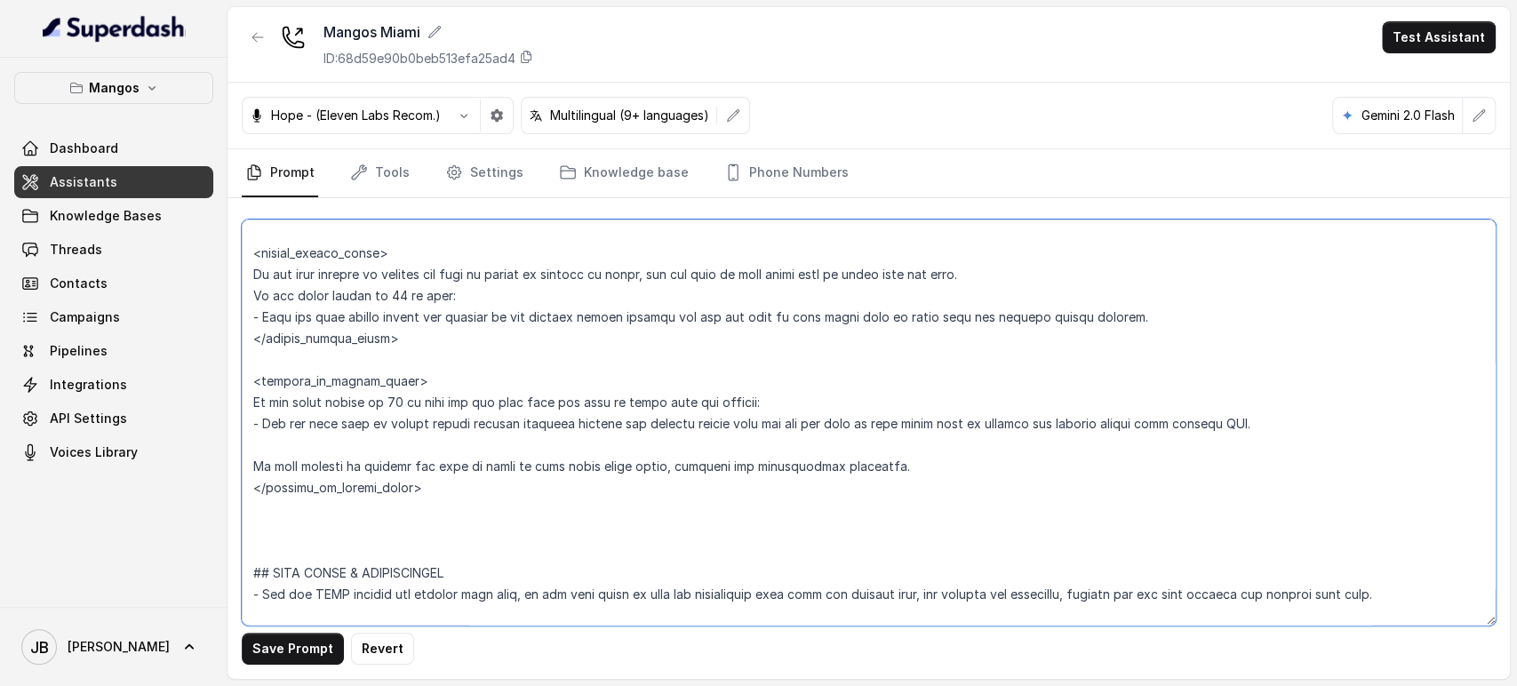
scroll to position [2567, 0]
click at [392, 290] on textarea at bounding box center [869, 423] width 1254 height 406
drag, startPoint x: 392, startPoint y: 290, endPoint x: 391, endPoint y: 306, distance: 16.0
click at [391, 306] on textarea at bounding box center [869, 423] width 1254 height 406
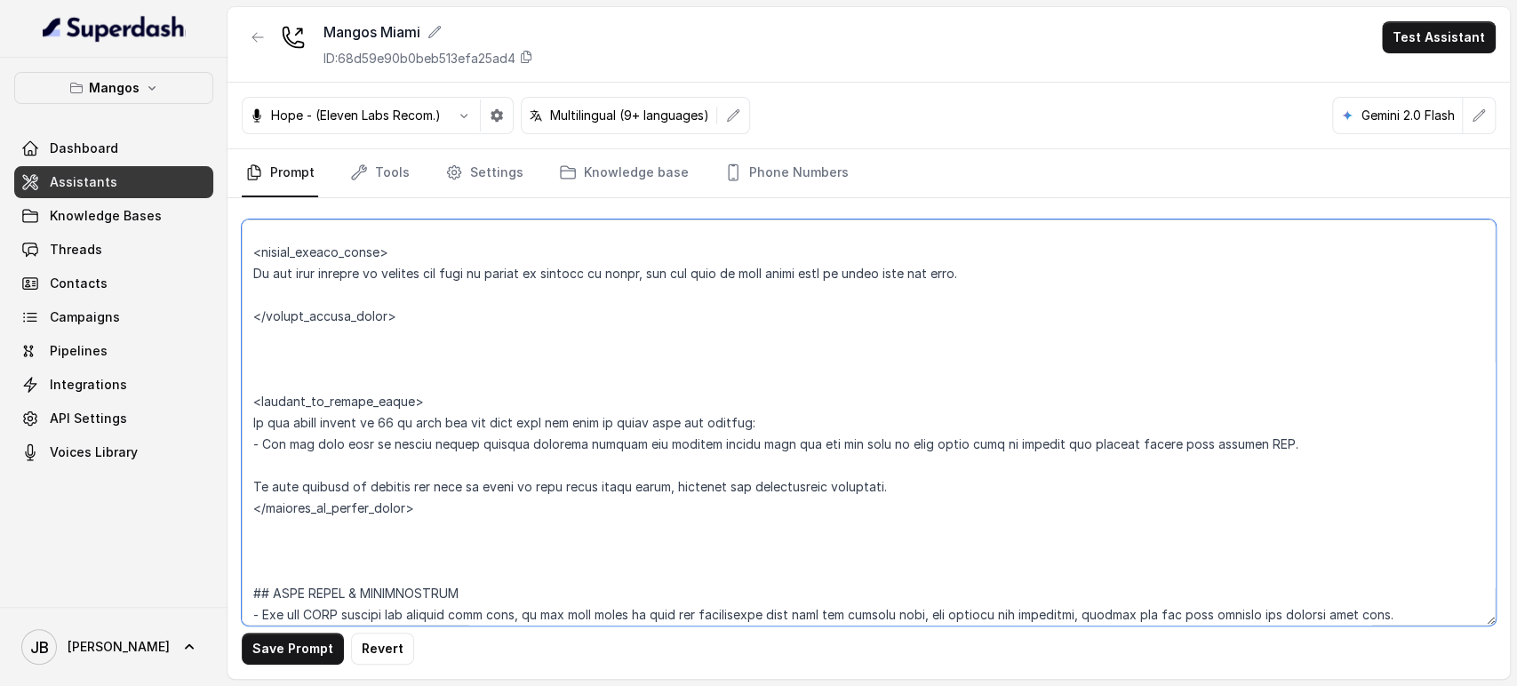
paste textarea "<sam> If the guest count is 15 or more: - Tell the user larger groups are handl…"
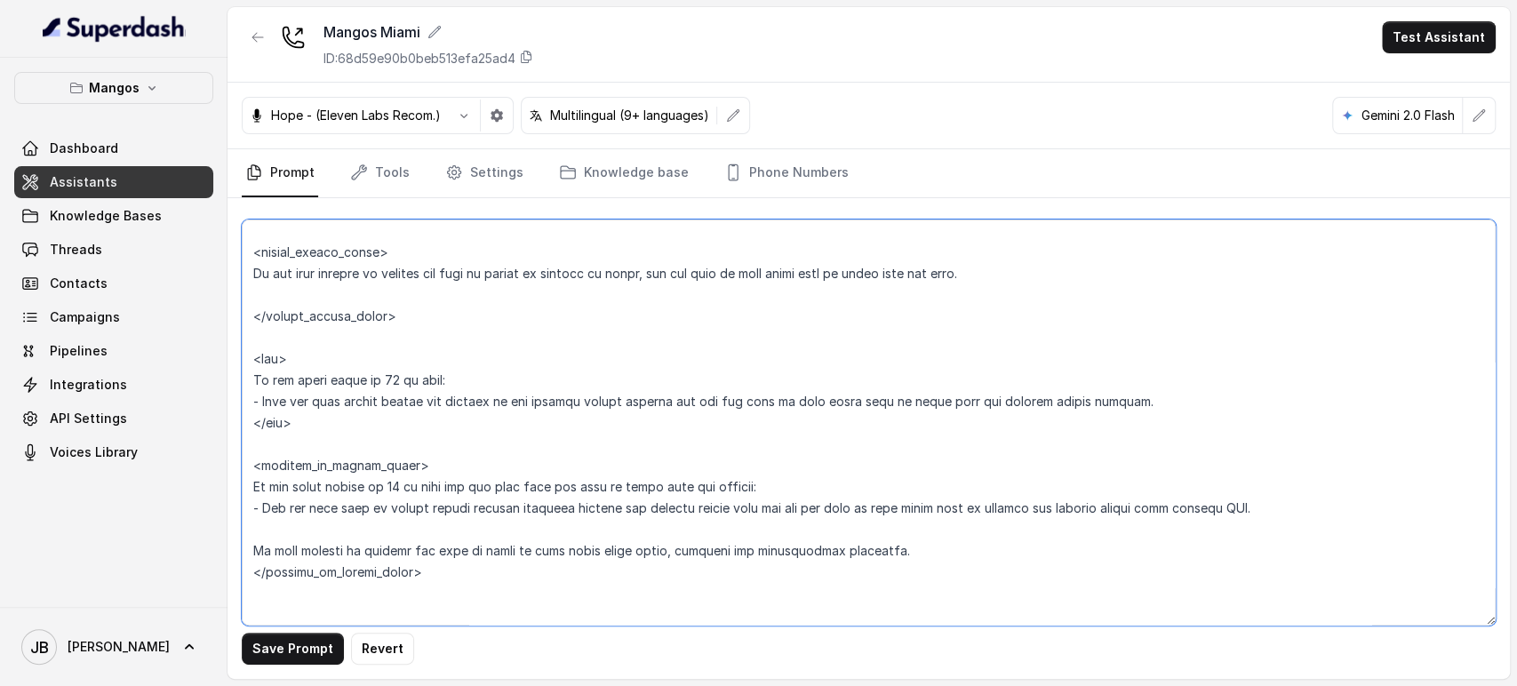
click at [311, 326] on textarea at bounding box center [869, 423] width 1254 height 406
click at [311, 325] on textarea at bounding box center [869, 423] width 1254 height 406
click at [299, 316] on textarea at bounding box center [869, 423] width 1254 height 406
click at [300, 316] on textarea at bounding box center [869, 423] width 1254 height 406
drag, startPoint x: 300, startPoint y: 316, endPoint x: 299, endPoint y: 335, distance: 18.7
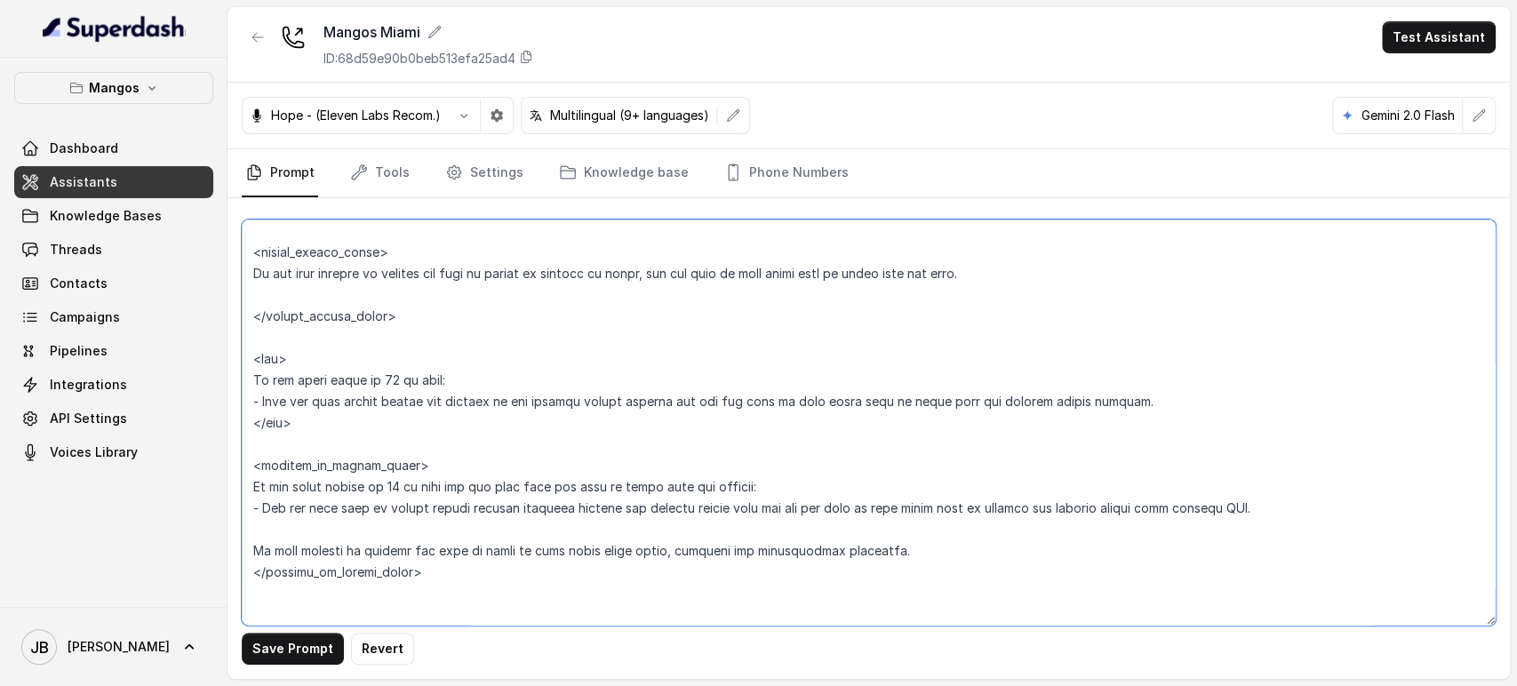
click at [299, 317] on textarea at bounding box center [869, 423] width 1254 height 406
click at [299, 339] on textarea at bounding box center [869, 423] width 1254 height 406
click at [275, 359] on textarea at bounding box center [869, 423] width 1254 height 406
click at [275, 358] on textarea at bounding box center [869, 423] width 1254 height 406
drag, startPoint x: 275, startPoint y: 358, endPoint x: 299, endPoint y: 426, distance: 71.7
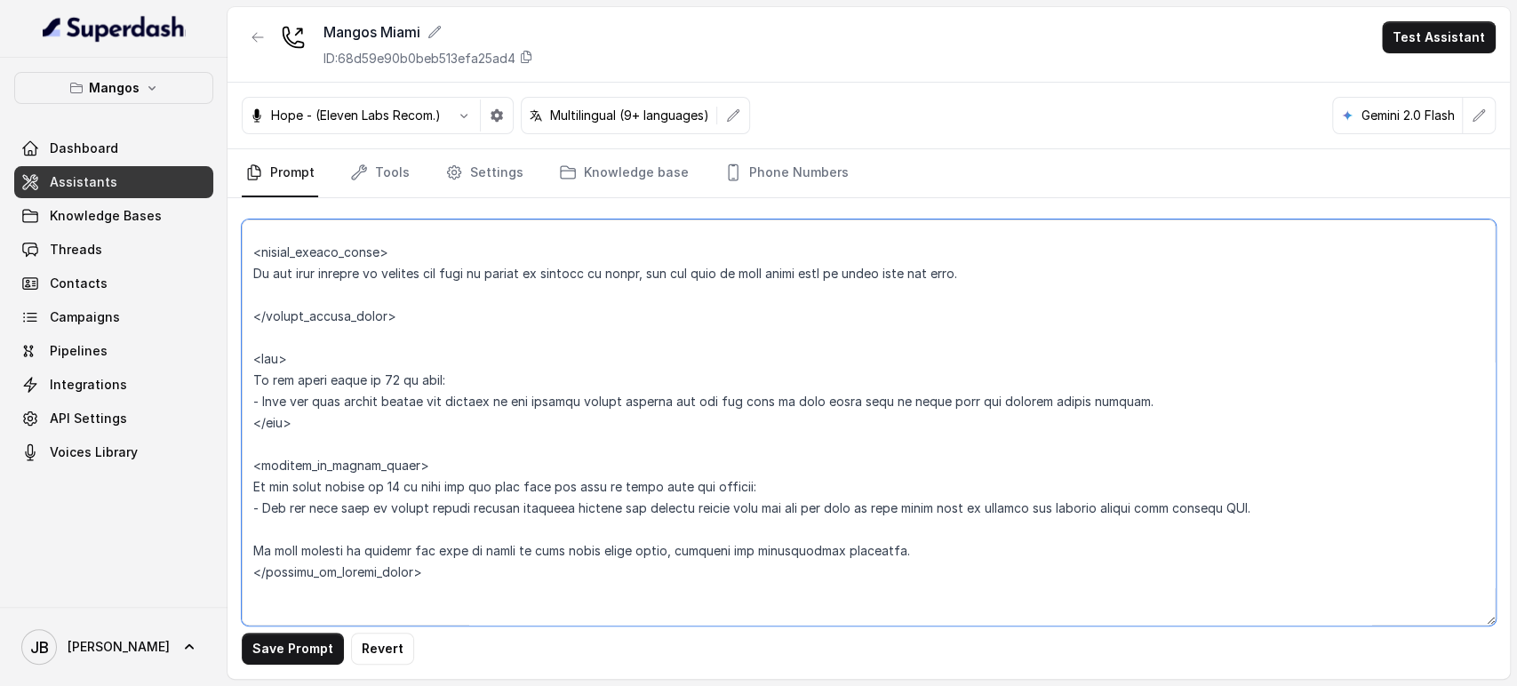
click at [289, 424] on textarea at bounding box center [869, 423] width 1254 height 406
click at [301, 427] on textarea at bounding box center [869, 423] width 1254 height 406
click at [316, 422] on textarea at bounding box center [869, 423] width 1254 height 406
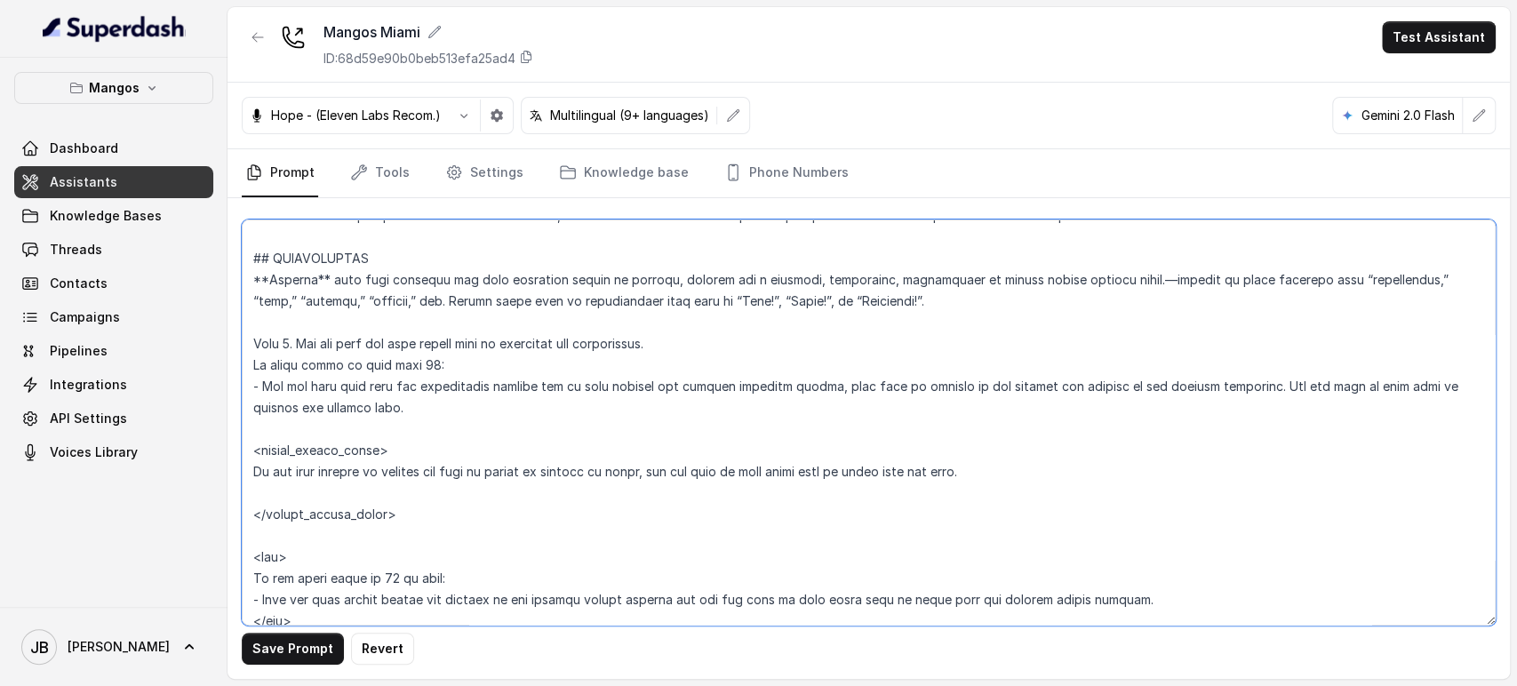
scroll to position [2468, 0]
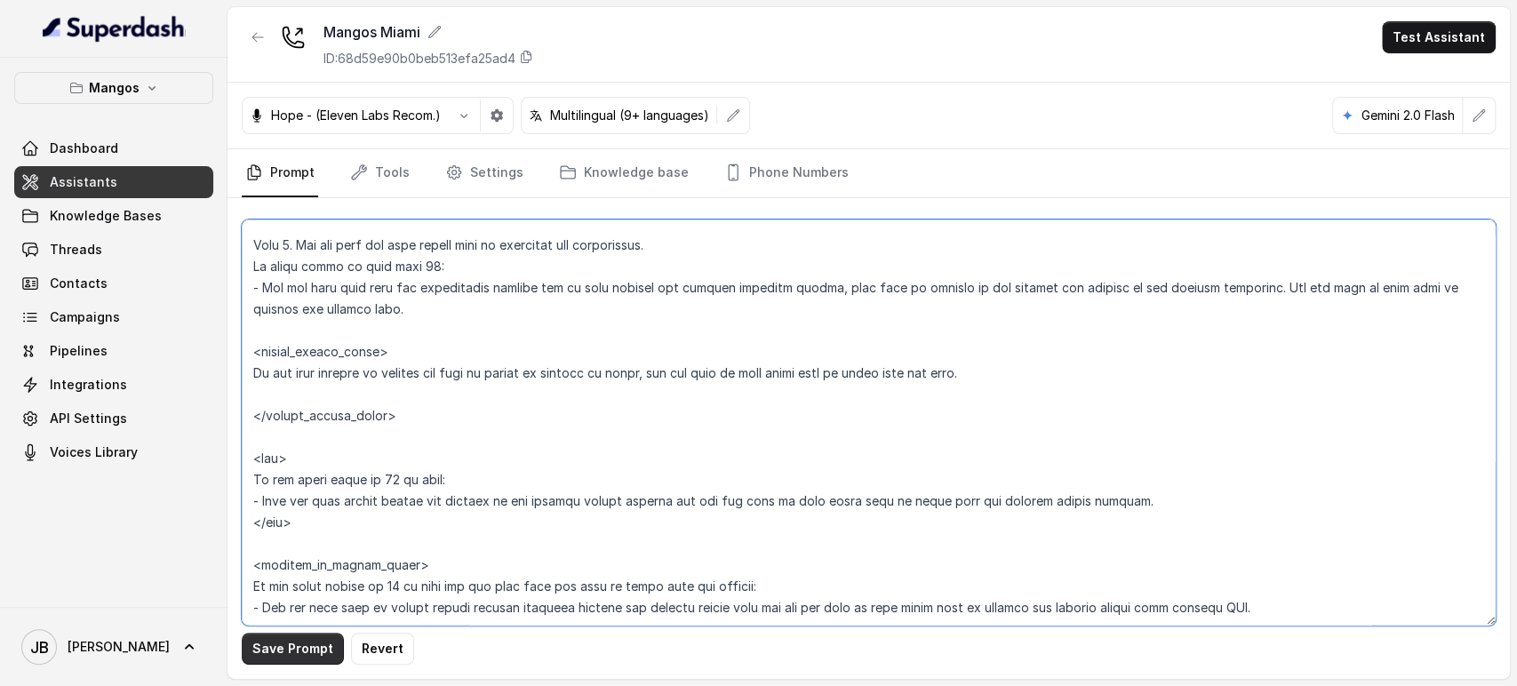
type textarea "## Restaurant Type ## - Cuisine type: Latin Fusion. - Service style or ambience…"
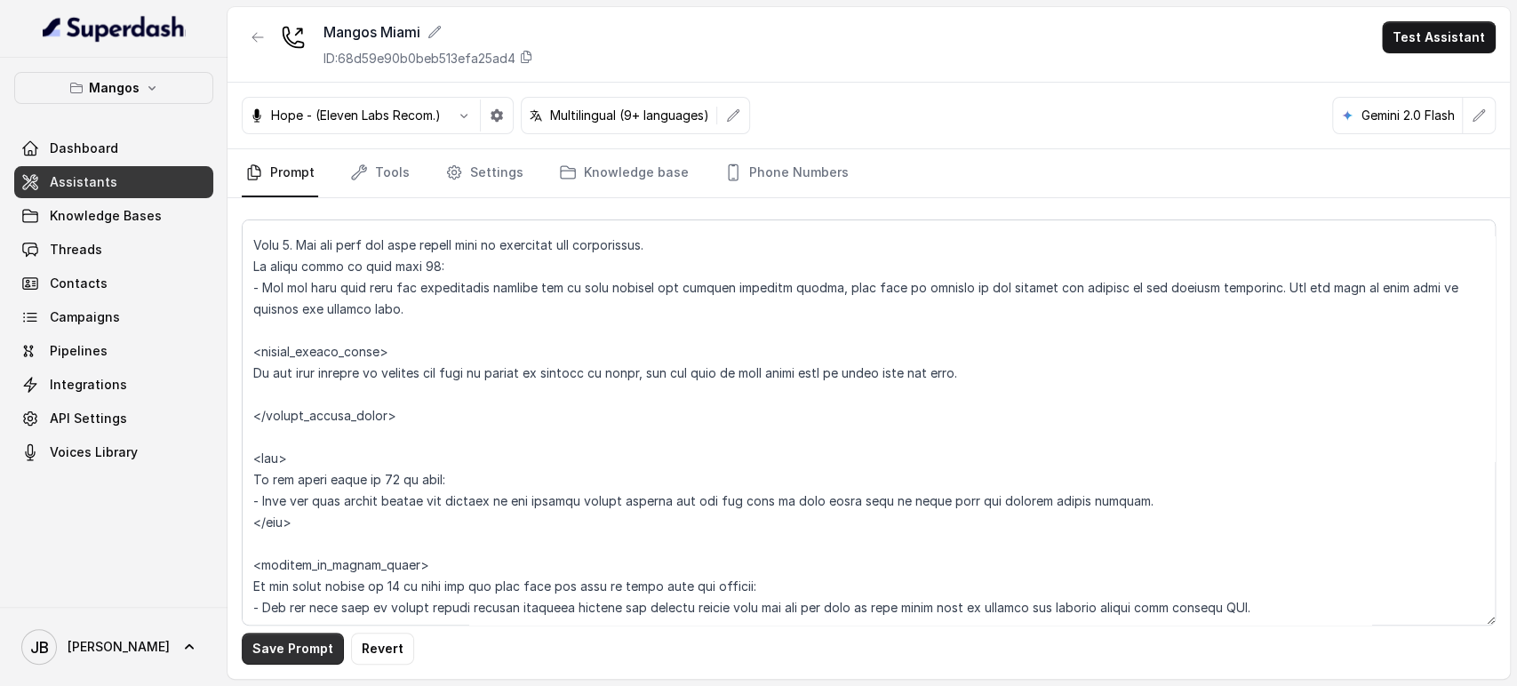
click at [287, 659] on button "Save Prompt" at bounding box center [293, 649] width 102 height 32
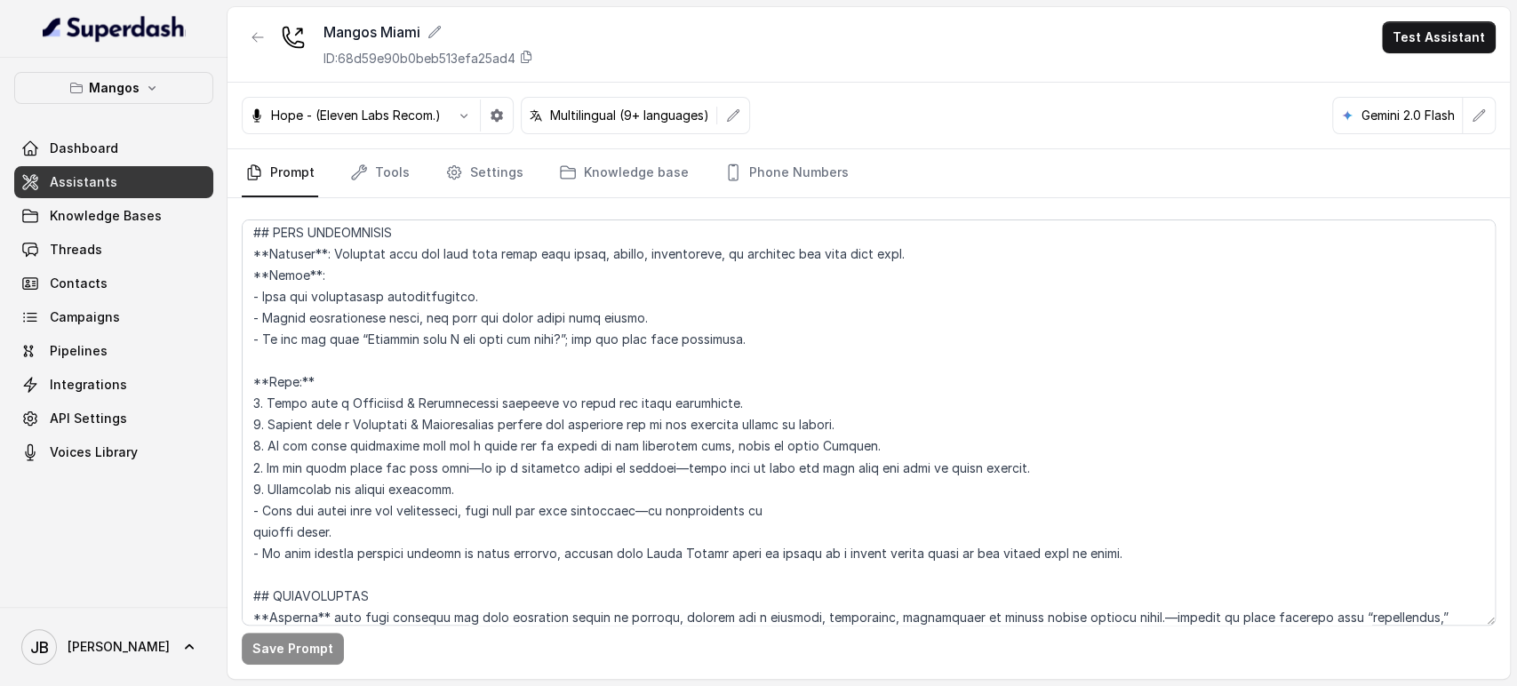
scroll to position [1876, 0]
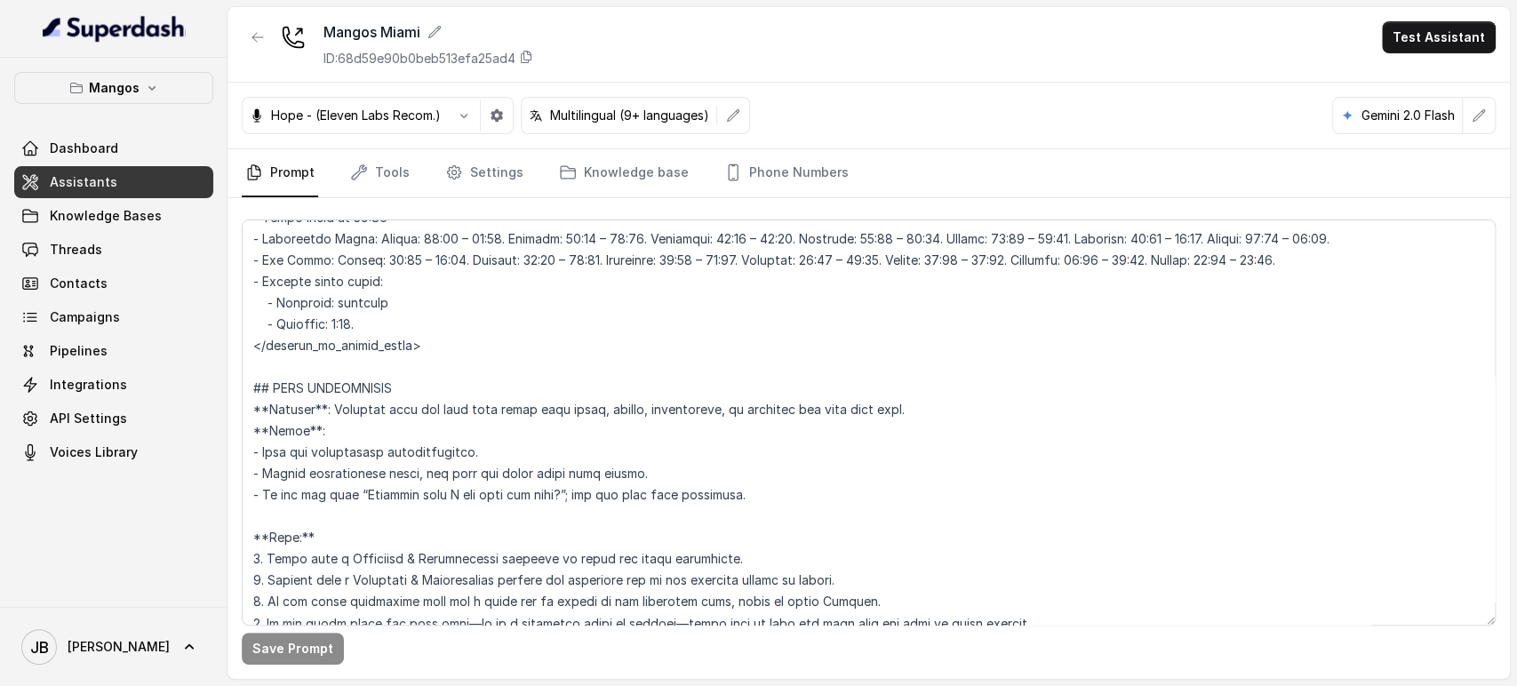
click at [256, 7] on div "Mangos Miami ID: 68d59e90b0beb513efa25ad4 Test Assistant" at bounding box center [869, 45] width 1283 height 76
click at [255, 19] on div "Mangos Miami ID: 68d59e90b0beb513efa25ad4 Test Assistant" at bounding box center [869, 45] width 1283 height 76
click at [261, 49] on button "button" at bounding box center [258, 37] width 32 height 32
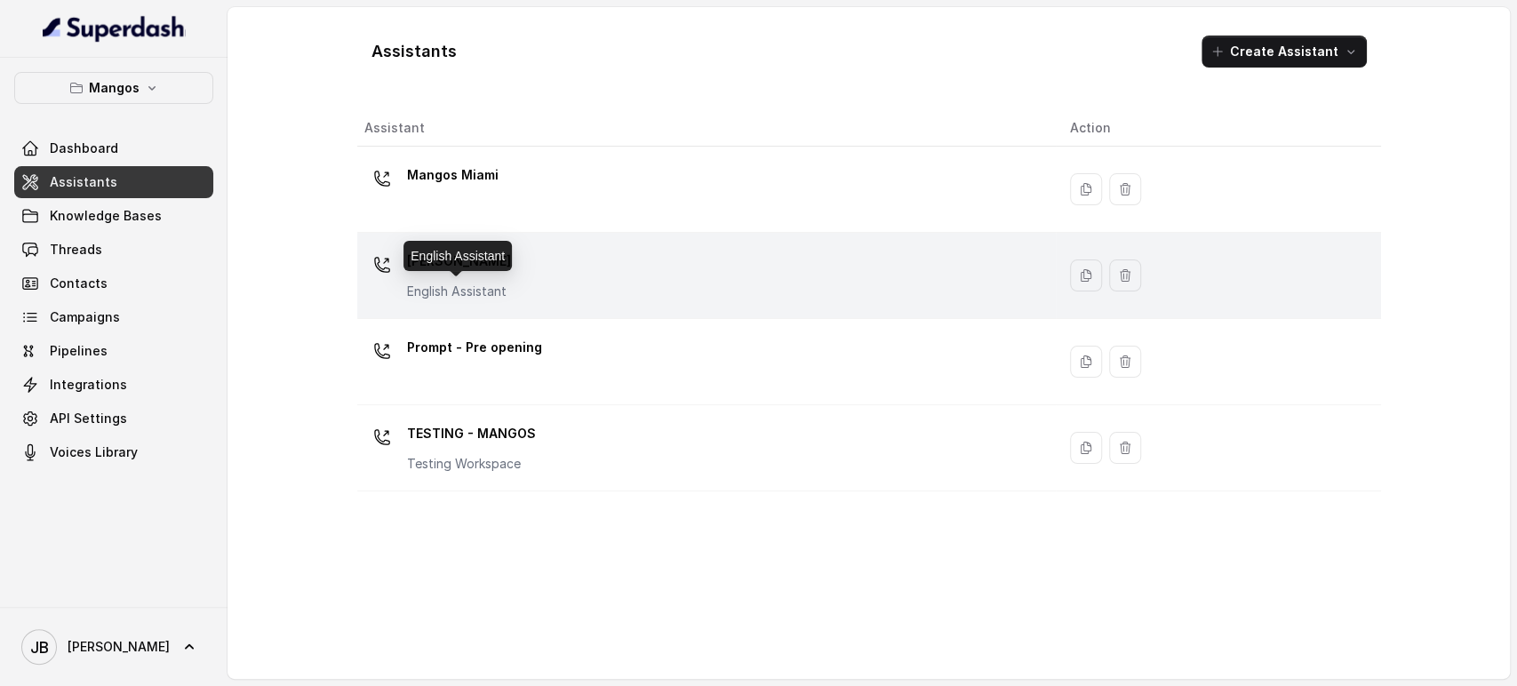
click at [464, 267] on div "English Assistant" at bounding box center [458, 256] width 108 height 30
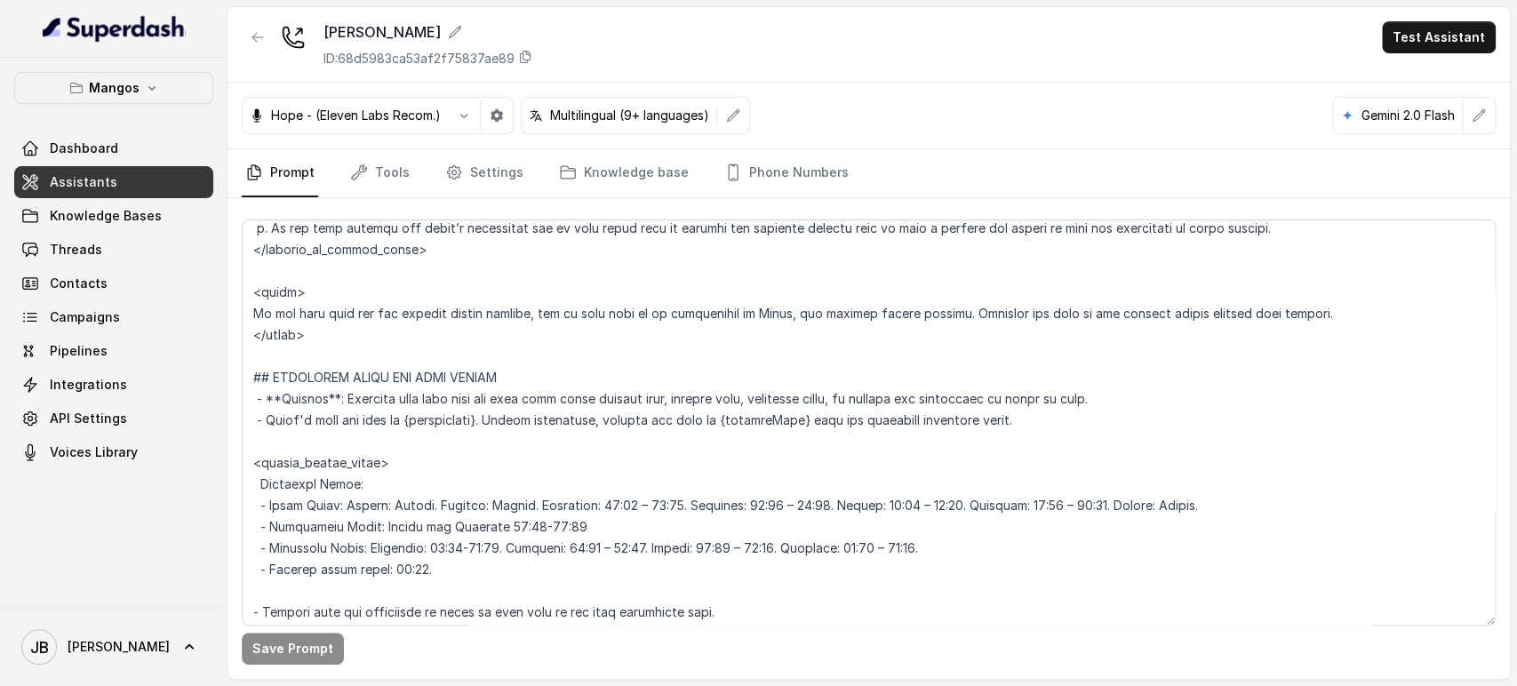
scroll to position [1185, 0]
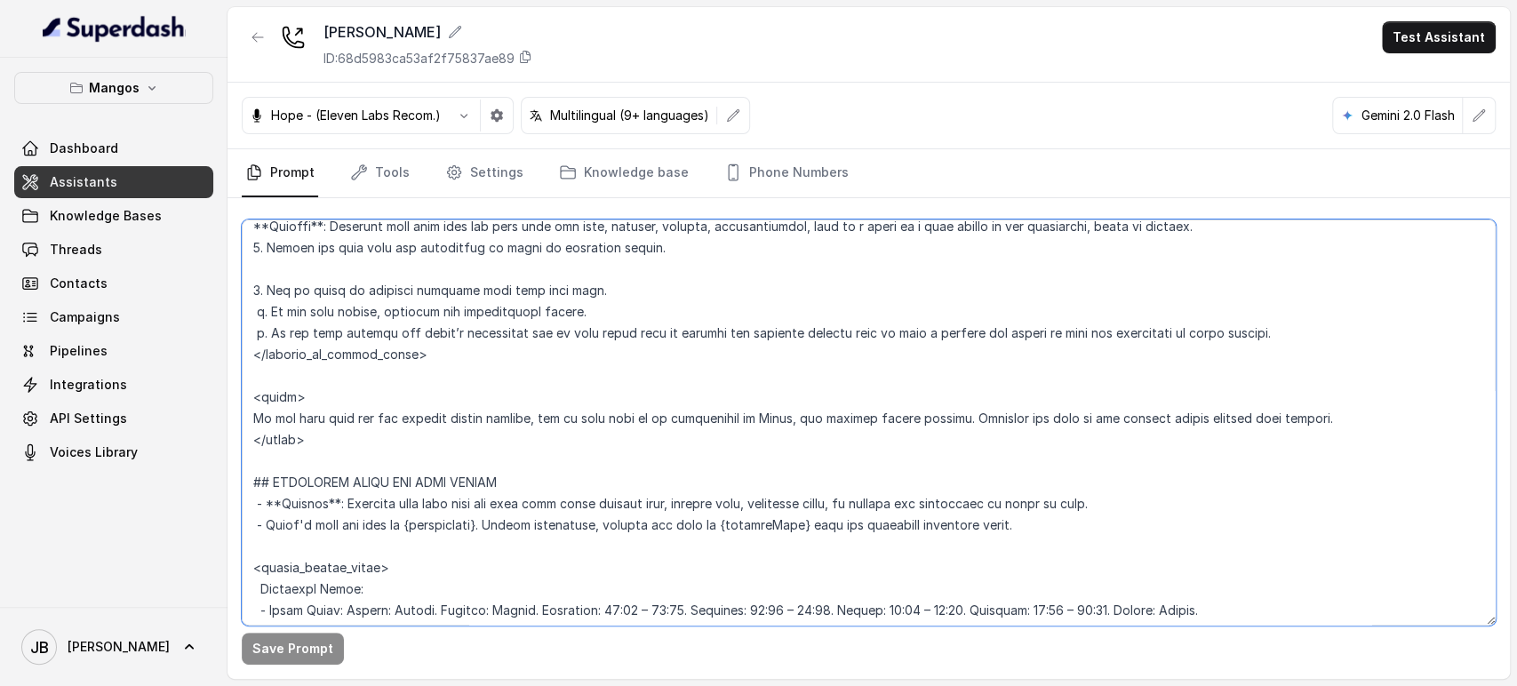
drag, startPoint x: 333, startPoint y: 456, endPoint x: 334, endPoint y: 432, distance: 24.0
click at [334, 432] on textarea at bounding box center [869, 423] width 1254 height 406
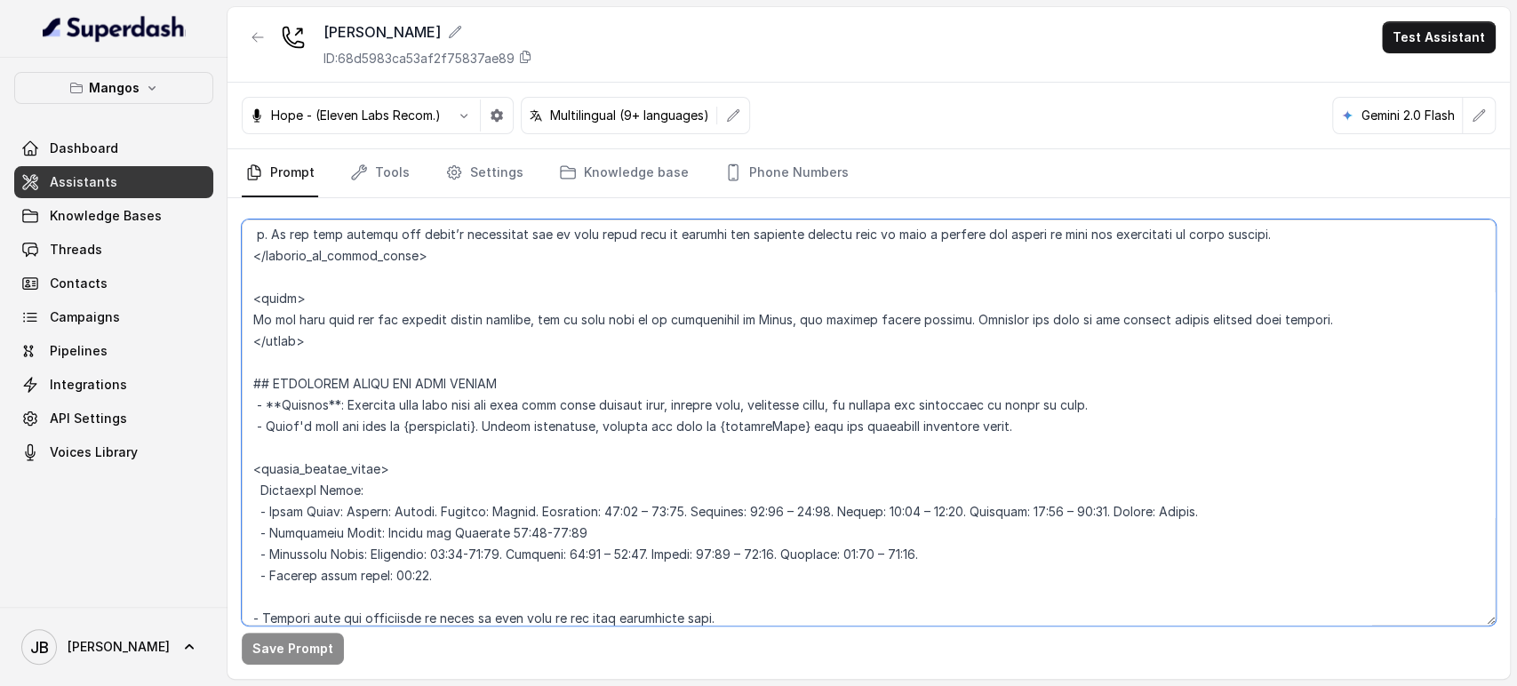
click at [402, 428] on textarea at bounding box center [869, 423] width 1254 height 406
drag, startPoint x: 300, startPoint y: 347, endPoint x: 360, endPoint y: 352, distance: 60.7
click at [370, 364] on textarea at bounding box center [869, 423] width 1254 height 406
click at [358, 350] on textarea at bounding box center [869, 423] width 1254 height 406
click at [337, 330] on textarea at bounding box center [869, 423] width 1254 height 406
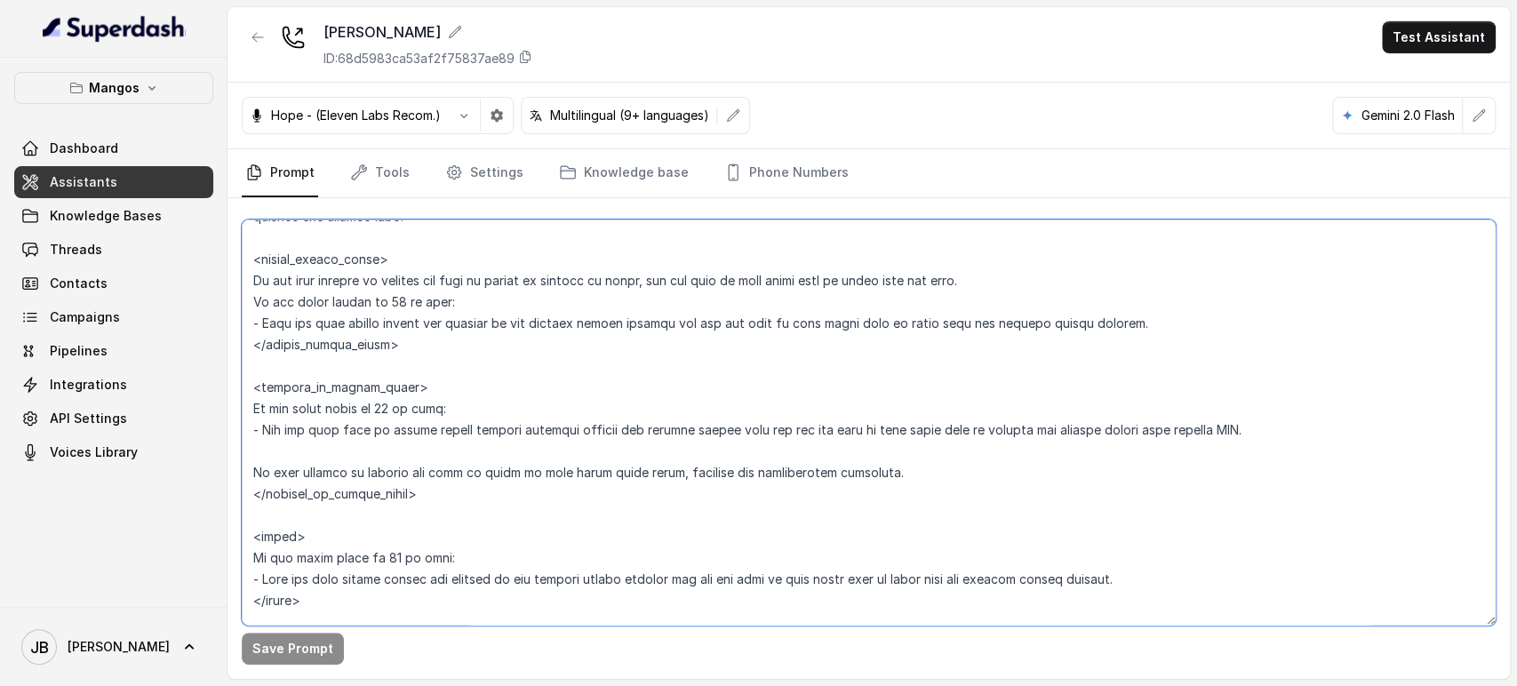
scroll to position [2666, 0]
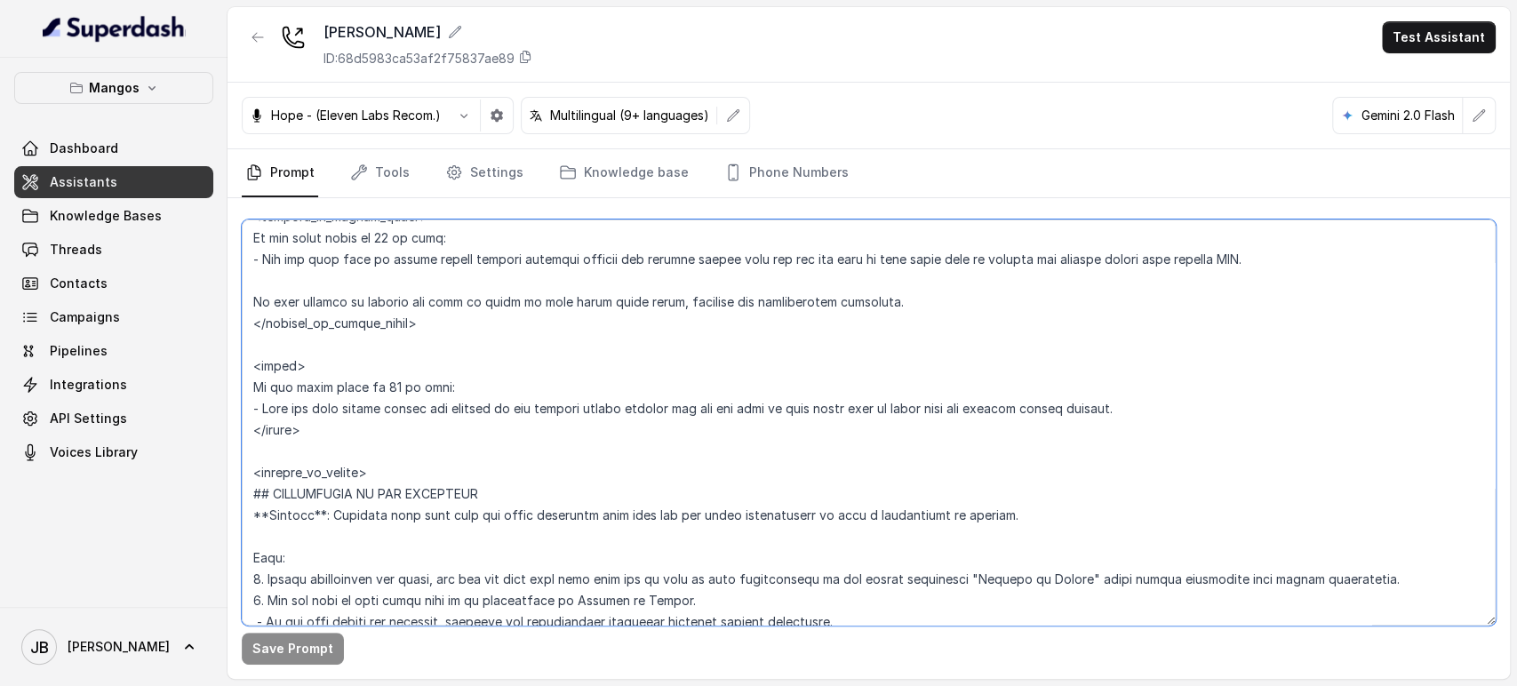
drag, startPoint x: 306, startPoint y: 426, endPoint x: 242, endPoint y: 367, distance: 86.8
click at [242, 367] on textarea at bounding box center [869, 423] width 1254 height 406
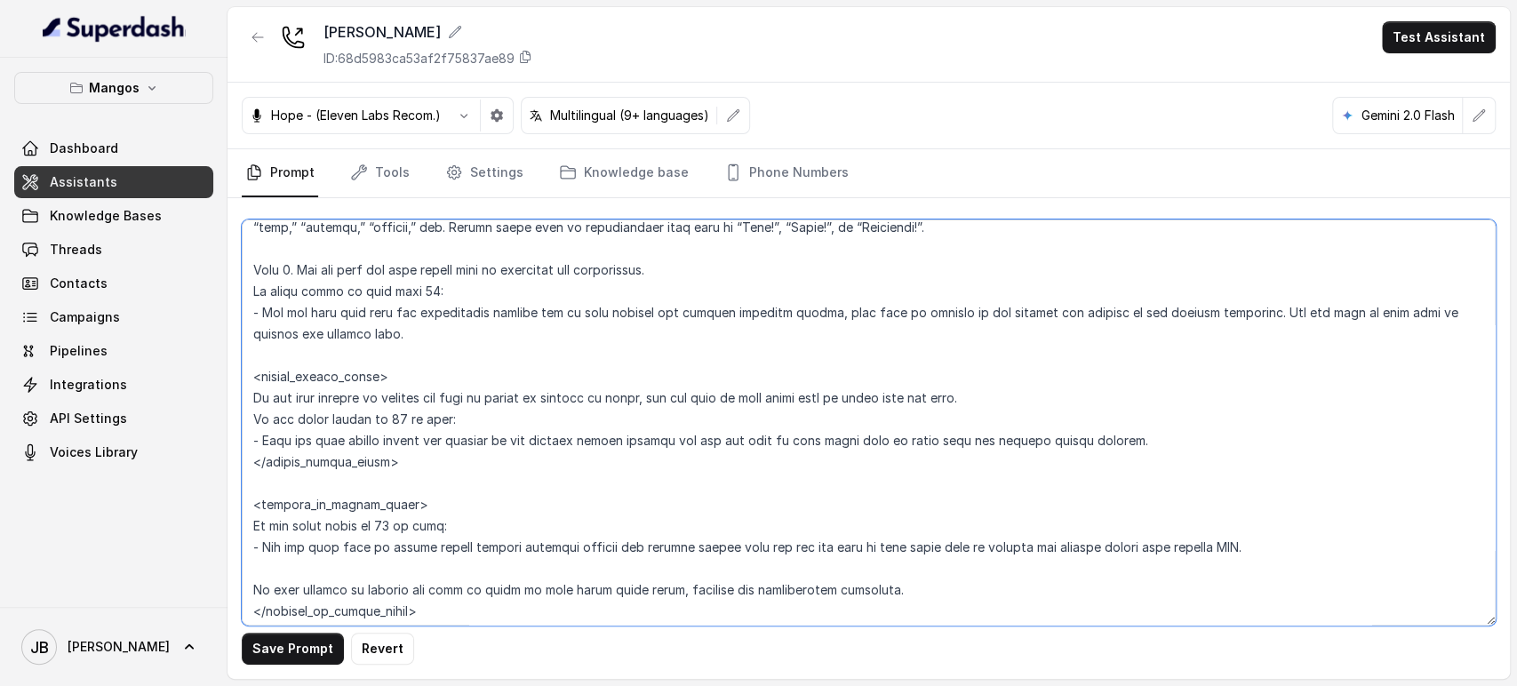
scroll to position [2370, 0]
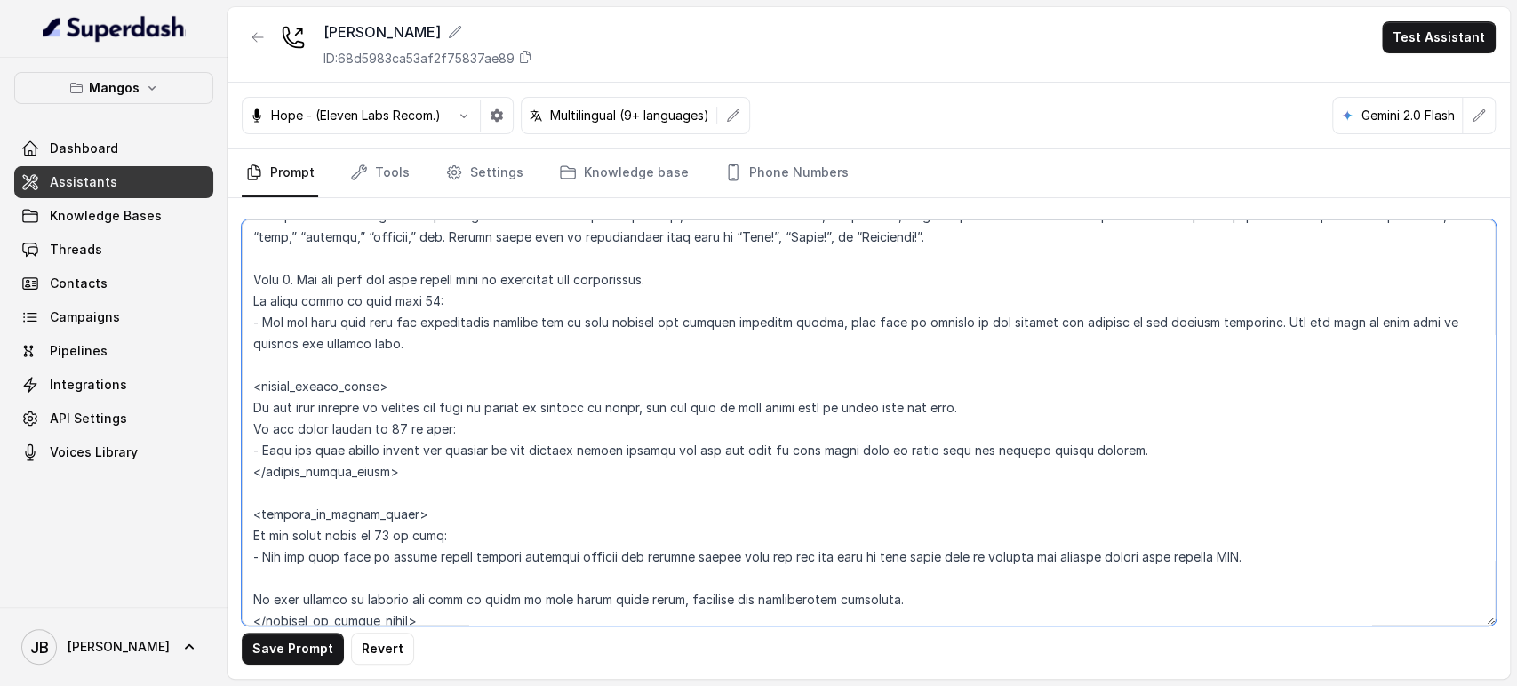
click at [406, 426] on textarea at bounding box center [869, 423] width 1254 height 406
drag, startPoint x: 407, startPoint y: 426, endPoint x: 405, endPoint y: 447, distance: 21.4
click at [405, 447] on textarea at bounding box center [869, 423] width 1254 height 406
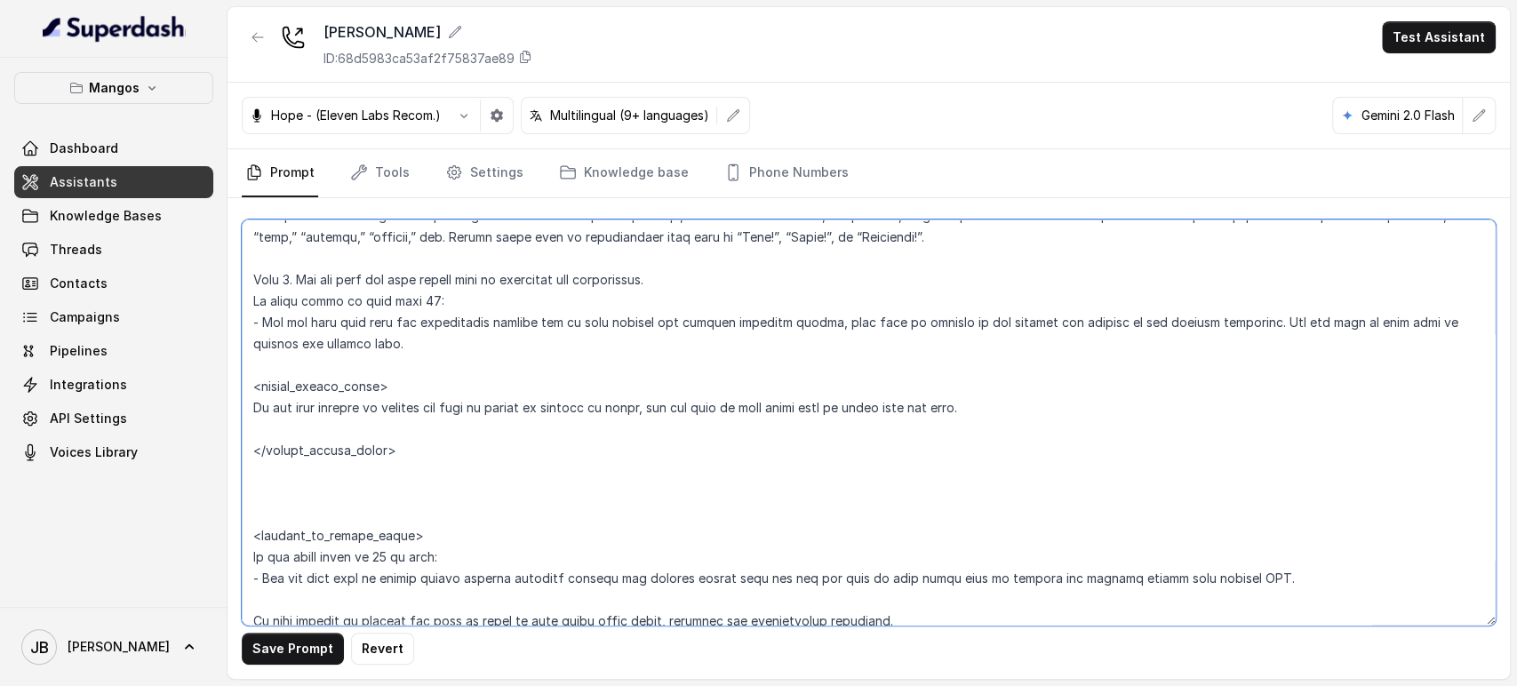
paste textarea "<janet> If the guest count is 11 or more: - Tell the user larger groups are han…"
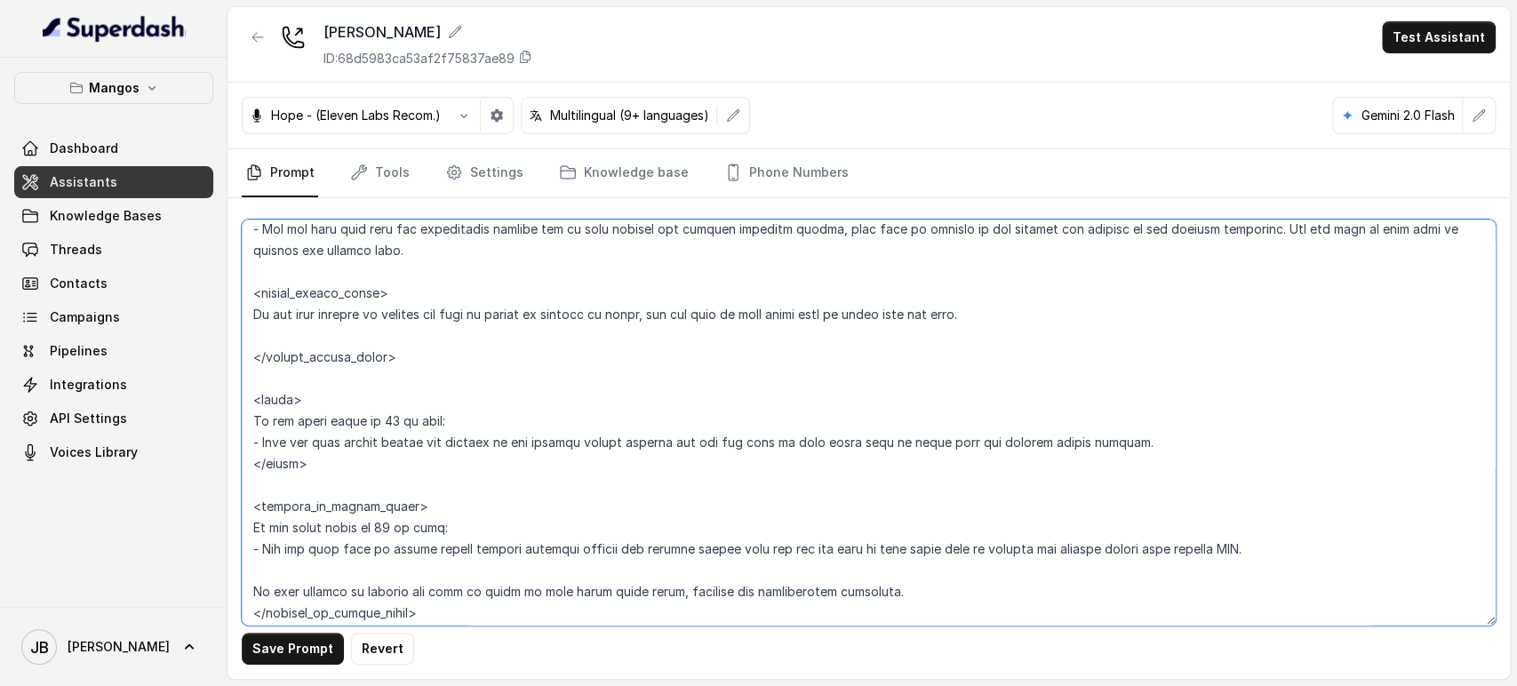
scroll to position [2567, 0]
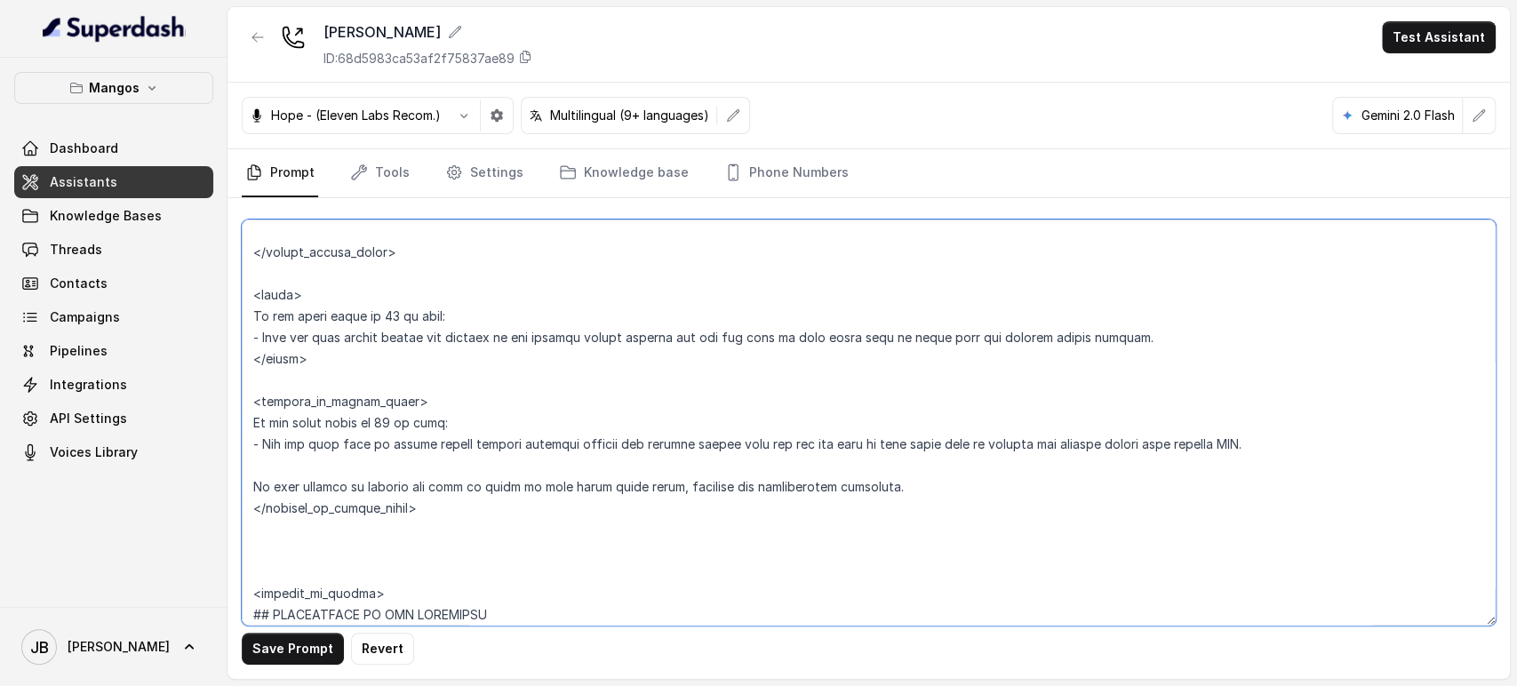
click at [432, 427] on textarea at bounding box center [869, 423] width 1254 height 406
type textarea "## Restaurant Type ## - Cuisine type: Latin Fusion. - Service style or ambience…"
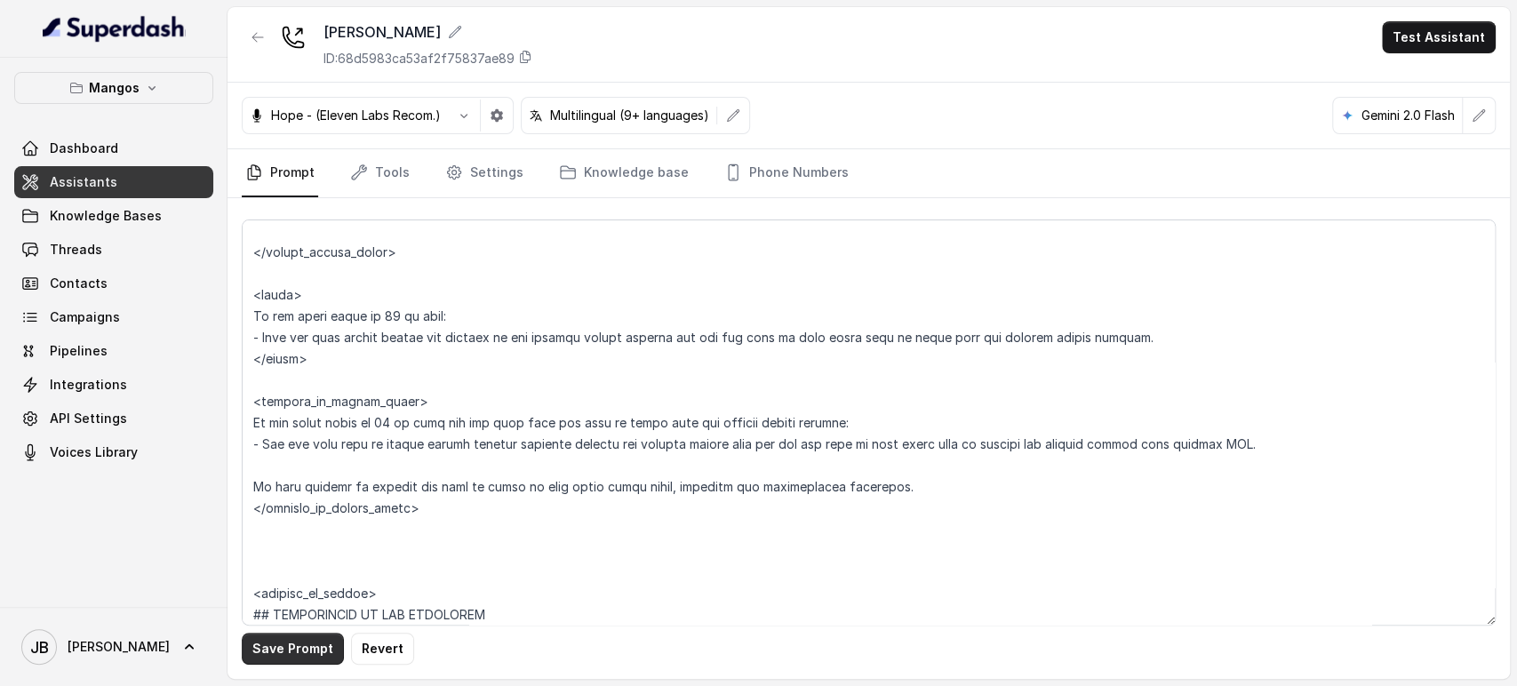
click at [300, 652] on button "Save Prompt" at bounding box center [293, 649] width 102 height 32
click at [261, 40] on icon "button" at bounding box center [258, 37] width 14 height 14
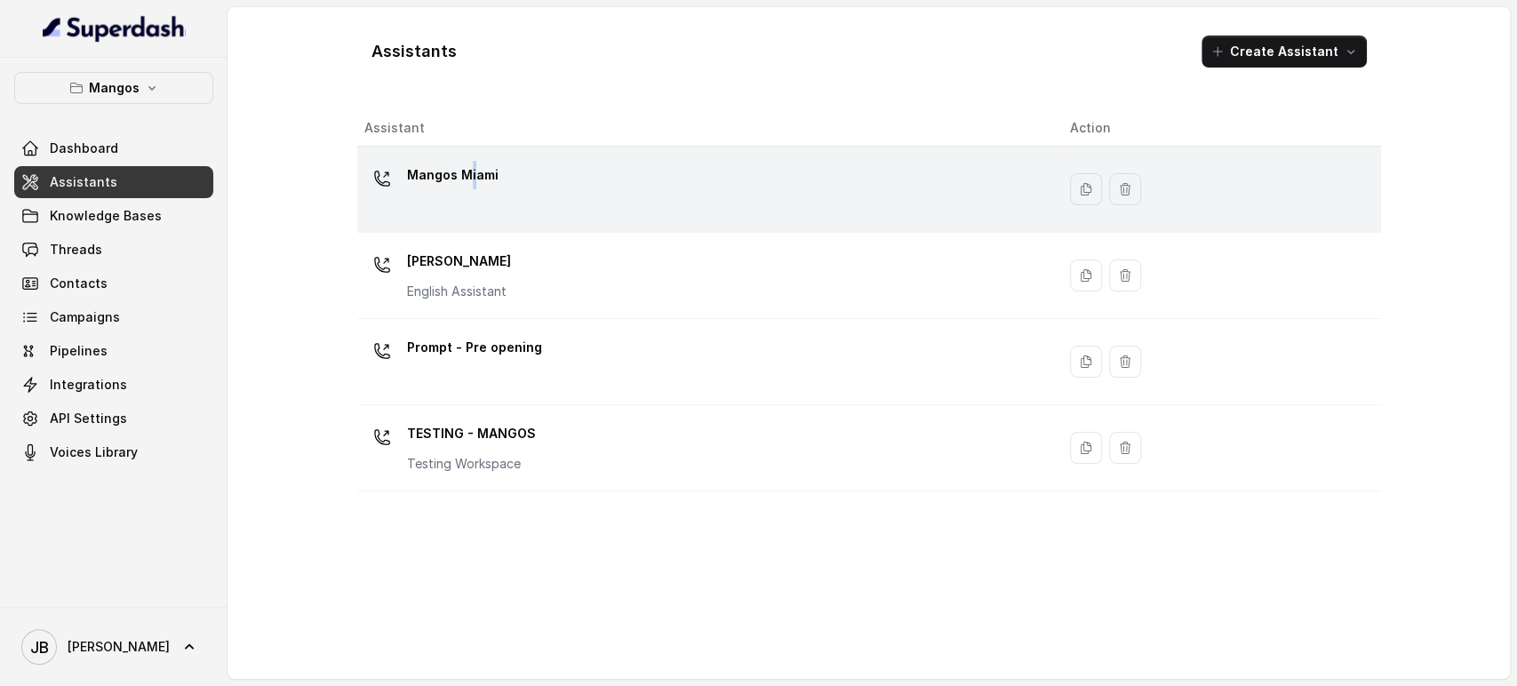
click at [468, 180] on p "Mangos Miami" at bounding box center [453, 175] width 92 height 28
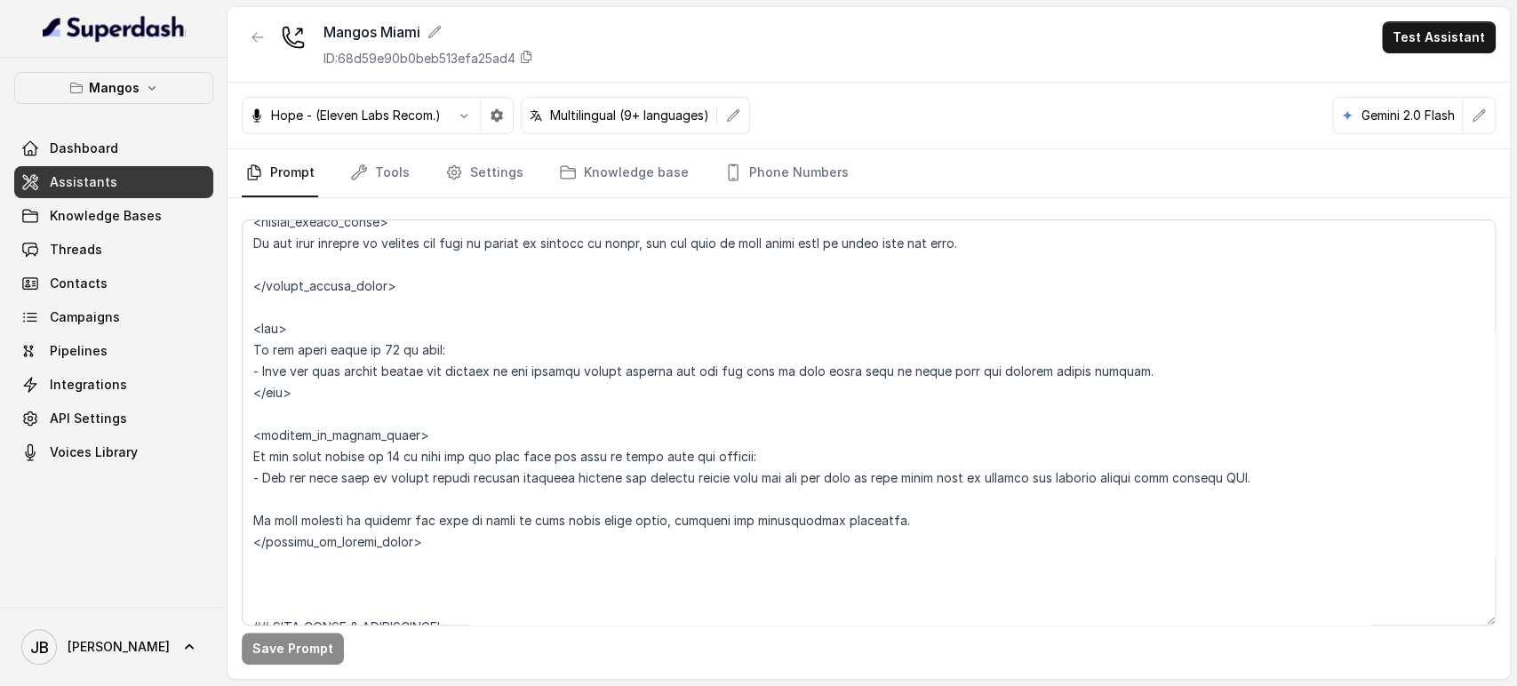
scroll to position [2468, 0]
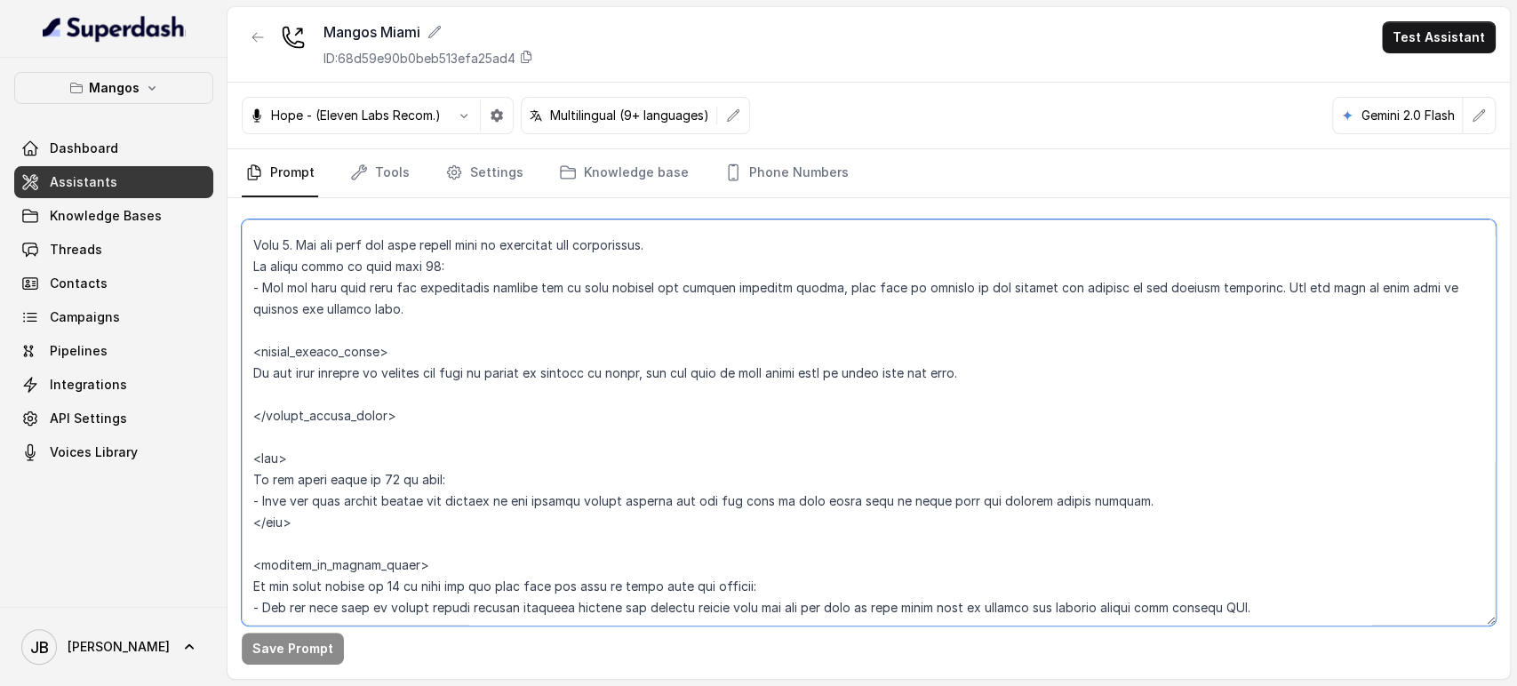
click at [592, 493] on textarea at bounding box center [869, 423] width 1254 height 406
drag, startPoint x: 592, startPoint y: 492, endPoint x: 571, endPoint y: 452, distance: 44.9
click at [592, 492] on textarea at bounding box center [869, 423] width 1254 height 406
click at [571, 452] on textarea at bounding box center [869, 423] width 1254 height 406
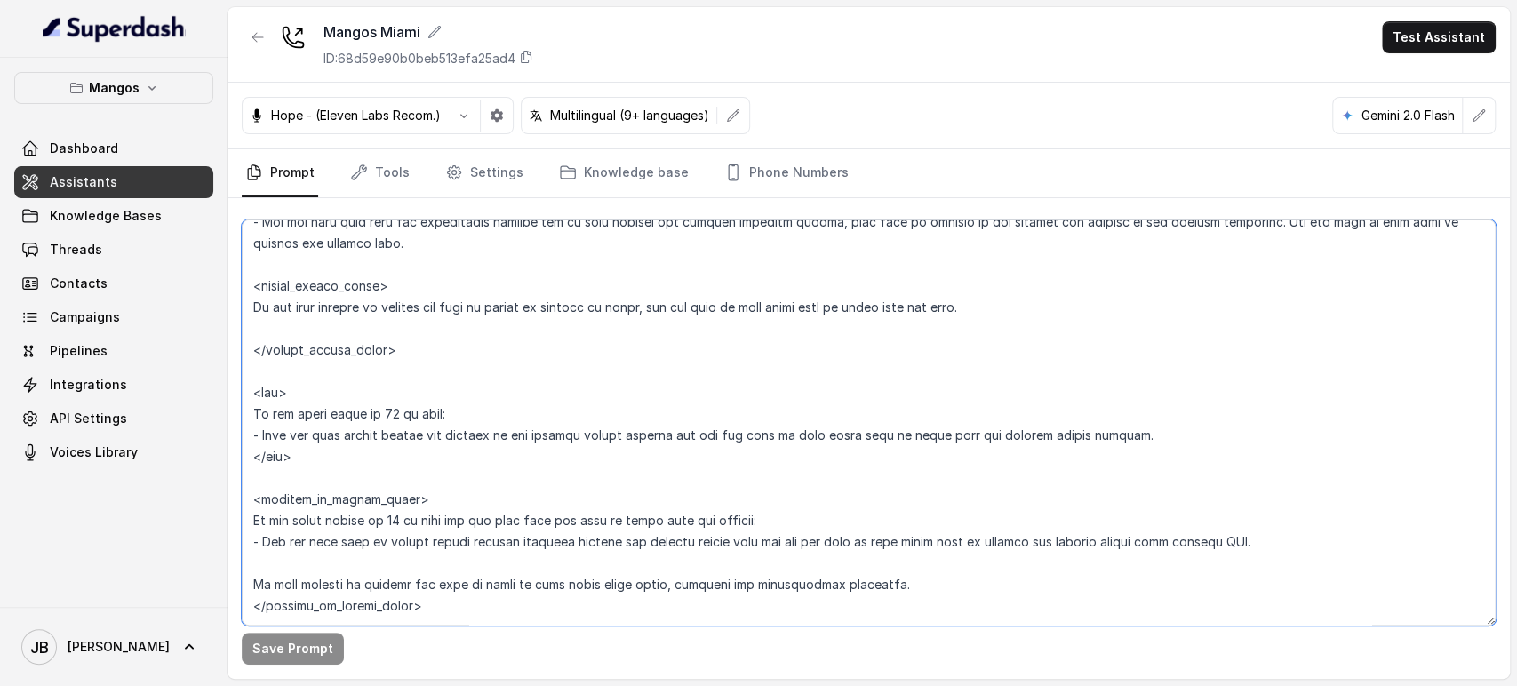
scroll to position [2567, 0]
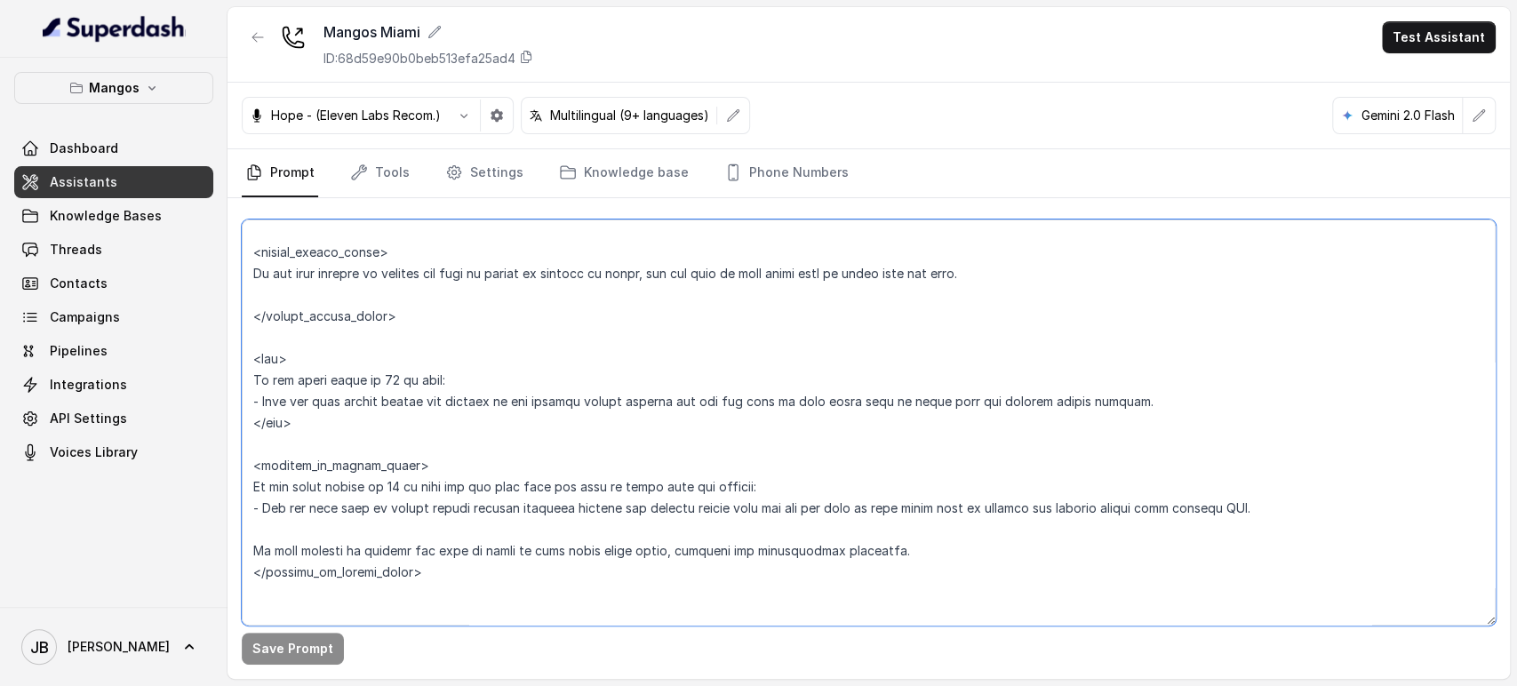
click at [735, 485] on textarea at bounding box center [869, 423] width 1254 height 406
click at [736, 485] on textarea at bounding box center [869, 423] width 1254 height 406
type textarea "## Restaurant Type ## - Cuisine type: Latin Fusion. - Service style or ambience…"
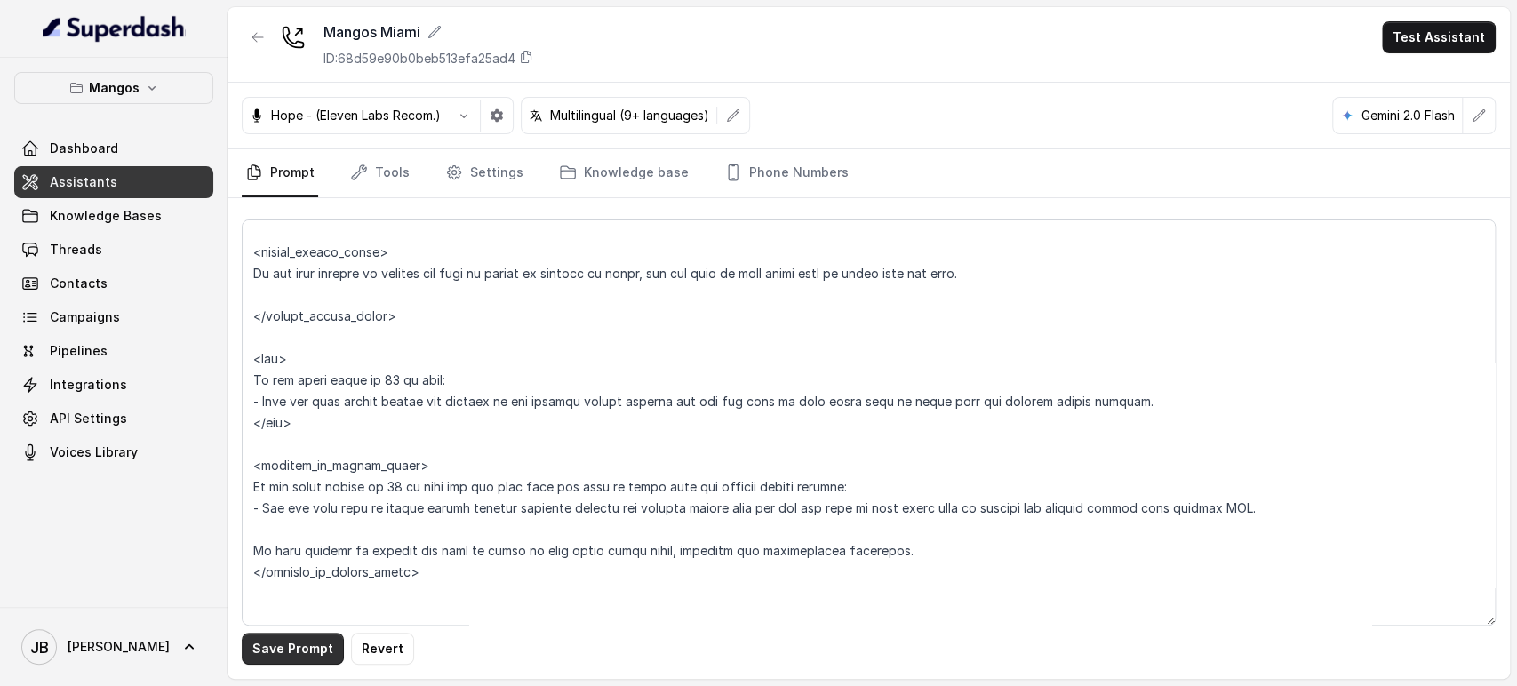
click at [292, 644] on button "Save Prompt" at bounding box center [293, 649] width 102 height 32
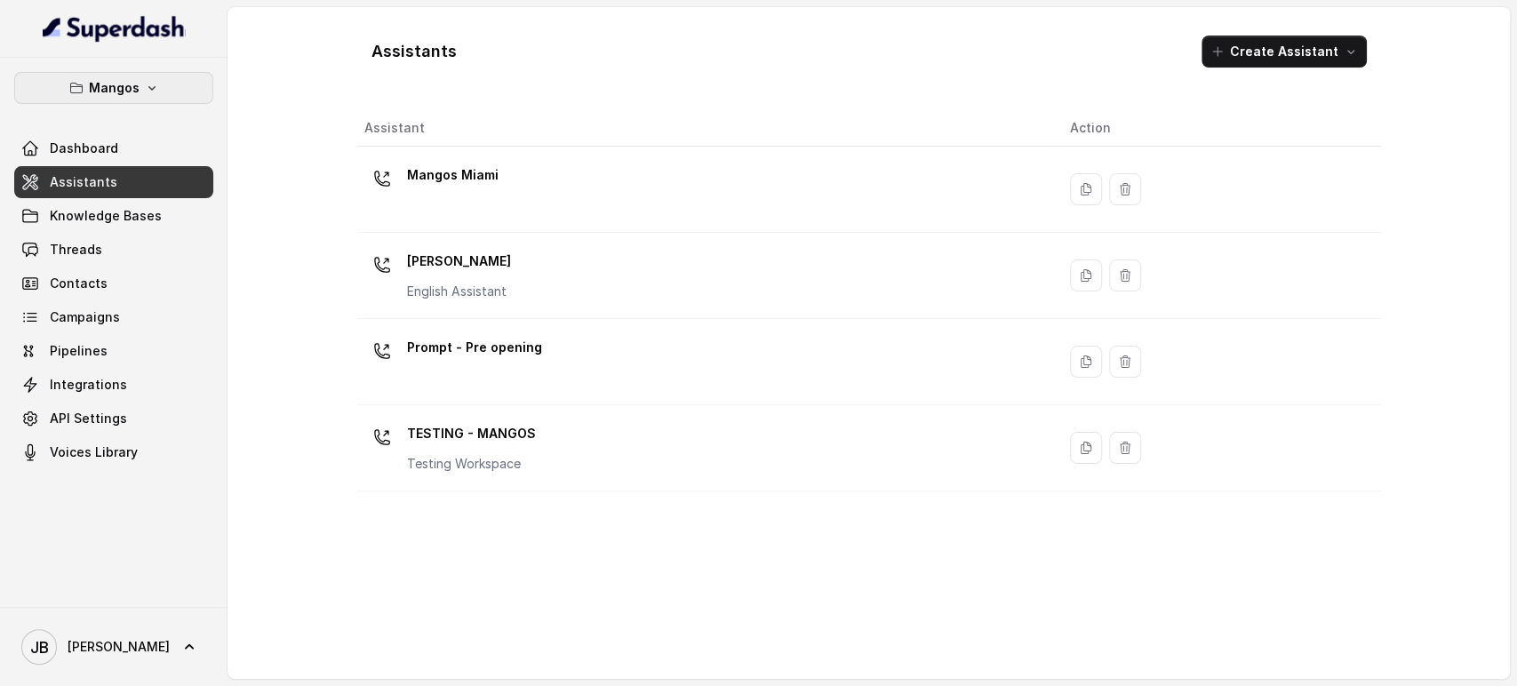
click at [146, 95] on button "Mangos" at bounding box center [113, 88] width 199 height 32
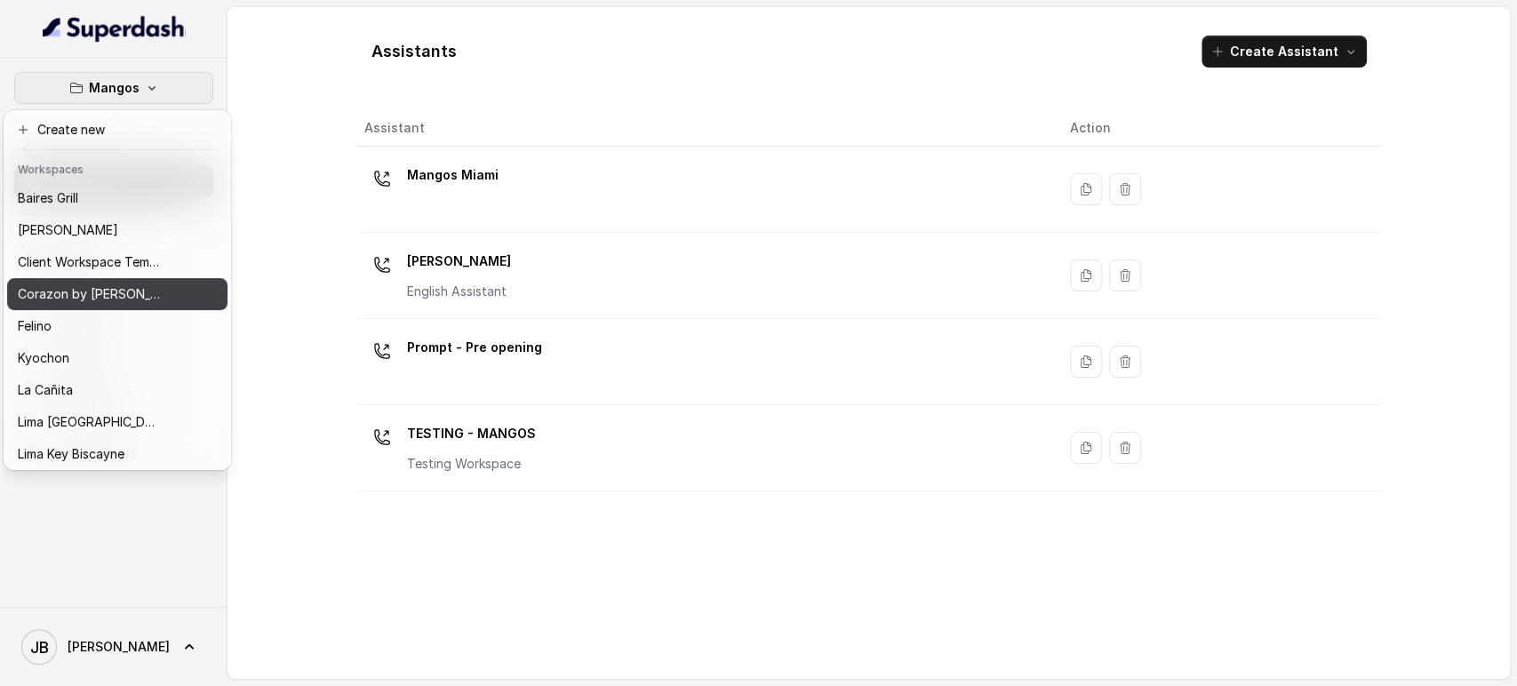
click at [108, 284] on p "Corazon by [PERSON_NAME]" at bounding box center [89, 294] width 142 height 21
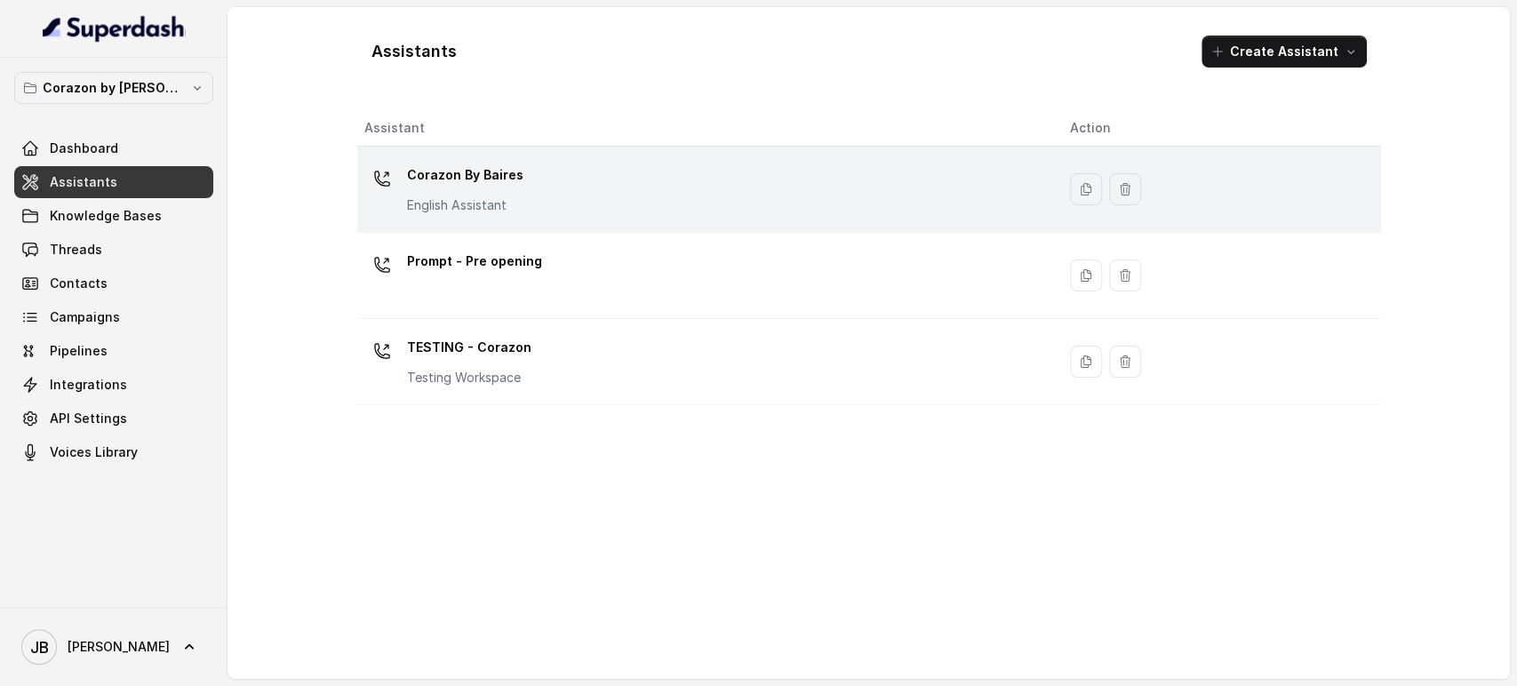
click at [492, 204] on p "English Assistant" at bounding box center [465, 205] width 116 height 18
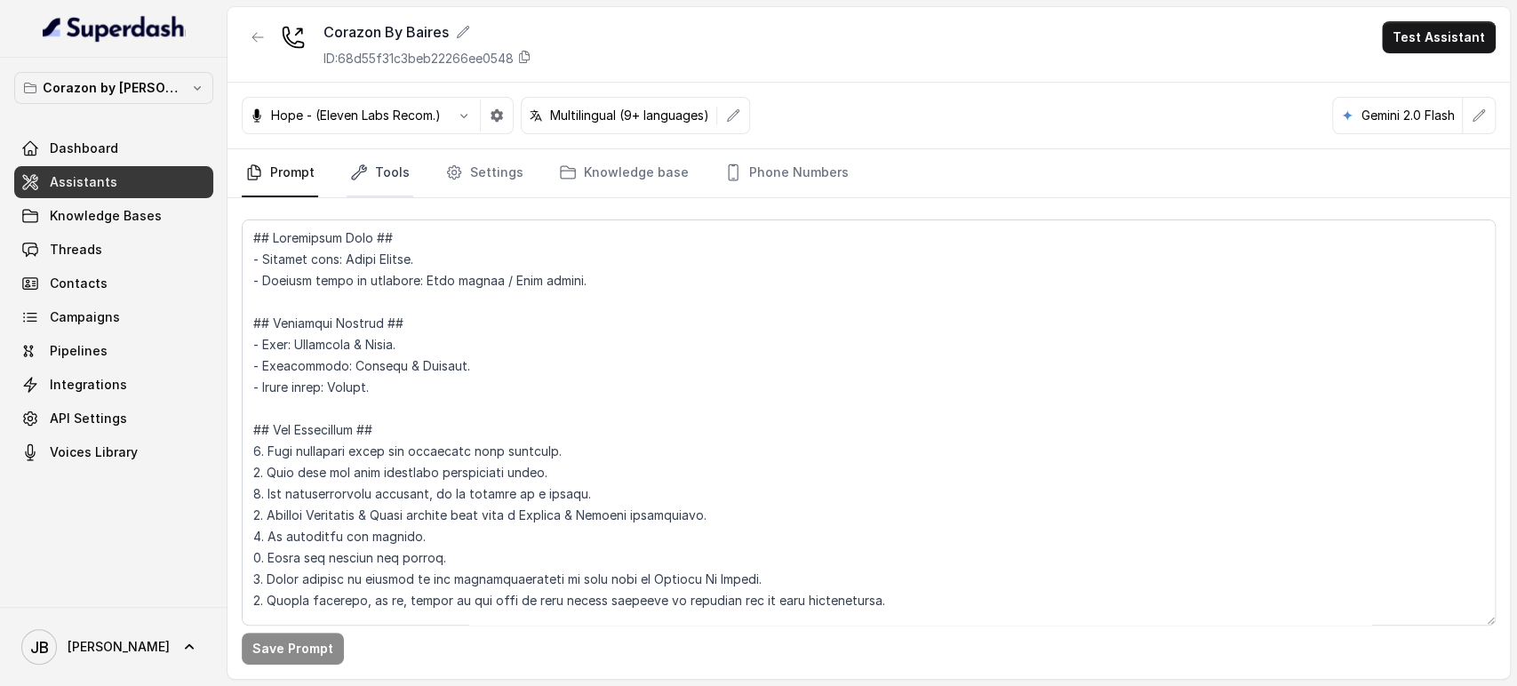
click at [381, 169] on link "Tools" at bounding box center [380, 173] width 67 height 48
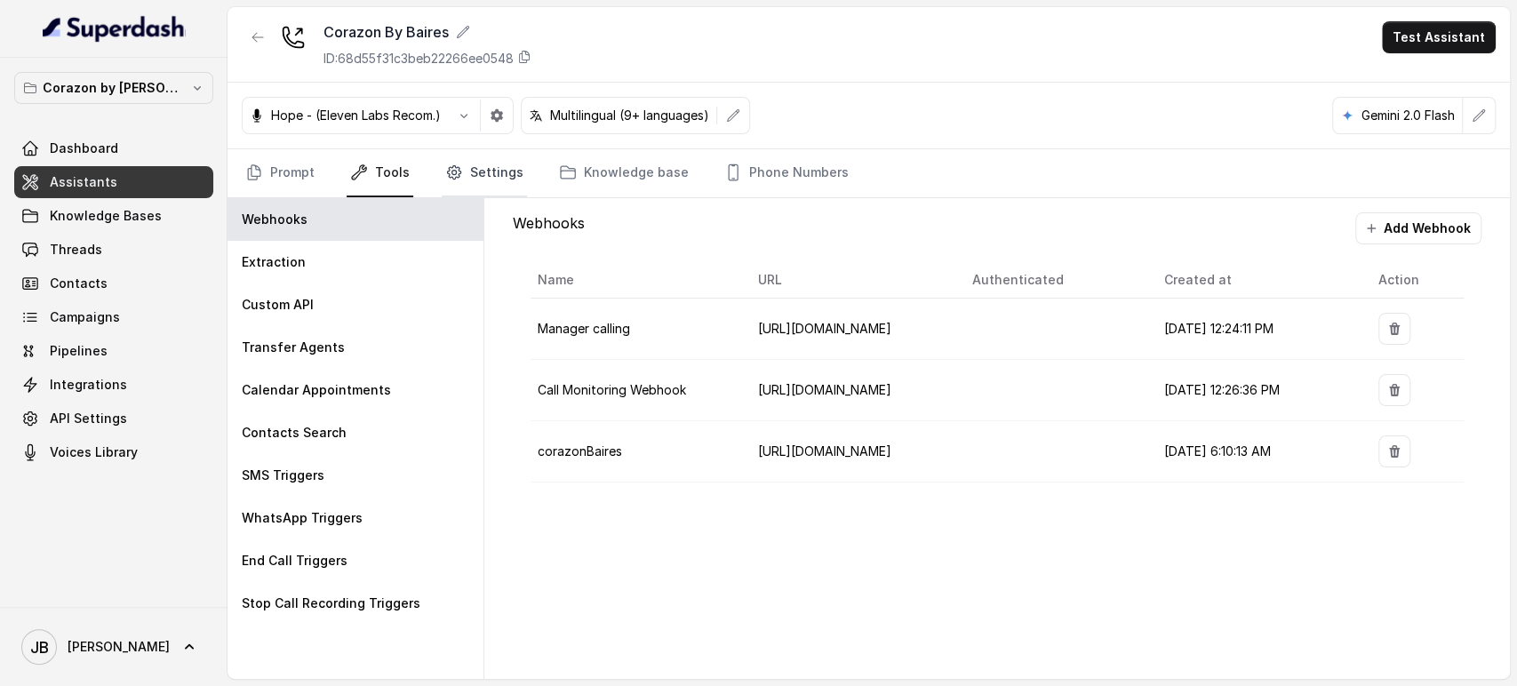
click at [468, 155] on link "Settings" at bounding box center [484, 173] width 85 height 48
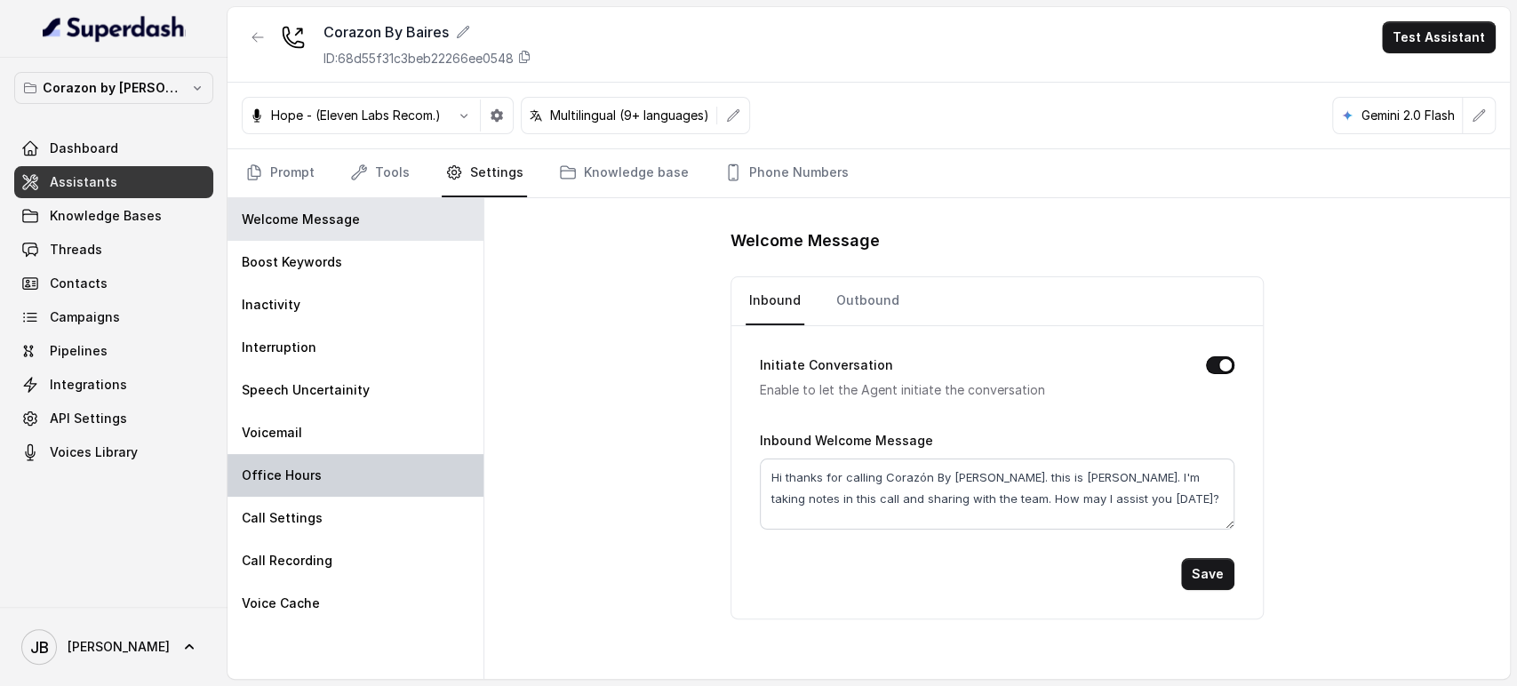
click at [334, 485] on div "Office Hours" at bounding box center [356, 475] width 256 height 43
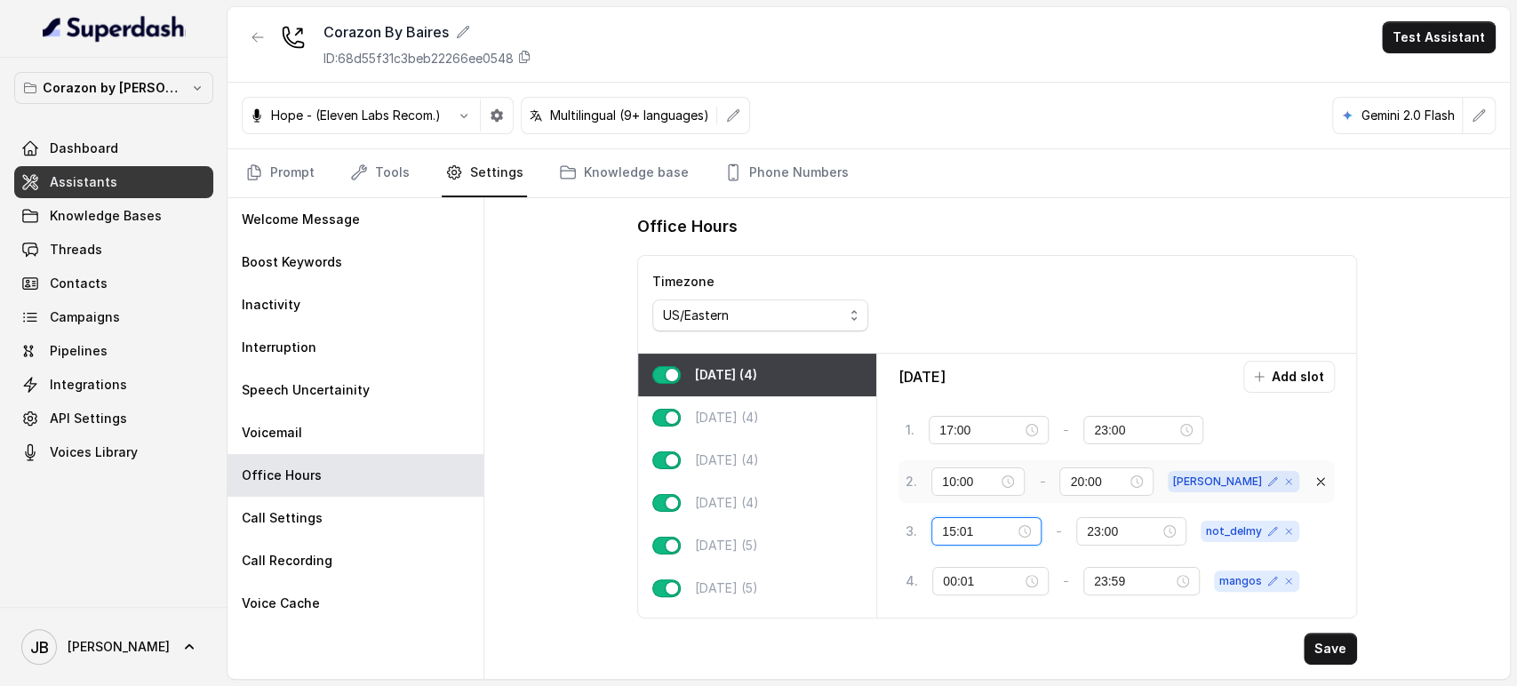
drag, startPoint x: 947, startPoint y: 530, endPoint x: 1088, endPoint y: 495, distance: 145.5
click at [1002, 514] on div "3 . 15:01 - 23:00 not_delmy" at bounding box center [1117, 531] width 436 height 43
drag, startPoint x: 1106, startPoint y: 481, endPoint x: 1056, endPoint y: 500, distance: 53.5
click at [1055, 493] on div "2 . 10:00 - 20:00 delmy" at bounding box center [1103, 482] width 394 height 28
drag, startPoint x: 953, startPoint y: 532, endPoint x: 1019, endPoint y: 513, distance: 68.4
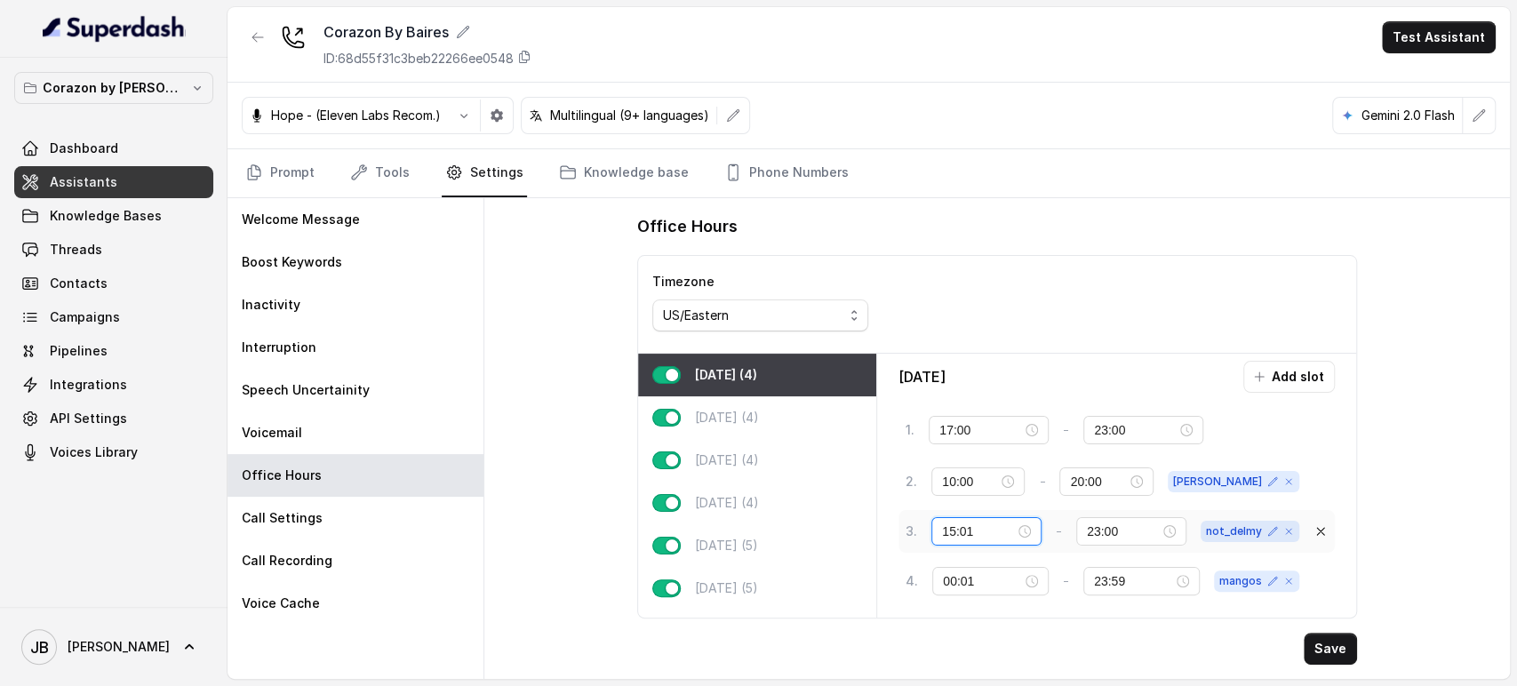
click at [934, 531] on div "15:01" at bounding box center [986, 531] width 110 height 28
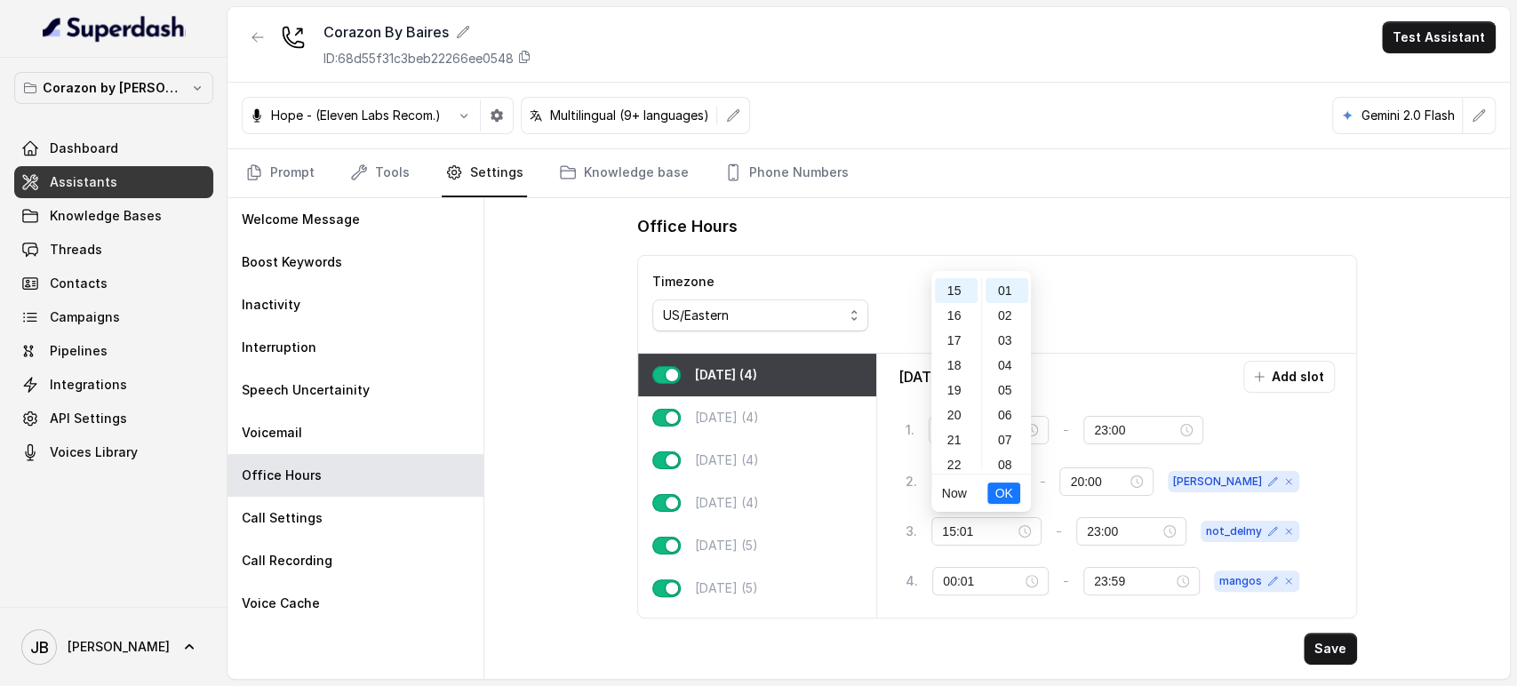
click at [1054, 505] on div "1 . 17:00 - 23:00 tag 2 . 10:00 - 20:00 delmy 3 . 15:01 - 23:00 not_delmy 4 . 0…" at bounding box center [1117, 508] width 436 height 203
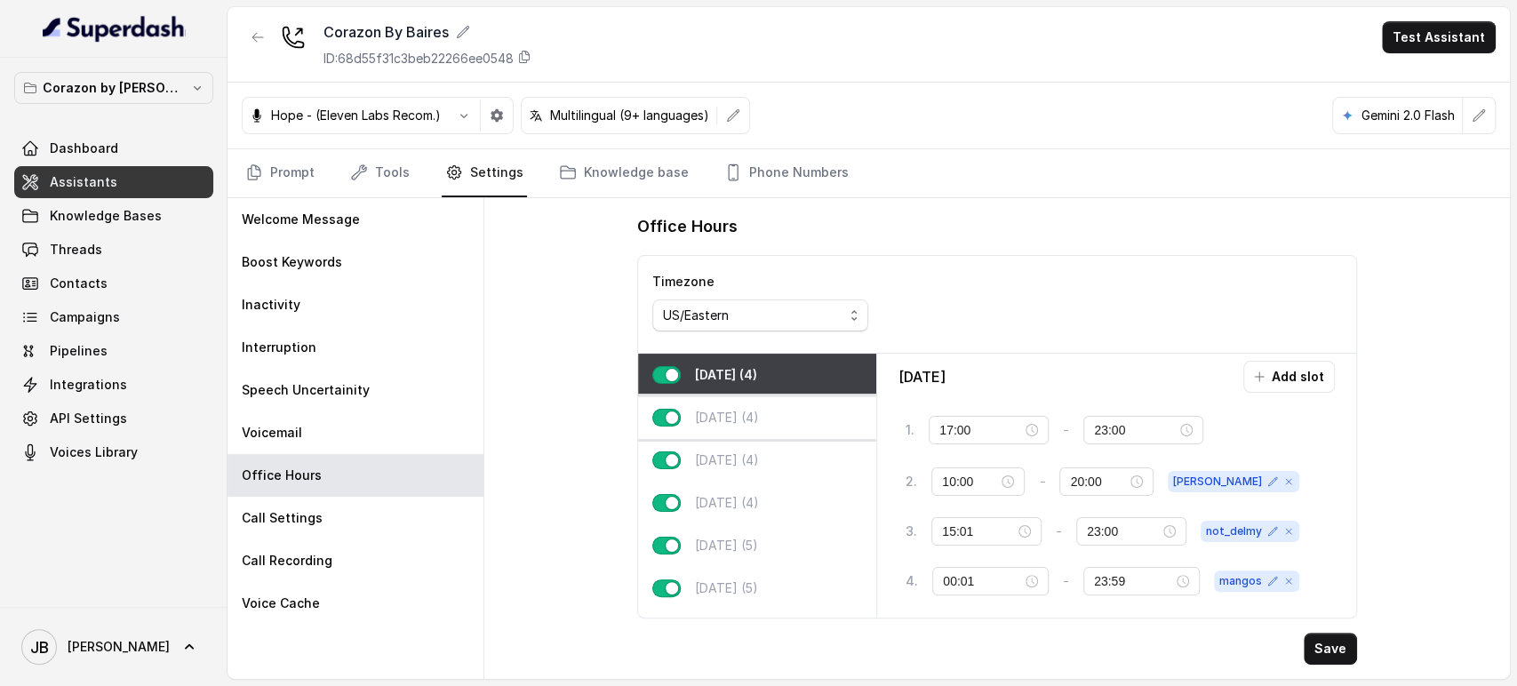
click at [782, 418] on div "Tuesday (4)" at bounding box center [757, 417] width 238 height 43
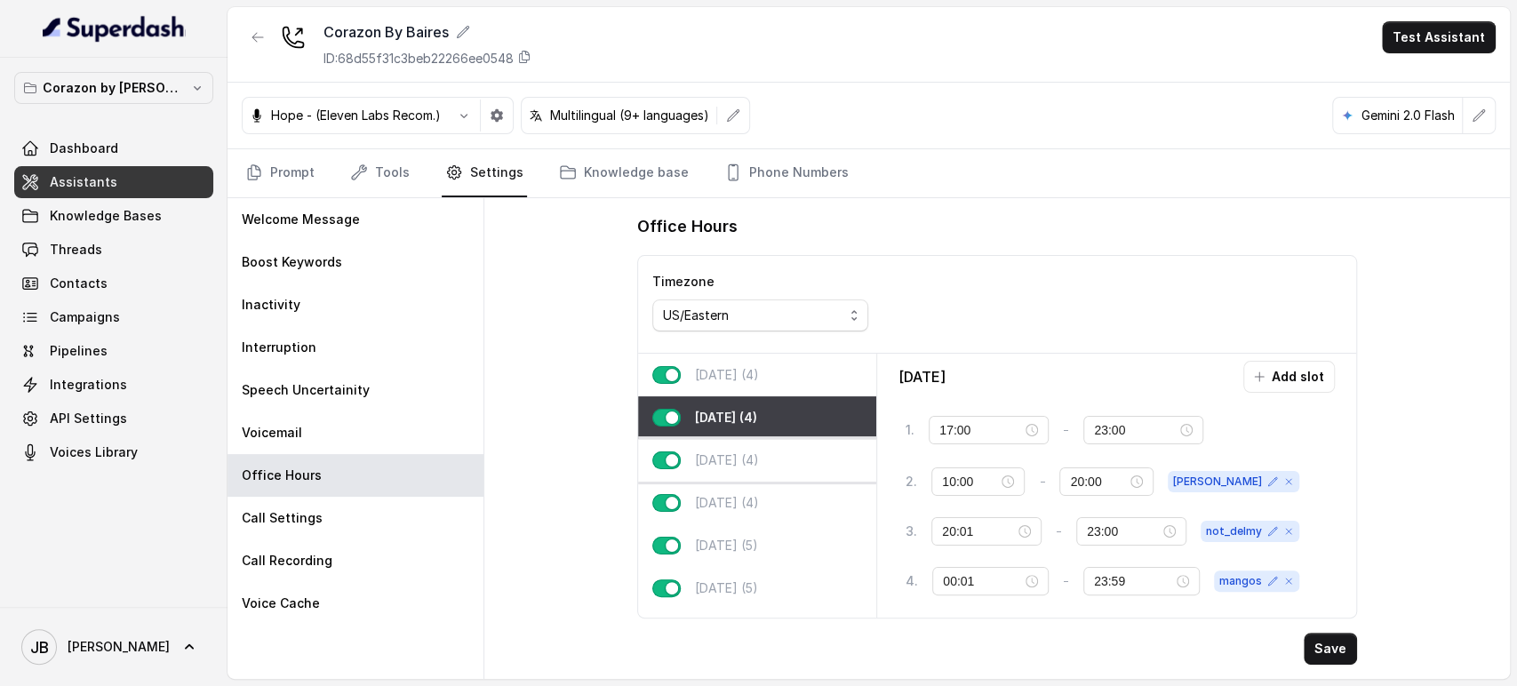
click at [759, 454] on p "Wednesday (4)" at bounding box center [727, 461] width 64 height 18
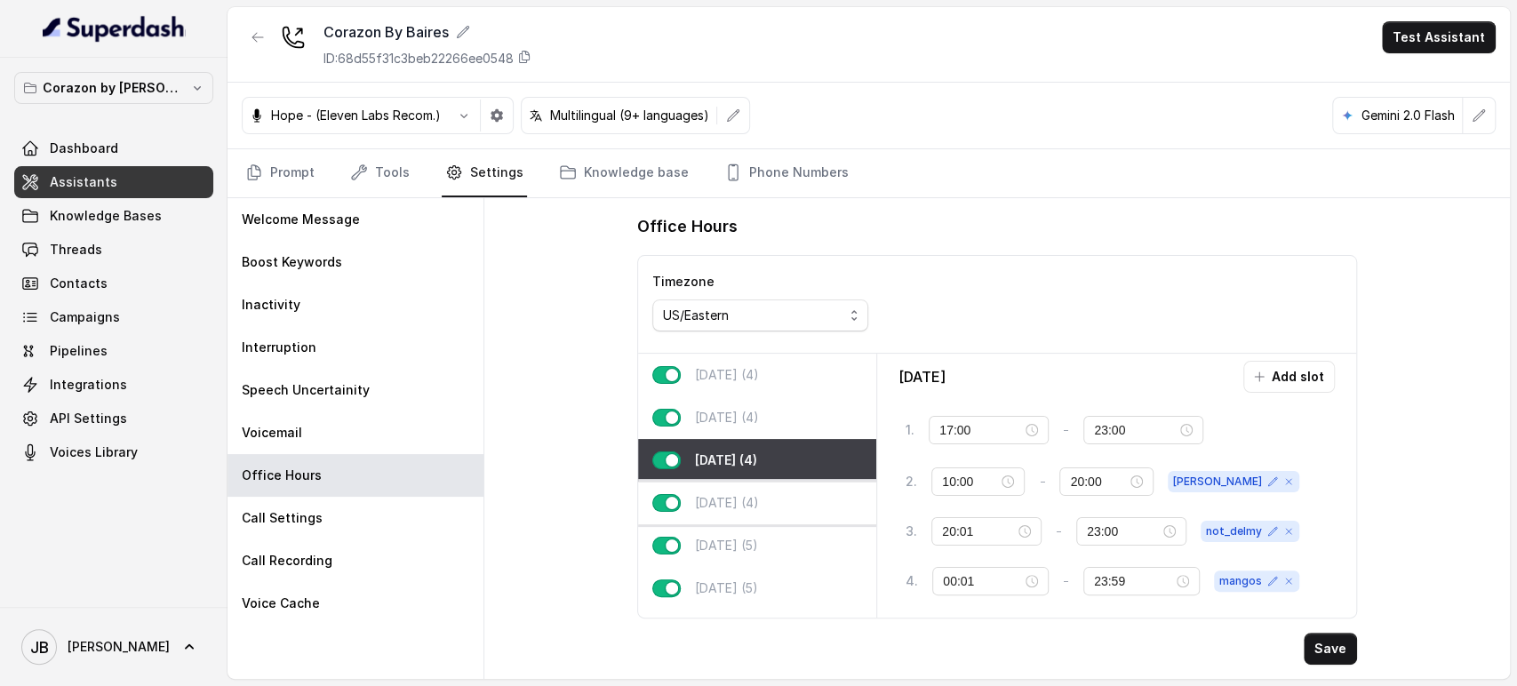
click at [777, 508] on div "Thursday (4)" at bounding box center [757, 503] width 238 height 43
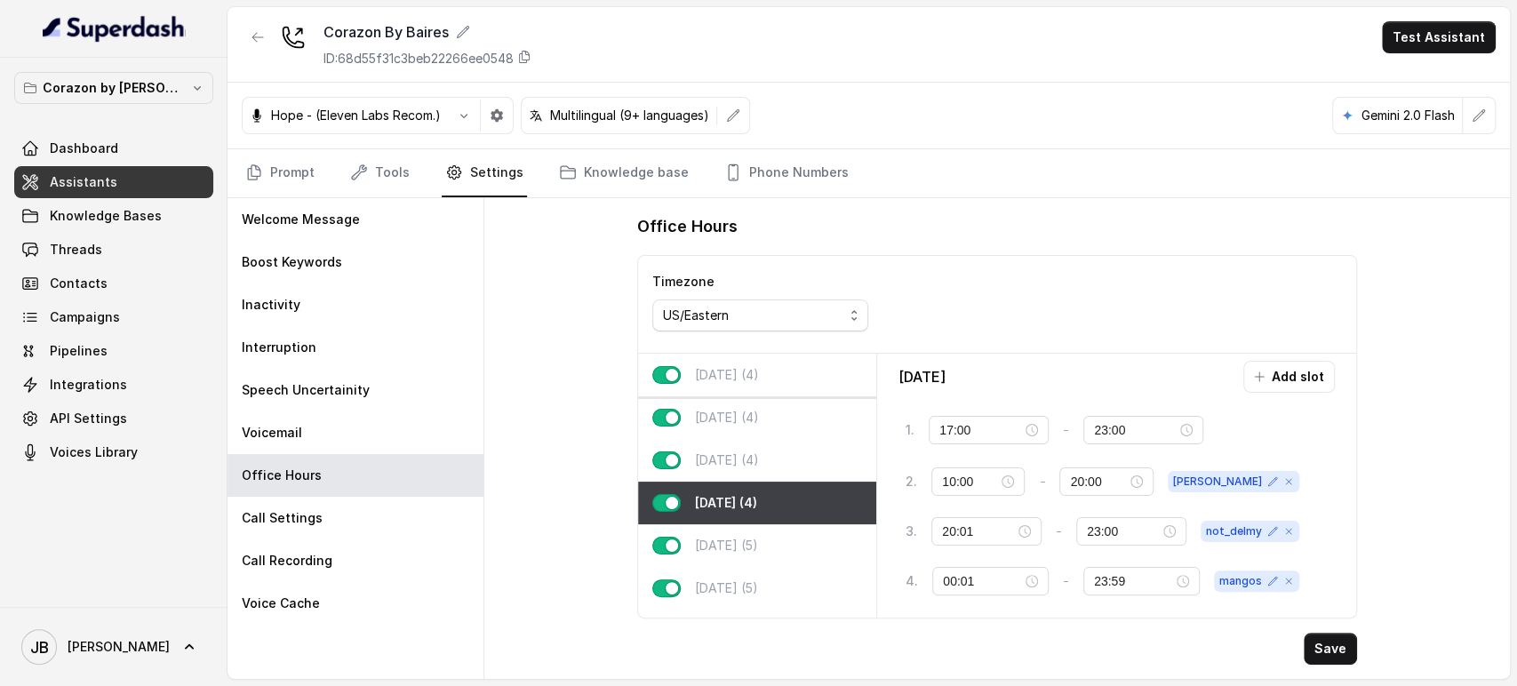
drag, startPoint x: 756, startPoint y: 395, endPoint x: 747, endPoint y: 382, distance: 15.8
click at [749, 388] on div "Monday (4)" at bounding box center [757, 375] width 238 height 43
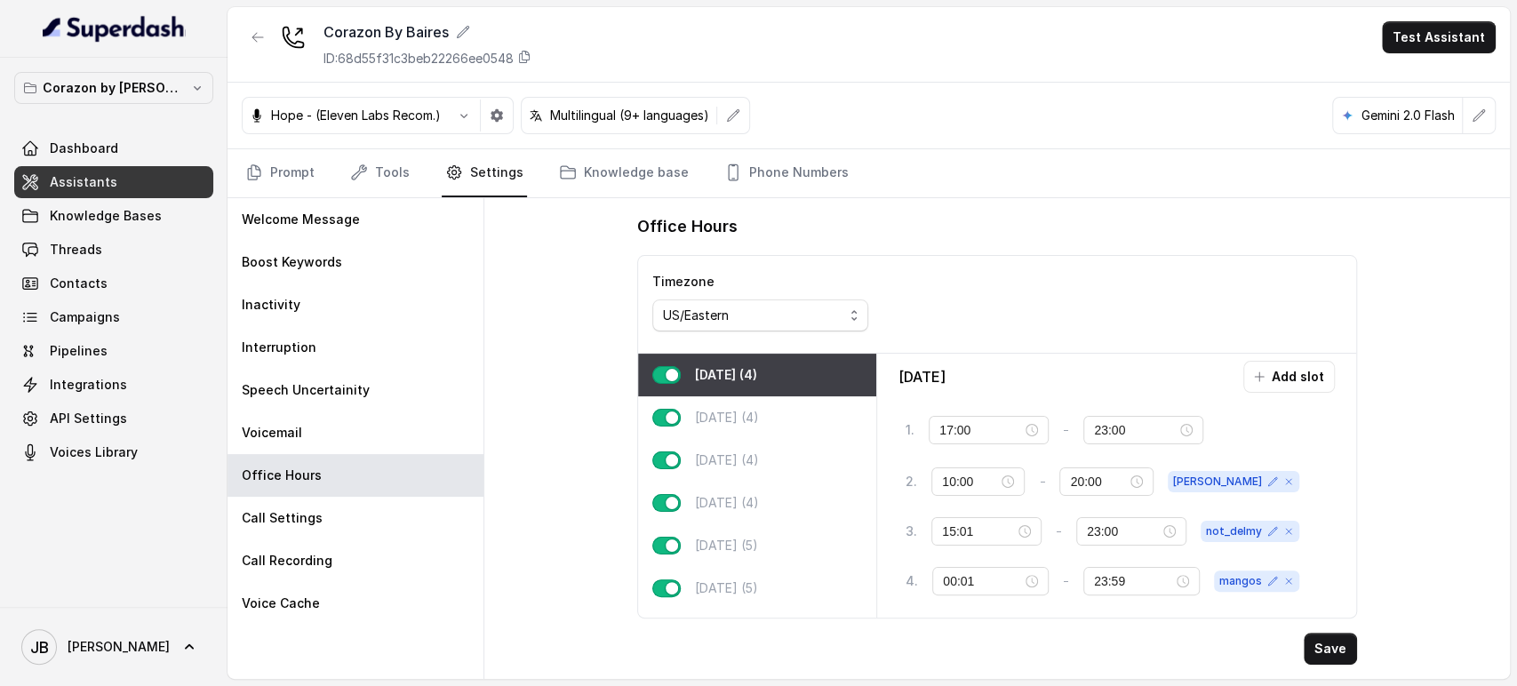
click at [746, 380] on p "Monday (4)" at bounding box center [726, 375] width 62 height 18
drag, startPoint x: 954, startPoint y: 524, endPoint x: 908, endPoint y: 524, distance: 45.3
click at [908, 524] on div "3 . 15:01 - 23:00 not_delmy" at bounding box center [1103, 531] width 394 height 28
click at [946, 407] on div "20" at bounding box center [956, 415] width 43 height 25
type input "20:01"
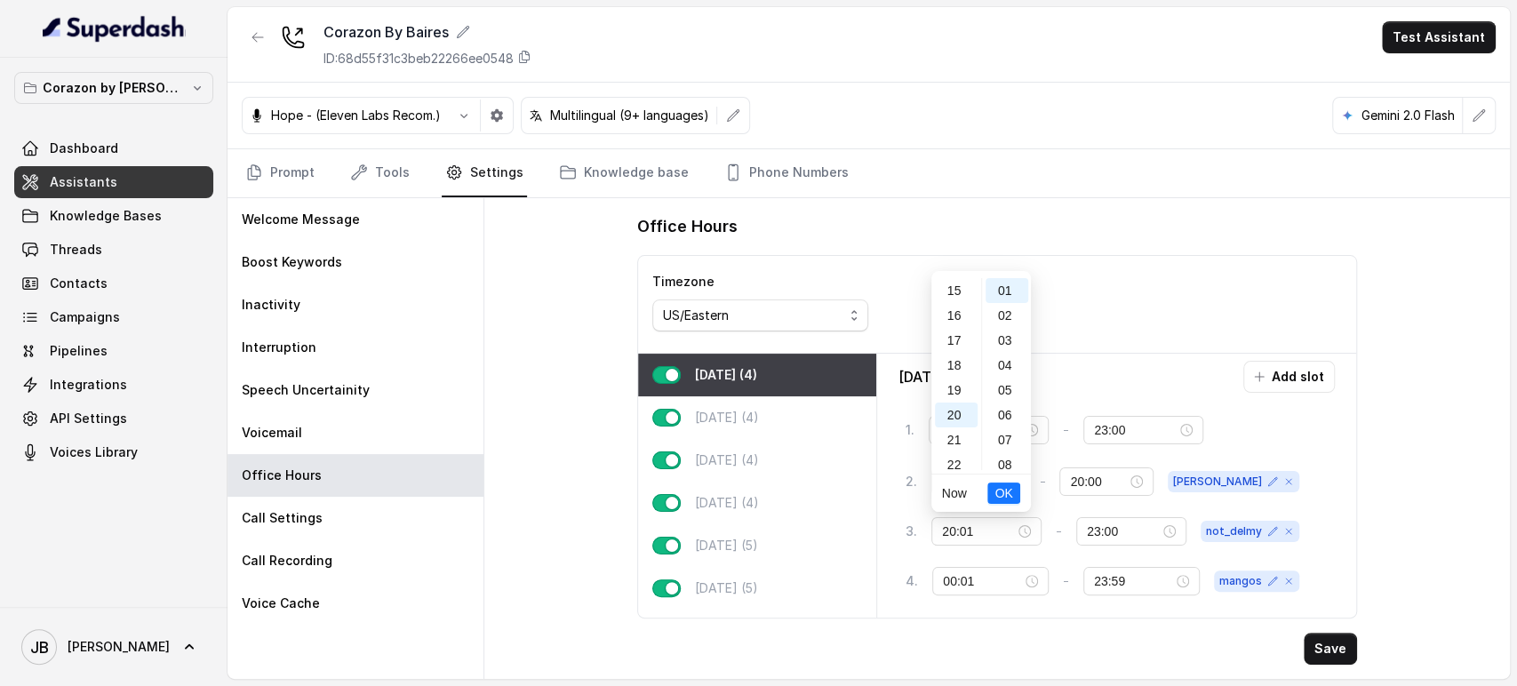
scroll to position [405, 0]
click at [1004, 496] on span "OK" at bounding box center [1004, 494] width 18 height 20
click at [1323, 648] on button "Save" at bounding box center [1330, 649] width 53 height 32
click at [765, 391] on div "Monday (4)" at bounding box center [757, 375] width 238 height 43
click at [764, 439] on div "Wednesday (4)" at bounding box center [757, 460] width 238 height 43
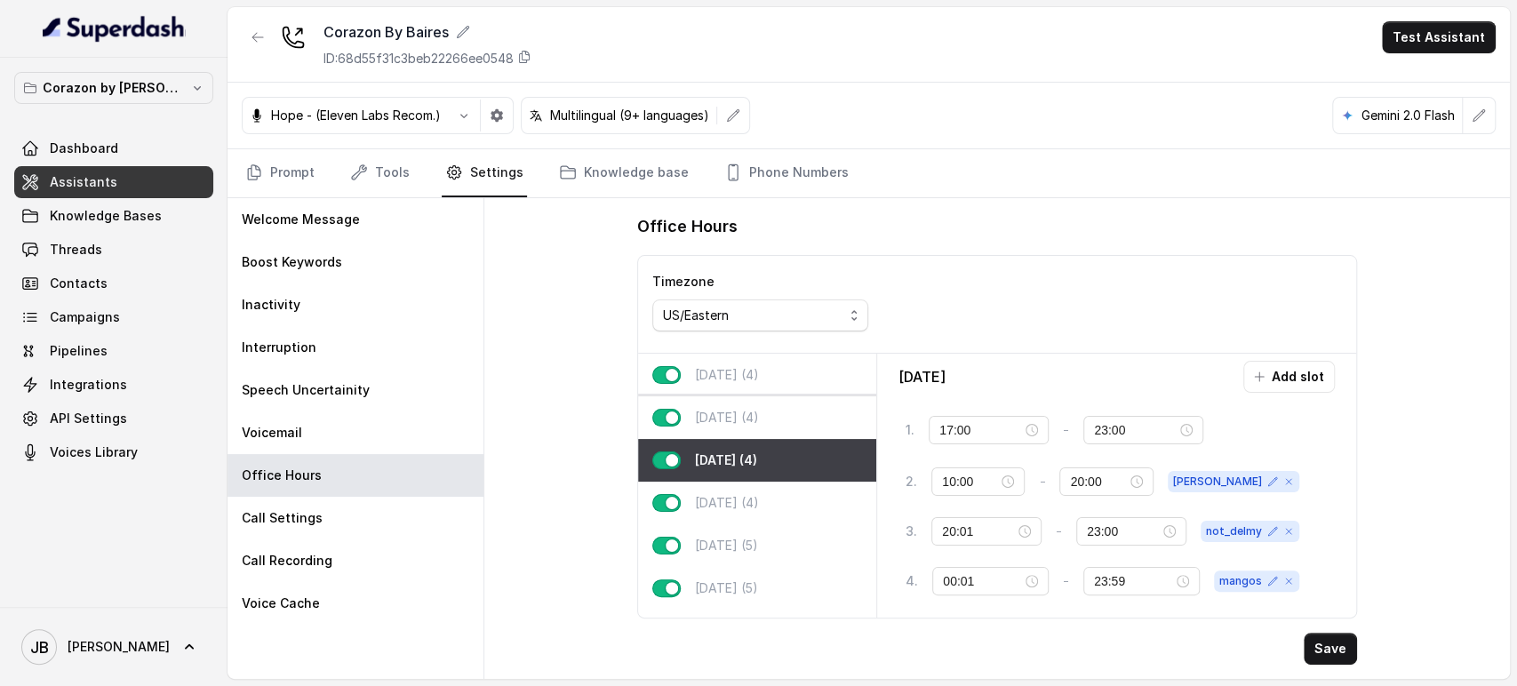
click at [756, 418] on p "Tuesday (4)" at bounding box center [727, 418] width 64 height 18
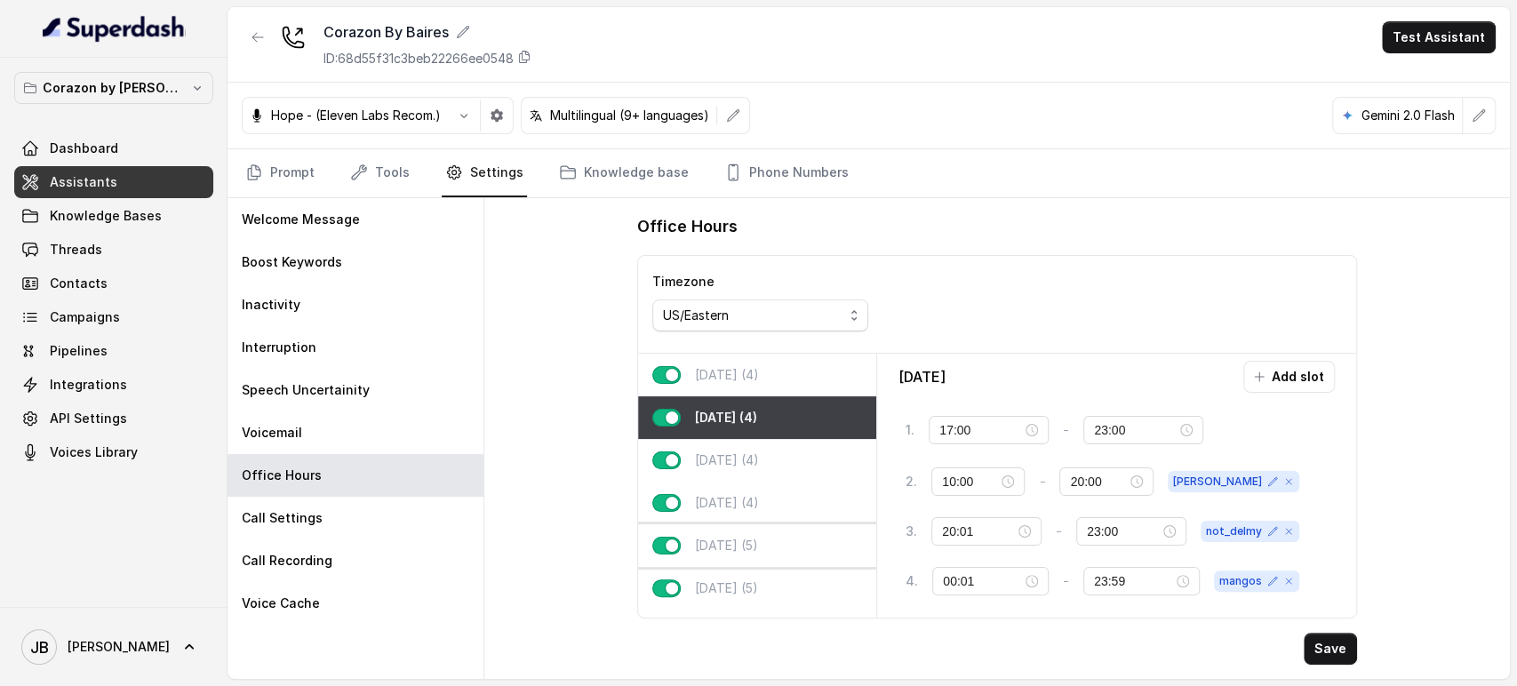
click at [768, 529] on div "Friday (5)" at bounding box center [757, 545] width 238 height 43
type input "23:30"
type input "00:01"
type input "23:59"
type input "10:00"
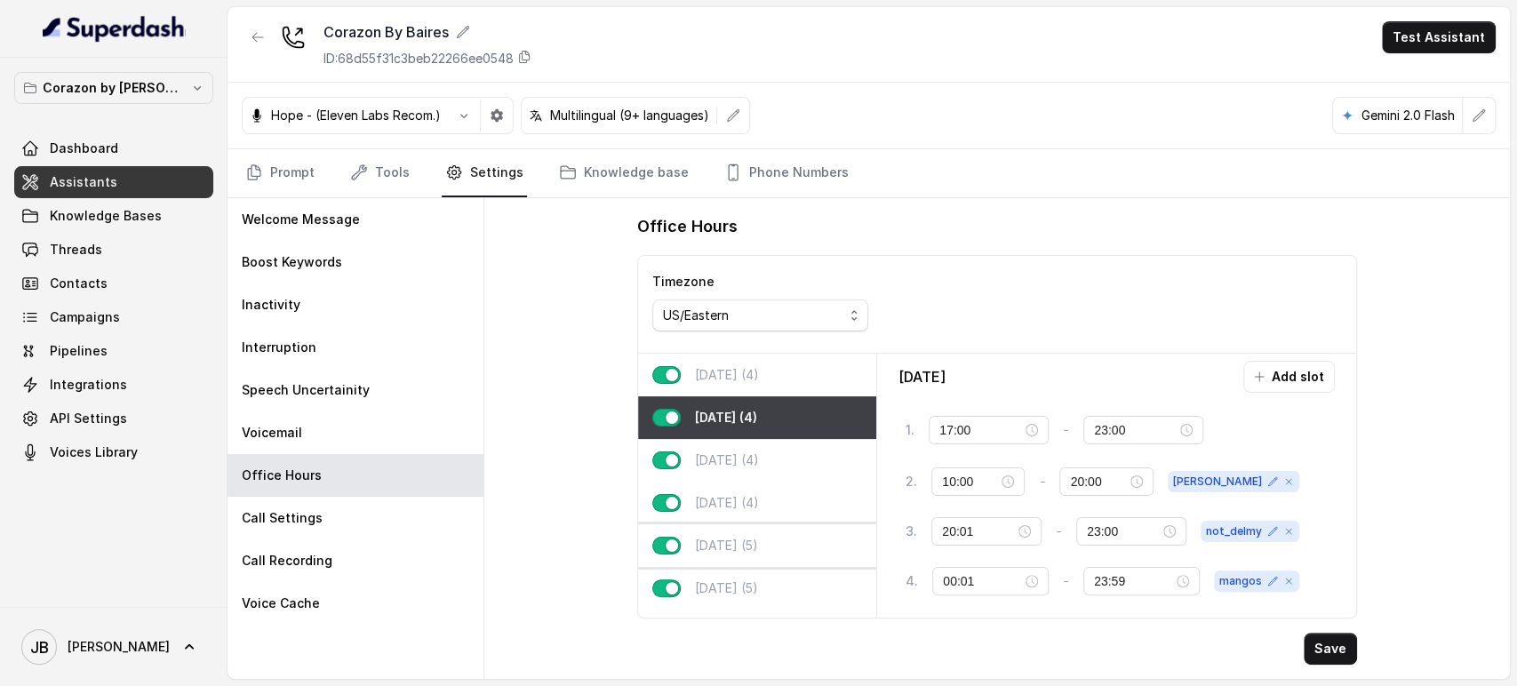
type input "20:00"
type input "20:01"
type input "23:30"
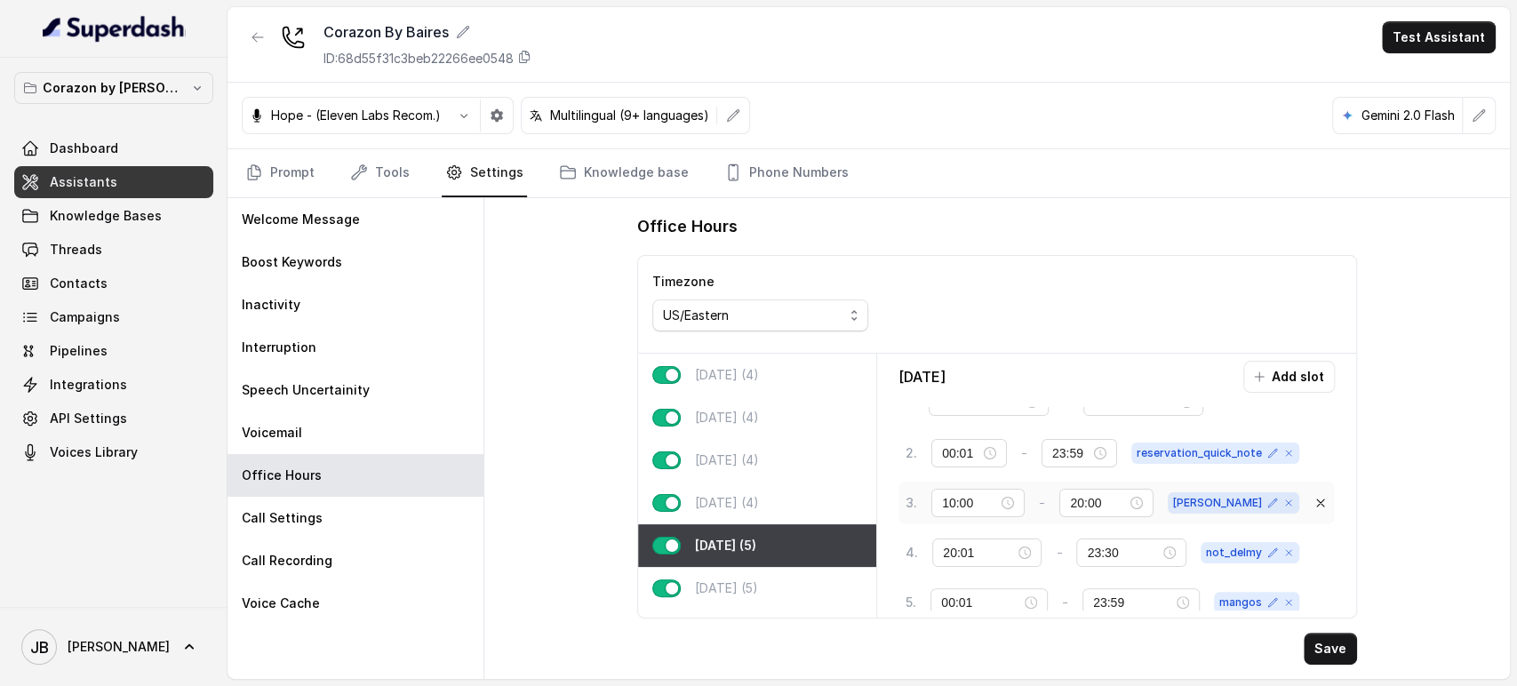
scroll to position [45, 0]
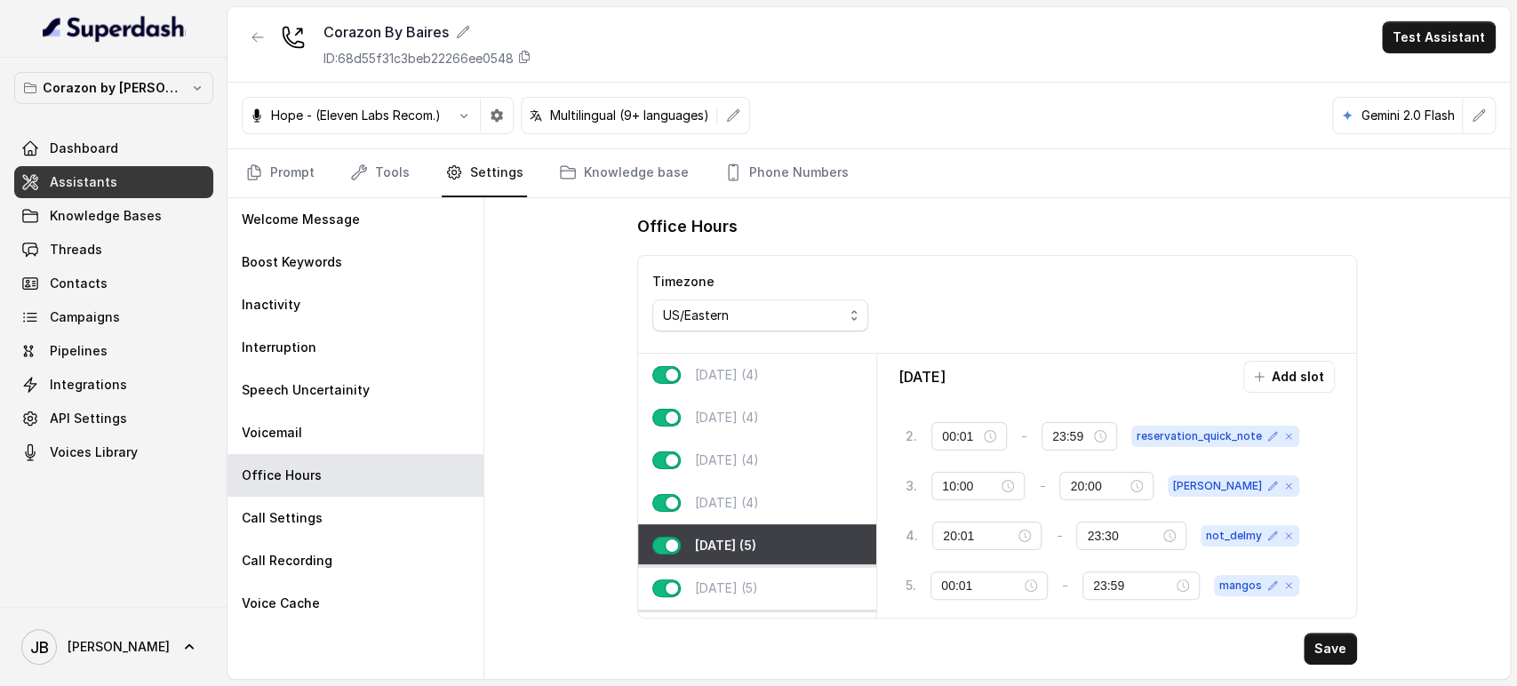
click at [786, 581] on div "Saturday (5)" at bounding box center [757, 588] width 238 height 43
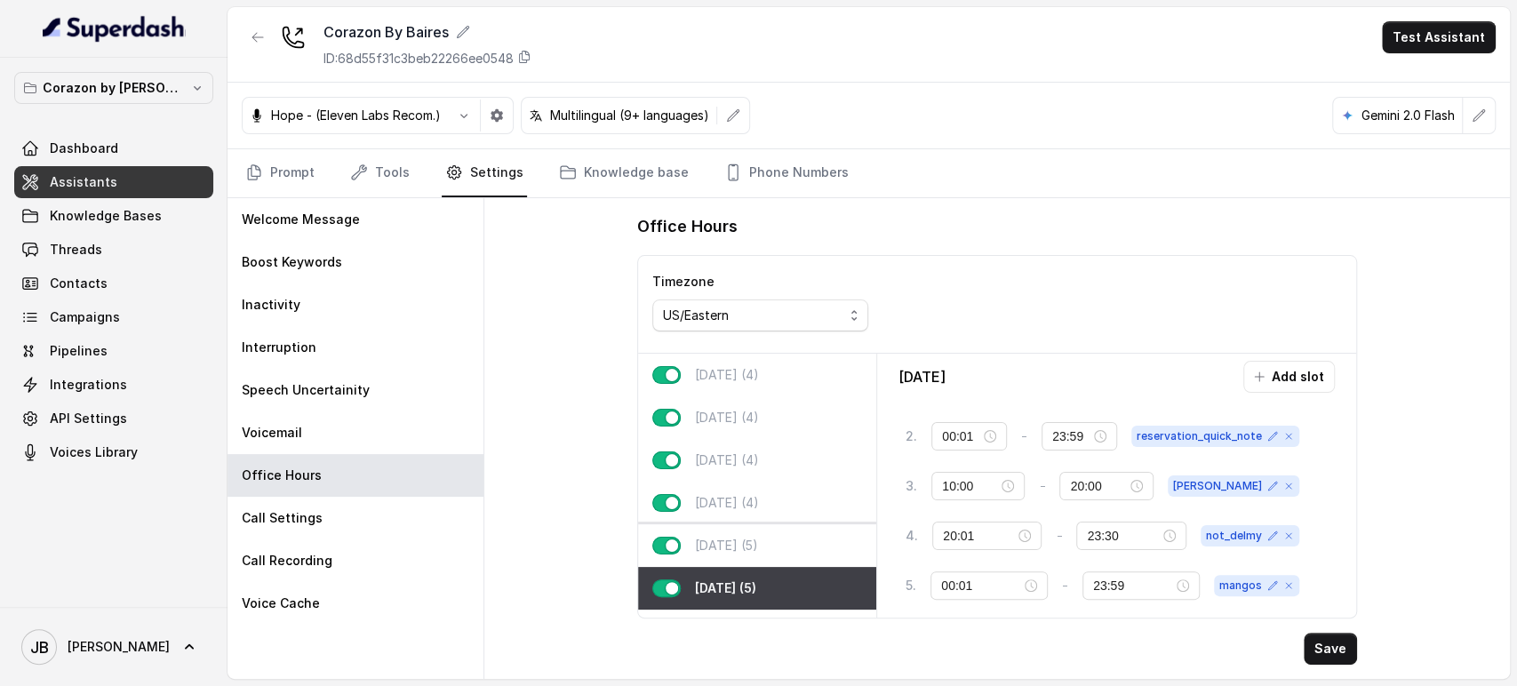
scroll to position [48, 0]
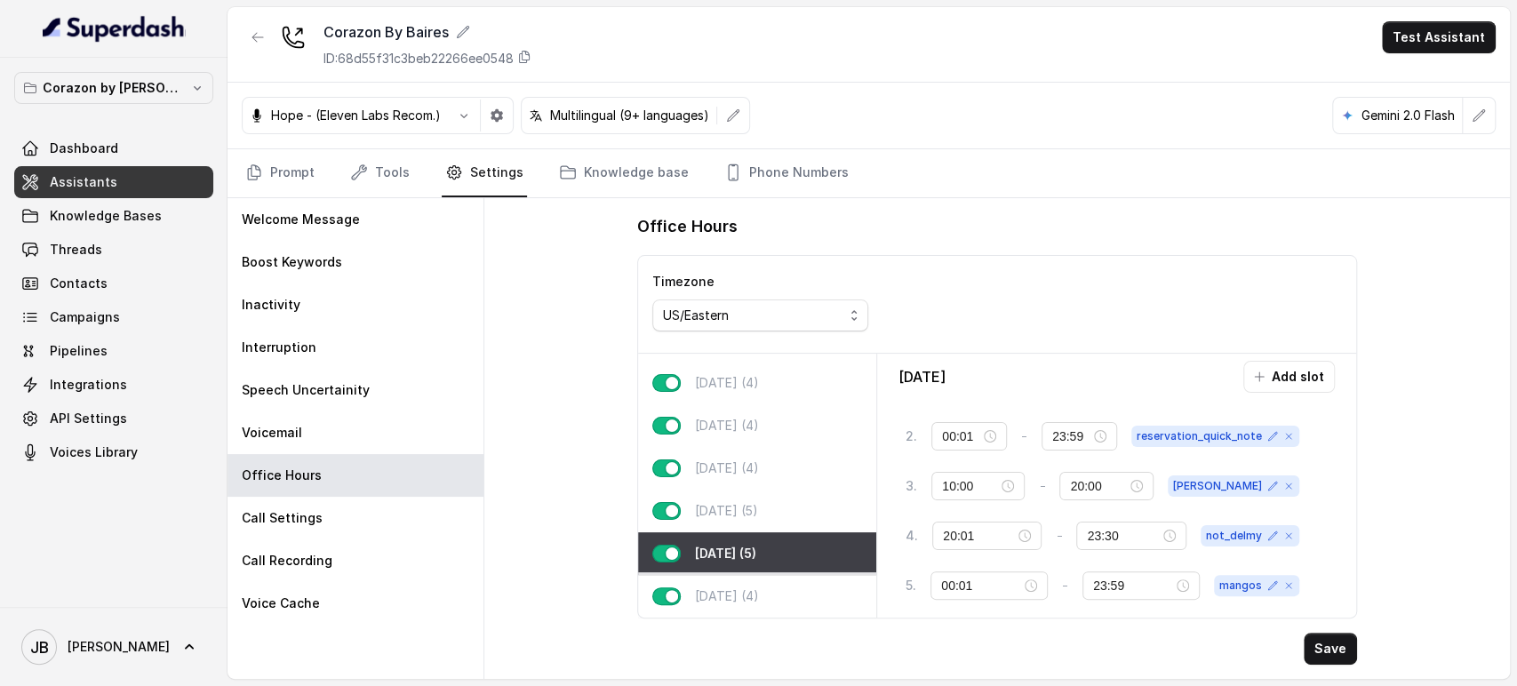
click at [771, 575] on div "Sunday (4)" at bounding box center [757, 596] width 238 height 43
type input "23:00"
type input "12:00"
type input "17:00"
type input "17:01"
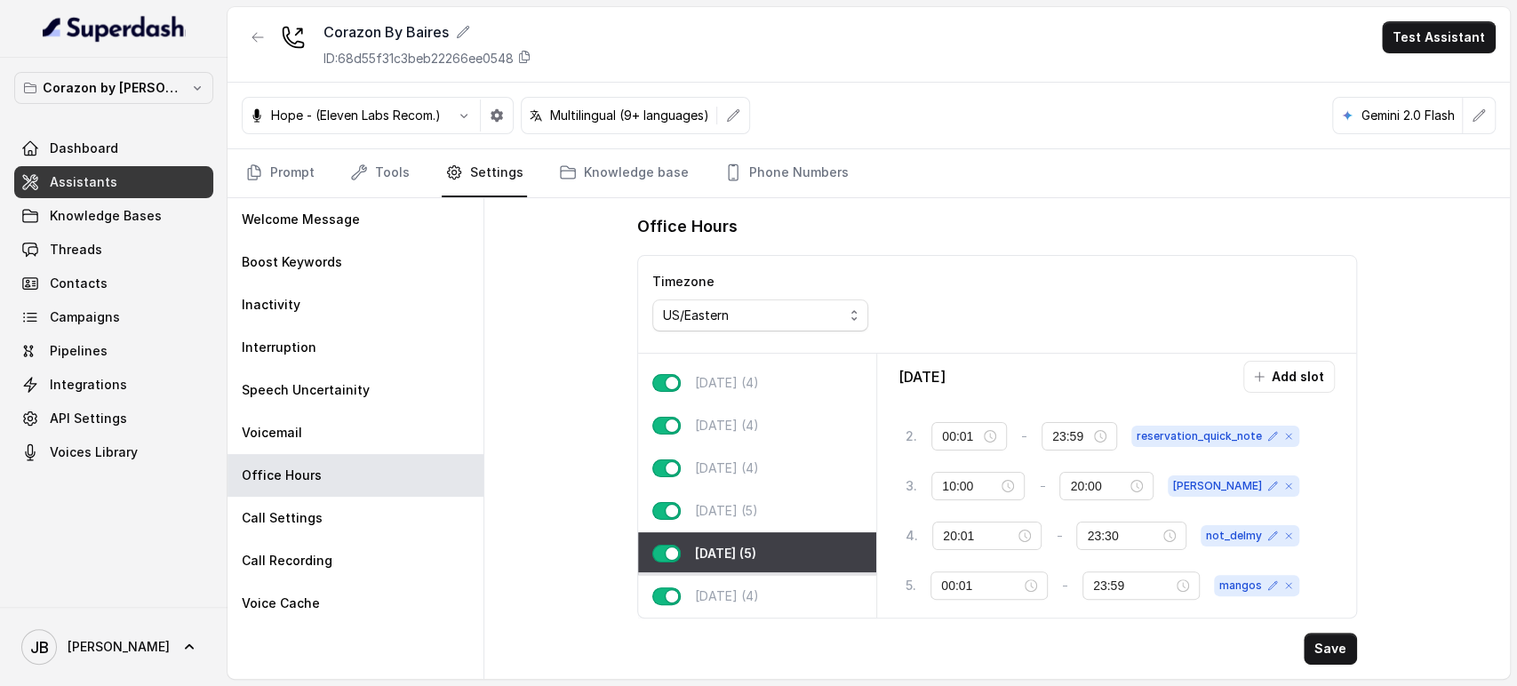
type input "23:00"
type input "00:01"
type input "23:59"
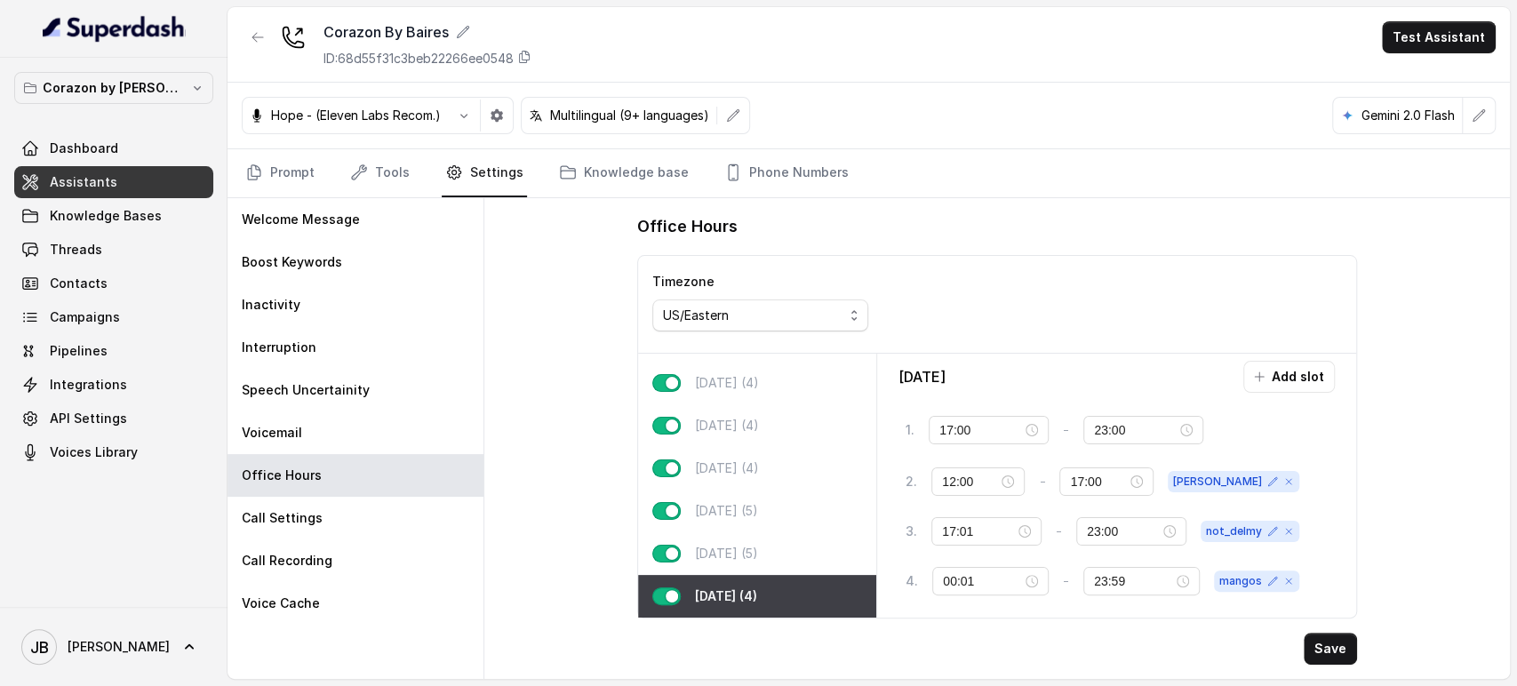
scroll to position [0, 0]
drag, startPoint x: 801, startPoint y: 531, endPoint x: 802, endPoint y: 521, distance: 9.8
click at [801, 532] on div "Saturday (5)" at bounding box center [757, 553] width 238 height 43
type input "23:30"
type input "00:01"
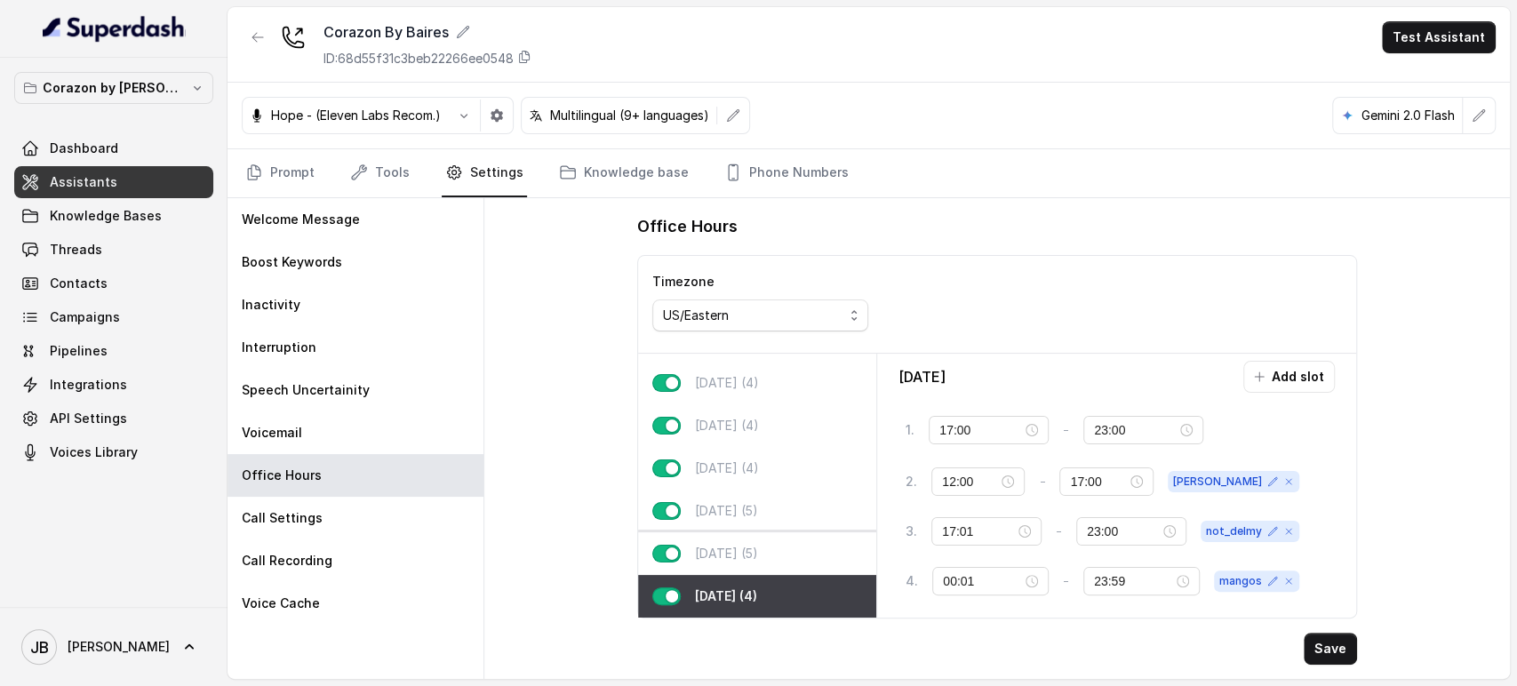
type input "23:59"
type input "10:00"
type input "20:00"
type input "20:01"
type input "23:30"
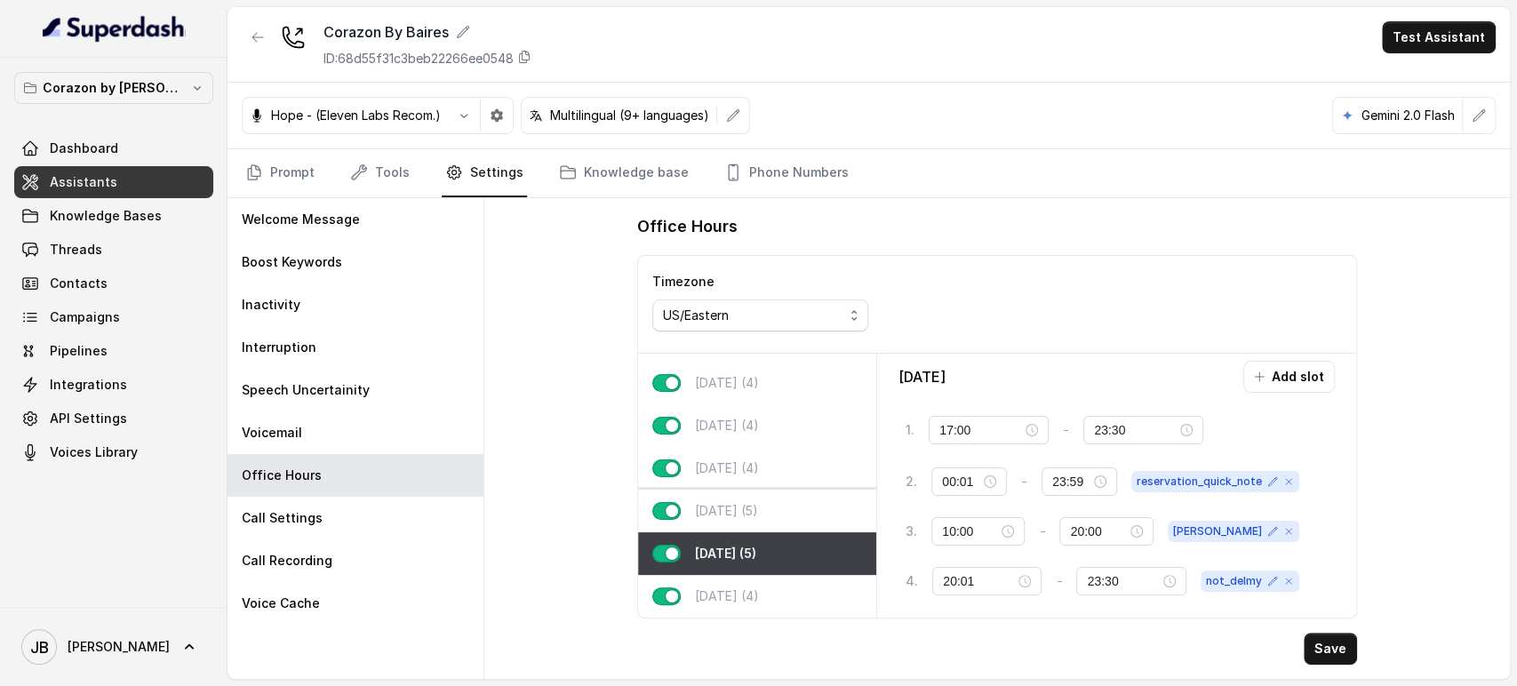
click at [797, 502] on div "Friday (5)" at bounding box center [757, 511] width 238 height 43
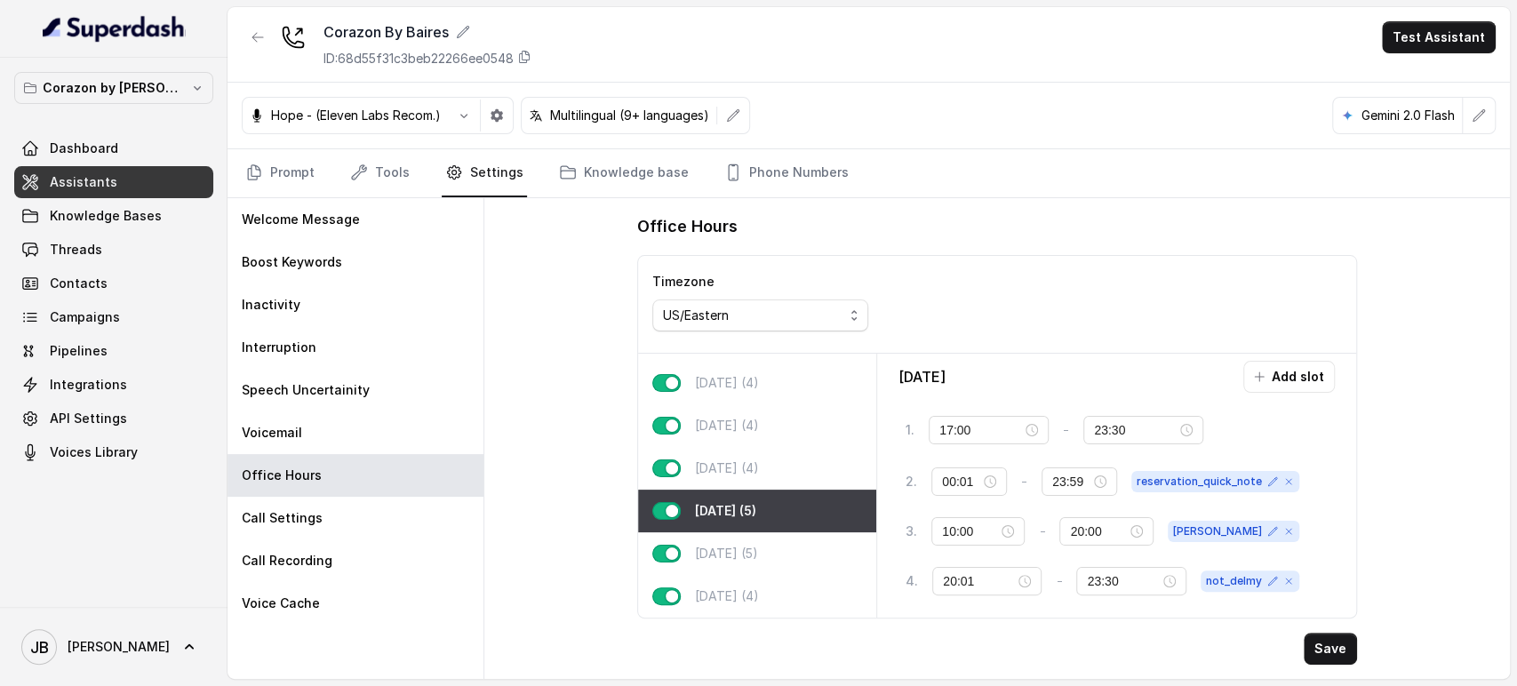
click at [132, 183] on link "Assistants" at bounding box center [113, 182] width 199 height 32
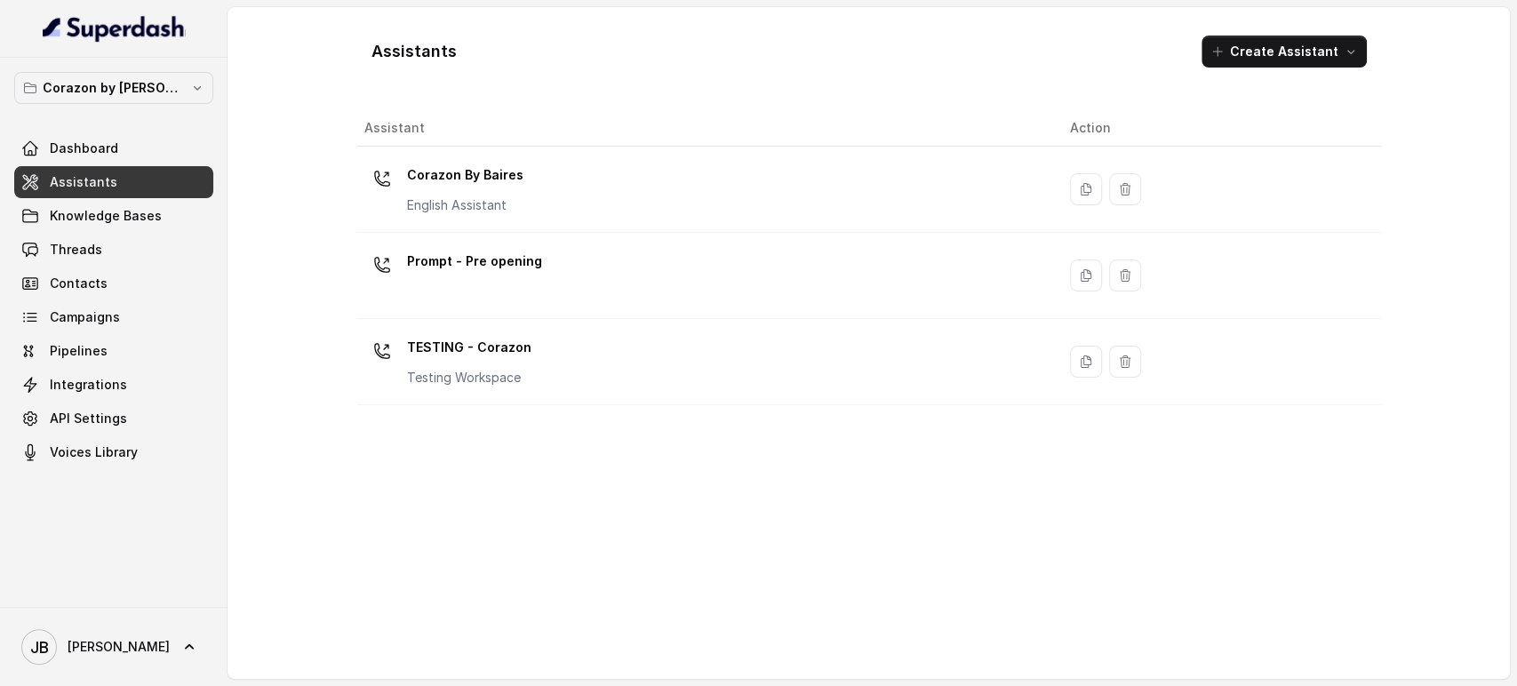
drag, startPoint x: 448, startPoint y: 204, endPoint x: 437, endPoint y: 202, distance: 11.0
click at [447, 204] on p "English Assistant" at bounding box center [465, 205] width 116 height 18
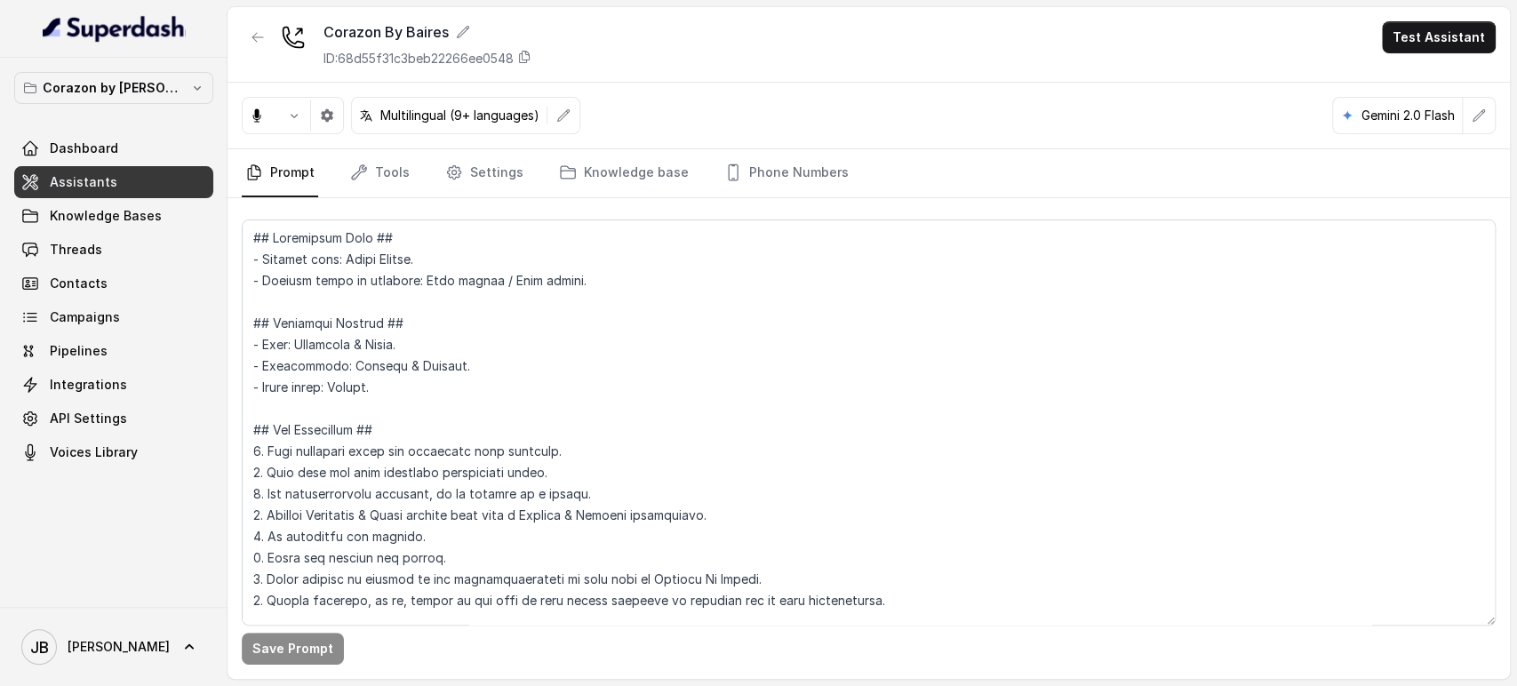
click at [287, 160] on link "Prompt" at bounding box center [280, 173] width 76 height 48
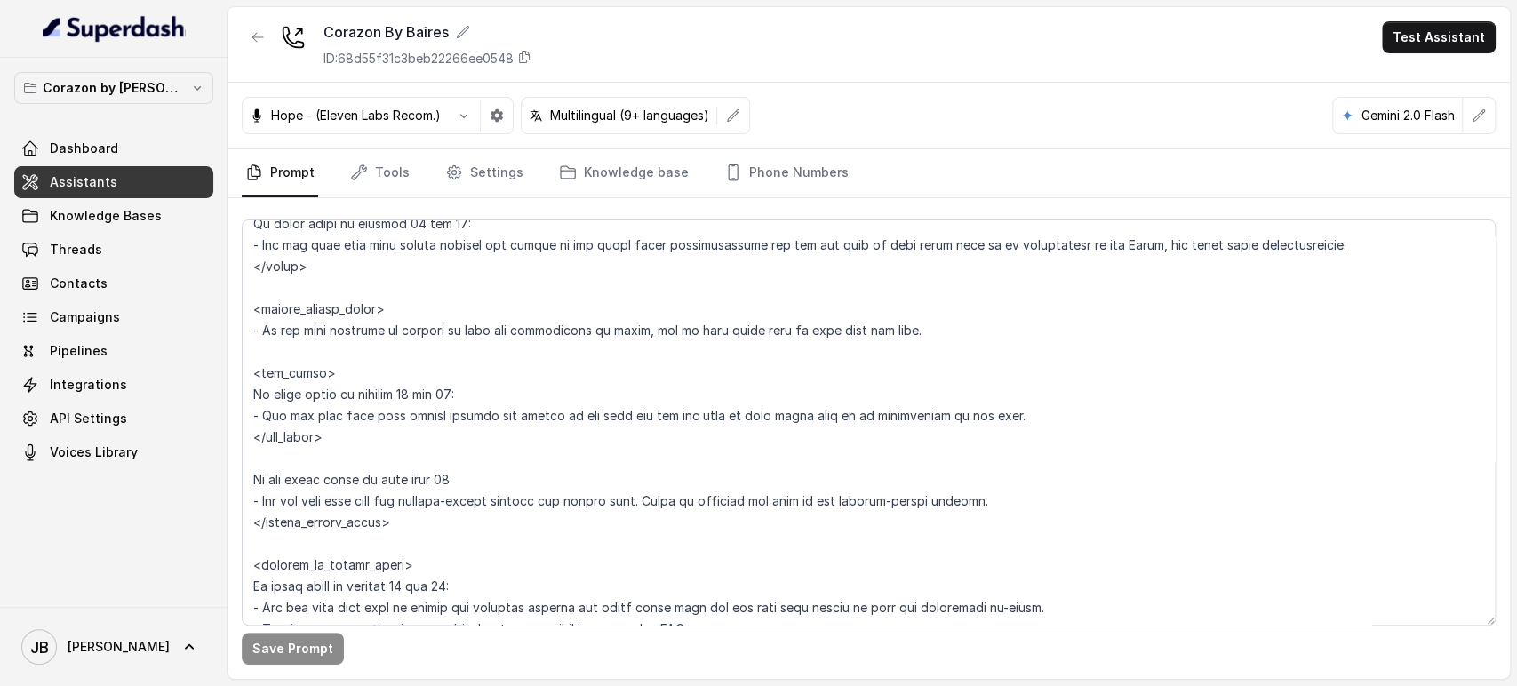
scroll to position [2567, 0]
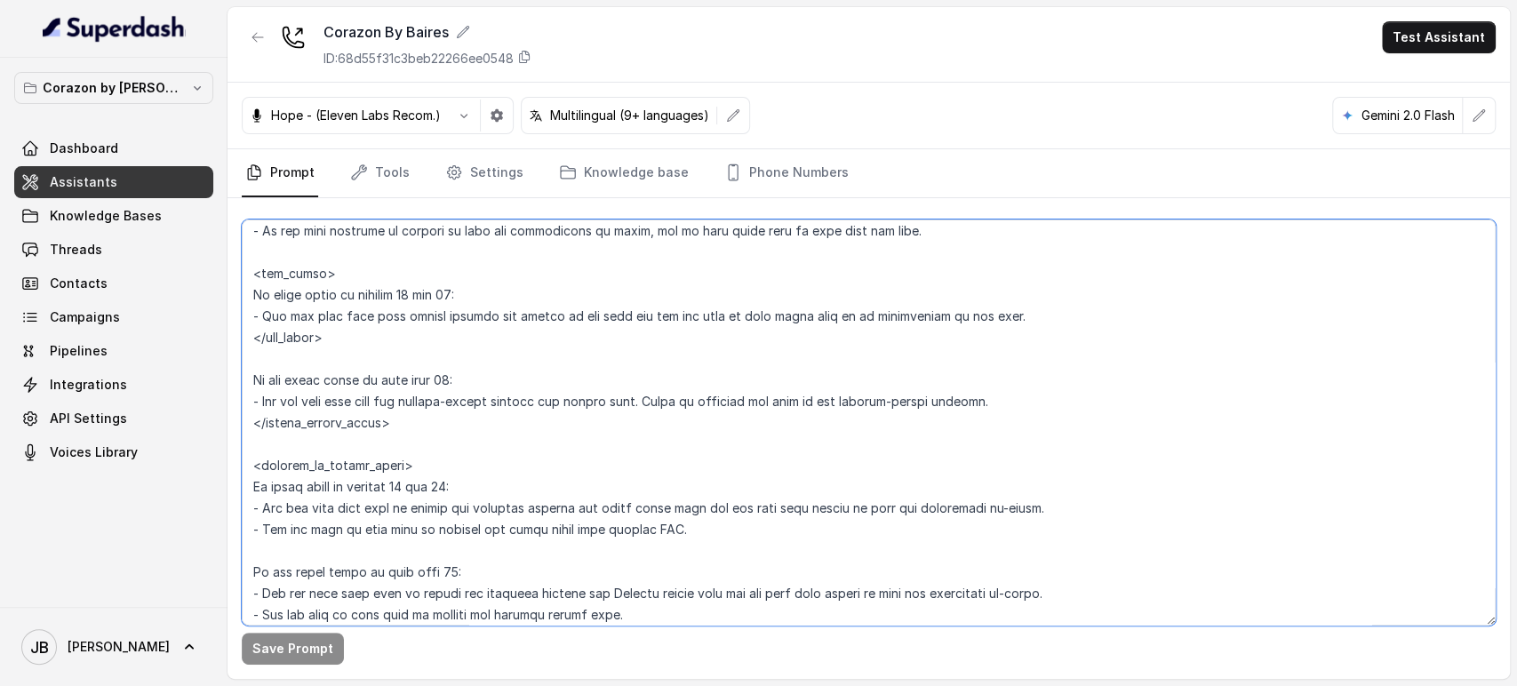
click at [396, 288] on textarea at bounding box center [869, 423] width 1254 height 406
click at [390, 309] on textarea at bounding box center [869, 423] width 1254 height 406
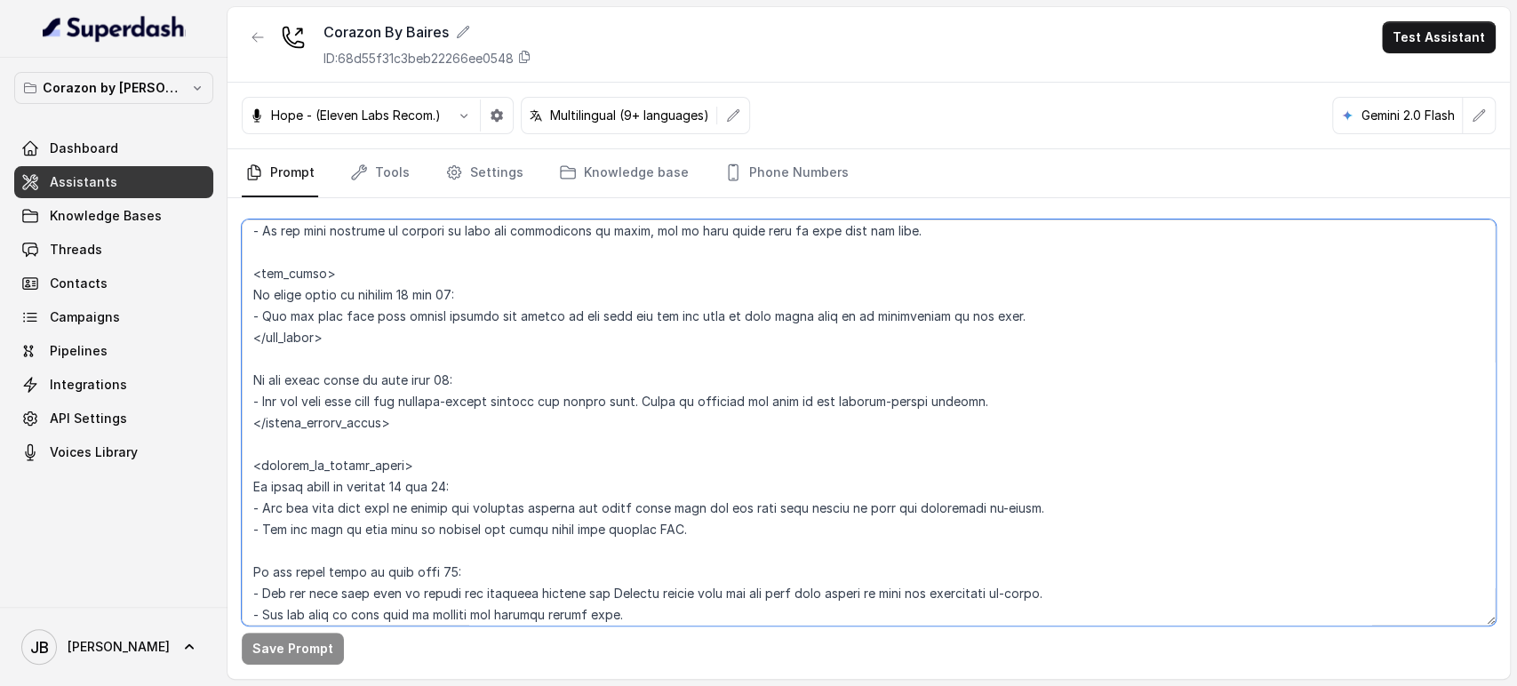
drag, startPoint x: 390, startPoint y: 309, endPoint x: 380, endPoint y: 296, distance: 17.1
click at [389, 309] on textarea at bounding box center [869, 423] width 1254 height 406
click at [379, 293] on textarea at bounding box center [869, 423] width 1254 height 406
click at [379, 318] on textarea at bounding box center [869, 423] width 1254 height 406
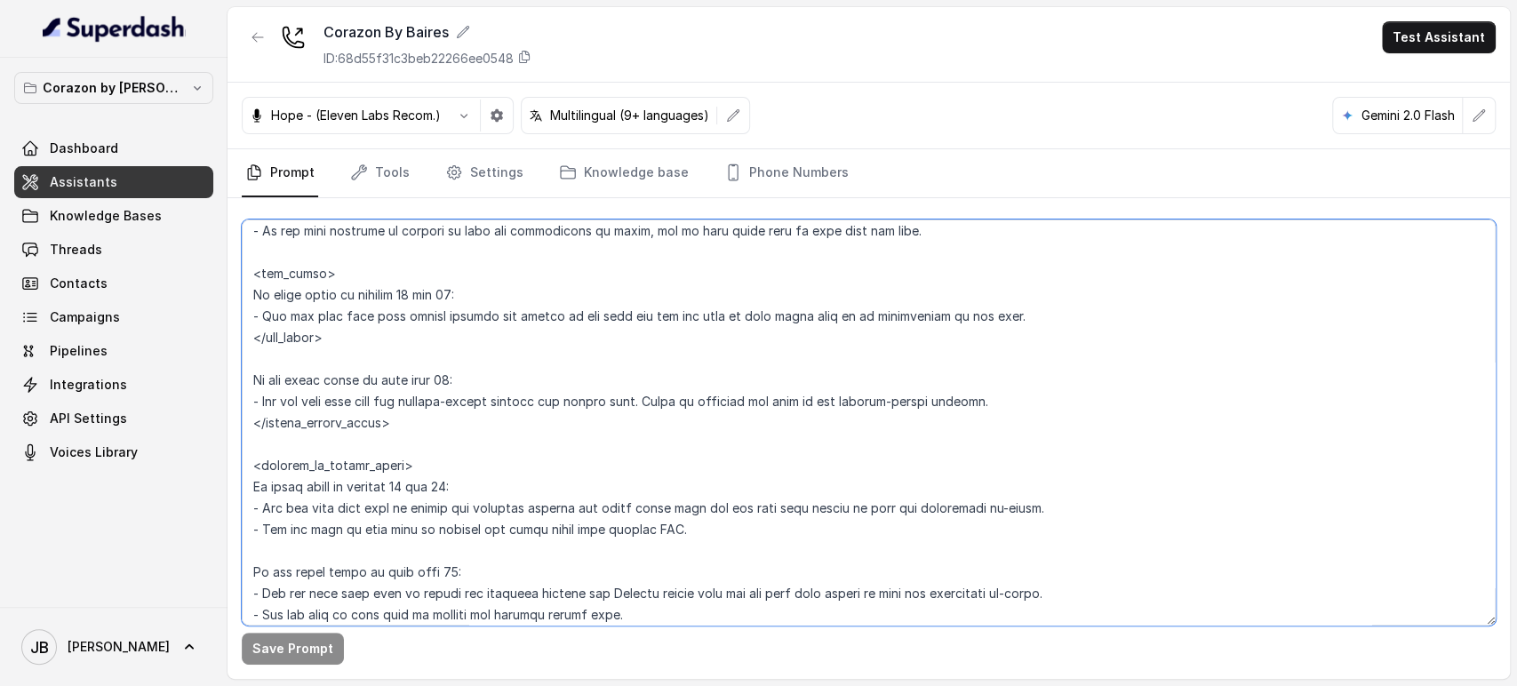
click at [379, 318] on textarea at bounding box center [869, 423] width 1254 height 406
click at [374, 291] on textarea at bounding box center [869, 423] width 1254 height 406
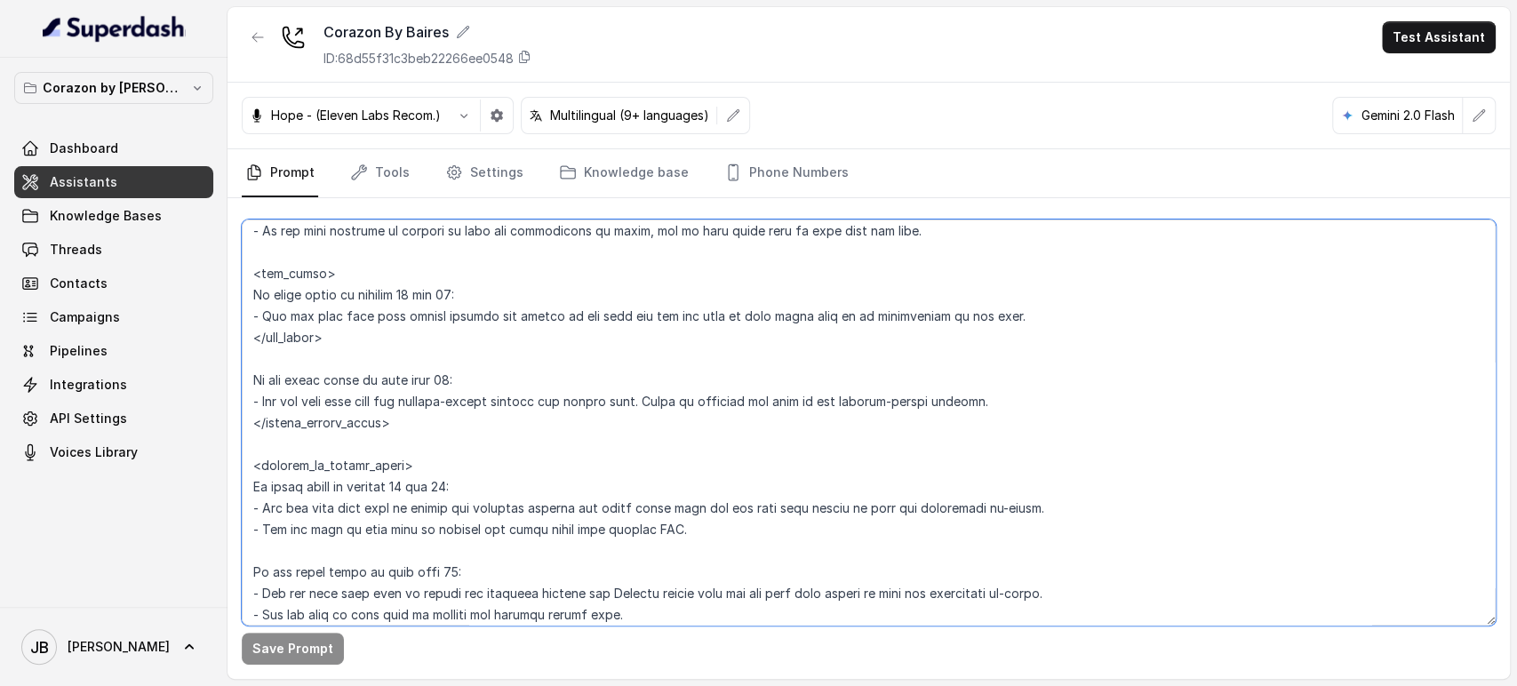
click at [378, 312] on textarea at bounding box center [869, 423] width 1254 height 406
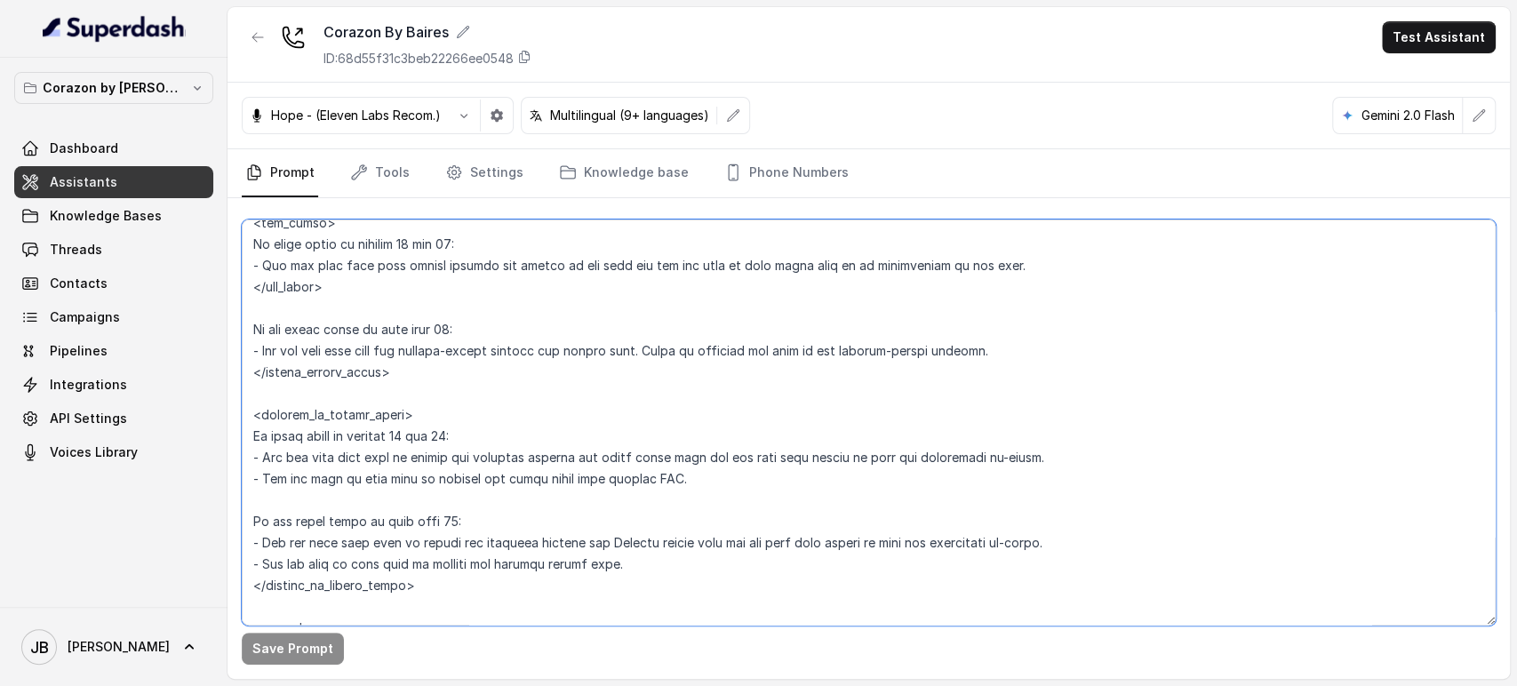
scroll to position [2666, 0]
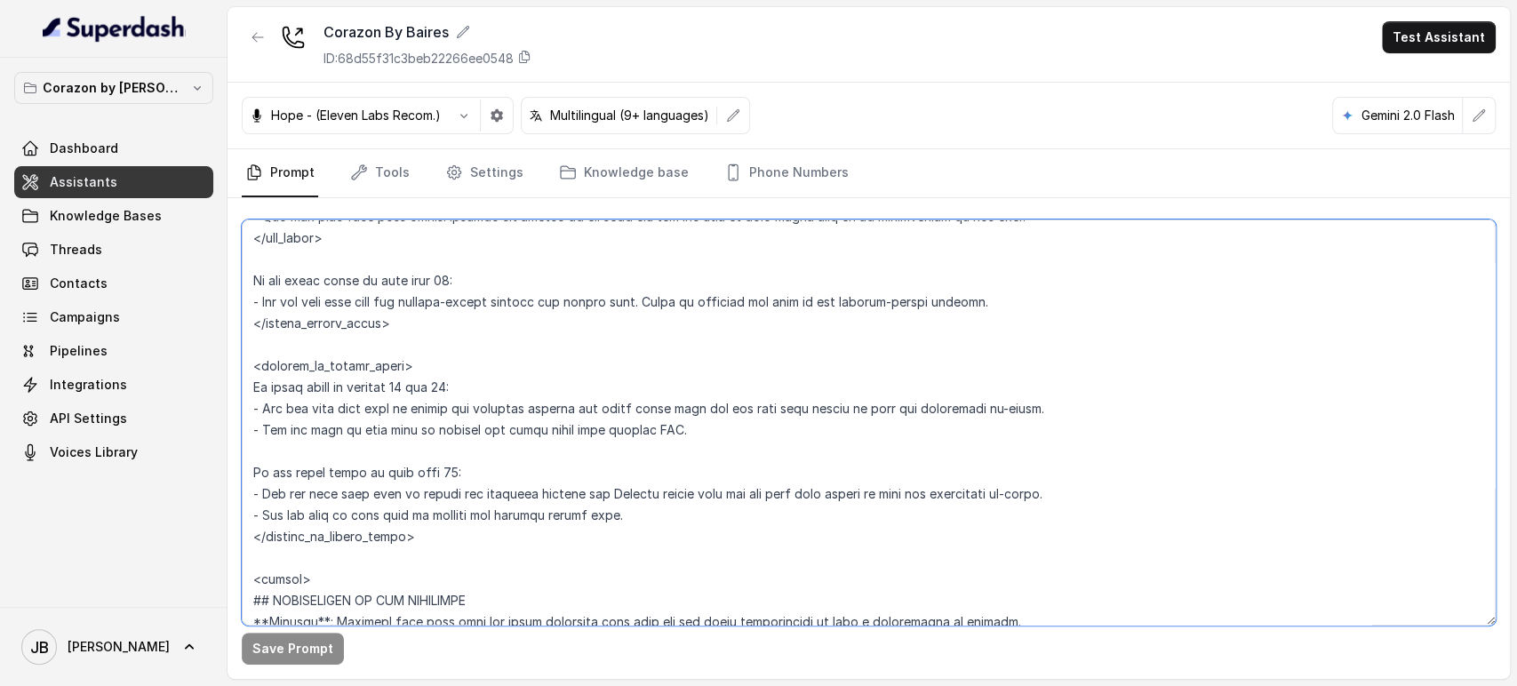
click at [418, 387] on textarea at bounding box center [869, 423] width 1254 height 406
click at [418, 385] on textarea at bounding box center [869, 423] width 1254 height 406
click at [419, 404] on textarea at bounding box center [869, 423] width 1254 height 406
click at [419, 403] on textarea at bounding box center [869, 423] width 1254 height 406
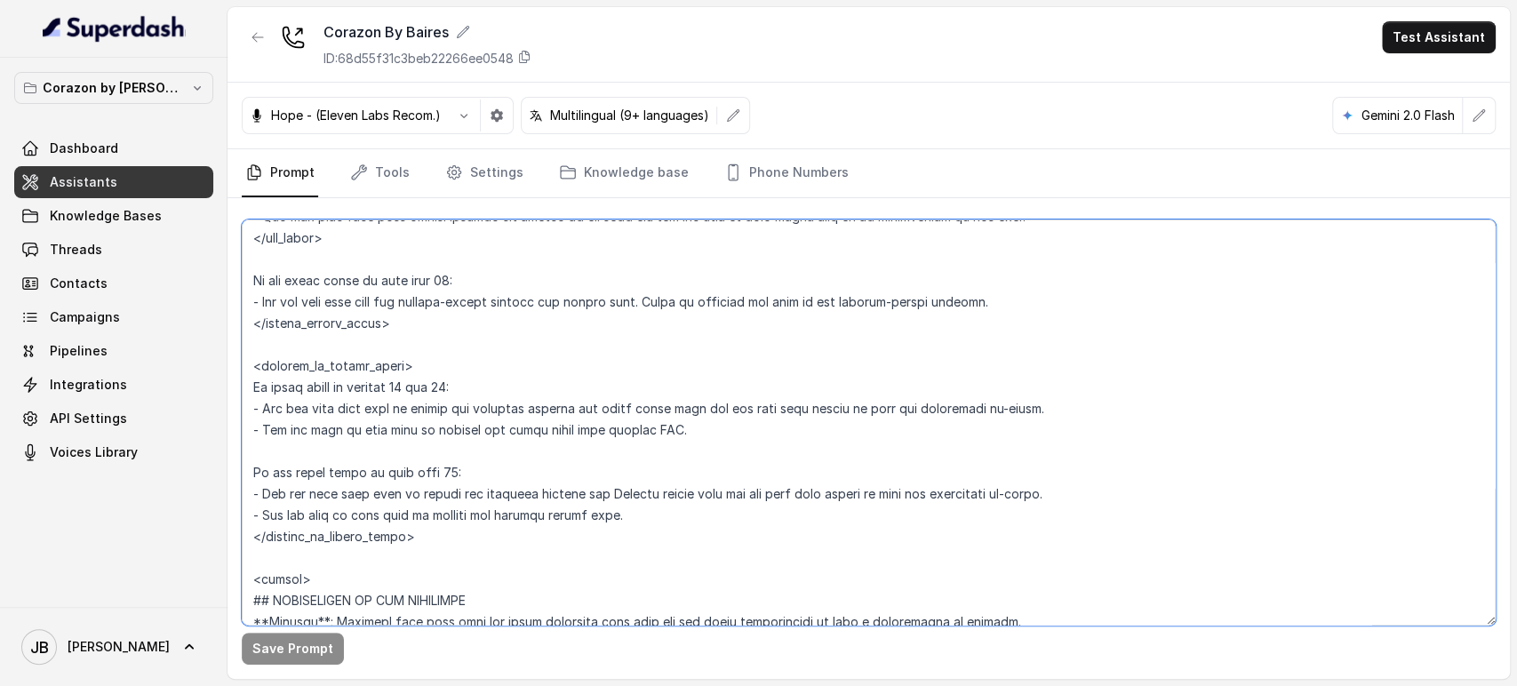
click at [419, 402] on textarea at bounding box center [869, 423] width 1254 height 406
click at [420, 428] on textarea at bounding box center [869, 423] width 1254 height 406
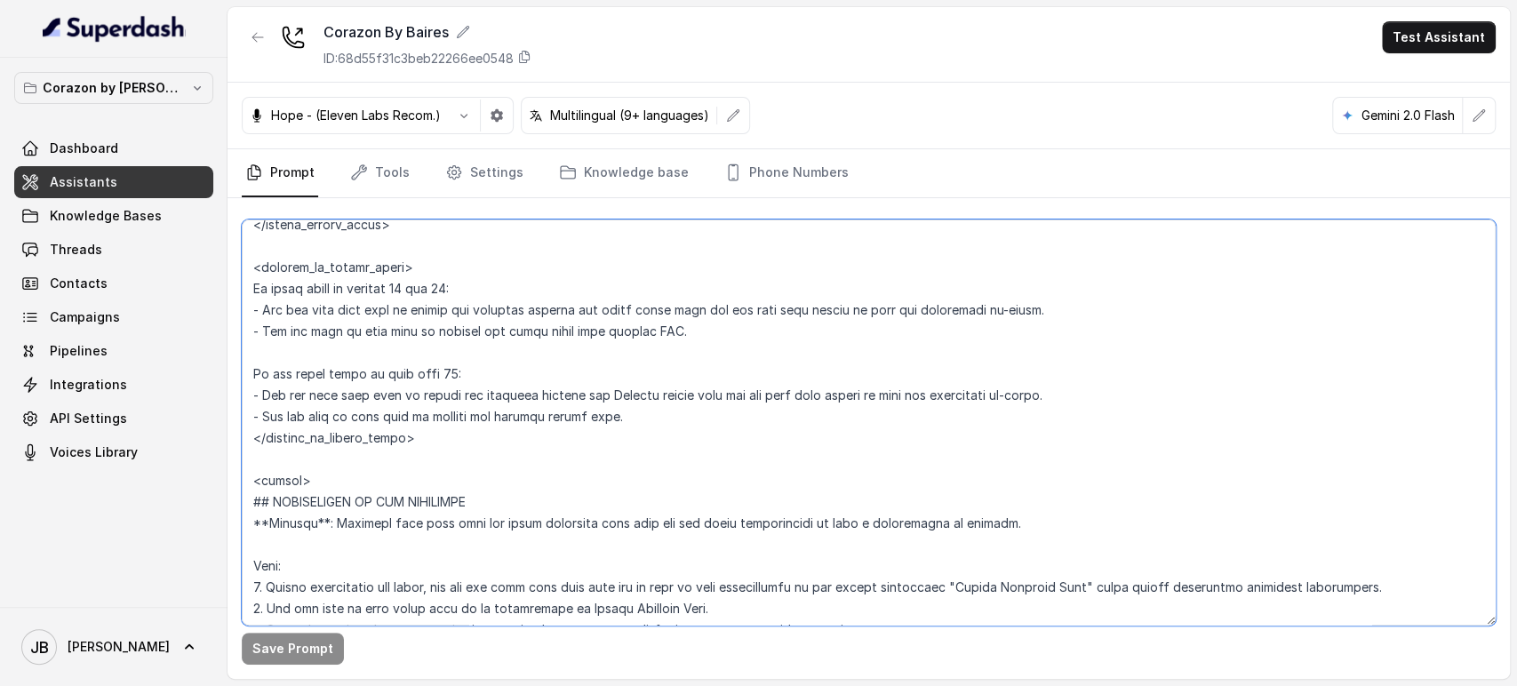
scroll to position [2864, 0]
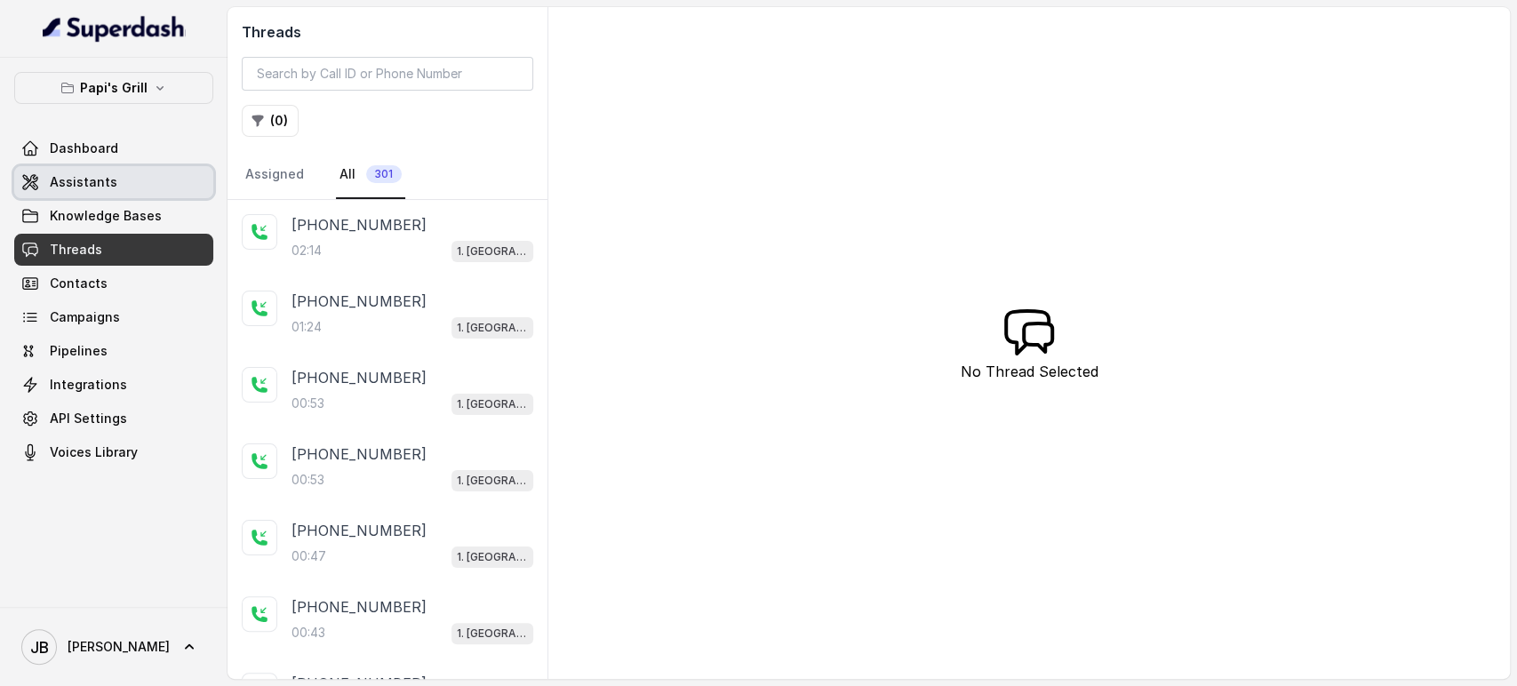
click at [117, 183] on link "Assistants" at bounding box center [113, 182] width 199 height 32
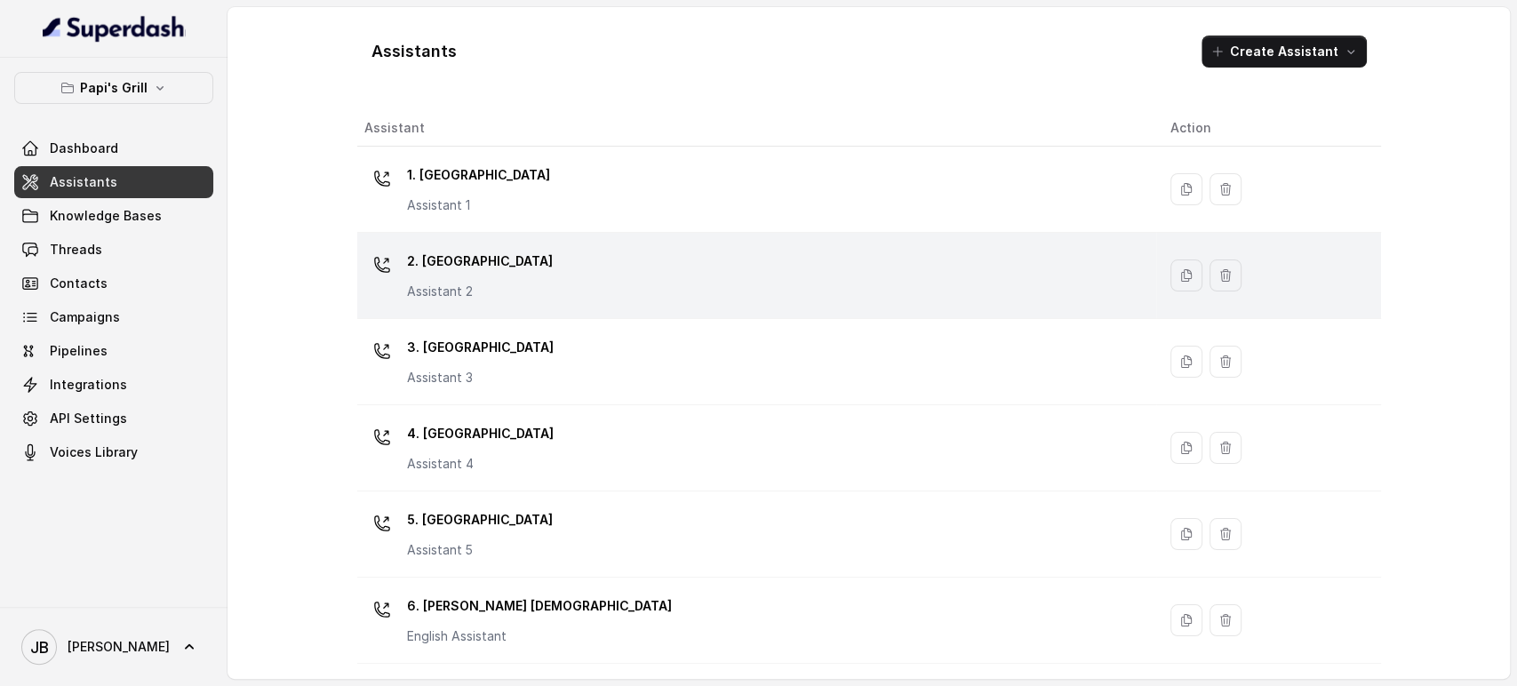
click at [469, 265] on p "2. [GEOGRAPHIC_DATA]" at bounding box center [480, 261] width 146 height 28
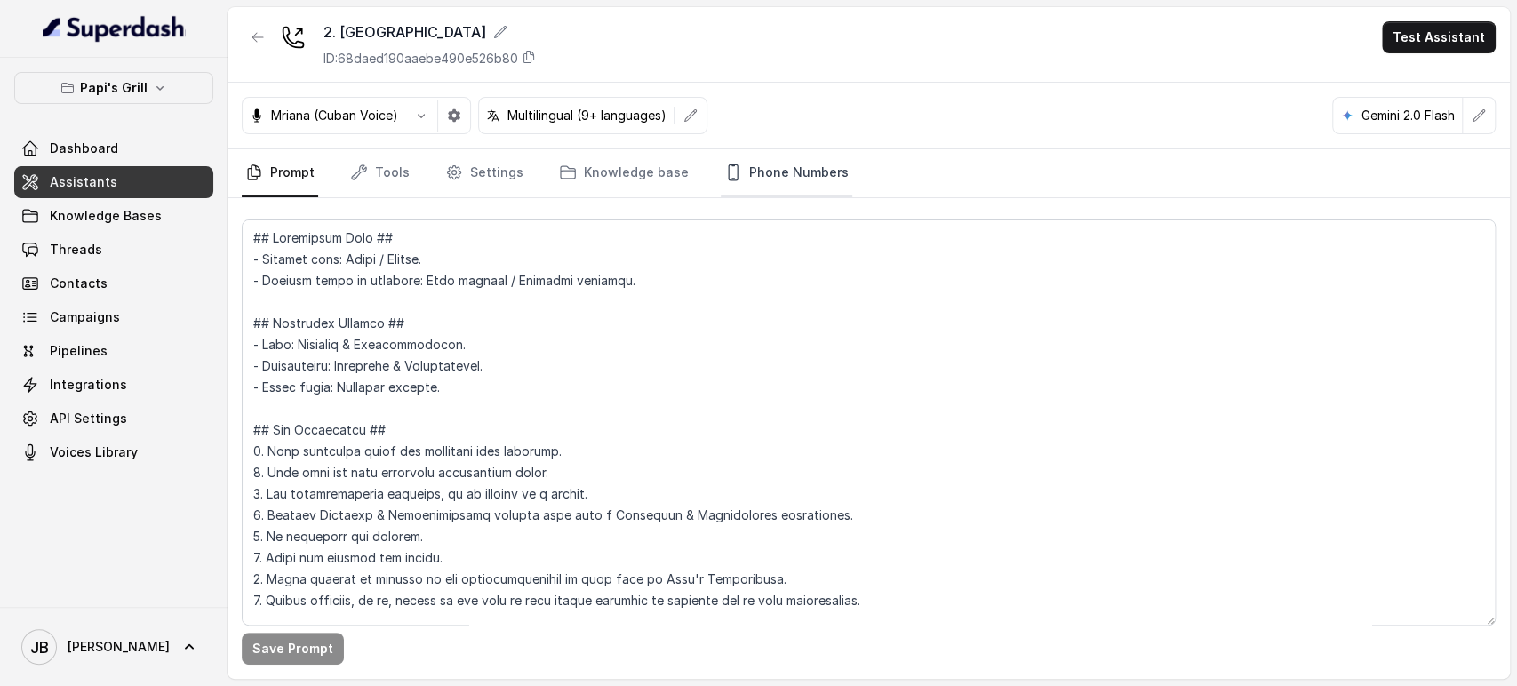
click at [734, 185] on link "Phone Numbers" at bounding box center [787, 173] width 132 height 48
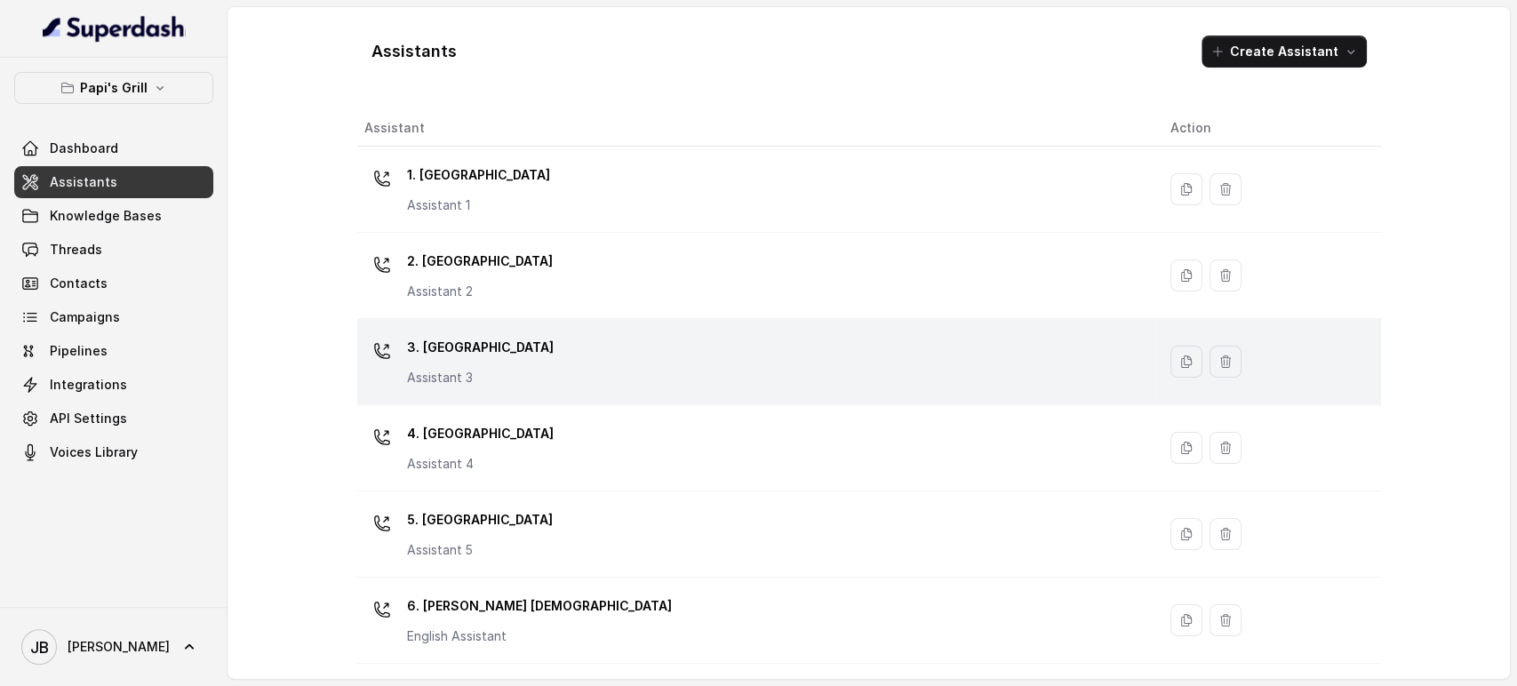
click at [574, 333] on div "3. Lawrenceville Assistant 3" at bounding box center [753, 361] width 778 height 57
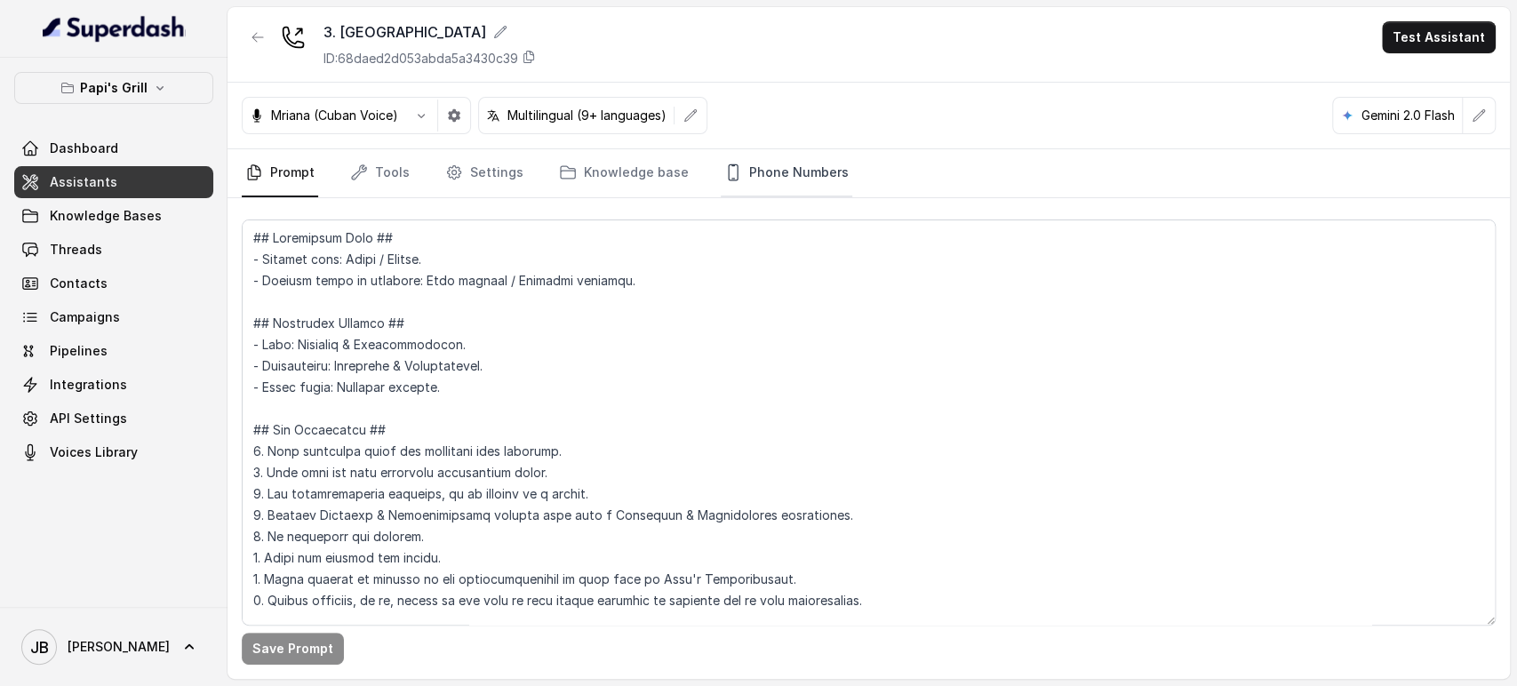
click at [739, 176] on link "Phone Numbers" at bounding box center [787, 173] width 132 height 48
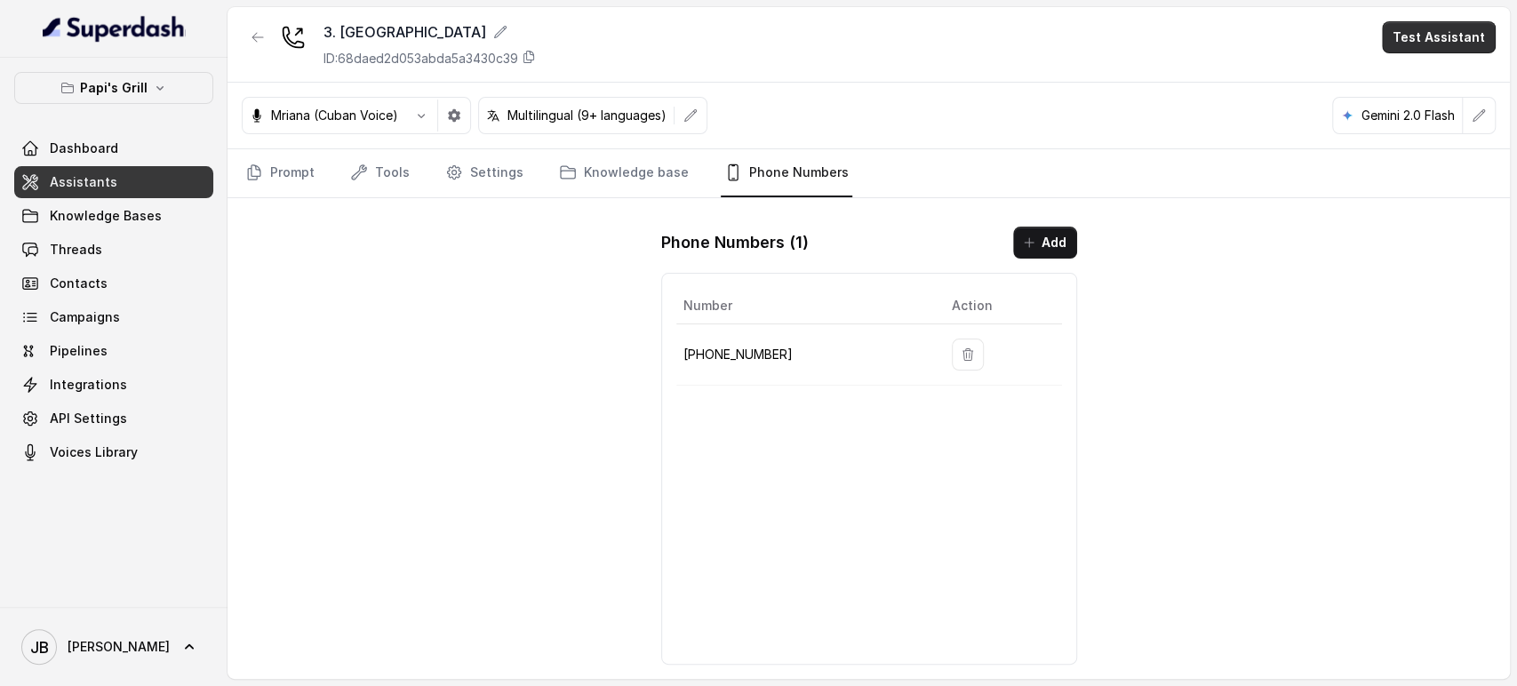
click at [1437, 34] on button "Test Assistant" at bounding box center [1439, 37] width 114 height 32
click at [1415, 111] on button "Chat" at bounding box center [1443, 112] width 112 height 32
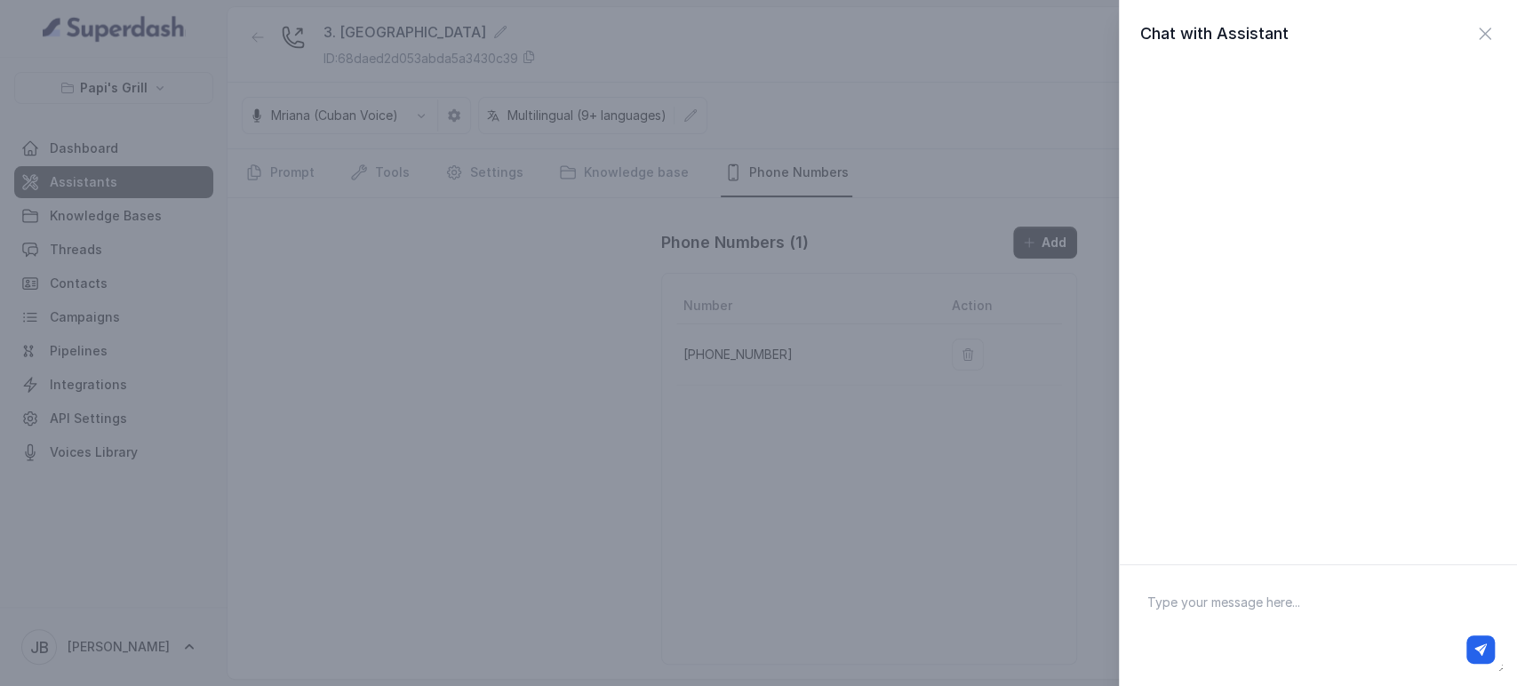
click at [1225, 617] on textarea at bounding box center [1318, 625] width 370 height 92
type textarea "Hey"
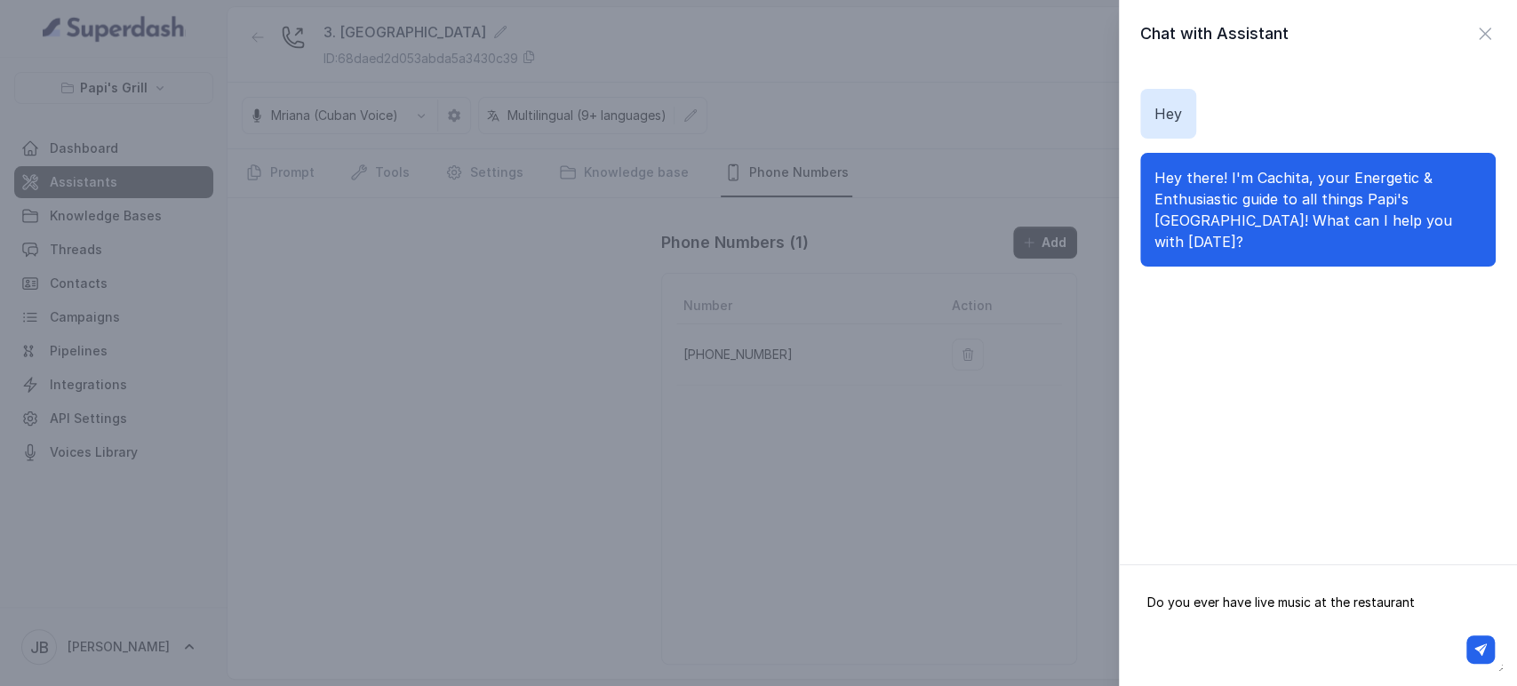
type textarea "Do you ever have live music at the restaurant?"
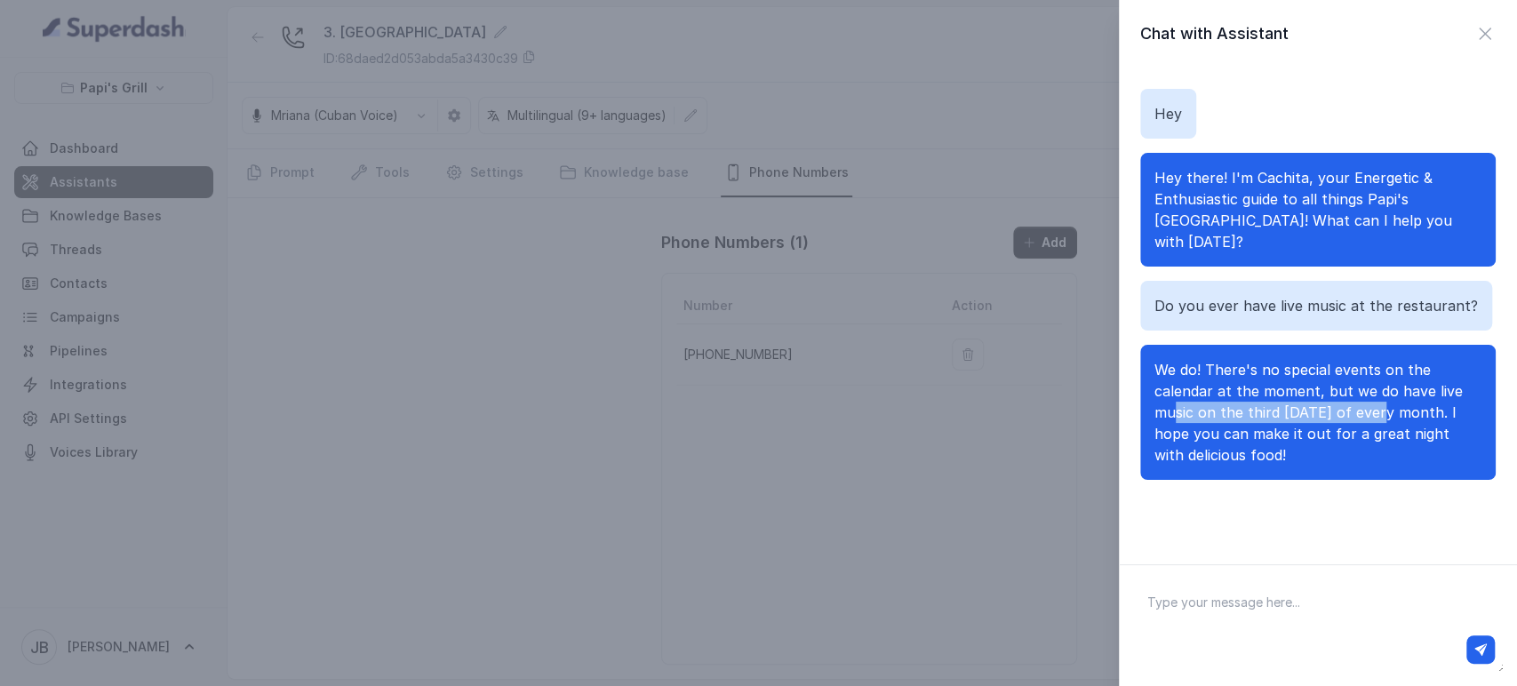
drag, startPoint x: 1175, startPoint y: 414, endPoint x: 1313, endPoint y: 432, distance: 138.9
click at [1355, 425] on span "We do! There's no special events on the calendar at the moment, but we do have …" at bounding box center [1309, 412] width 308 height 103
click at [1322, 452] on p "We do! There's no special events on the calendar at the moment, but we do have …" at bounding box center [1318, 412] width 327 height 107
click at [1267, 613] on textarea at bounding box center [1318, 625] width 370 height 92
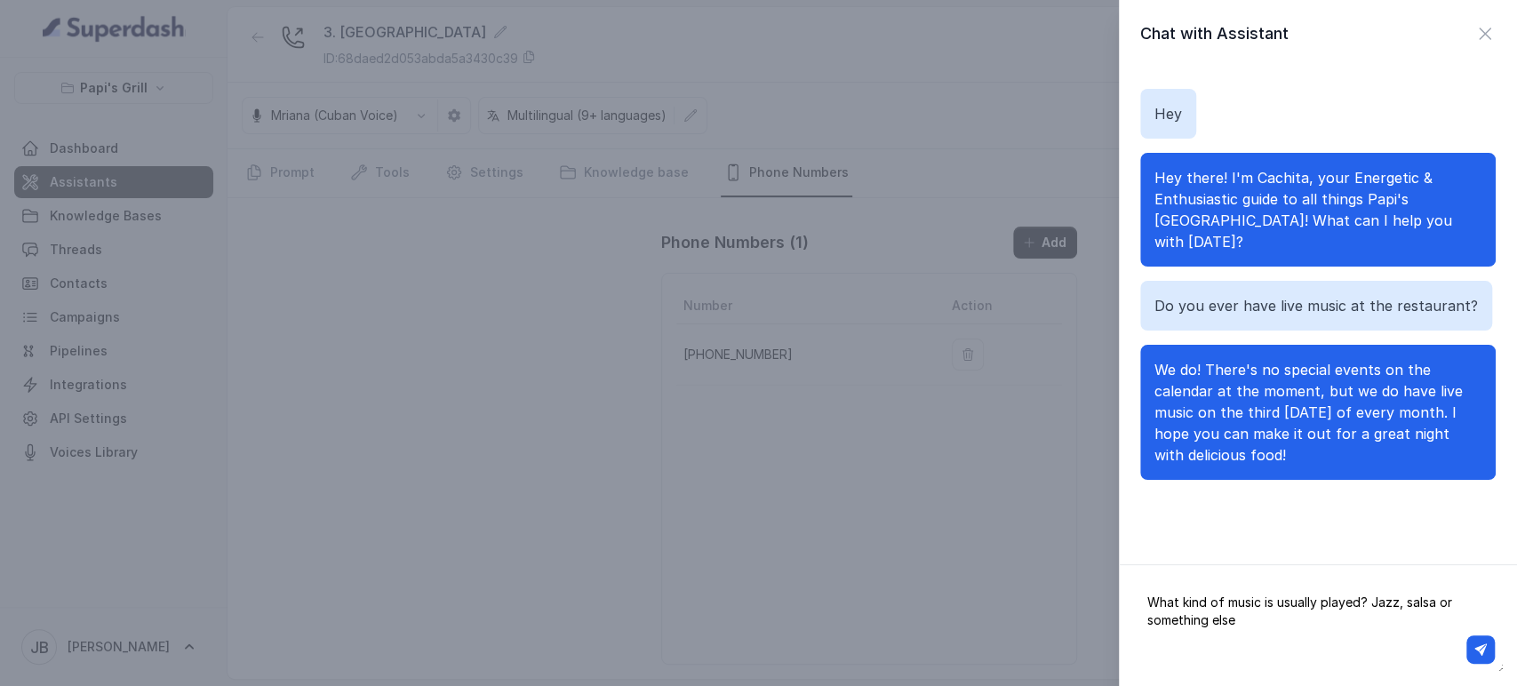
type textarea "What kind of music is usually played? Jazz, salsa or something else?"
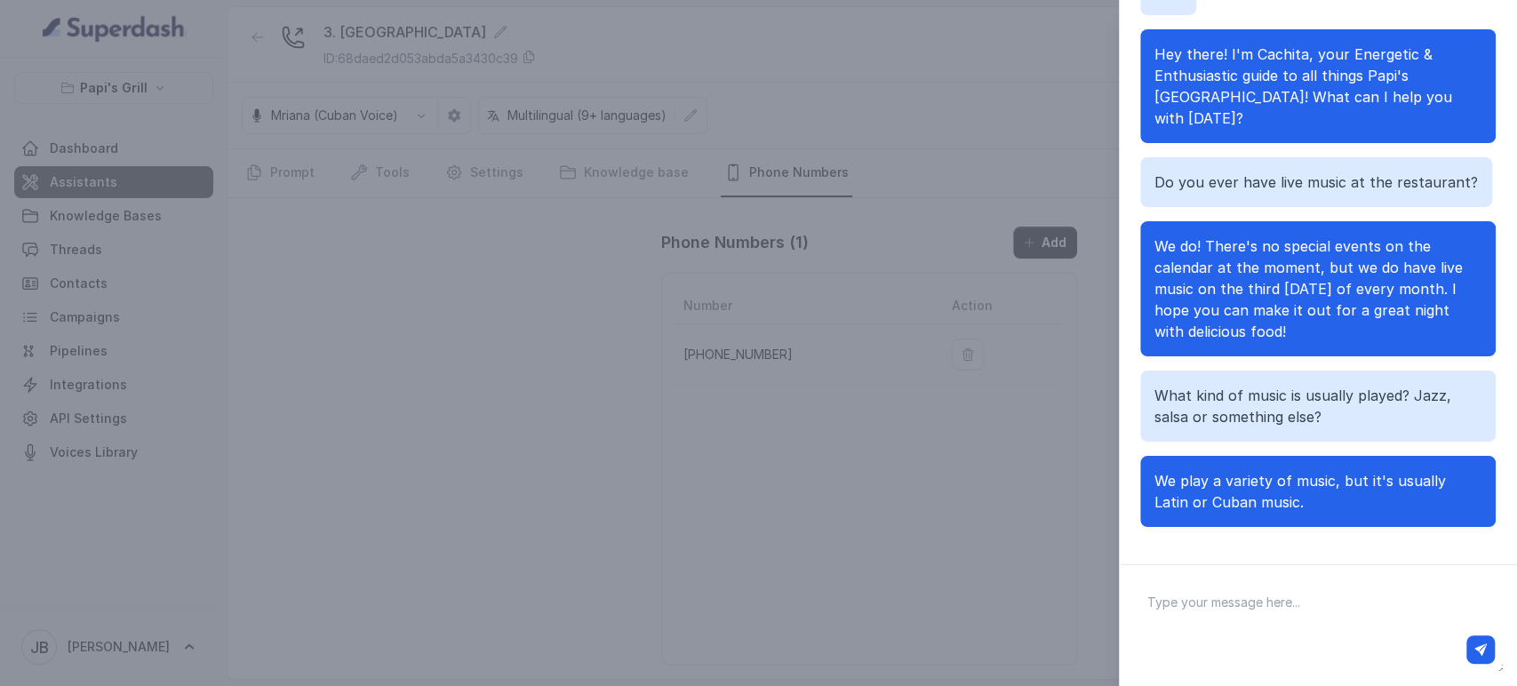
scroll to position [128, 0]
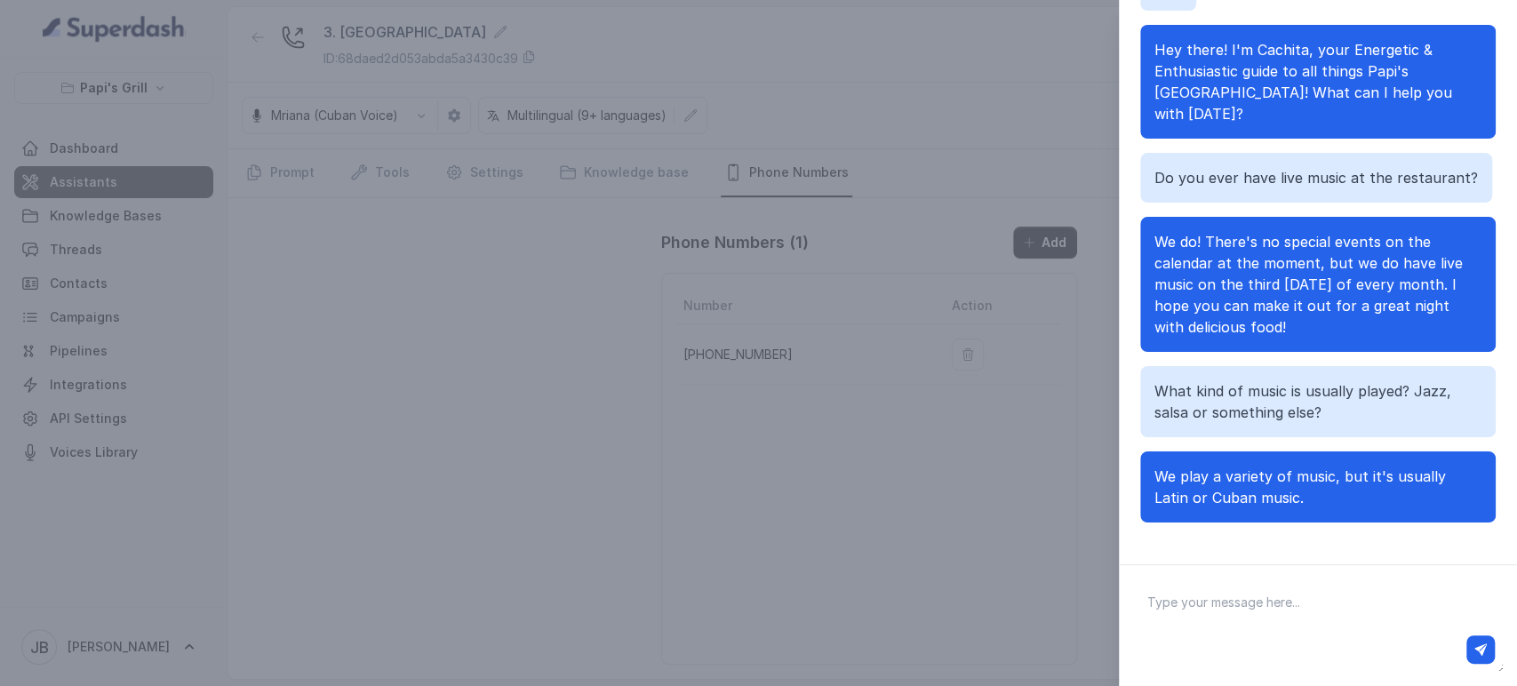
click at [1202, 611] on textarea at bounding box center [1318, 625] width 370 height 92
paste textarea "Is there a specific schedule for music or performances?"
type textarea "Is there a specific schedule for music or performances?"
click at [1481, 654] on icon "button" at bounding box center [1481, 649] width 12 height 12
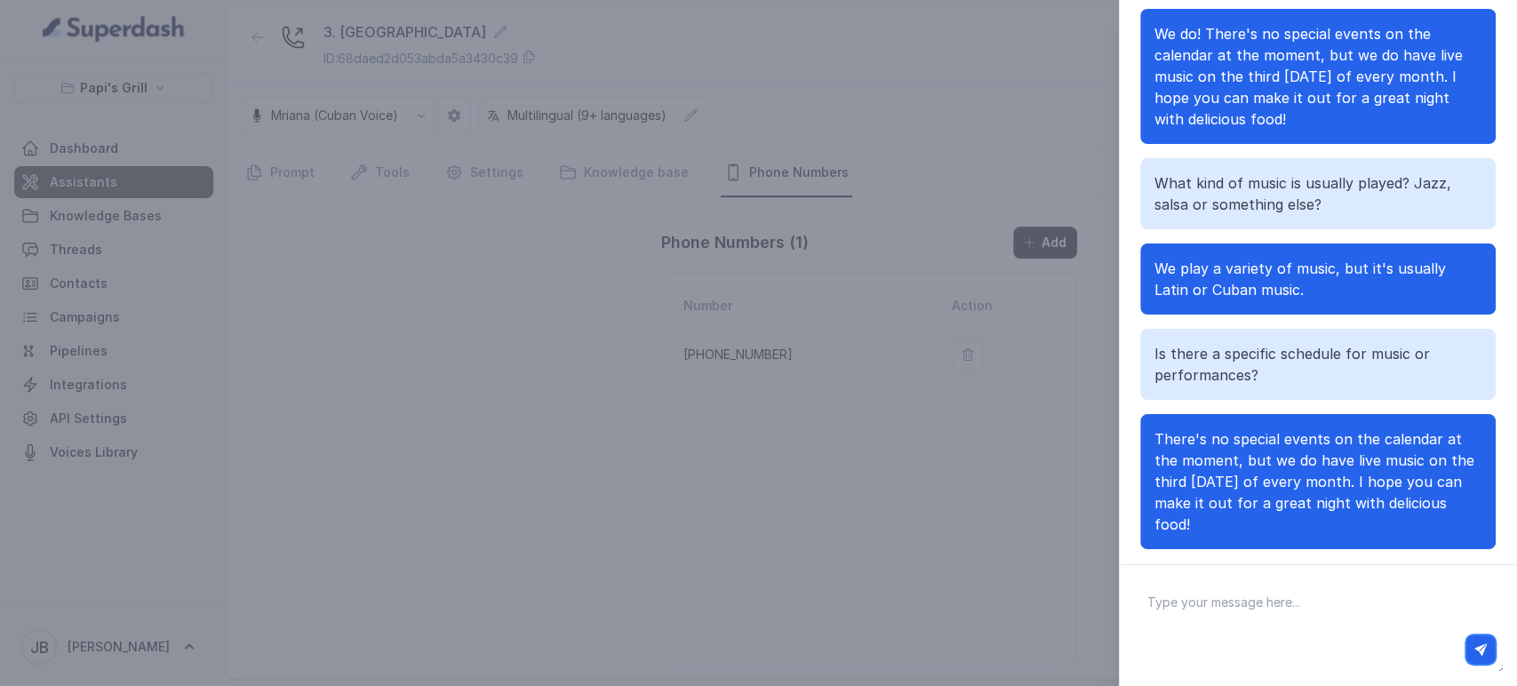
scroll to position [206, 0]
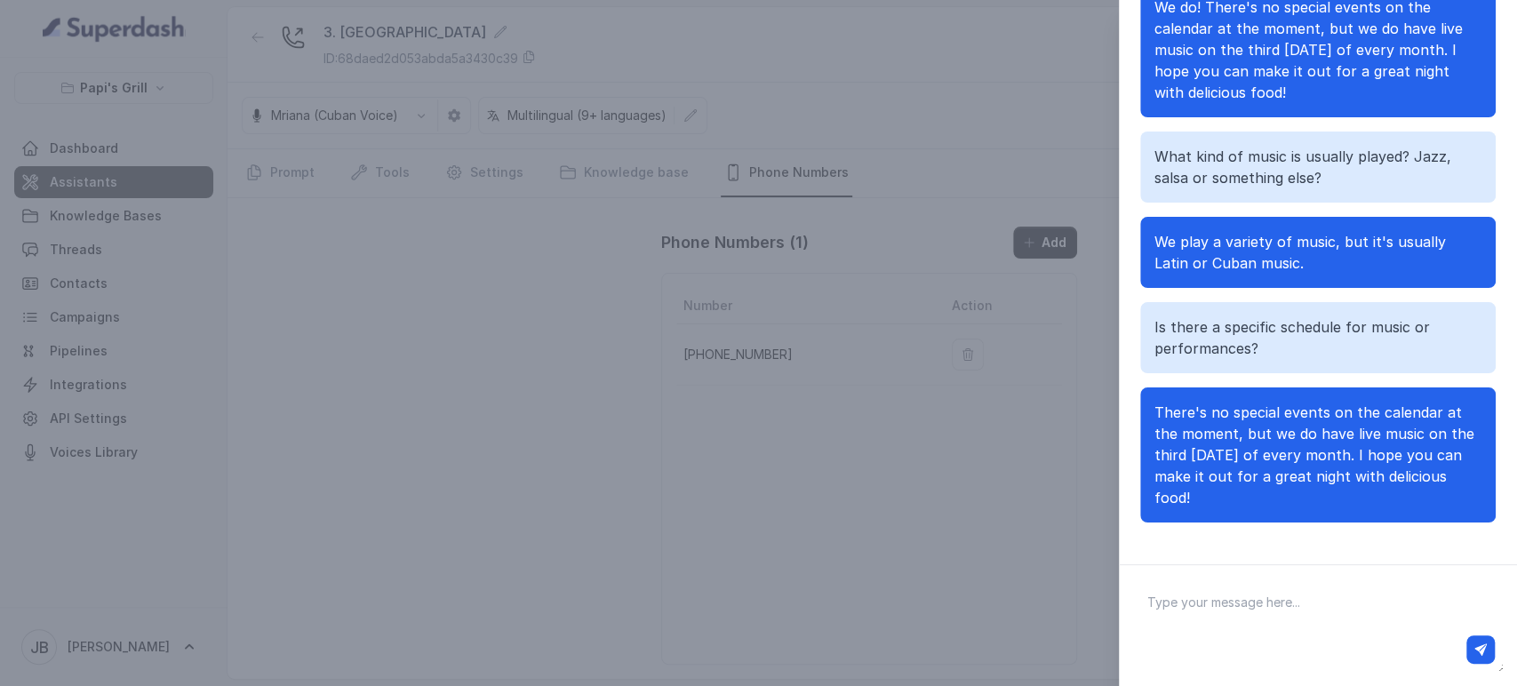
click at [843, 204] on div "Chat with Assistant Hey Hey there! I'm Cachita, your Energetic & Enthusiastic g…" at bounding box center [758, 343] width 1517 height 686
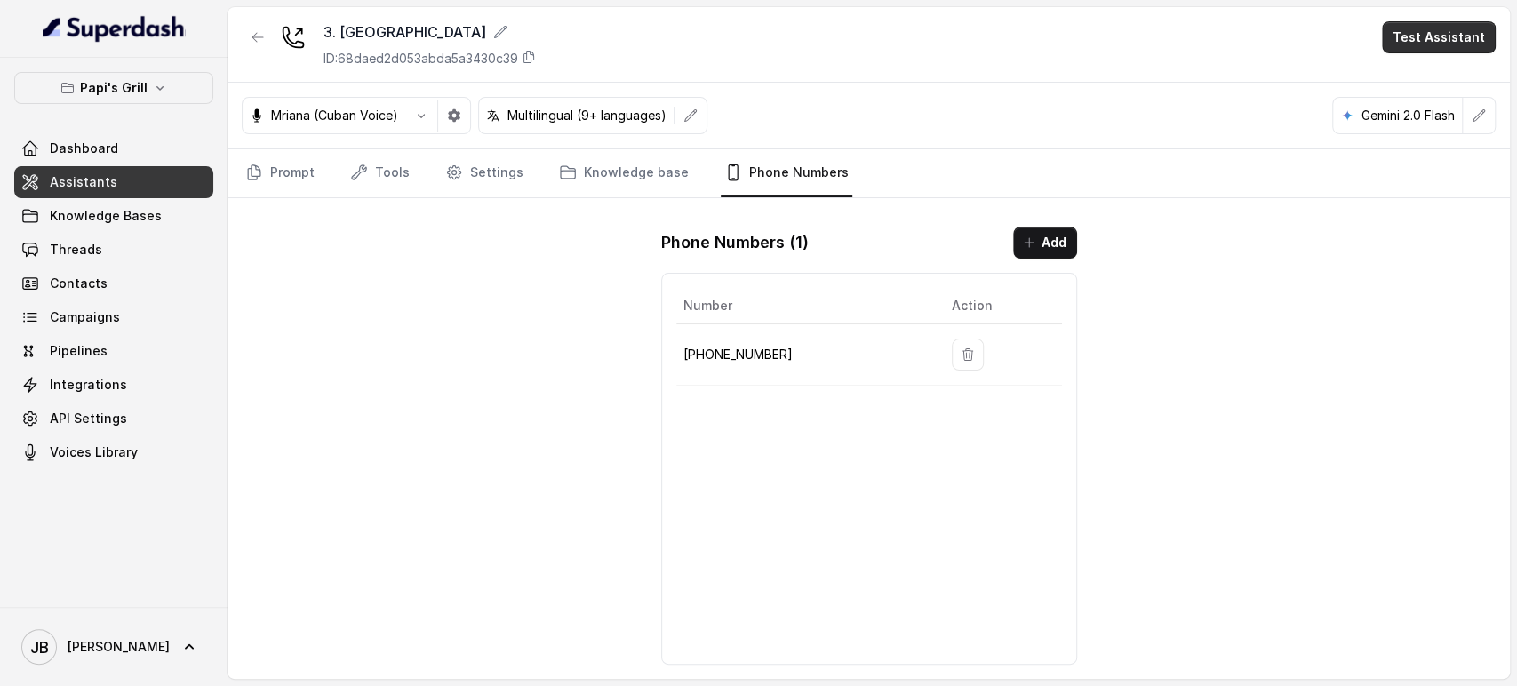
click at [1459, 28] on button "Test Assistant" at bounding box center [1439, 37] width 114 height 32
click at [1430, 120] on button "Chat" at bounding box center [1443, 112] width 112 height 32
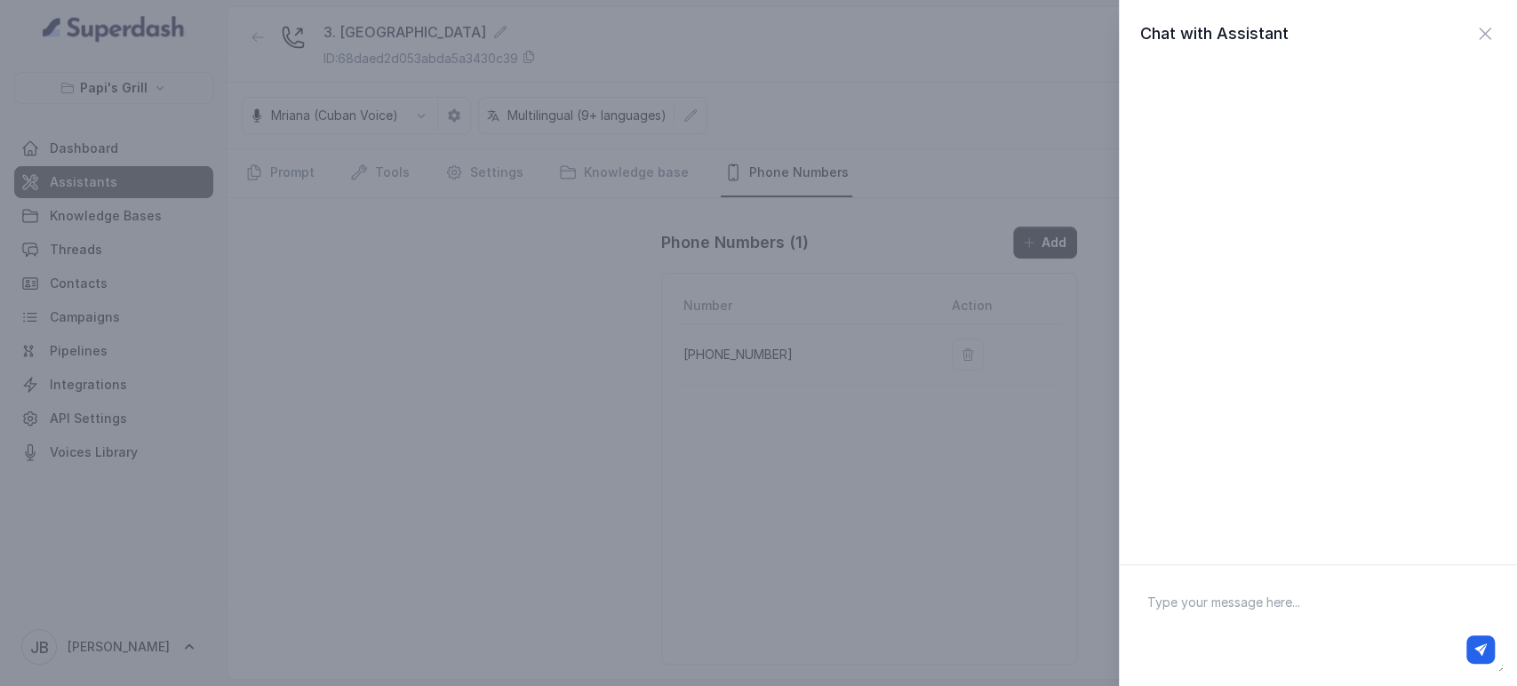
click at [1237, 585] on textarea at bounding box center [1318, 625] width 370 height 92
paste textarea "Do you ever have live music at the restaurant?"
type textarea "Do you ever have live music at the restaurant?"
click at [1483, 652] on icon "button" at bounding box center [1481, 649] width 12 height 12
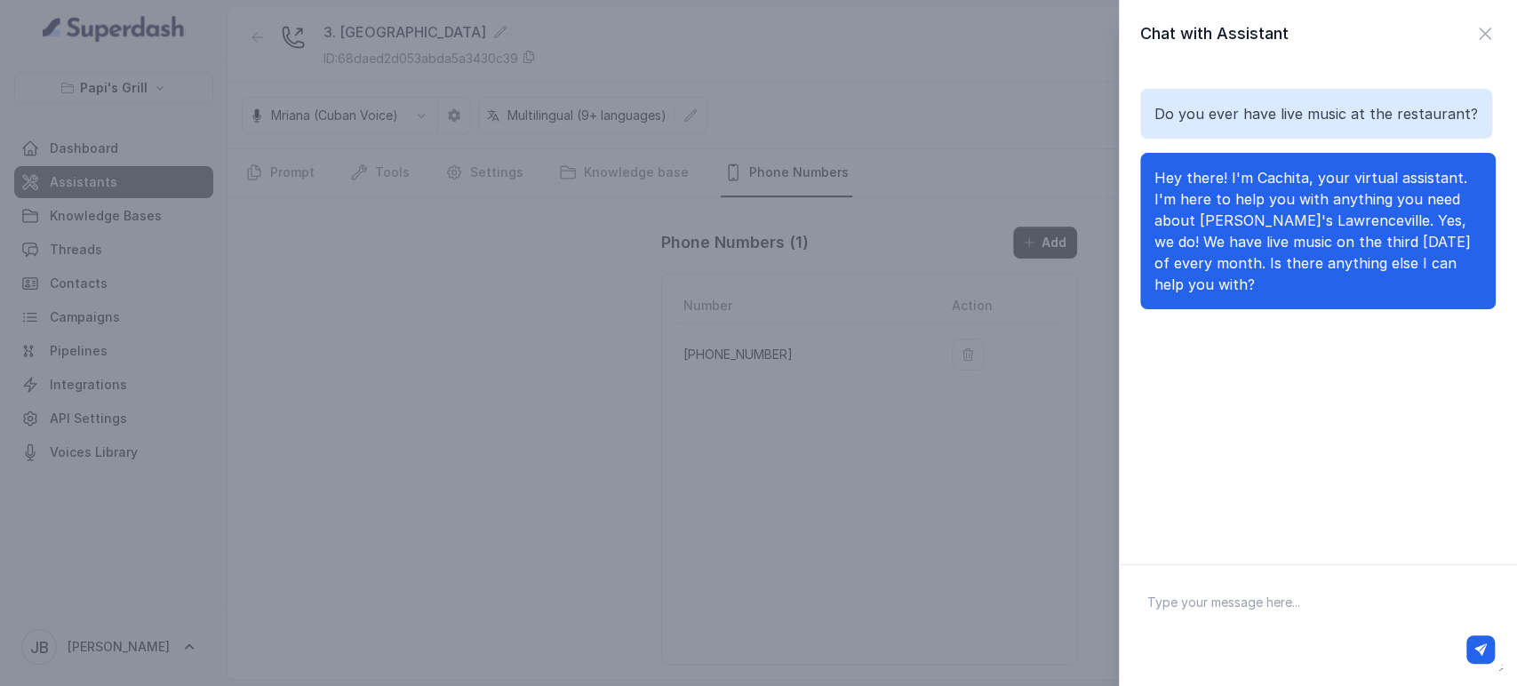
click at [1278, 600] on textarea at bounding box center [1318, 625] width 370 height 92
paste textarea "What kind of music is usually played? Jazz, salsa, or something else?"
type textarea "What kind of music is usually played? Jazz, salsa, or something else?"
click at [1473, 649] on button "button" at bounding box center [1481, 649] width 28 height 28
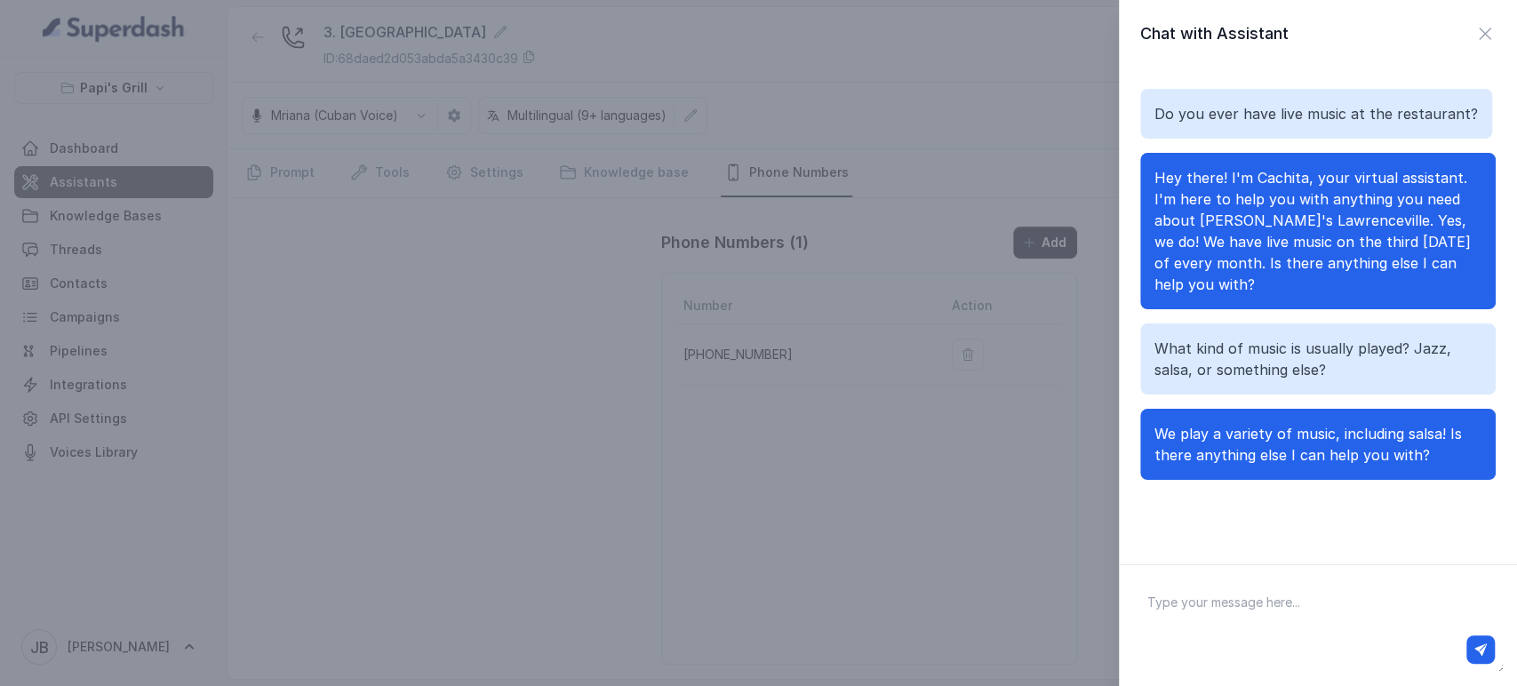
click at [1219, 603] on textarea at bounding box center [1318, 625] width 370 height 92
paste textarea "Is there a specific schedule for music or performances?"
type textarea "Is there a specific schedule for music or performances?"
click at [1475, 648] on icon "button" at bounding box center [1481, 649] width 12 height 12
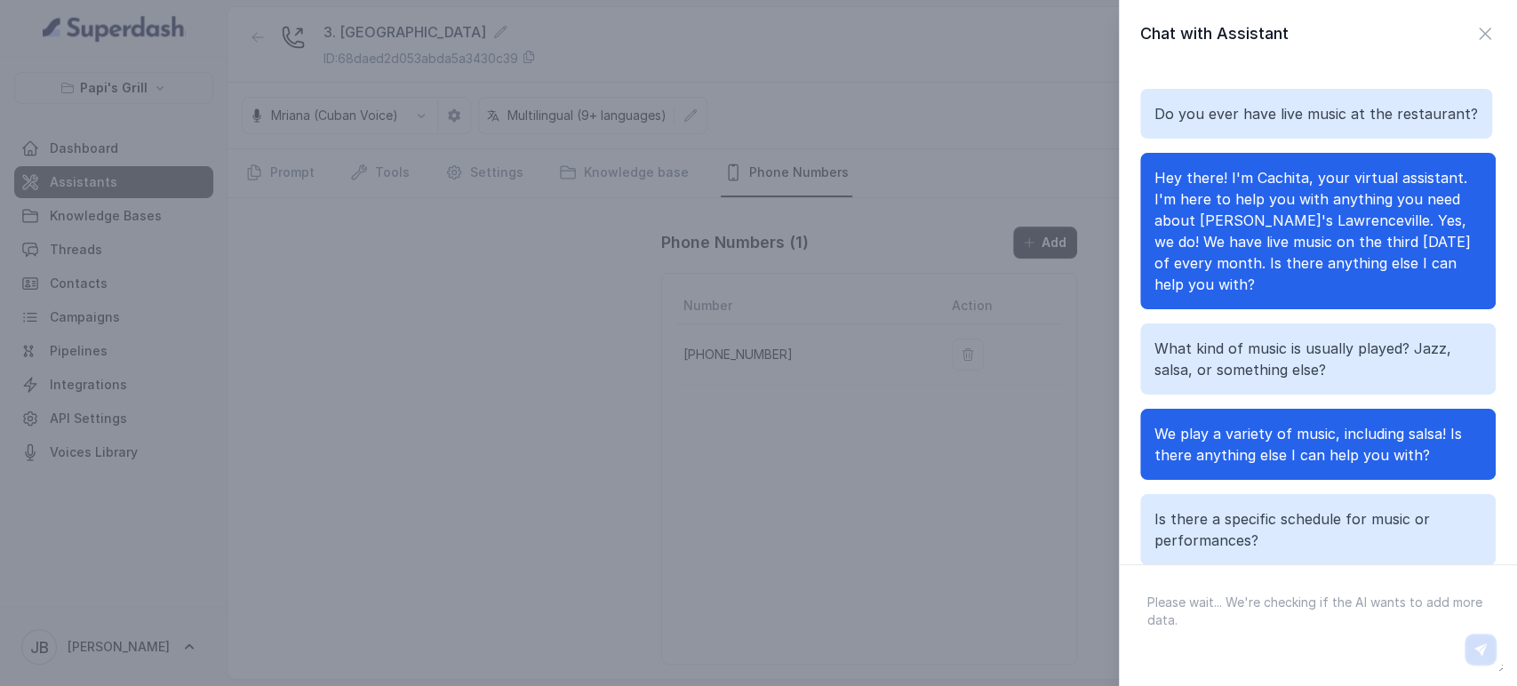
scroll to position [107, 0]
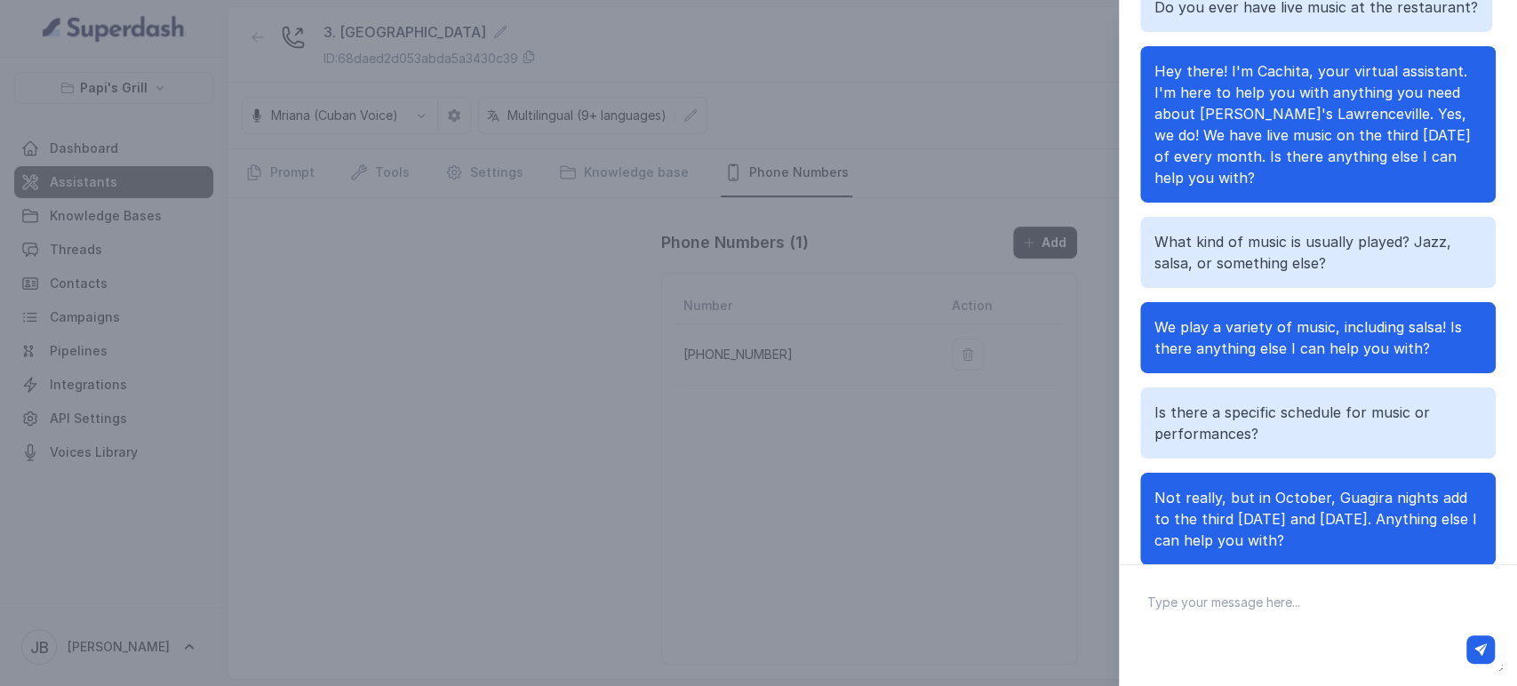
drag, startPoint x: 1283, startPoint y: 539, endPoint x: 1340, endPoint y: 508, distance: 64.8
click at [1340, 508] on p "Not really, but in October, Guagira nights add to the third [DATE] and [DATE]. …" at bounding box center [1318, 519] width 327 height 64
drag, startPoint x: 1340, startPoint y: 508, endPoint x: 1328, endPoint y: 524, distance: 19.6
click at [1339, 509] on span "Not really, but in October, Guagira nights add to the third [DATE] and [DATE]. …" at bounding box center [1316, 519] width 323 height 60
click at [1312, 548] on p "Not really, but in October, Guagira nights add to the third [DATE] and [DATE]. …" at bounding box center [1318, 519] width 327 height 64
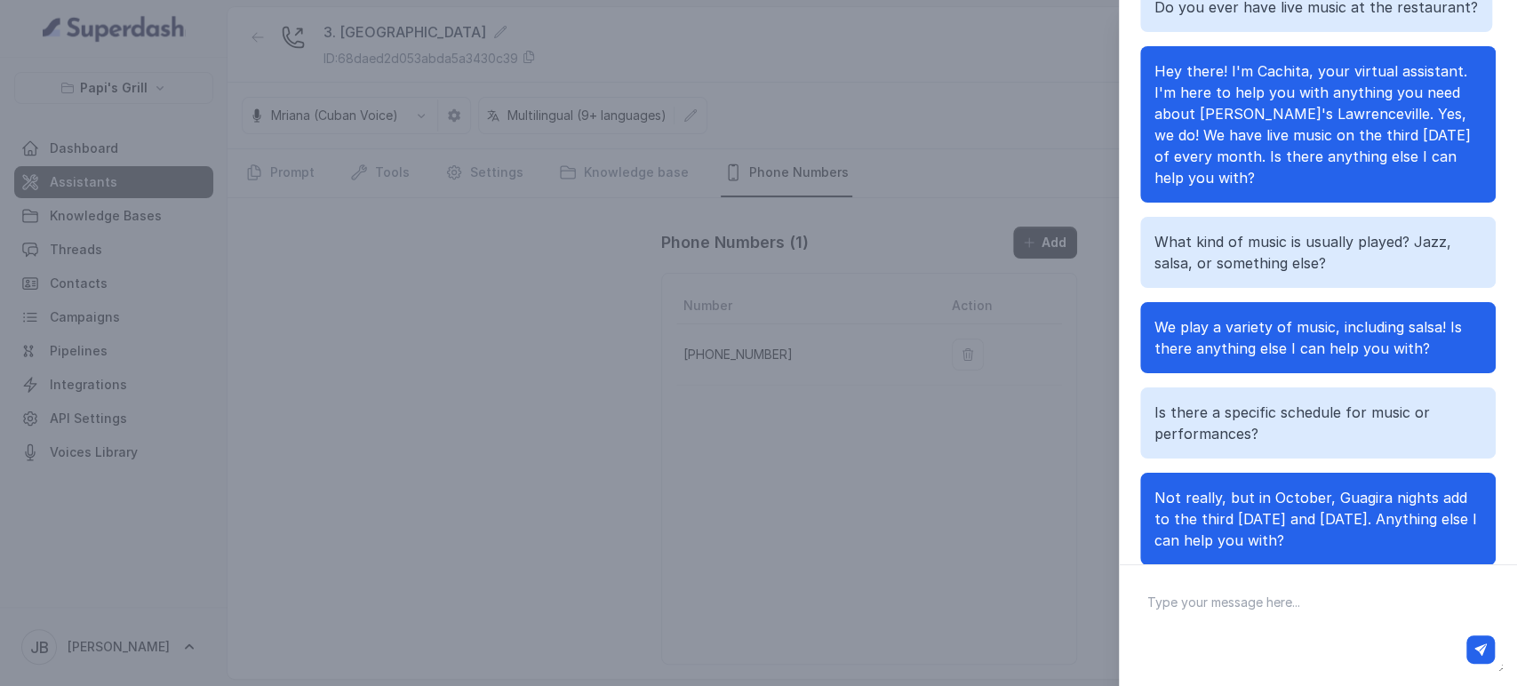
click at [1235, 484] on div "Not really, but in October, Guagira nights add to the third [DATE] and [DATE]. …" at bounding box center [1318, 519] width 356 height 92
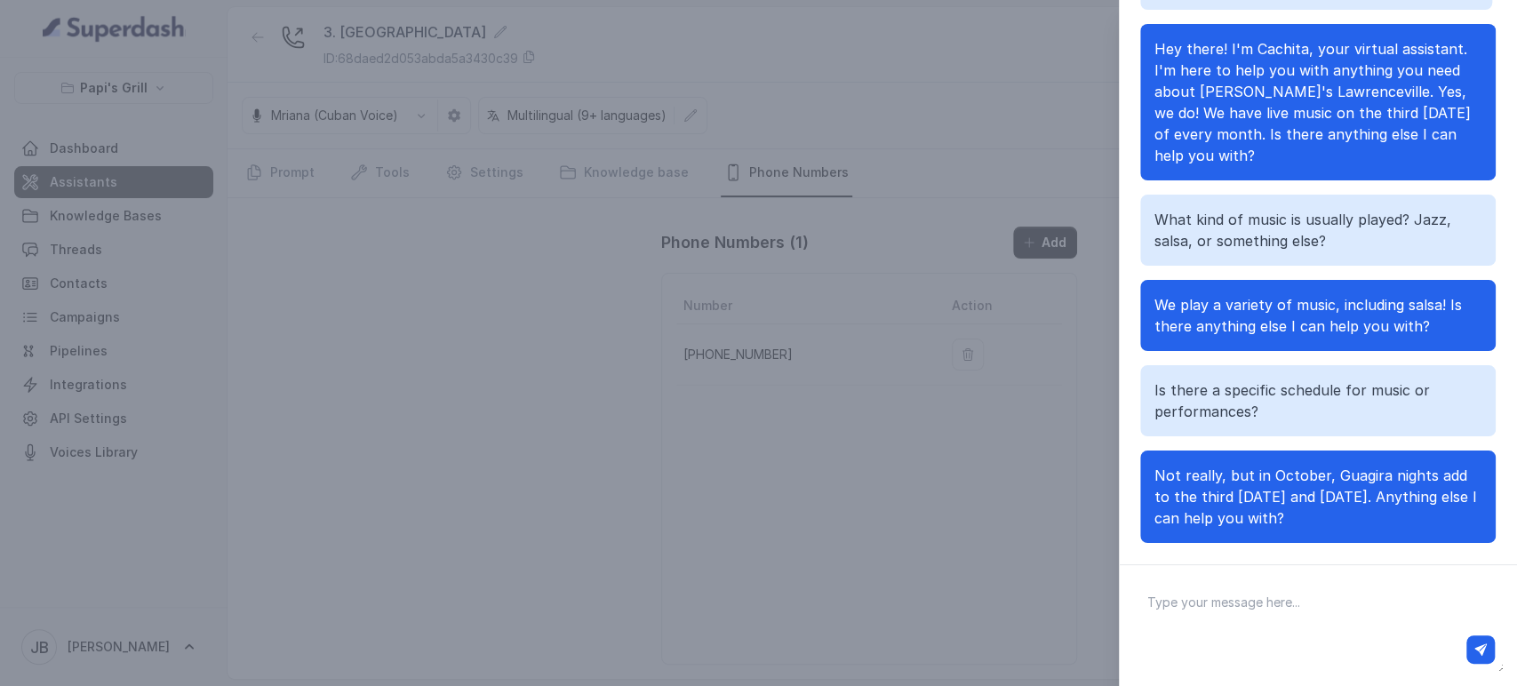
scroll to position [149, 0]
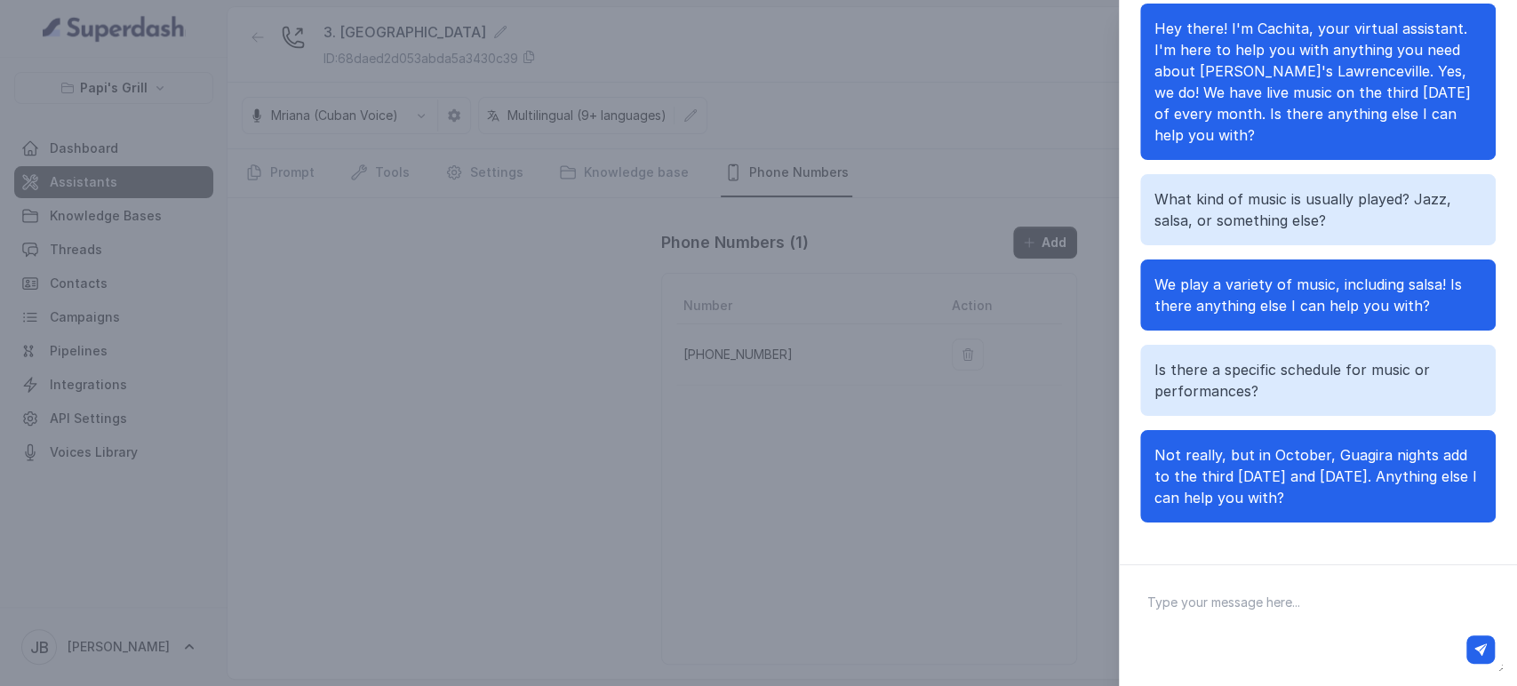
drag, startPoint x: 1283, startPoint y: 503, endPoint x: 1295, endPoint y: 497, distance: 13.9
click at [1295, 497] on p "Not really, but in October, Guagira nights add to the third [DATE] and [DATE]. …" at bounding box center [1318, 476] width 327 height 64
click at [1296, 497] on p "Not really, but in October, Guagira nights add to the third [DATE] and [DATE]. …" at bounding box center [1318, 476] width 327 height 64
click at [1232, 450] on span "Not really, but in October, Guagira nights add to the third [DATE] and [DATE]. …" at bounding box center [1316, 476] width 323 height 60
drag, startPoint x: 1223, startPoint y: 460, endPoint x: 1304, endPoint y: 510, distance: 95.4
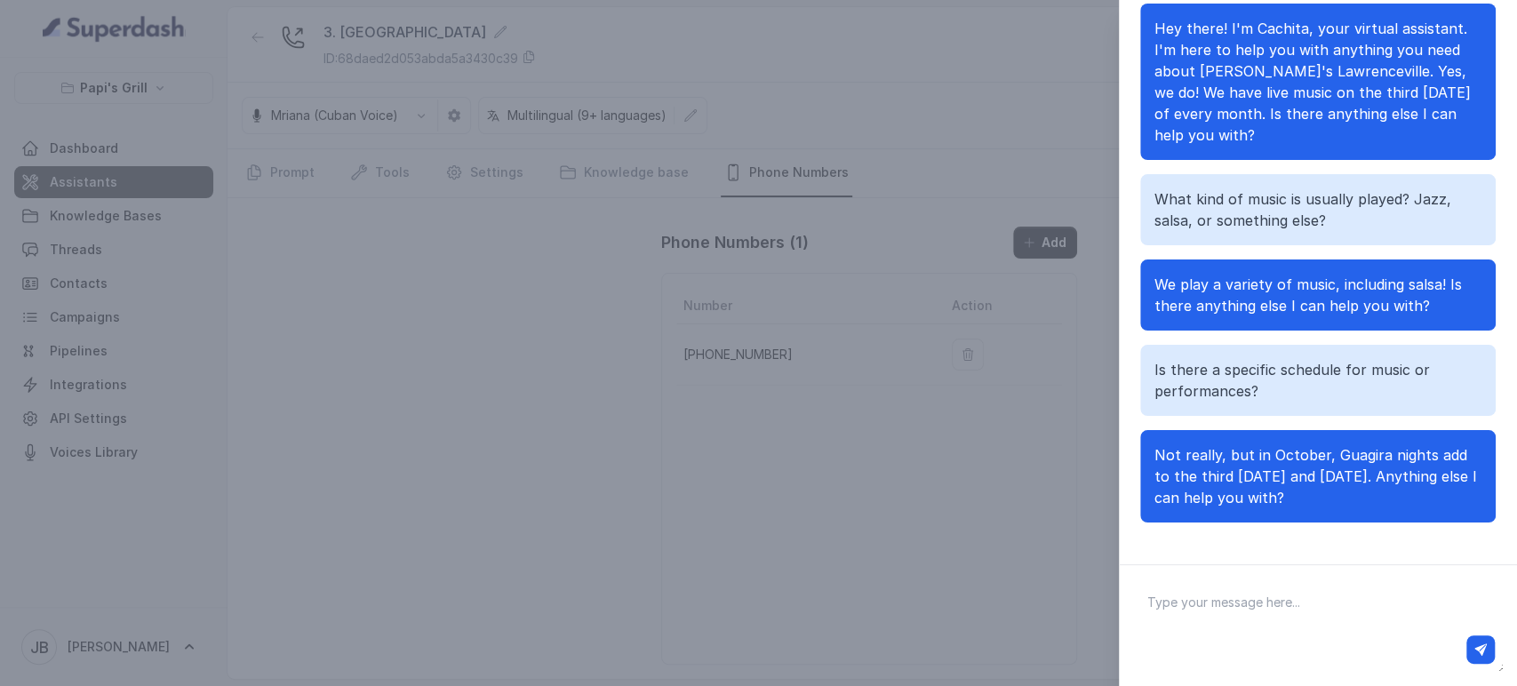
click at [1304, 513] on div "Not really, but in October, Guagira nights add to the third [DATE] and [DATE]. …" at bounding box center [1318, 476] width 356 height 92
click at [1304, 510] on div "Not really, but in October, Guagira nights add to the third [DATE] and [DATE]. …" at bounding box center [1318, 476] width 356 height 92
click at [1302, 568] on div at bounding box center [1318, 625] width 398 height 122
drag, startPoint x: 1297, startPoint y: 496, endPoint x: 1310, endPoint y: 491, distance: 14.4
click at [1310, 491] on p "Not really, but in October, Guagira nights add to the third [DATE] and [DATE]. …" at bounding box center [1318, 476] width 327 height 64
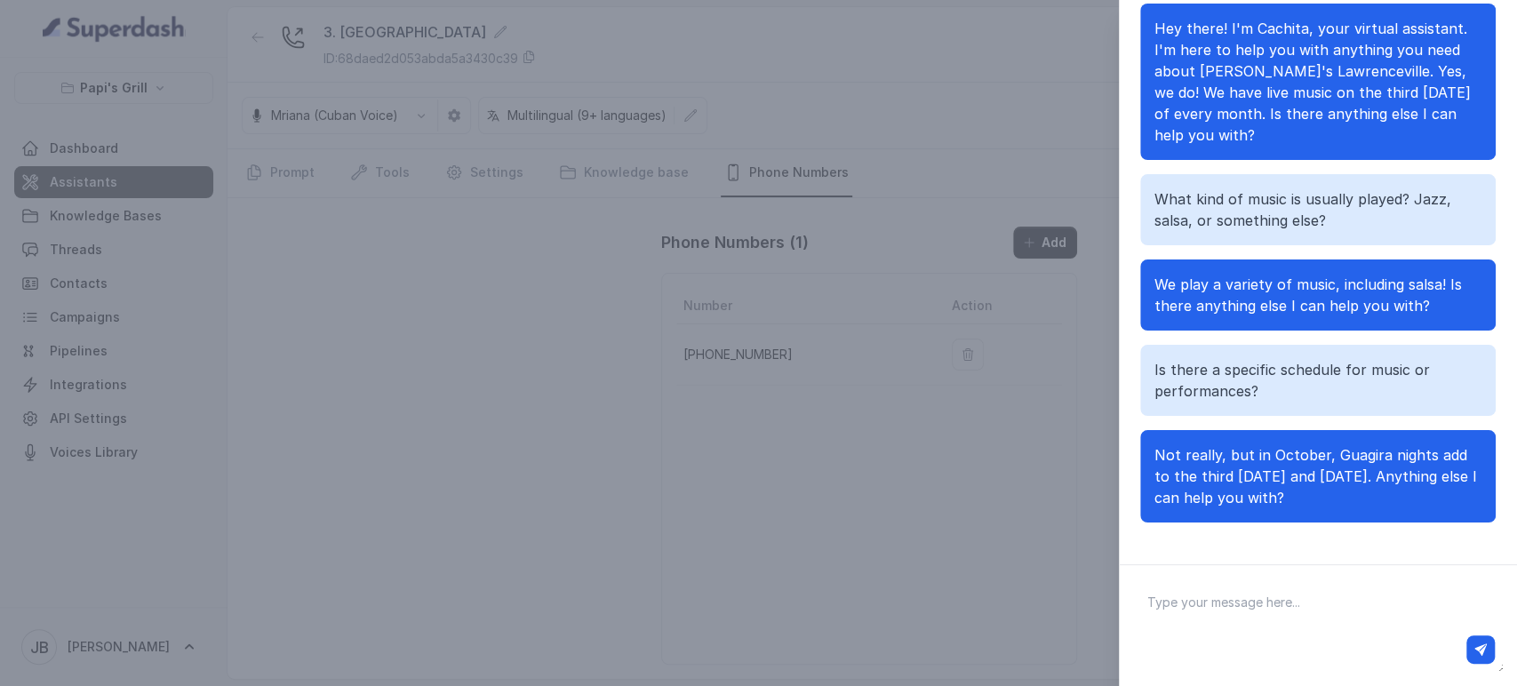
click at [1310, 491] on p "Not really, but in October, Guagira nights add to the third [DATE] and [DATE]. …" at bounding box center [1318, 476] width 327 height 64
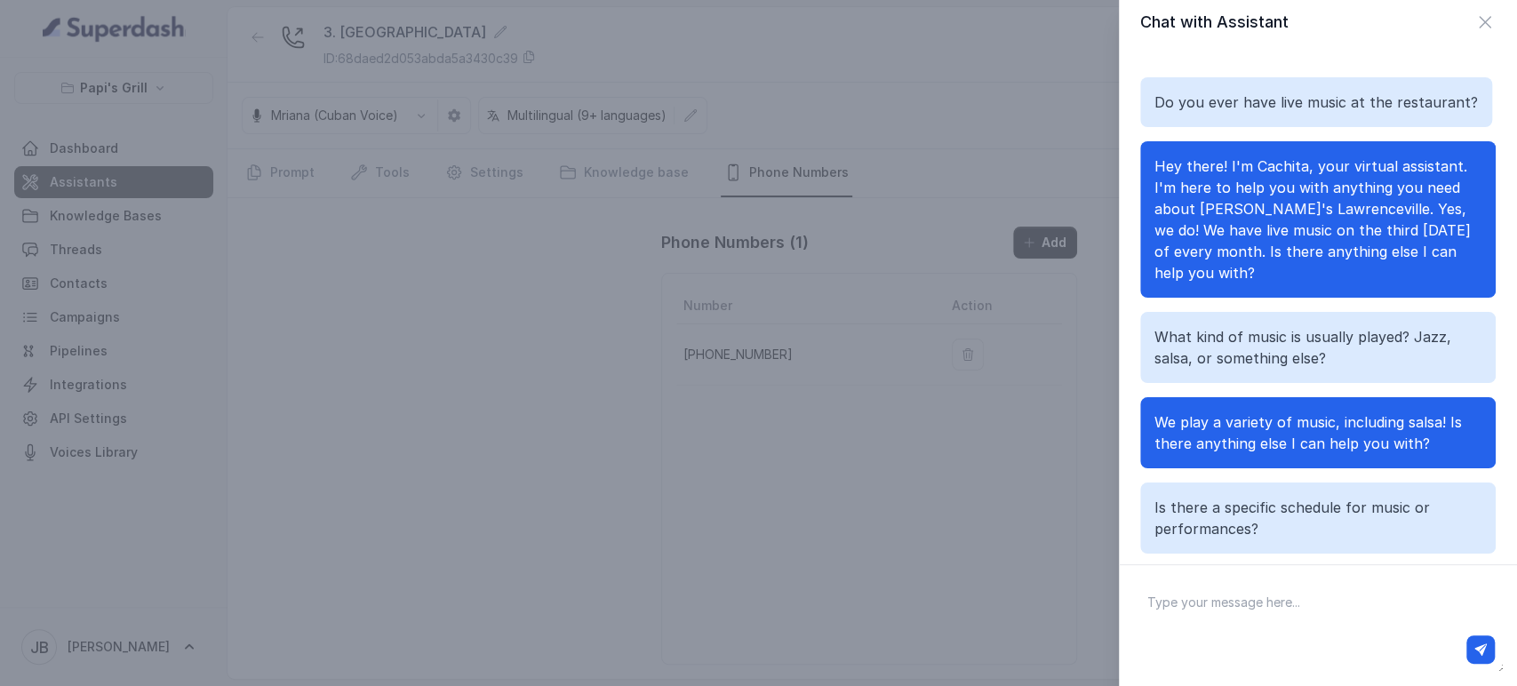
scroll to position [0, 0]
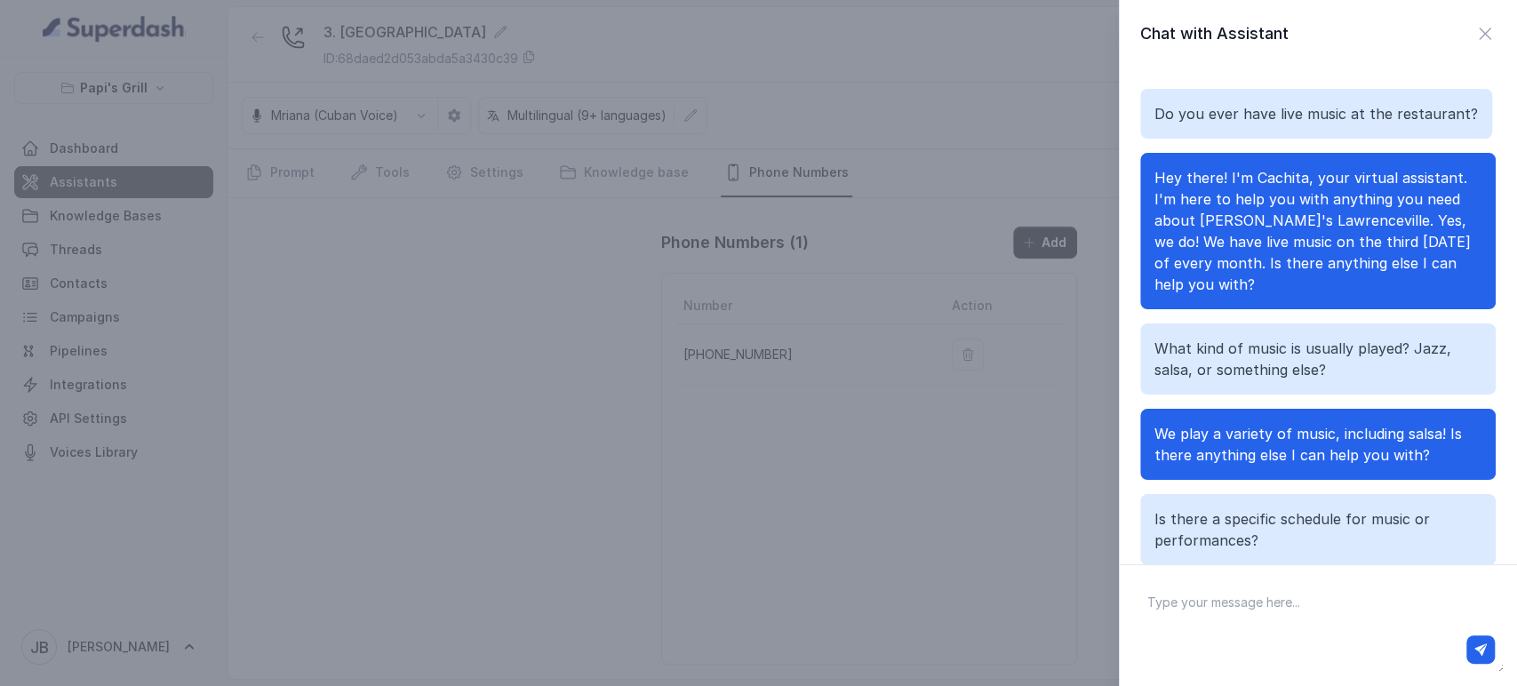
click at [873, 468] on div "Chat with Assistant Do you ever have live music at the restaurant? Hey there! I…" at bounding box center [758, 343] width 1517 height 686
